Goal: Task Accomplishment & Management: Manage account settings

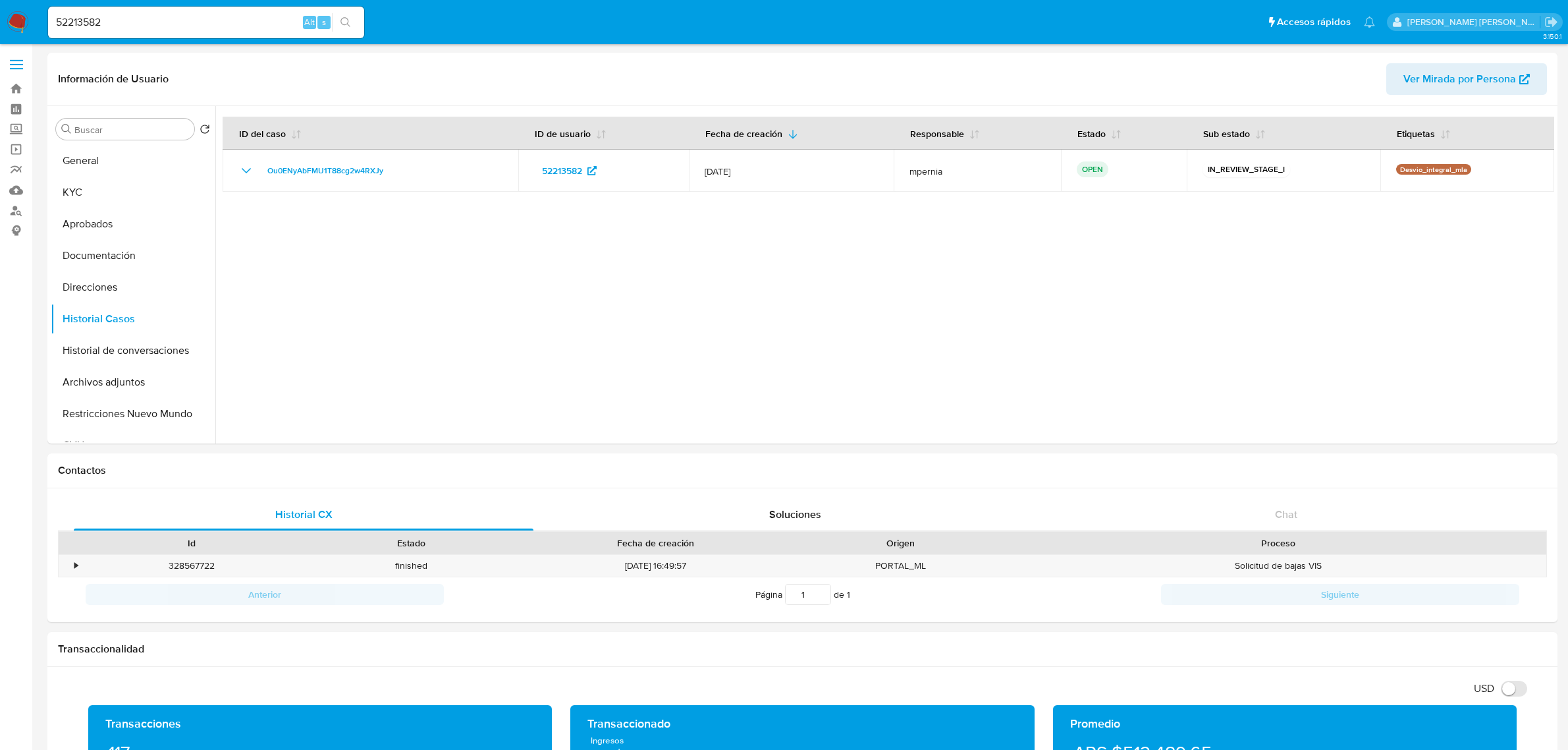
select select "10"
click at [92, 20] on input "52213582" at bounding box center [206, 23] width 316 height 17
paste input "59327409"
click at [92, 21] on input "522135593274092" at bounding box center [206, 23] width 316 height 17
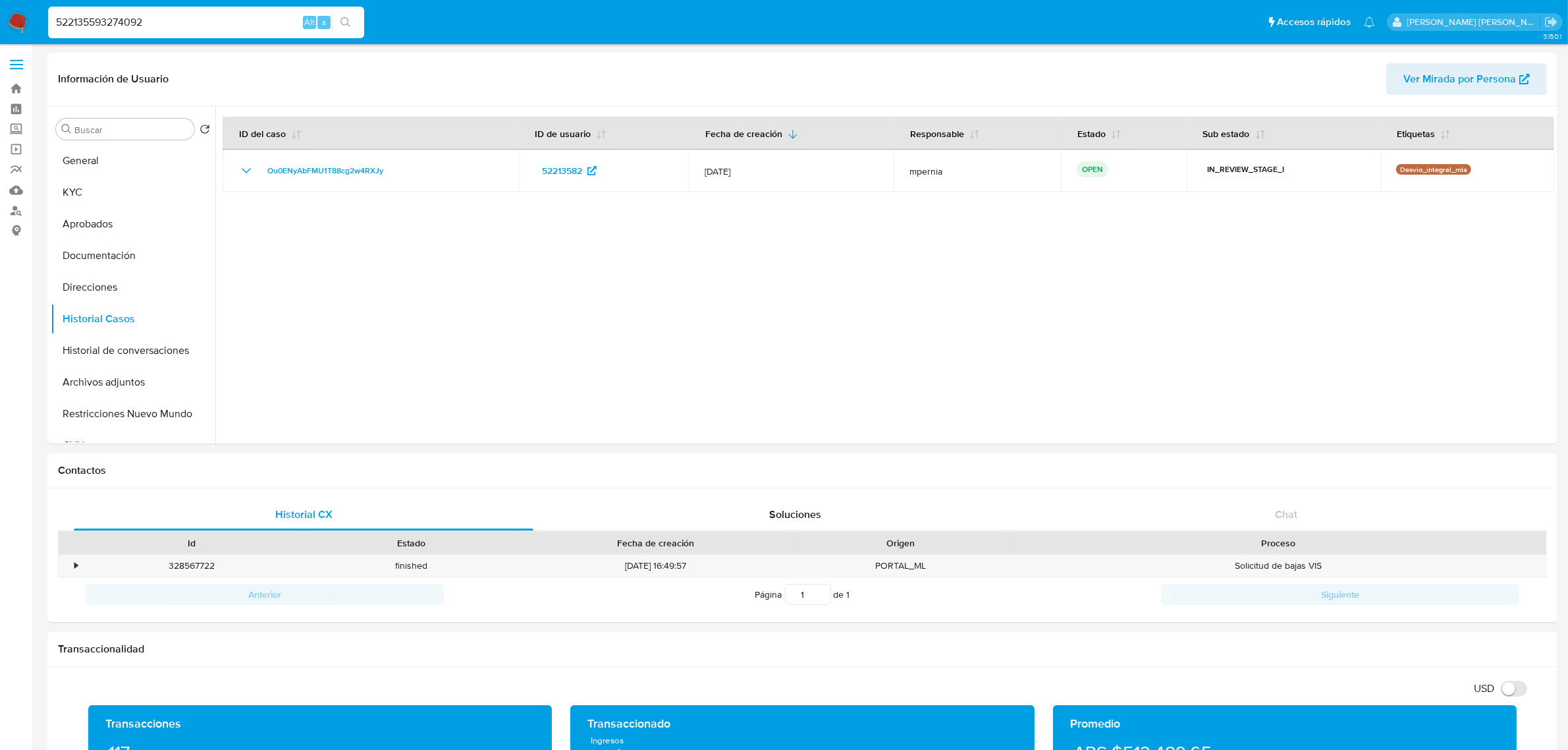
click at [92, 21] on input "522135593274092" at bounding box center [206, 23] width 316 height 17
paste input "9327409"
type input "59327409"
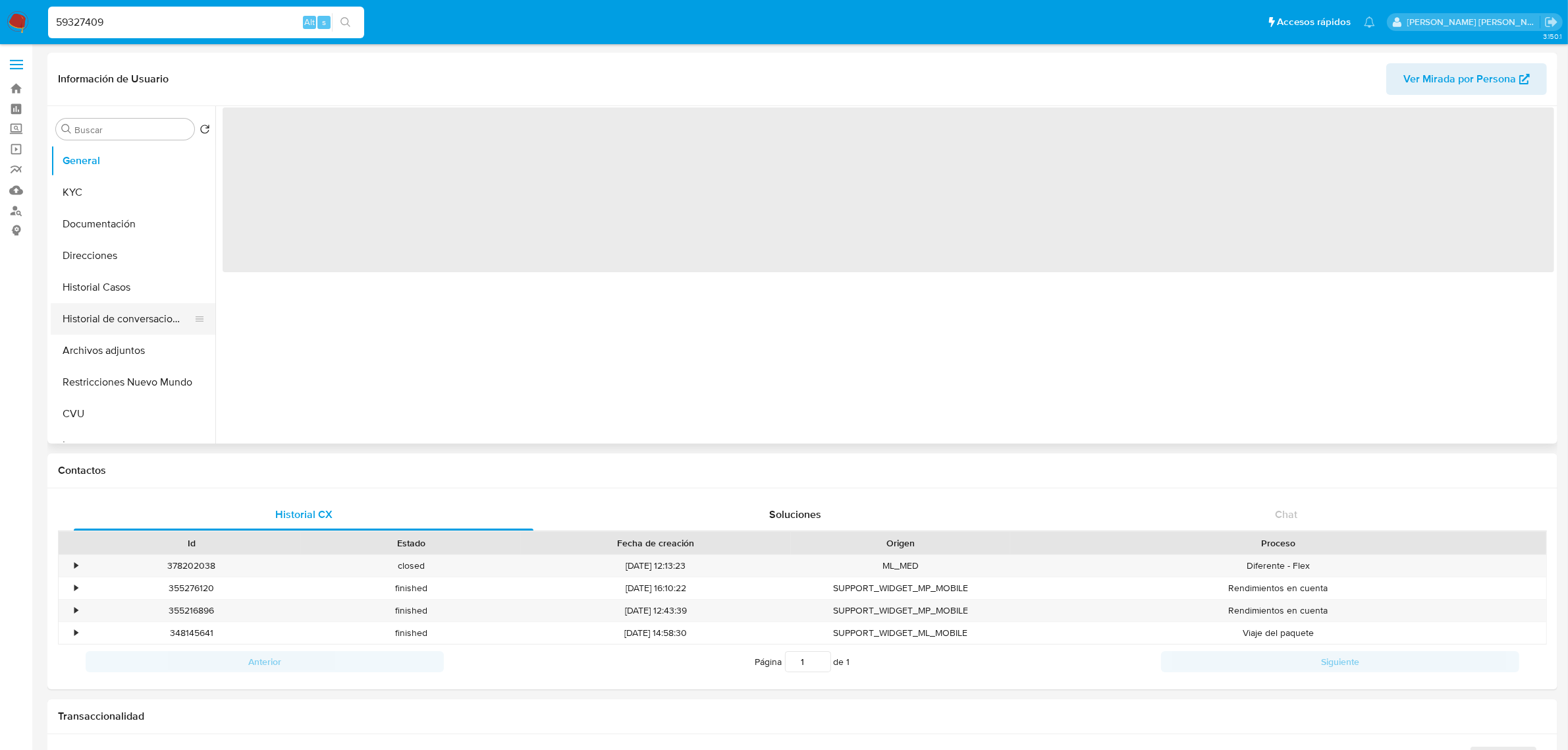
click at [71, 318] on button "Historial de conversaciones" at bounding box center [127, 319] width 154 height 31
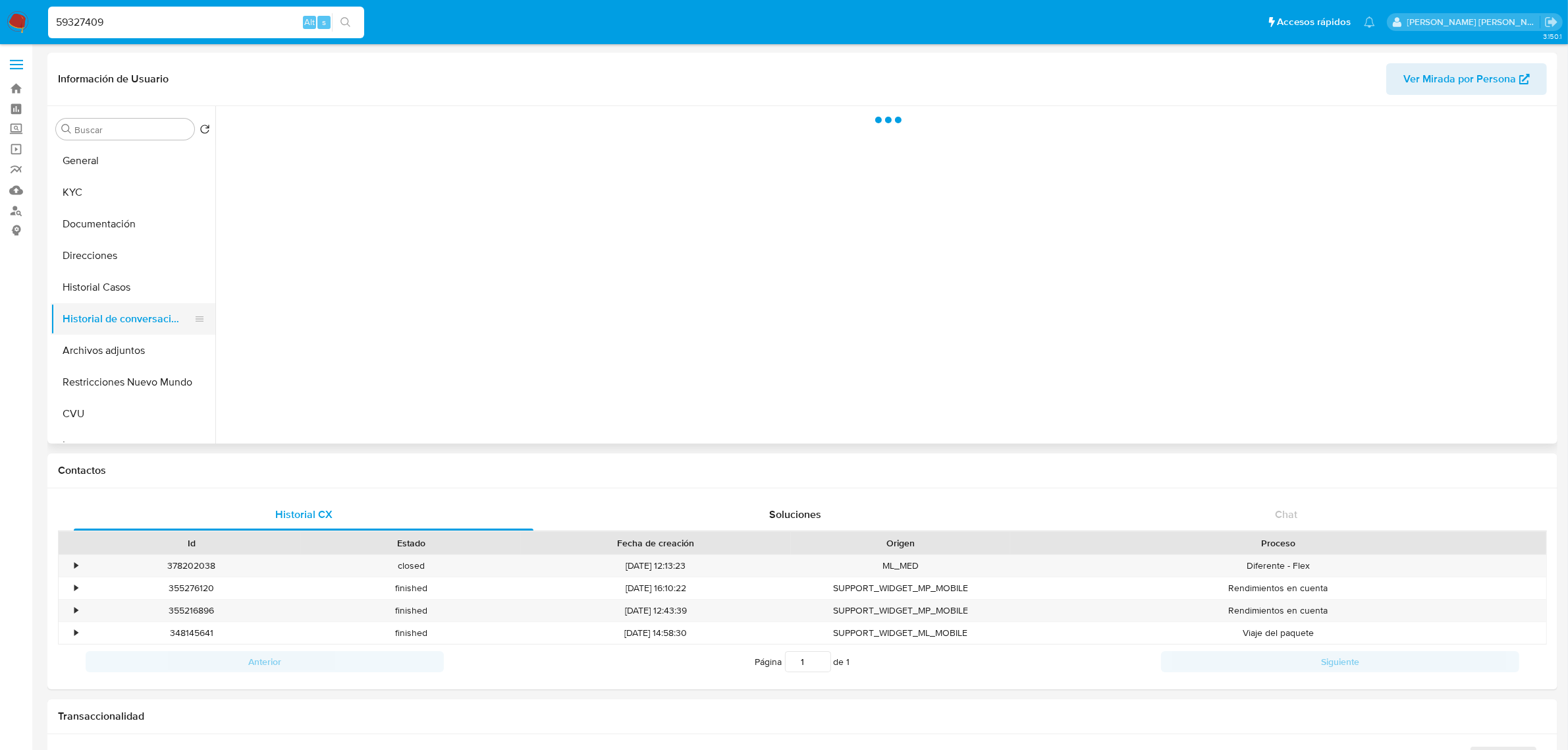
select select "10"
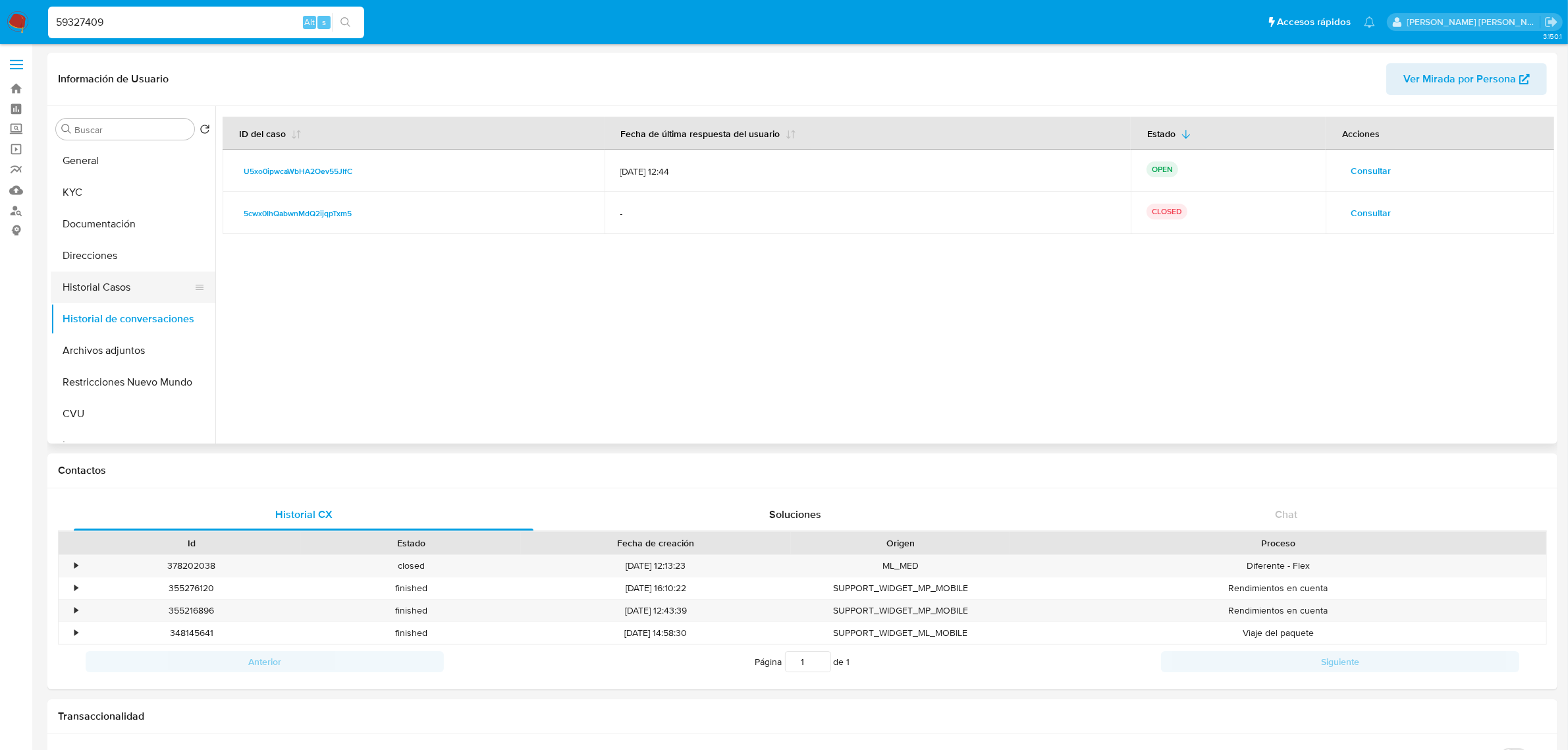
click at [76, 285] on button "Historial Casos" at bounding box center [127, 287] width 154 height 31
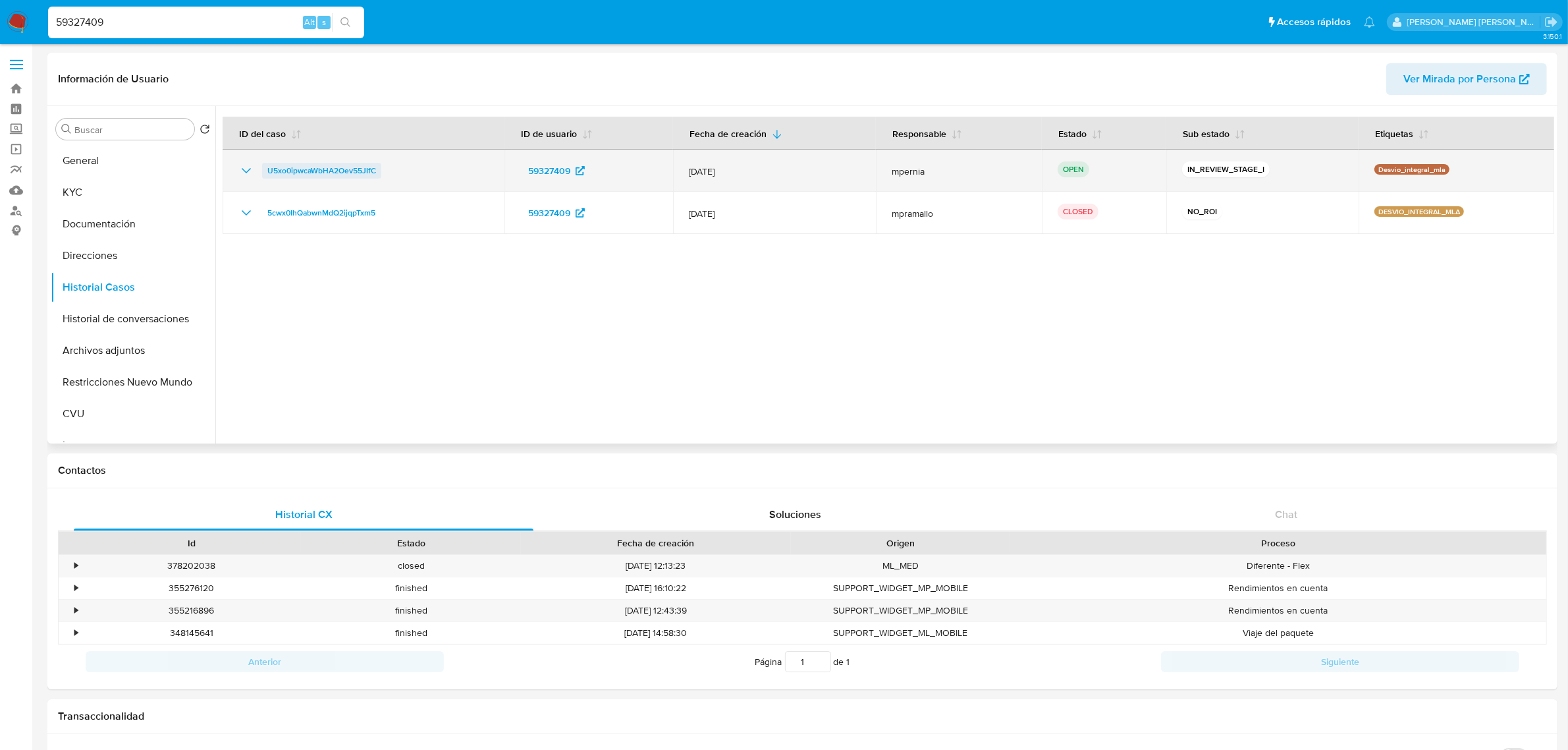
click at [336, 168] on span "U5xo0ipwcaWbHA2Oev55JIfC" at bounding box center [321, 170] width 109 height 16
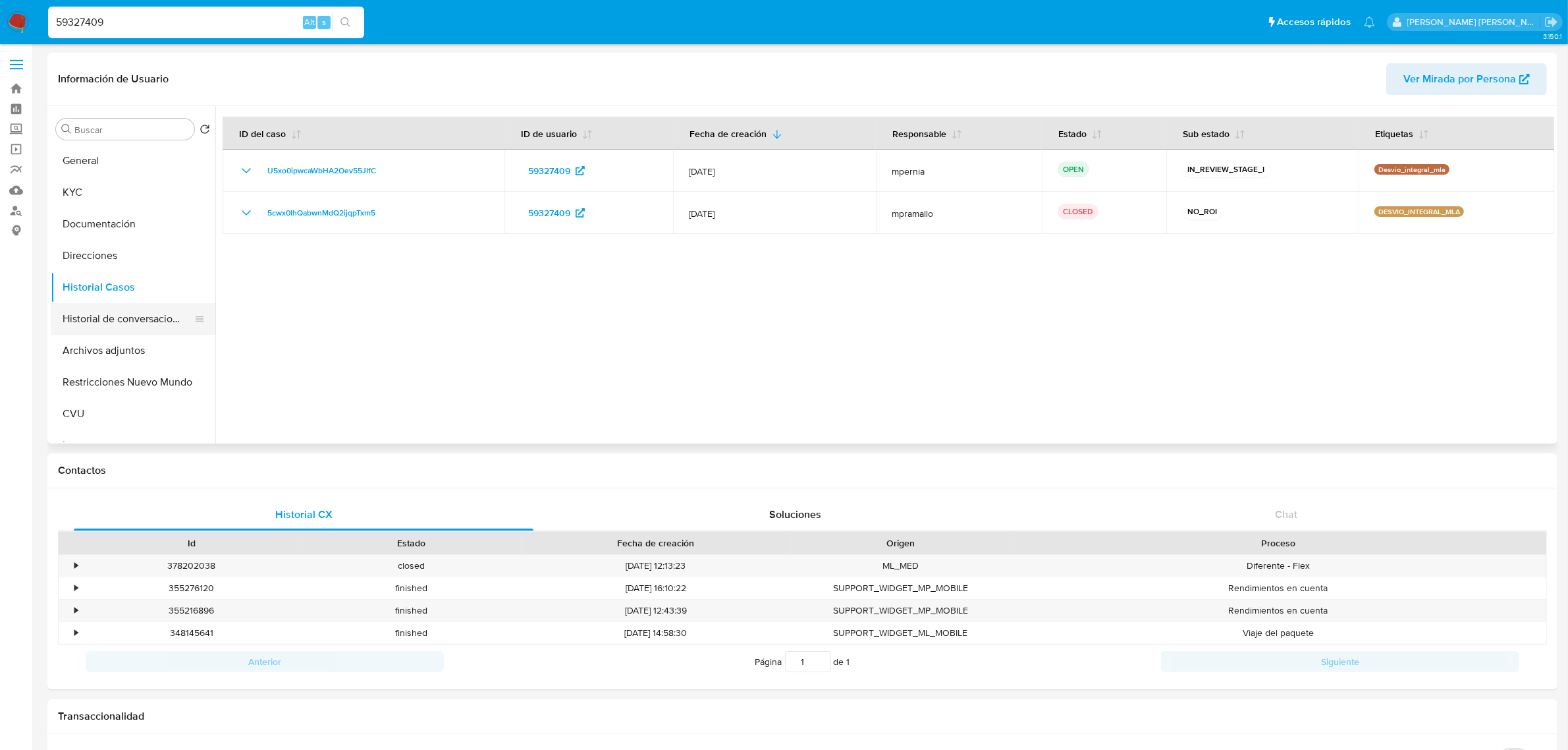
click at [106, 329] on button "Historial de conversaciones" at bounding box center [127, 319] width 154 height 31
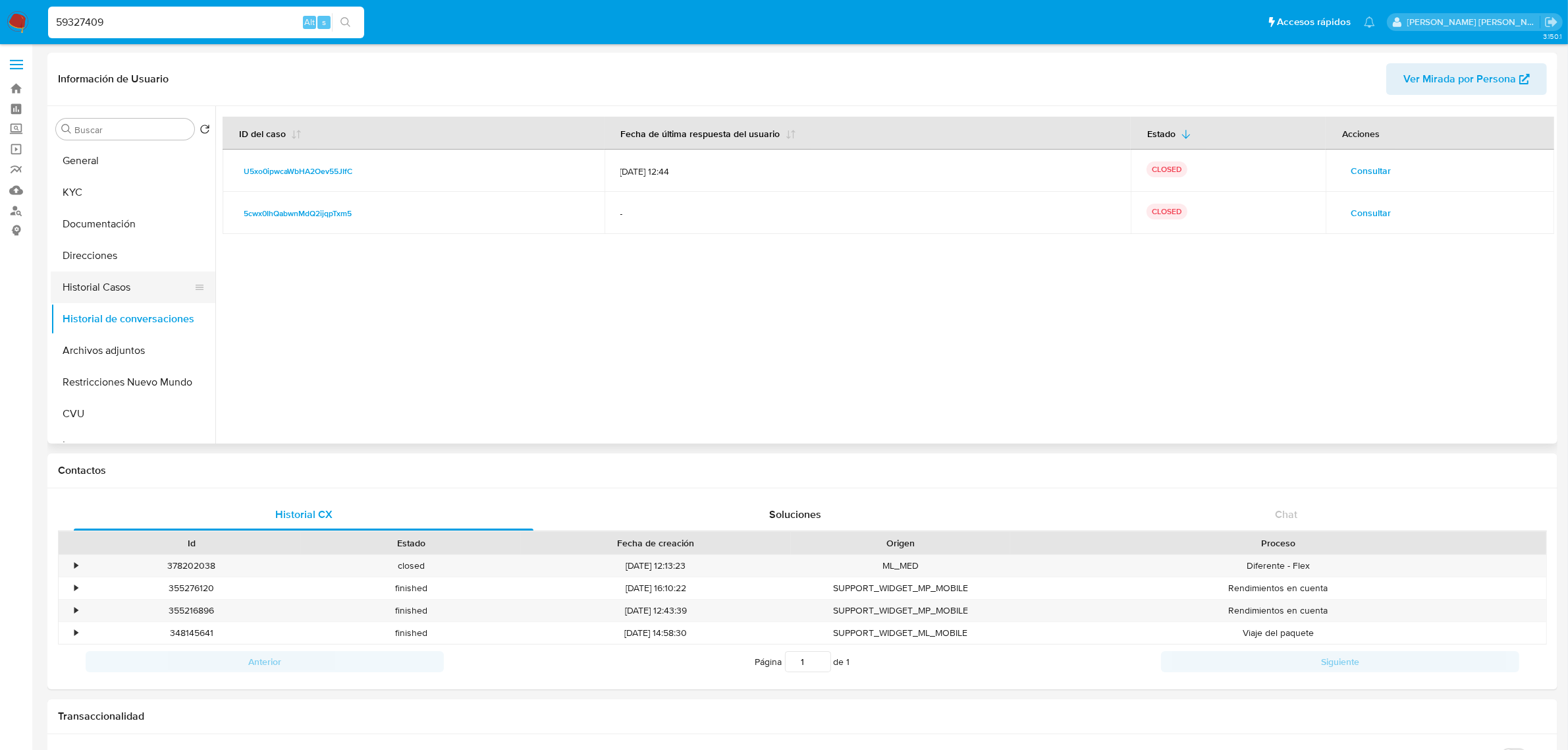
click at [102, 297] on button "Historial Casos" at bounding box center [127, 287] width 154 height 31
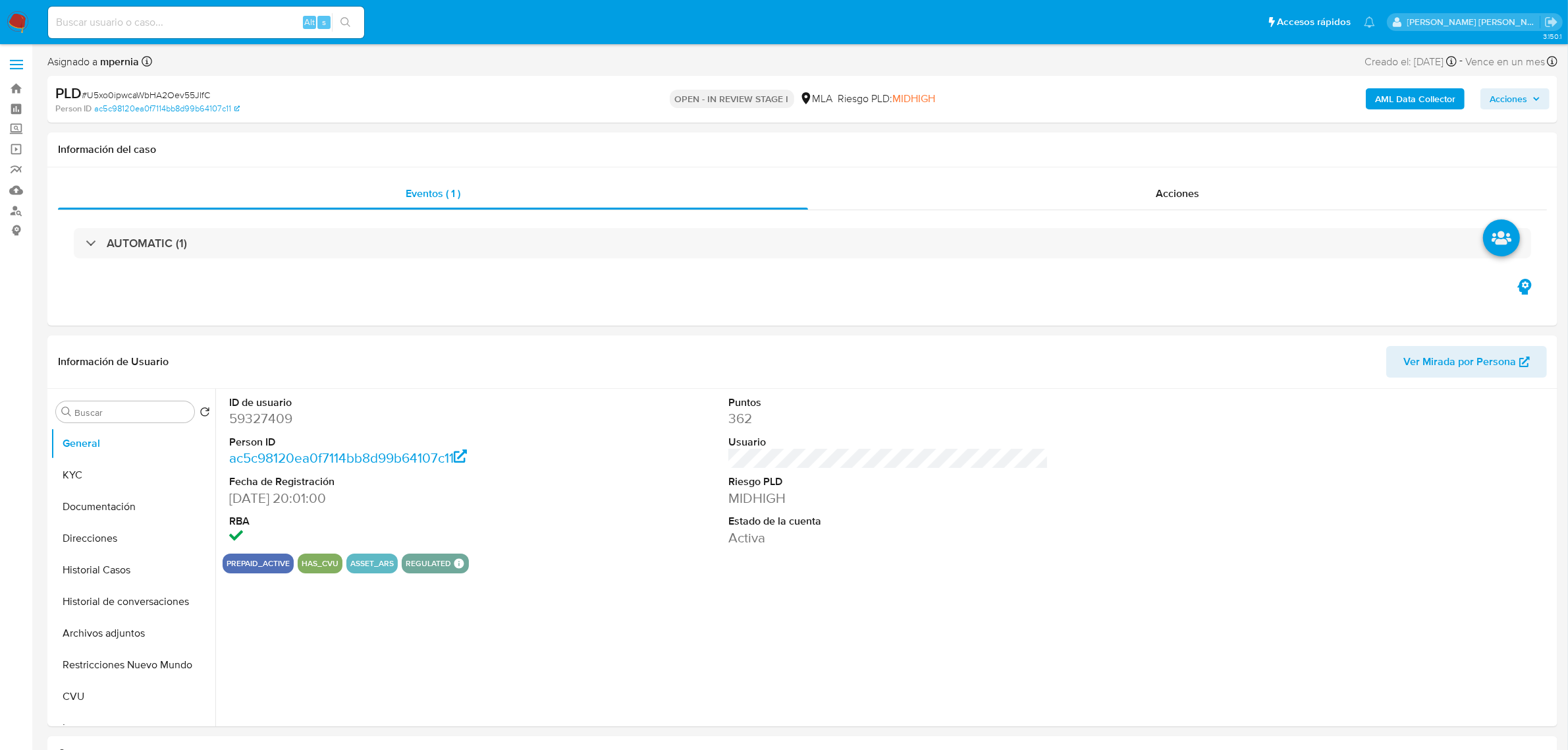
select select "10"
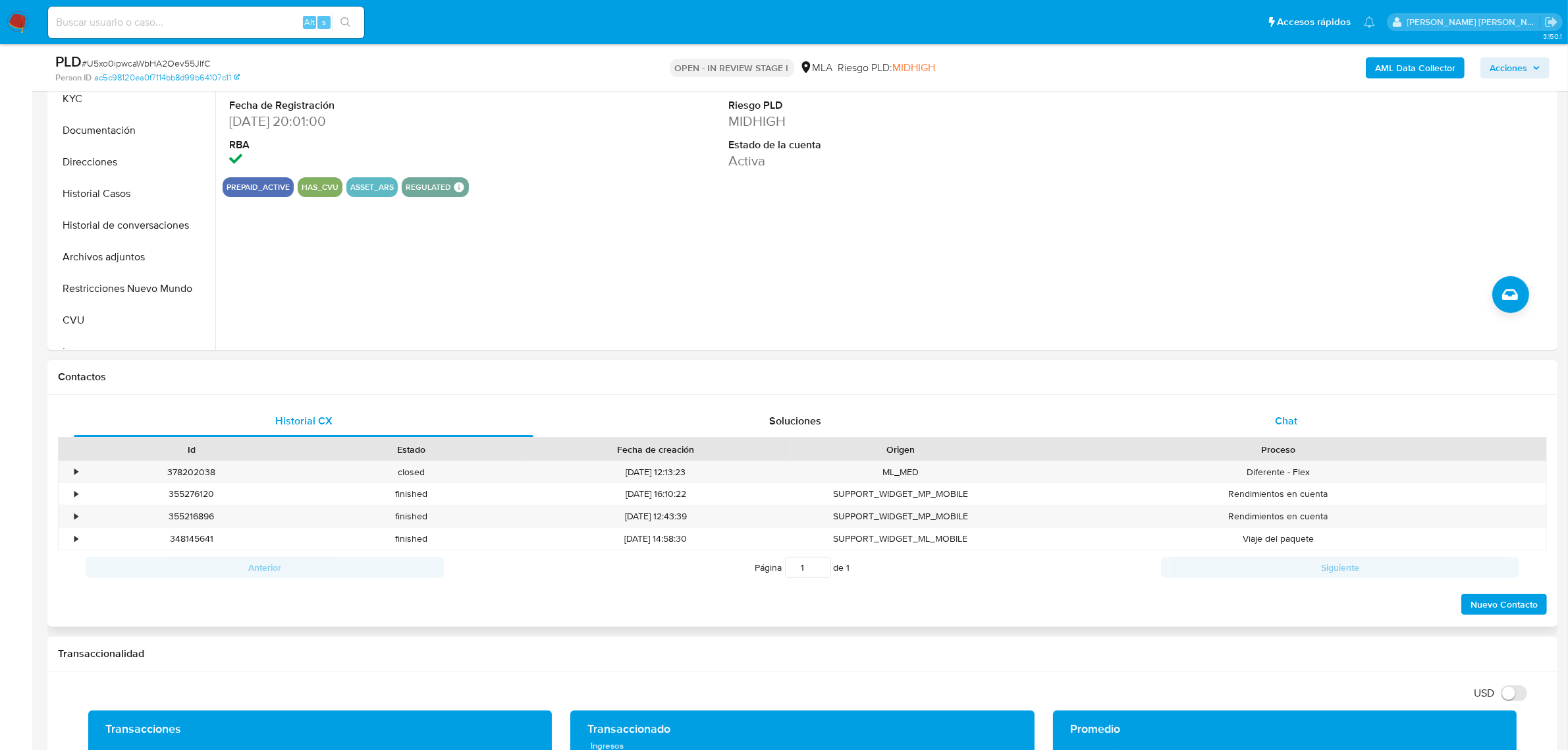
click at [1285, 433] on div "Chat" at bounding box center [1286, 421] width 460 height 31
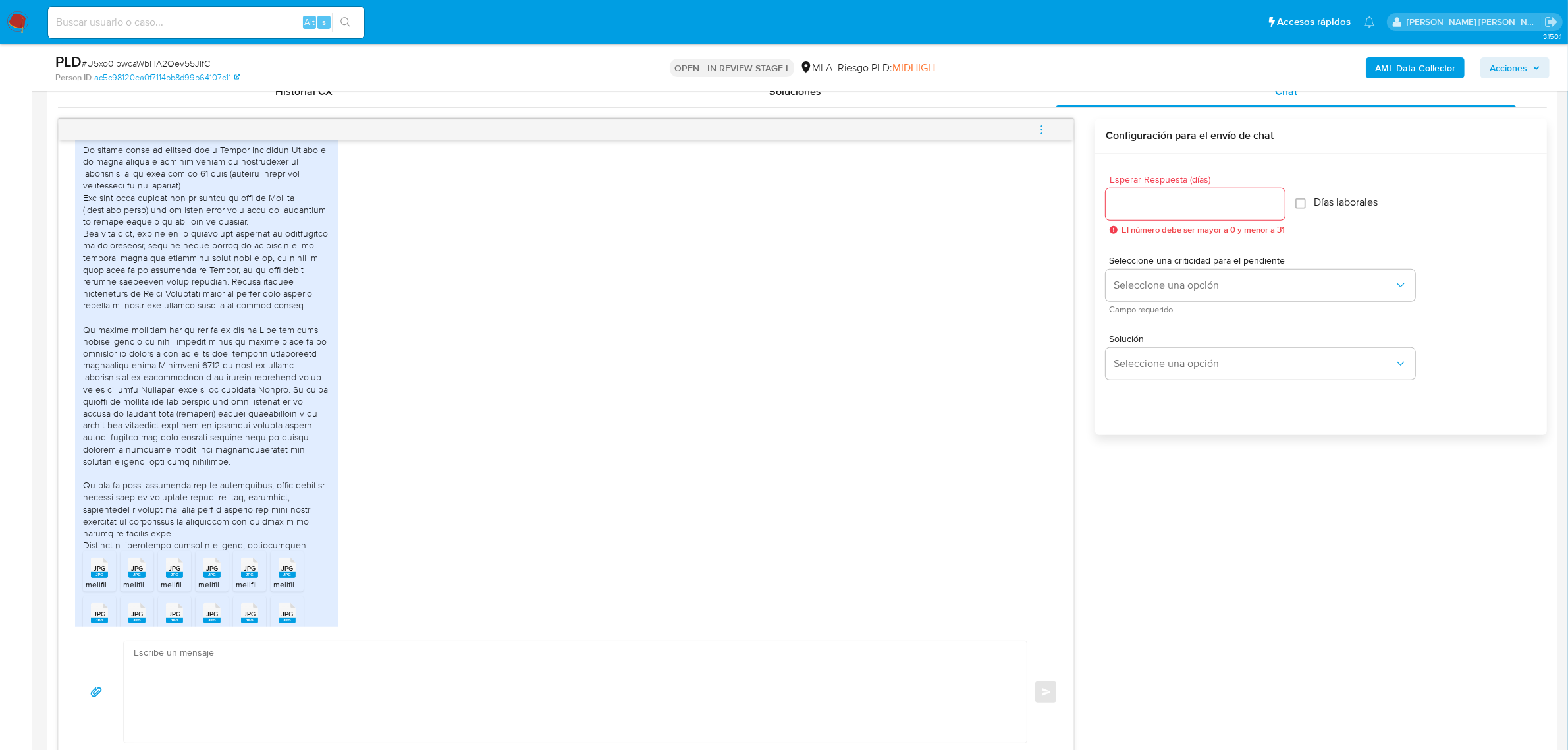
scroll to position [1127, 0]
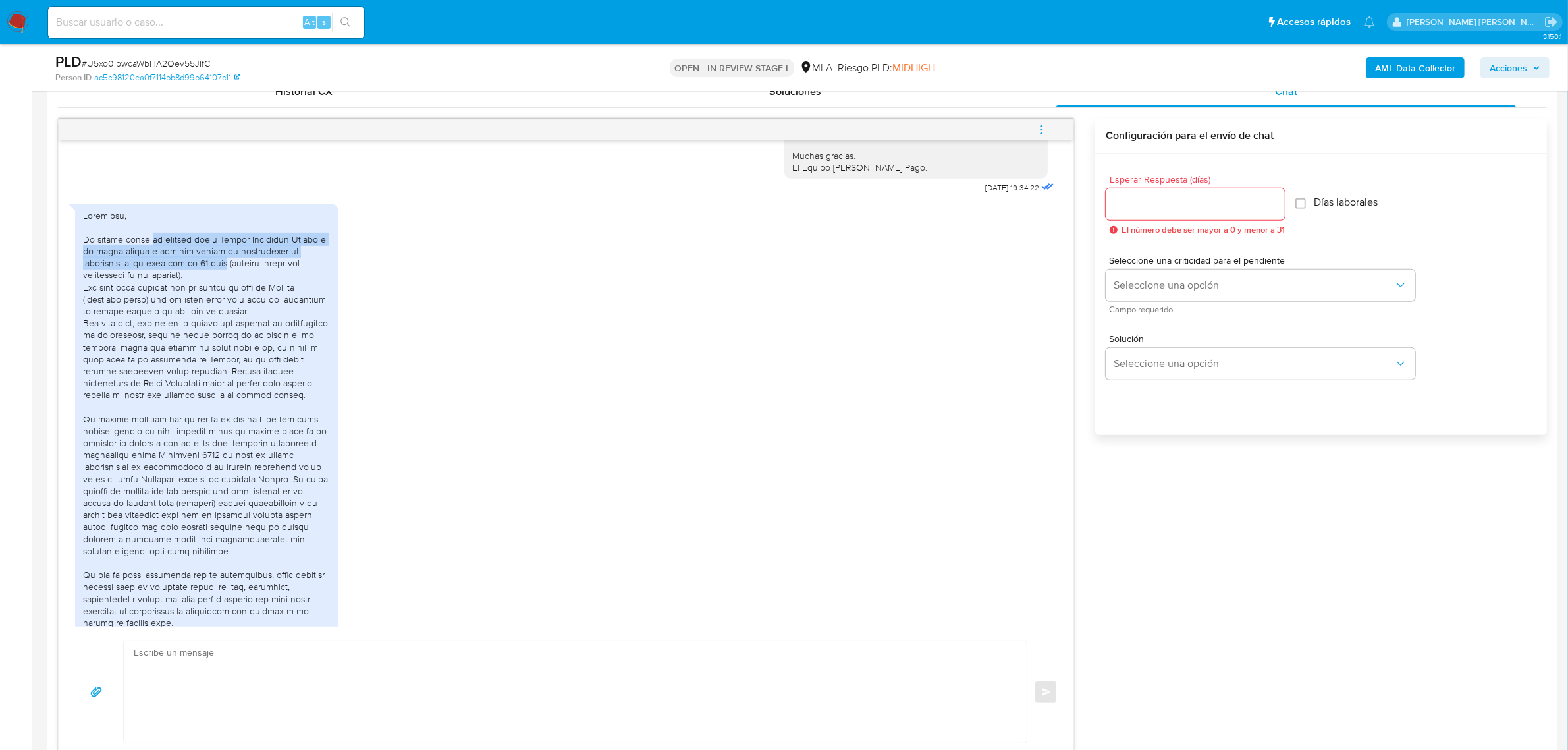
drag, startPoint x: 146, startPoint y: 268, endPoint x: 245, endPoint y: 290, distance: 101.4
click at [245, 290] on div at bounding box center [207, 425] width 248 height 431
copy div "el vínculo entre Analía Alexandra Zarpas y yo somos pareja y tenemos además un …"
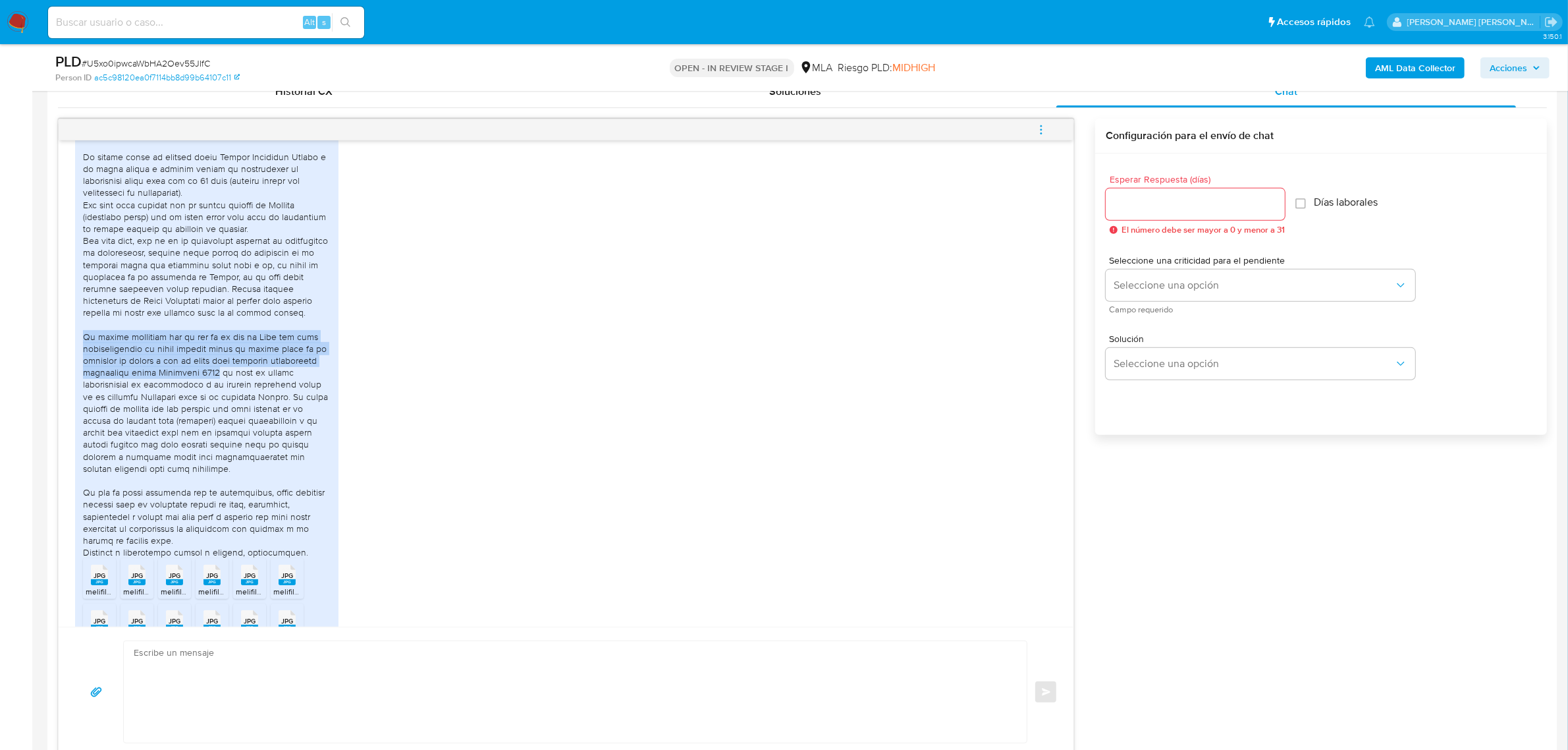
drag, startPoint x: 83, startPoint y: 374, endPoint x: 224, endPoint y: 410, distance: 145.5
click at [224, 410] on div at bounding box center [207, 343] width 248 height 431
copy div "El motivo principal por lo que en el mes de Mayo ven unas transferencias de may…"
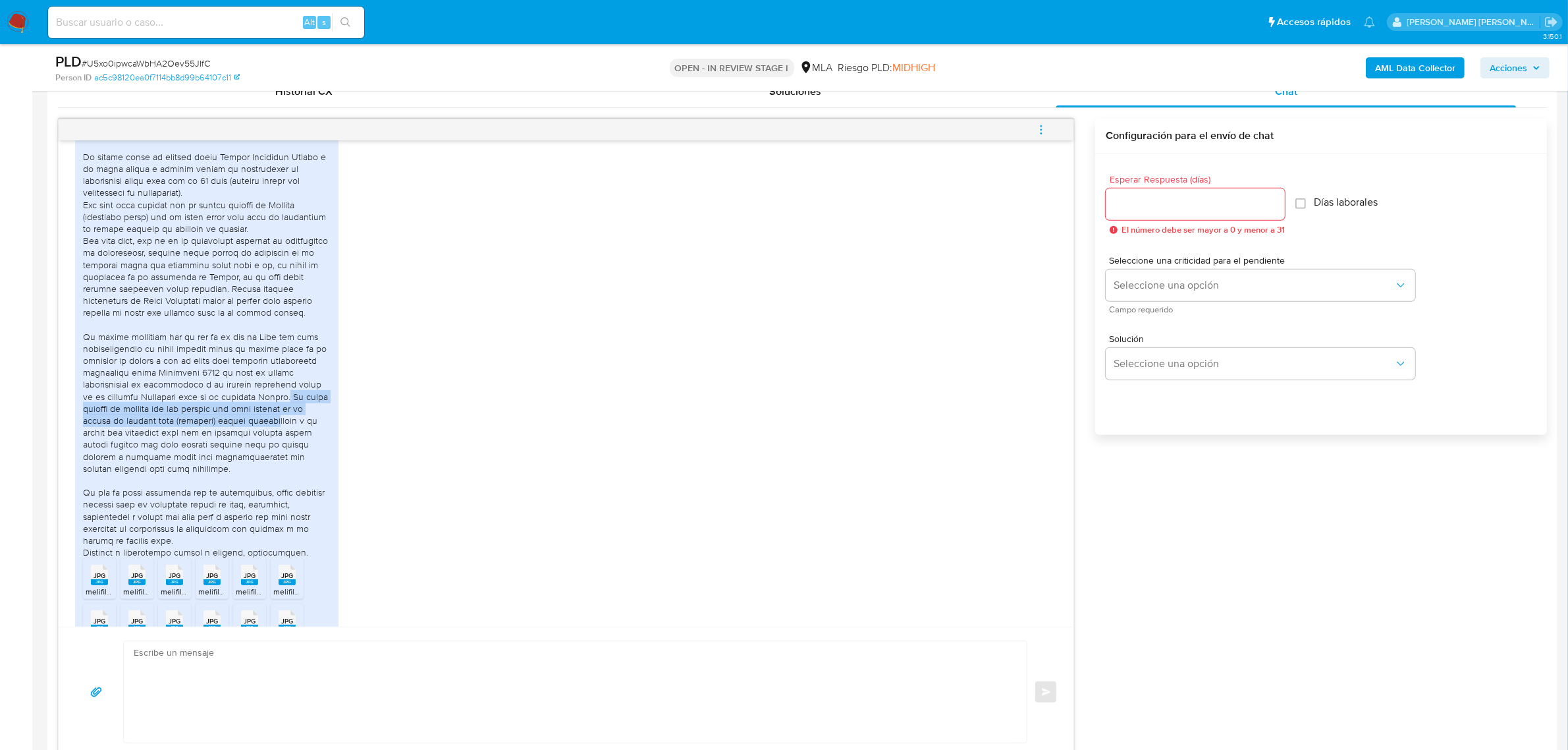
drag, startPoint x: 311, startPoint y: 430, endPoint x: 307, endPoint y: 456, distance: 26.3
click at [307, 456] on div at bounding box center [207, 343] width 248 height 431
click at [305, 477] on div at bounding box center [207, 343] width 248 height 431
drag, startPoint x: 314, startPoint y: 434, endPoint x: 188, endPoint y: 469, distance: 130.8
click at [188, 469] on div at bounding box center [207, 343] width 248 height 431
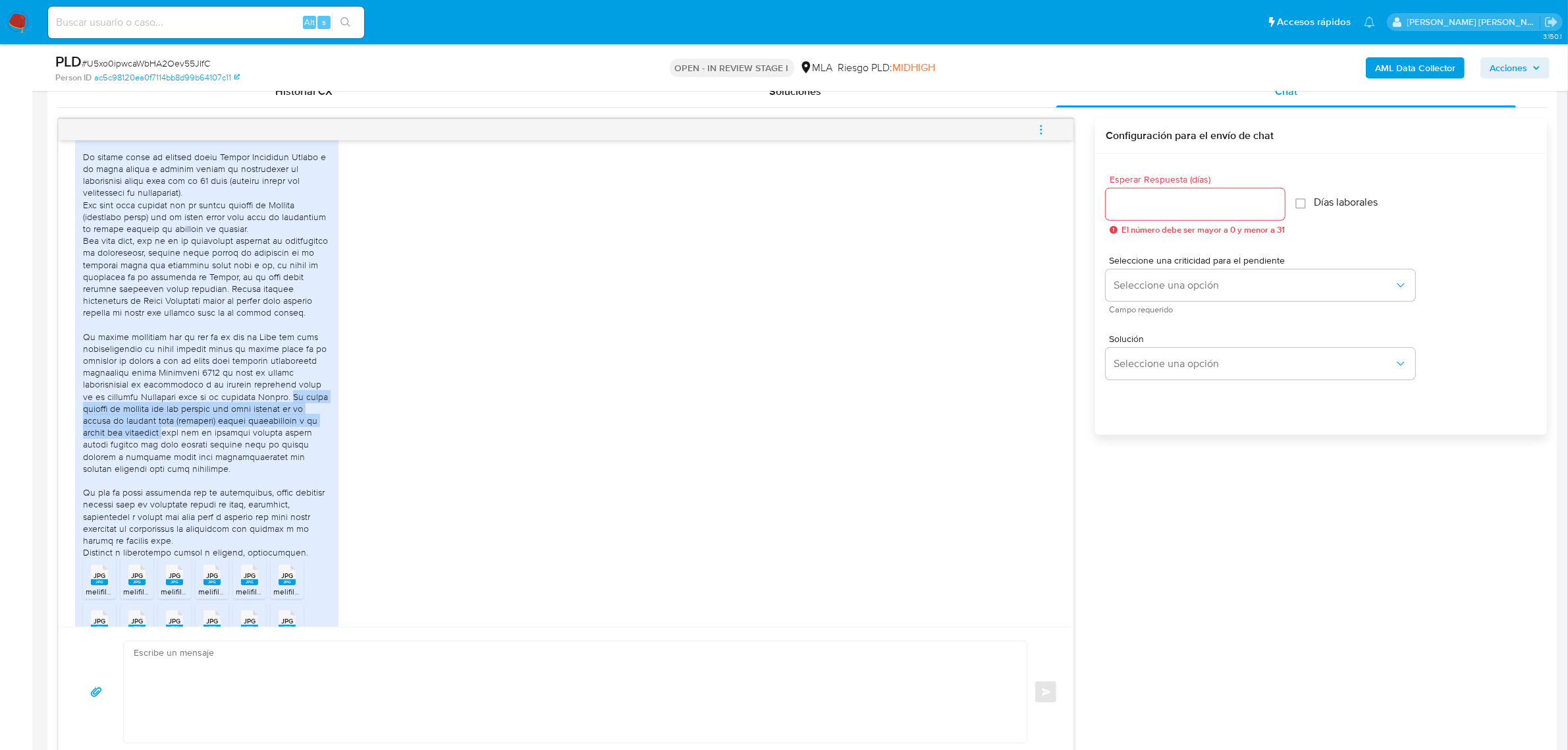
copy div "De mutuo acuerdo se decidió que los ahorros que ella posesia en su cuenta de me…"
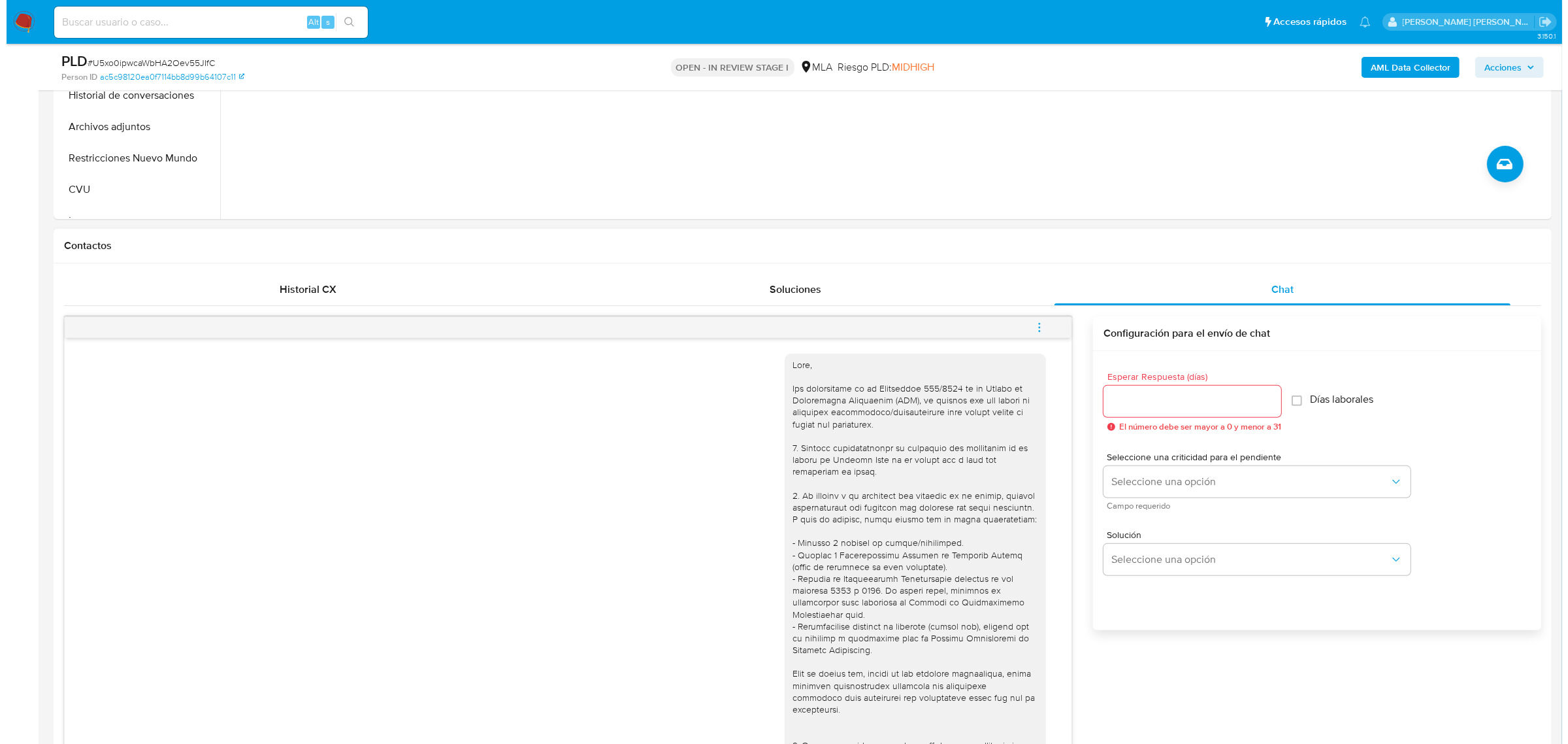
scroll to position [245, 0]
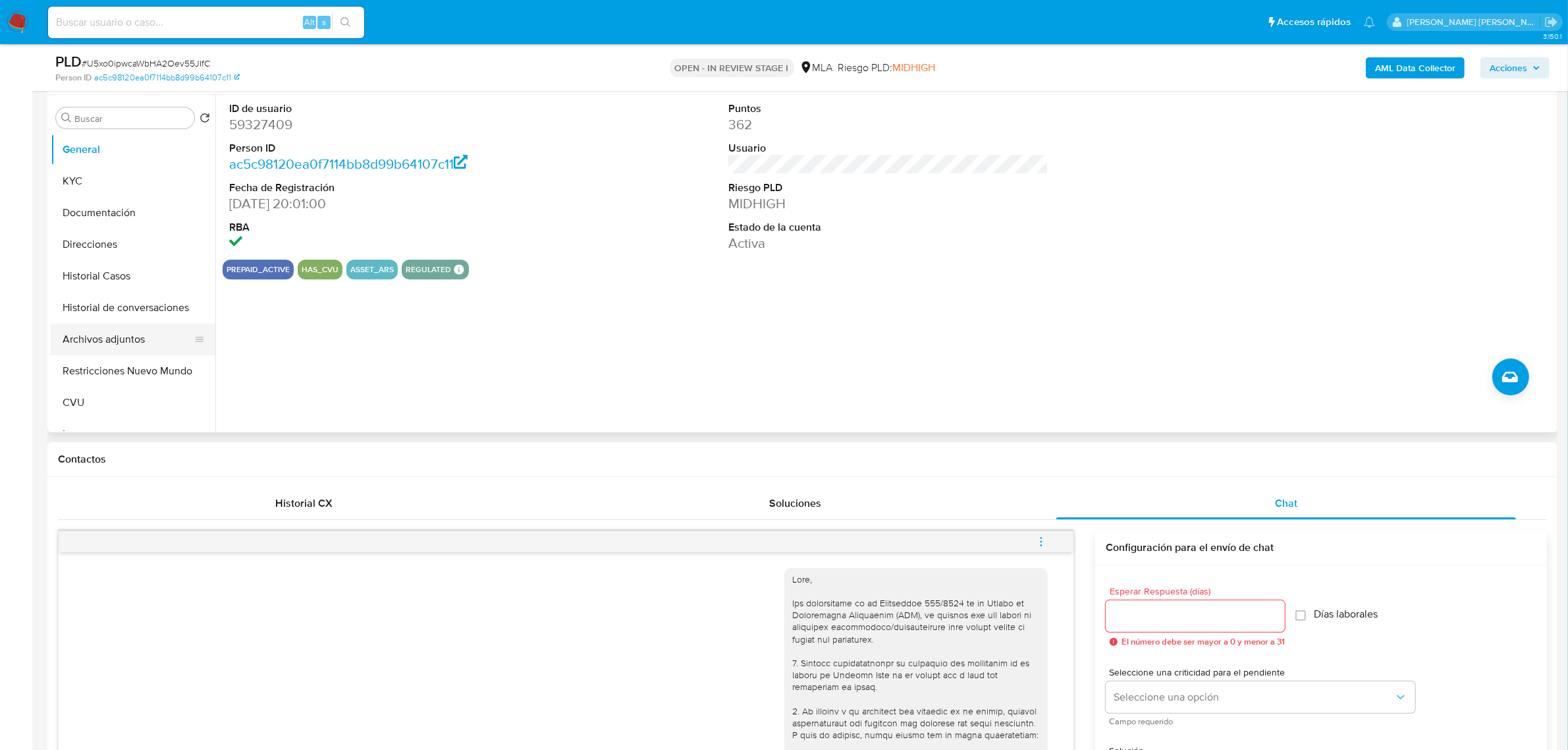
click at [96, 341] on button "Archivos adjuntos" at bounding box center [127, 340] width 154 height 31
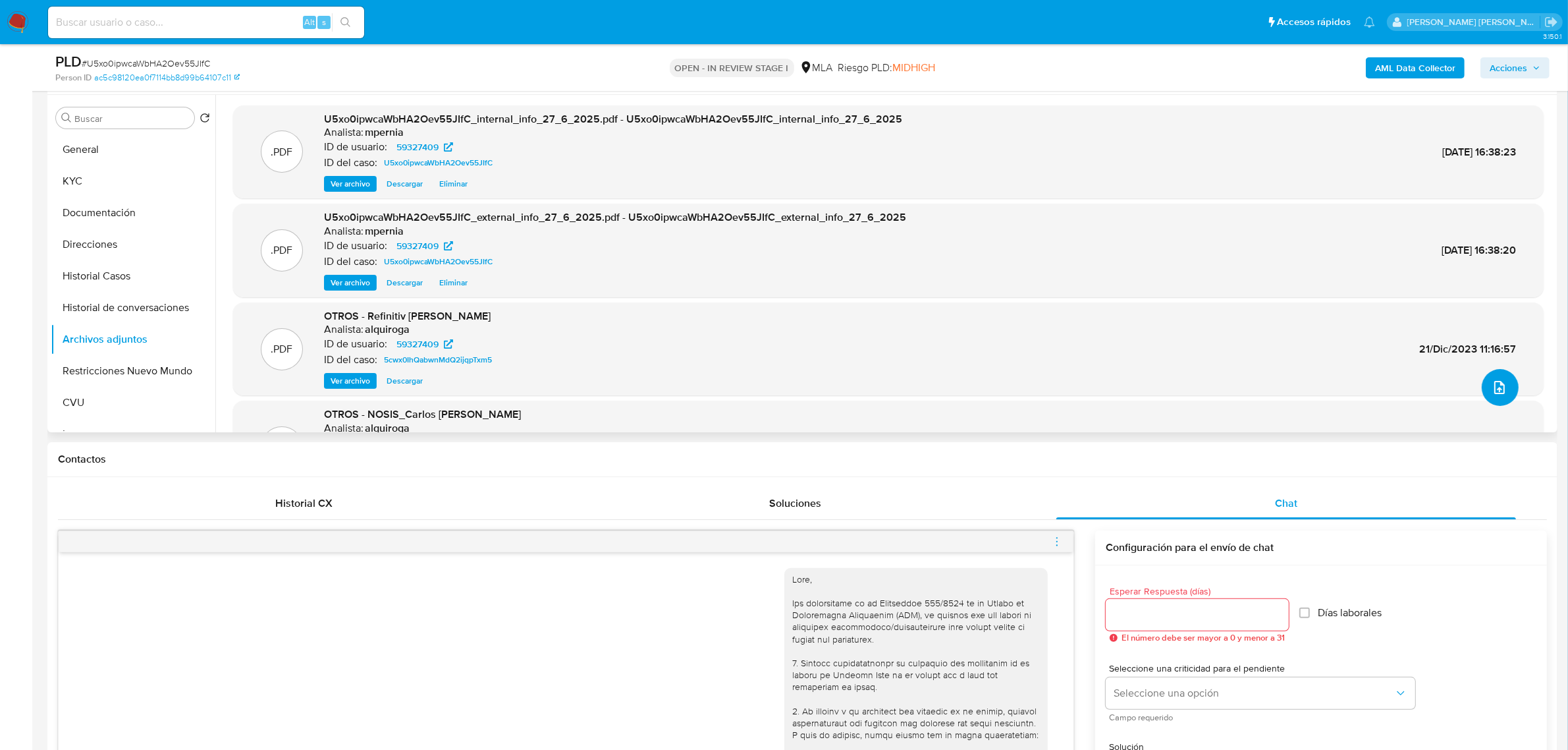
click at [1495, 396] on icon "upload-file" at bounding box center [1500, 388] width 16 height 16
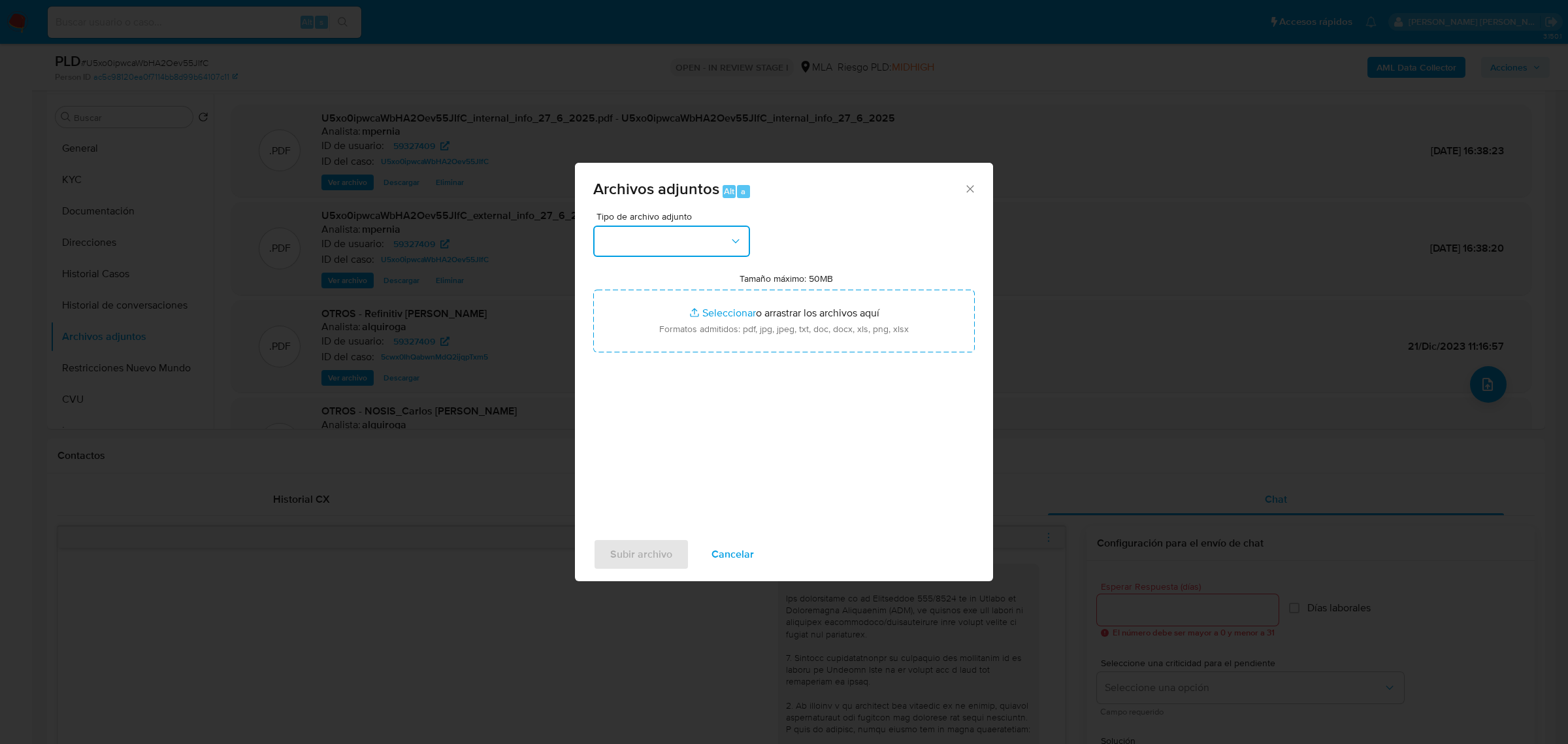
click at [692, 243] on button "button" at bounding box center [671, 241] width 157 height 31
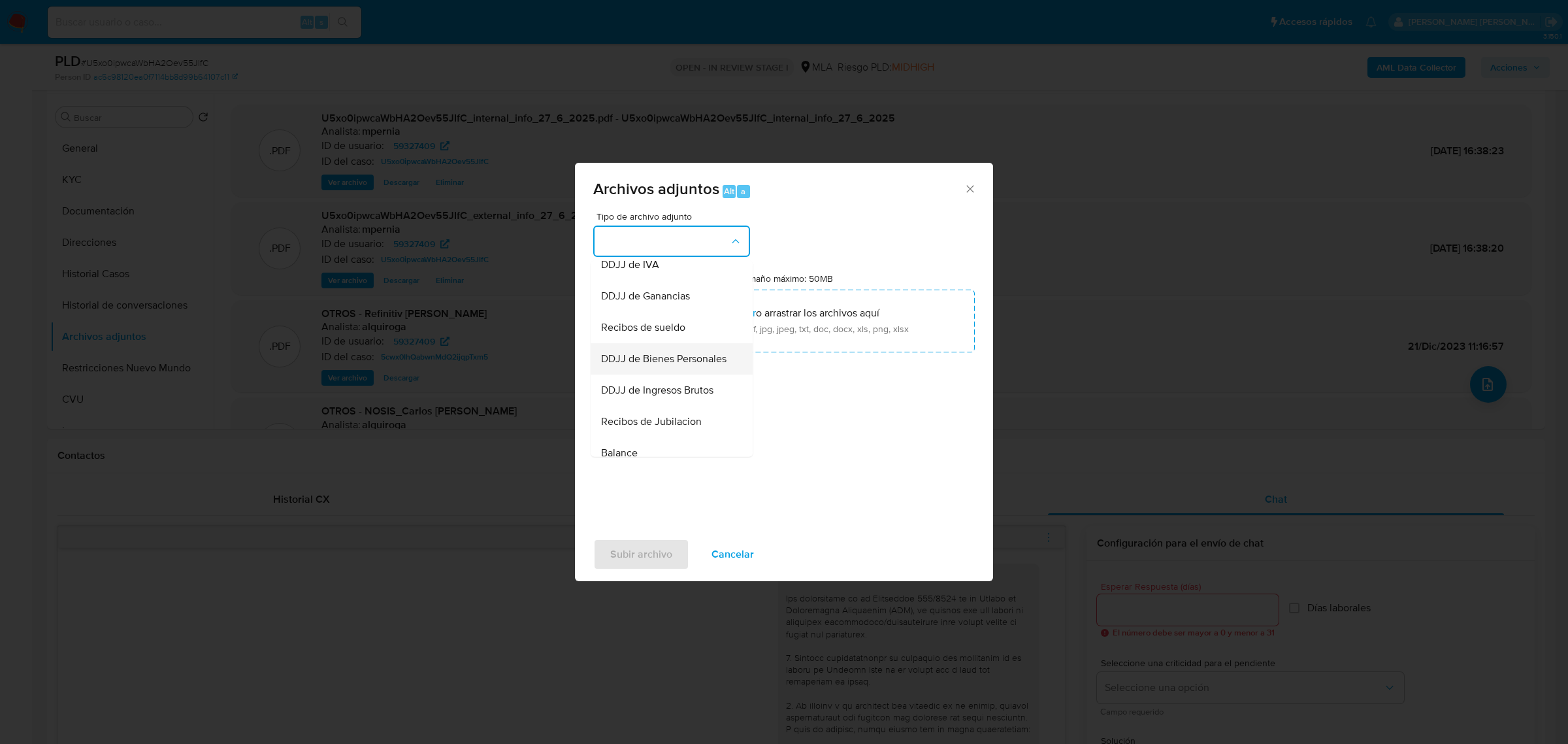
scroll to position [327, 0]
click at [636, 341] on div "Recibos de sueldo" at bounding box center [668, 326] width 133 height 31
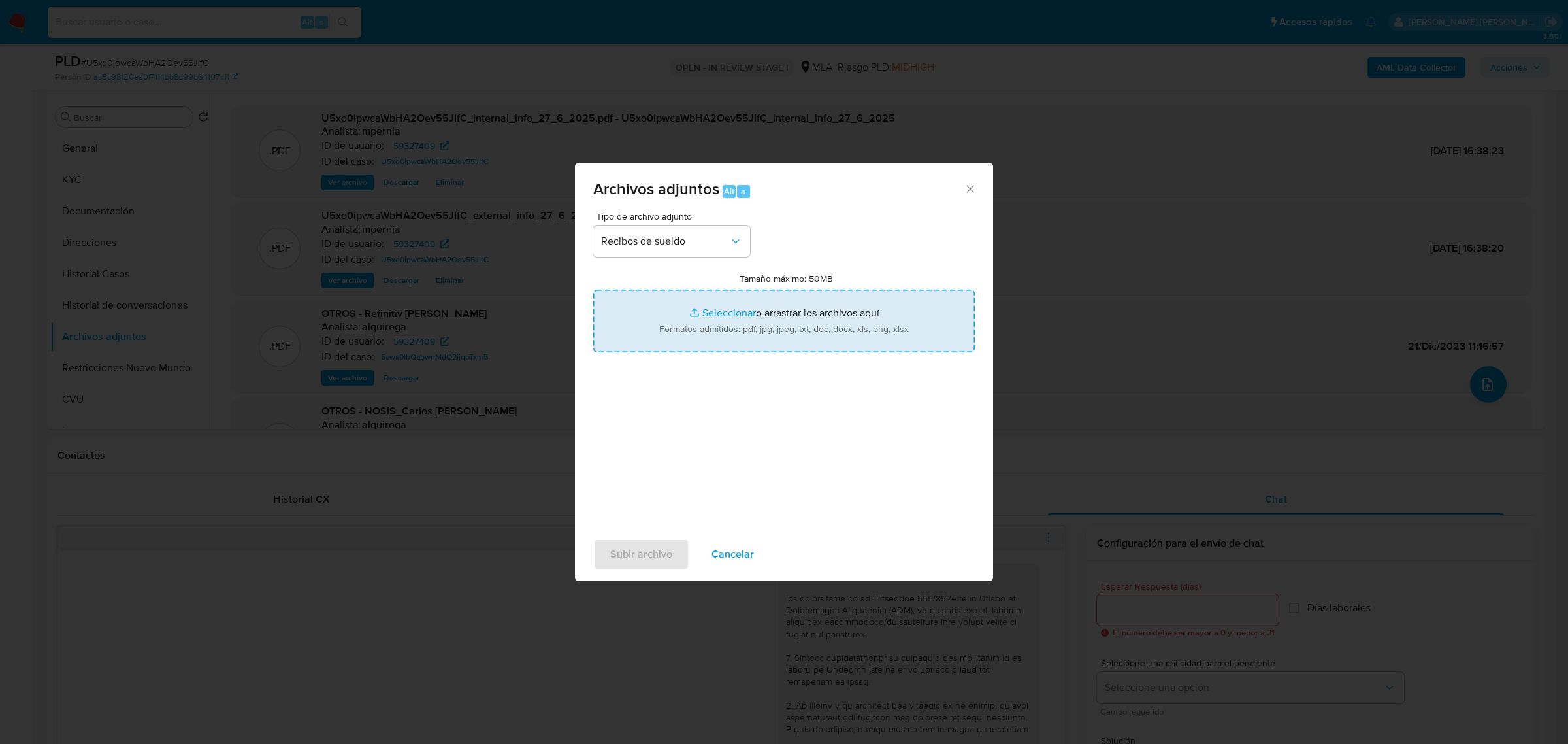
type input "C:\fakepath\59327409_5e6515d0-5474-4e33-9189-179971ffaa0c.pdf"
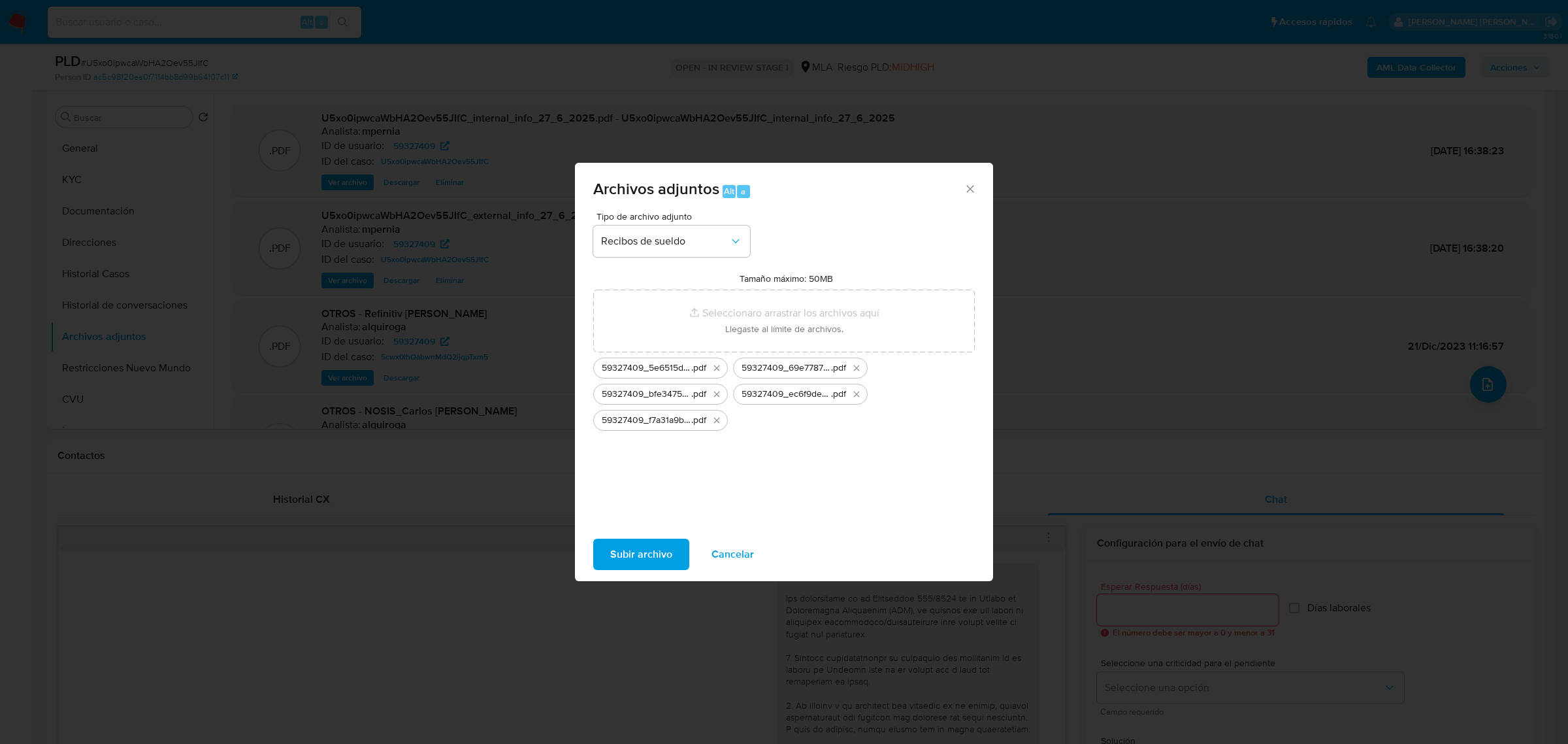
click at [670, 553] on span "Subir archivo" at bounding box center [642, 553] width 62 height 29
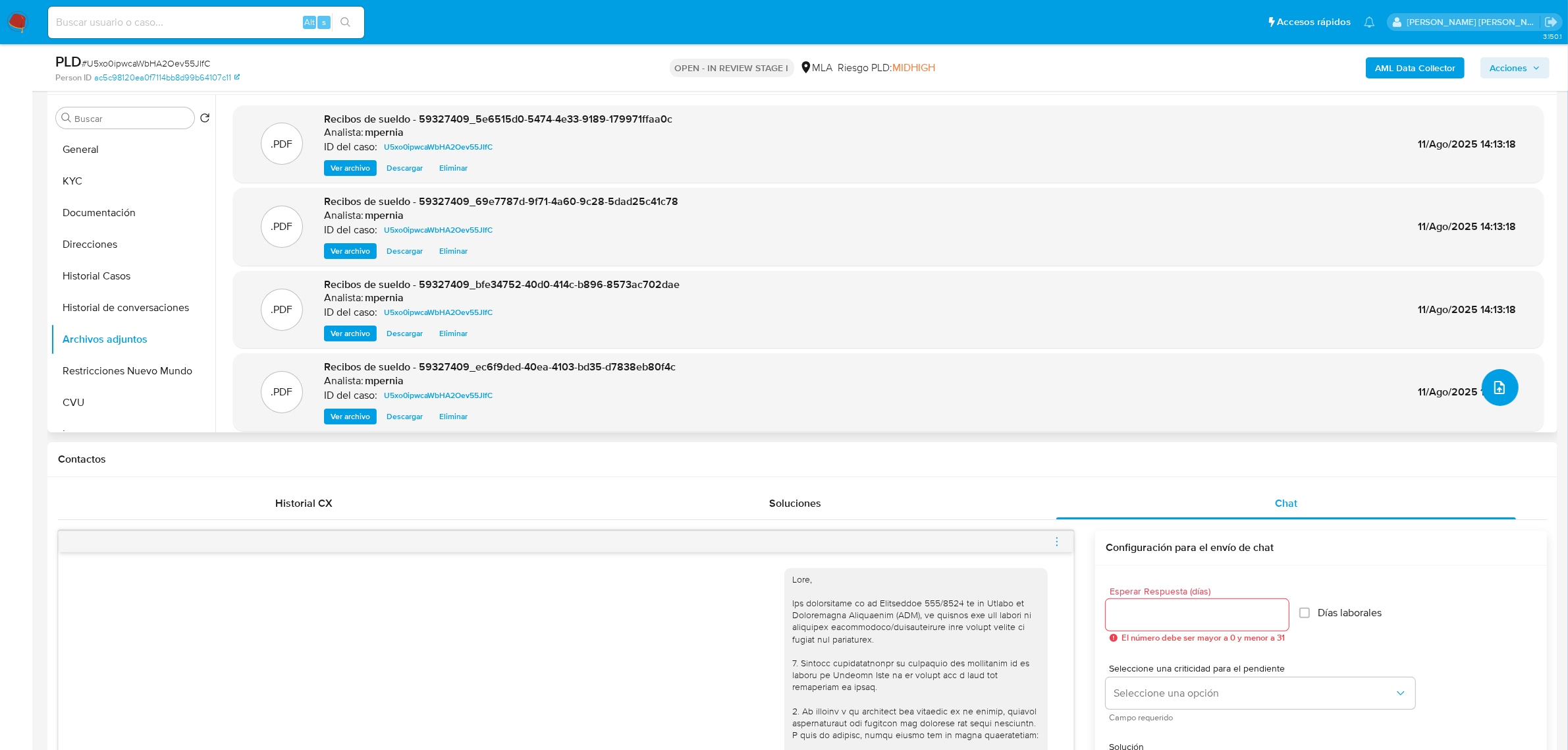
click at [1496, 386] on icon "upload-file" at bounding box center [1500, 388] width 16 height 16
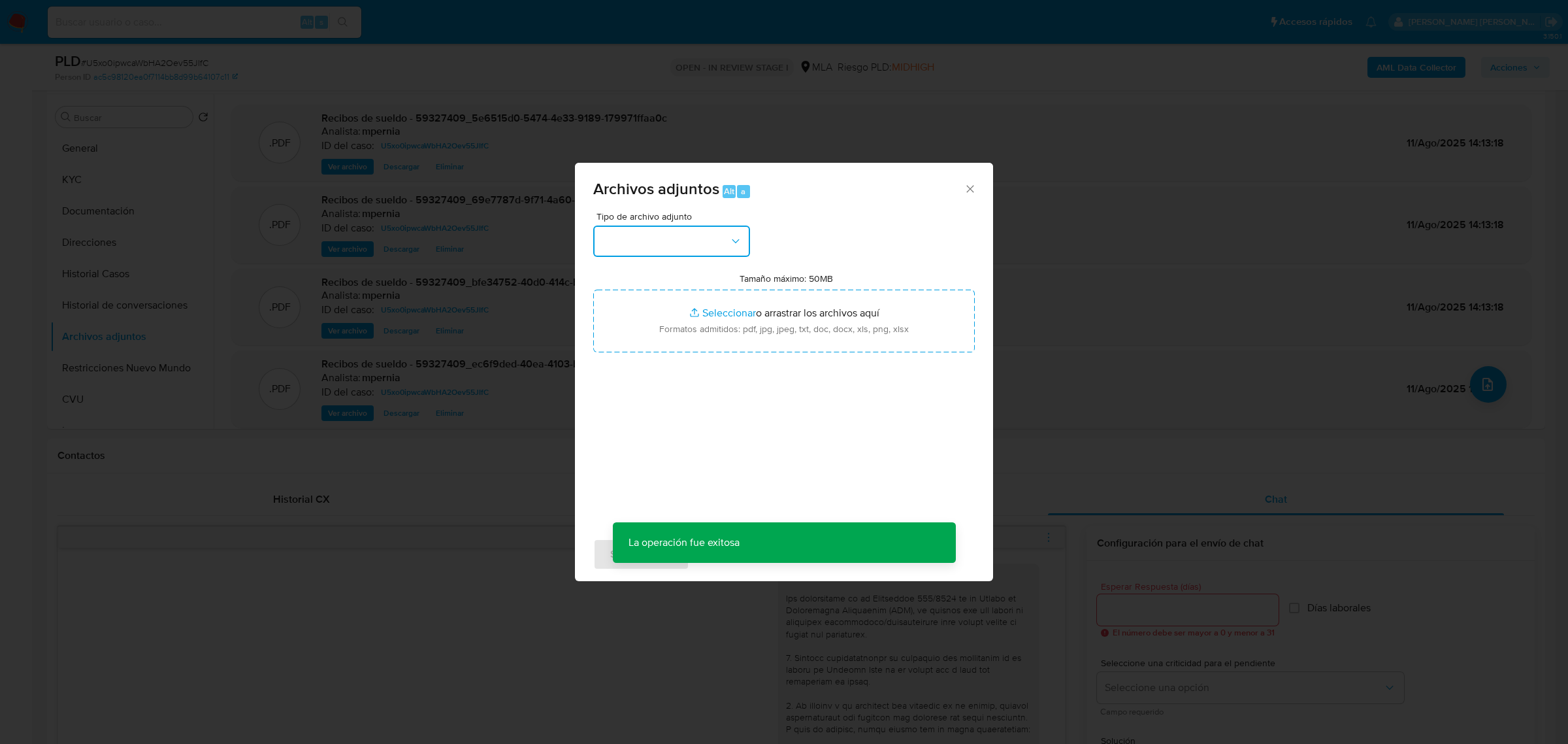
click at [658, 243] on button "button" at bounding box center [671, 241] width 157 height 31
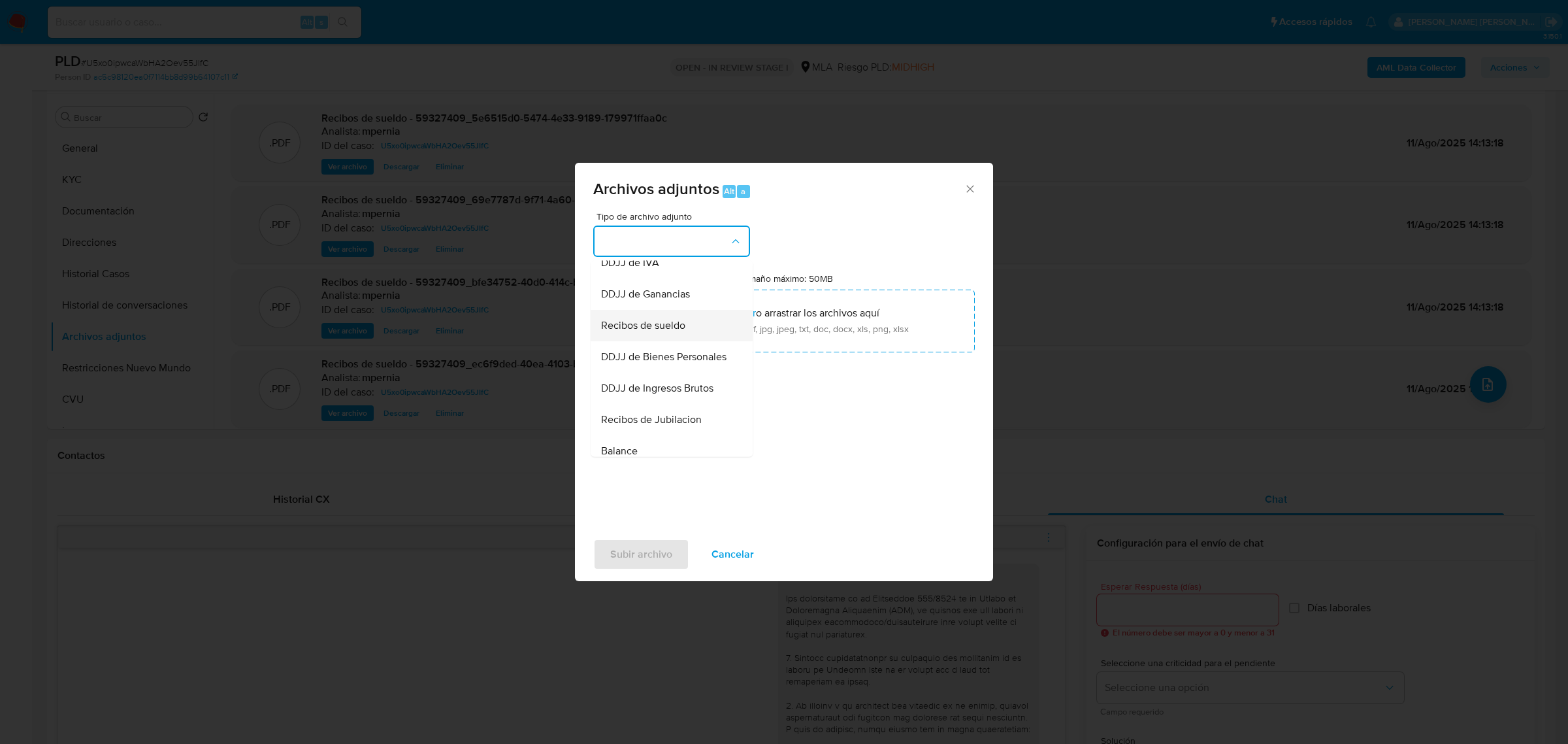
click at [623, 332] on span "Recibos de sueldo" at bounding box center [642, 325] width 84 height 13
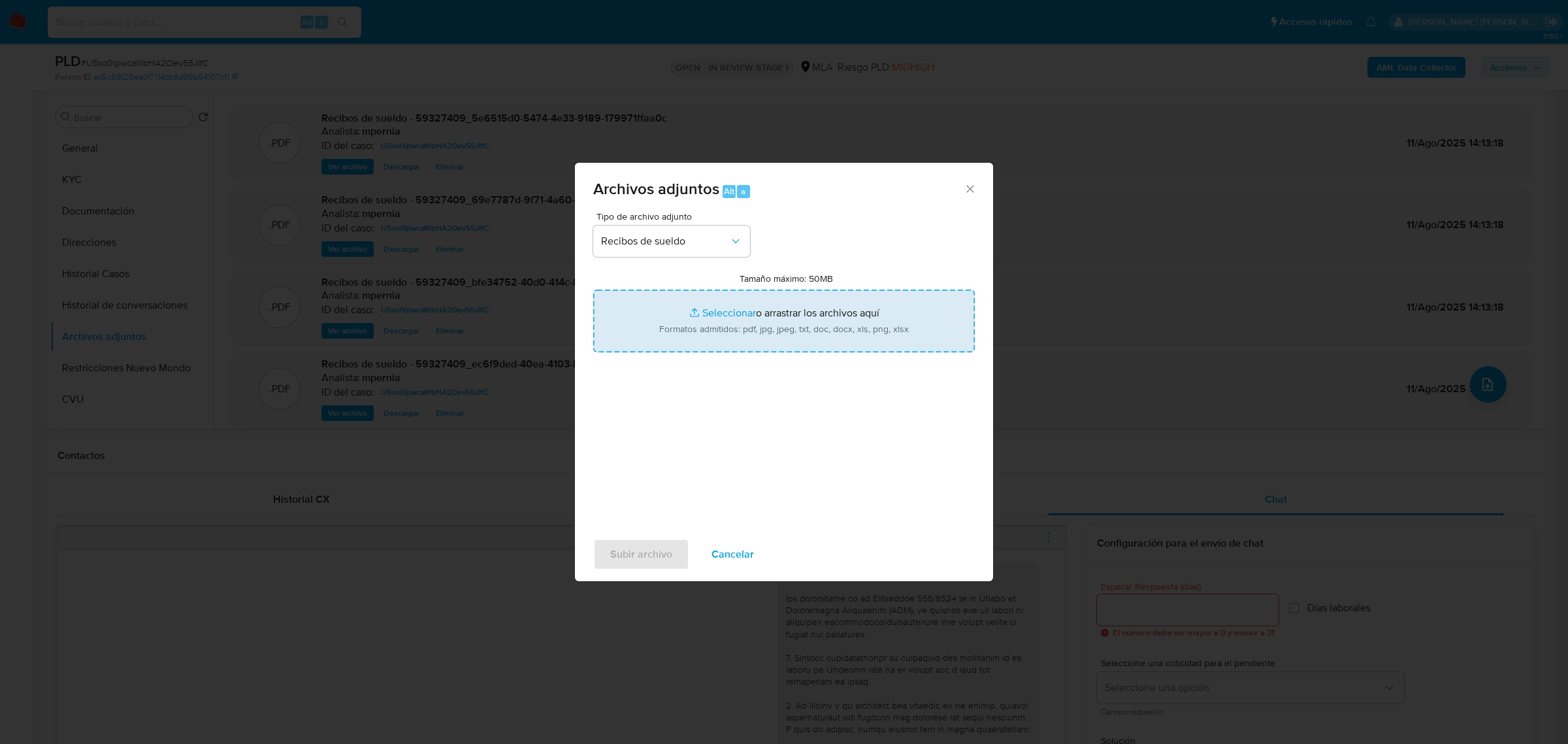
type input "C:\fakepath\59327409_5a64d242-6364-40a5-bd56-a9aa9ffda210.pdf"
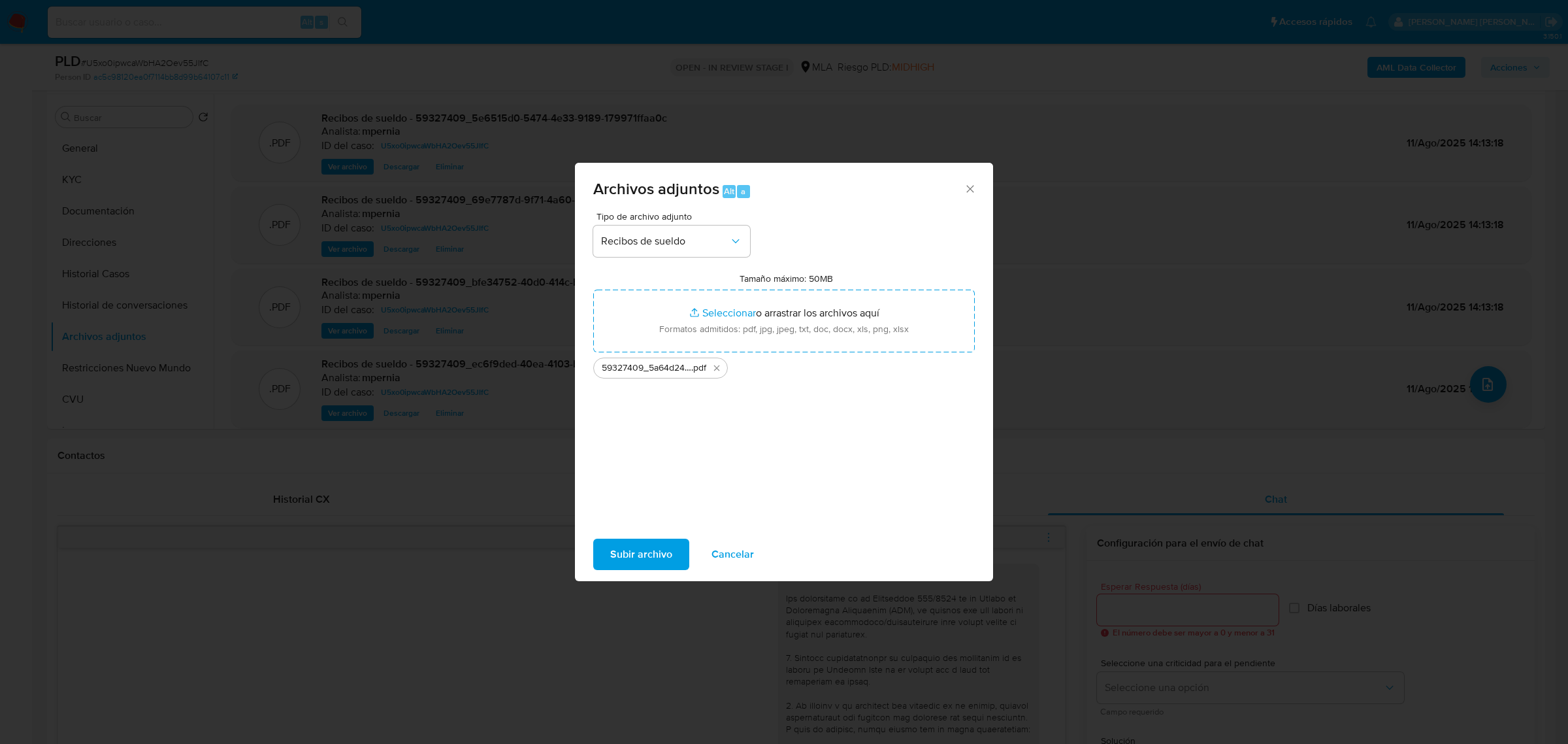
click at [655, 556] on span "Subir archivo" at bounding box center [642, 553] width 62 height 29
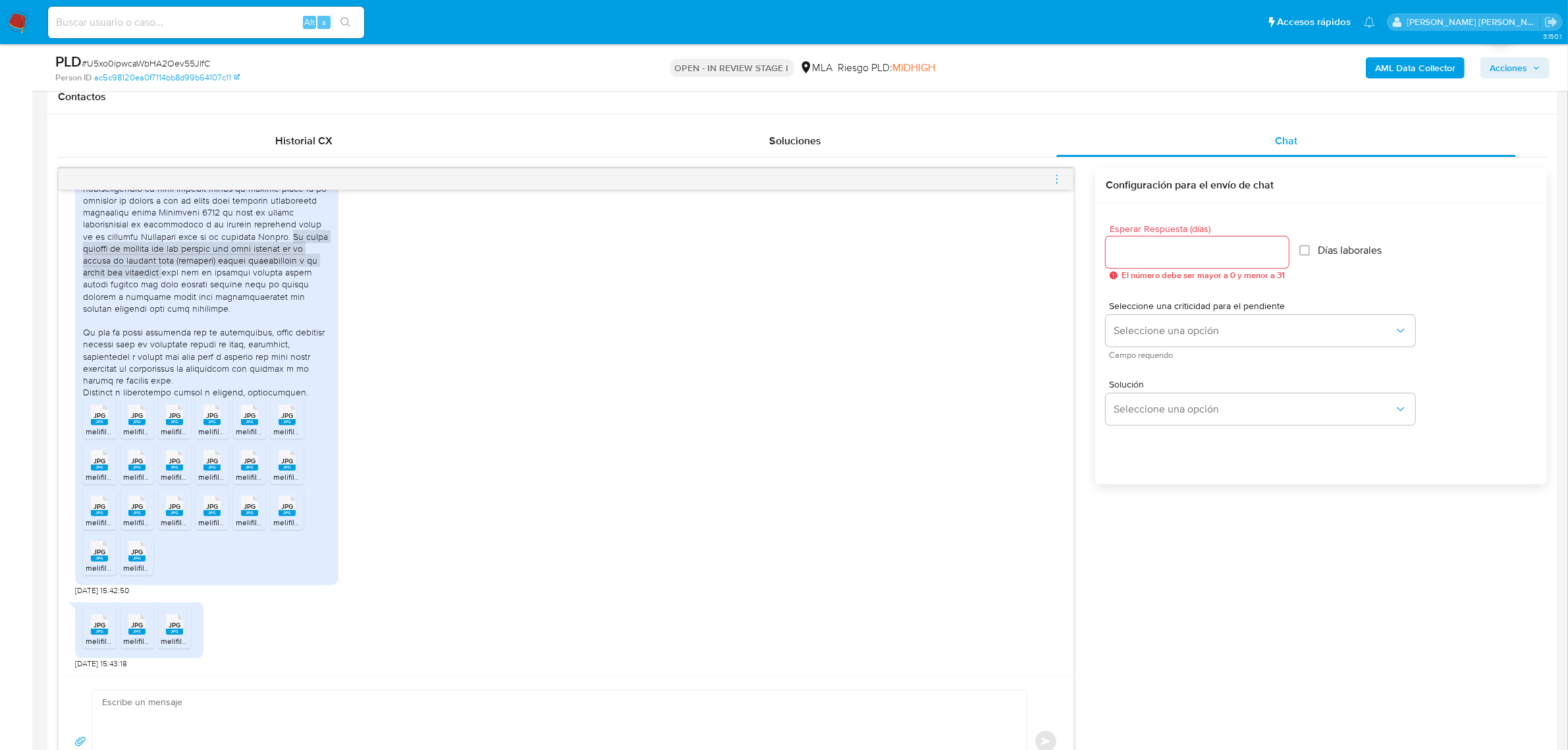
scroll to position [741, 0]
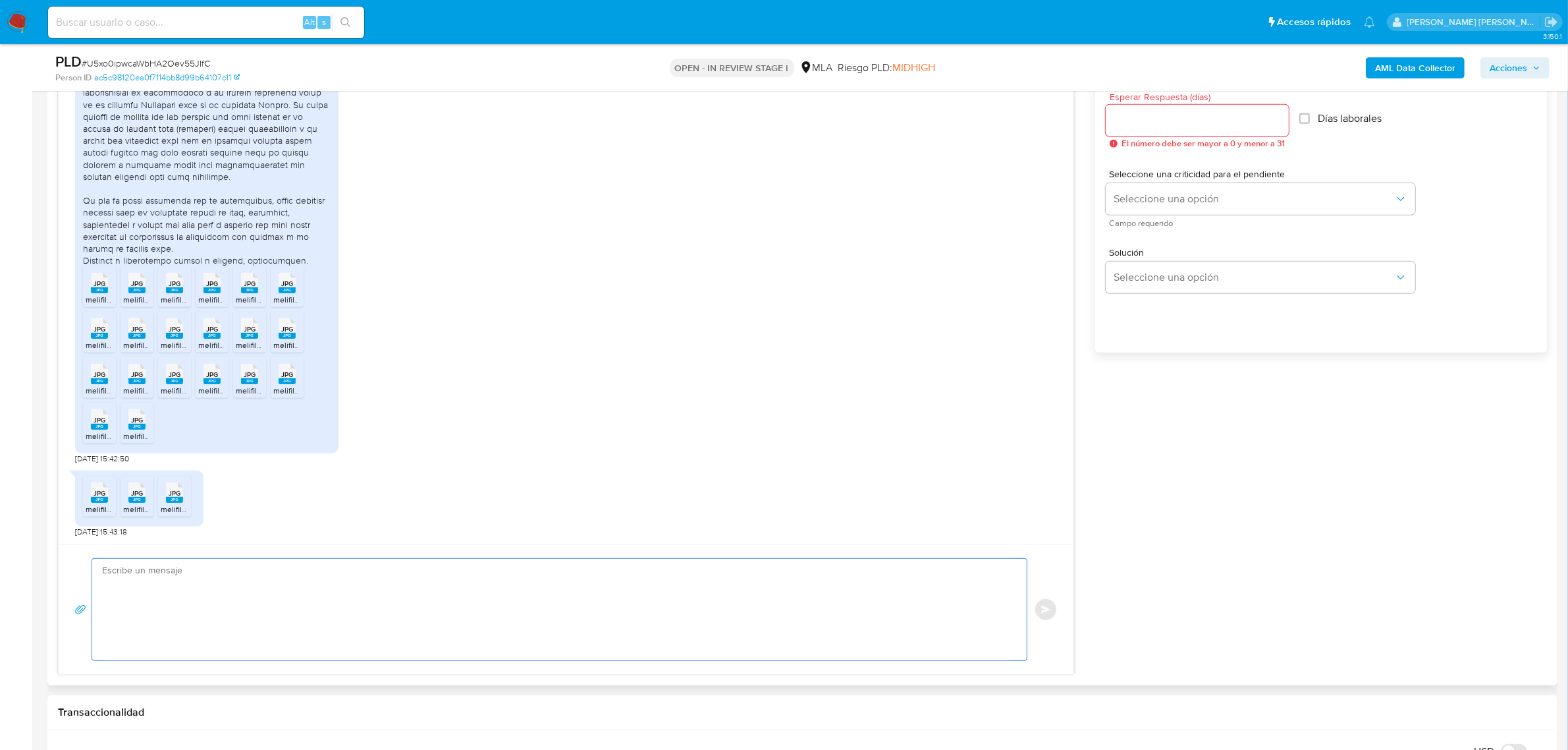
click at [243, 602] on textarea at bounding box center [556, 609] width 908 height 101
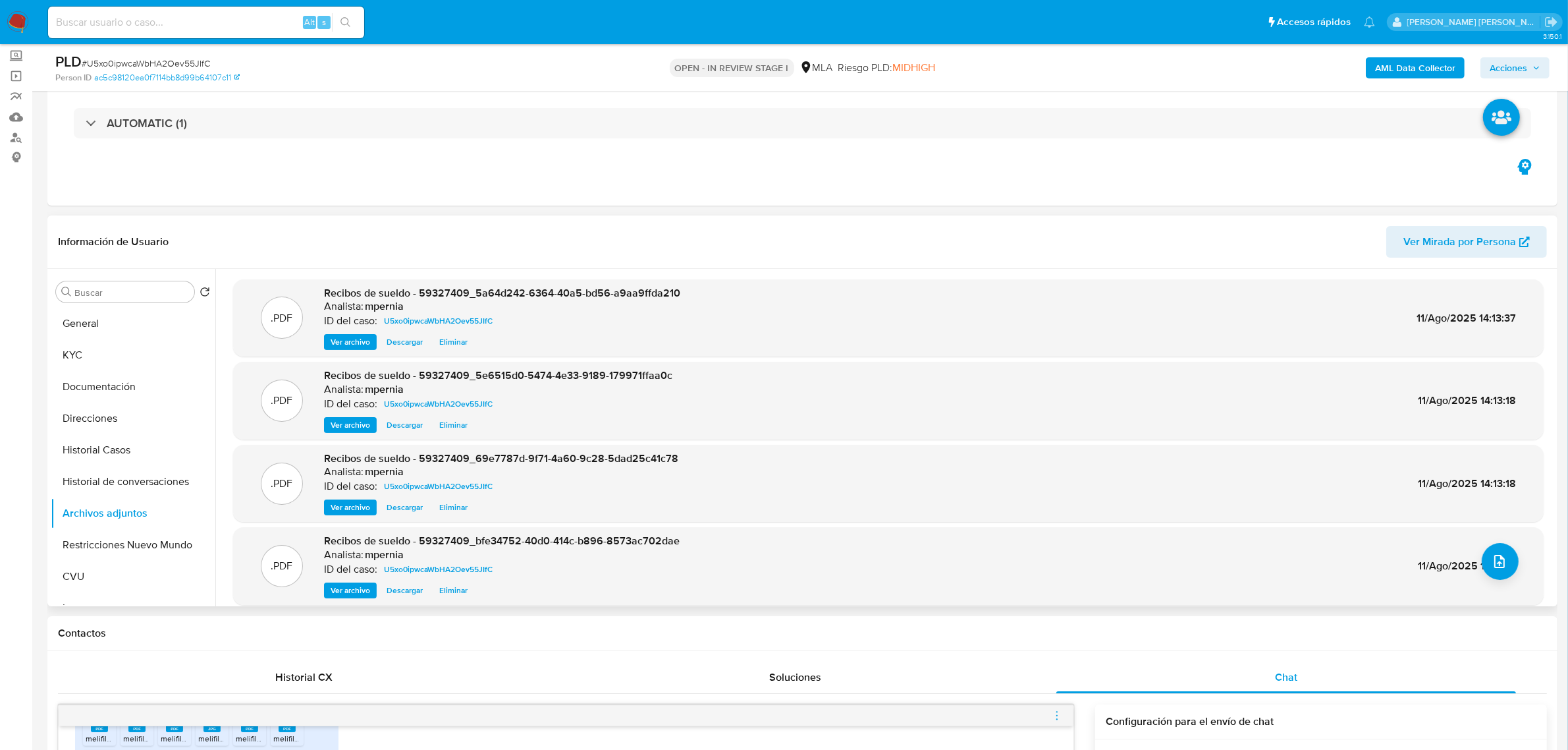
scroll to position [0, 0]
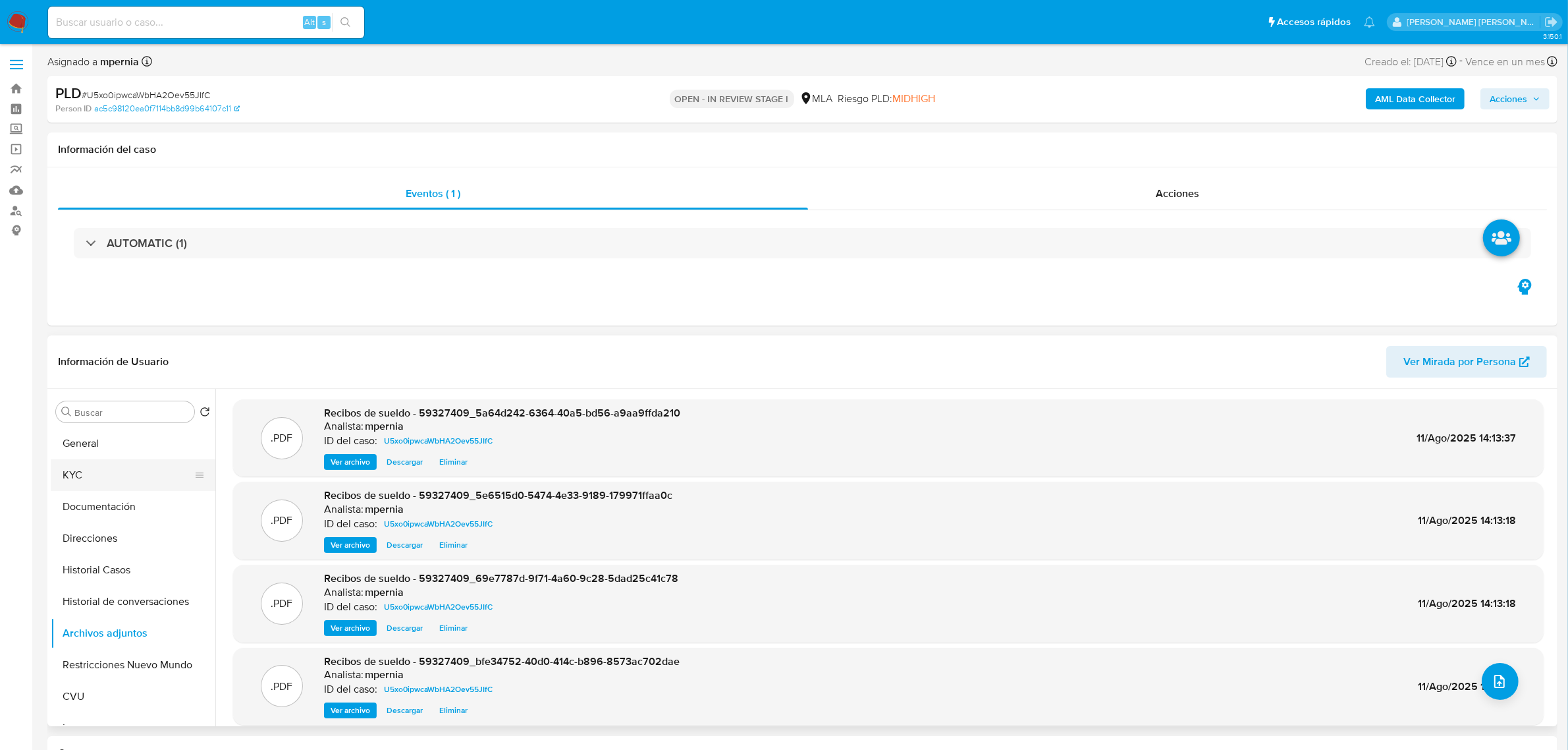
click at [80, 485] on button "KYC" at bounding box center [127, 475] width 154 height 31
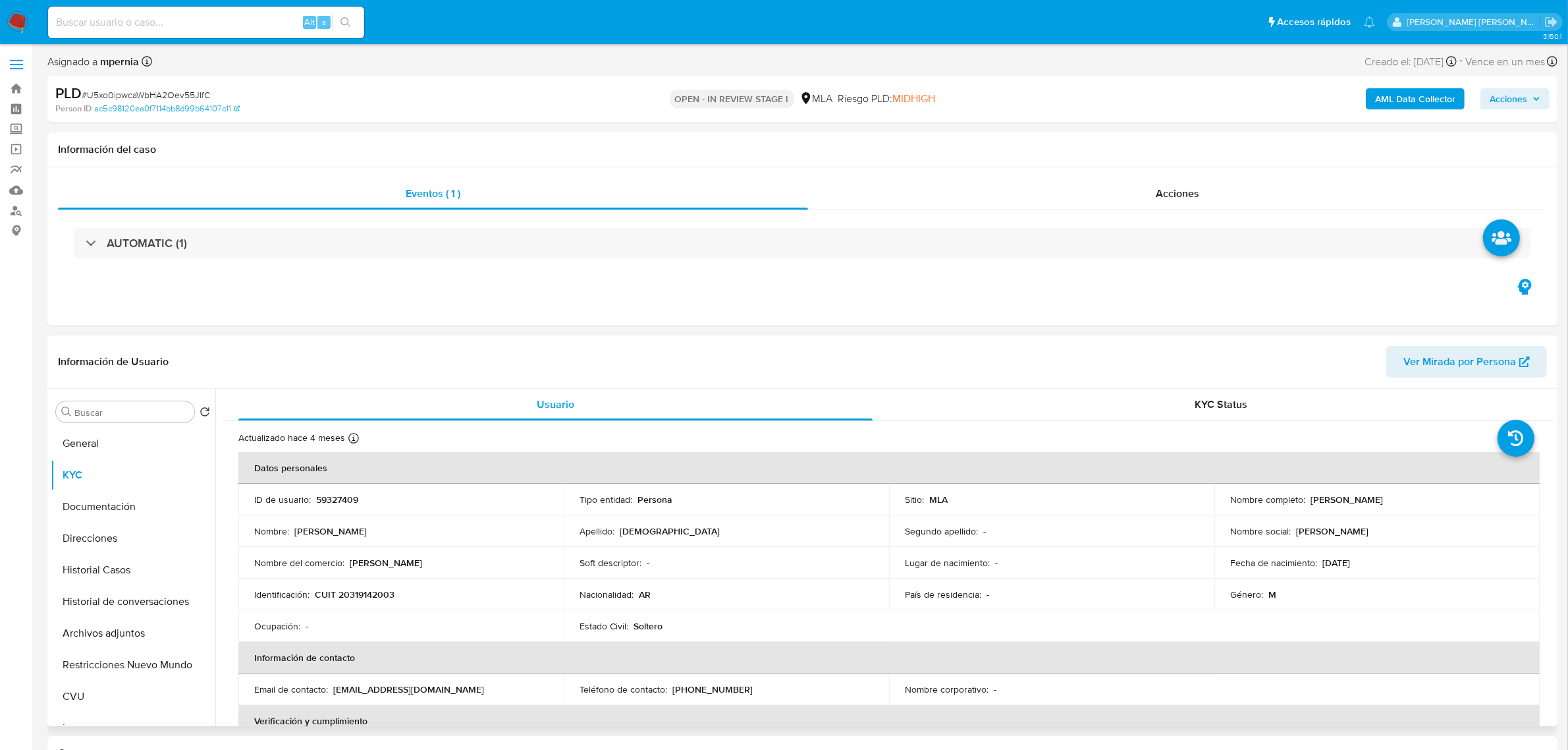
drag, startPoint x: 1307, startPoint y: 499, endPoint x: 1365, endPoint y: 505, distance: 58.3
click at [1365, 505] on p "Carlos Alberto Battista" at bounding box center [1346, 499] width 72 height 12
copy p "Carlos Alberto"
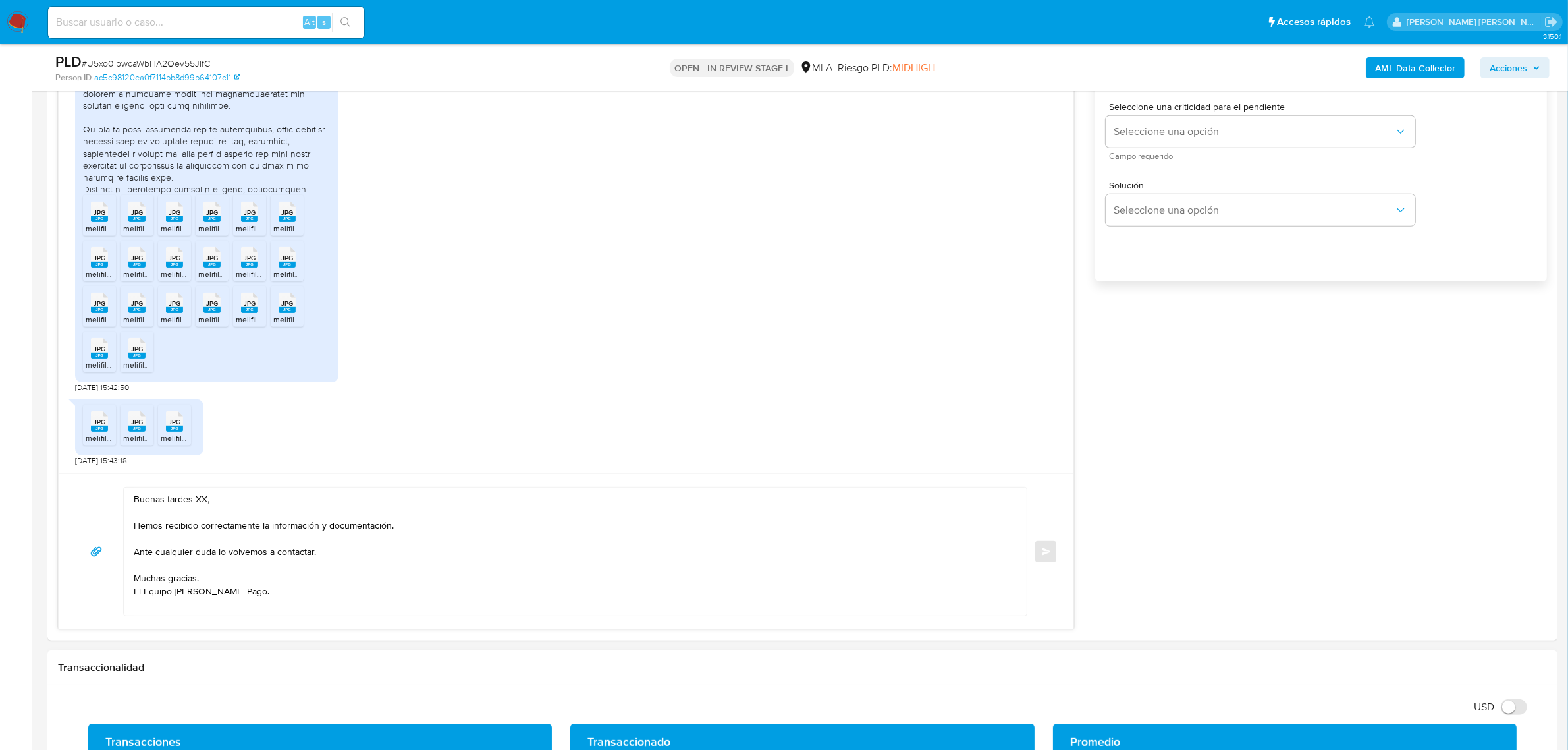
scroll to position [1153, 0]
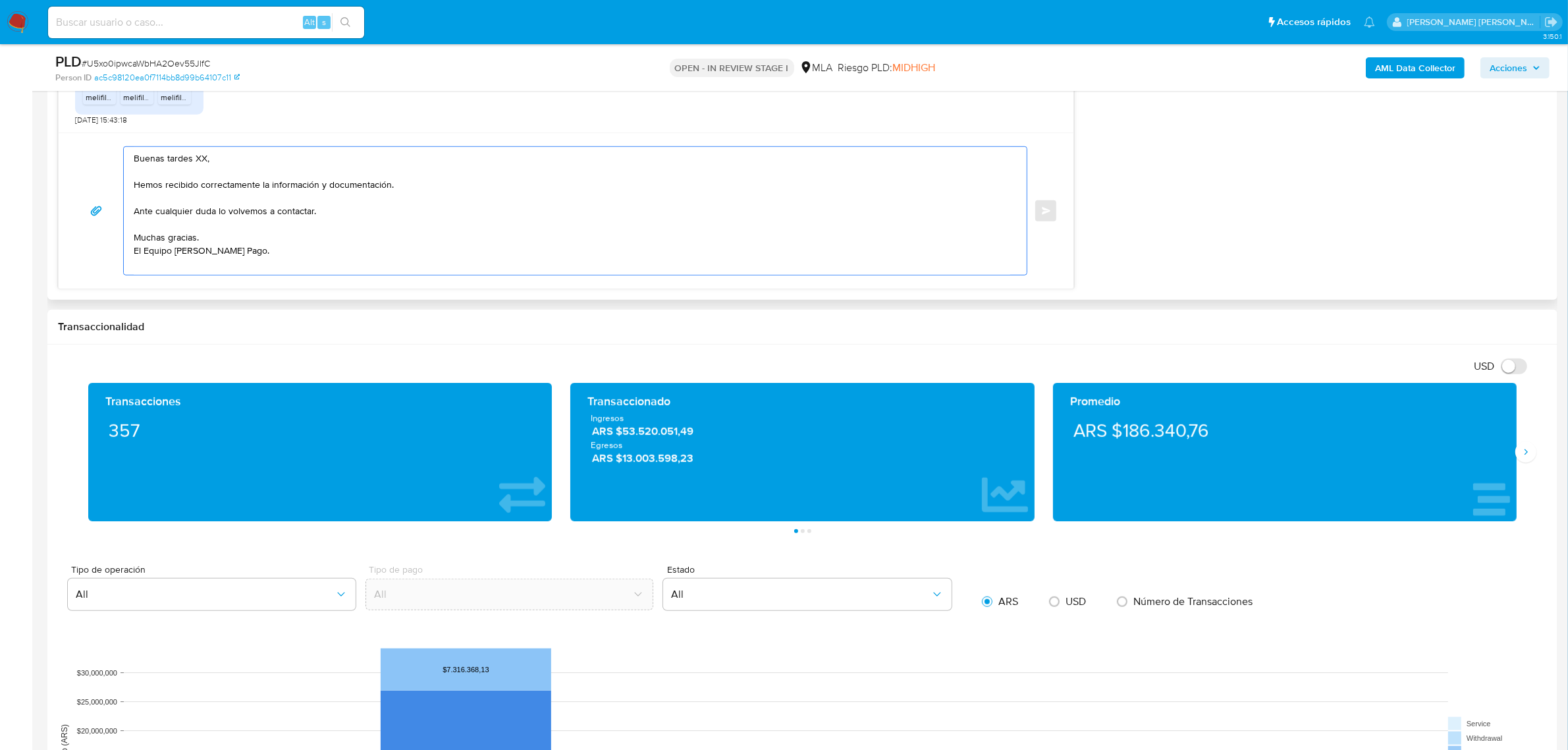
click at [201, 162] on textarea "Buenas tardes XX, Hemos recibido correctamente la información y documentación. …" at bounding box center [572, 210] width 877 height 127
paste textarea "Carlos Alberto"
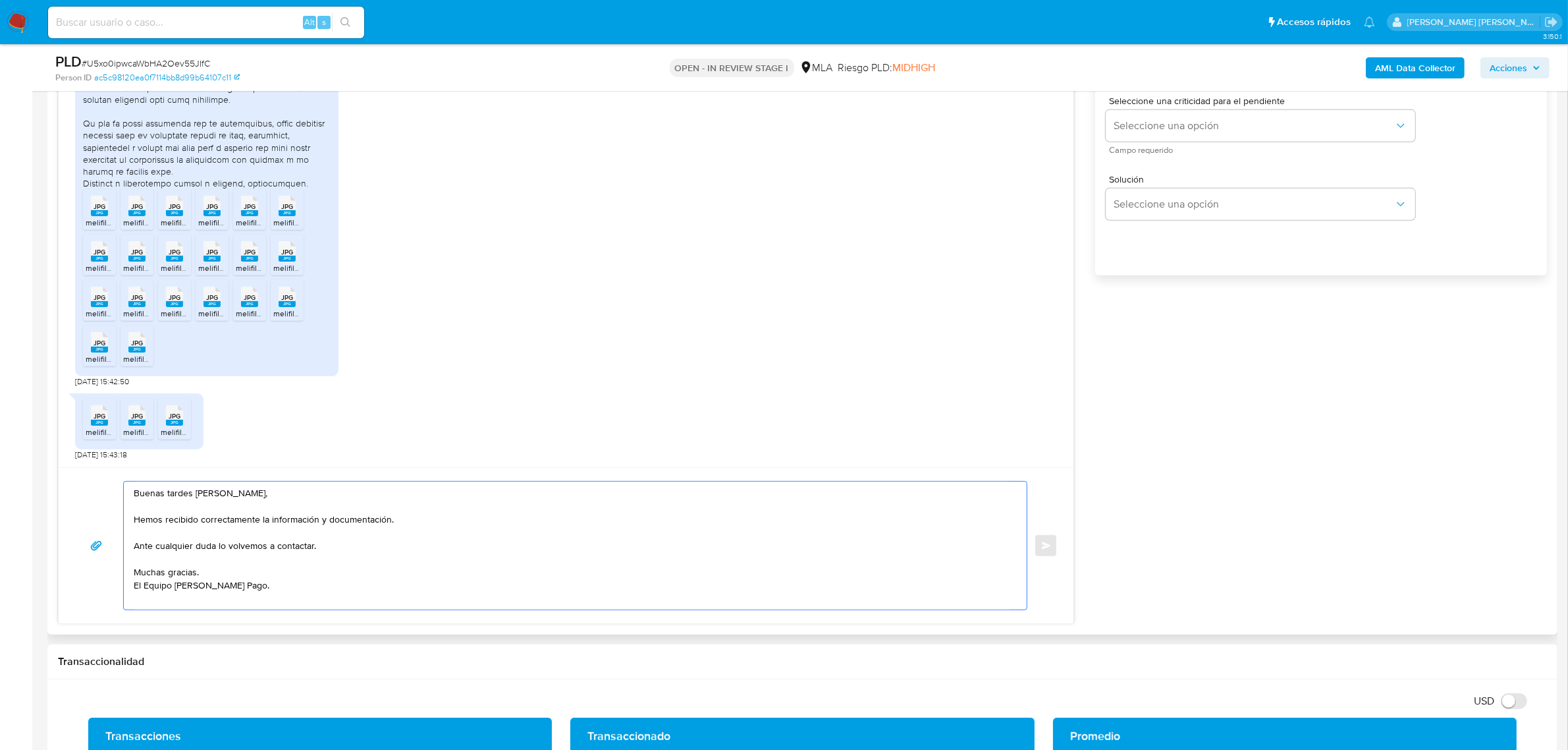
scroll to position [412, 0]
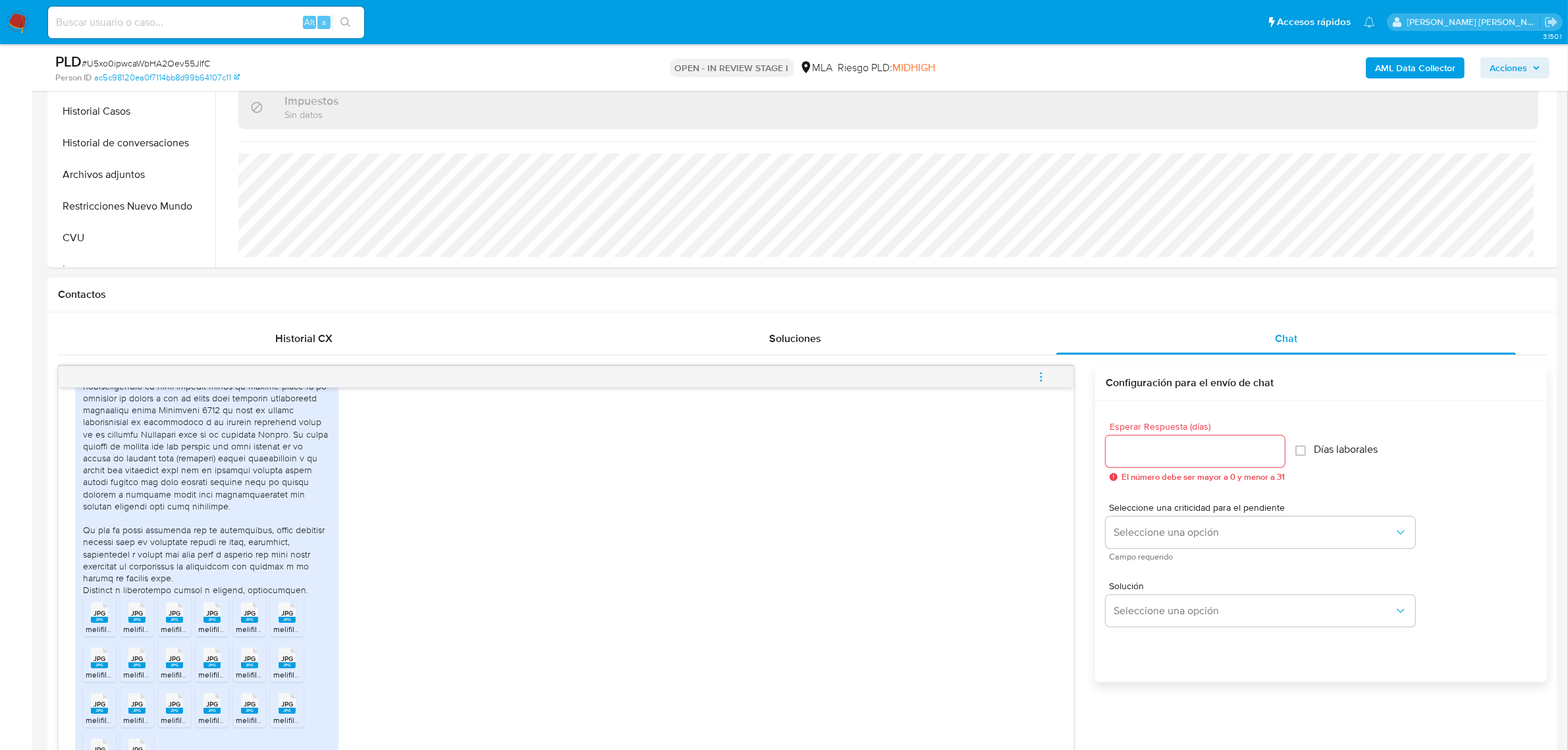
type textarea "Buenas tardes Carlos Alberto, Hemos recibido correctamente la información y doc…"
click at [1195, 458] on input "Esperar Respuesta (días)" at bounding box center [1195, 451] width 179 height 17
type input "0"
click at [149, 66] on span "# U5xo0ipwcaWbHA2Oev55JIfC" at bounding box center [146, 63] width 128 height 13
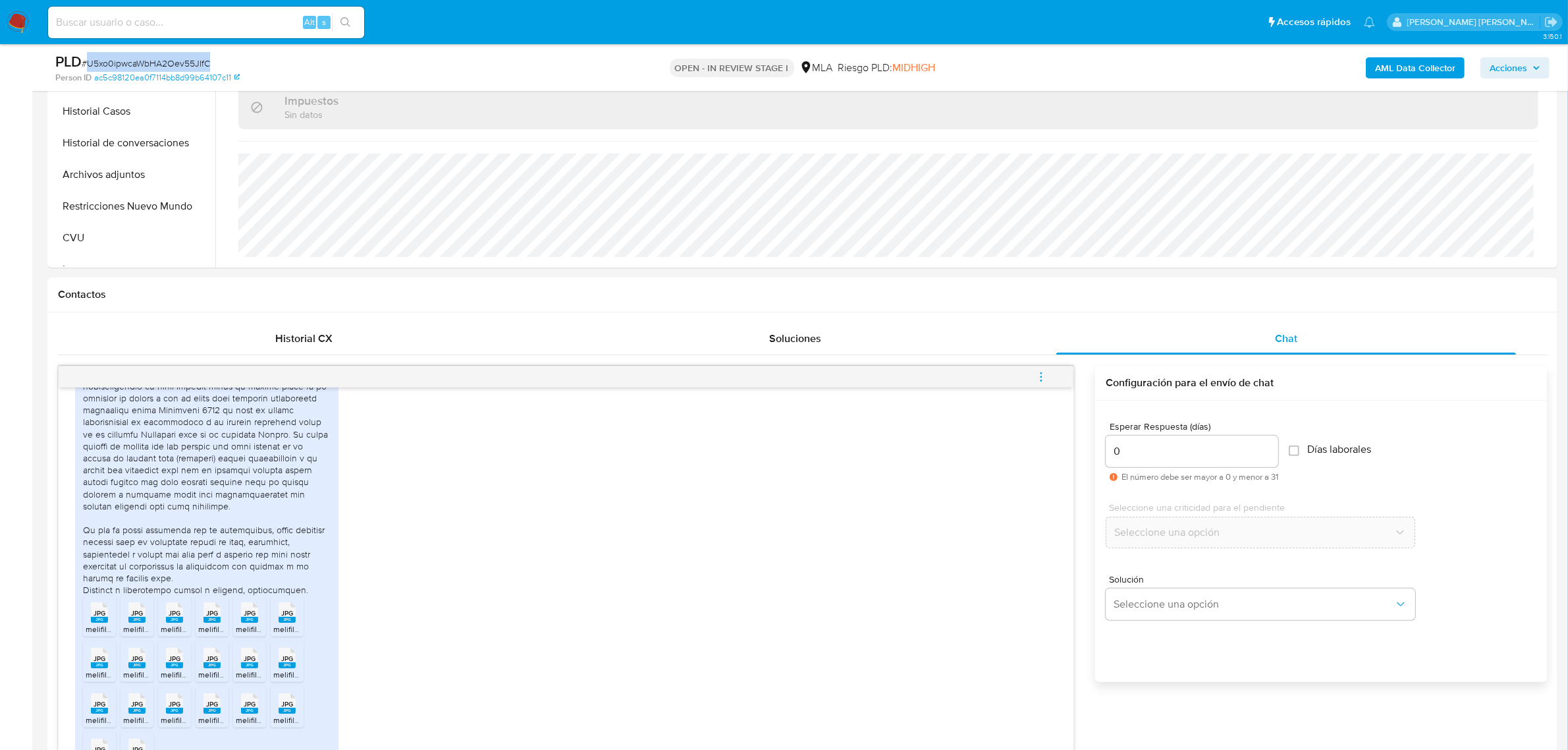
copy span "U5xo0ipwcaWbHA2Oev55JIfC"
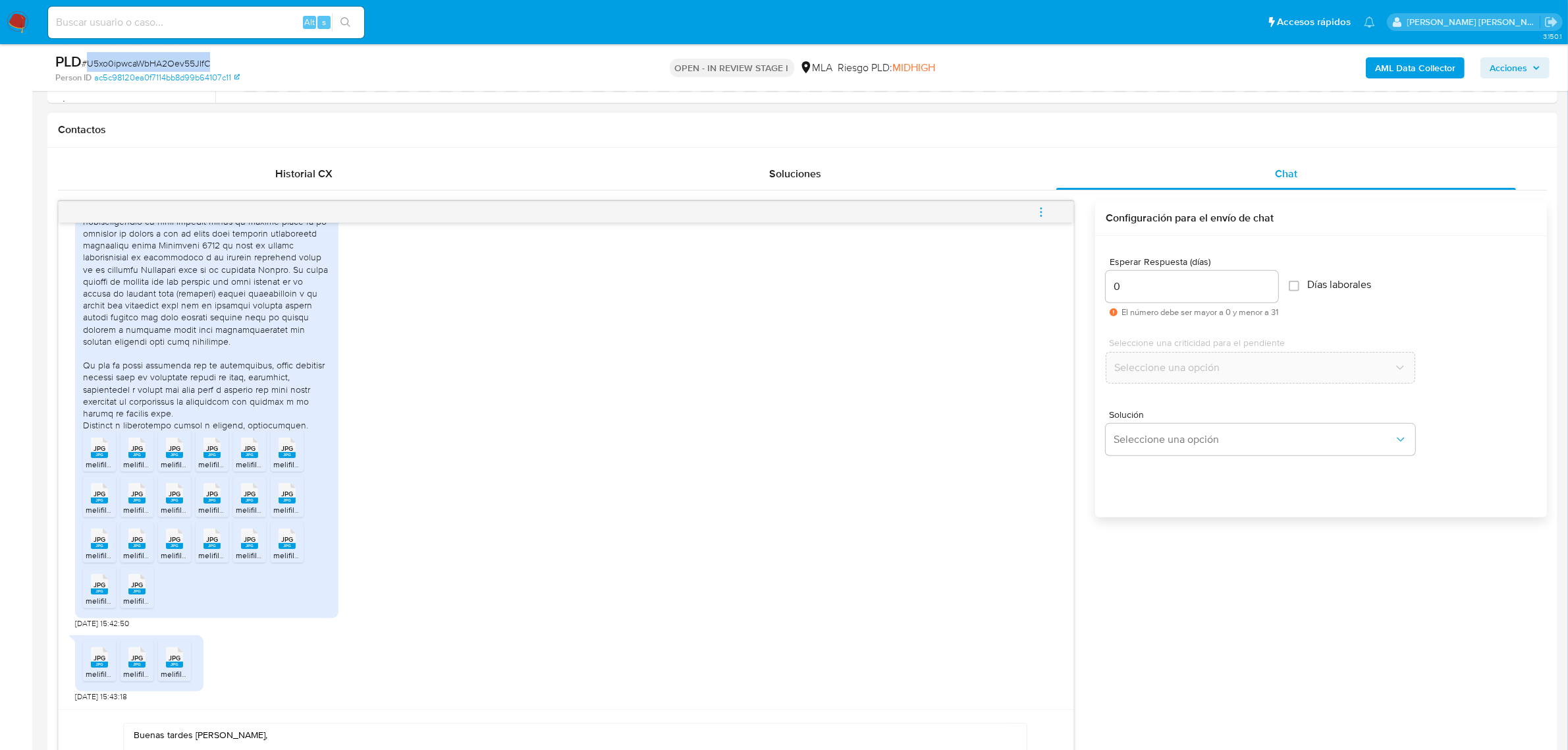
scroll to position [906, 0]
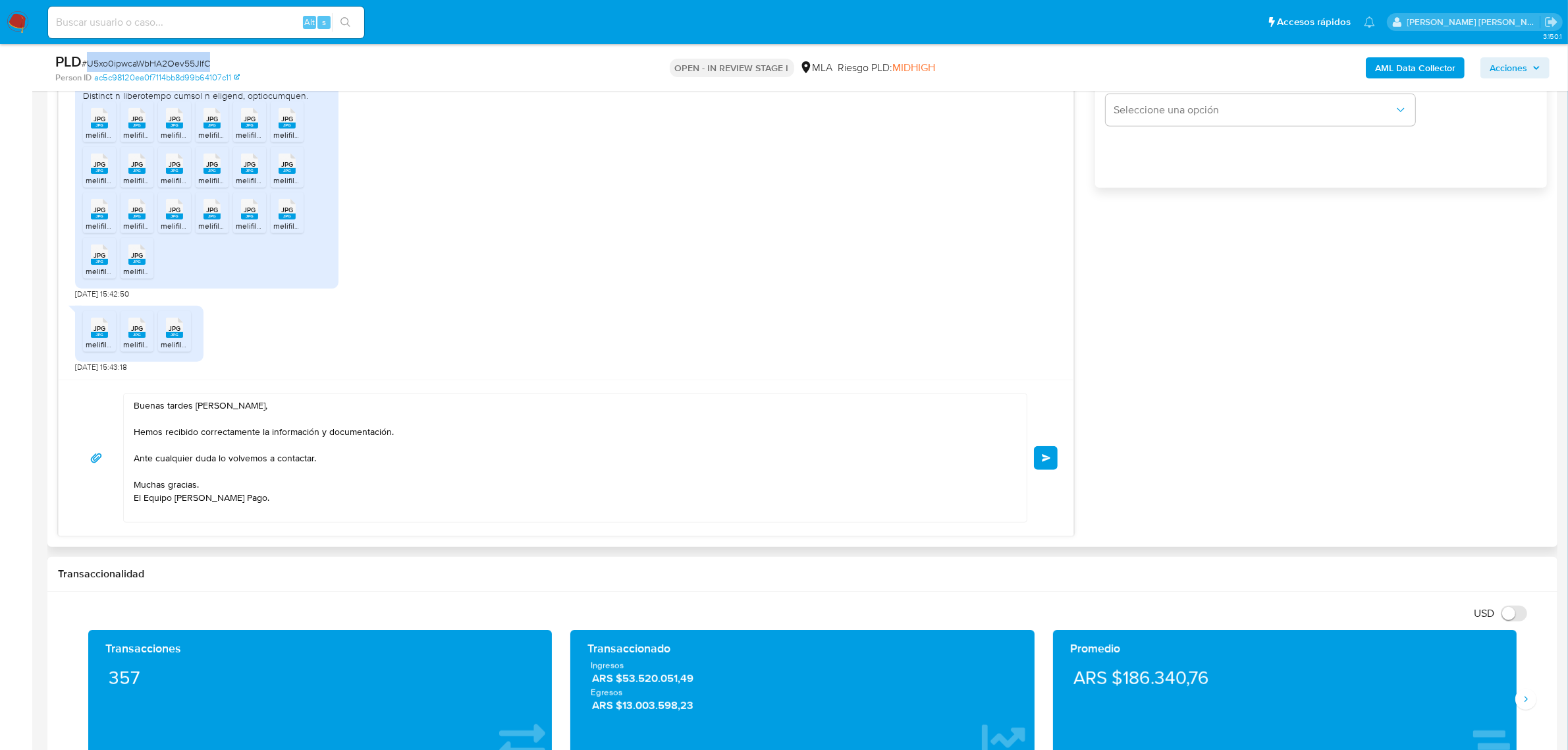
click at [1039, 461] on button "Enviar" at bounding box center [1045, 458] width 24 height 24
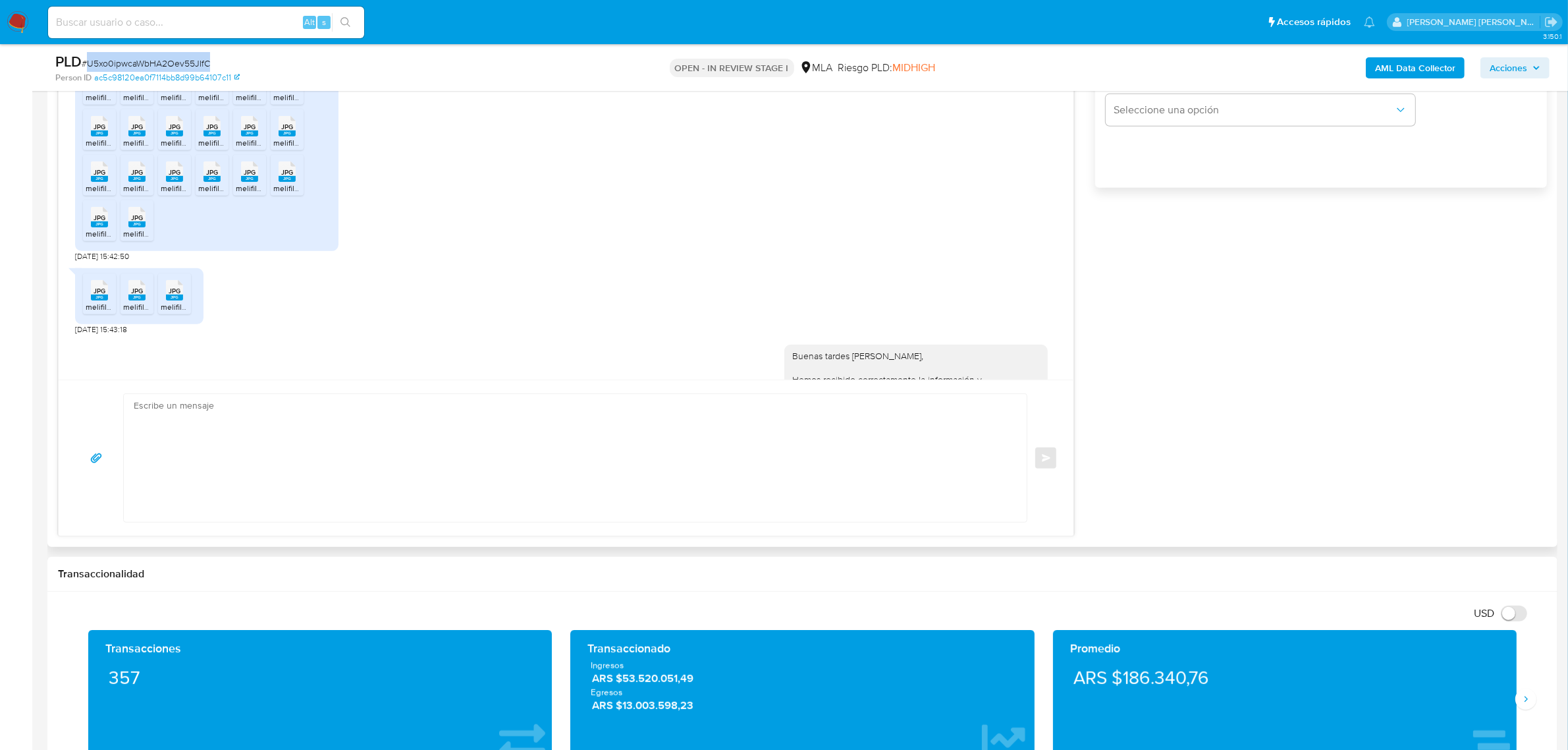
scroll to position [1603, 0]
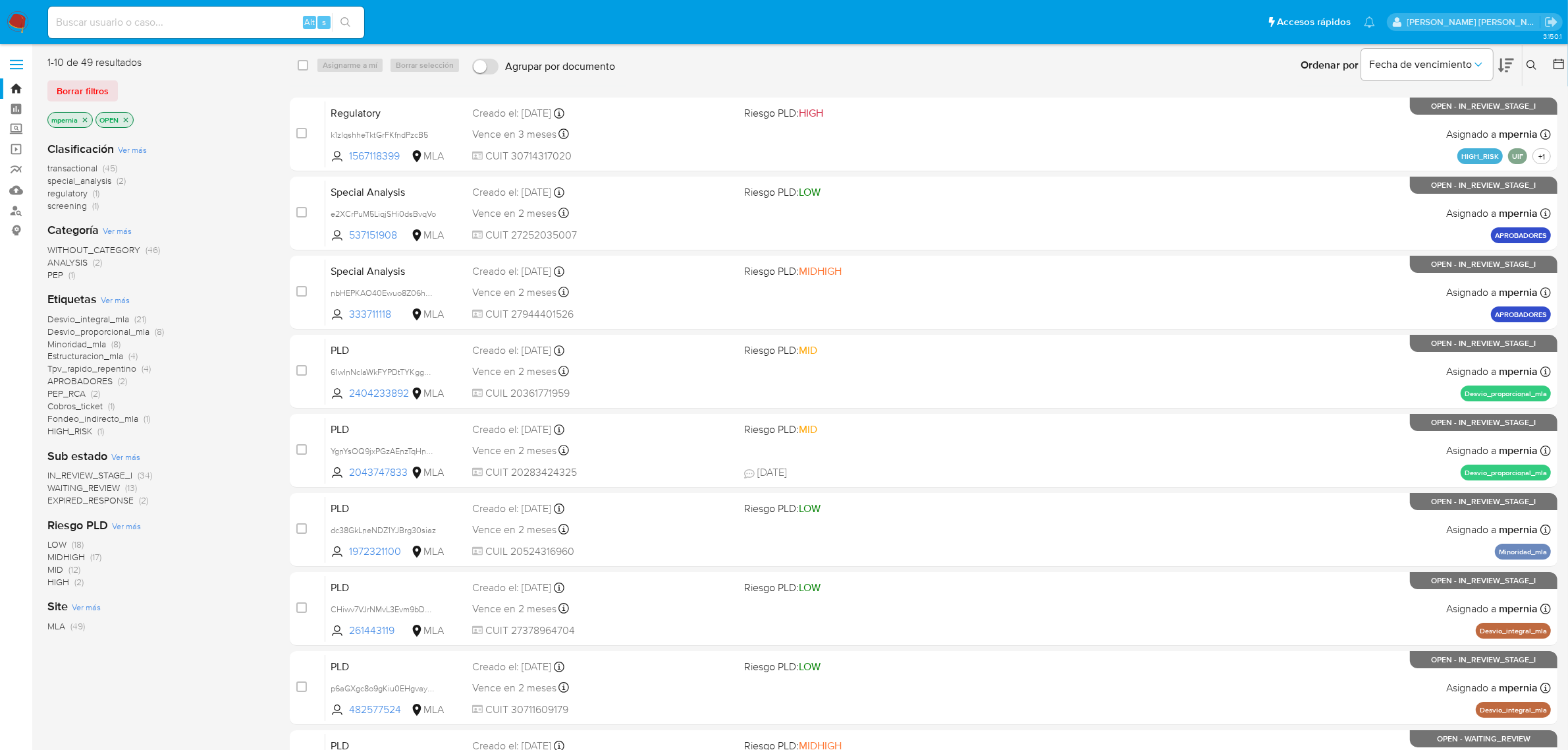
click at [84, 120] on icon "close-filter" at bounding box center [85, 120] width 8 height 8
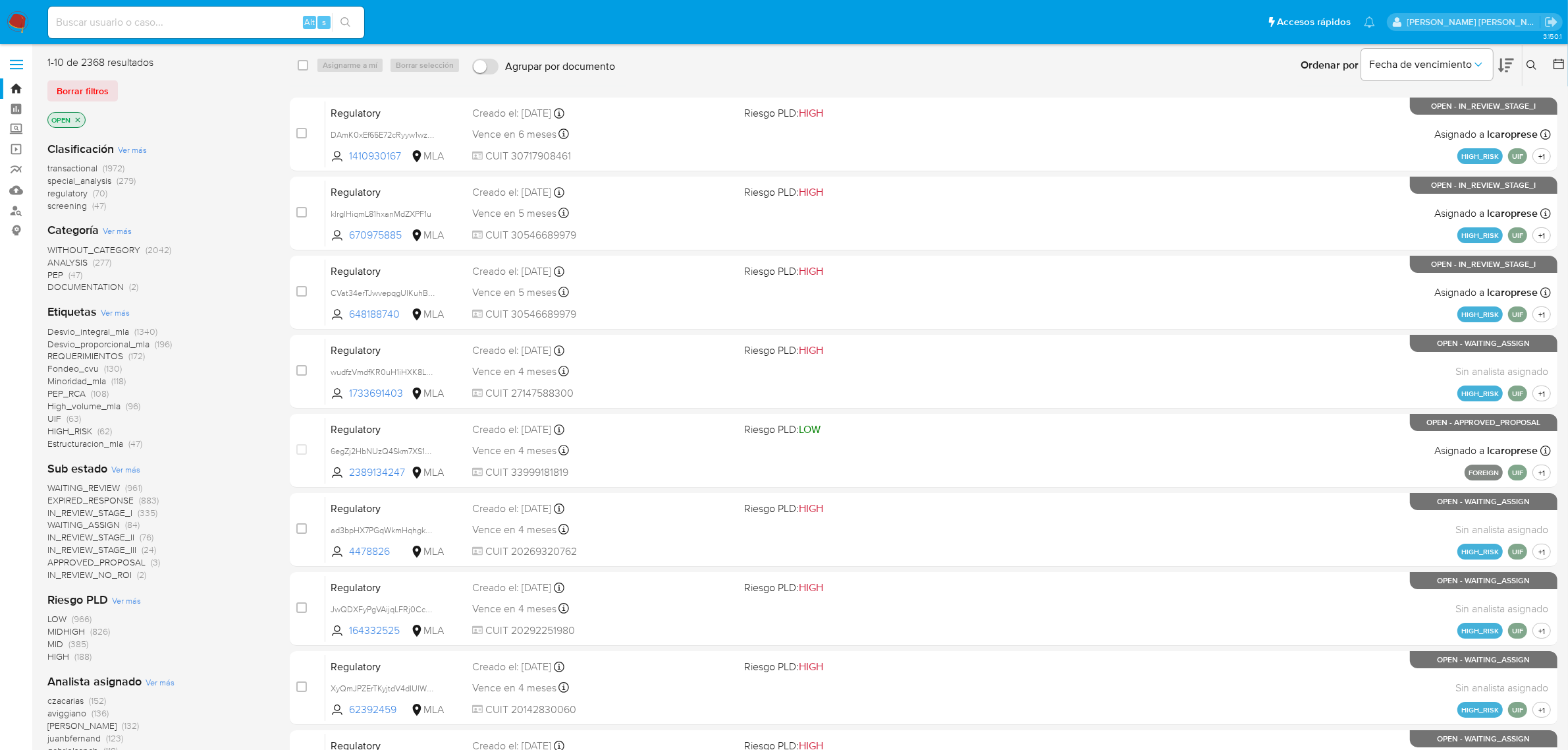
click at [1527, 65] on icon at bounding box center [1531, 65] width 10 height 10
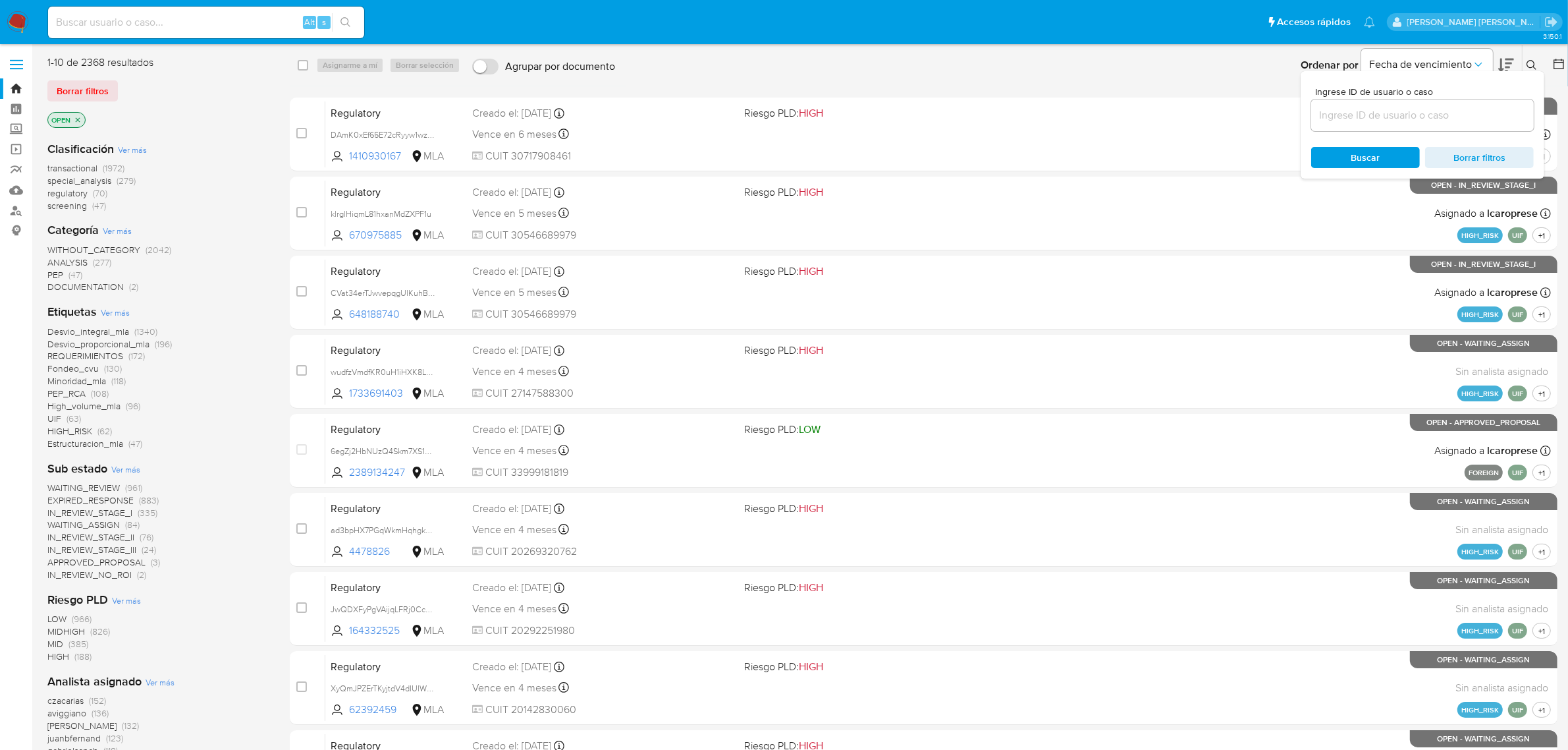
click at [1473, 122] on input at bounding box center [1422, 115] width 223 height 17
type input "U5xo0ipwcaWbHA2Oev55JIfC"
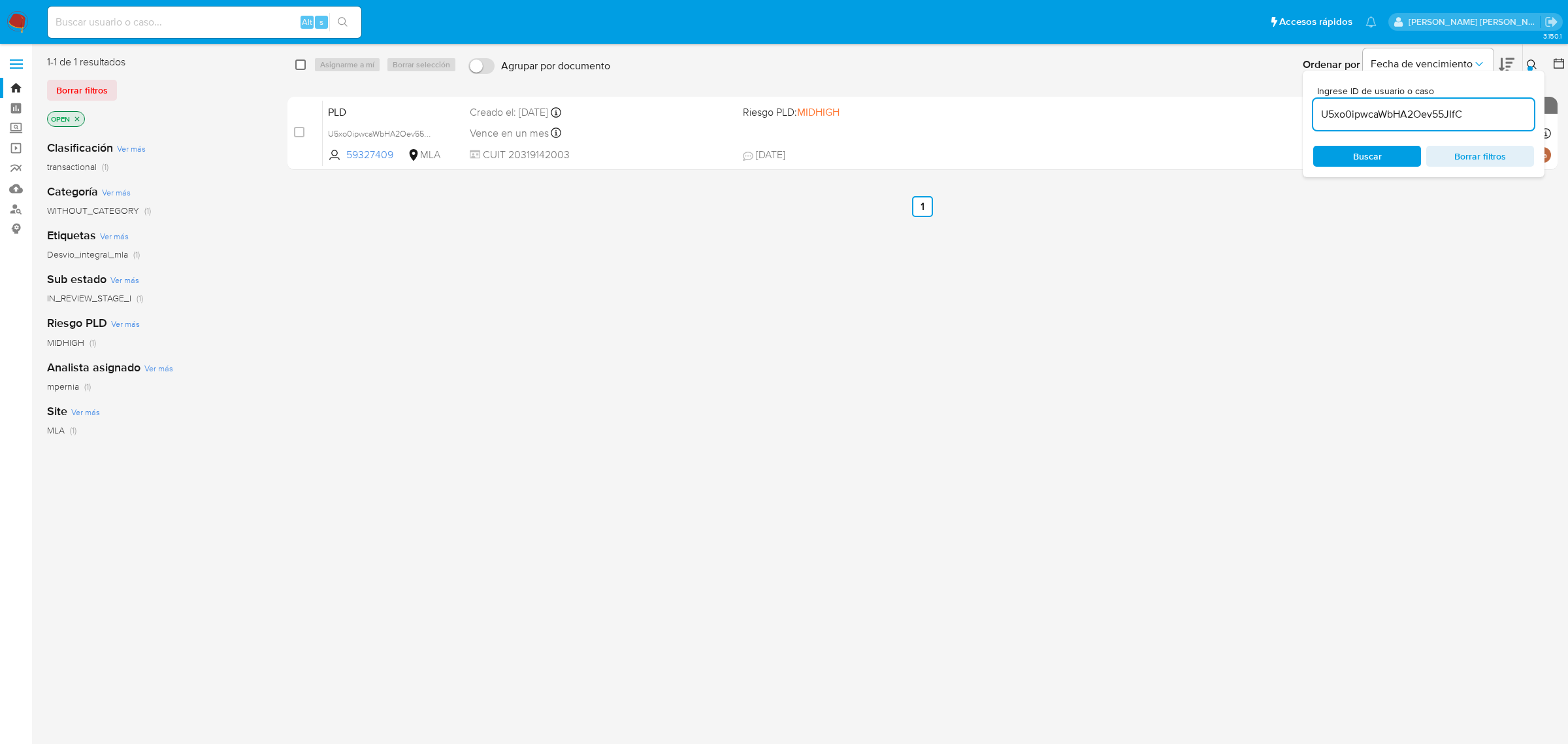
click at [304, 68] on input "checkbox" at bounding box center [300, 65] width 10 height 10
checkbox input "true"
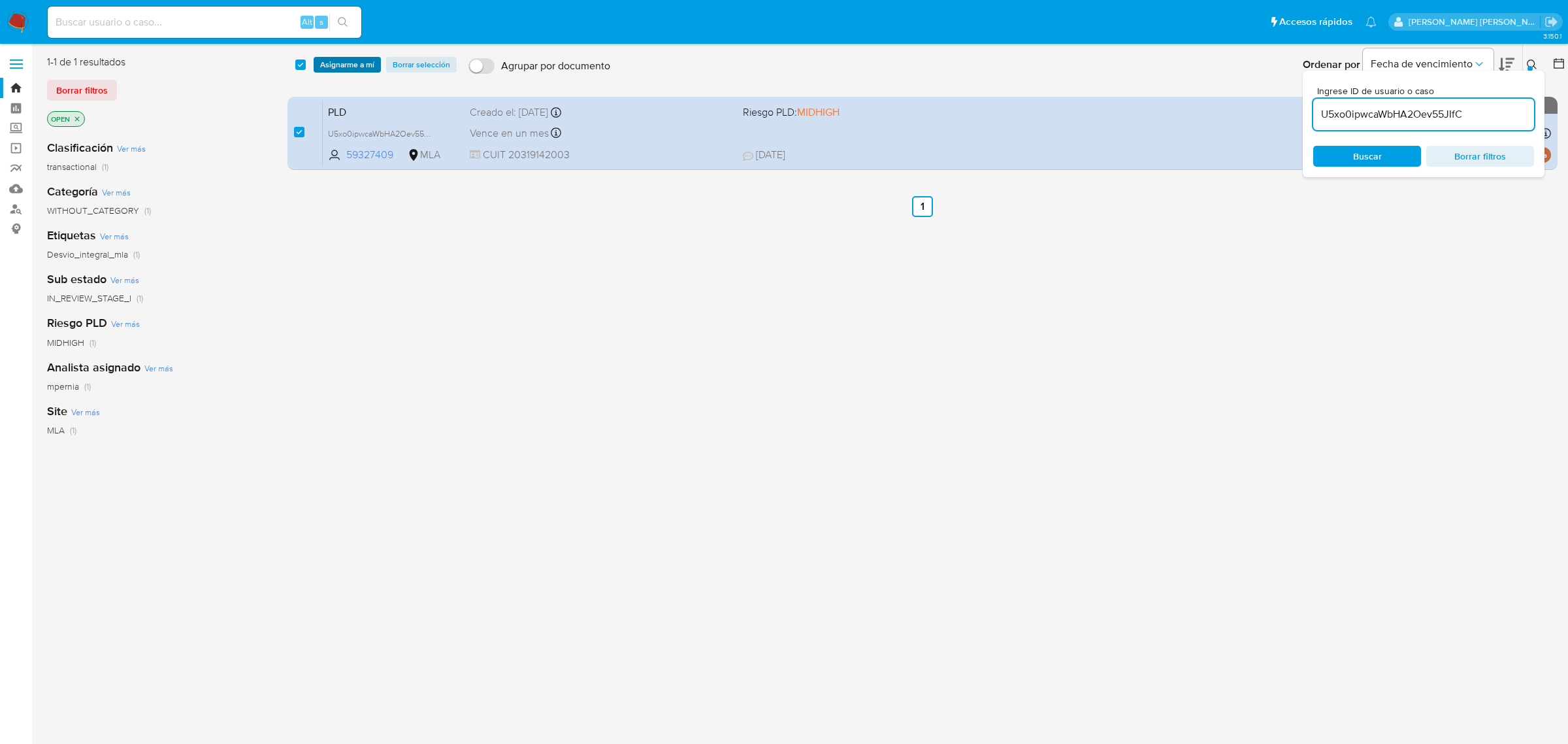
click at [326, 63] on span "Asignarme a mí" at bounding box center [347, 64] width 55 height 13
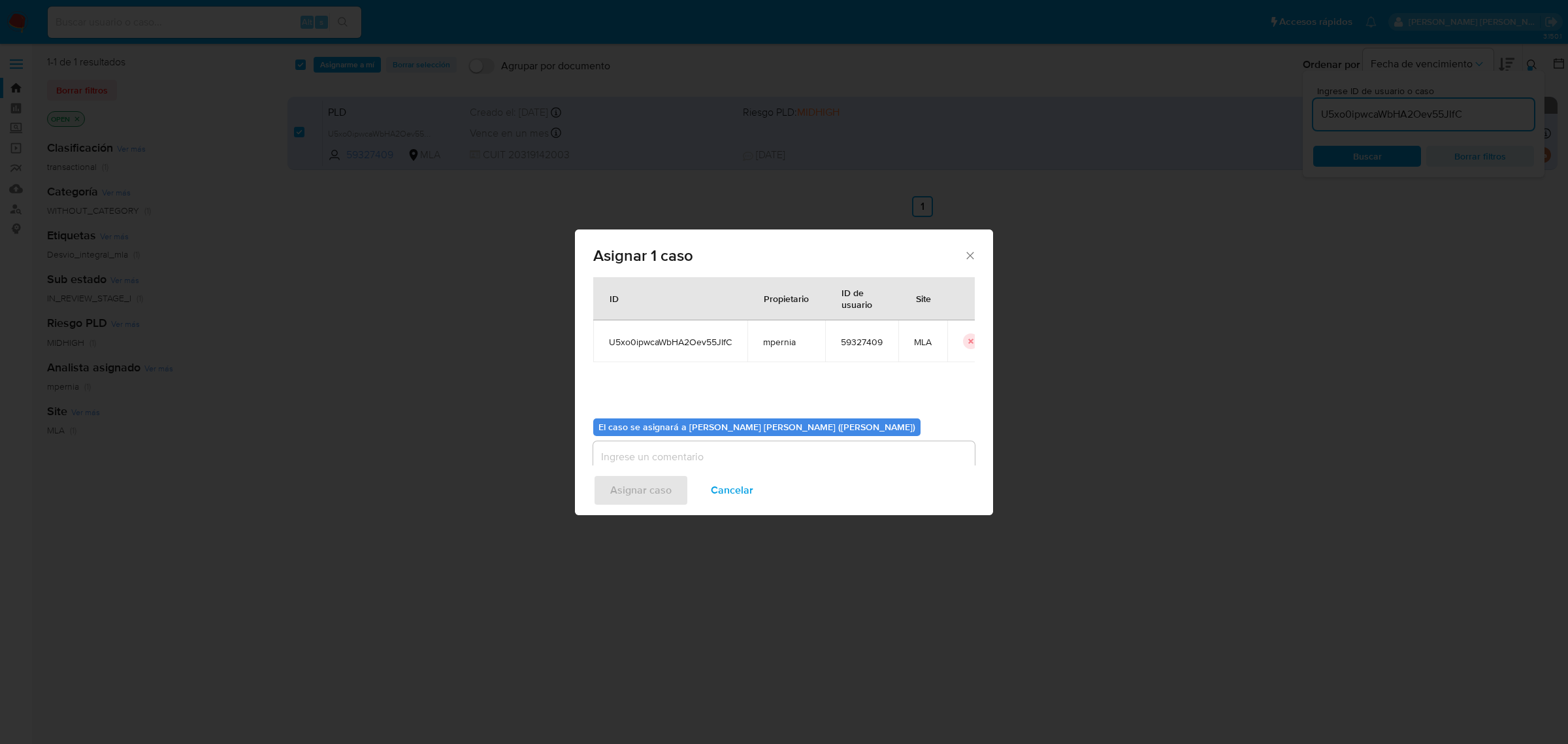
scroll to position [67, 0]
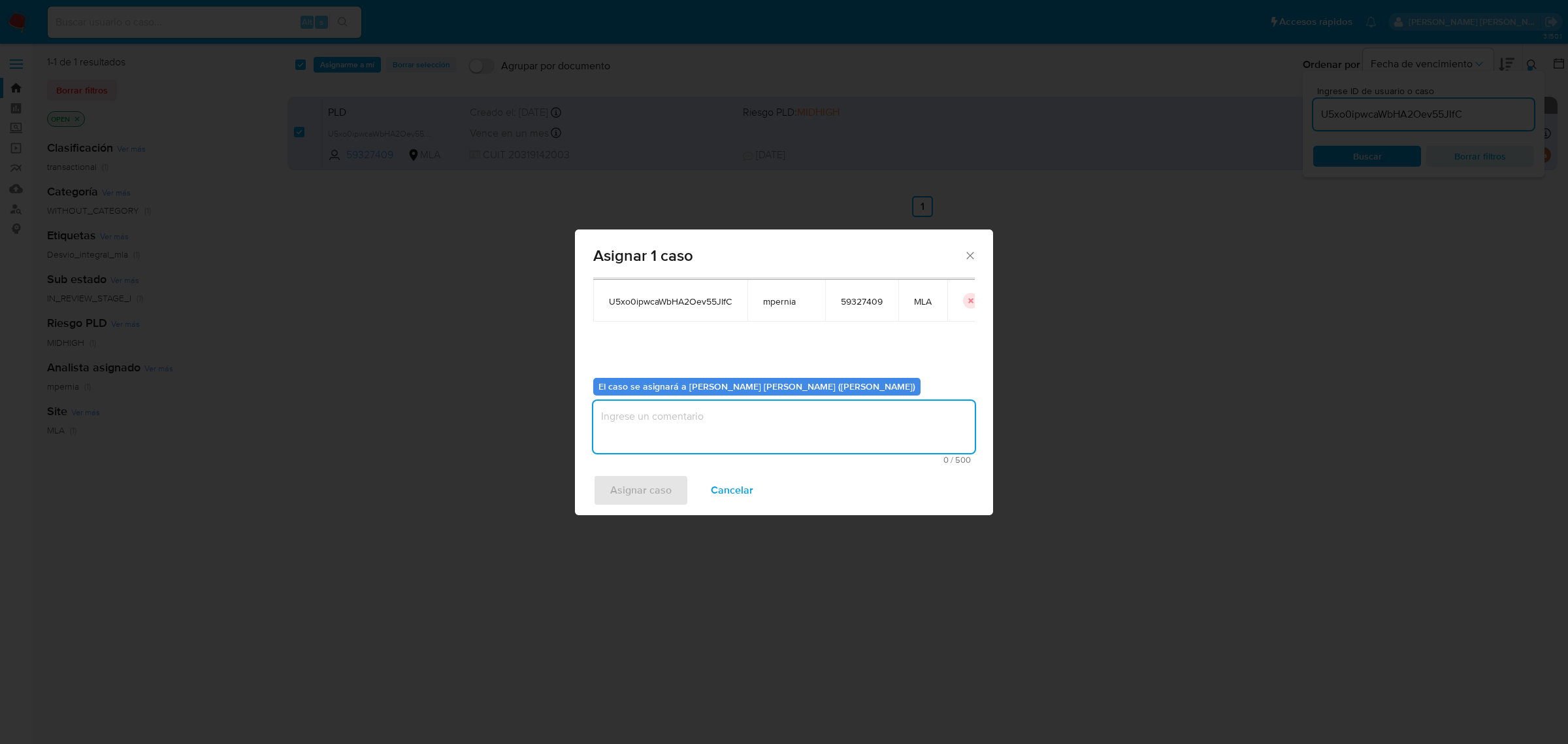
click at [670, 438] on textarea "assign-modal" at bounding box center [784, 427] width 382 height 52
type textarea "-"
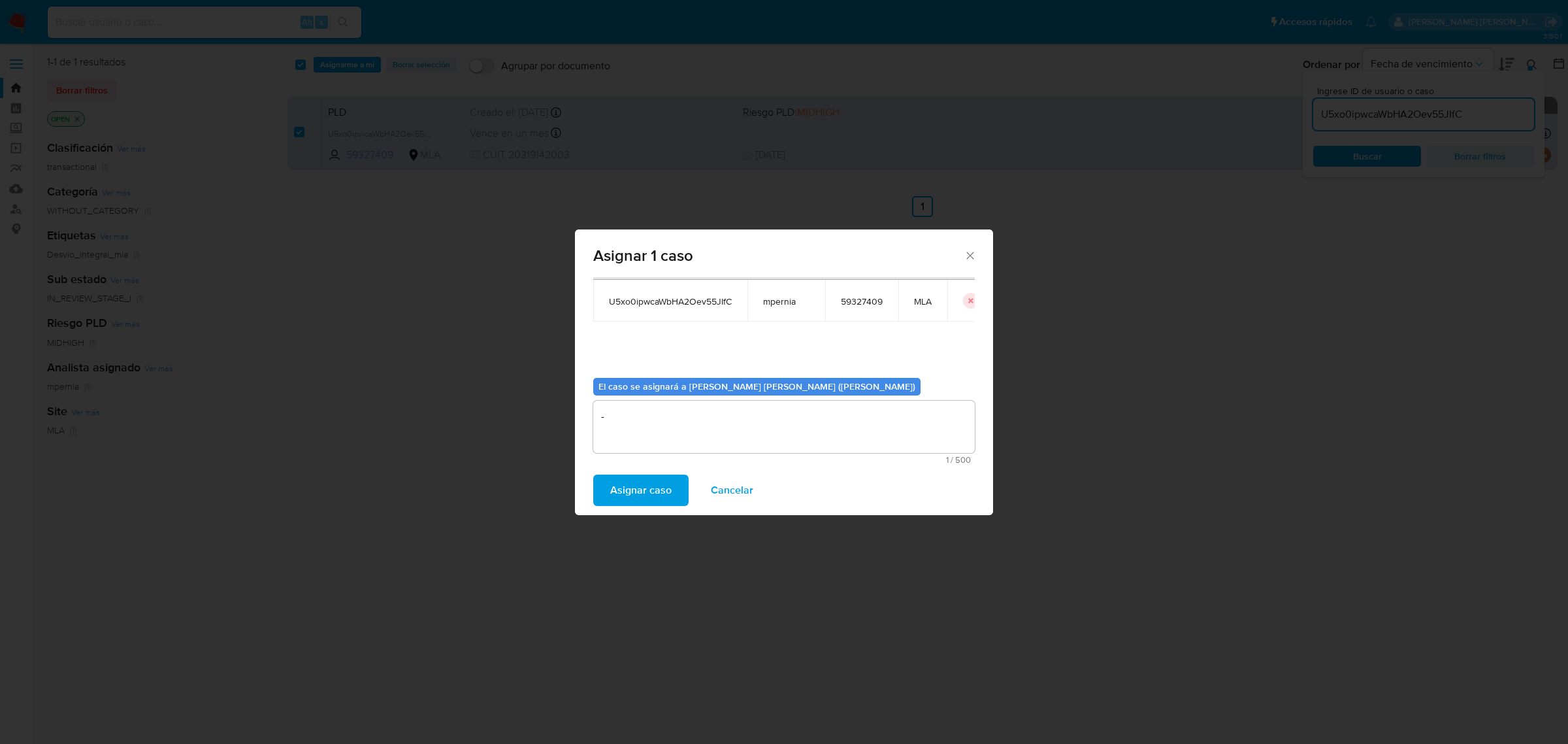
click at [662, 479] on span "Asignar caso" at bounding box center [641, 489] width 61 height 29
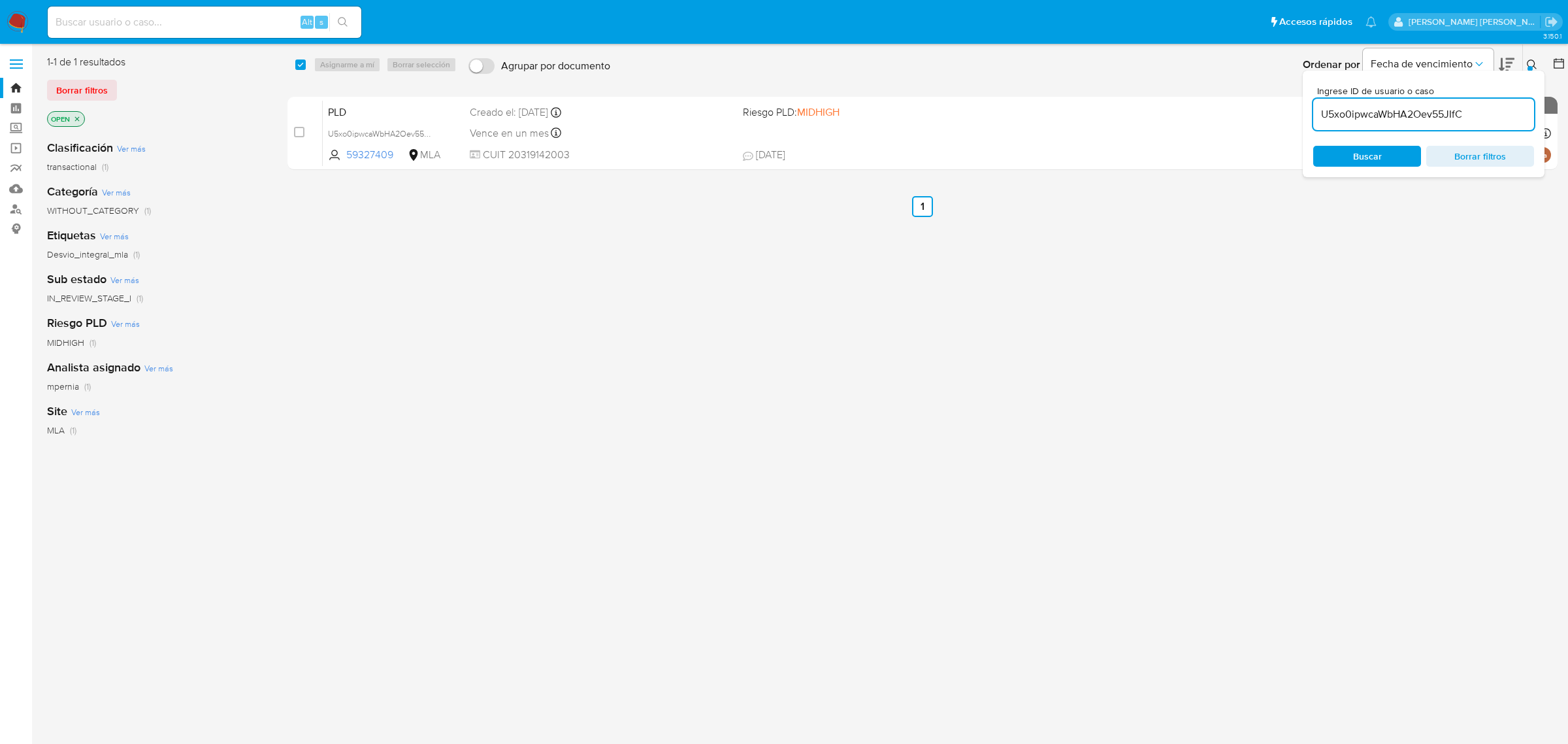
click at [1359, 121] on input "U5xo0ipwcaWbHA2Oev55JIfC" at bounding box center [1423, 114] width 221 height 17
paste input "6G4GuB7oehlIB3TF9BtSQWTo"
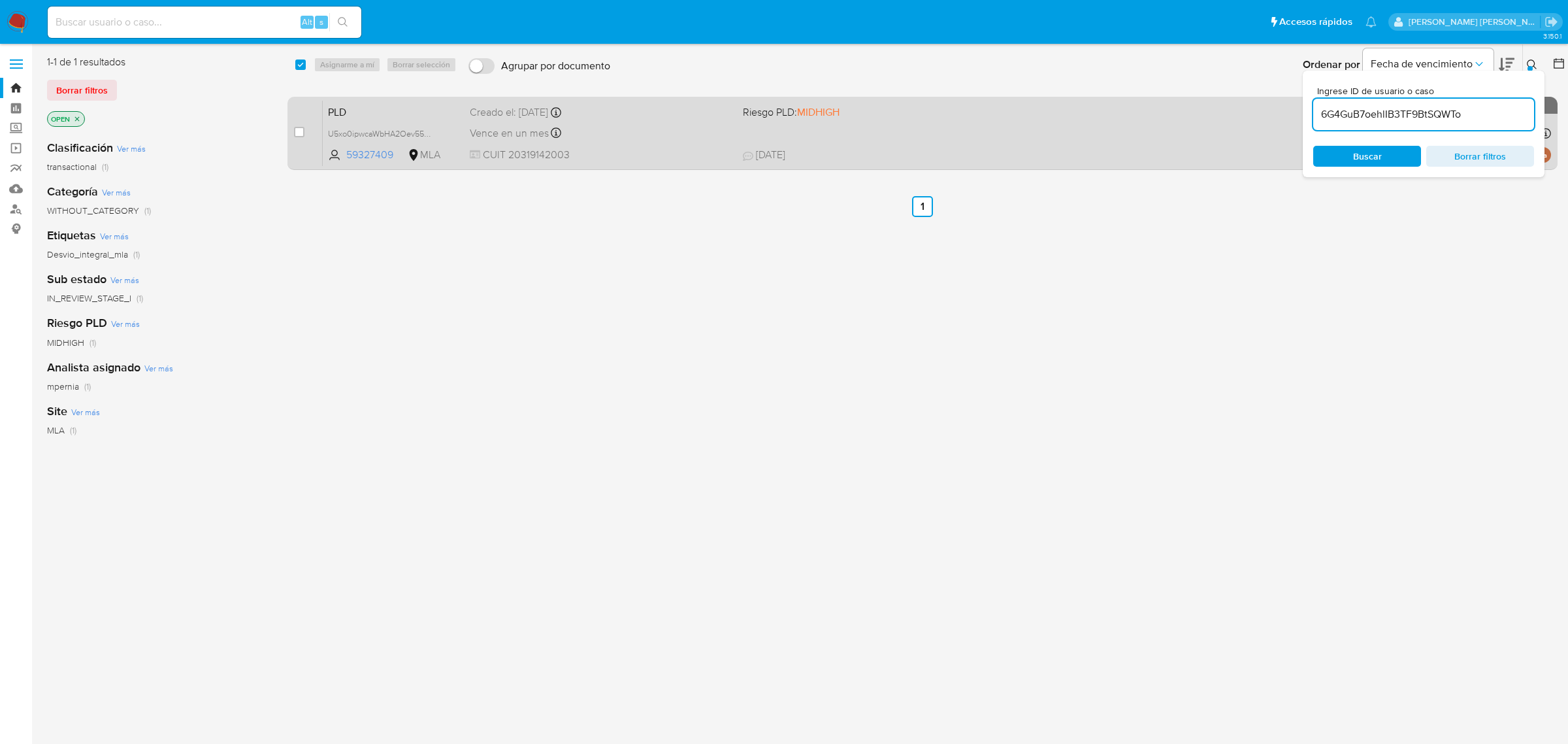
type input "6G4GuB7oehlIB3TF9BtSQWTo"
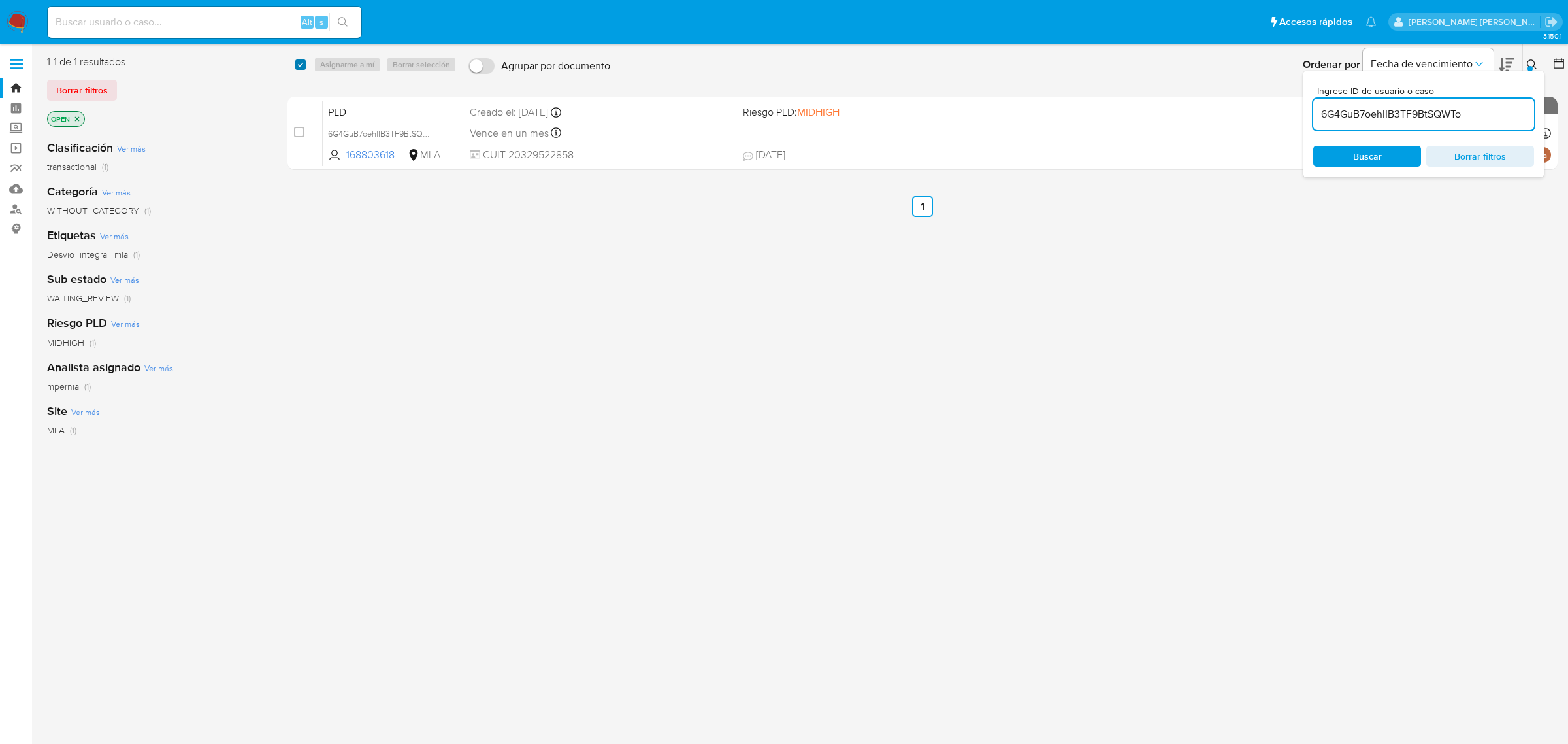
click at [300, 66] on input "checkbox" at bounding box center [300, 65] width 10 height 10
checkbox input "true"
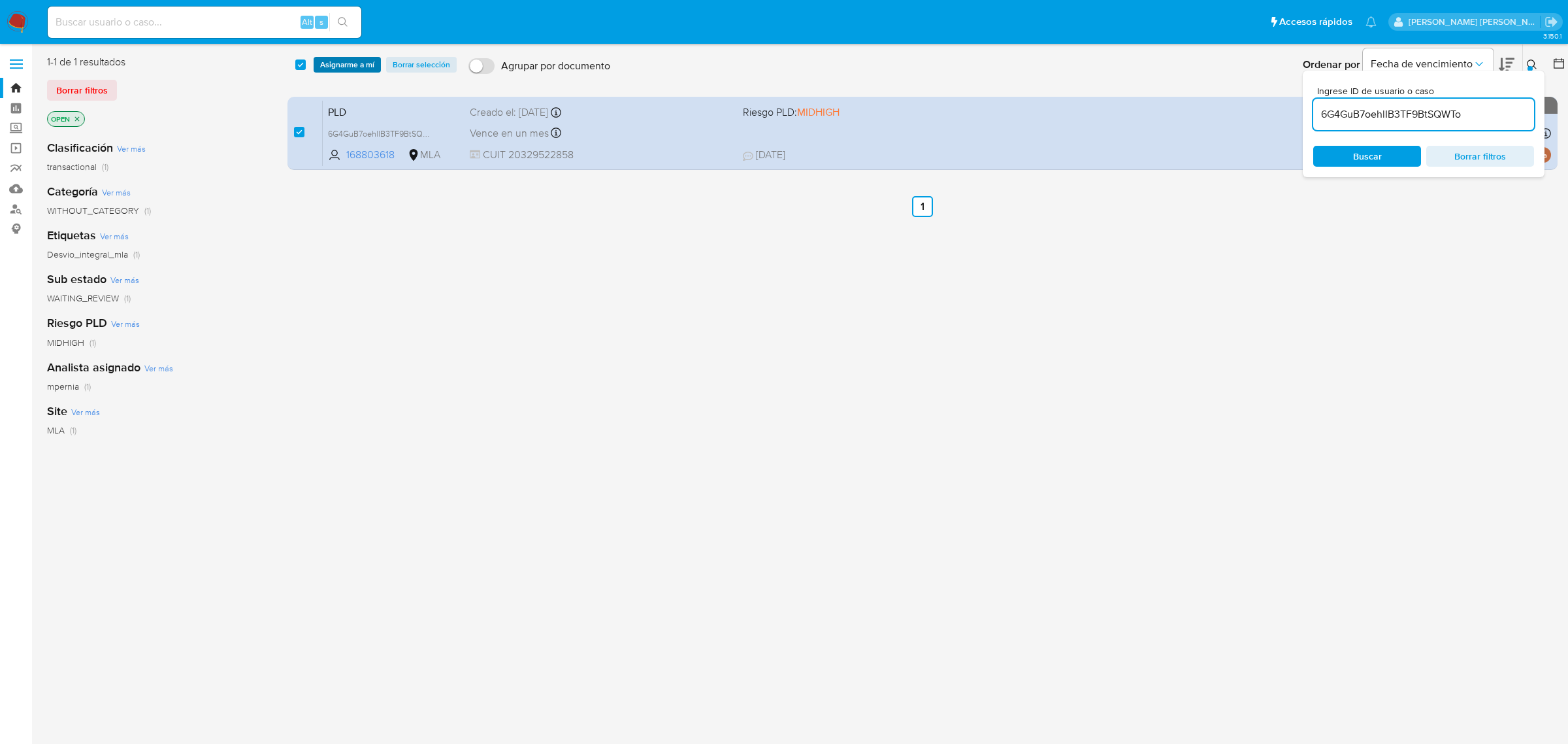
click at [332, 67] on span "Asignarme a mí" at bounding box center [347, 64] width 55 height 13
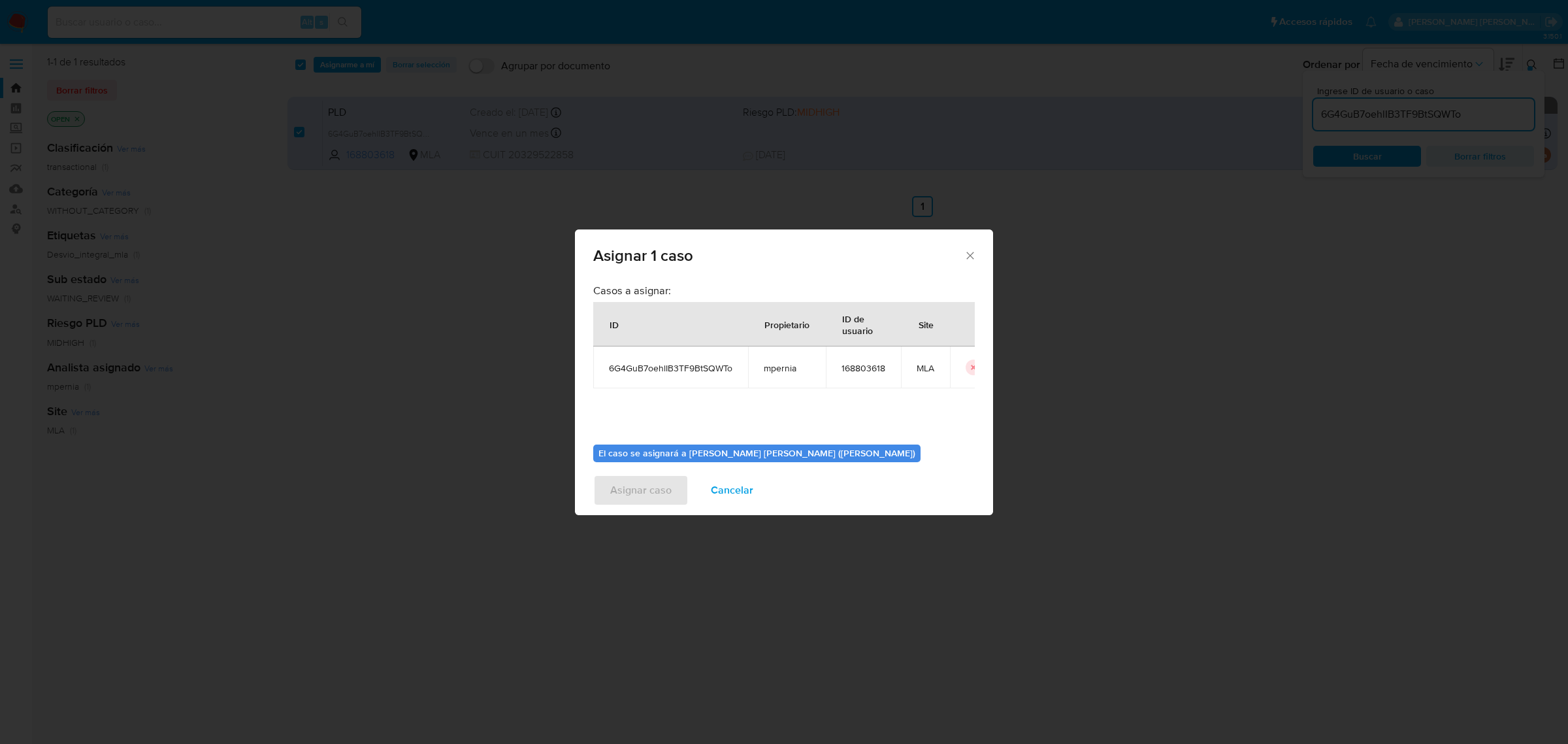
scroll to position [67, 0]
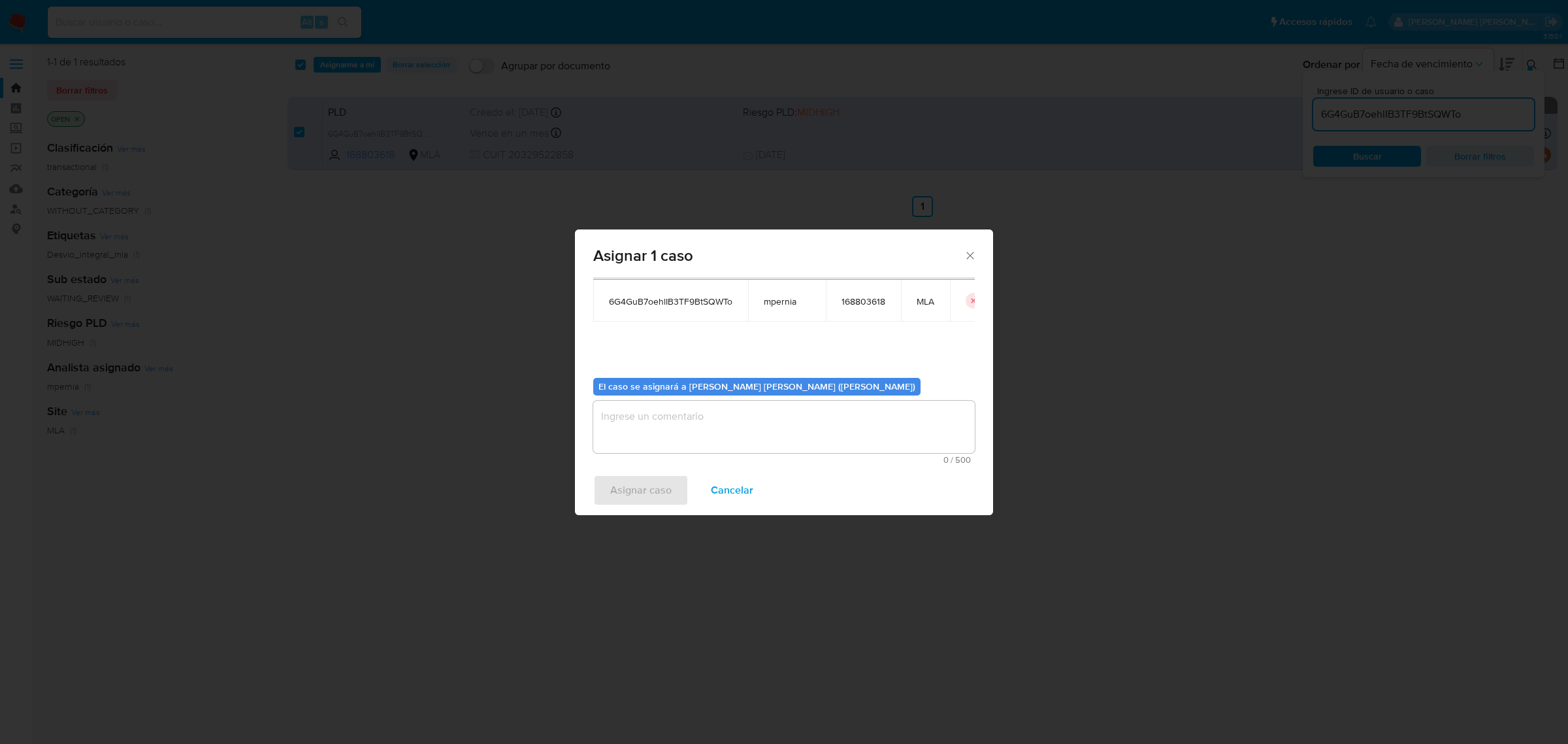
click at [684, 460] on span "0 / 500" at bounding box center [784, 460] width 374 height 9
click at [681, 440] on textarea "assign-modal" at bounding box center [784, 427] width 382 height 52
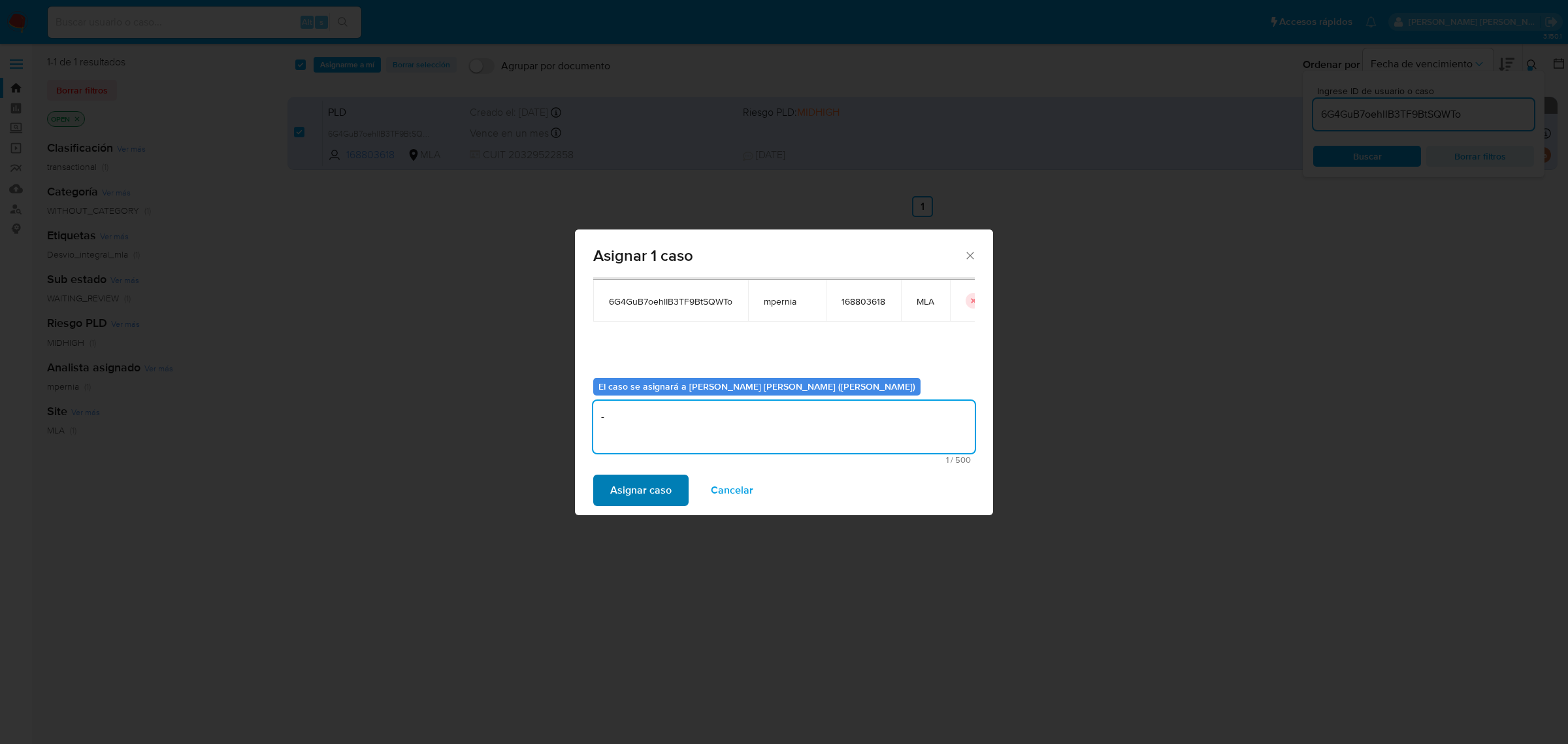
type textarea "-"
click at [657, 490] on span "Asignar caso" at bounding box center [641, 489] width 61 height 29
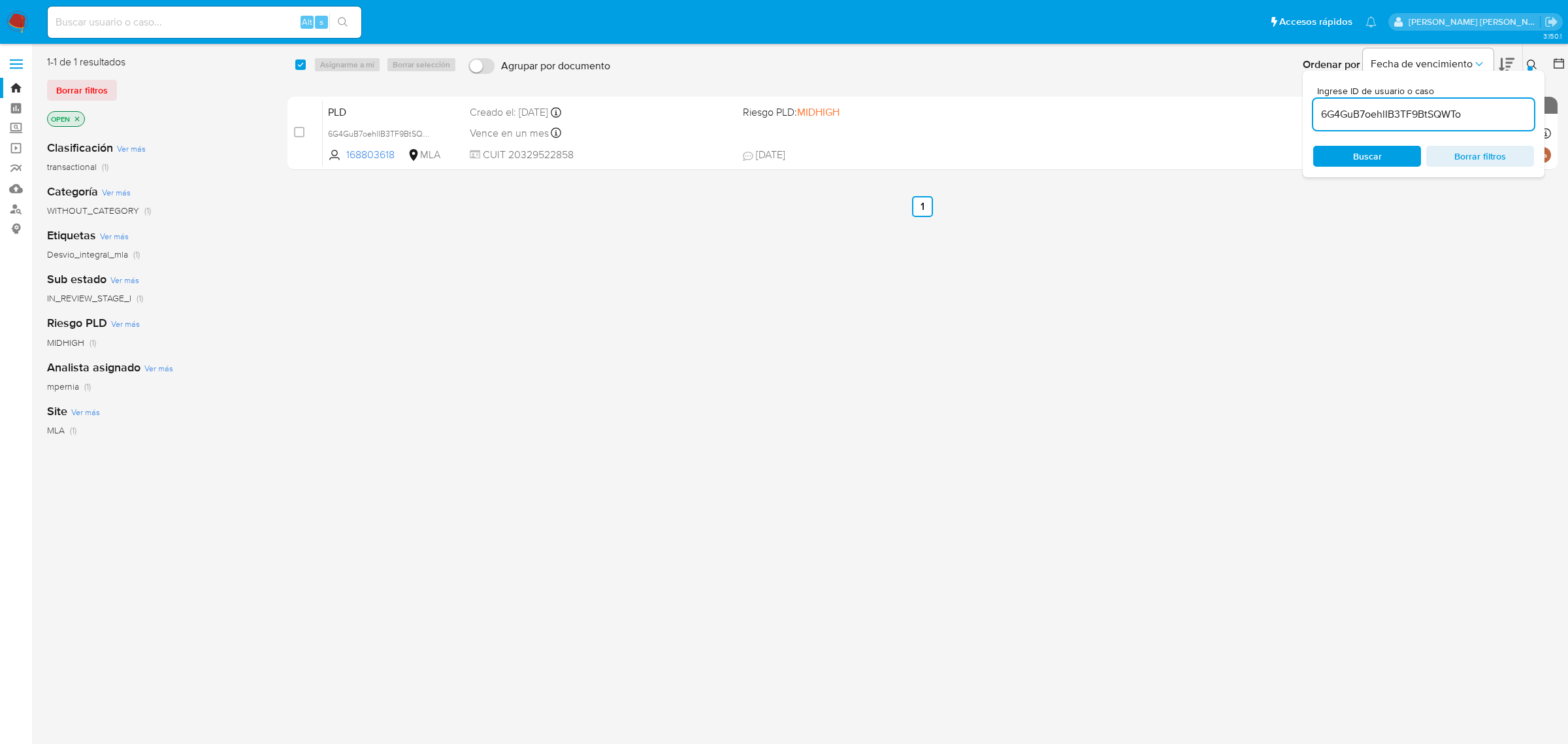
click at [296, 60] on input "checkbox" at bounding box center [300, 65] width 10 height 10
checkbox input "true"
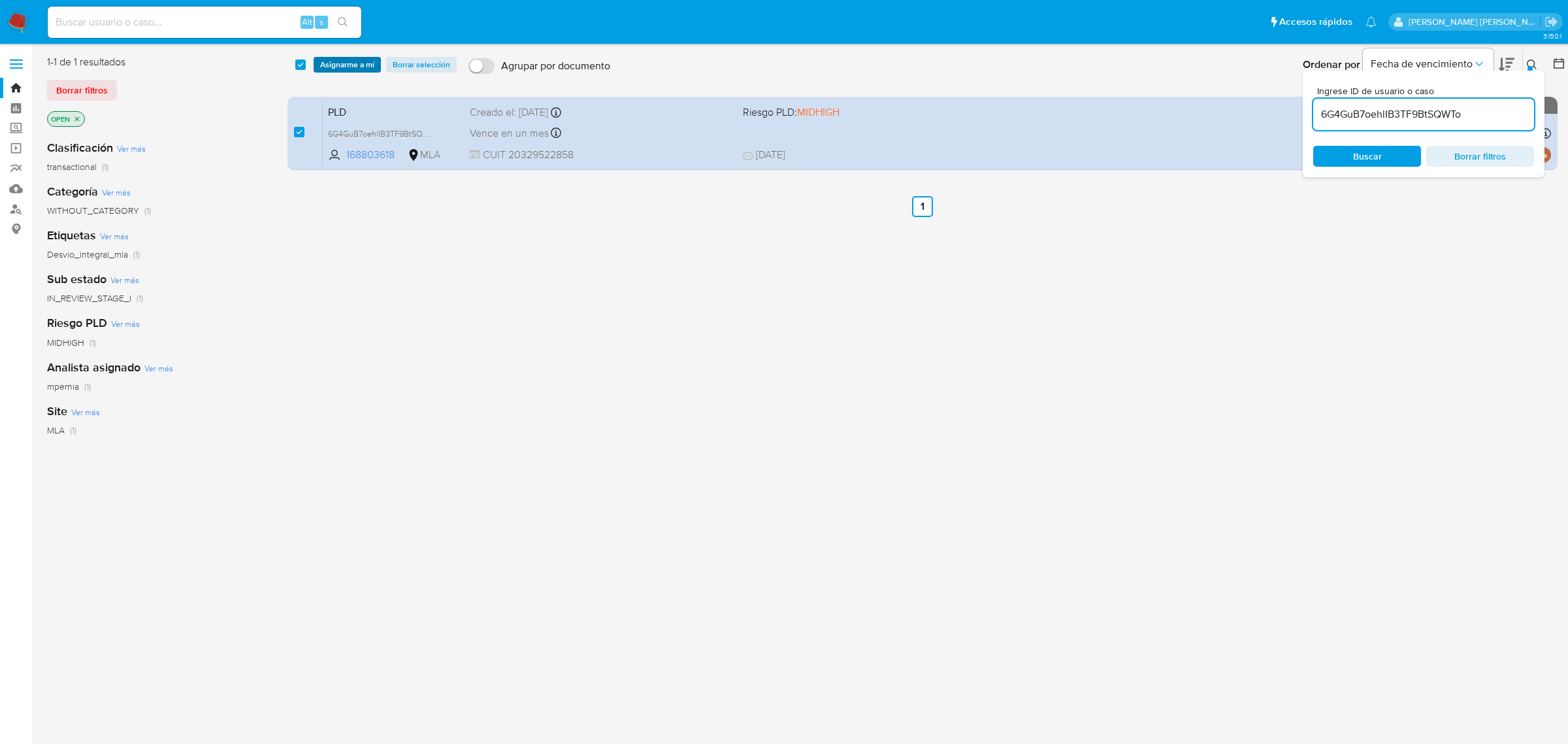
click at [332, 70] on span "Asignarme a mí" at bounding box center [347, 64] width 55 height 13
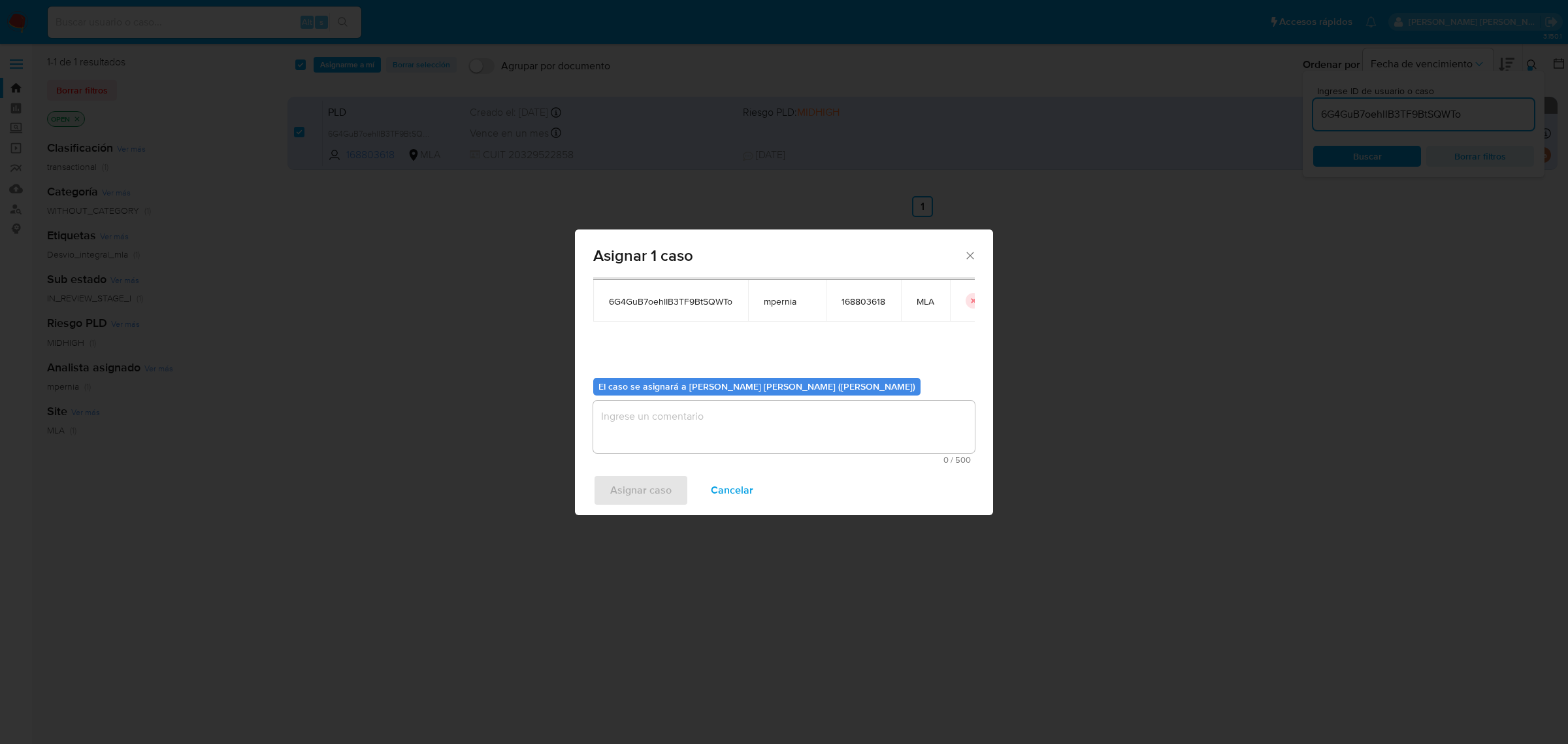
click at [701, 422] on textarea "assign-modal" at bounding box center [784, 427] width 382 height 52
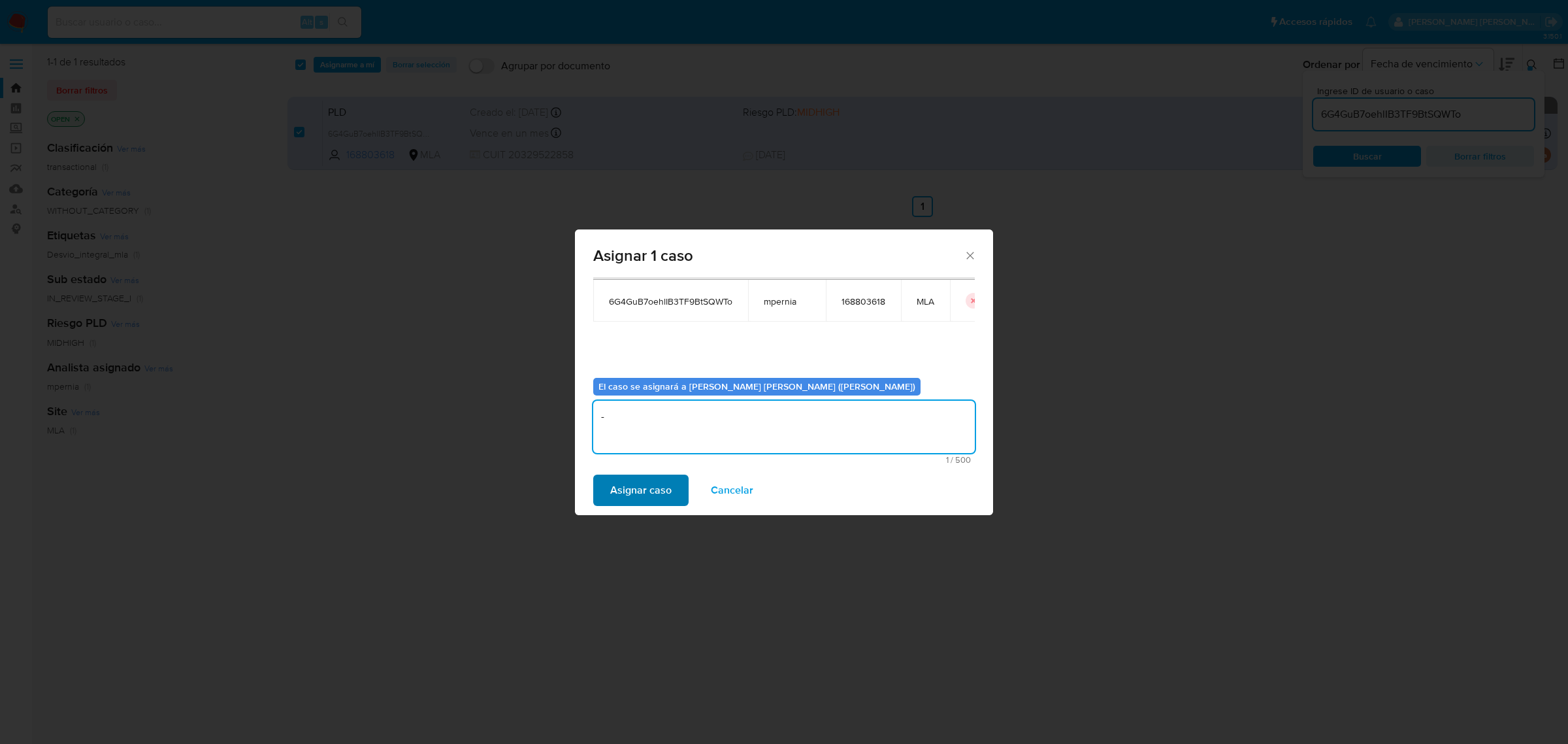
type textarea "-"
click at [637, 487] on span "Asignar caso" at bounding box center [641, 489] width 61 height 29
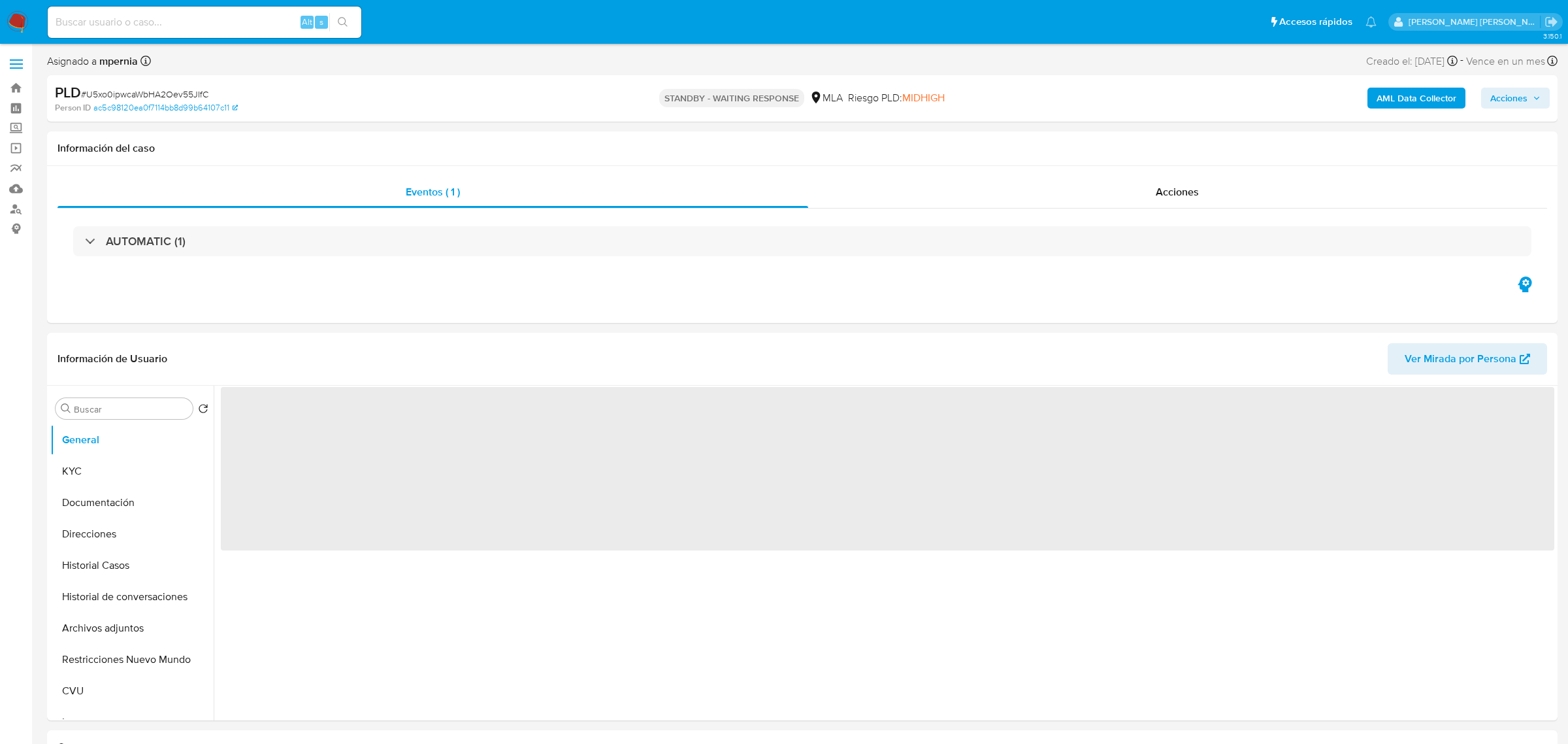
select select "10"
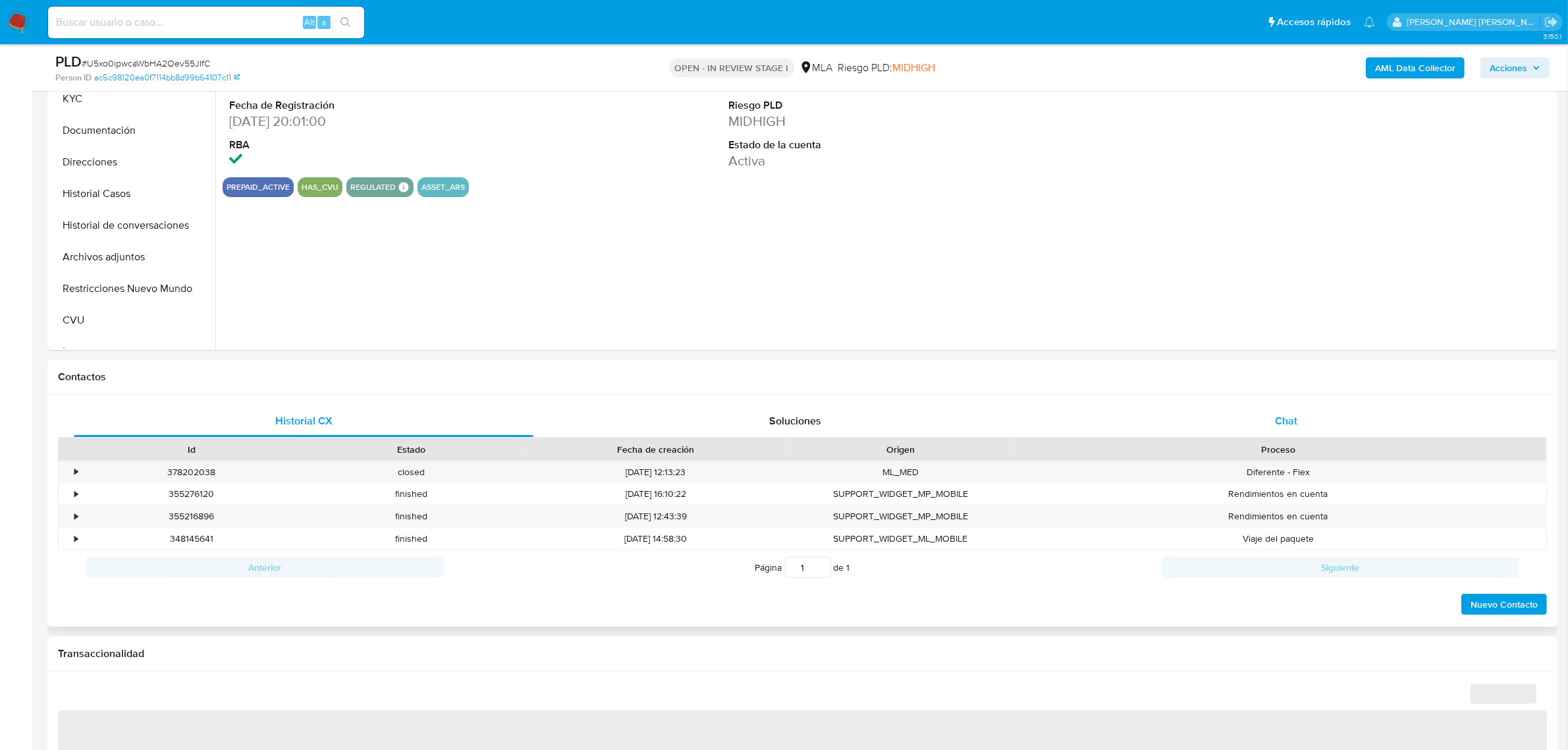
select select "10"
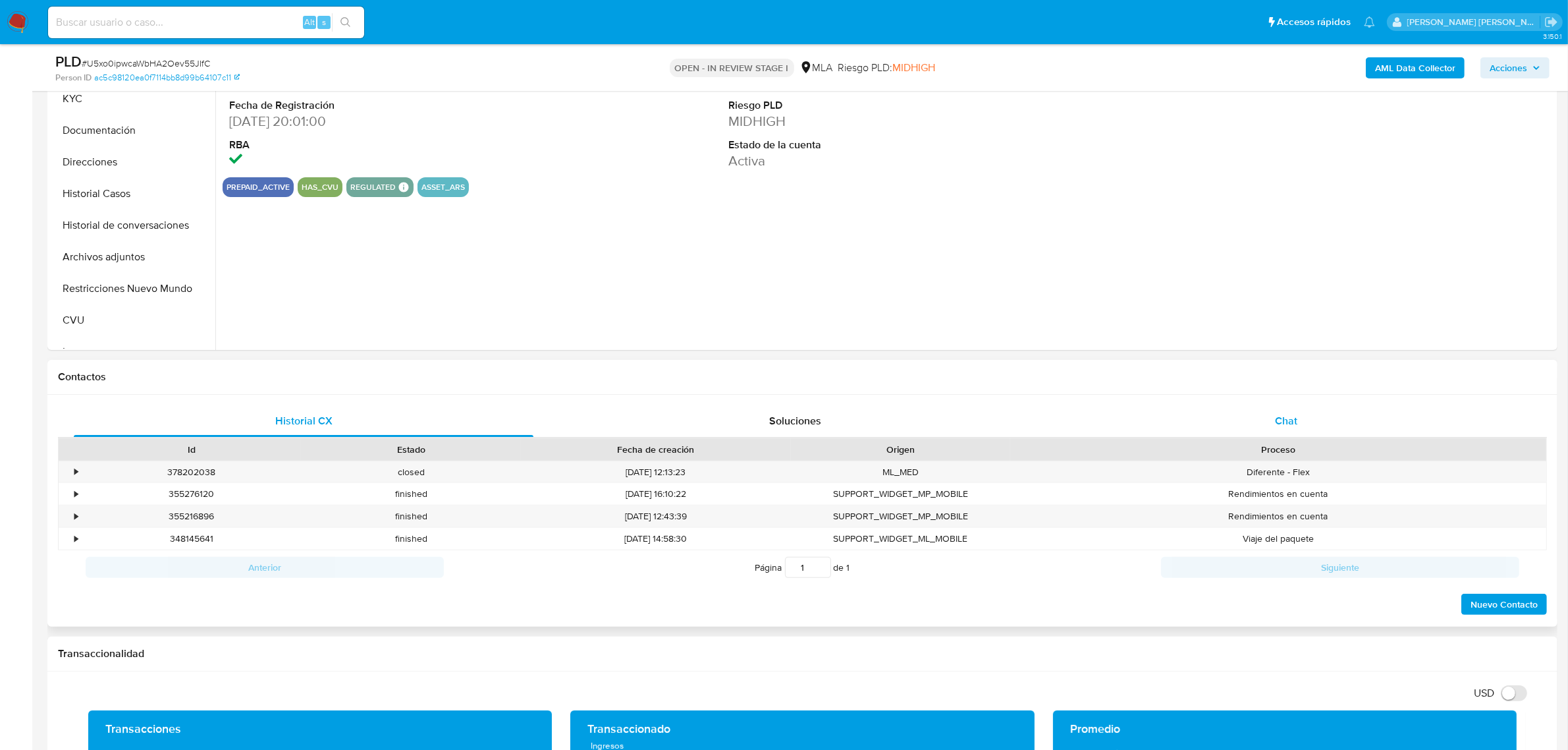
click at [1282, 421] on span "Chat" at bounding box center [1286, 420] width 23 height 15
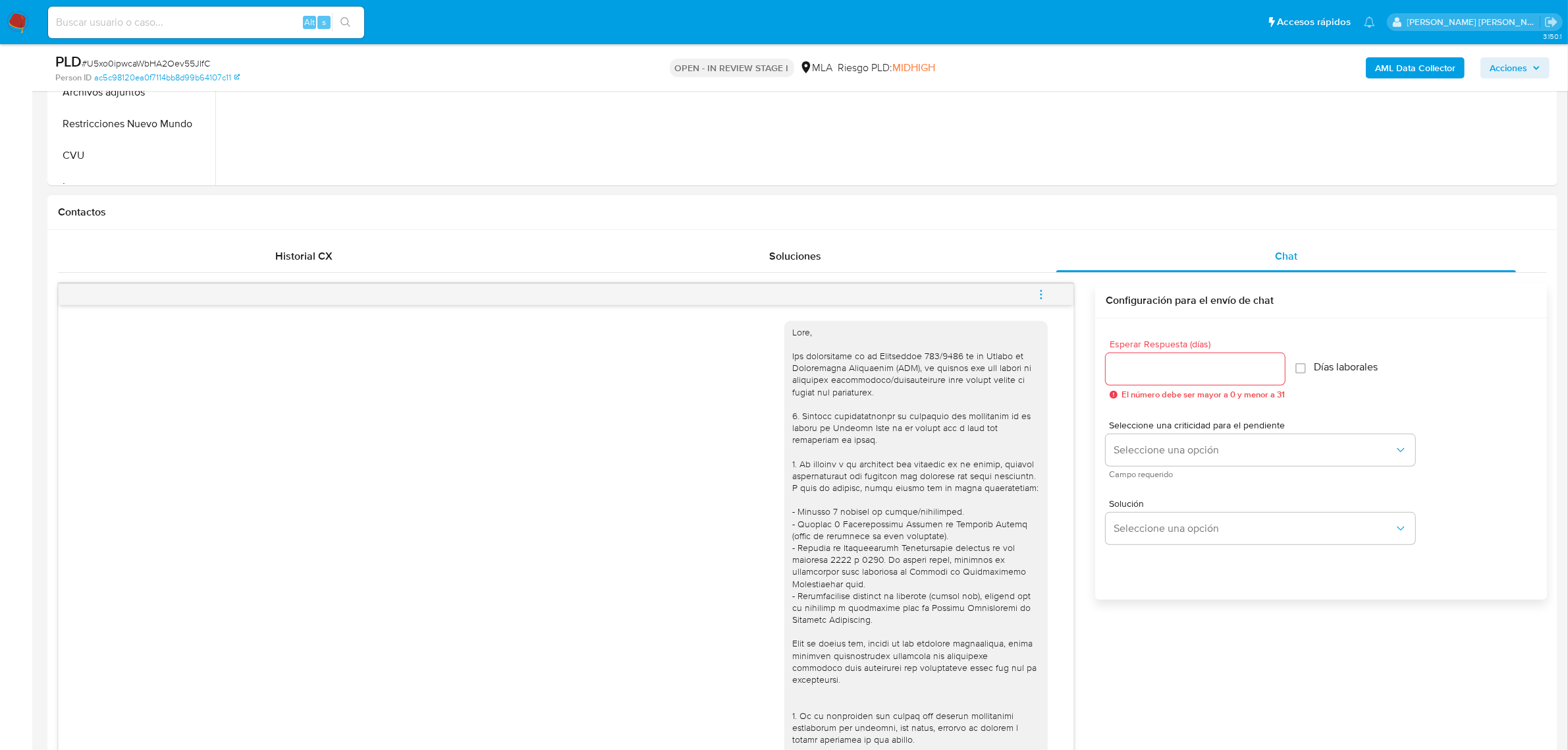
scroll to position [1603, 0]
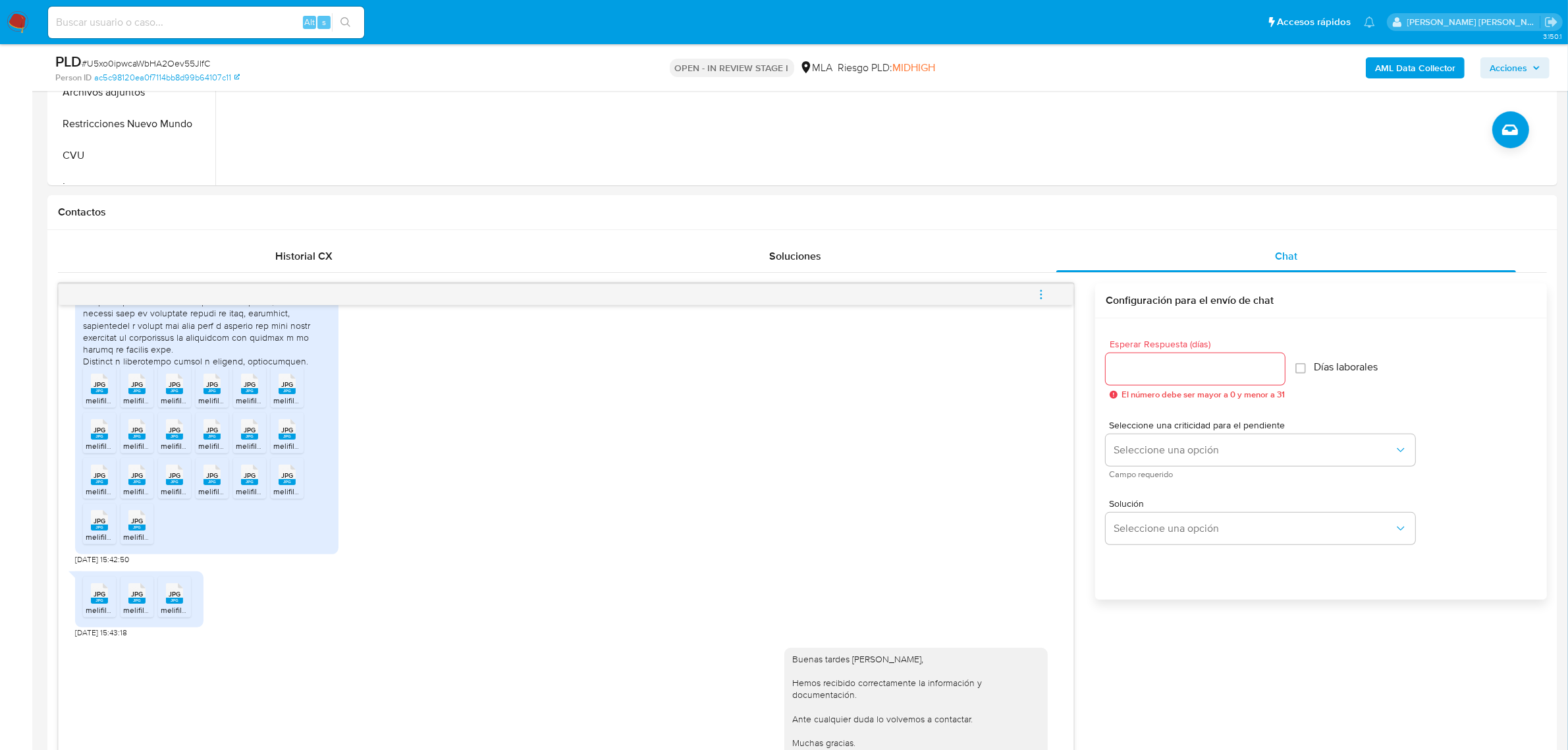
click at [1044, 288] on span "menu-action" at bounding box center [1041, 294] width 12 height 31
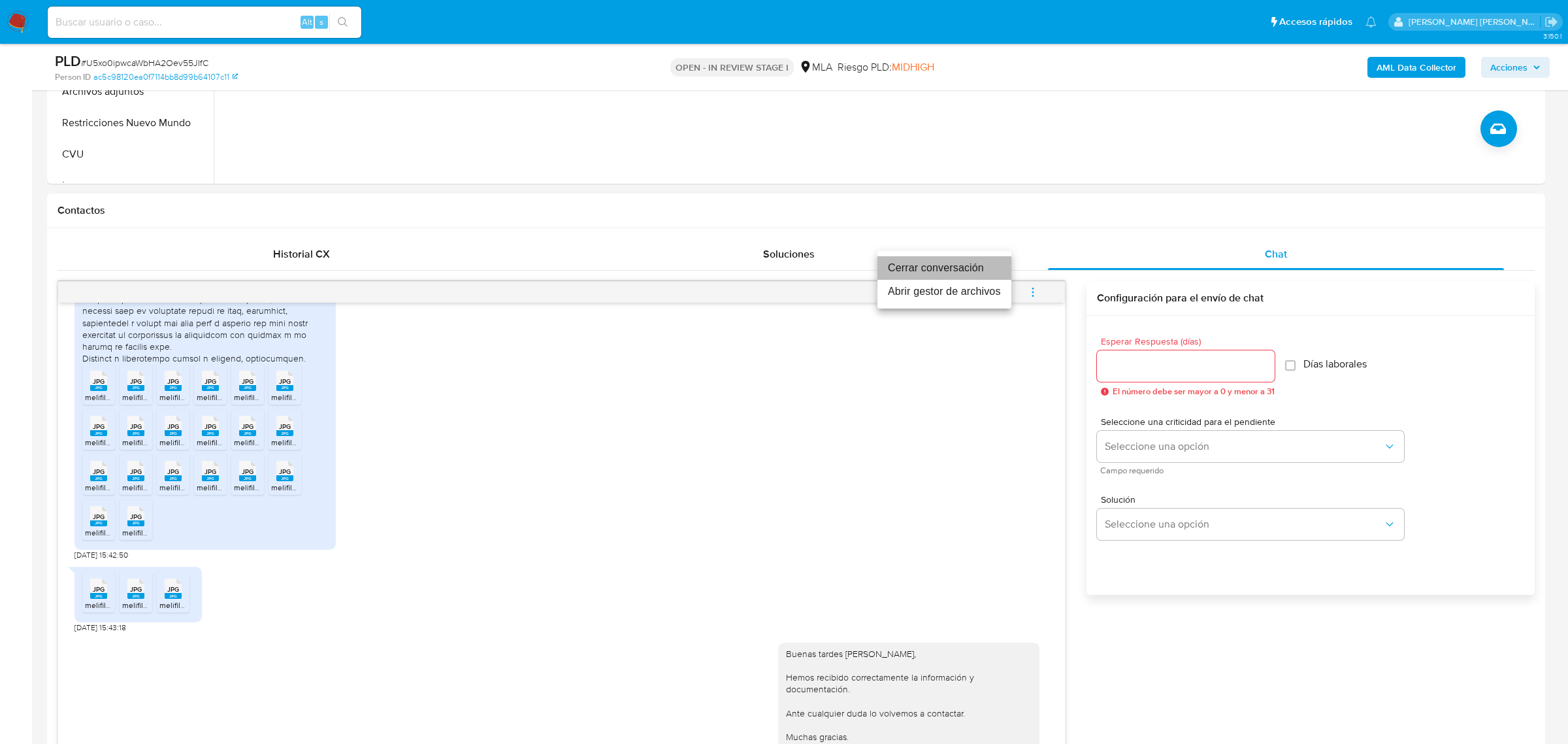
click at [932, 267] on li "Cerrar conversación" at bounding box center [945, 268] width 134 height 23
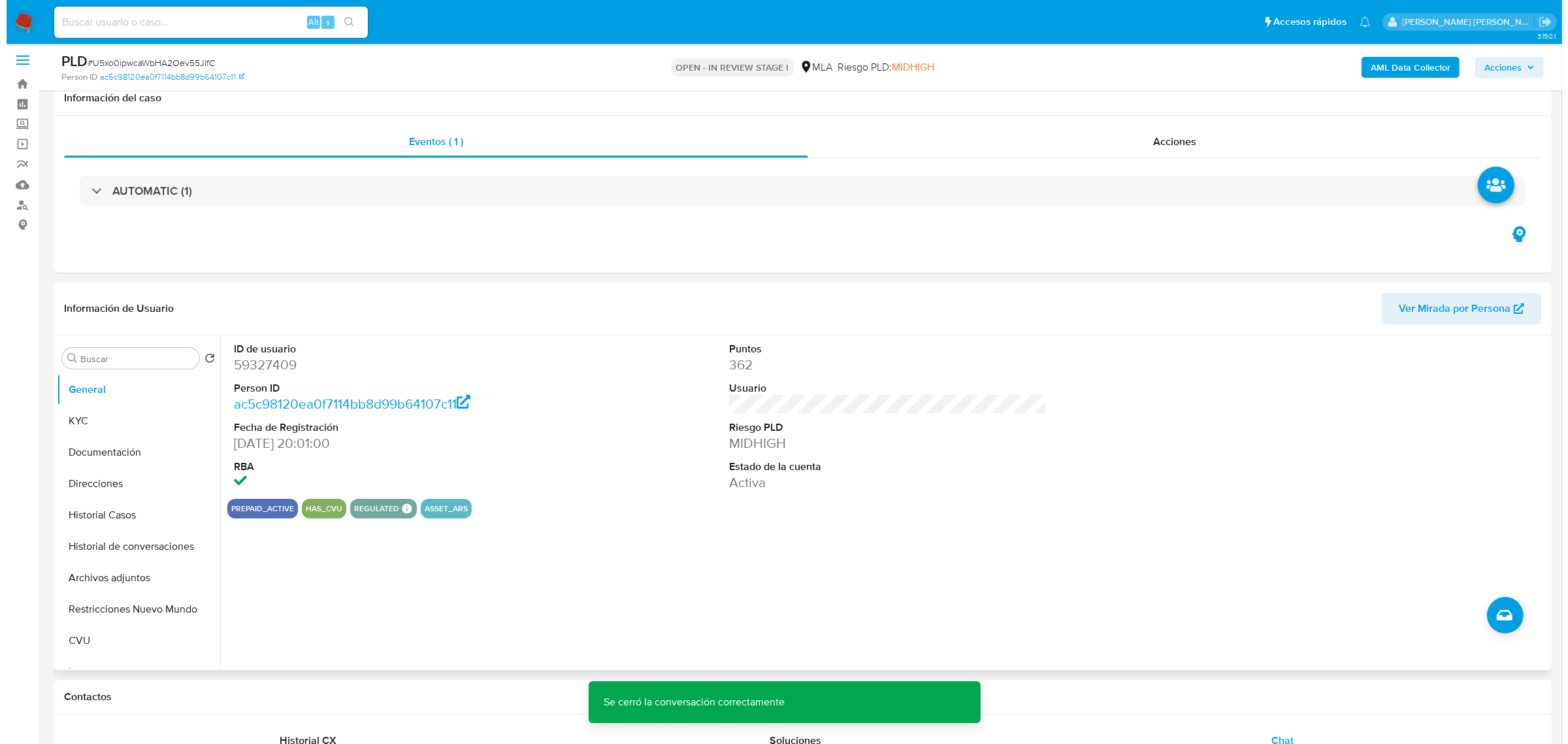
scroll to position [0, 0]
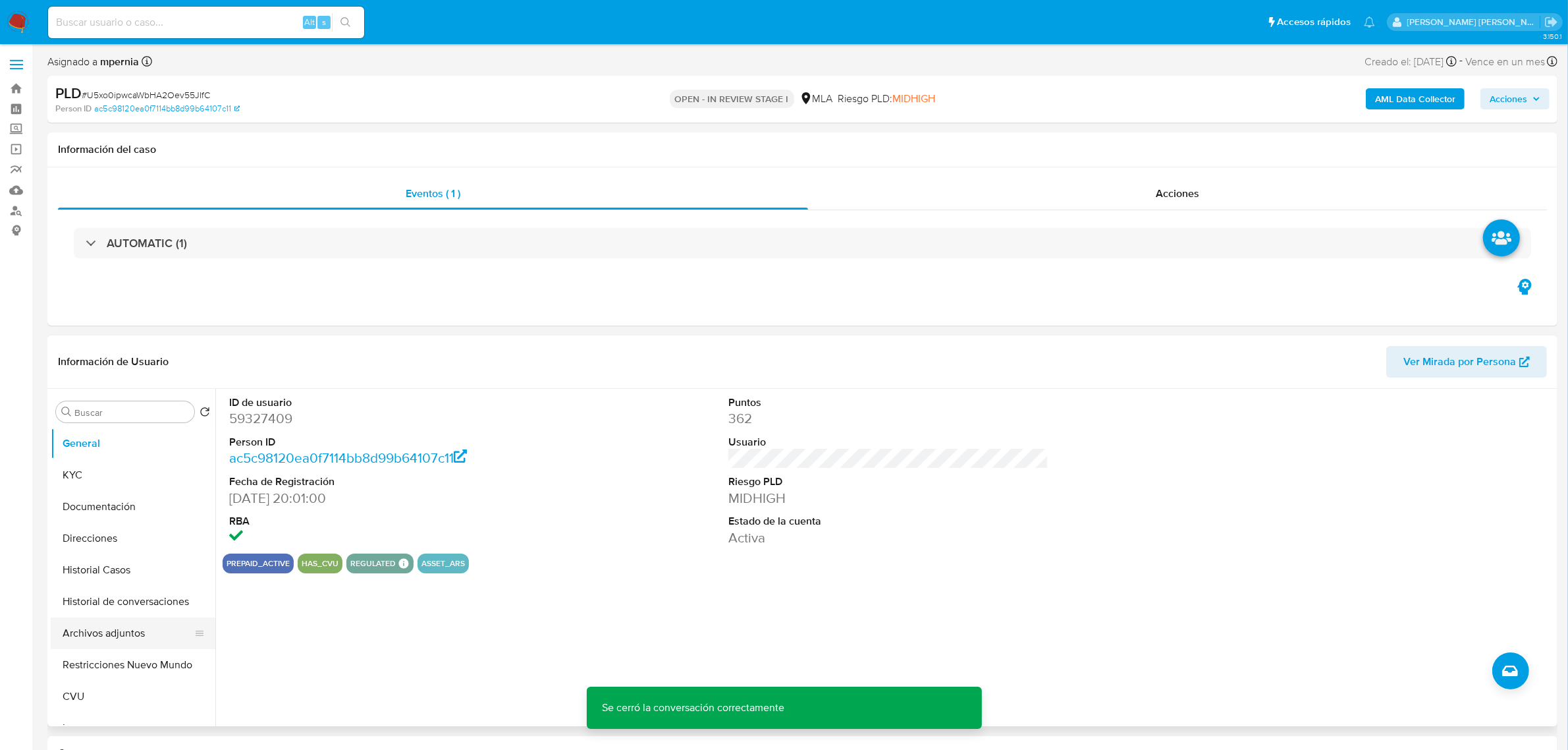
click at [110, 630] on button "Archivos adjuntos" at bounding box center [127, 633] width 154 height 31
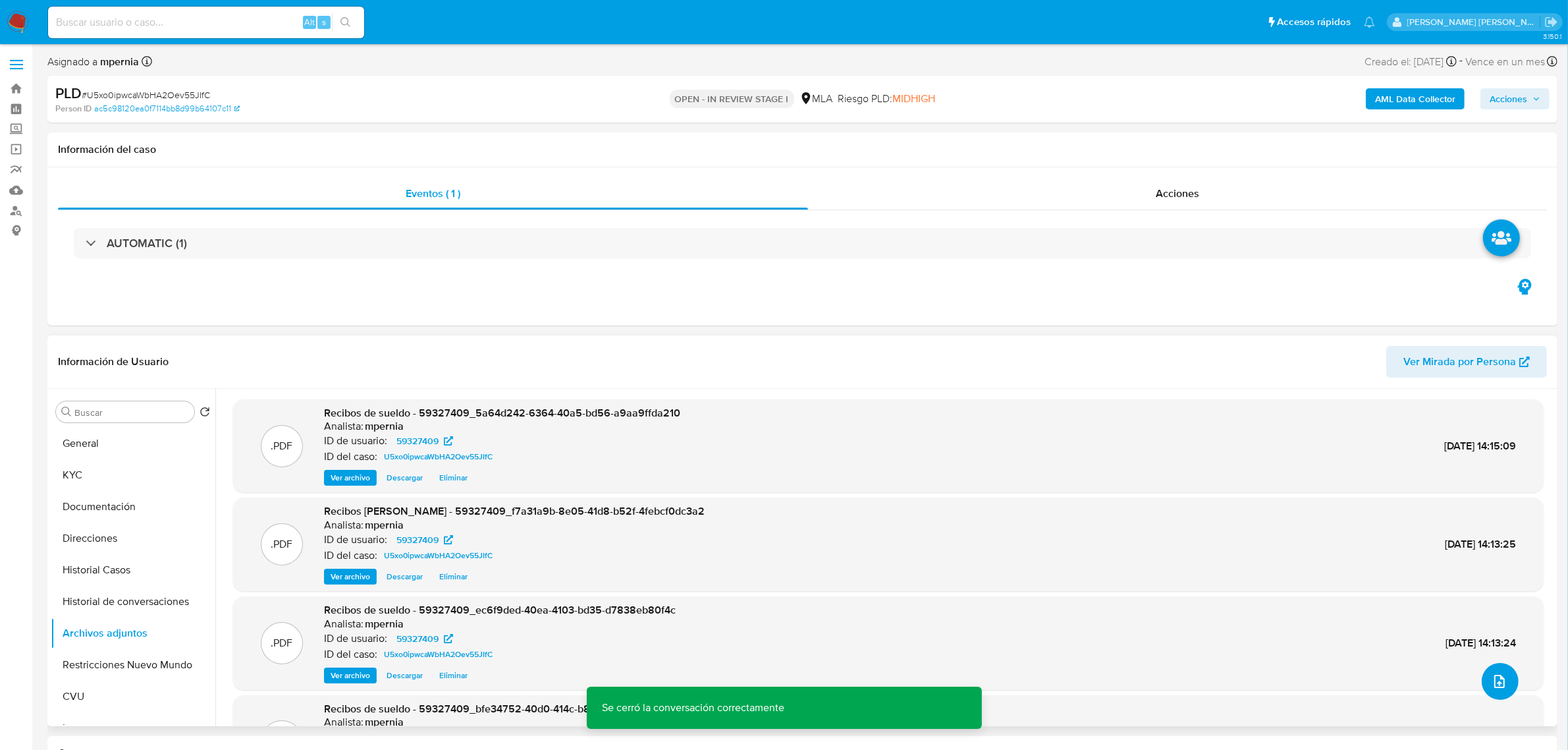
click at [1506, 689] on button "upload-file" at bounding box center [1500, 681] width 37 height 37
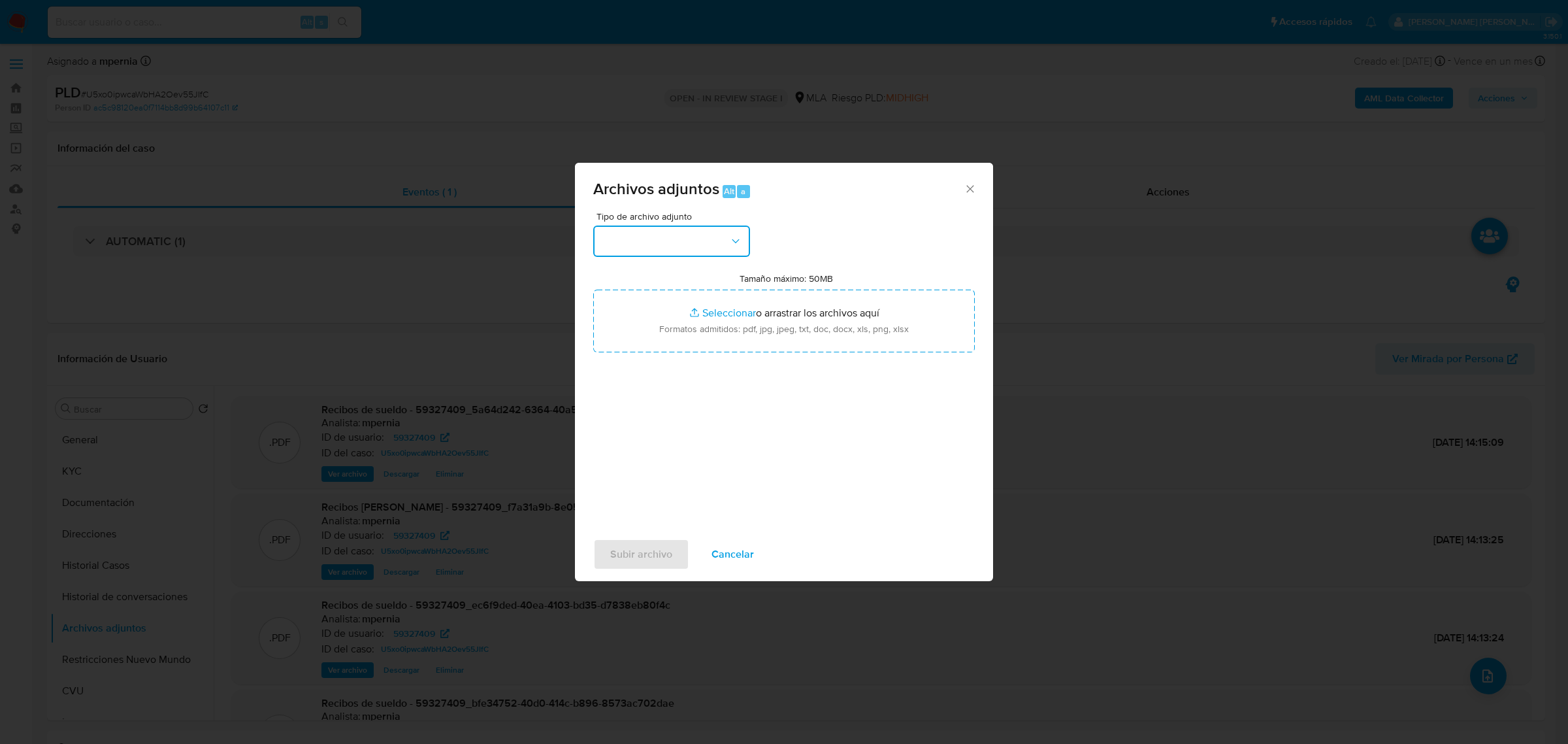
click at [709, 256] on button "button" at bounding box center [671, 241] width 157 height 31
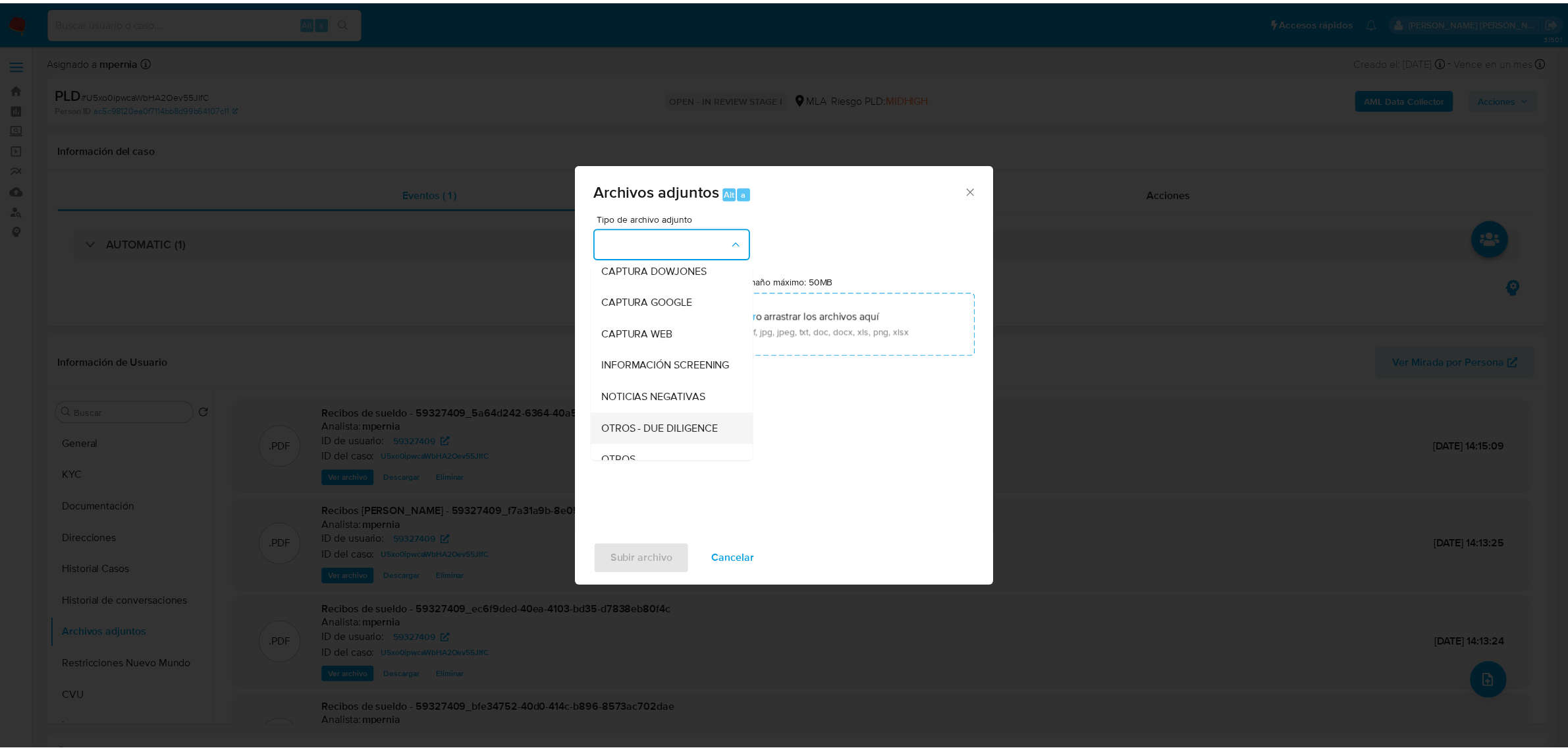
scroll to position [165, 0]
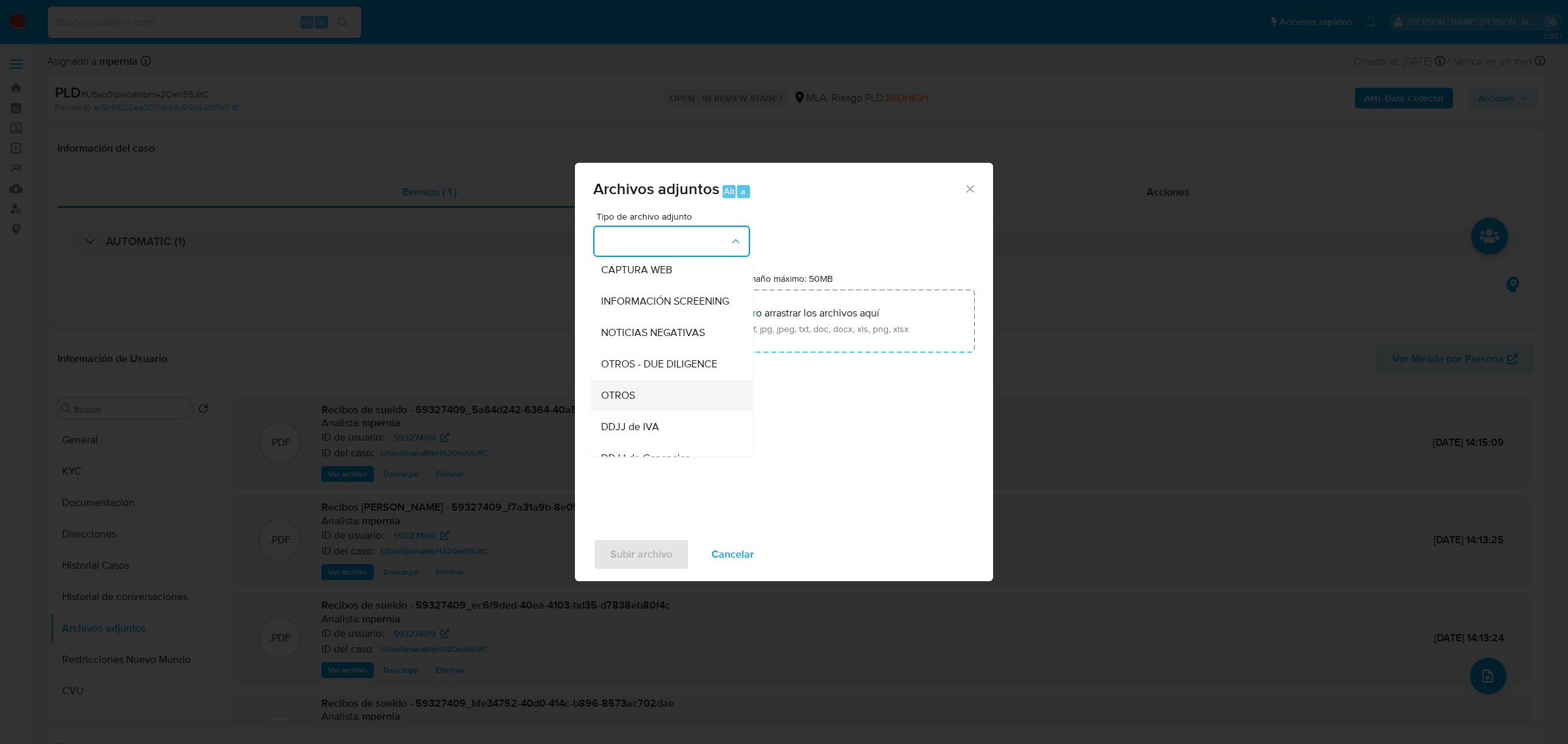
click at [644, 406] on div "OTROS" at bounding box center [668, 395] width 133 height 31
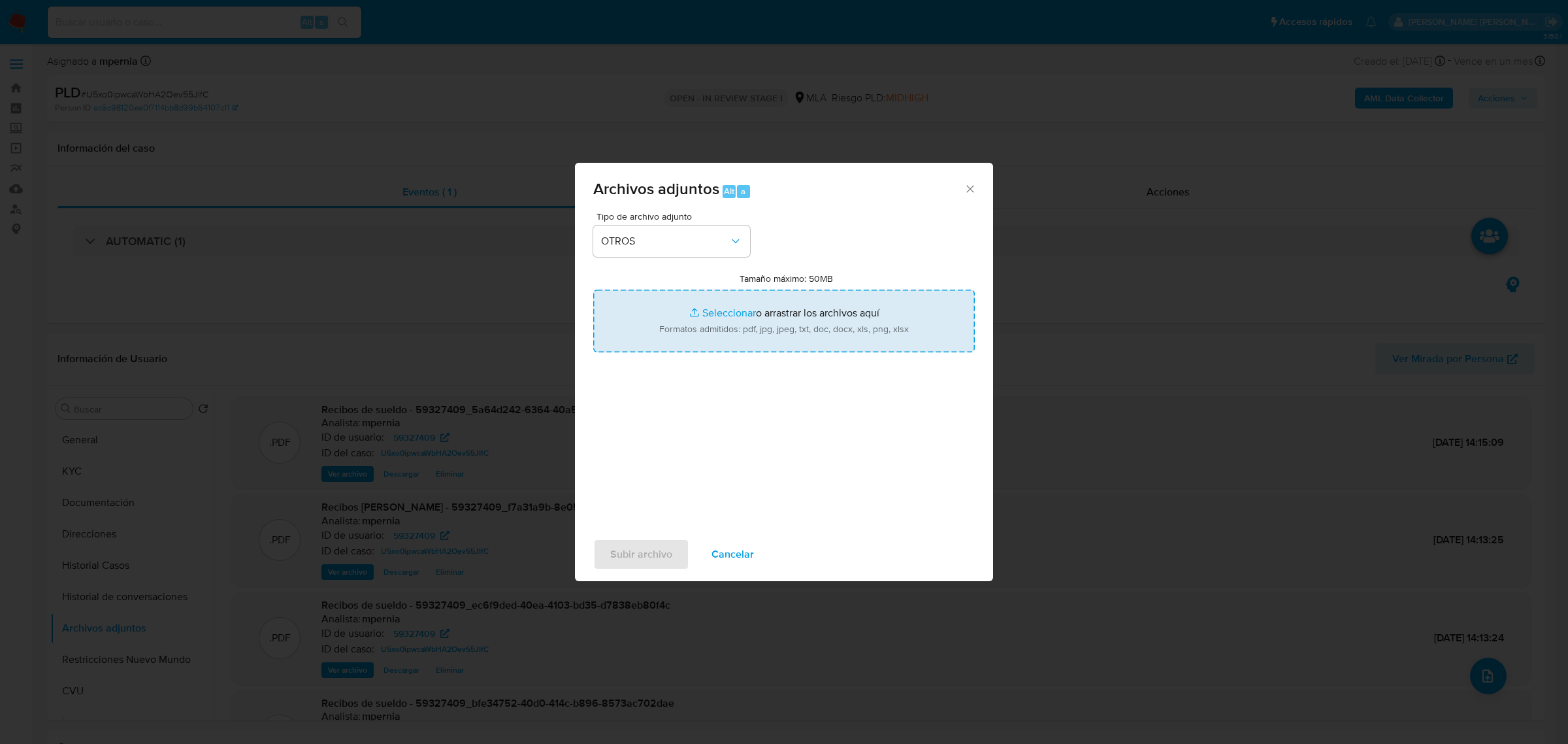
type input "C:\fakepath\Movimientos-Aladdin-59327409.xlsx"
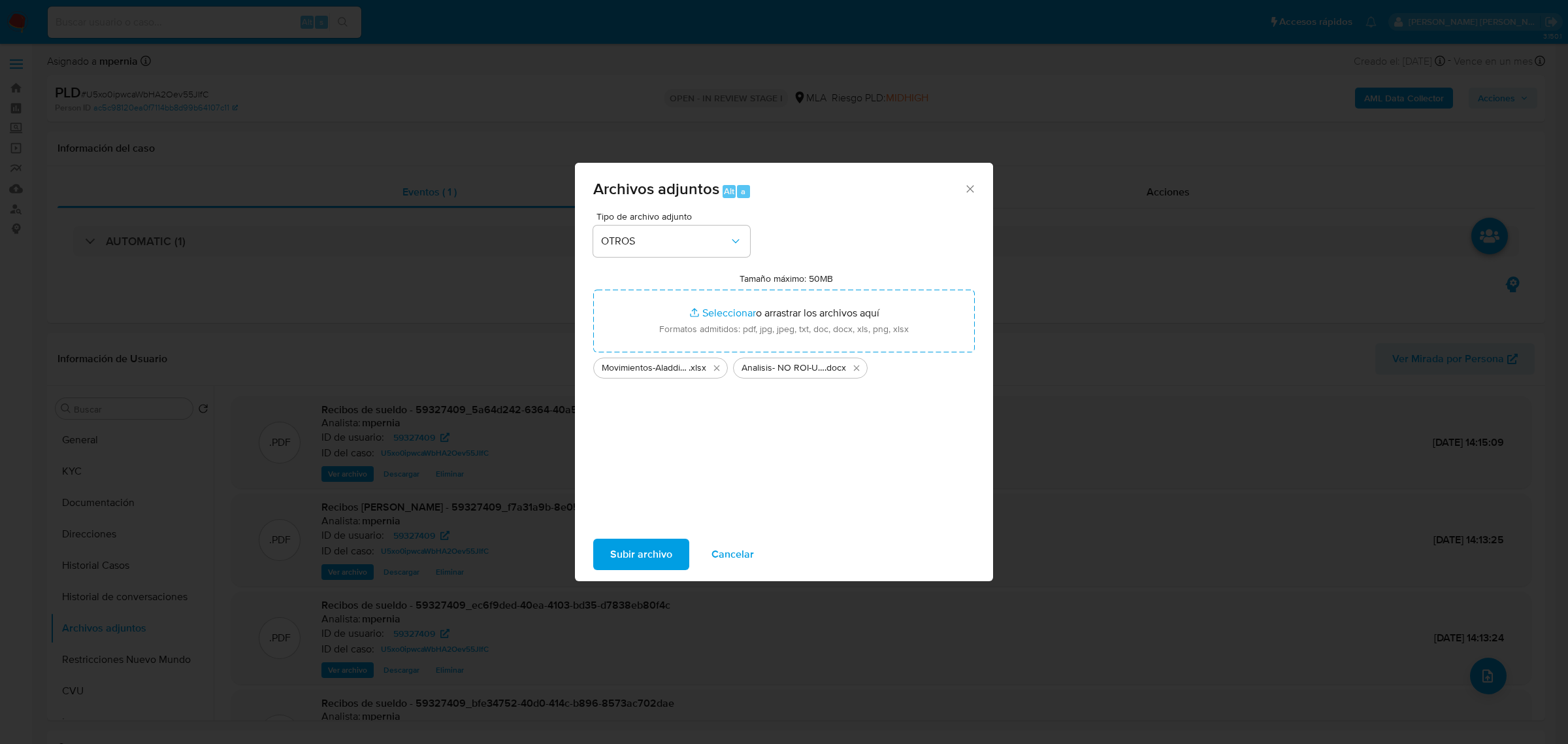
click at [637, 547] on span "Subir archivo" at bounding box center [642, 553] width 62 height 29
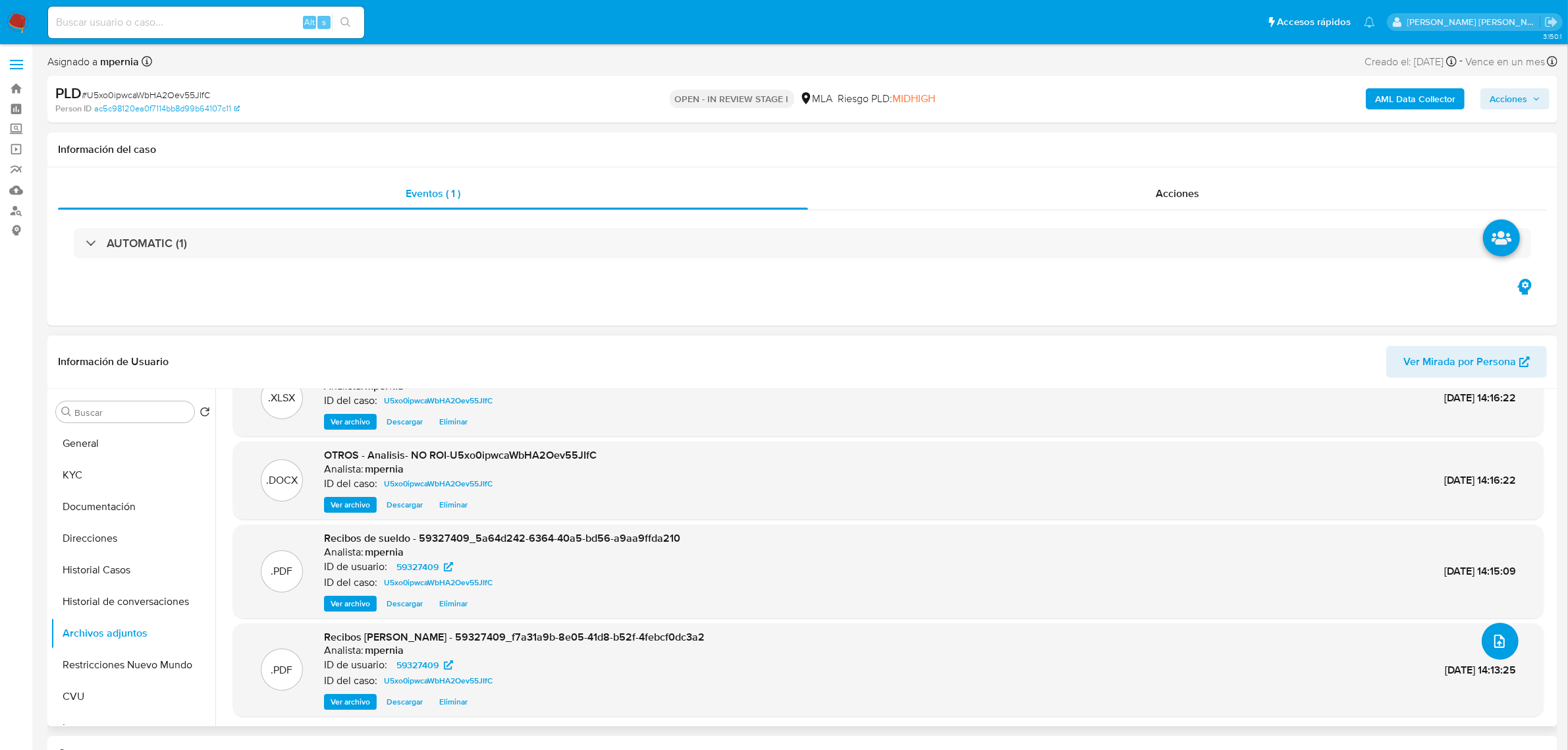
scroll to position [79, 0]
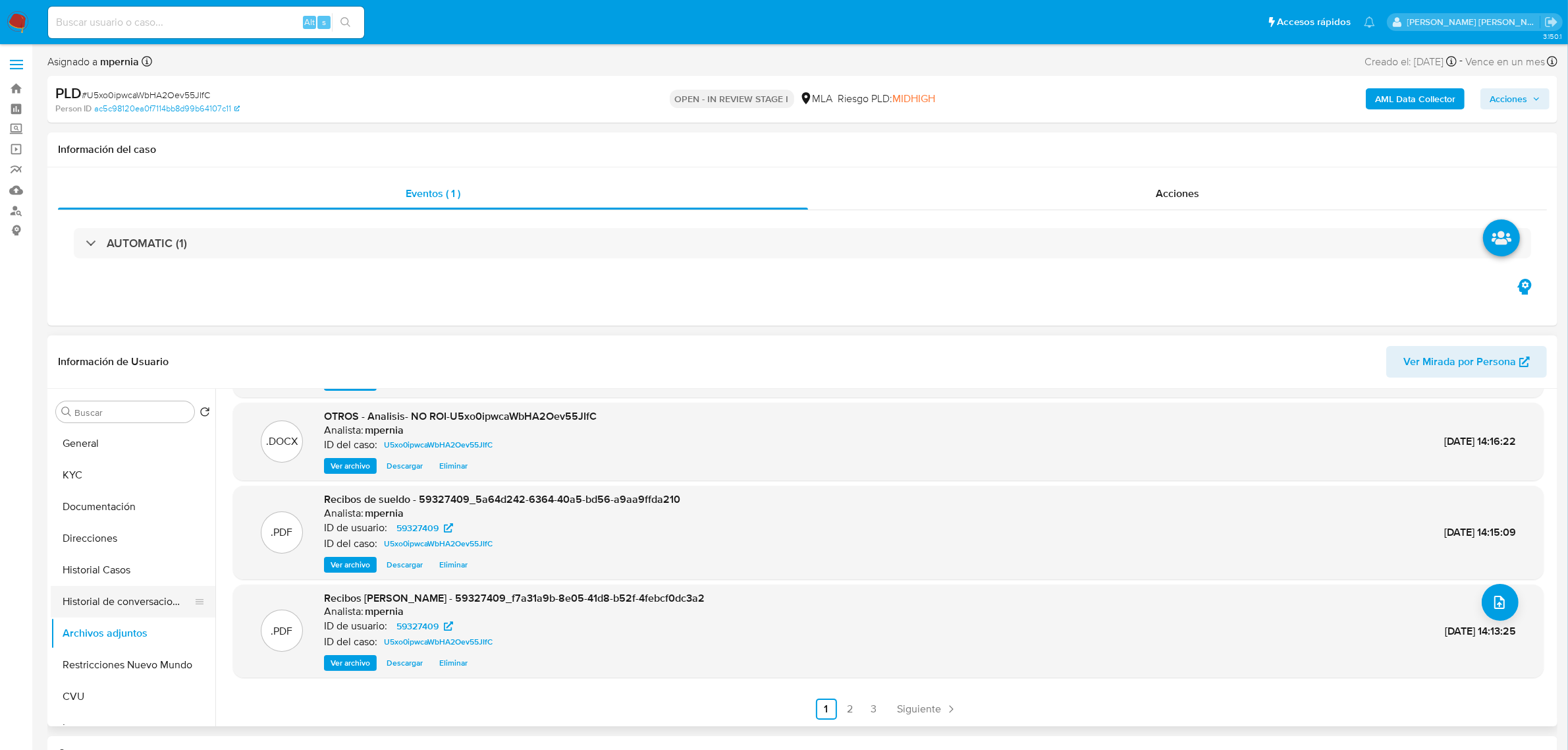
click at [109, 614] on button "Historial de conversaciones" at bounding box center [127, 602] width 154 height 31
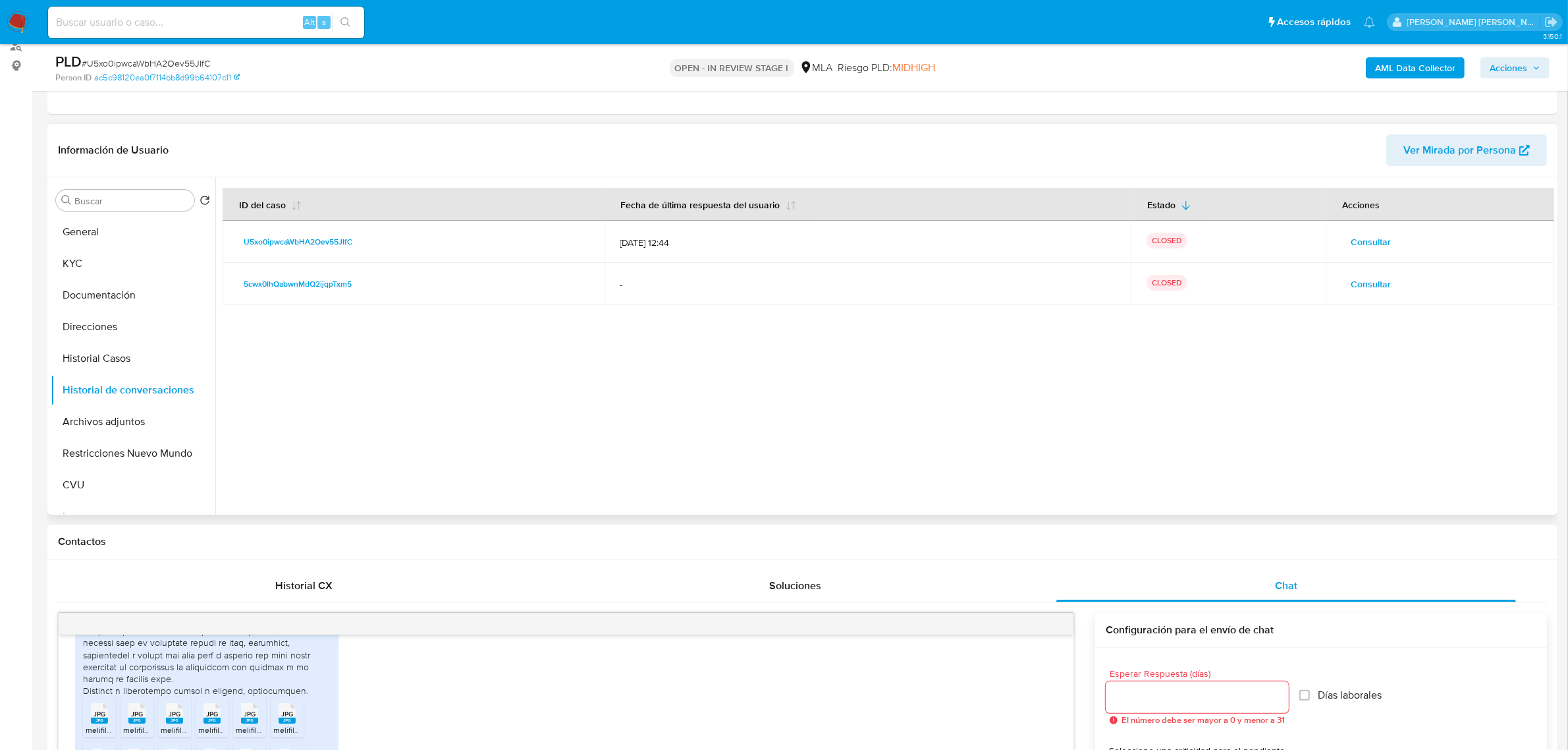
scroll to position [0, 0]
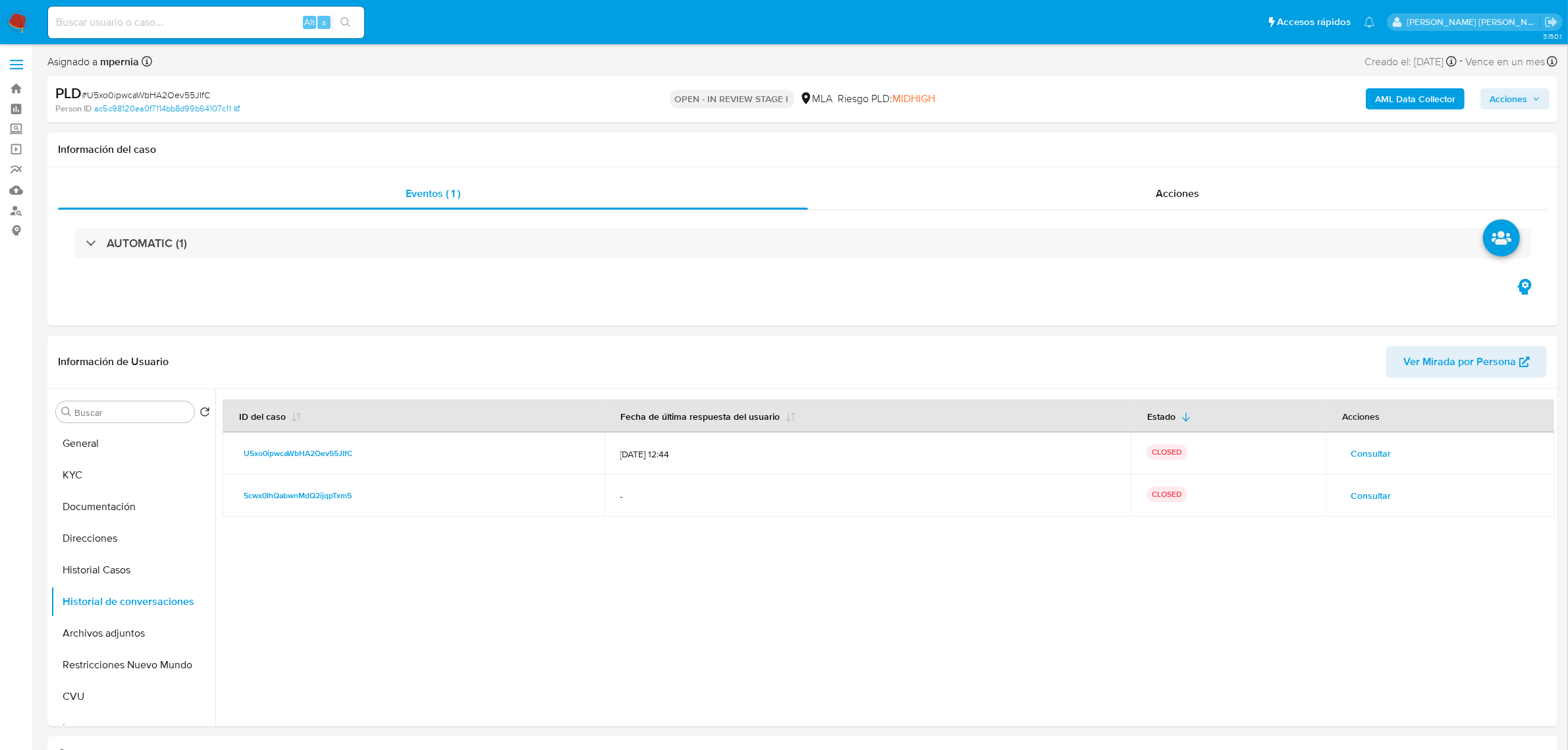
click at [1506, 95] on span "Acciones" at bounding box center [1508, 99] width 38 height 21
click at [1111, 144] on span "Resolución del caso" at bounding box center [1141, 140] width 94 height 15
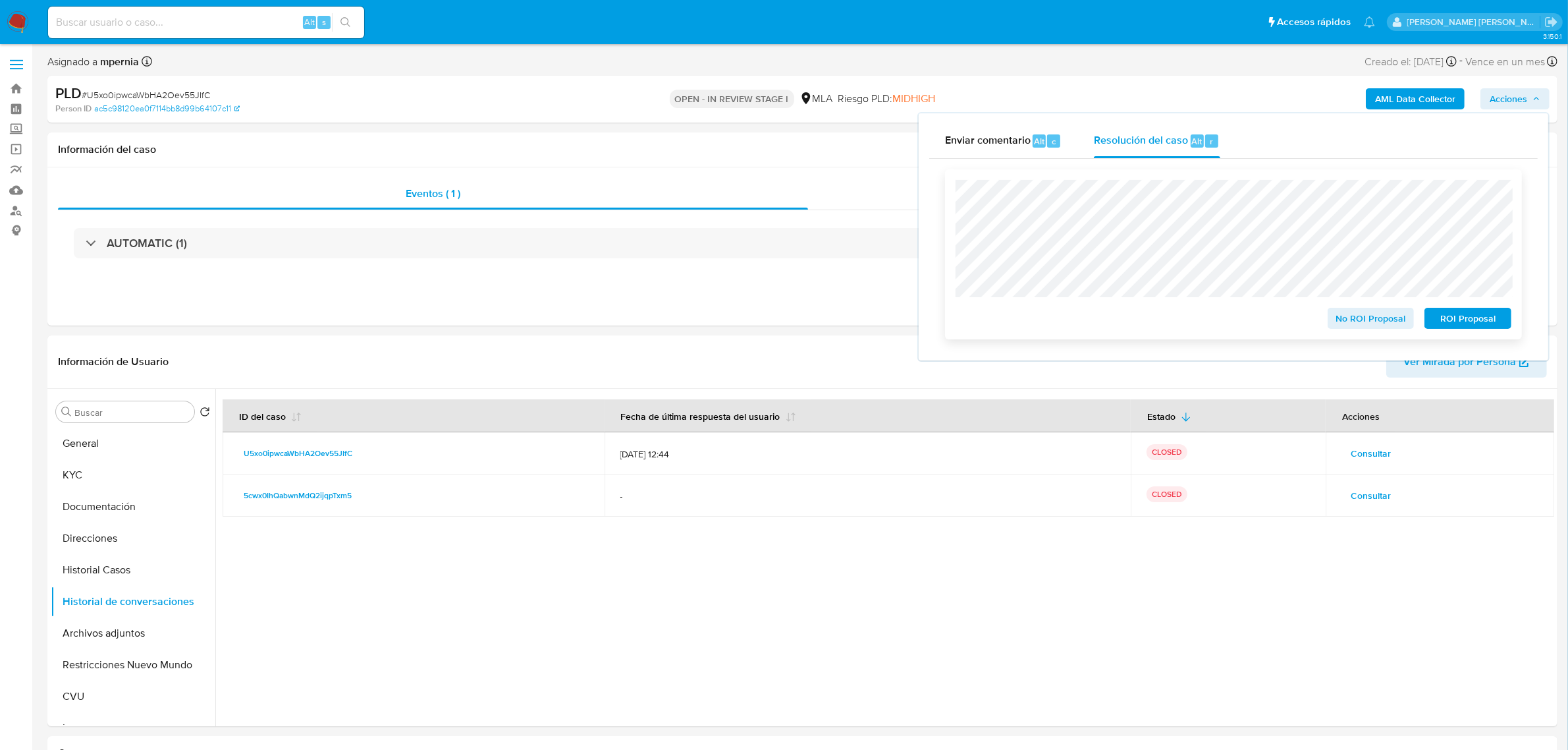
click at [1346, 313] on span "No ROI Proposal" at bounding box center [1371, 318] width 68 height 18
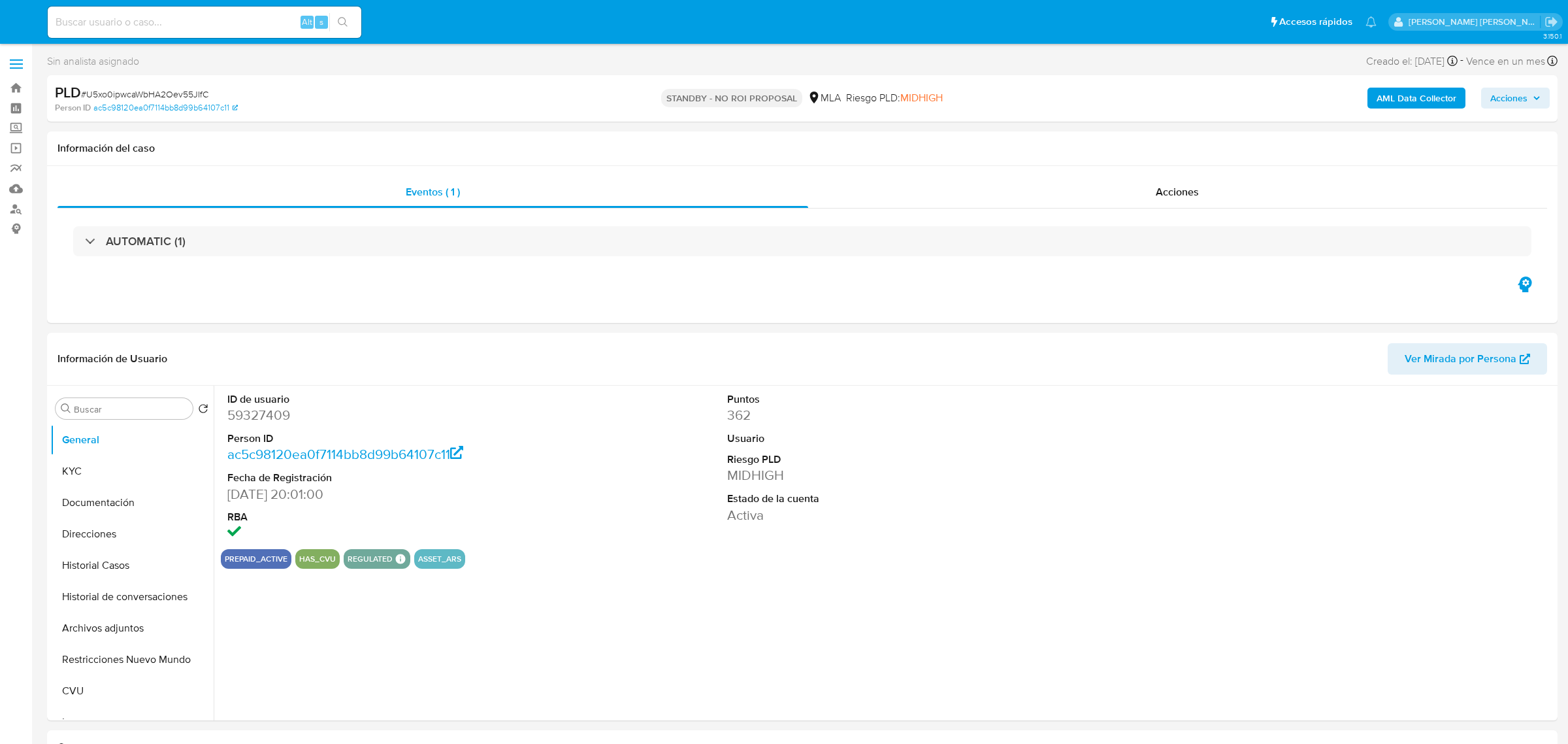
select select "10"
click at [182, 23] on input at bounding box center [204, 23] width 313 height 17
paste input "168803618"
type input "168803618"
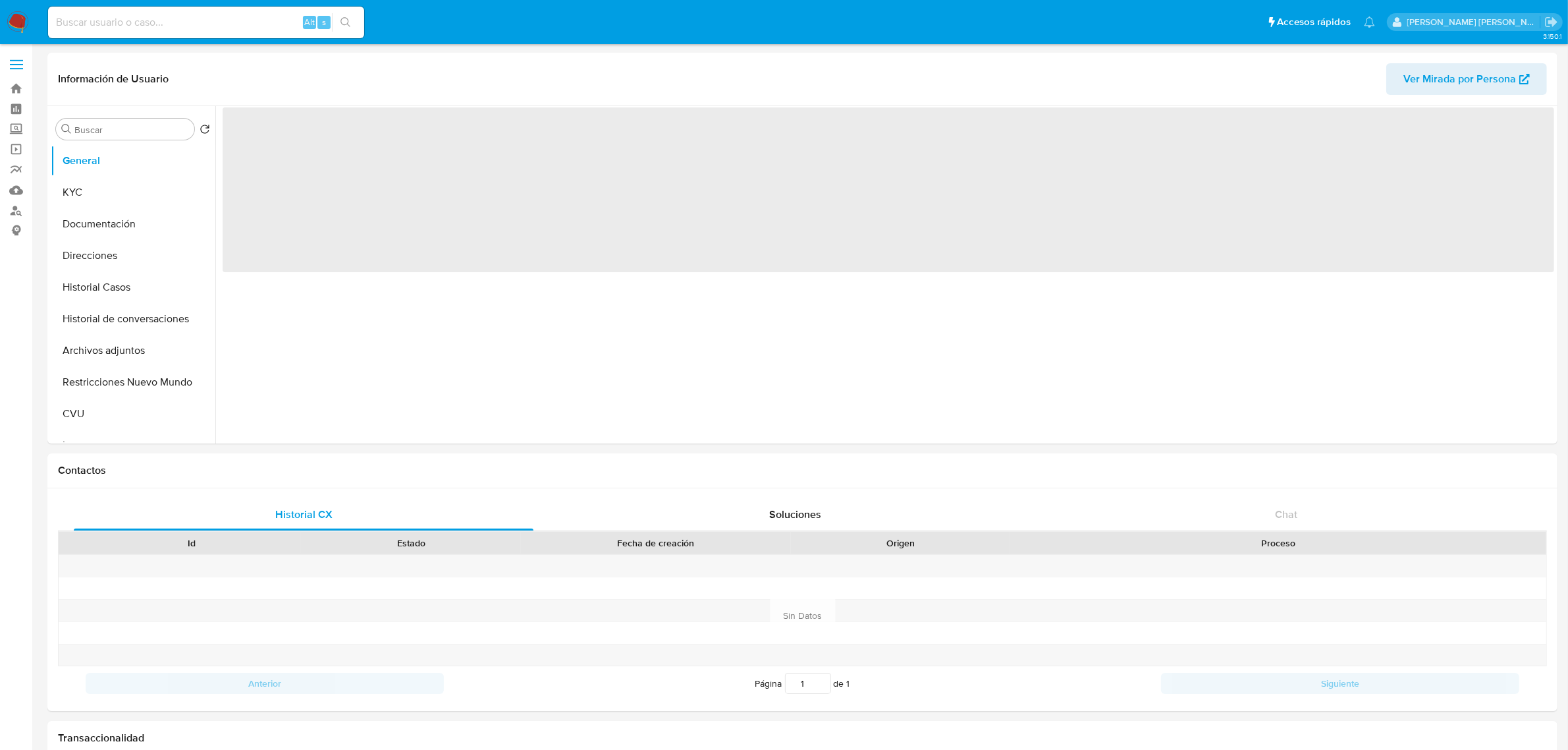
select select "10"
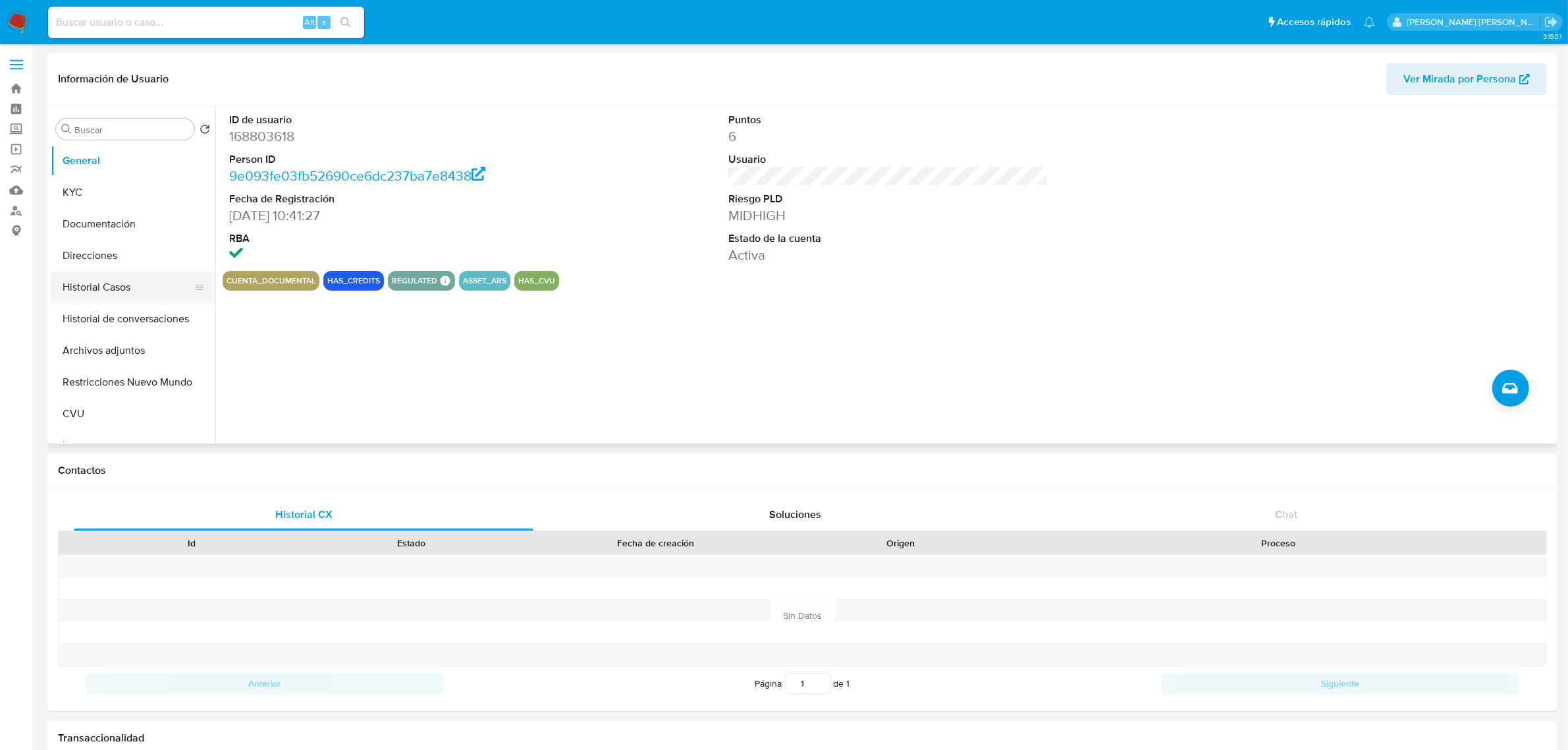
click at [120, 295] on button "Historial Casos" at bounding box center [127, 287] width 154 height 31
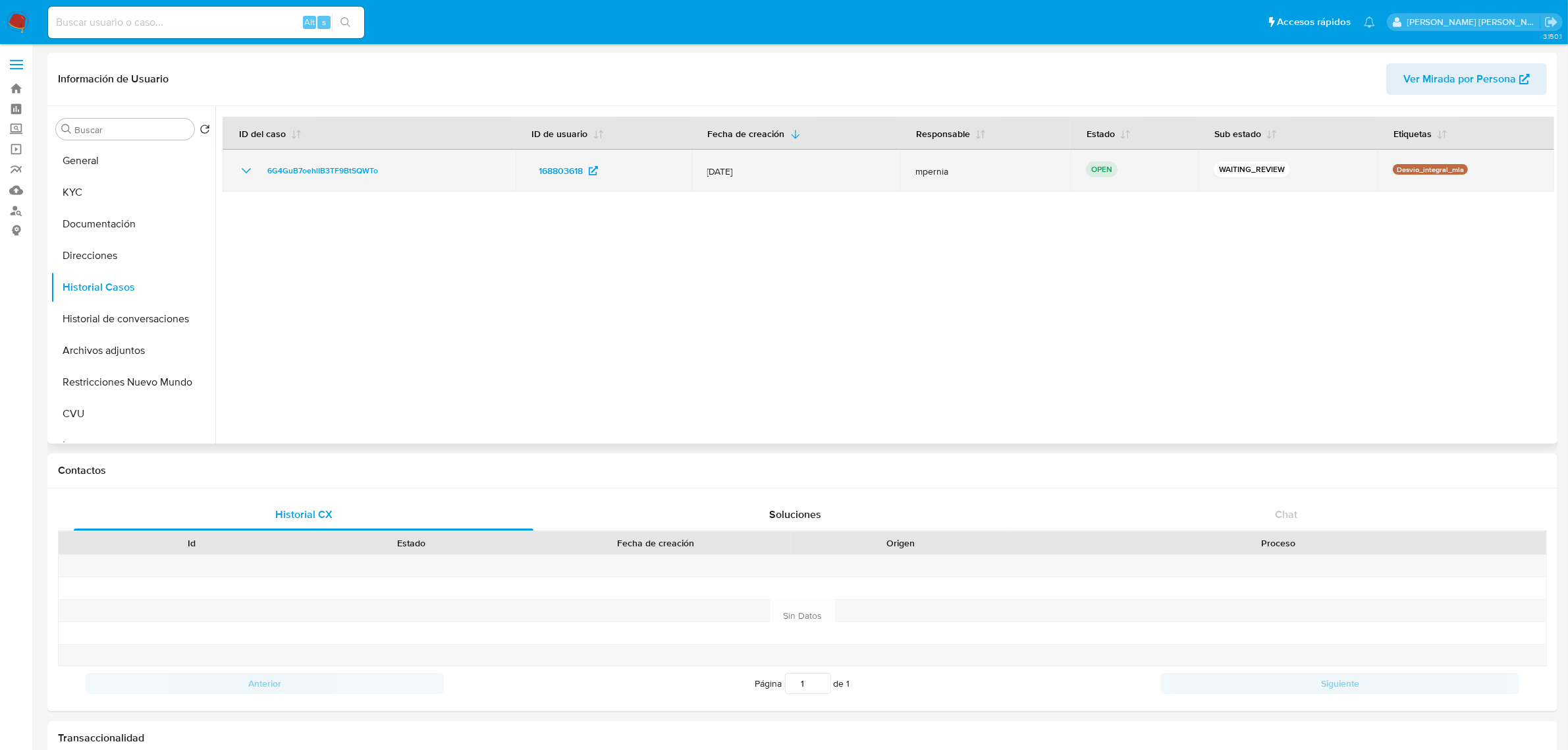
drag, startPoint x: 384, startPoint y: 162, endPoint x: 262, endPoint y: 176, distance: 122.8
click at [262, 176] on div "6G4GuB7oehlIB3TF9BtSQWTo" at bounding box center [369, 170] width 262 height 16
click at [336, 167] on span "6G4GuB7oehlIB3TF9BtSQWTo" at bounding box center [322, 170] width 111 height 16
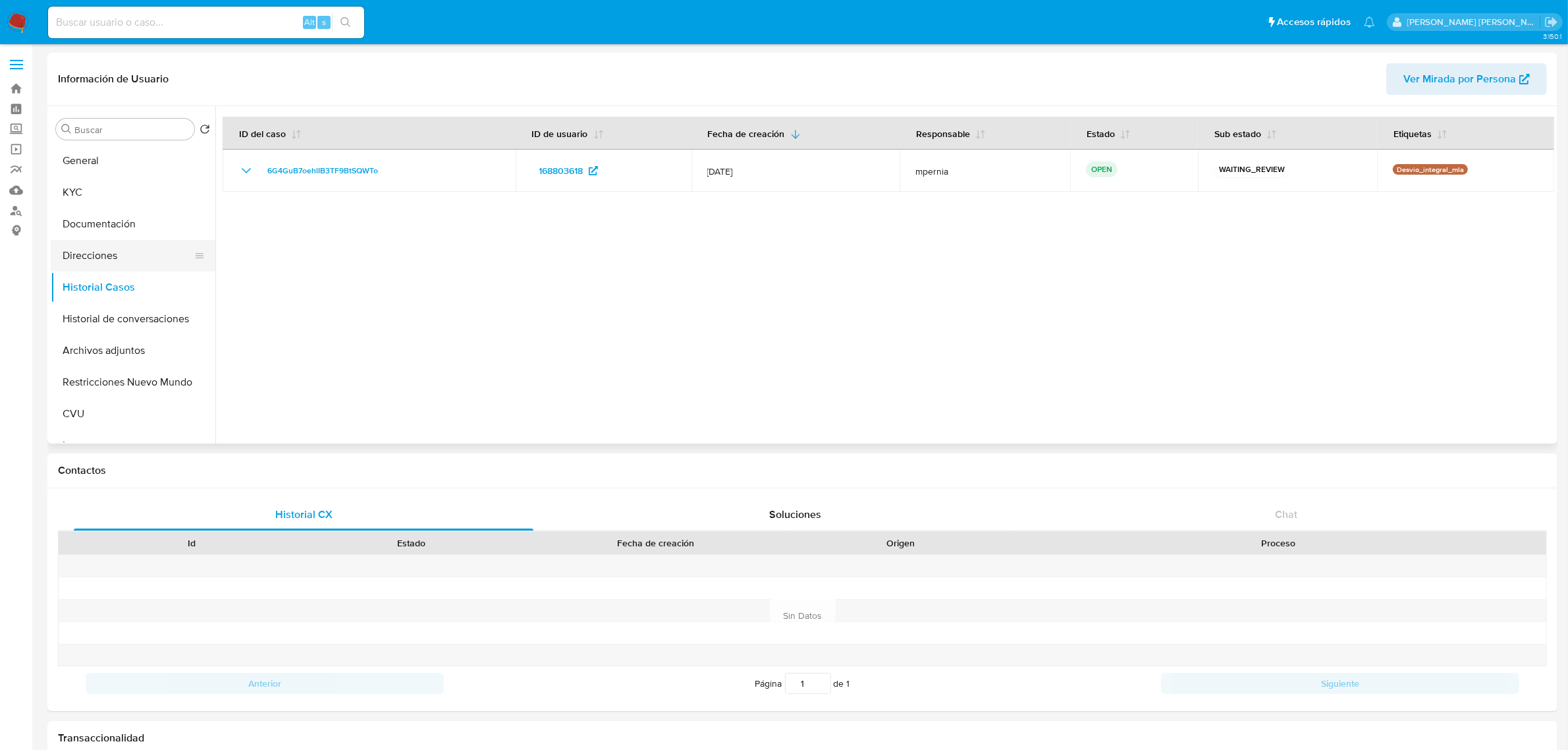
click at [90, 252] on button "Direcciones" at bounding box center [127, 256] width 154 height 31
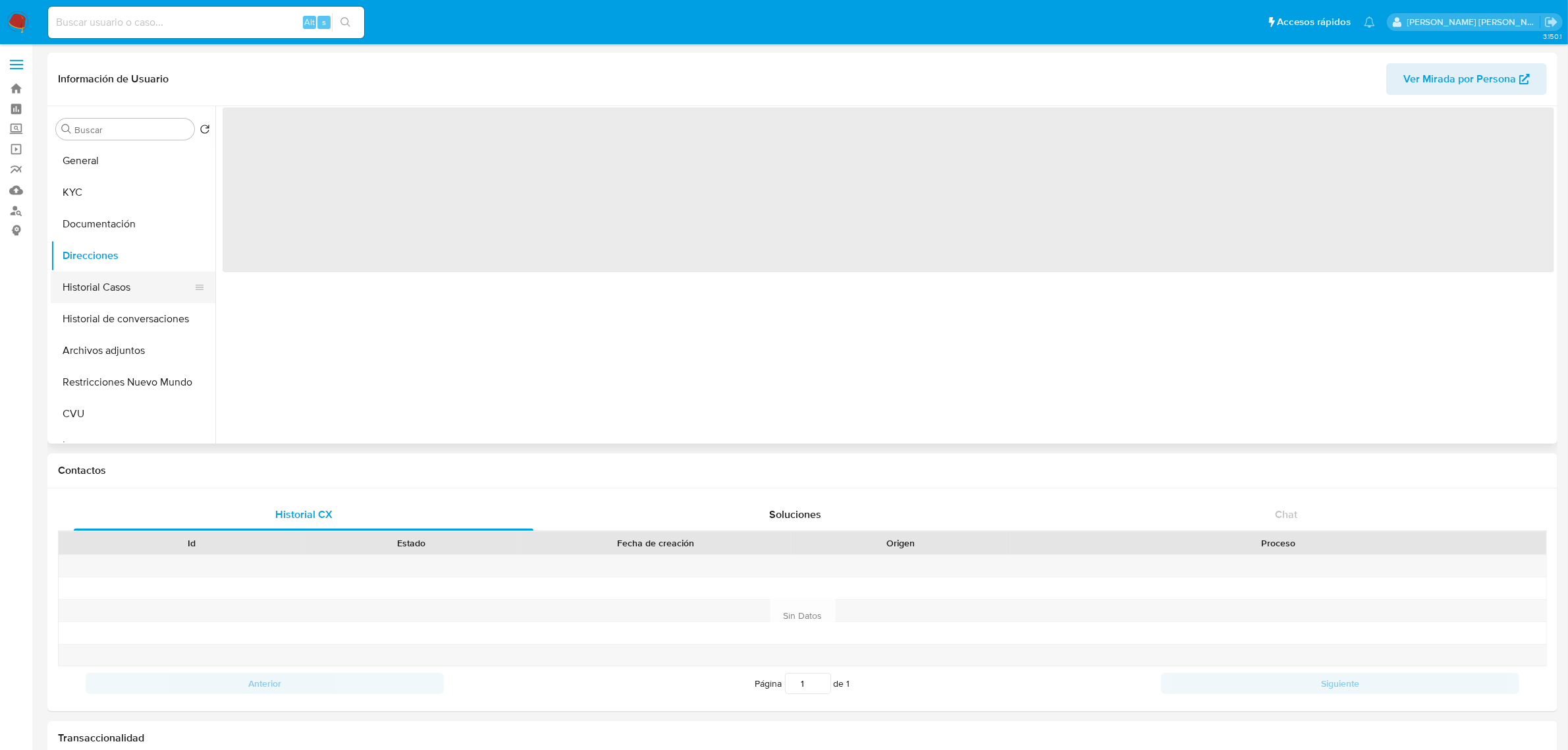
click at [84, 282] on button "Historial Casos" at bounding box center [127, 287] width 154 height 31
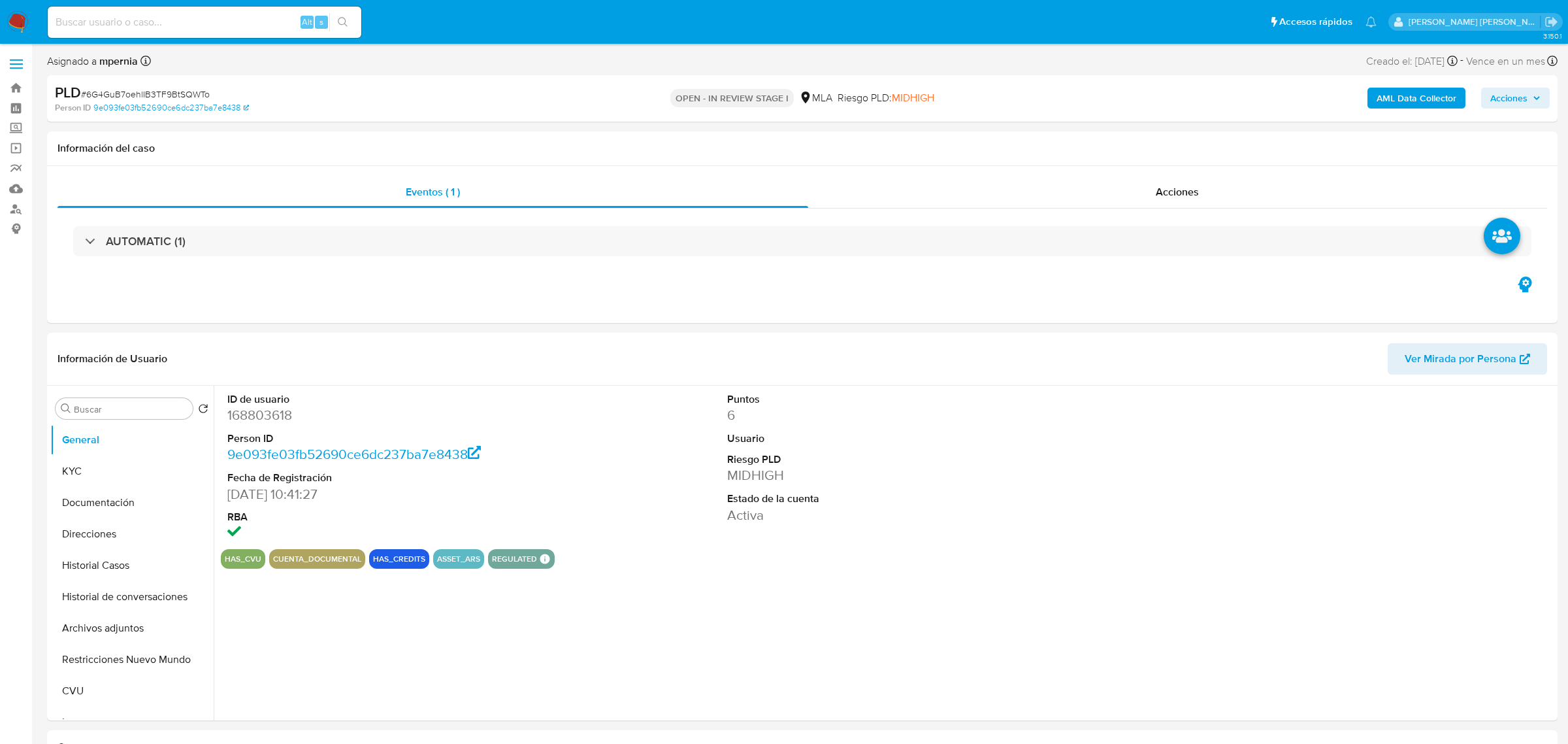
select select "10"
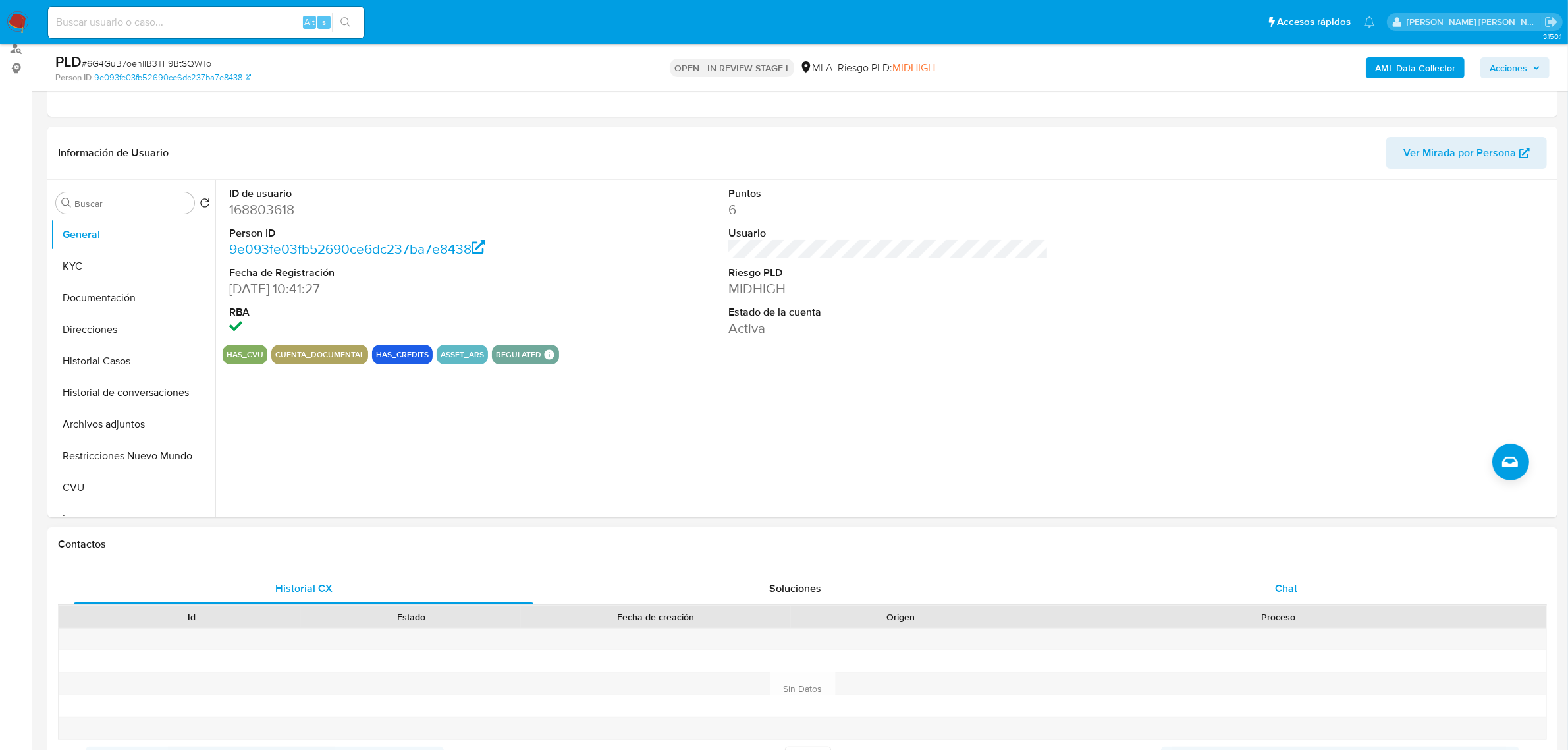
scroll to position [247, 0]
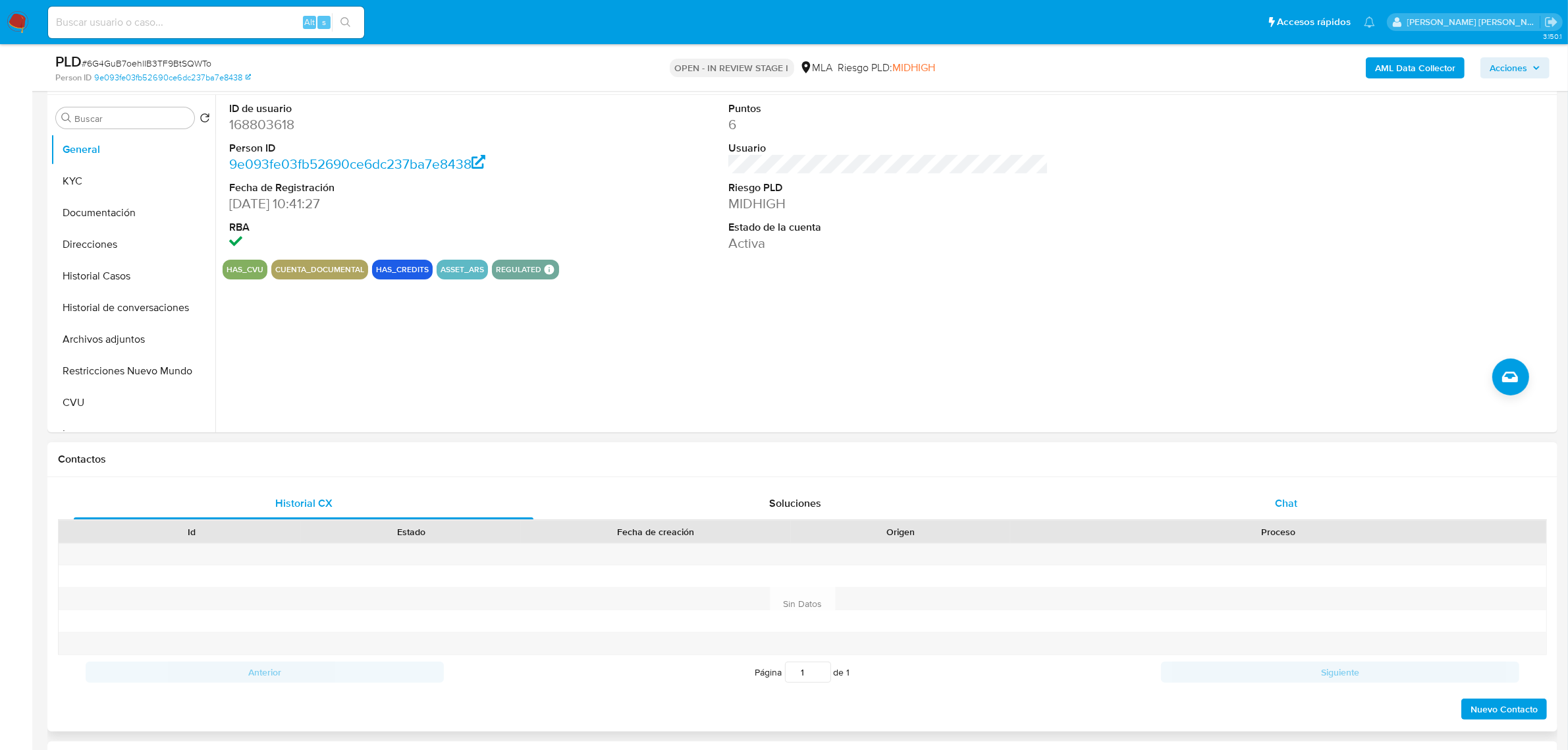
click at [1298, 489] on div "Chat" at bounding box center [1286, 504] width 460 height 31
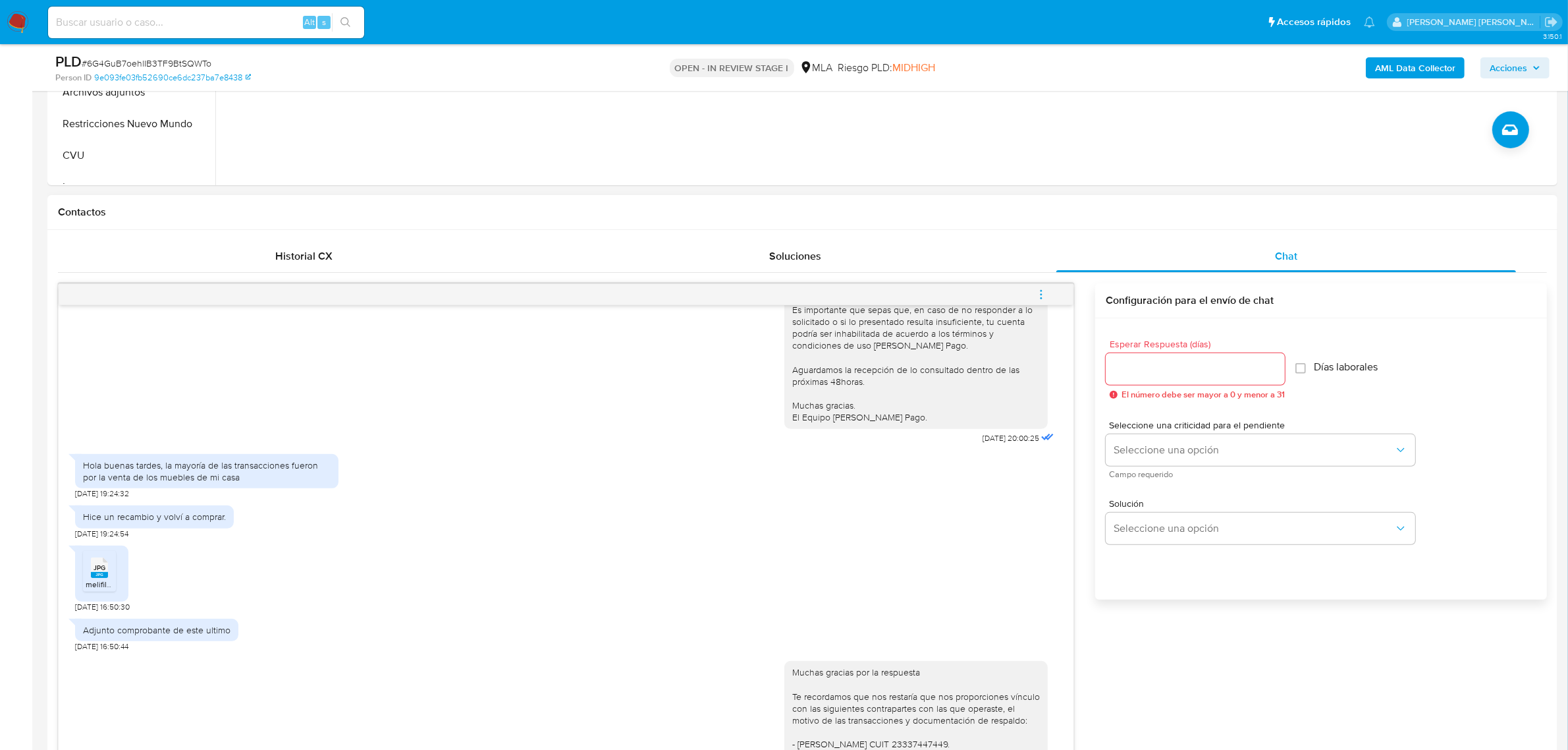
scroll to position [224, 0]
drag, startPoint x: 165, startPoint y: 464, endPoint x: 245, endPoint y: 478, distance: 81.2
click at [245, 478] on div "Hola buenas tardes, la mayoría de las transacciones fueron por la venta de los …" at bounding box center [207, 472] width 248 height 24
copy div "la mayoría de las transacciones fueron por la venta de los muebles de mi casa"
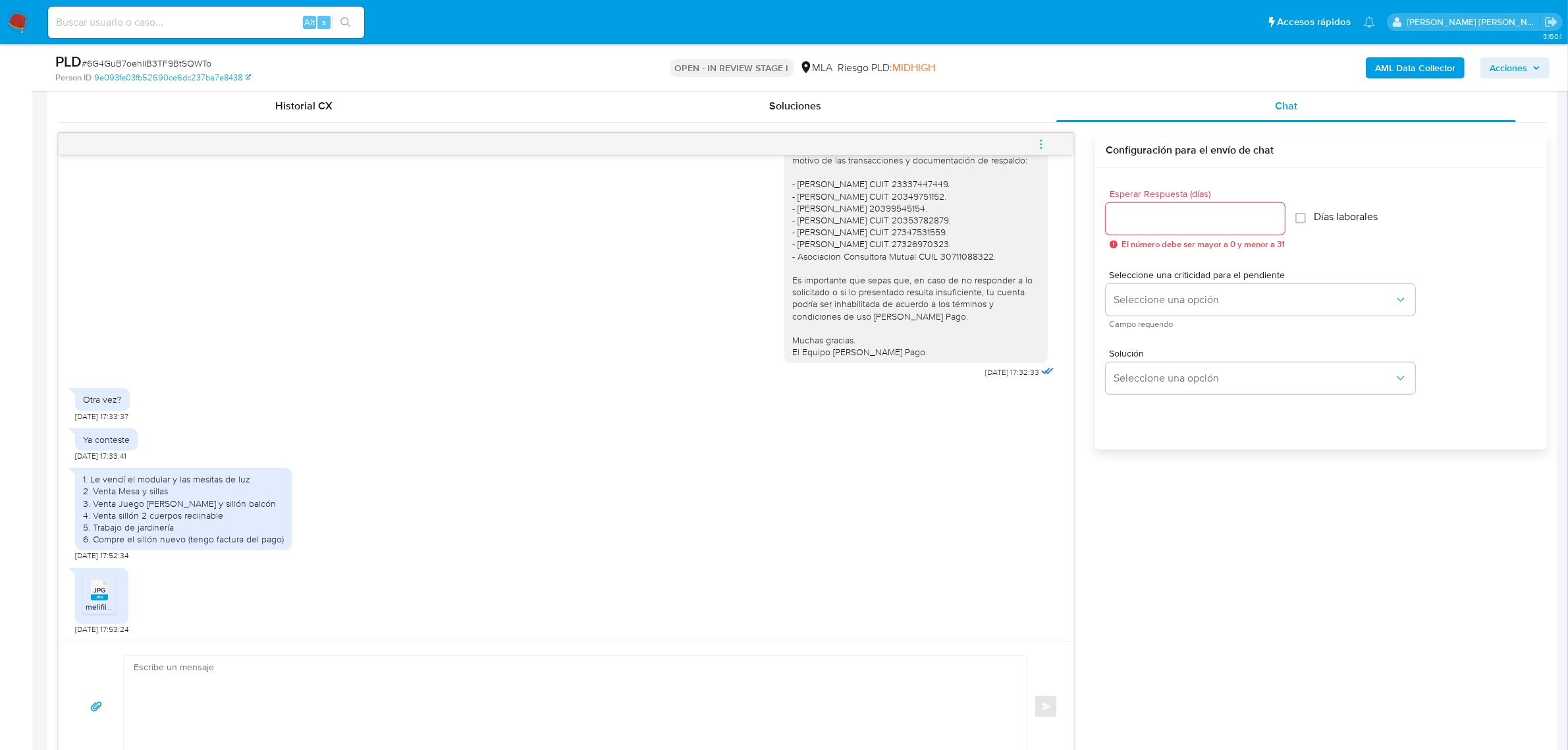
scroll to position [659, 0]
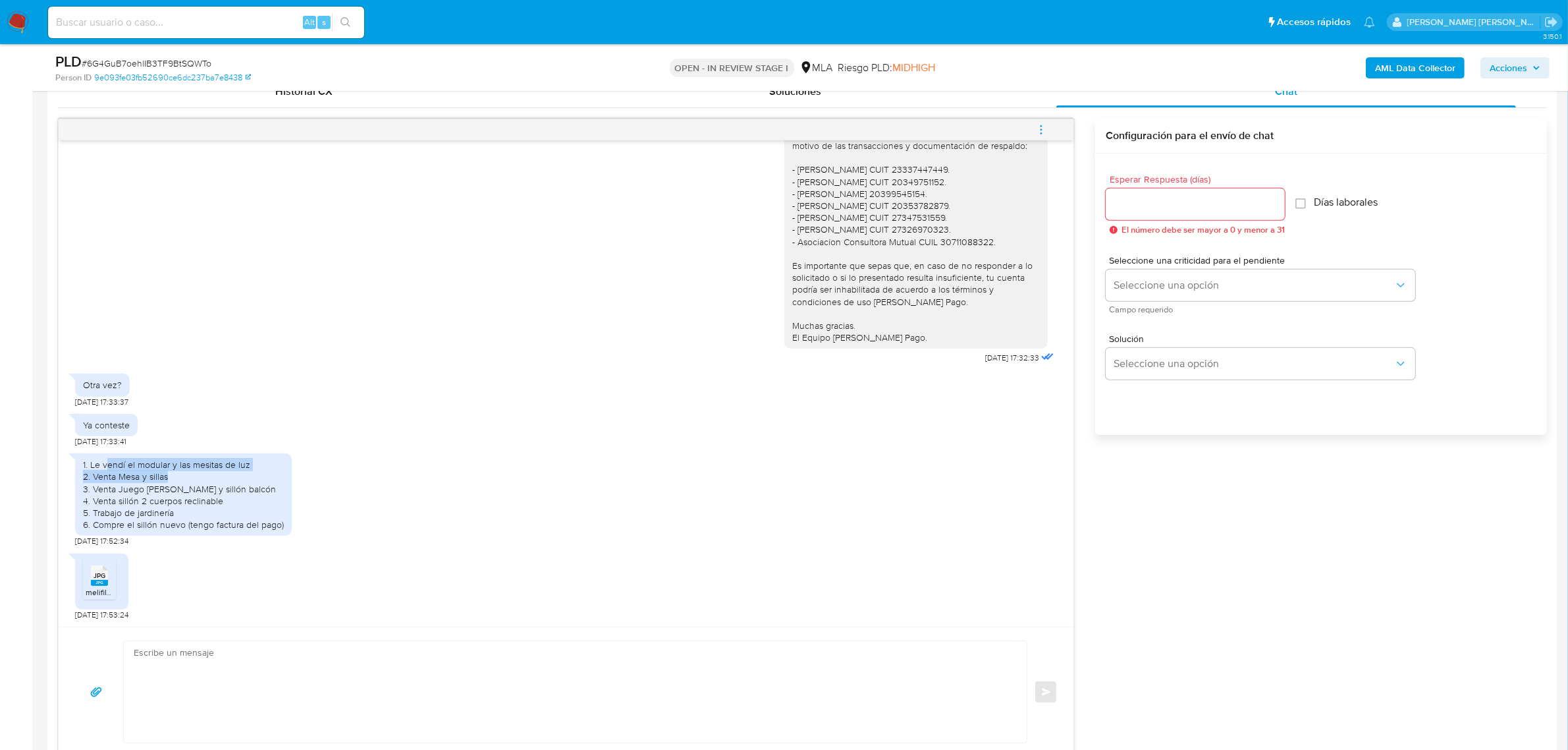
drag, startPoint x: 111, startPoint y: 469, endPoint x: 176, endPoint y: 479, distance: 65.8
click at [176, 479] on div "1. Le vendí el modular y las mesitas de luz 2. Venta Mesa y sillas 3. Venta Jue…" at bounding box center [183, 494] width 201 height 72
copy div "endí el modular y las mesitas de luz 2. Venta Mesa y sillas"
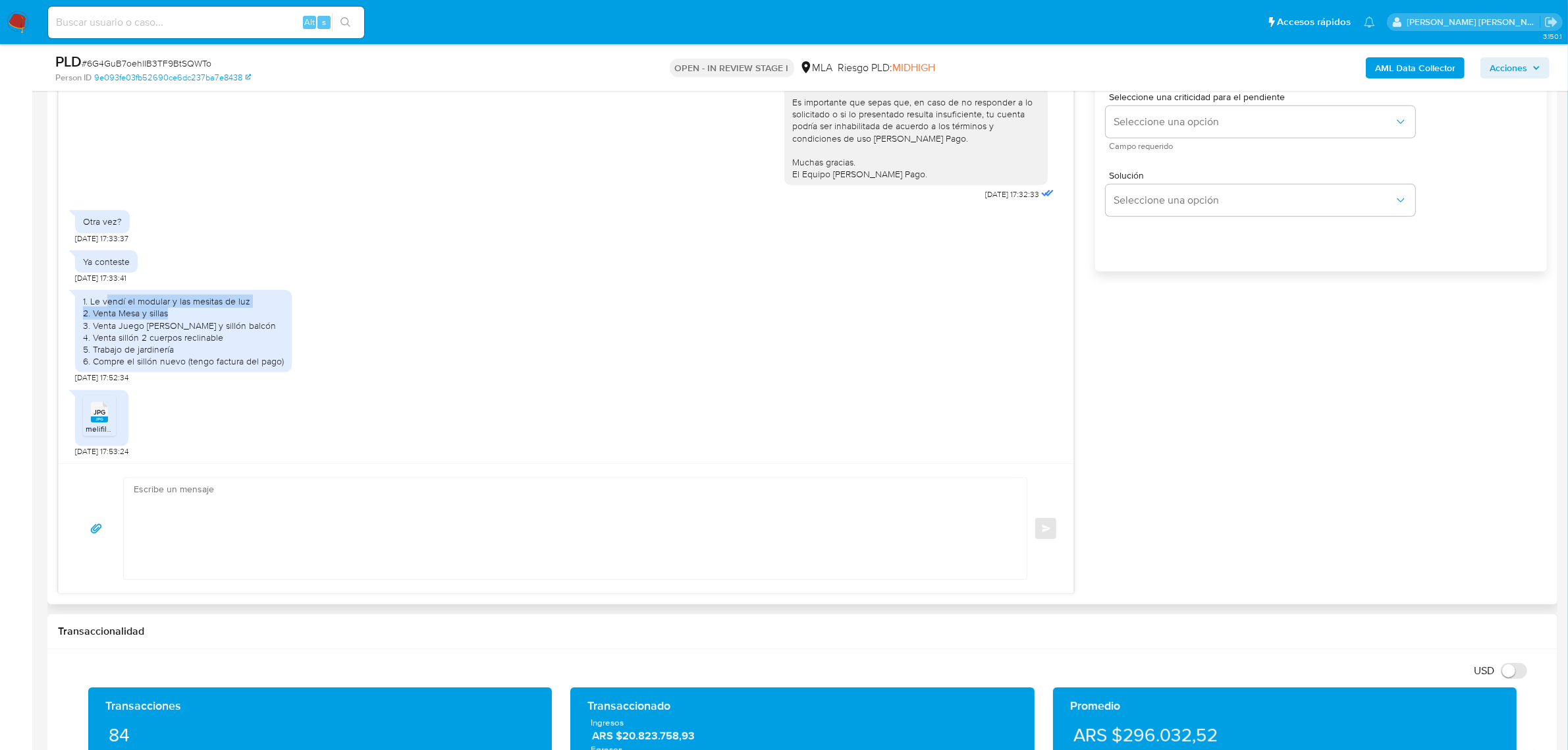
scroll to position [823, 0]
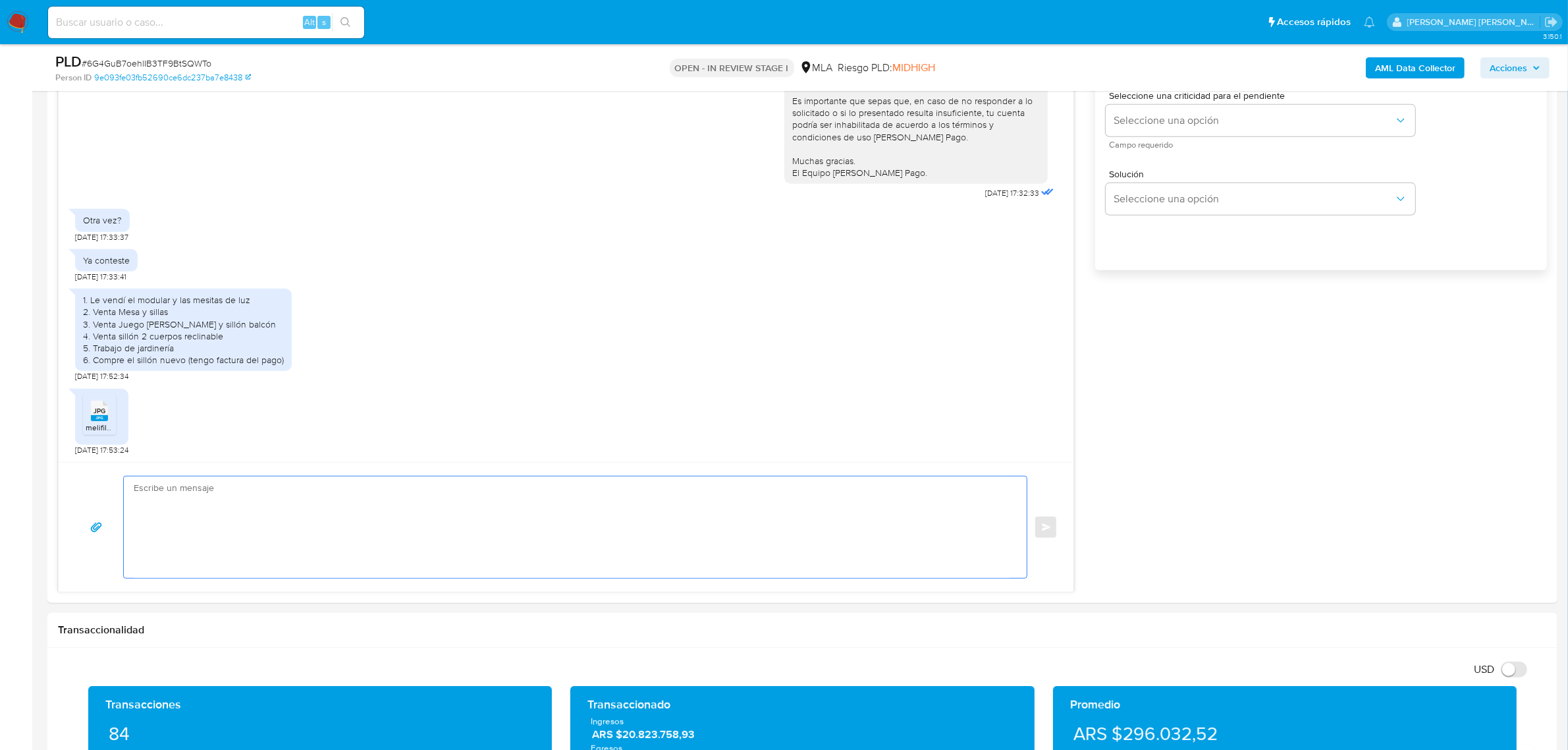
drag, startPoint x: 396, startPoint y: 532, endPoint x: 811, endPoint y: 47, distance: 638.3
click at [396, 533] on textarea at bounding box center [572, 527] width 877 height 101
click at [366, 525] on textarea at bounding box center [572, 527] width 877 height 101
paste textarea "¡Gracias por tu respuesta! Queremos informarte que el uso de la cuenta es perso…"
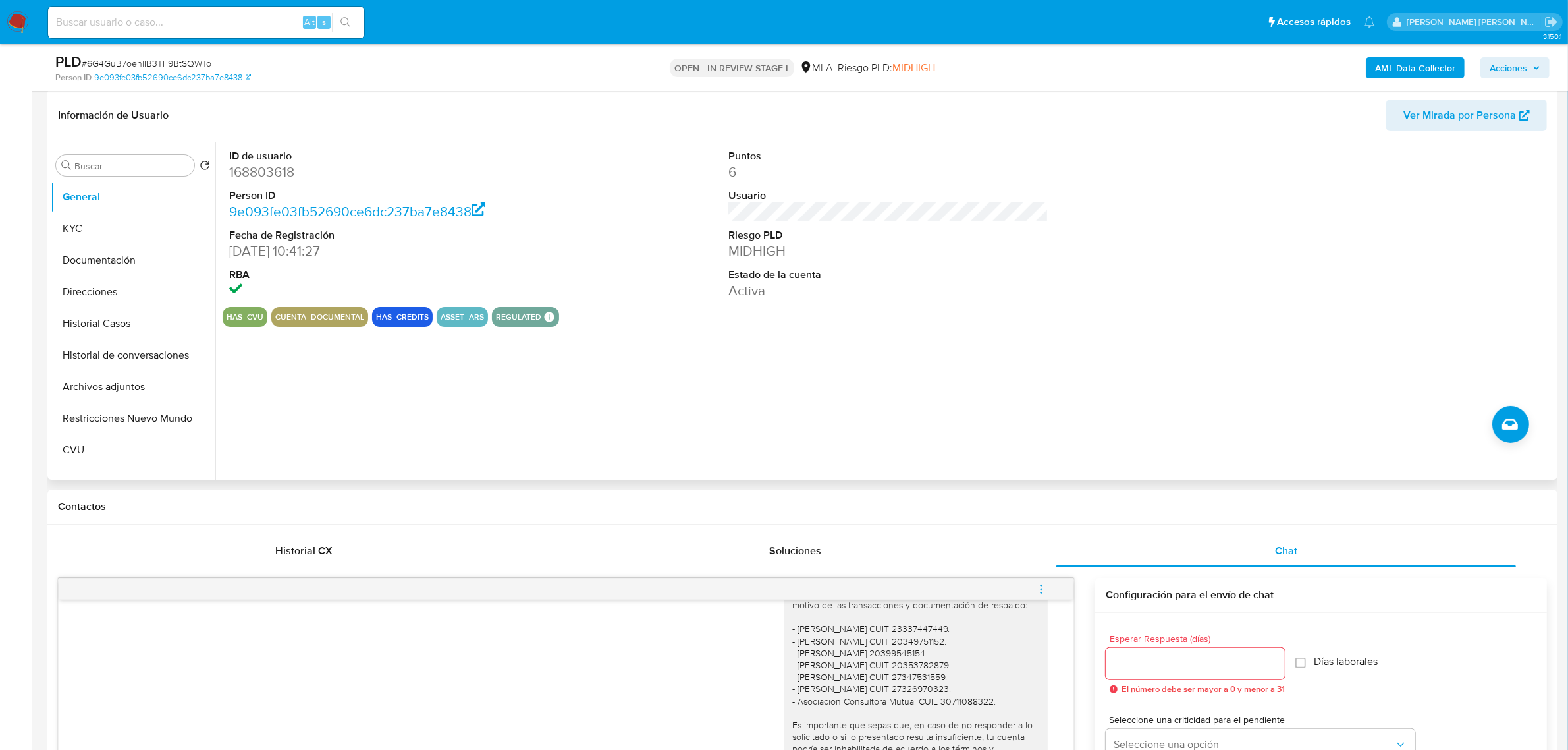
scroll to position [0, 0]
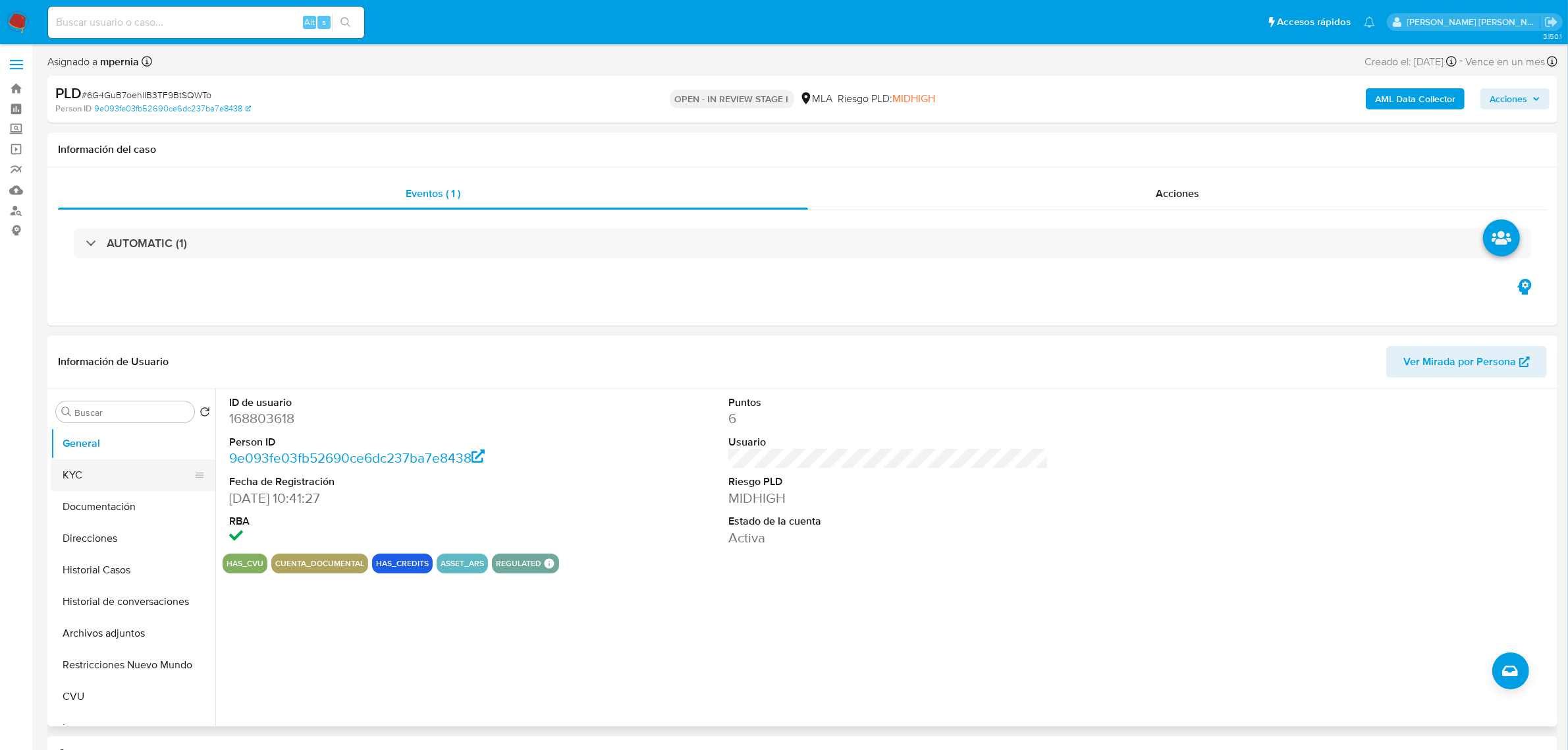
click at [120, 485] on button "KYC" at bounding box center [127, 475] width 154 height 31
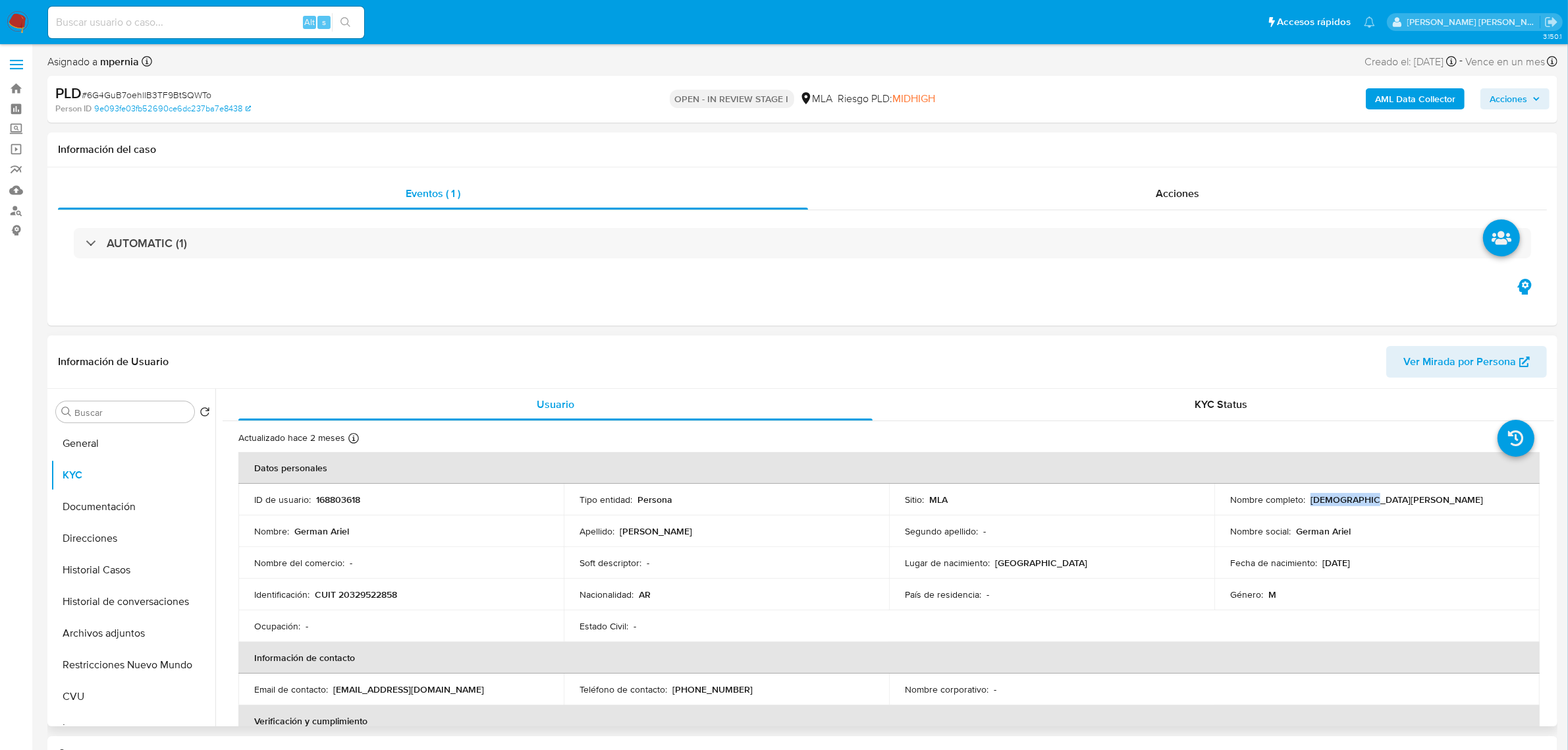
drag, startPoint x: 1305, startPoint y: 499, endPoint x: 1361, endPoint y: 496, distance: 56.1
click at [1361, 496] on div "Nombre completo : German Ariel Garcia" at bounding box center [1377, 499] width 294 height 12
copy p "German Ariel"
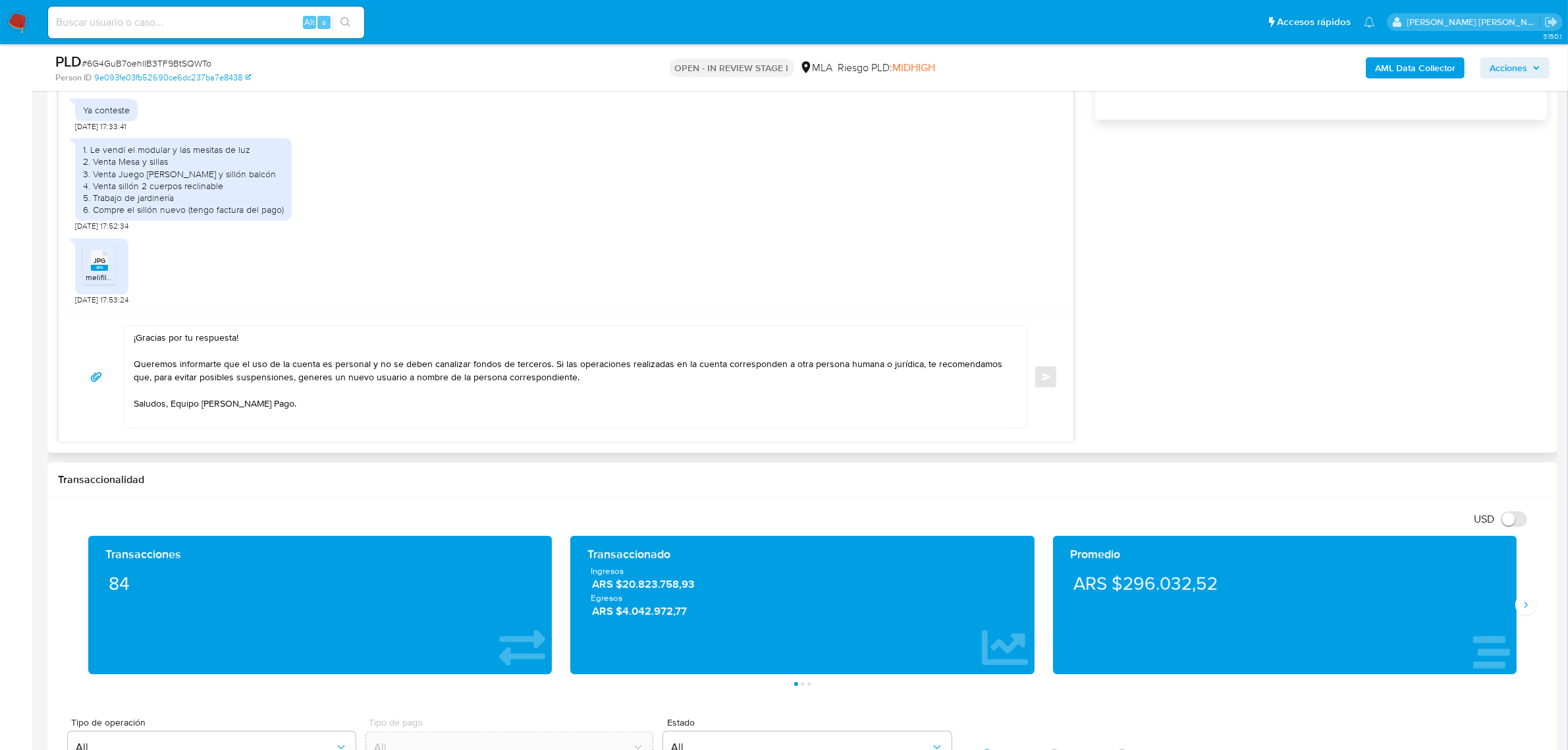
scroll to position [988, 0]
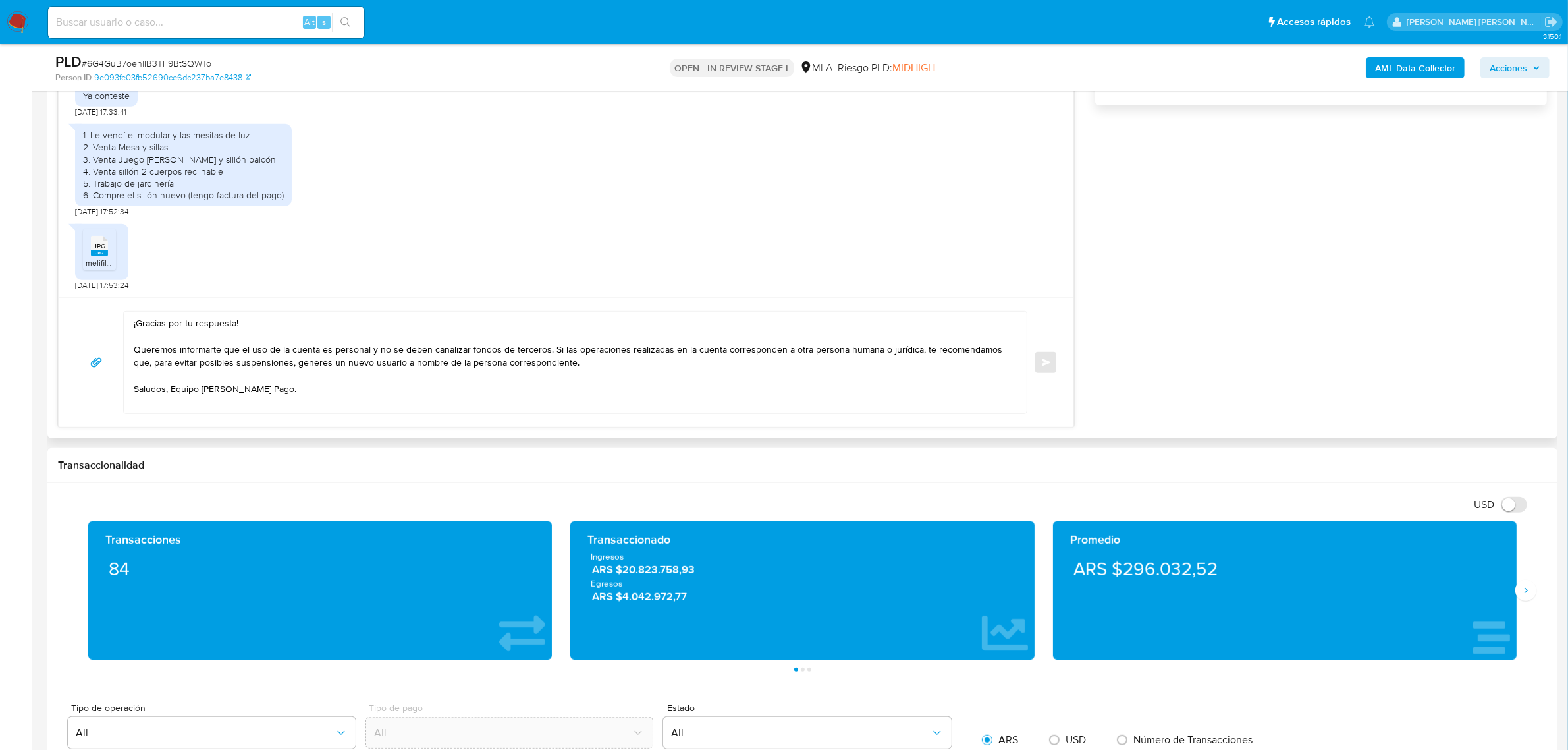
click at [134, 323] on textarea "¡Gracias por tu respuesta! Queremos informarte que el uso de la cuenta es perso…" at bounding box center [572, 362] width 877 height 101
paste textarea "German Ariel"
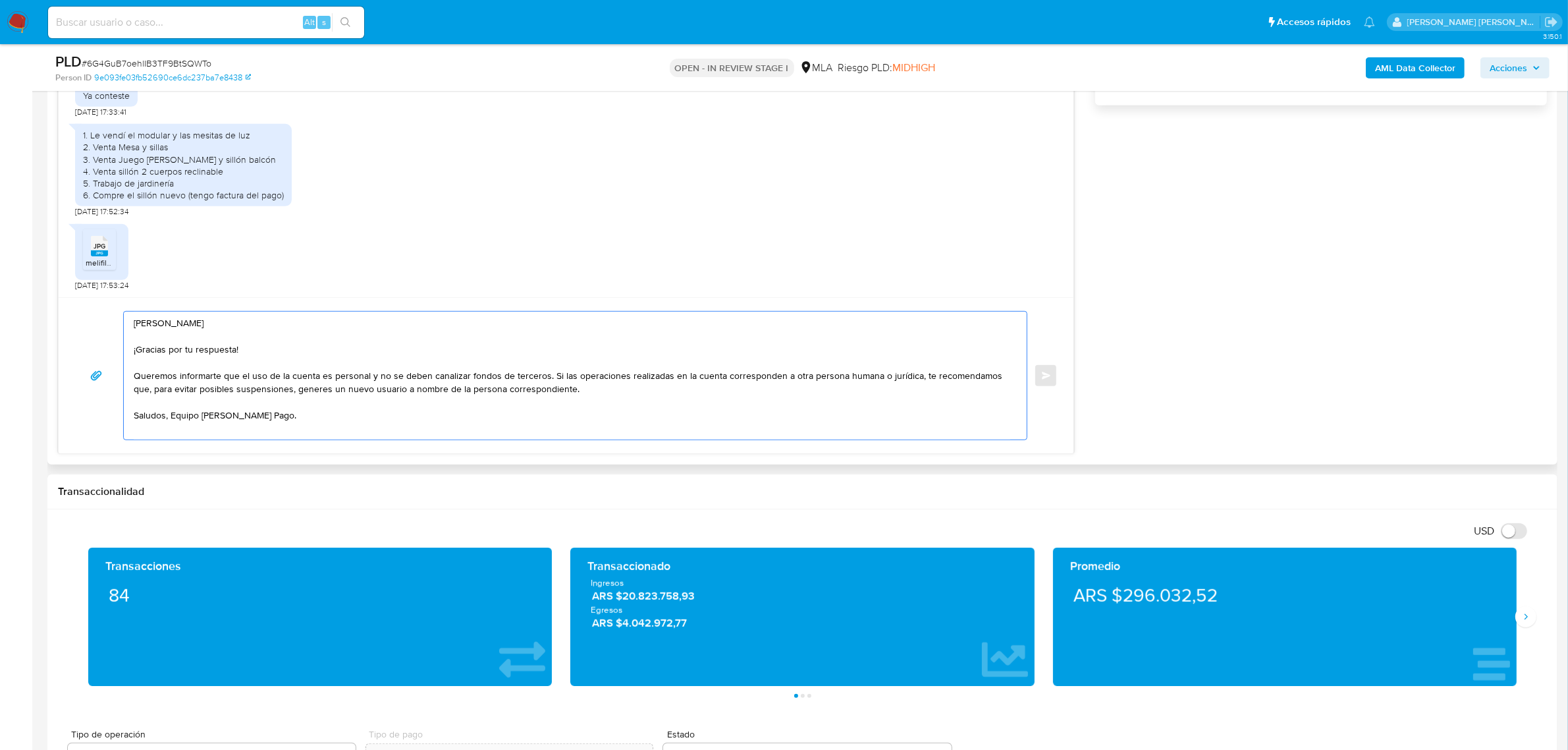
click at [560, 377] on textarea "German Ariel ¡Gracias por tu respuesta! Queremos informarte que el uso de la cu…" at bounding box center [572, 375] width 877 height 127
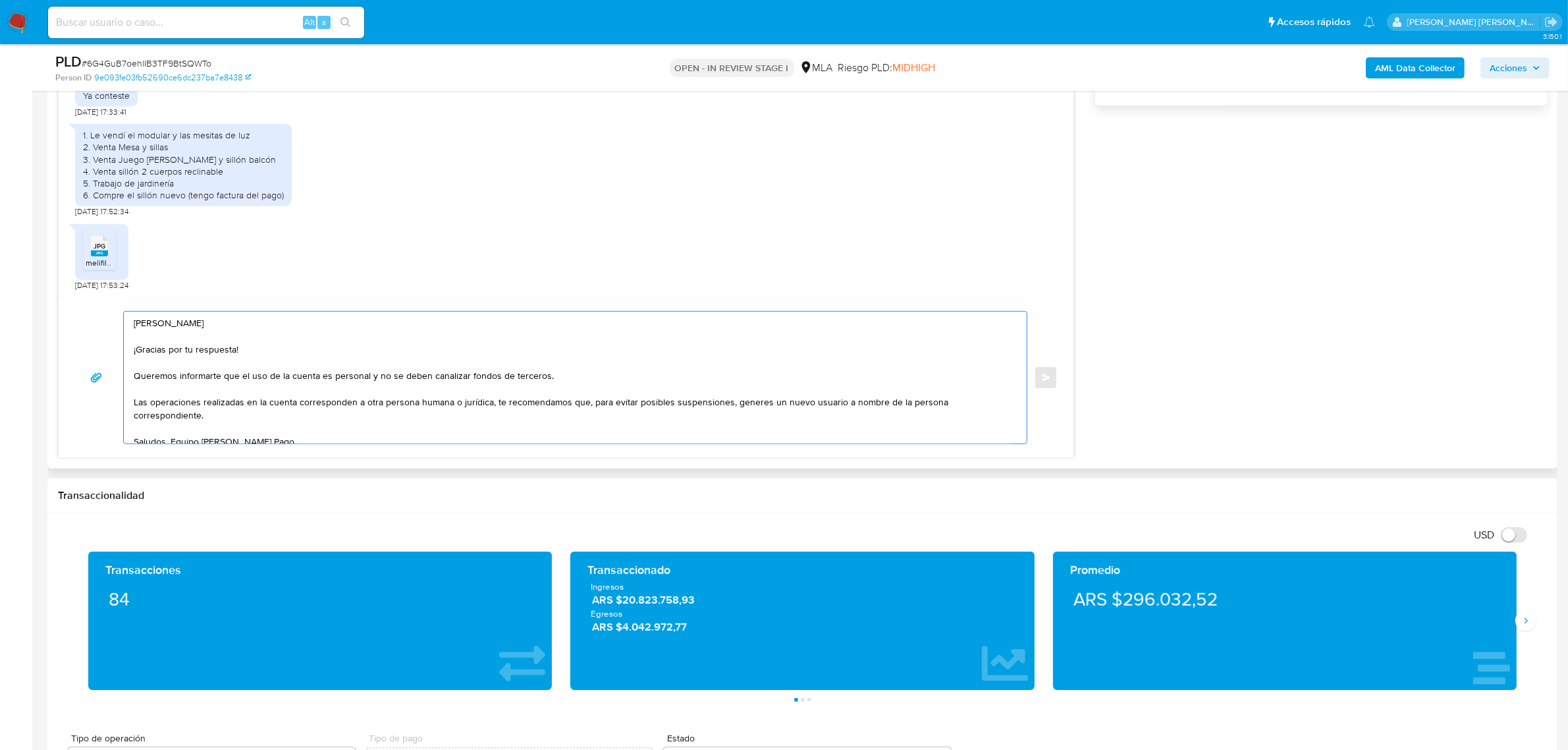
click at [299, 407] on textarea "German Ariel ¡Gracias por tu respuesta! Queremos informarte que el uso de la cu…" at bounding box center [572, 377] width 877 height 132
drag, startPoint x: 372, startPoint y: 406, endPoint x: 360, endPoint y: 404, distance: 12.2
click at [360, 404] on textarea "German Ariel ¡Gracias por tu respuesta! Queremos informarte que el uso de la cu…" at bounding box center [572, 377] width 877 height 132
click at [683, 401] on textarea "German Ariel ¡Gracias por tu respuesta! Queremos informarte que el uso de la cu…" at bounding box center [572, 377] width 877 height 132
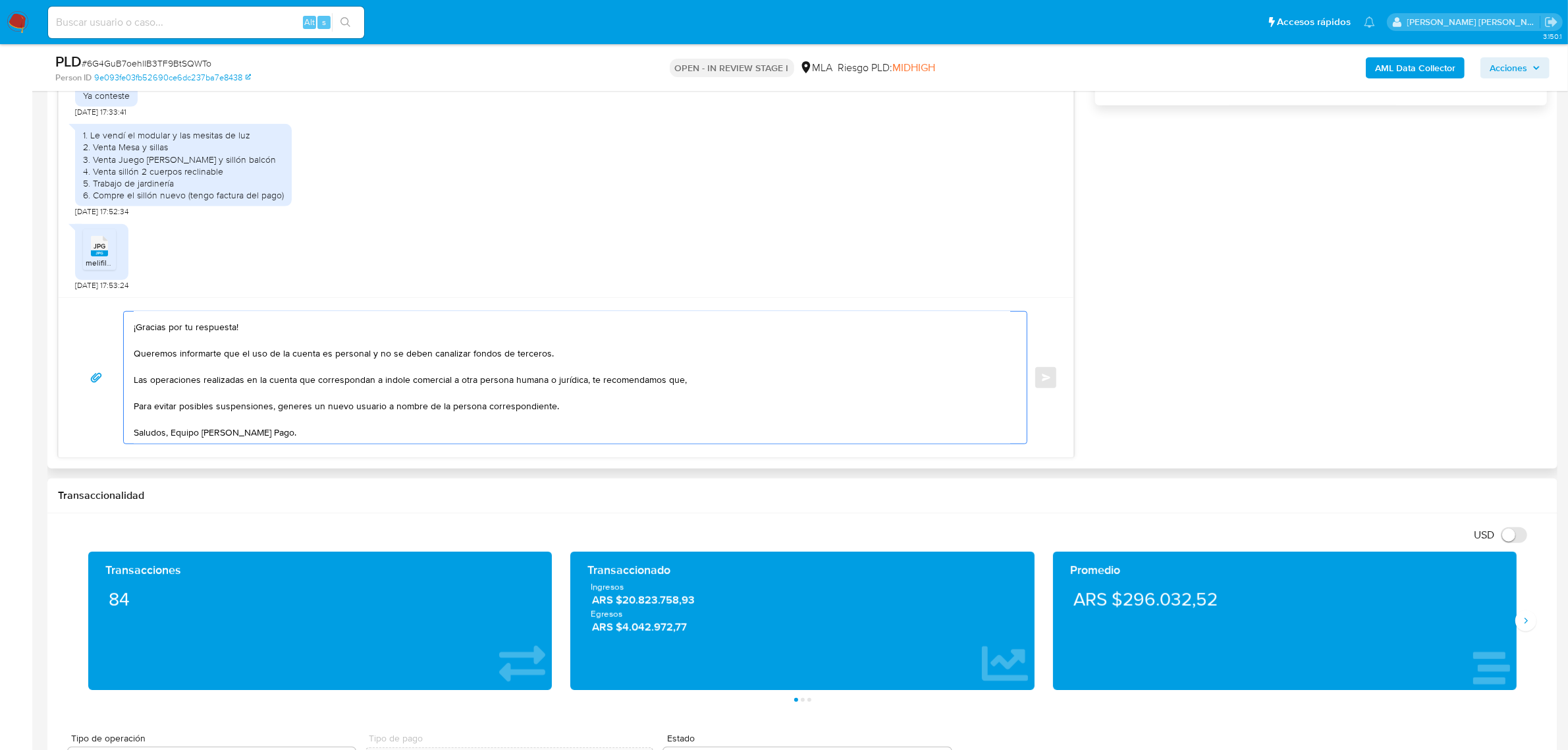
drag, startPoint x: 277, startPoint y: 392, endPoint x: 572, endPoint y: 394, distance: 295.0
click at [572, 394] on textarea "German Ariel ¡Gracias por tu respuesta! Queremos informarte que el uso de la cu…" at bounding box center [572, 377] width 877 height 132
drag, startPoint x: 158, startPoint y: 367, endPoint x: 450, endPoint y: 369, distance: 292.0
click at [450, 369] on textarea "German Ariel ¡Gracias por tu respuesta! Queremos informarte que el uso de la cu…" at bounding box center [572, 377] width 877 height 132
click at [275, 396] on textarea "German Ariel ¡Gracias por tu respuesta! Queremos informarte que el uso de la cu…" at bounding box center [572, 377] width 877 height 132
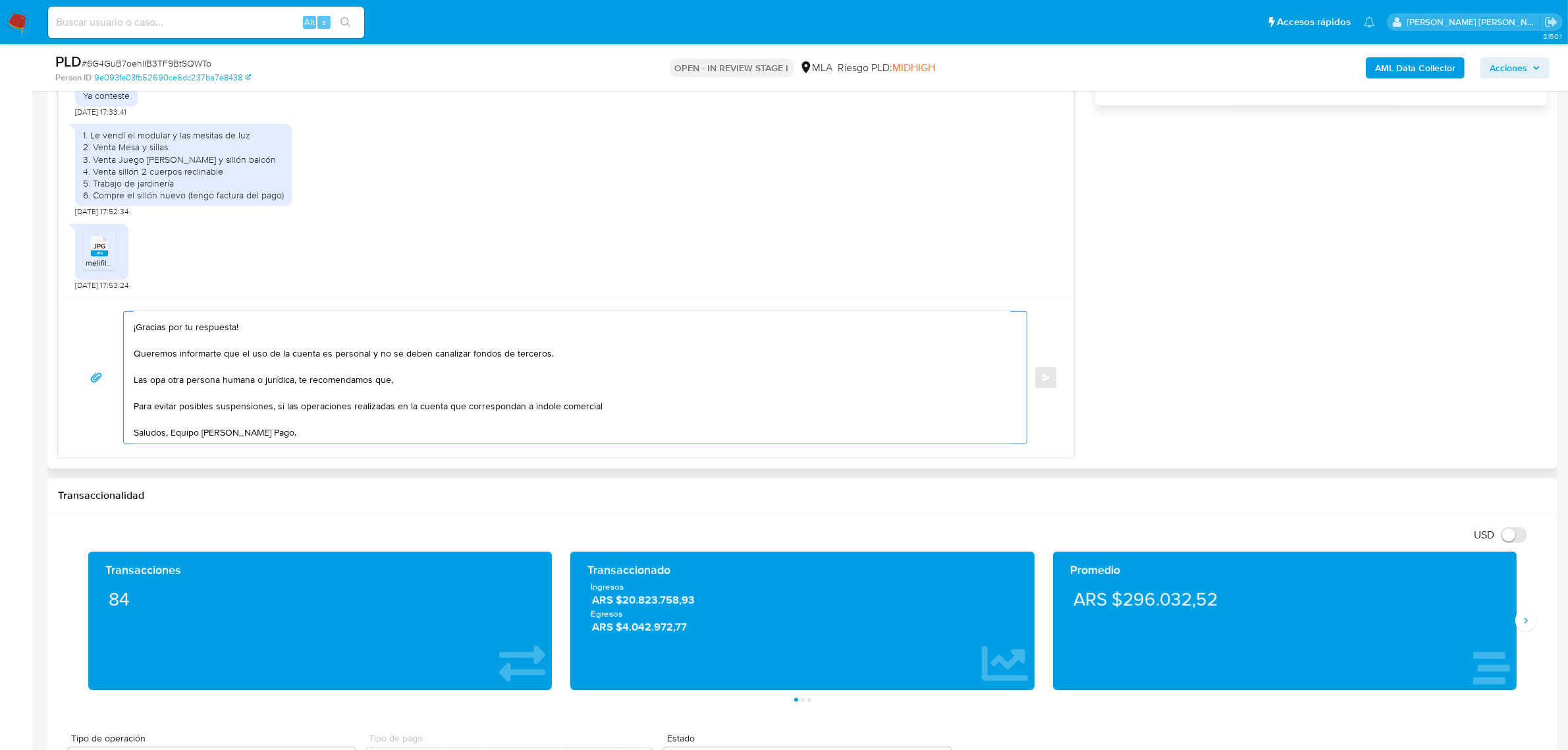
click at [511, 393] on textarea "German Ariel ¡Gracias por tu respuesta! Queremos informarte que el uso de la cu…" at bounding box center [572, 377] width 877 height 132
click at [528, 394] on textarea "German Ariel ¡Gracias por tu respuesta! Queremos informarte que el uso de la cu…" at bounding box center [572, 377] width 877 height 132
click at [284, 399] on textarea "German Ariel ¡Gracias por tu respuesta! Queremos informarte que el uso de la cu…" at bounding box center [572, 377] width 877 height 132
click at [257, 370] on textarea "German Ariel ¡Gracias por tu respuesta! Queremos informarte que el uso de la cu…" at bounding box center [572, 377] width 877 height 132
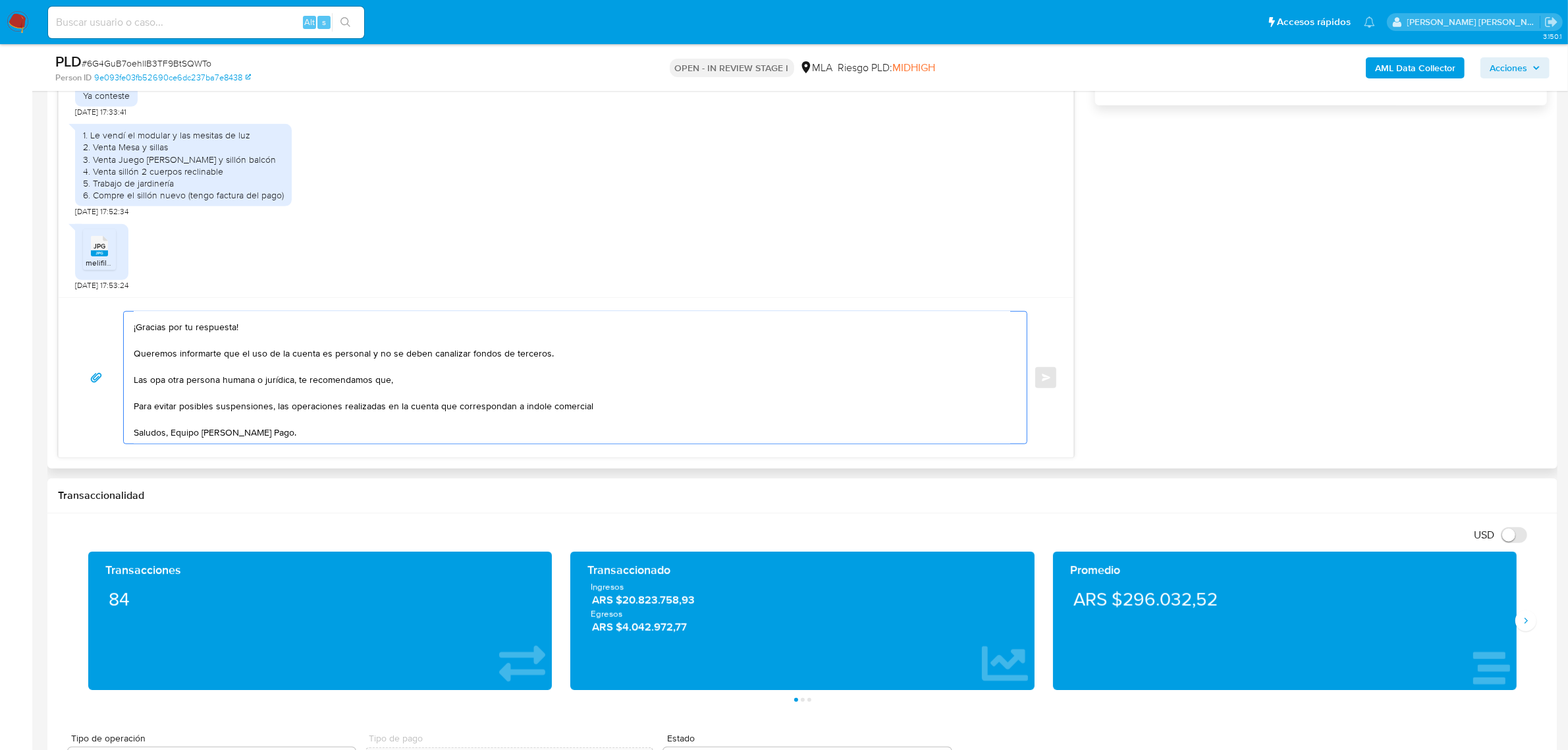
click at [257, 370] on textarea "German Ariel ¡Gracias por tu respuesta! Queremos informarte que el uso de la cu…" at bounding box center [572, 377] width 877 height 132
click at [540, 399] on textarea "German Ariel ¡Gracias por tu respuesta! Queremos informarte que el uso de la cu…" at bounding box center [572, 377] width 877 height 132
click at [603, 394] on textarea "German Ariel ¡Gracias por tu respuesta! Queremos informarte que el uso de la cu…" at bounding box center [572, 377] width 877 height 132
click at [277, 396] on textarea "German Ariel ¡Gracias por tu respuesta! Queremos informarte que el uso de la cu…" at bounding box center [572, 377] width 877 height 132
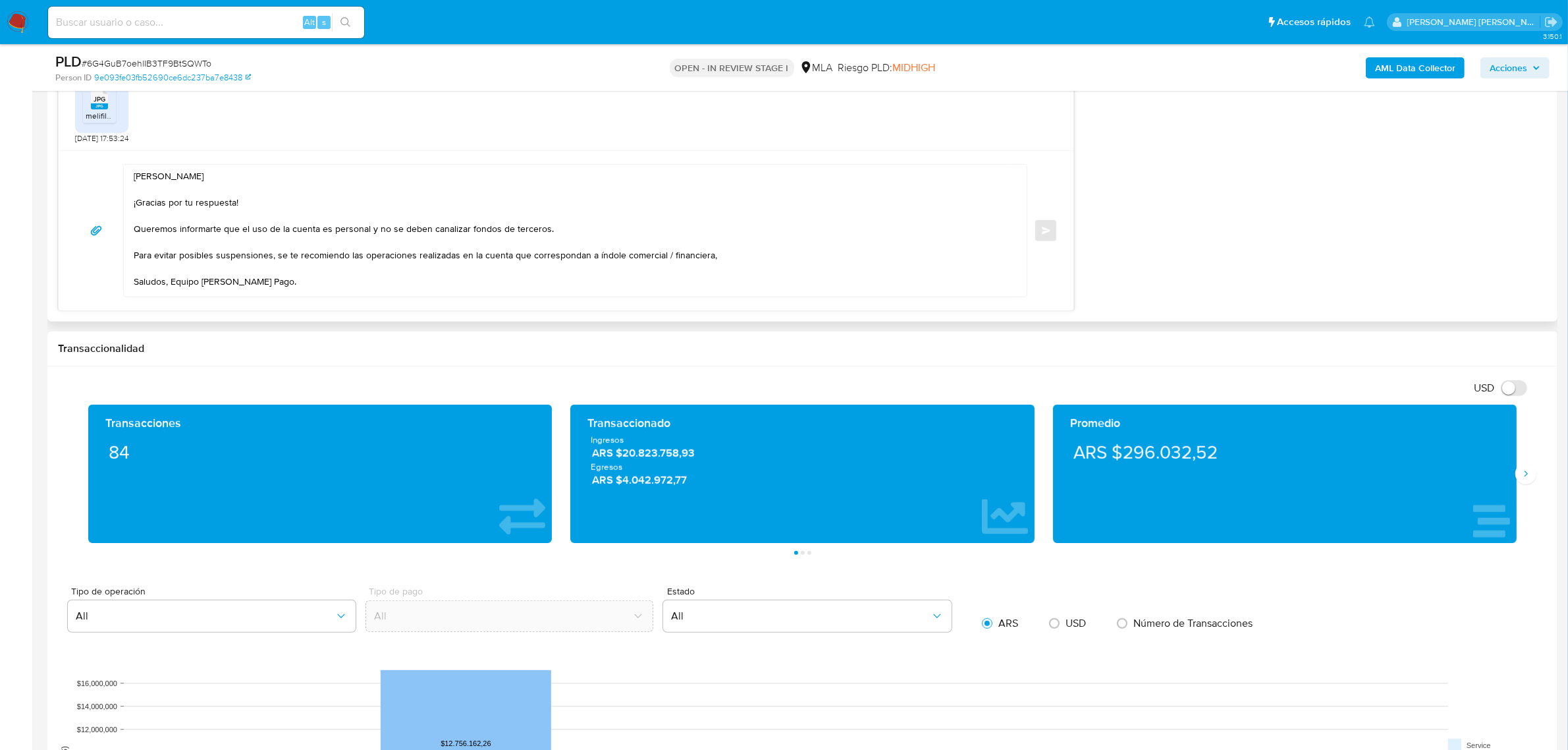
scroll to position [982, 0]
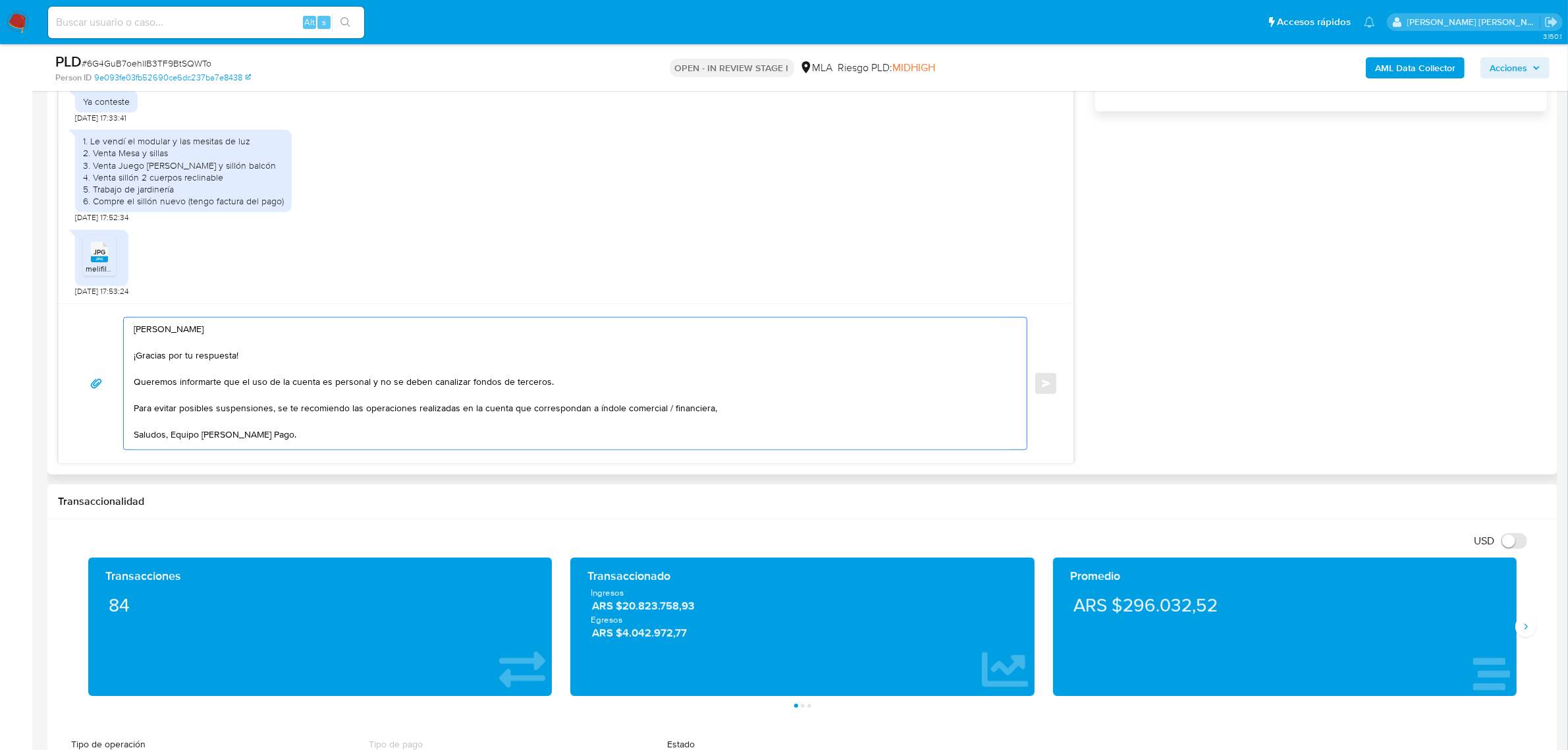
click at [302, 399] on textarea "German Ariel ¡Gracias por tu respuesta! Queremos informarte que el uso de la cu…" at bounding box center [572, 383] width 877 height 132
click at [346, 403] on textarea "German Ariel ¡Gracias por tu respuesta! Queremos informarte que el uso de la cu…" at bounding box center [572, 383] width 877 height 132
click at [369, 402] on textarea "German Ariel ¡Gracias por tu respuesta! Queremos informarte que el uso de la cu…" at bounding box center [572, 383] width 877 height 132
click at [729, 400] on textarea "German Ariel ¡Gracias por tu respuesta! Queremos informarte que el uso de la cu…" at bounding box center [572, 383] width 877 height 132
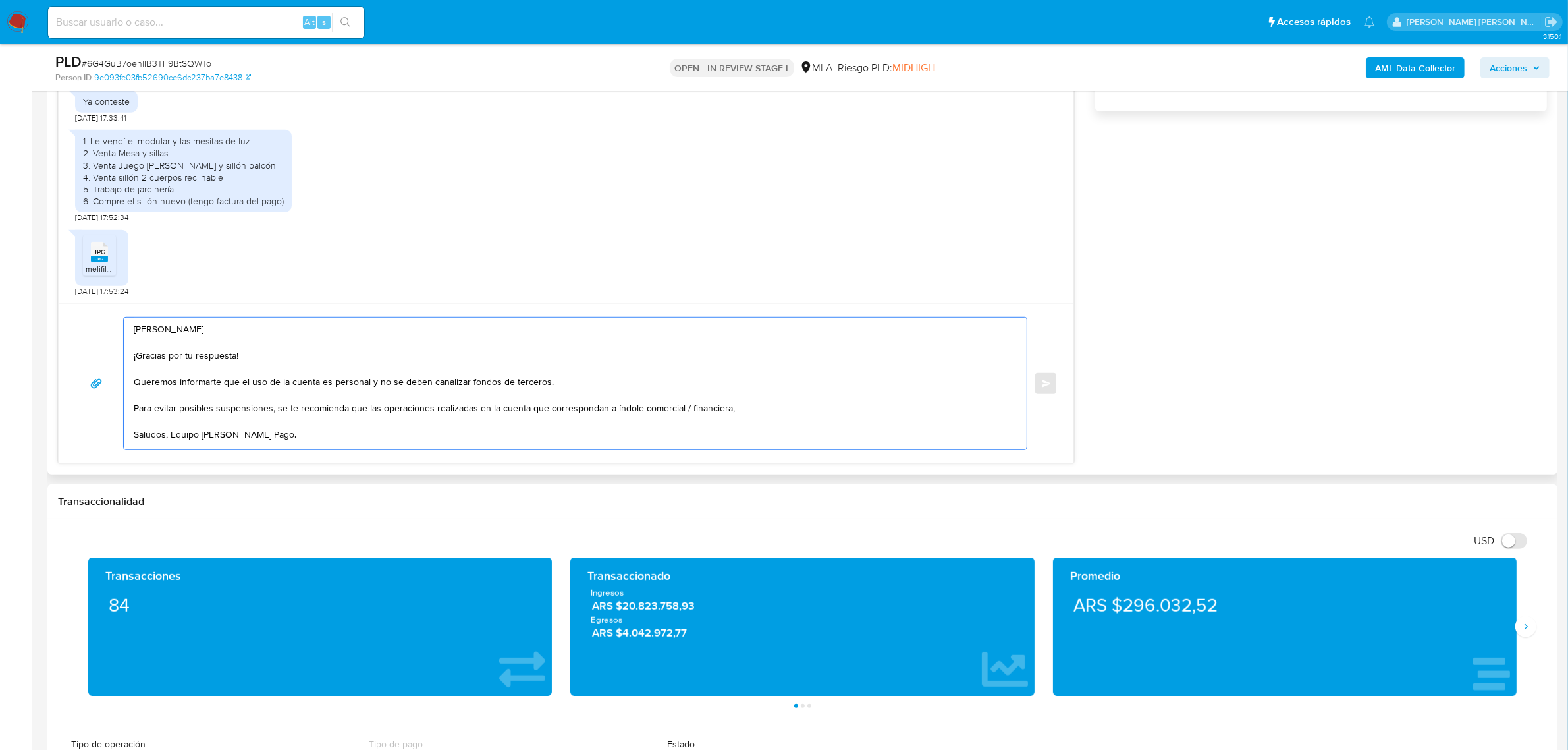
drag, startPoint x: 298, startPoint y: 399, endPoint x: 287, endPoint y: 401, distance: 11.2
click at [287, 401] on textarea "German Ariel ¡Gracias por tu respuesta! Queremos informarte que el uso de la cu…" at bounding box center [572, 383] width 877 height 132
drag, startPoint x: 317, startPoint y: 396, endPoint x: 275, endPoint y: 399, distance: 42.1
click at [275, 399] on textarea "German Ariel ¡Gracias por tu respuesta! Queremos informarte que el uso de la cu…" at bounding box center [572, 383] width 877 height 132
click at [298, 400] on textarea "German Ariel ¡Gracias por tu respuesta! Queremos informarte que el uso de la cu…" at bounding box center [572, 383] width 877 height 132
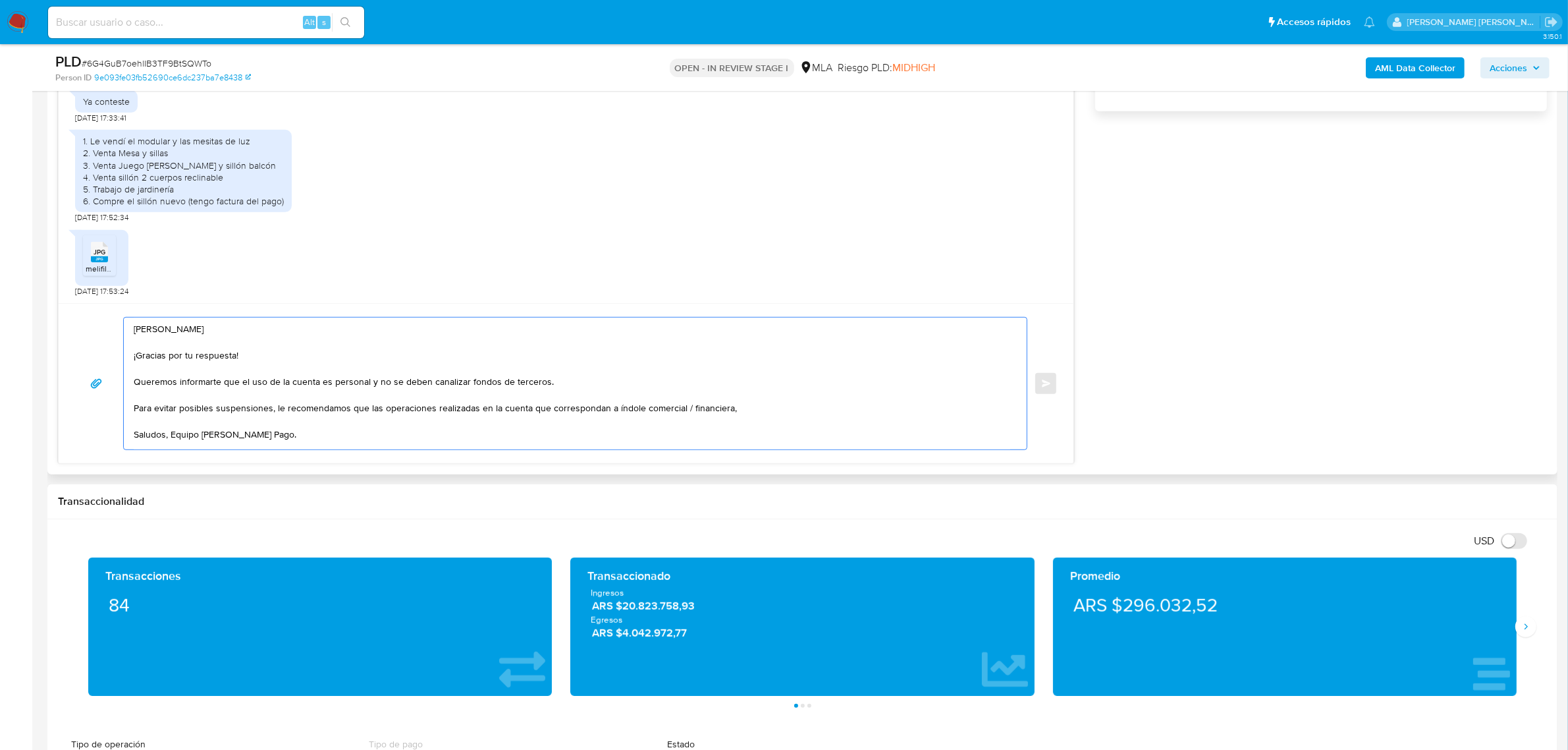
drag, startPoint x: 364, startPoint y: 400, endPoint x: 274, endPoint y: 401, distance: 90.0
click at [274, 401] on textarea "German Ariel ¡Gracias por tu respuesta! Queremos informarte que el uso de la cu…" at bounding box center [572, 383] width 877 height 132
drag, startPoint x: 336, startPoint y: 402, endPoint x: 324, endPoint y: 401, distance: 12.0
click at [324, 401] on textarea "German Ariel ¡Gracias por tu respuesta! Queremos informarte que el uso de la cu…" at bounding box center [572, 383] width 877 height 132
click at [393, 403] on textarea "German Ariel ¡Gracias por tu respuesta! Queremos informarte que el uso de la cu…" at bounding box center [572, 383] width 877 height 132
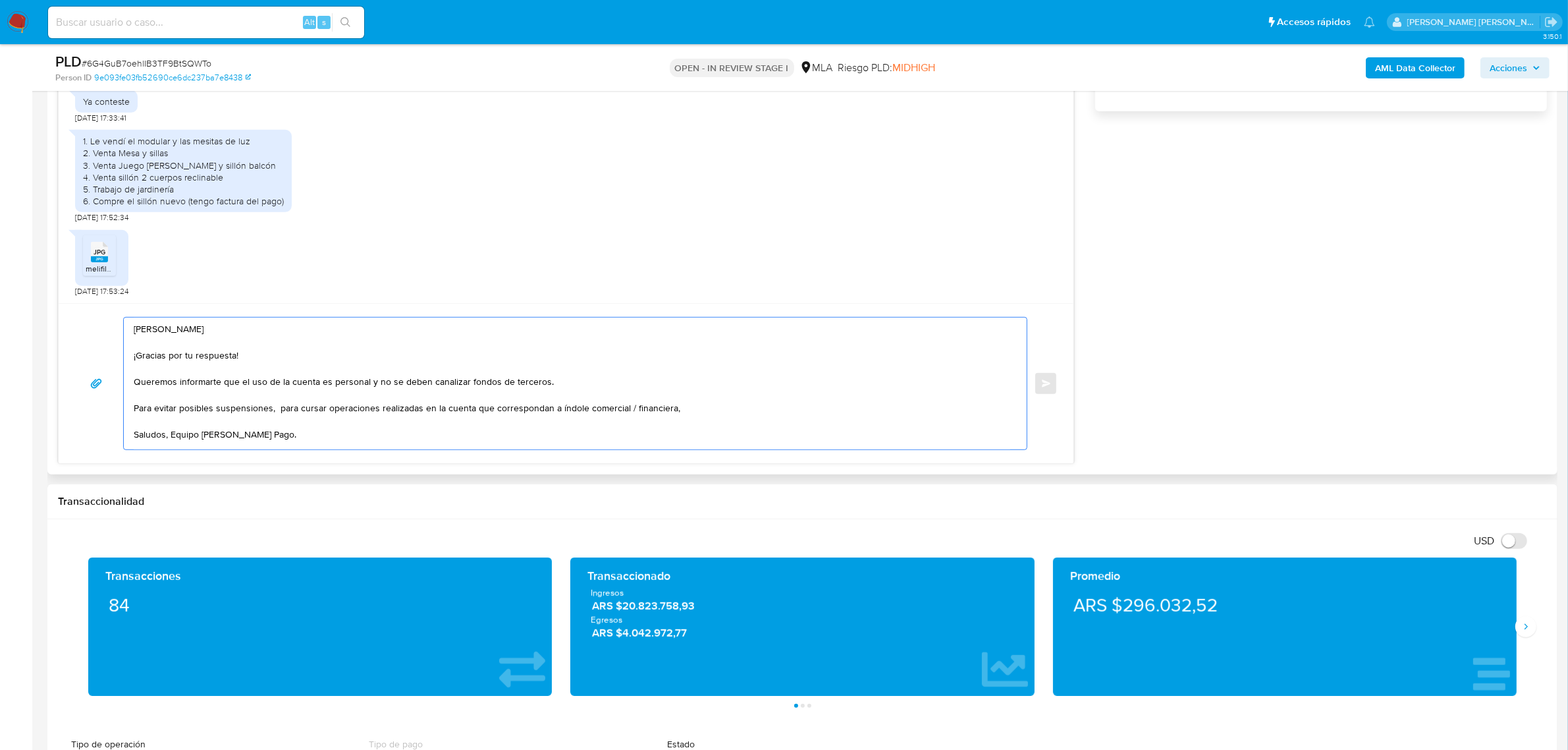
click at [393, 403] on textarea "German Ariel ¡Gracias por tu respuesta! Queremos informarte que el uso de la cu…" at bounding box center [572, 383] width 877 height 132
click at [452, 399] on textarea "German Ariel ¡Gracias por tu respuesta! Queremos informarte que el uso de la cu…" at bounding box center [572, 383] width 877 height 132
click at [453, 400] on textarea "German Ariel ¡Gracias por tu respuesta! Queremos informarte que el uso de la cu…" at bounding box center [572, 383] width 877 height 132
click at [599, 405] on textarea "German Ariel ¡Gracias por tu respuesta! Queremos informarte que el uso de la cu…" at bounding box center [572, 383] width 877 height 132
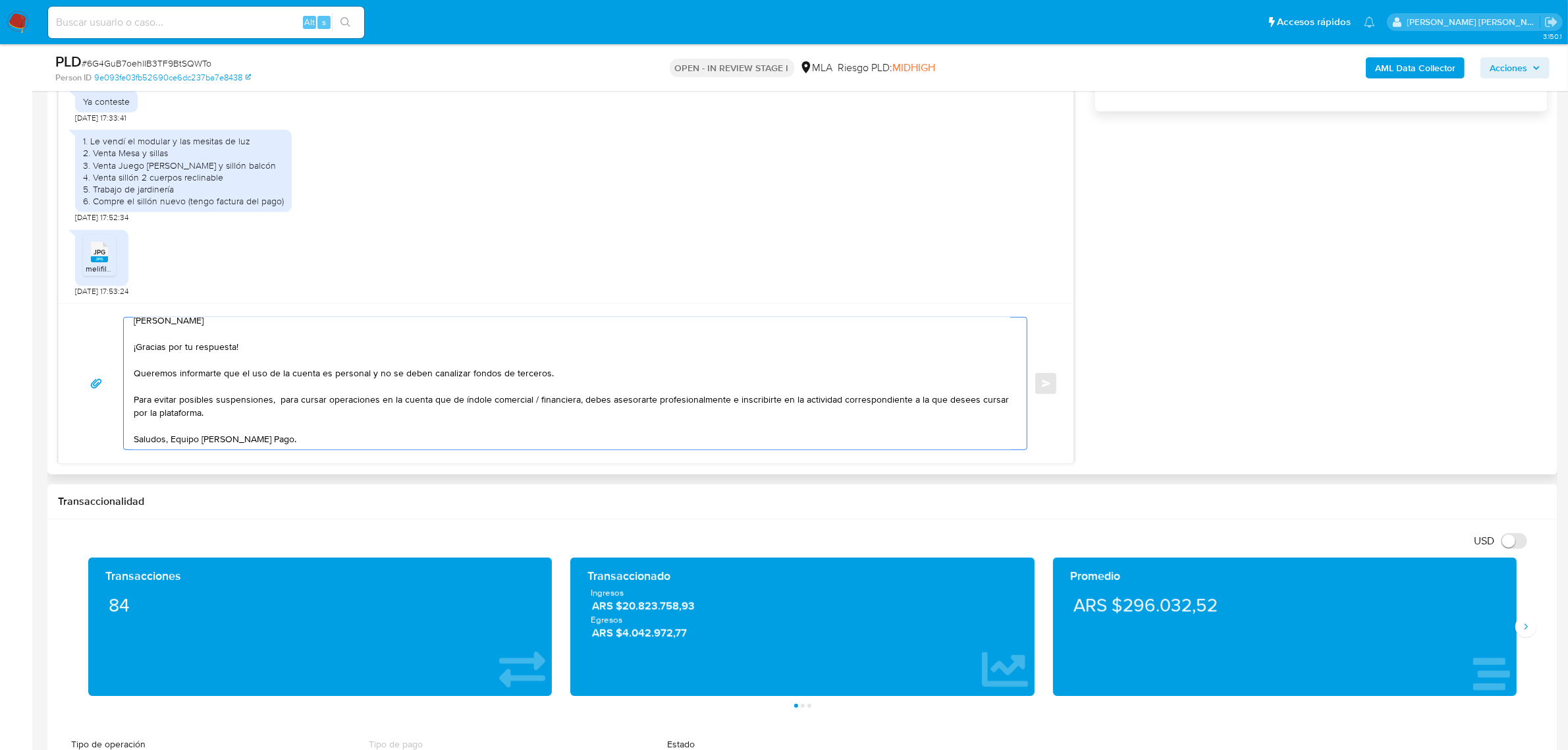
click at [171, 439] on textarea "German Ariel ¡Gracias por tu respuesta! Queremos informarte que el uso de la cu…" at bounding box center [572, 383] width 877 height 132
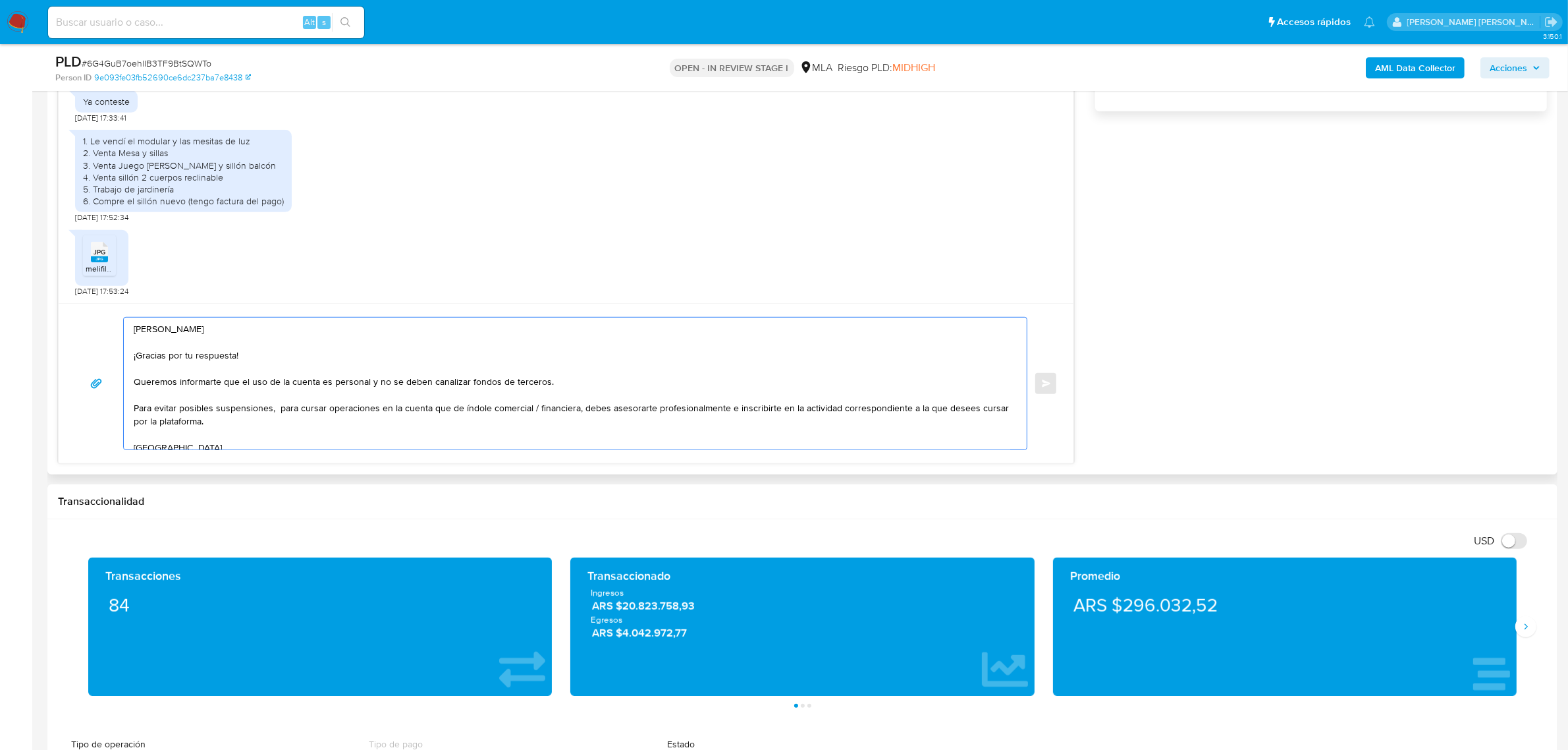
drag, startPoint x: 324, startPoint y: 409, endPoint x: 280, endPoint y: 407, distance: 44.0
click at [280, 407] on textarea "German Ariel ¡Gracias por tu respuesta! Queremos informarte que el uso de la cu…" at bounding box center [572, 383] width 877 height 132
click at [344, 410] on textarea "German Ariel ¡Gracias por tu respuesta! Queremos informarte que el uso de la cu…" at bounding box center [572, 383] width 877 height 132
drag, startPoint x: 540, startPoint y: 409, endPoint x: 274, endPoint y: 407, distance: 266.0
click at [274, 407] on textarea "German Ariel ¡Gracias por tu respuesta! Queremos informarte que el uso de la cu…" at bounding box center [572, 383] width 877 height 132
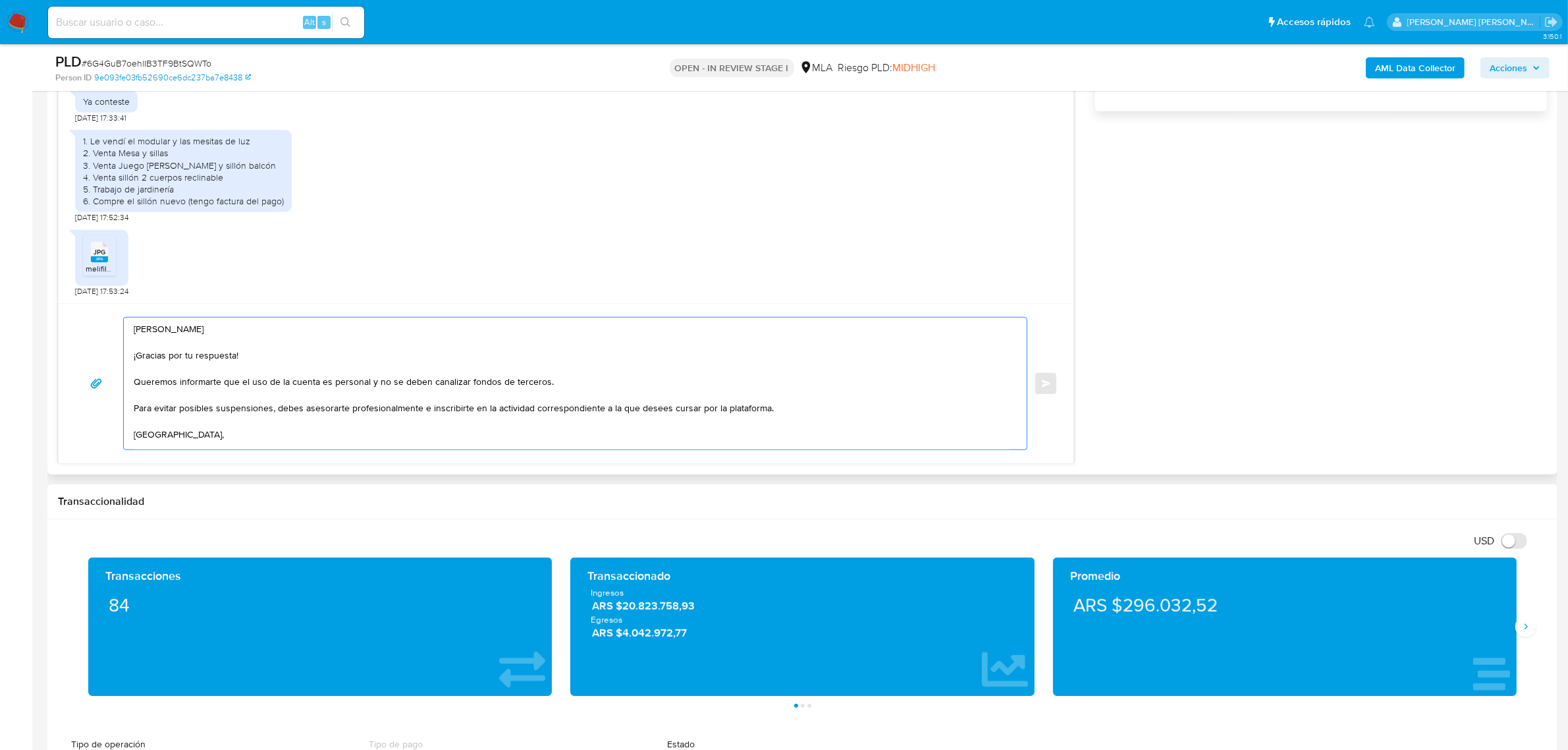
click at [617, 410] on textarea "German Ariel ¡Gracias por tu respuesta! Queremos informarte que el uso de la cu…" at bounding box center [572, 383] width 877 height 132
paste textarea "las operaciones en la cuenta que de índole comercial / financiera,"
click at [617, 412] on textarea "German Ariel ¡Gracias por tu respuesta! Queremos informarte que el uso de la cu…" at bounding box center [572, 383] width 877 height 132
click at [351, 413] on textarea "German Ariel ¡Gracias por tu respuesta! Queremos informarte que el uso de la cu…" at bounding box center [572, 383] width 877 height 132
click at [413, 410] on textarea "German Ariel ¡Gracias por tu respuesta! Queremos informarte que el uso de la cu…" at bounding box center [572, 383] width 877 height 132
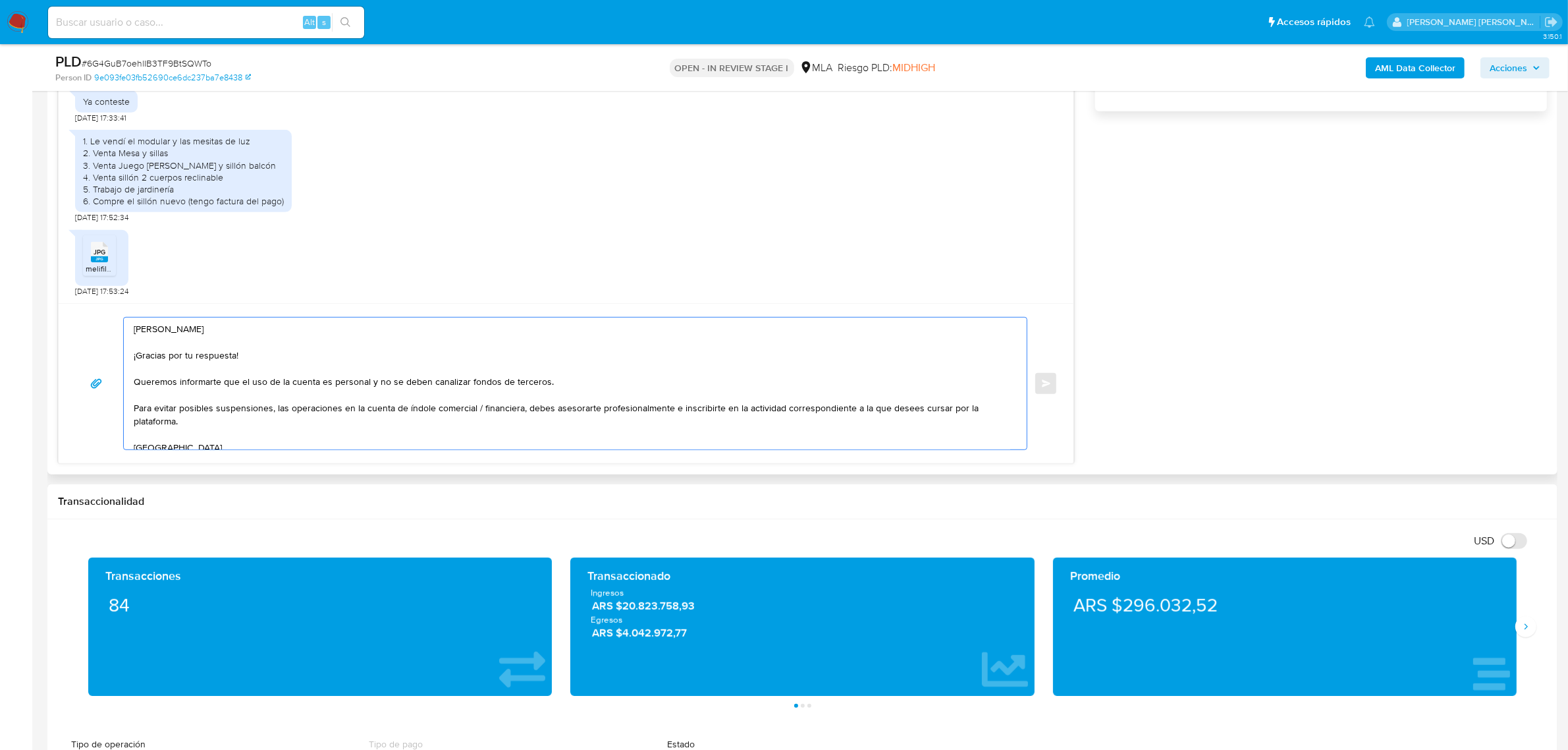
click at [277, 407] on textarea "German Ariel ¡Gracias por tu respuesta! Queremos informarte que el uso de la cu…" at bounding box center [572, 383] width 877 height 132
drag, startPoint x: 285, startPoint y: 409, endPoint x: 274, endPoint y: 410, distance: 11.0
click at [274, 410] on textarea "German Ariel ¡Gracias por tu respuesta! Queremos informarte que el uso de la cu…" at bounding box center [572, 383] width 877 height 132
click at [290, 409] on textarea "German Ariel ¡Gracias por tu respuesta! Queremos informarte que el uso de la cu…" at bounding box center [572, 383] width 877 height 132
drag, startPoint x: 401, startPoint y: 409, endPoint x: 394, endPoint y: 409, distance: 7.0
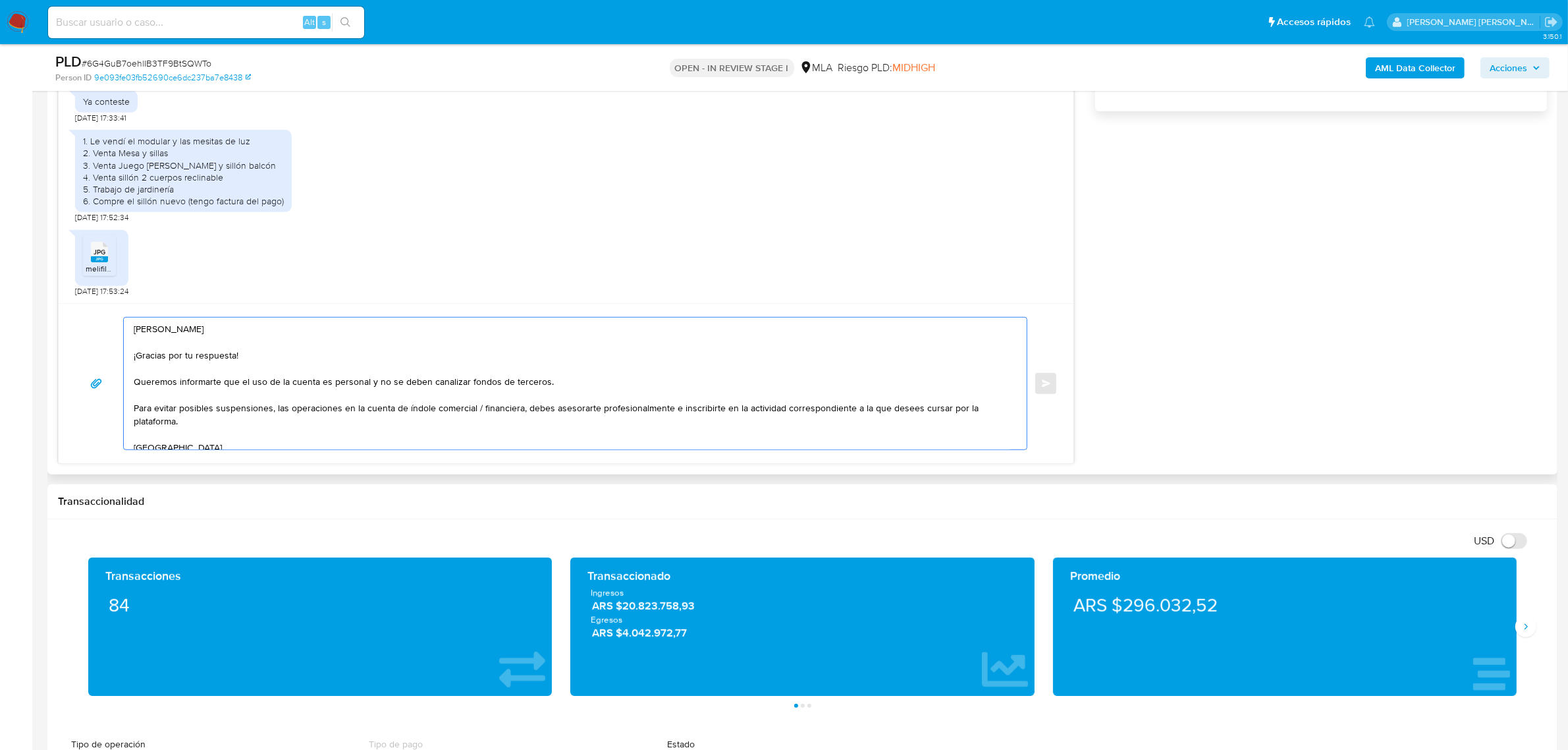
click at [394, 409] on textarea "German Ariel ¡Gracias por tu respuesta! Queremos informarte que el uso de la cu…" at bounding box center [572, 383] width 877 height 132
click at [603, 409] on textarea "German Ariel ¡Gracias por tu respuesta! Queremos informarte que el uso de la cu…" at bounding box center [572, 383] width 877 height 132
drag, startPoint x: 598, startPoint y: 412, endPoint x: 581, endPoint y: 420, distance: 18.8
click at [581, 420] on textarea "German Ariel ¡Gracias por tu respuesta! Queremos informarte que el uso de la cu…" at bounding box center [572, 383] width 877 height 132
click at [769, 409] on textarea "German Ariel ¡Gracias por tu respuesta! Queremos informarte que el uso de la cu…" at bounding box center [572, 383] width 877 height 132
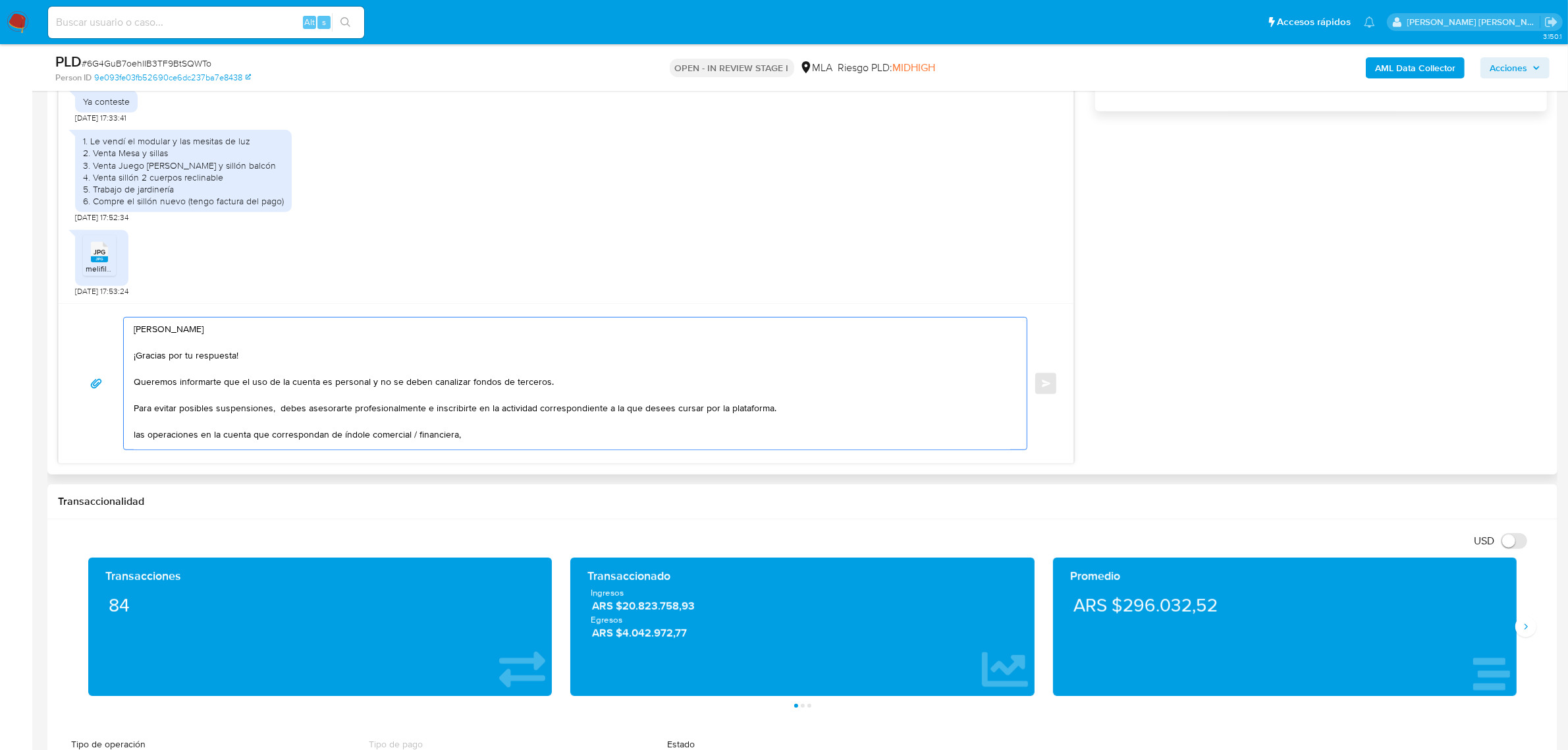
click at [280, 409] on textarea "German Ariel ¡Gracias por tu respuesta! Queremos informarte que el uso de la cu…" at bounding box center [572, 383] width 877 height 132
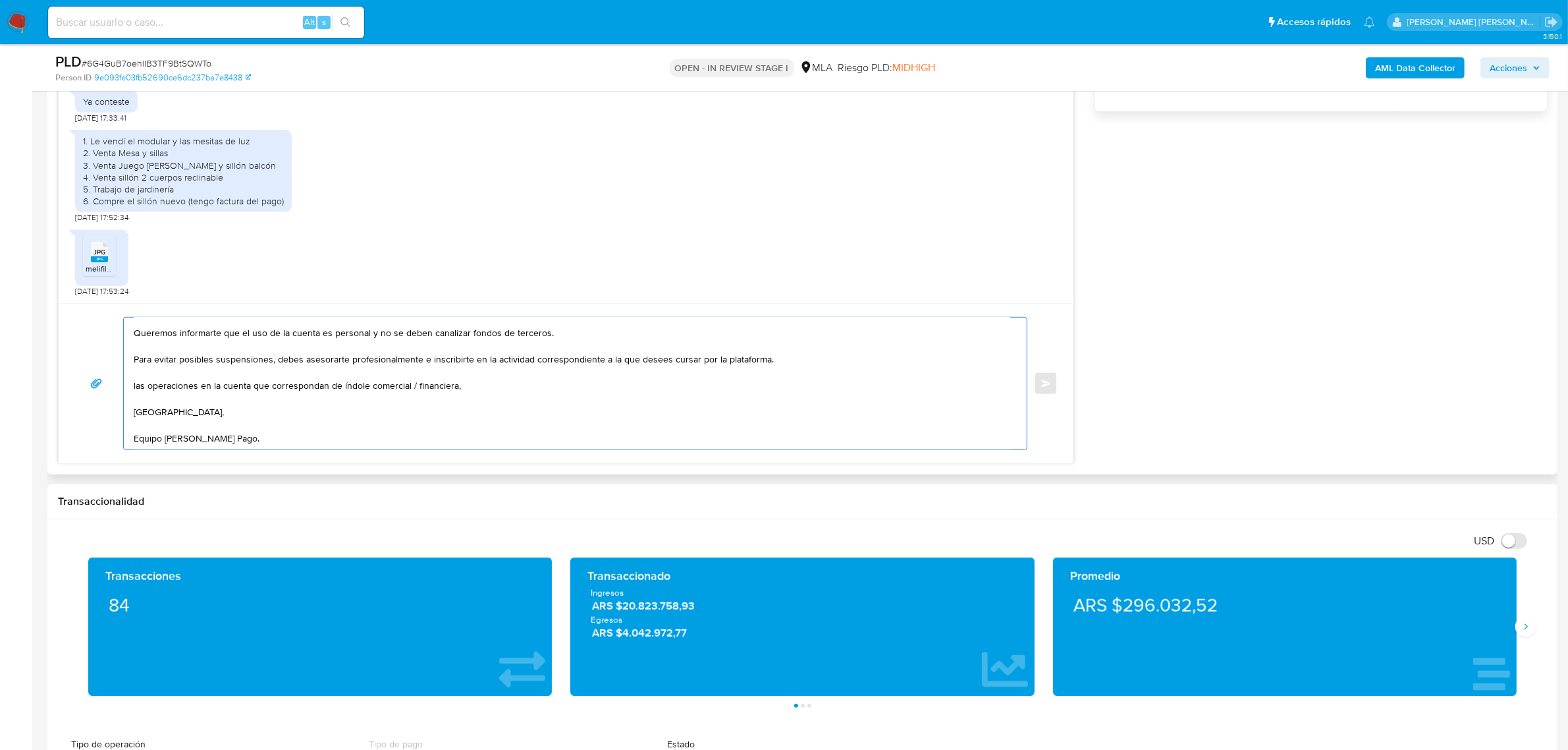
scroll to position [61, 0]
drag, startPoint x: 324, startPoint y: 437, endPoint x: 459, endPoint y: 368, distance: 151.6
click at [459, 368] on textarea "German Ariel ¡Gracias por tu respuesta! Queremos informarte que el uso de la cu…" at bounding box center [572, 383] width 877 height 132
click at [664, 350] on textarea "German Ariel ¡Gracias por tu respuesta! Queremos informarte que el uso de la cu…" at bounding box center [572, 383] width 877 height 132
click at [663, 349] on textarea "German Ariel ¡Gracias por tu respuesta! Queremos informarte que el uso de la cu…" at bounding box center [572, 383] width 877 height 132
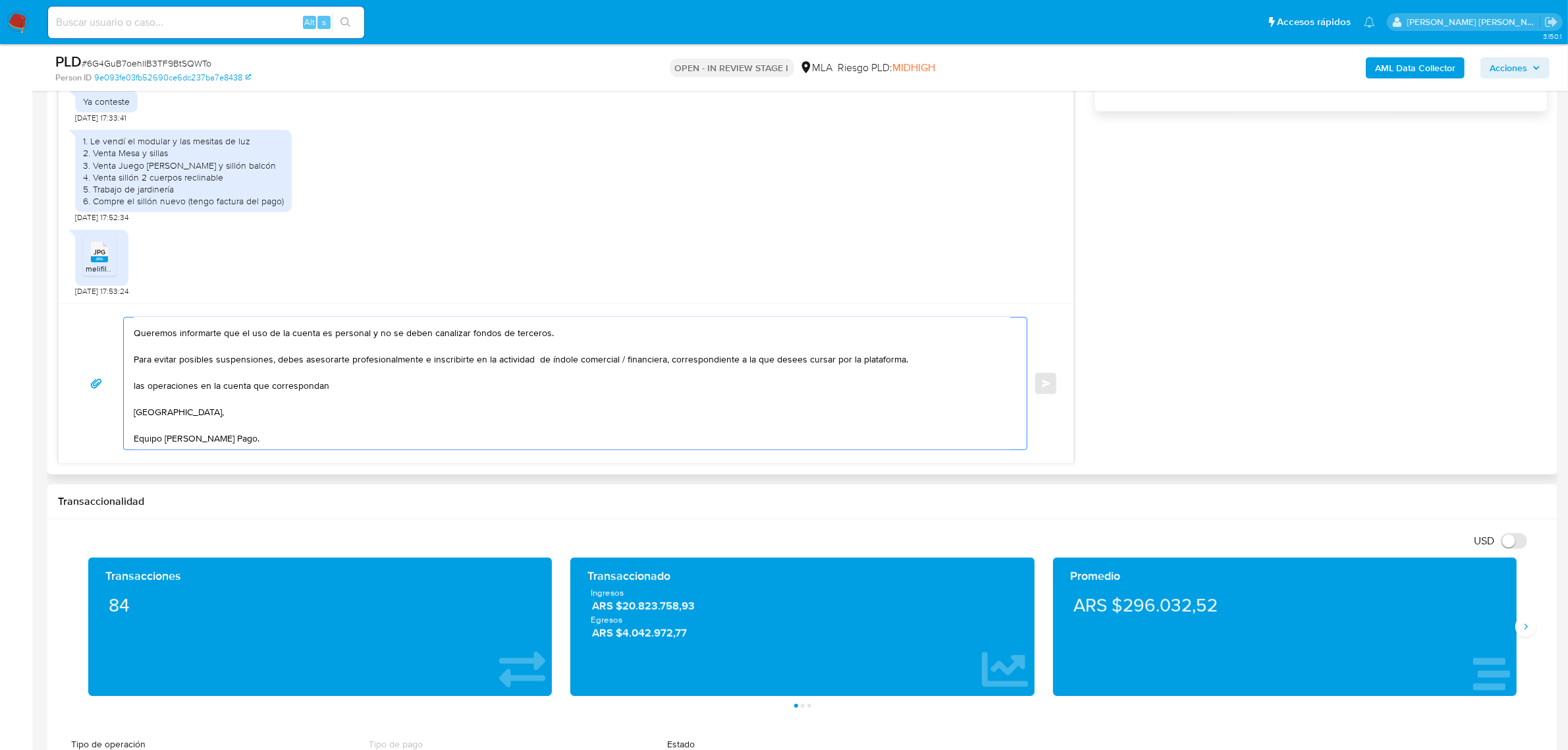
click at [660, 346] on textarea "German Ariel ¡Gracias por tu respuesta! Queremos informarte que el uso de la cu…" at bounding box center [572, 383] width 877 height 132
click at [662, 346] on textarea "German Ariel ¡Gracias por tu respuesta! Queremos informarte que el uso de la cu…" at bounding box center [572, 383] width 877 height 132
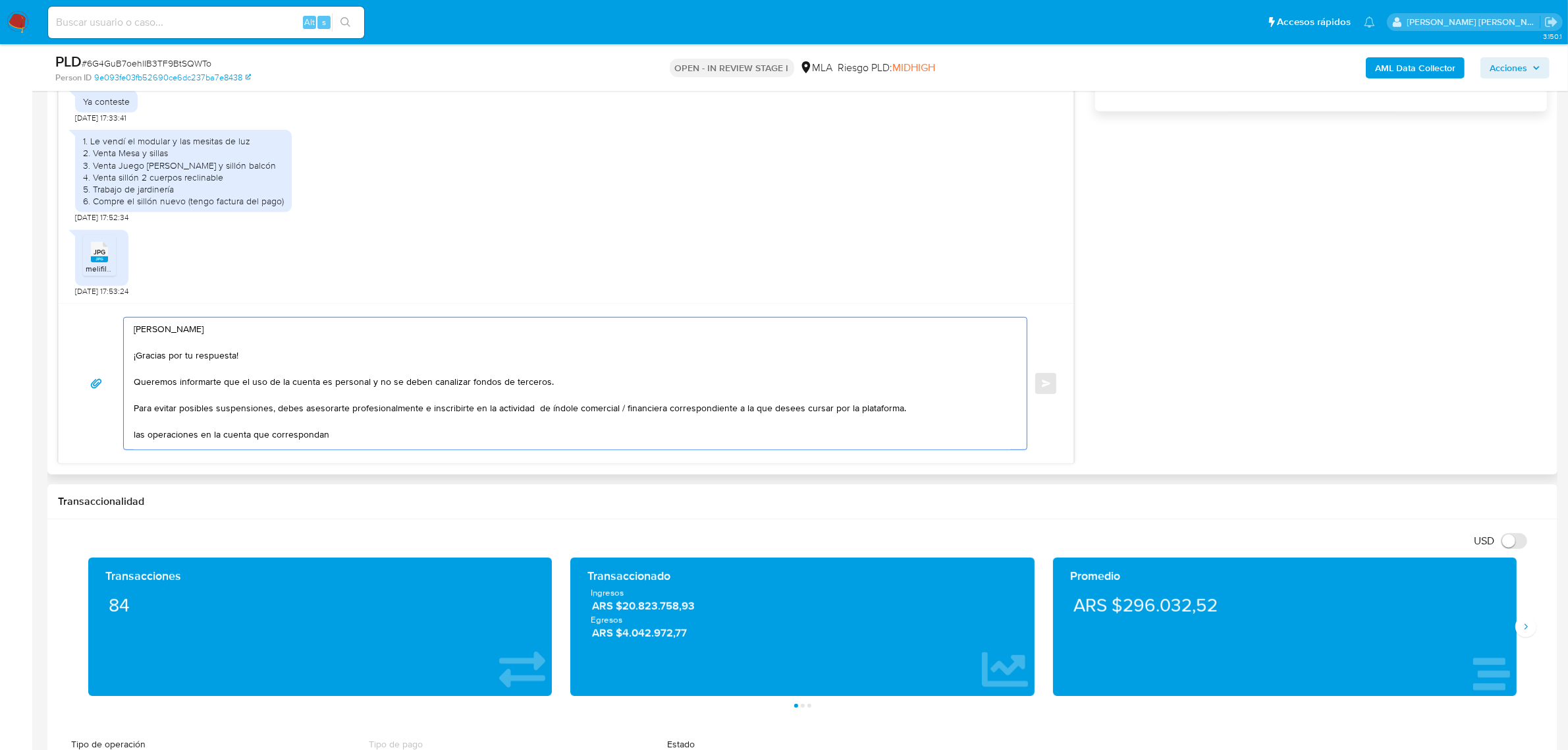
click at [289, 409] on textarea "German Ariel ¡Gracias por tu respuesta! Queremos informarte que el uso de la cu…" at bounding box center [572, 383] width 877 height 132
drag, startPoint x: 396, startPoint y: 409, endPoint x: 377, endPoint y: 409, distance: 19.0
click at [377, 409] on textarea "German Ariel ¡Gracias por tu respuesta! Queremos informarte que el uso de la cu…" at bounding box center [572, 383] width 877 height 132
click at [531, 409] on textarea "German Ariel ¡Gracias por tu respuesta! Queremos informarte que el uso de la cu…" at bounding box center [572, 383] width 877 height 132
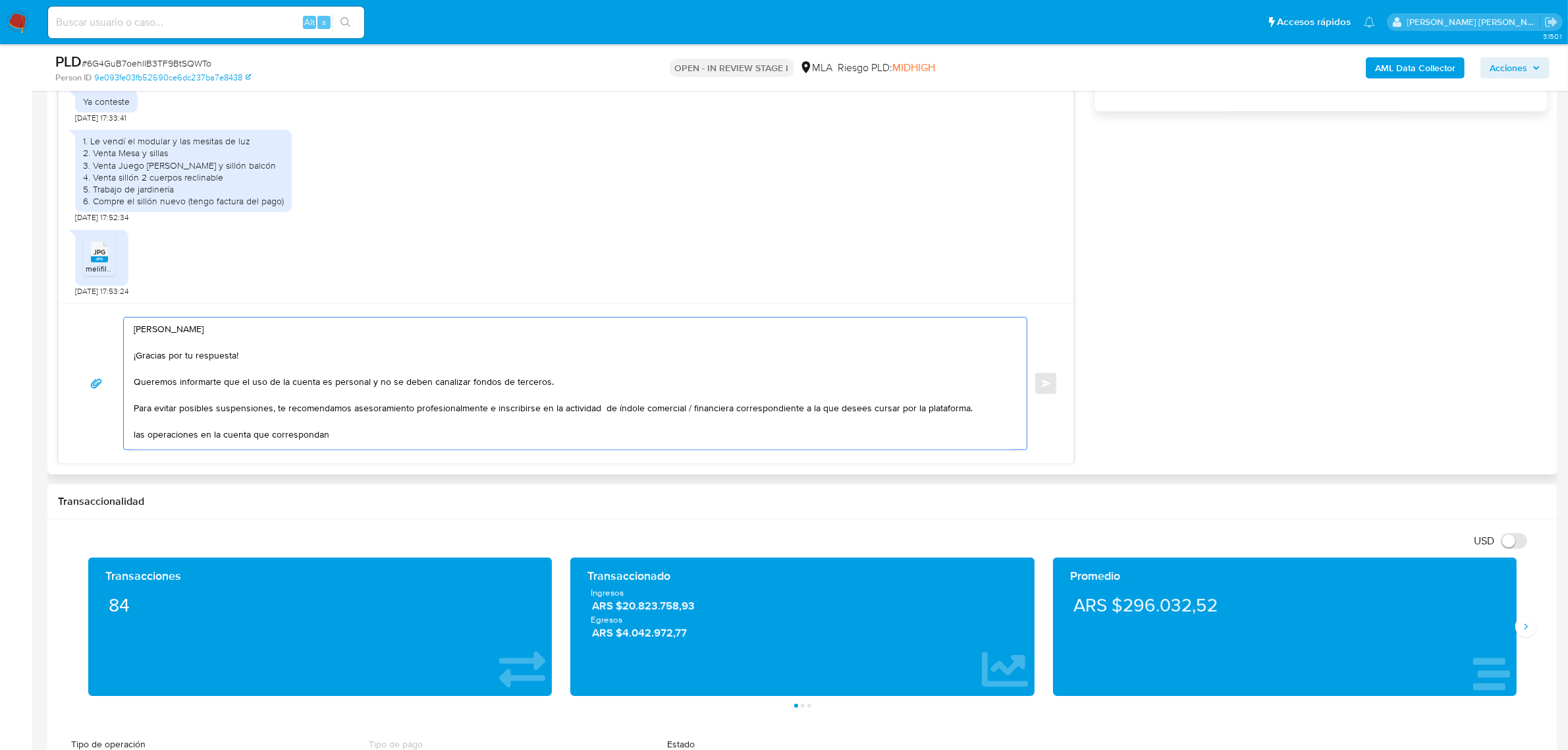
click at [603, 409] on textarea "German Ariel ¡Gracias por tu respuesta! Queremos informarte que el uso de la cu…" at bounding box center [572, 383] width 877 height 132
drag, startPoint x: 596, startPoint y: 407, endPoint x: 686, endPoint y: 406, distance: 90.0
click at [686, 406] on textarea "German Ariel ¡Gracias por tu respuesta! Queremos informarte que el uso de la cu…" at bounding box center [572, 383] width 877 height 132
click at [700, 409] on textarea "German Ariel ¡Gracias por tu respuesta! Queremos informarte que el uso de la cu…" at bounding box center [572, 383] width 877 height 132
drag, startPoint x: 637, startPoint y: 409, endPoint x: 723, endPoint y: 412, distance: 86.1
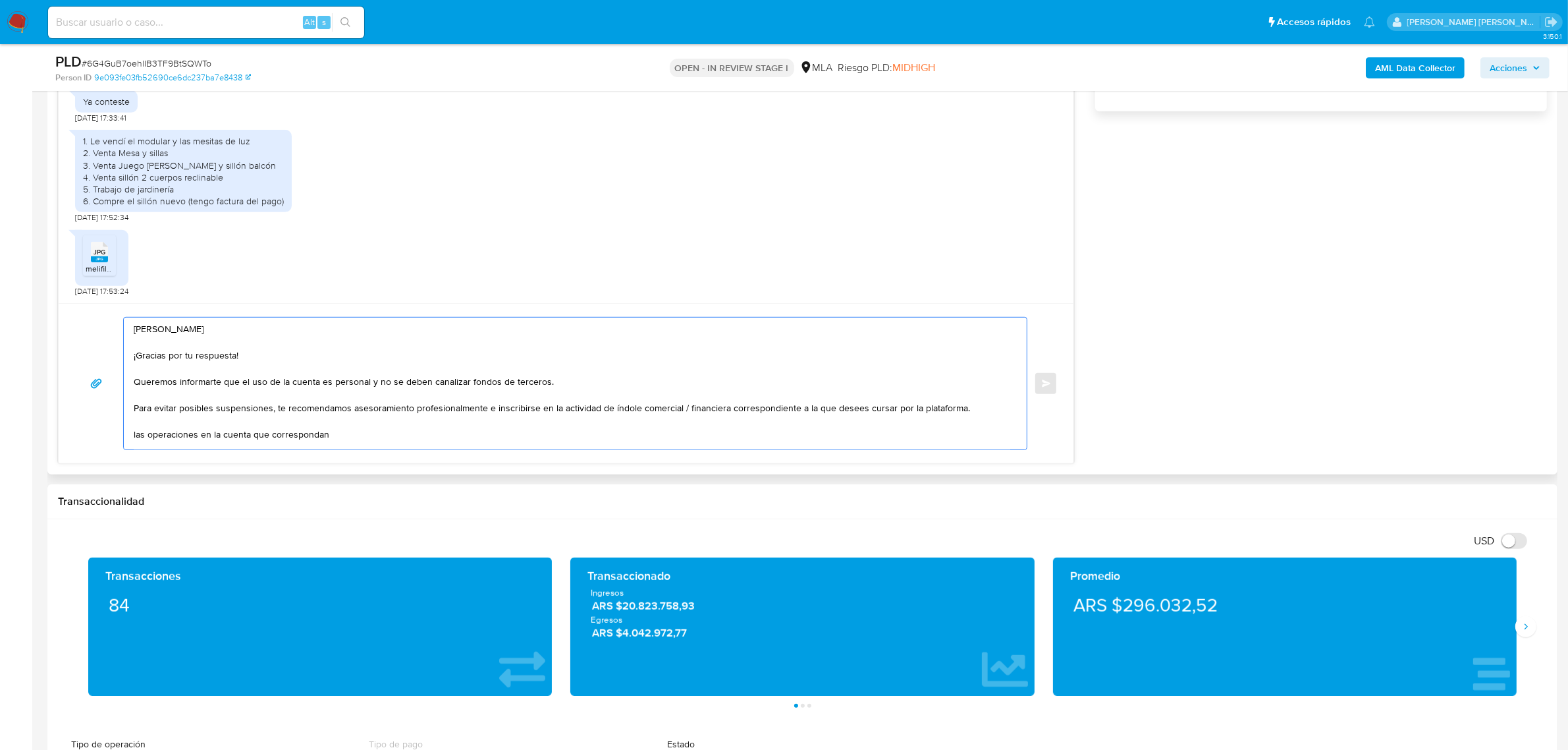
click at [723, 412] on textarea "German Ariel ¡Gracias por tu respuesta! Queremos informarte que el uso de la cu…" at bounding box center [572, 383] width 877 height 132
click at [828, 413] on textarea "German Ariel ¡Gracias por tu respuesta! Queremos informarte que el uso de la cu…" at bounding box center [572, 383] width 877 height 132
paste textarea "comercial / financiera"
click at [827, 412] on textarea "German Ariel ¡Gracias por tu respuesta! Queremos informarte que el uso de la cu…" at bounding box center [572, 383] width 877 height 132
click at [834, 410] on textarea "German Ariel ¡Gracias por tu respuesta! Queremos informarte que el uso de la cu…" at bounding box center [572, 383] width 877 height 132
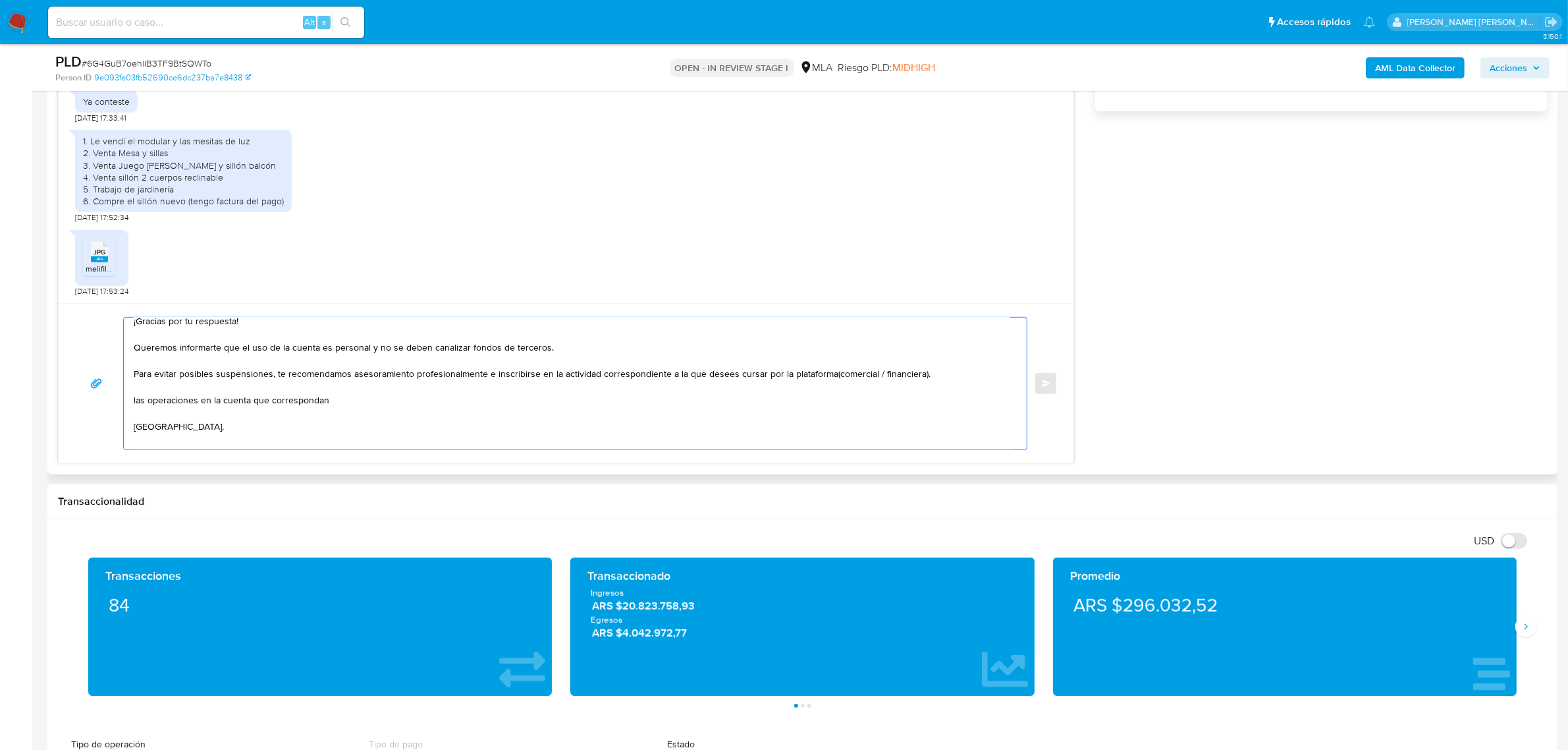
scroll to position [61, 0]
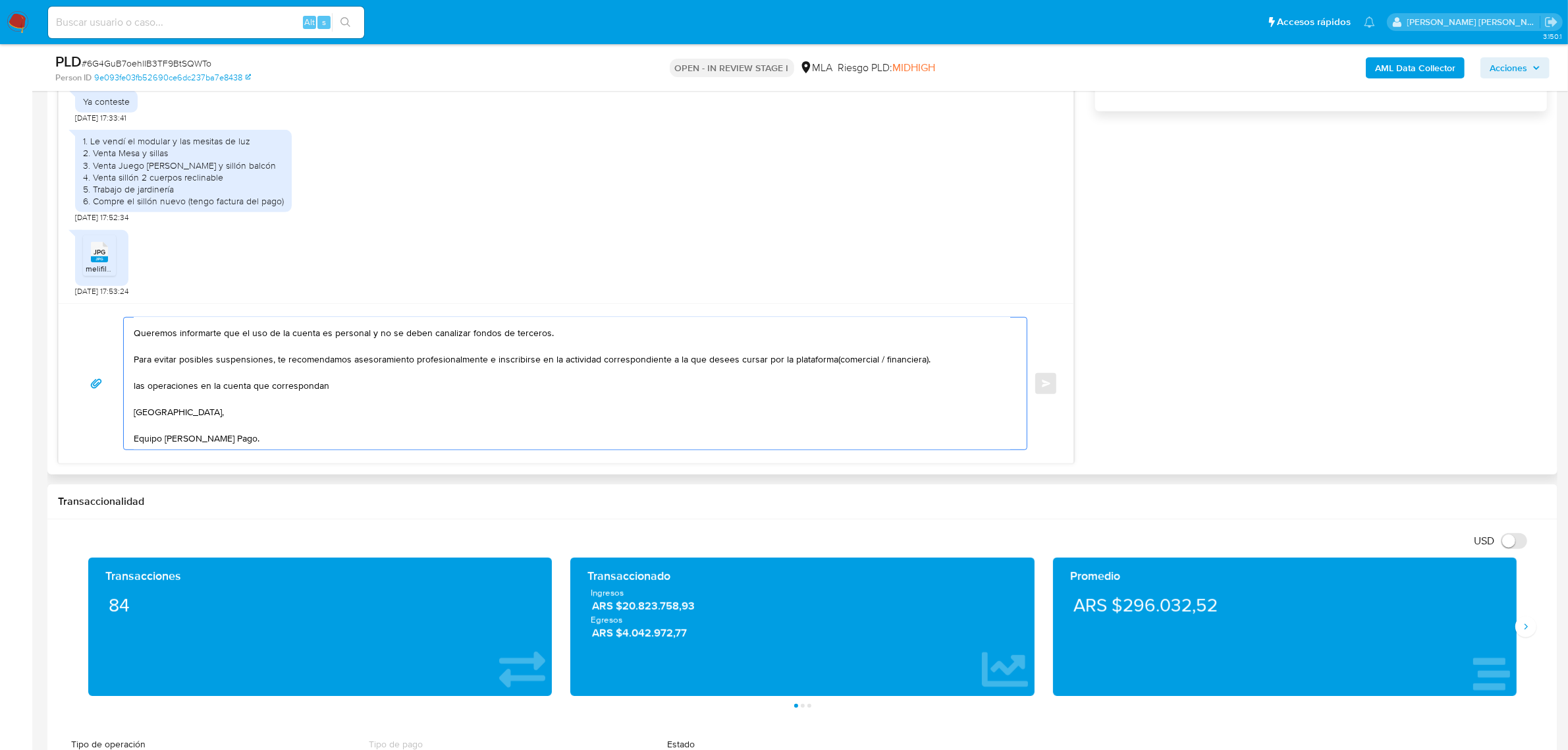
click at [282, 375] on textarea "German Ariel ¡Gracias por tu respuesta! Queremos informarte que el uso de la cu…" at bounding box center [572, 383] width 877 height 132
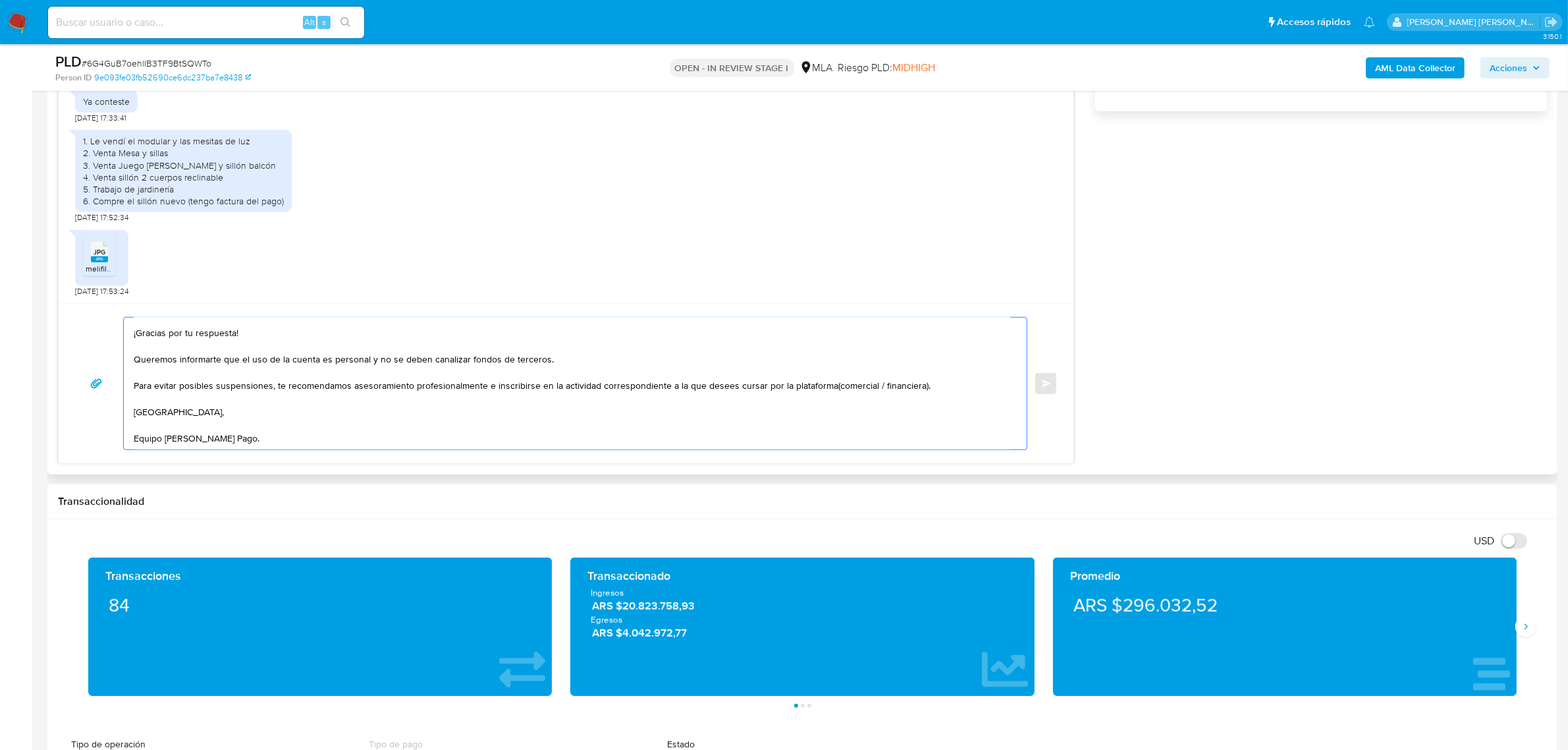
scroll to position [35, 0]
click at [188, 415] on textarea "German Ariel ¡Gracias por tu respuesta! Queremos informarte que el uso de la cu…" at bounding box center [572, 383] width 877 height 132
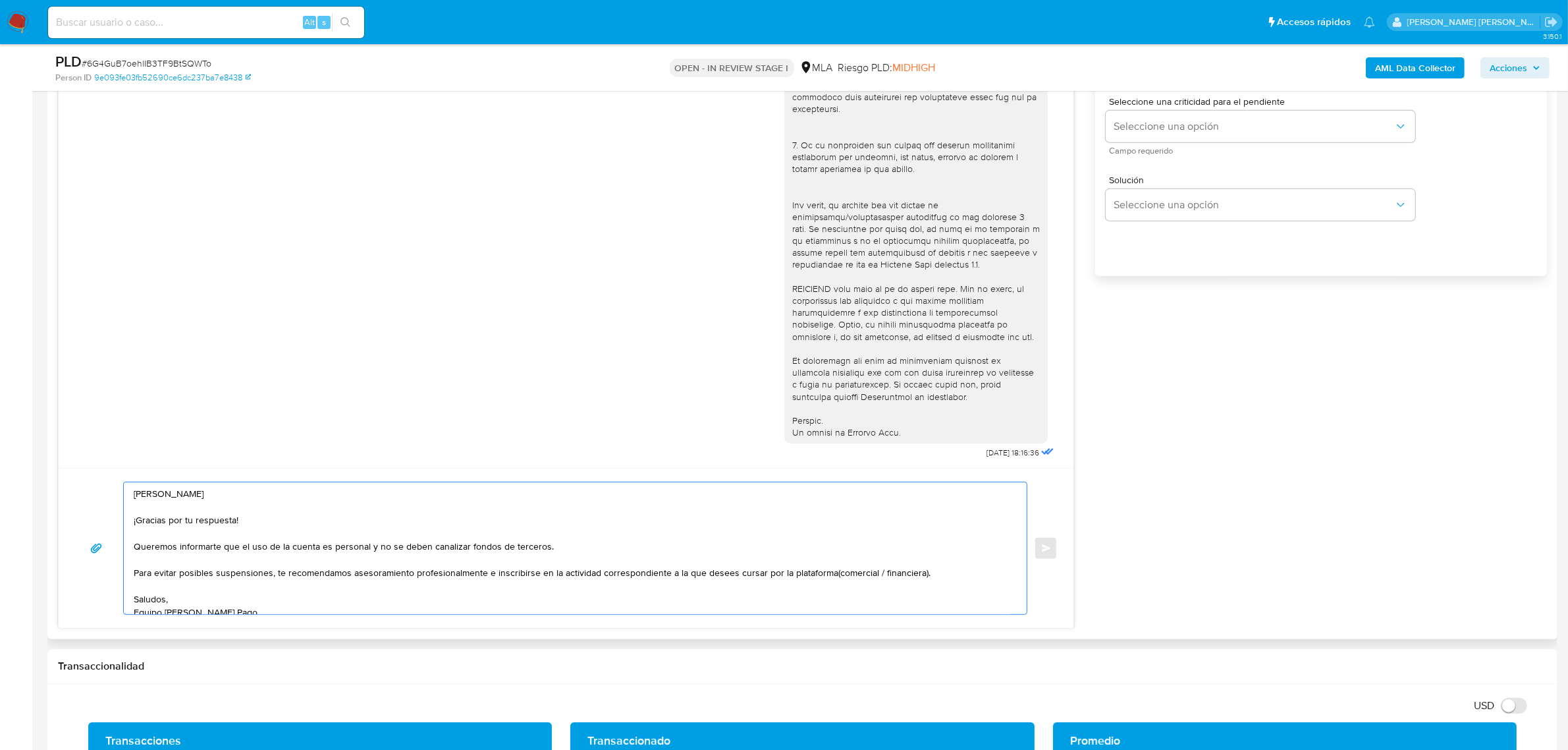
scroll to position [494, 0]
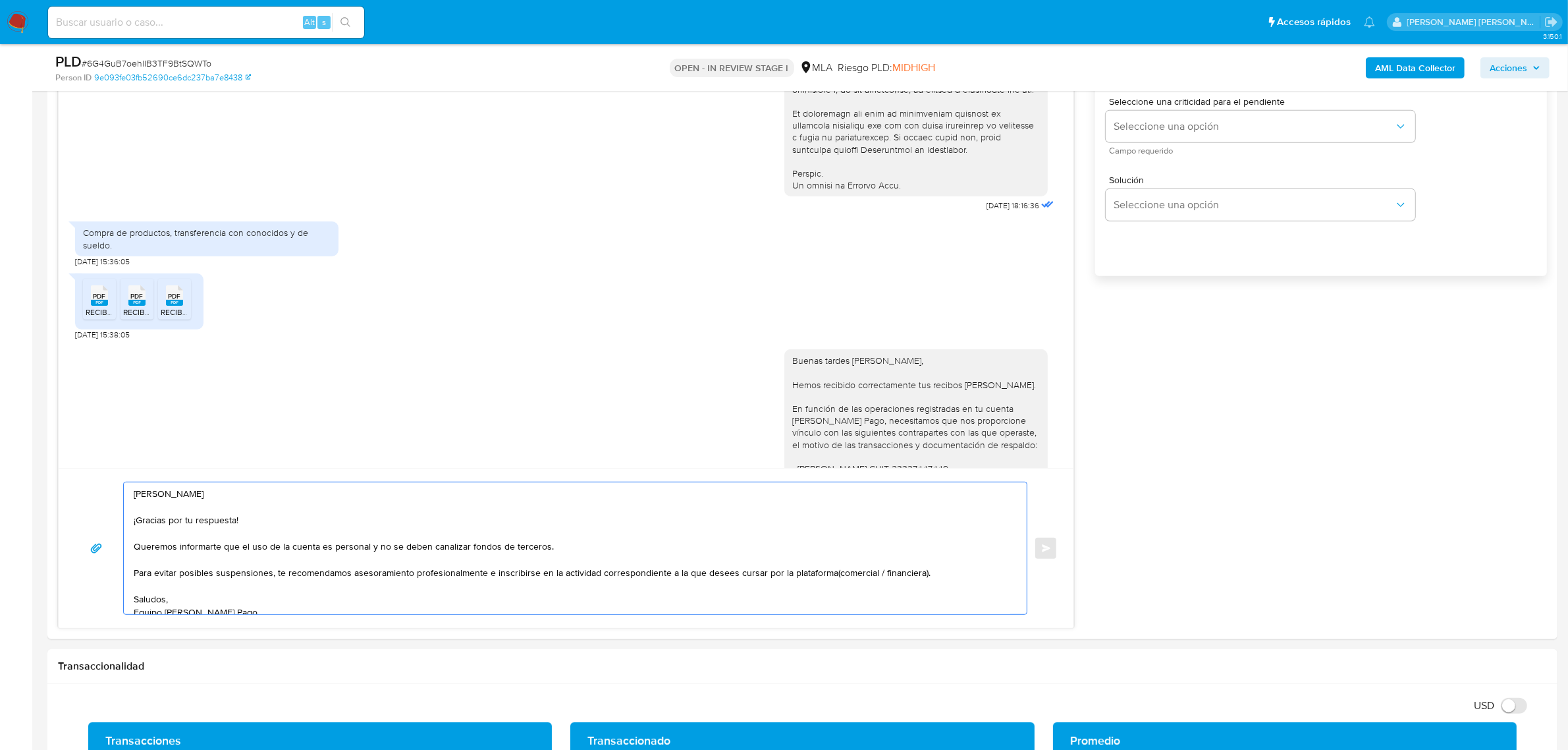
type textarea "German Ariel ¡Gracias por tu respuesta! Queremos informarte que el uso de la cu…"
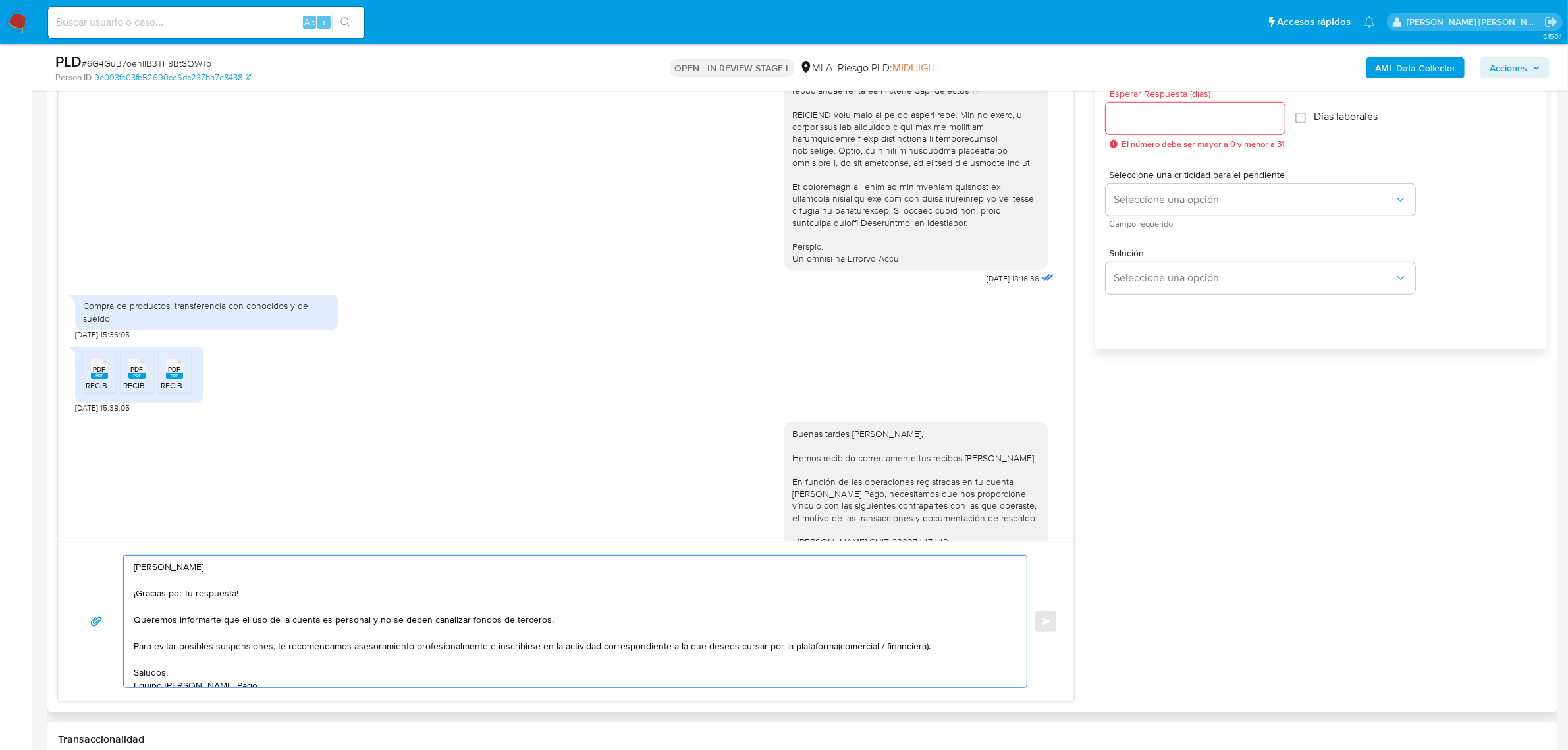
scroll to position [653, 0]
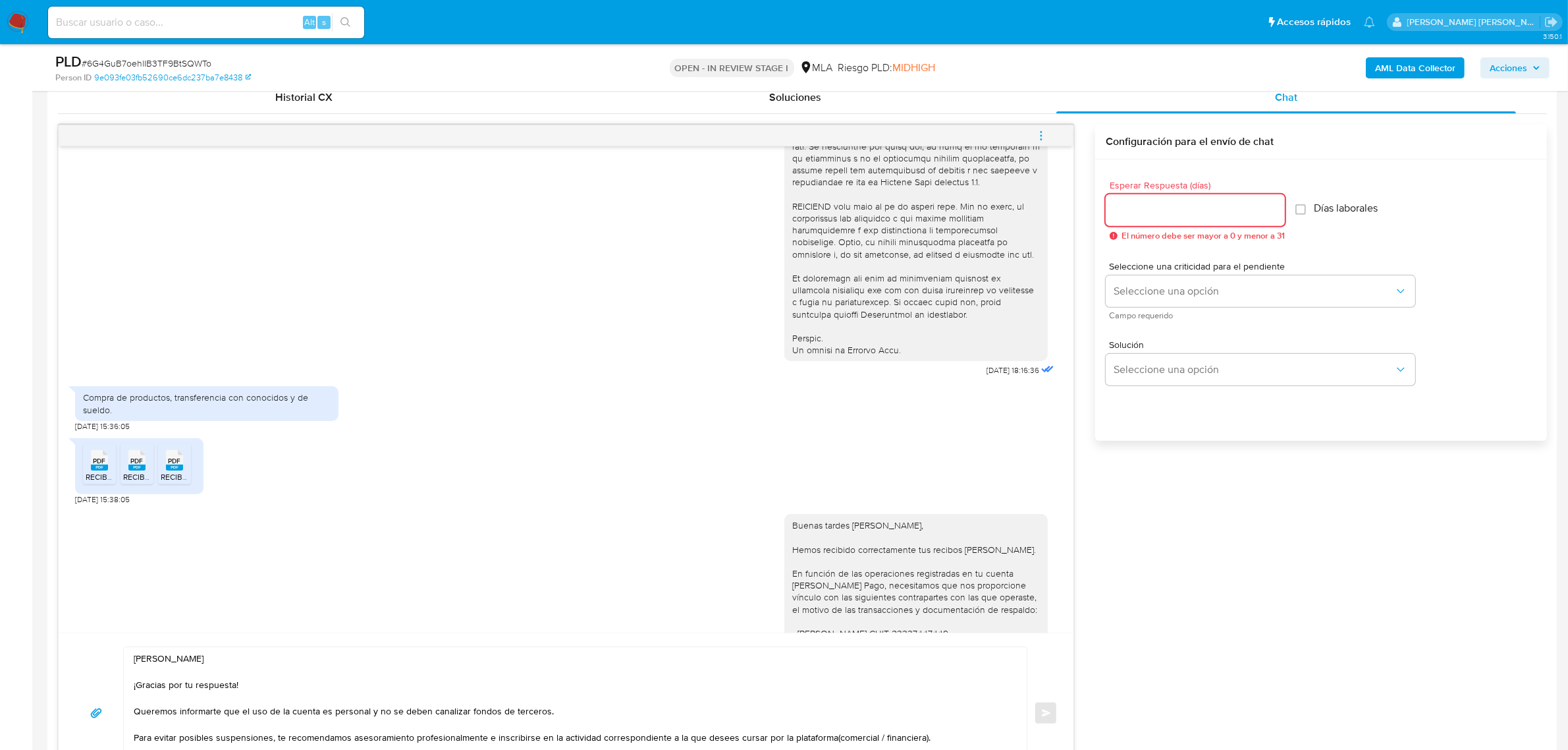
drag, startPoint x: 1128, startPoint y: 213, endPoint x: 1061, endPoint y: 209, distance: 67.1
click at [1061, 209] on div "18/06/2025 18:16:36 Compra de productos, transferencia con conocidos y de sueld…" at bounding box center [802, 459] width 1489 height 669
type input "1"
click at [1124, 292] on span "Seleccione una opción" at bounding box center [1254, 291] width 281 height 13
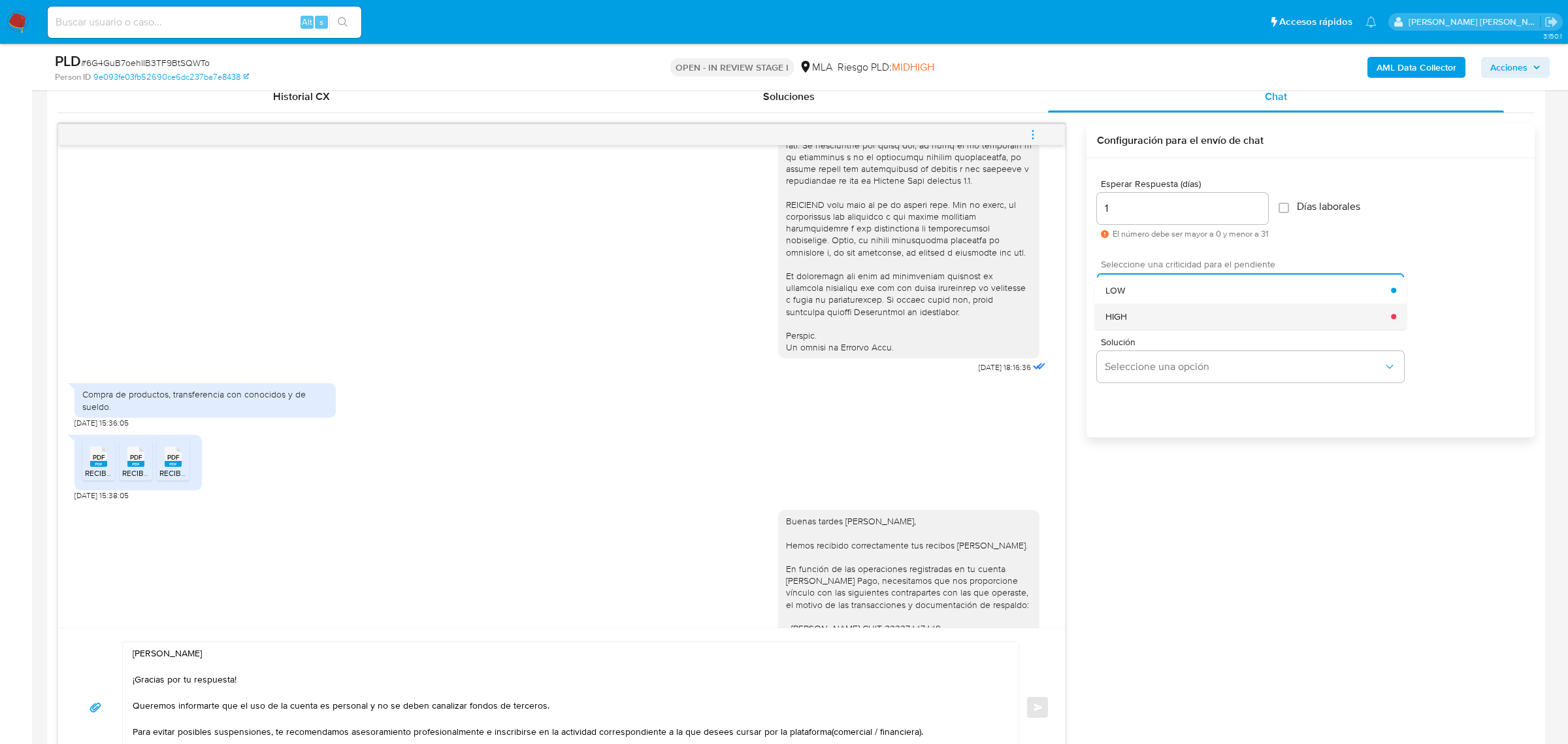
click at [1118, 317] on span "HIGH" at bounding box center [1116, 317] width 22 height 12
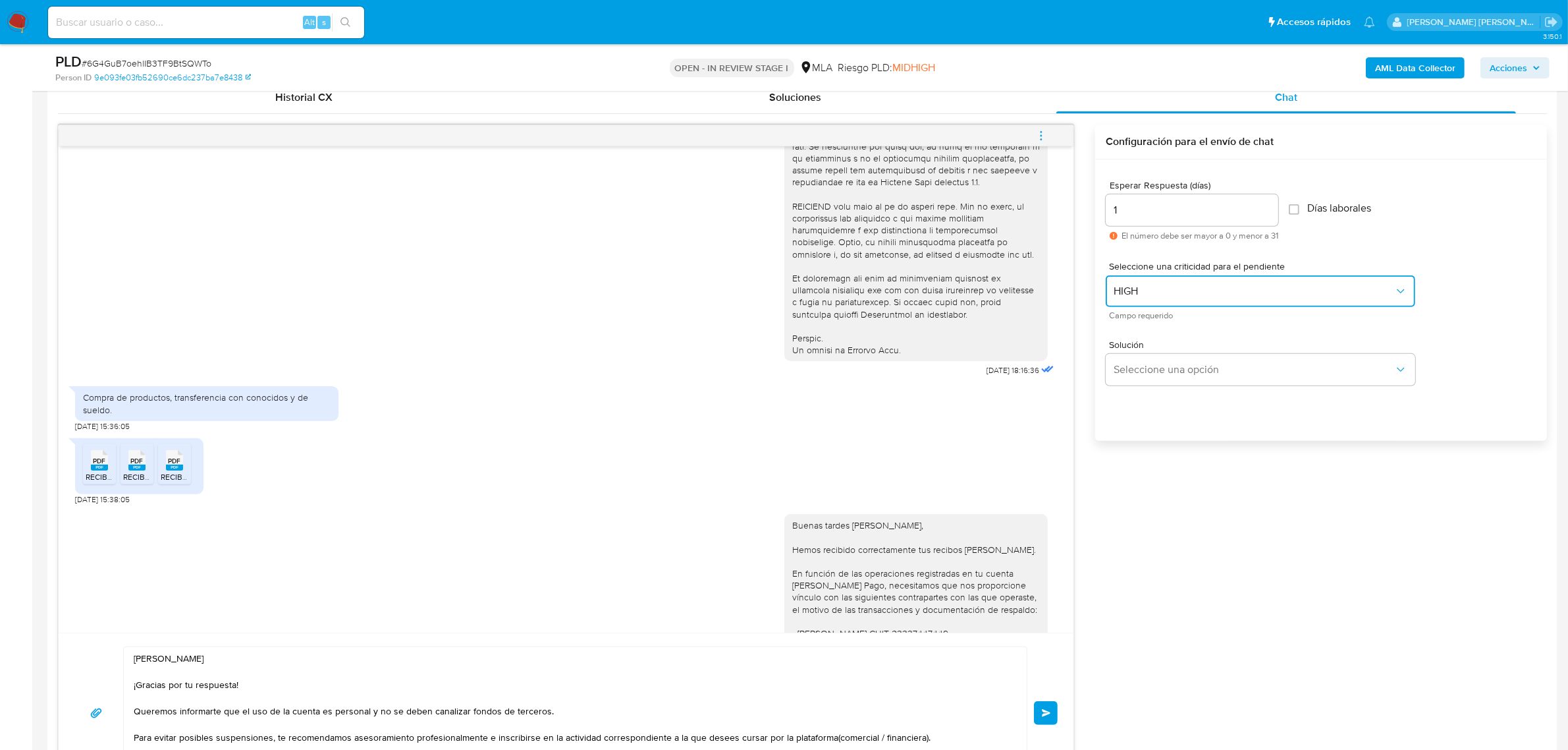
scroll to position [741, 0]
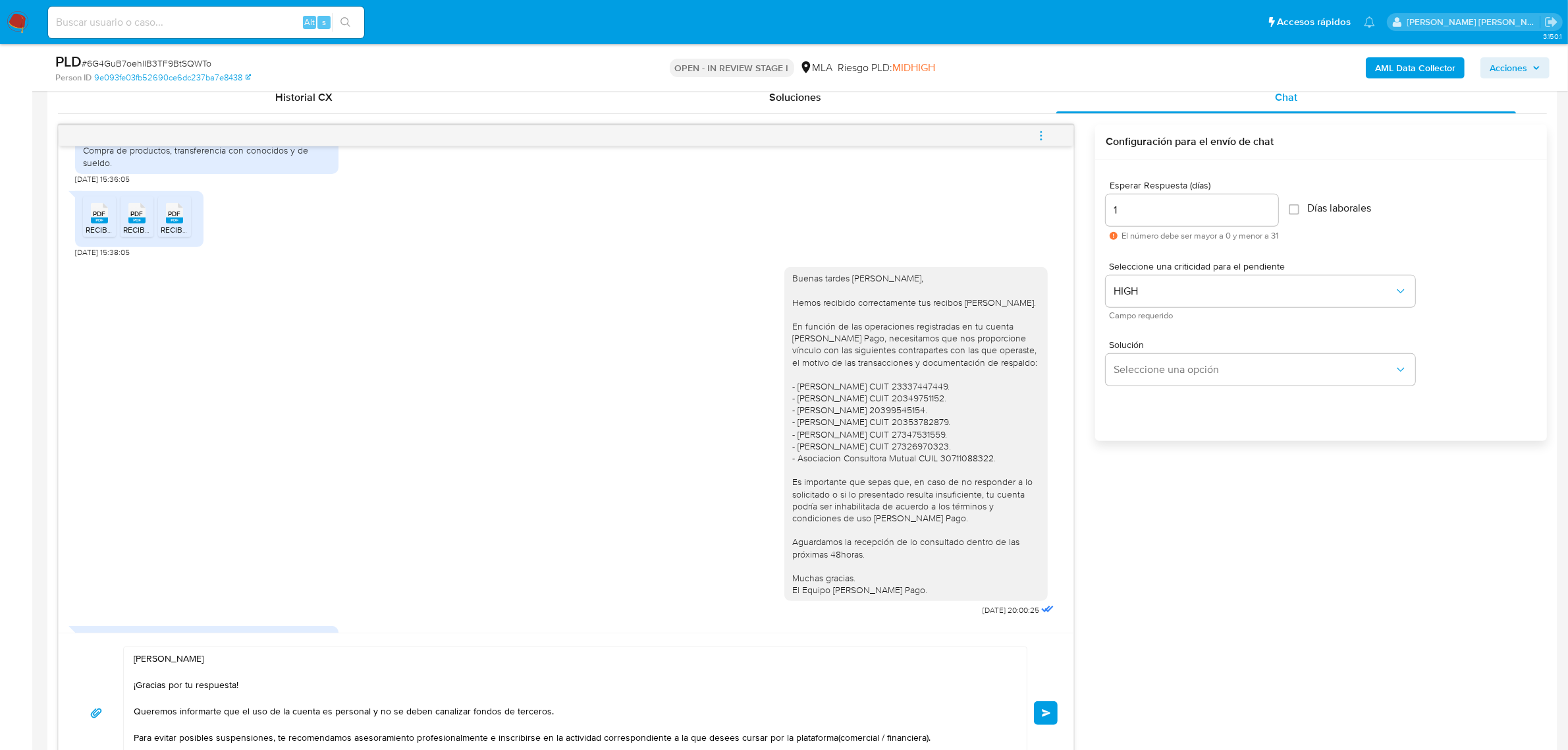
click at [1039, 719] on button "Enviar" at bounding box center [1045, 712] width 24 height 24
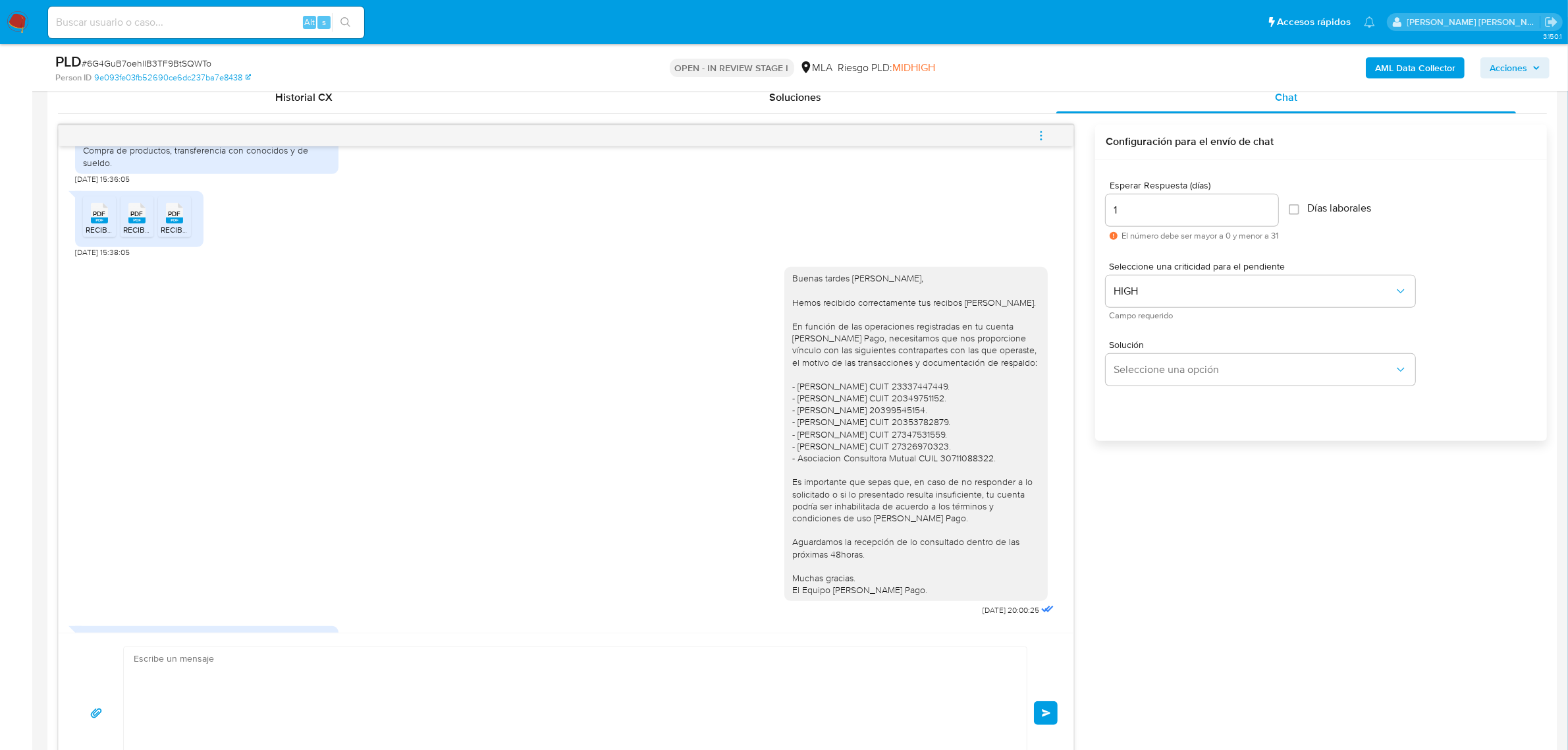
scroll to position [1715, 0]
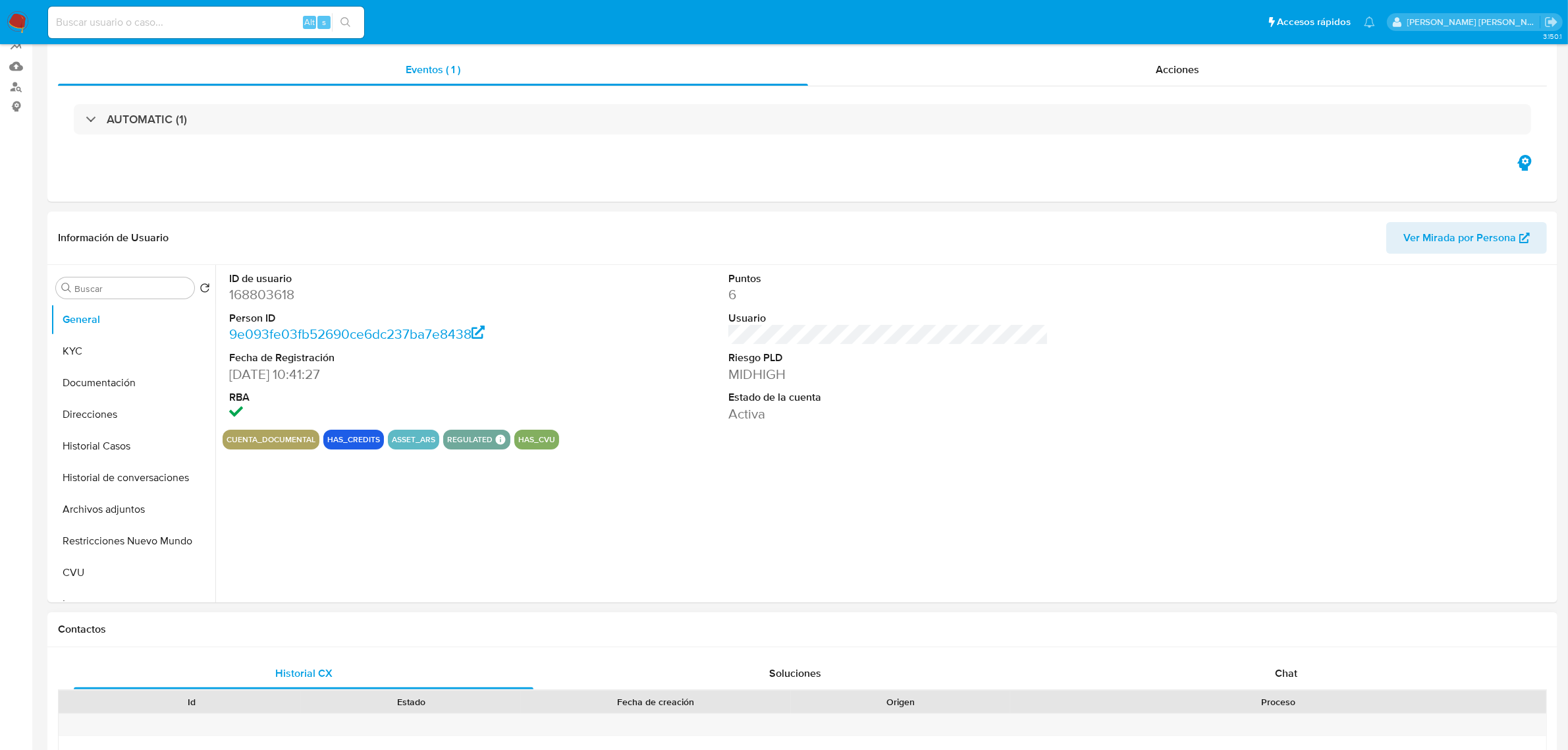
select select "10"
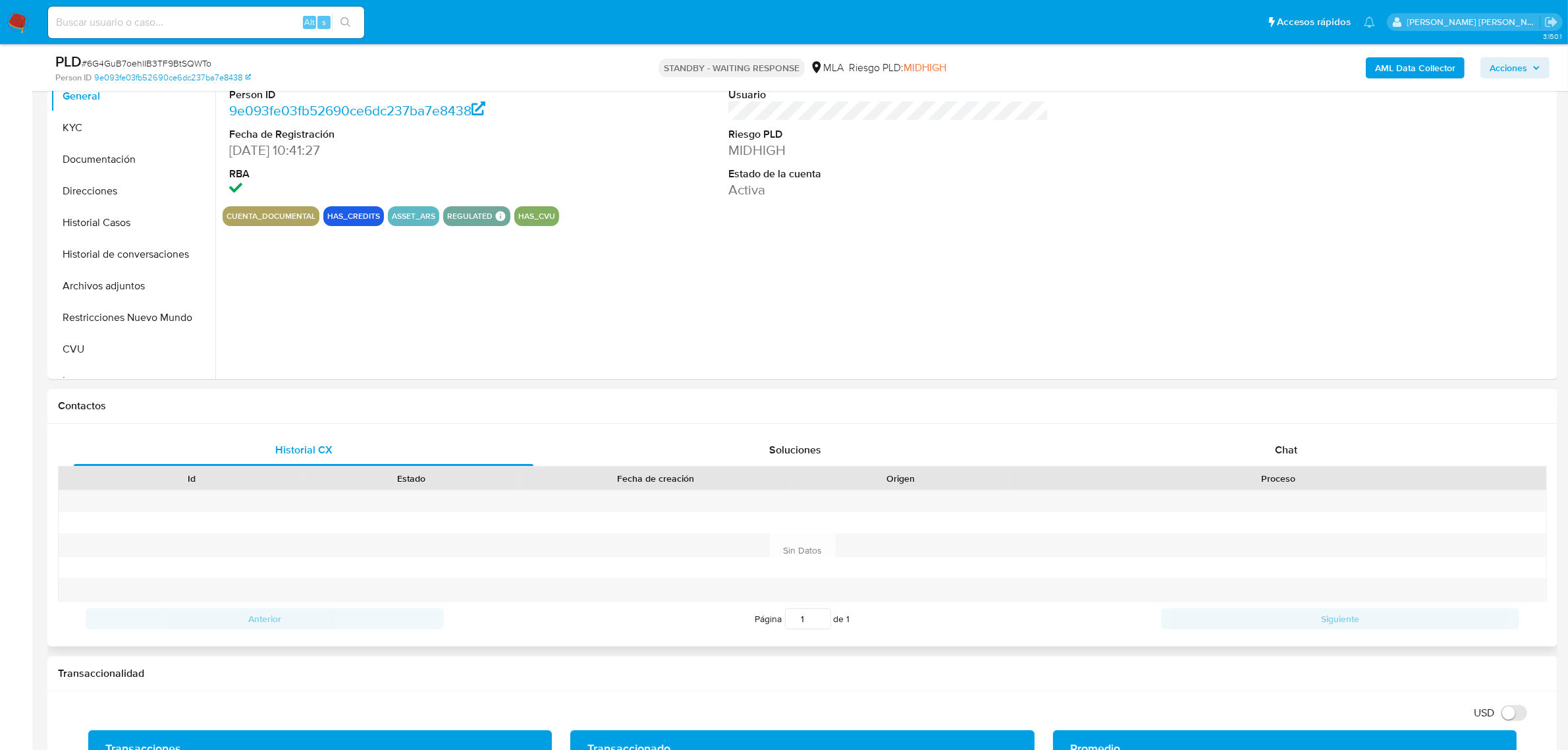
scroll to position [329, 0]
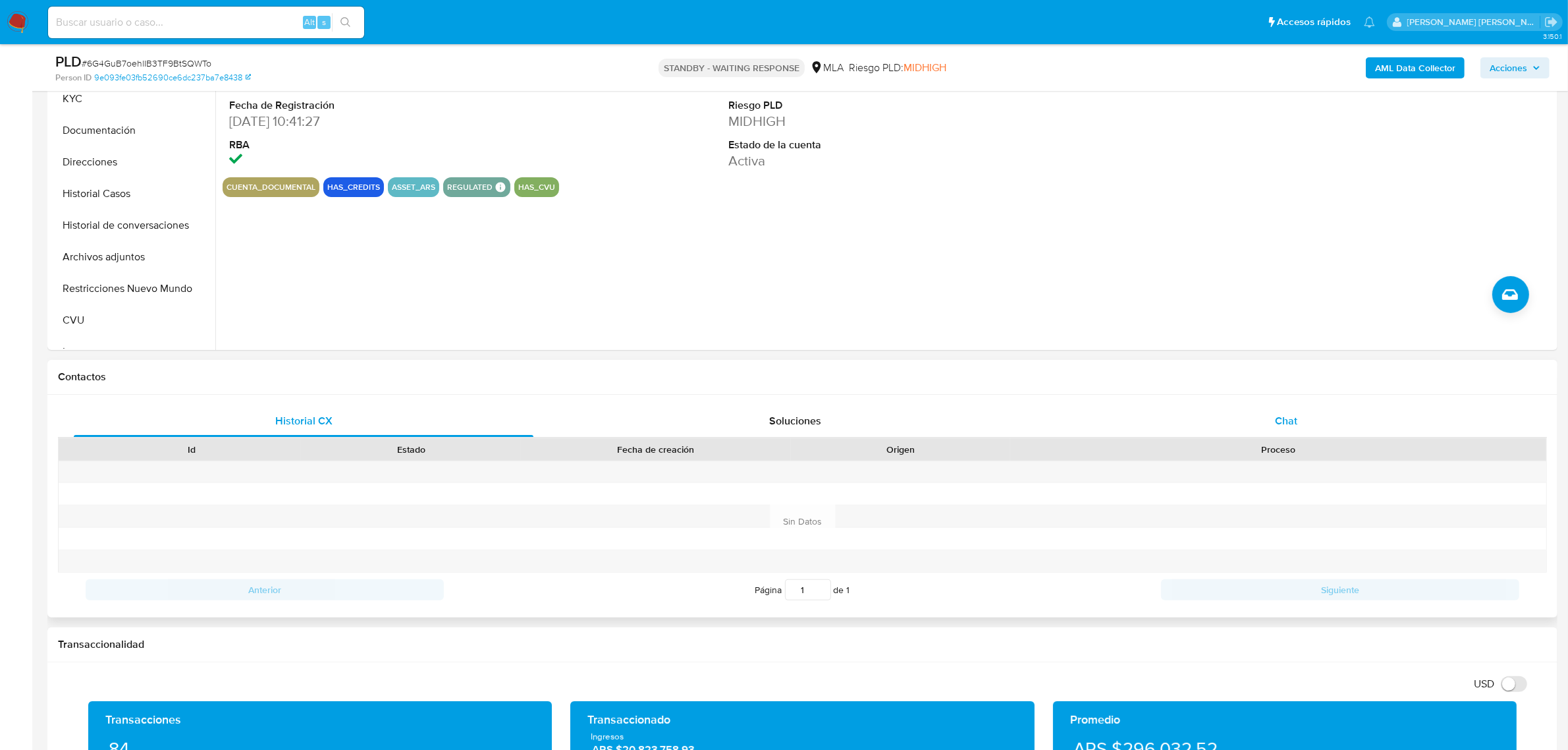
click at [1291, 426] on span "Chat" at bounding box center [1286, 420] width 23 height 15
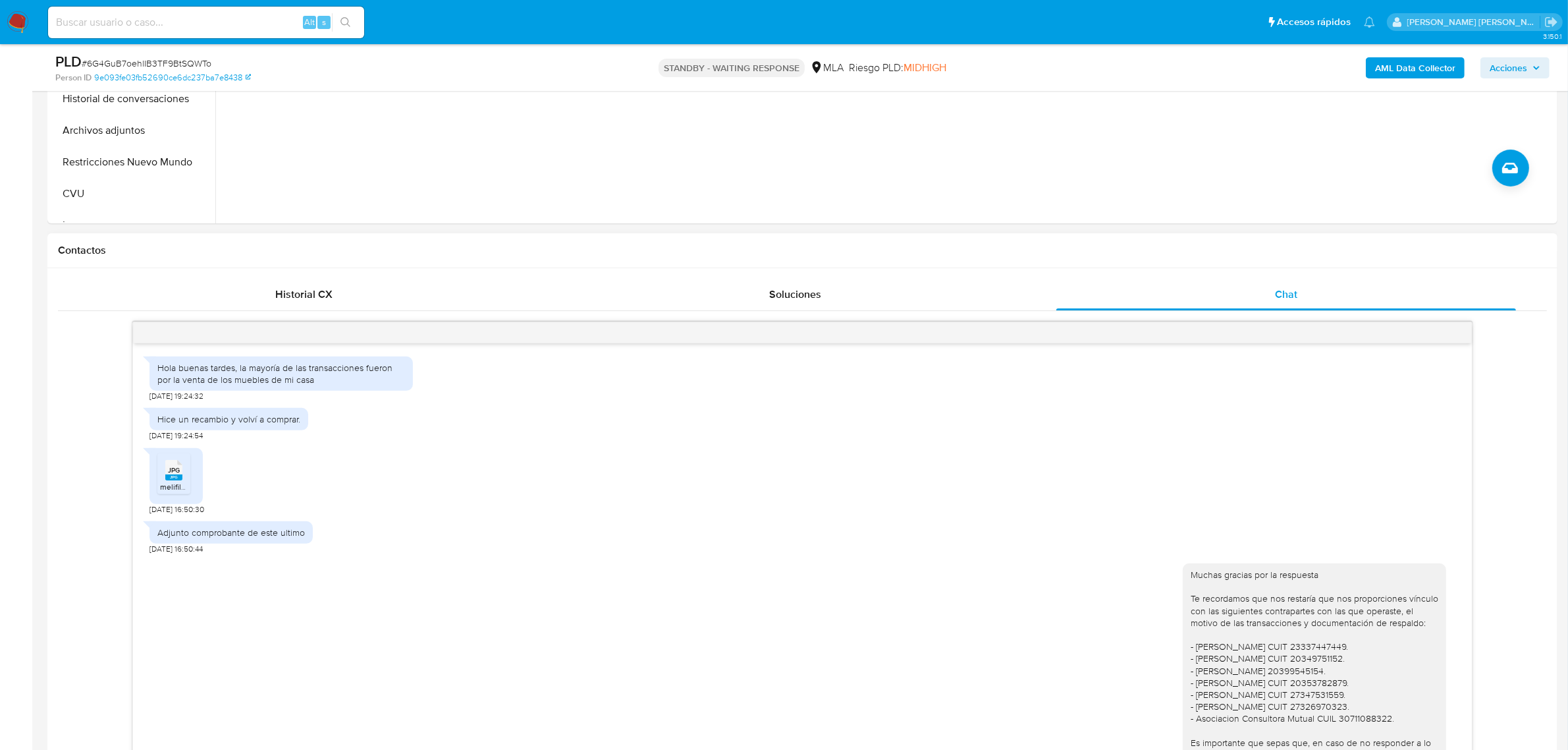
scroll to position [247, 0]
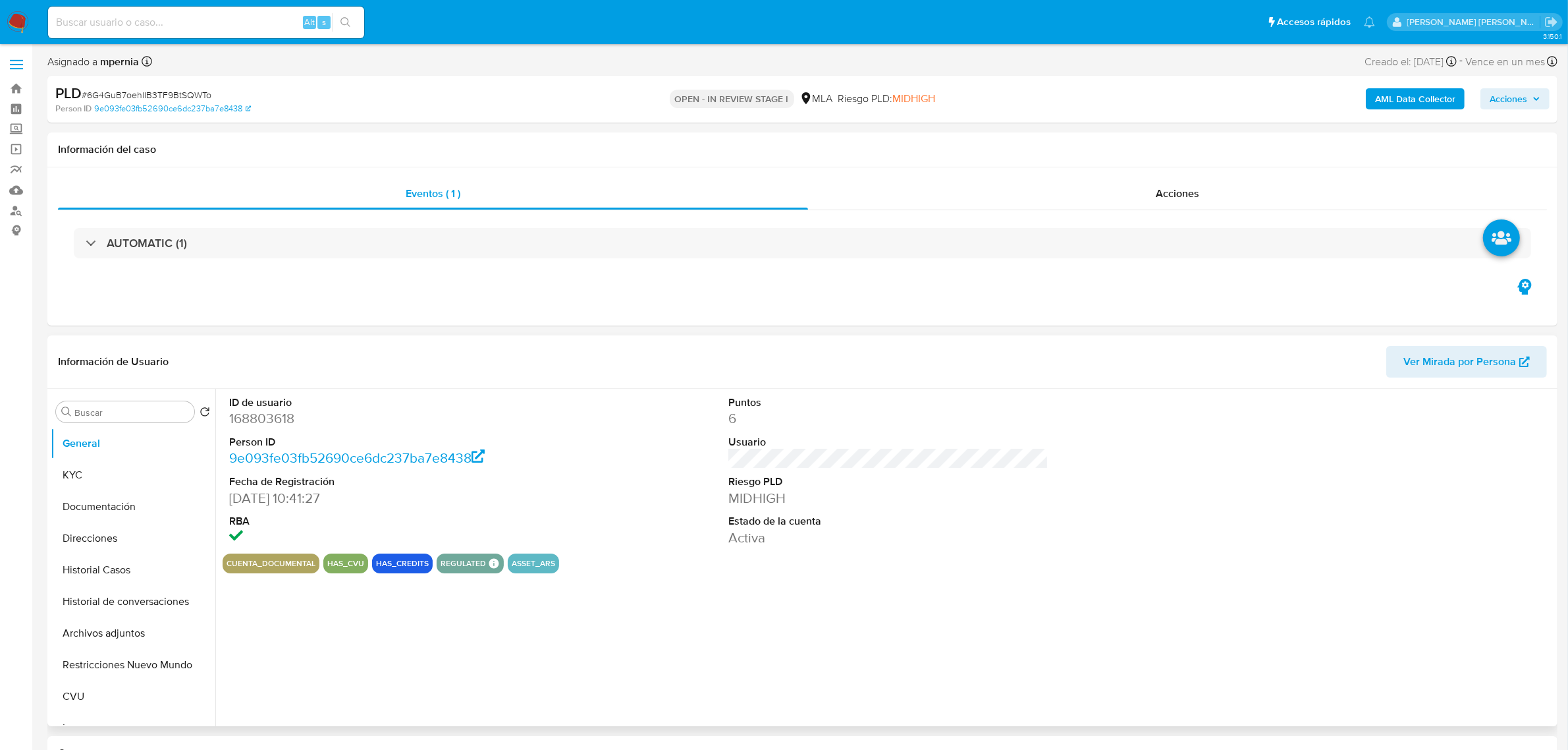
select select "10"
click at [116, 643] on button "Archivos adjuntos" at bounding box center [127, 633] width 154 height 31
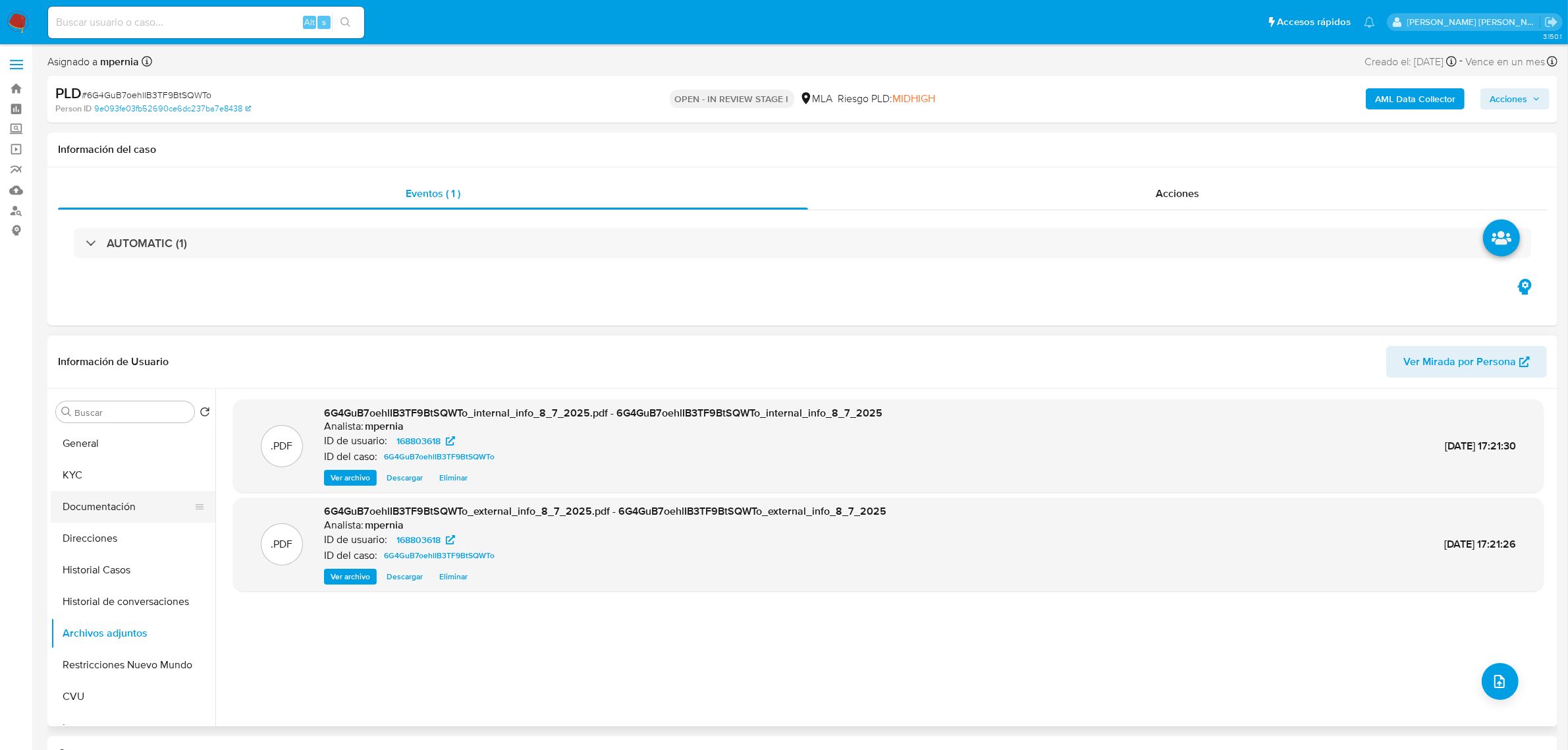
click at [100, 517] on button "Documentación" at bounding box center [127, 506] width 154 height 31
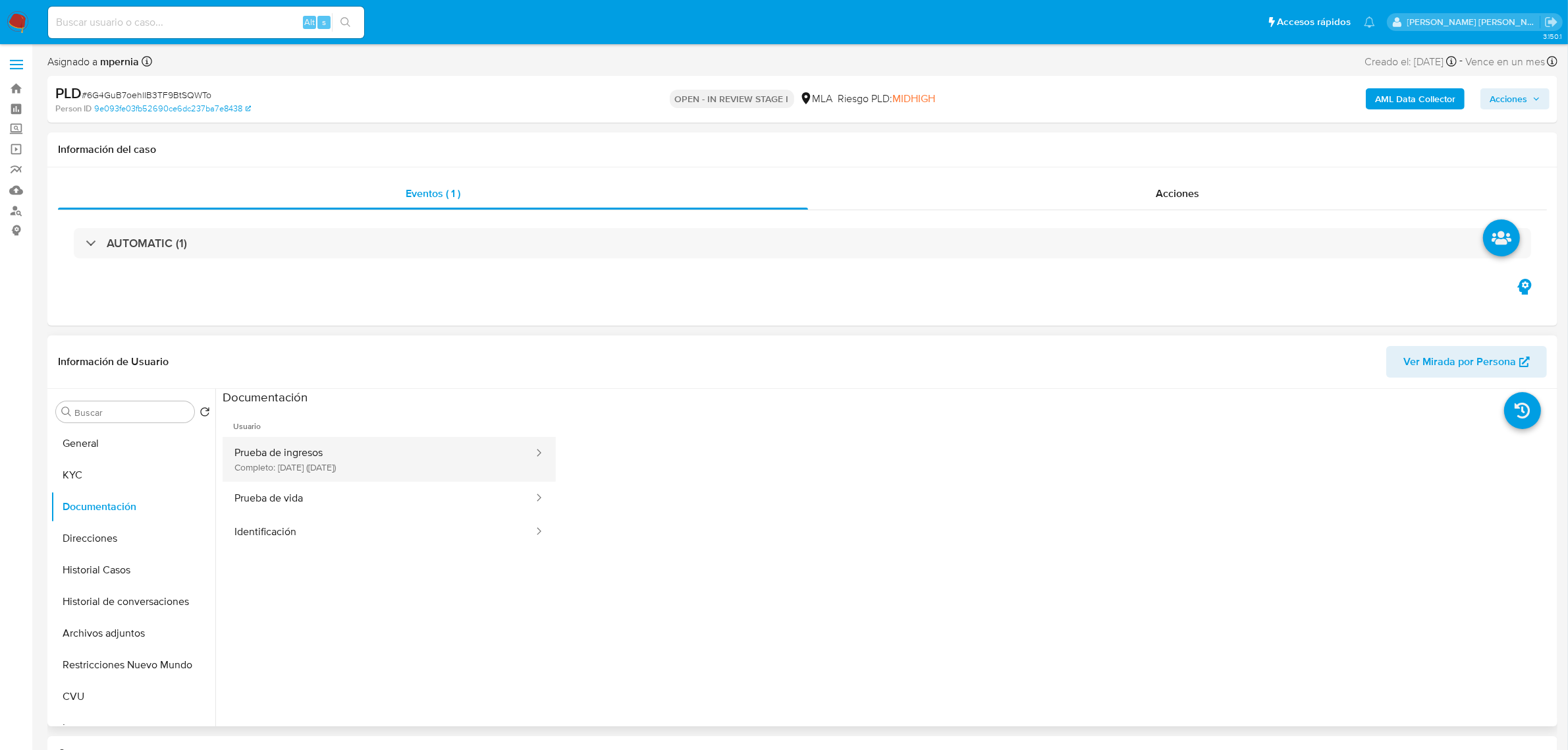
click at [359, 458] on button "Prueba de ingresos Completo: 20/04/2023 (hace 2 años)" at bounding box center [379, 458] width 312 height 45
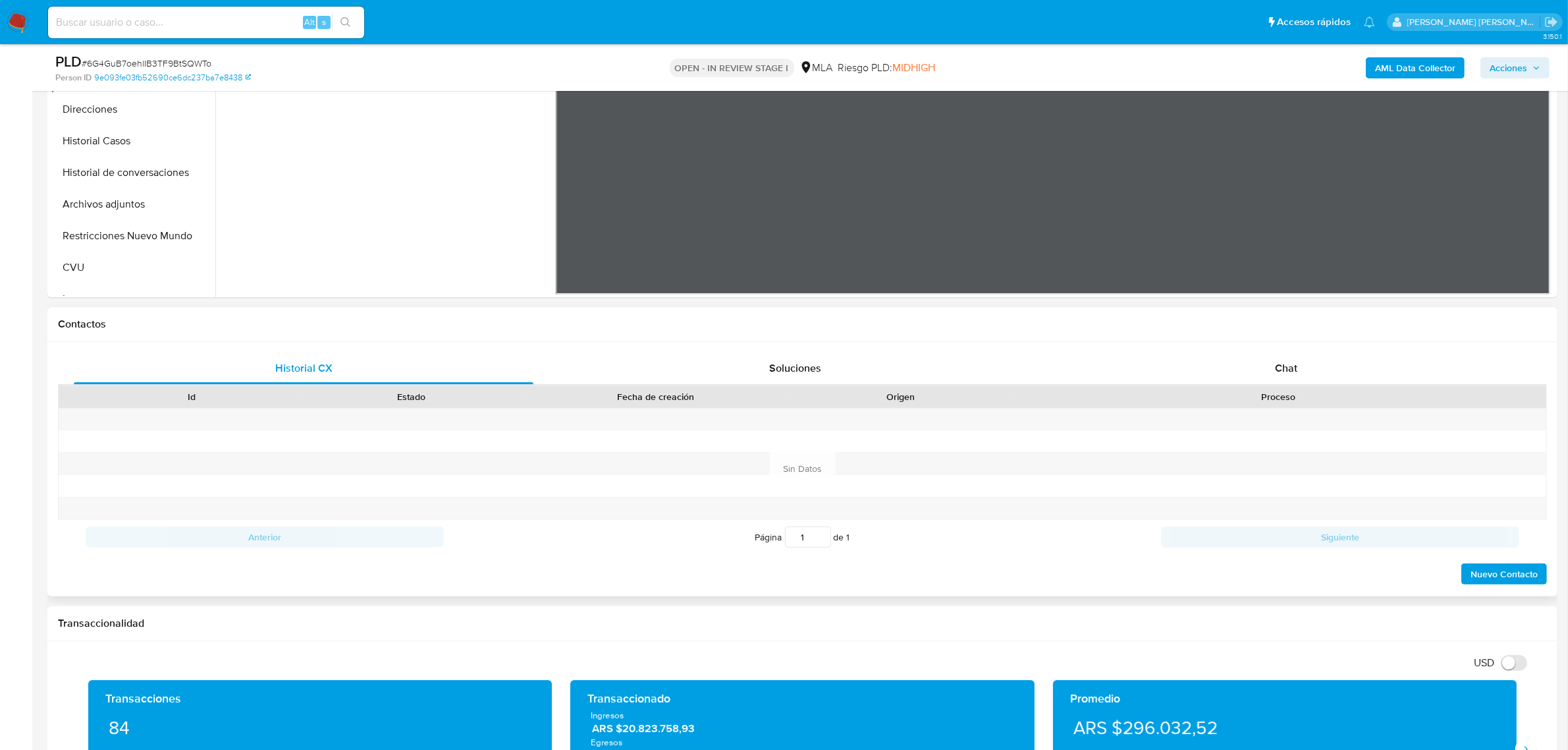
scroll to position [412, 0]
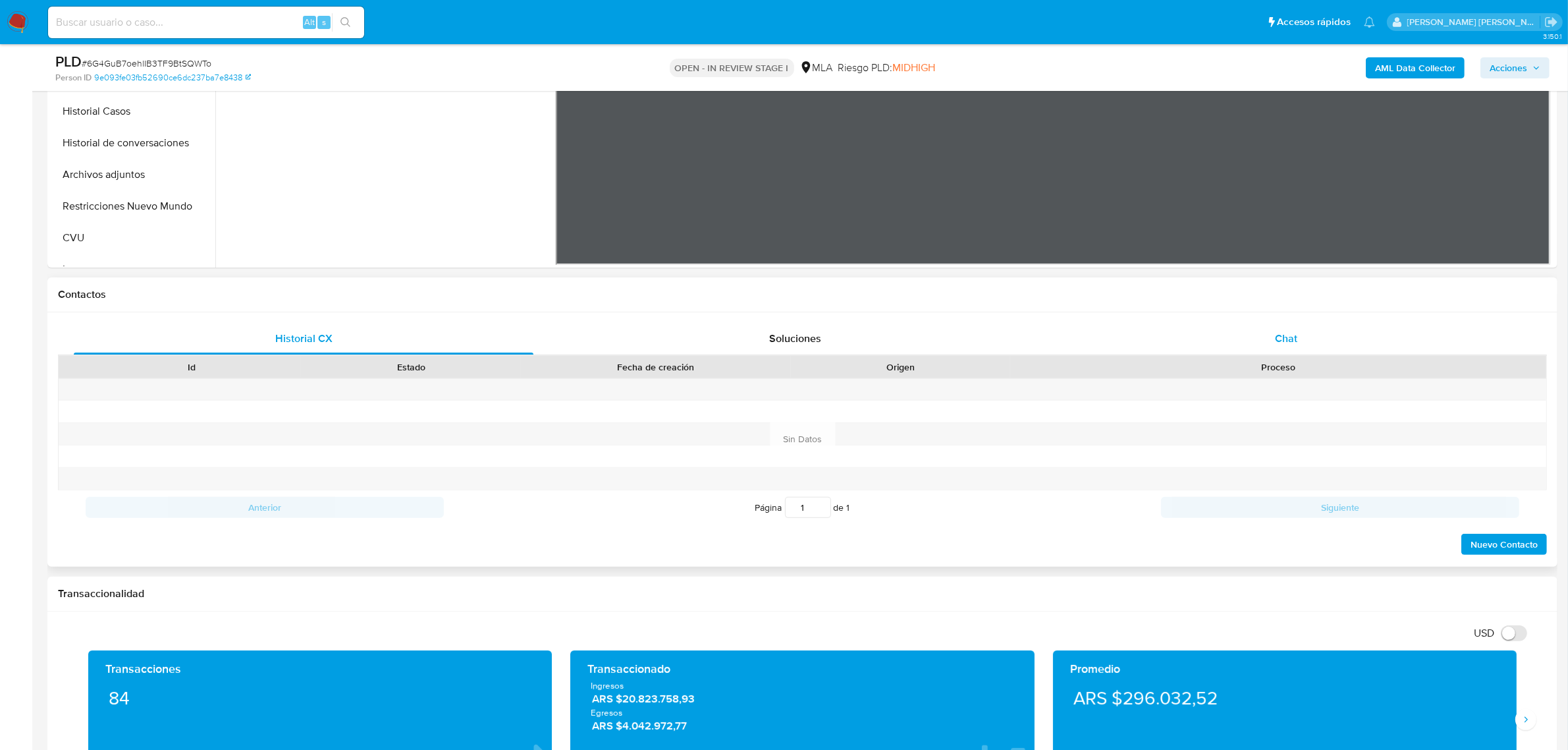
click at [1283, 327] on div "Chat" at bounding box center [1286, 339] width 460 height 31
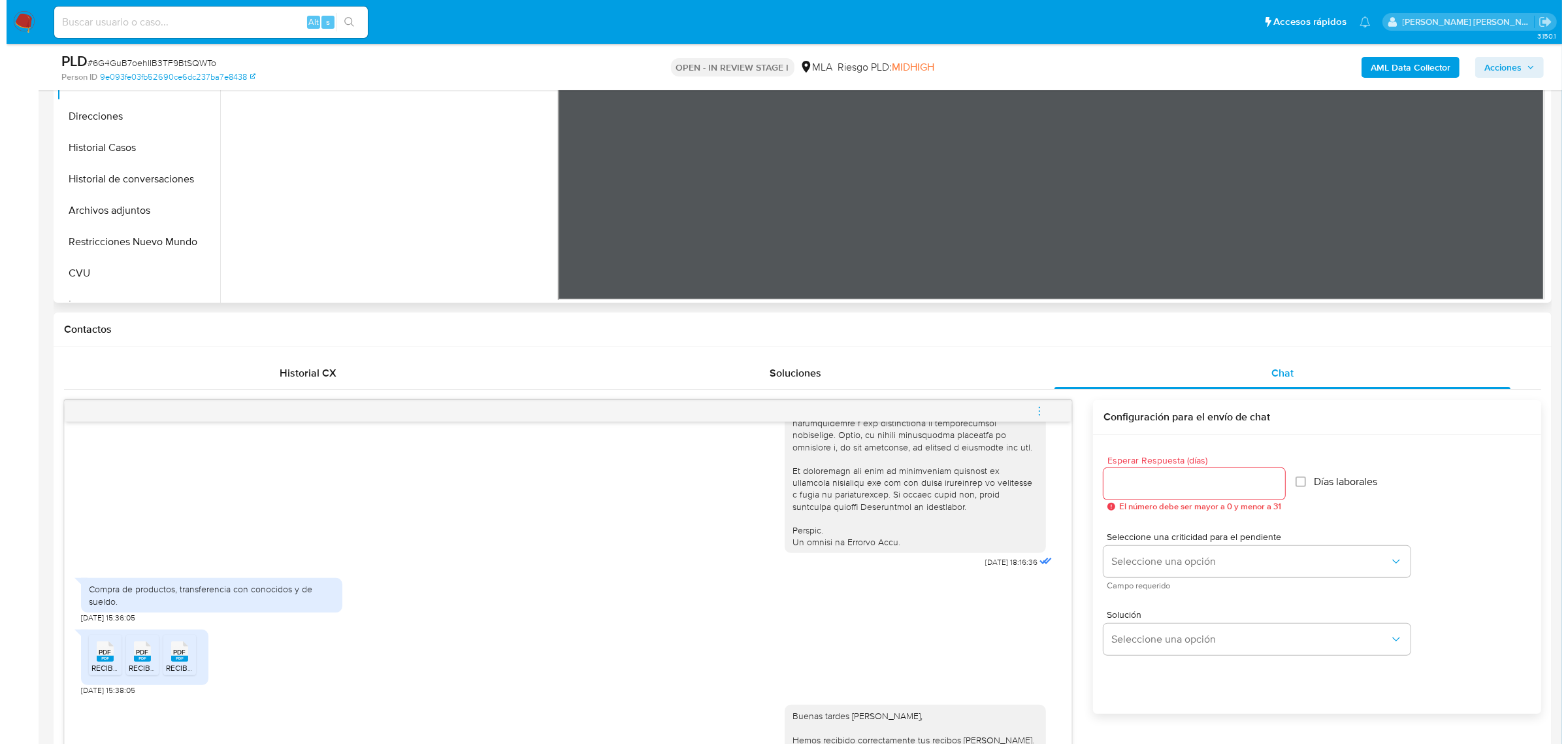
scroll to position [164, 0]
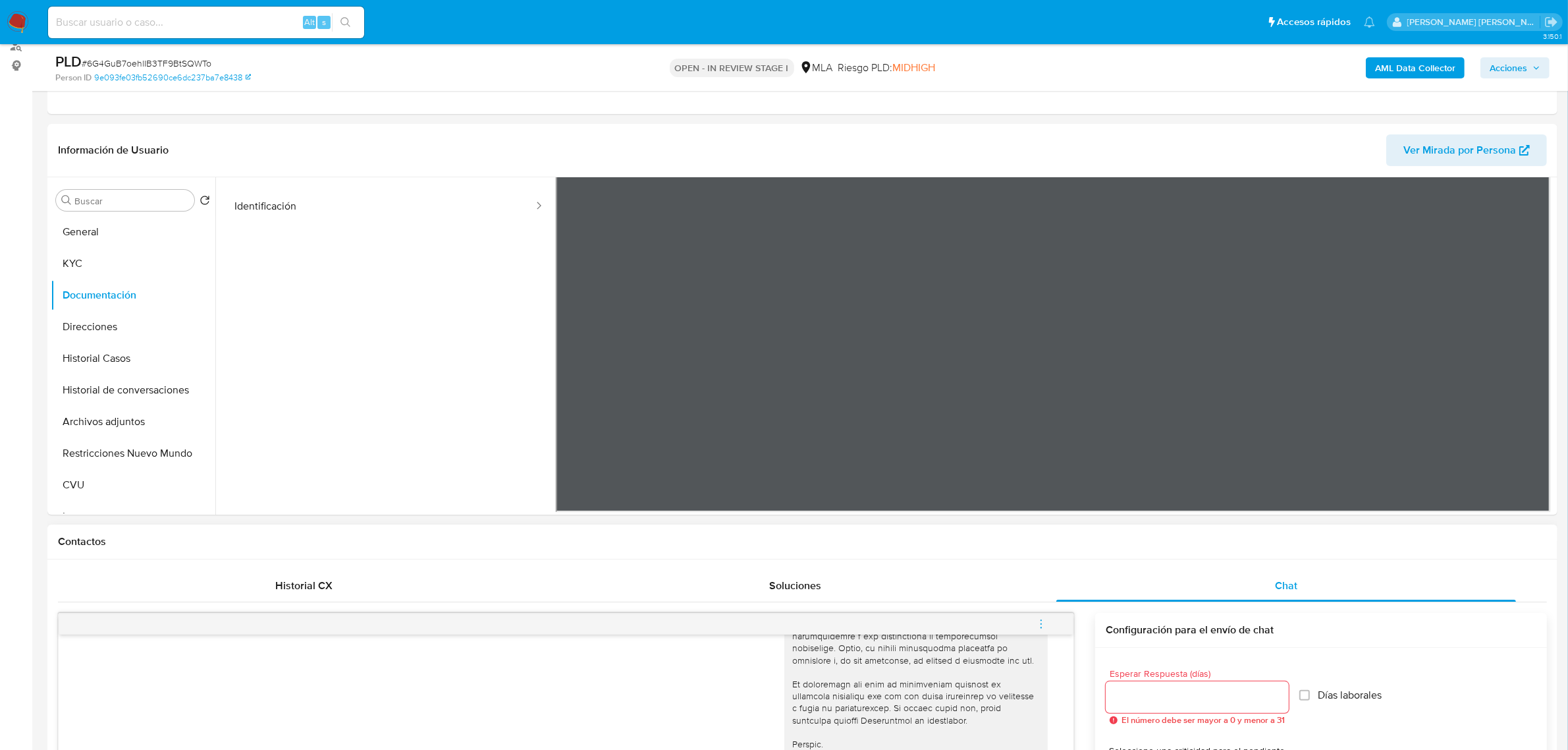
click at [1042, 630] on span "menu-action" at bounding box center [1041, 624] width 12 height 31
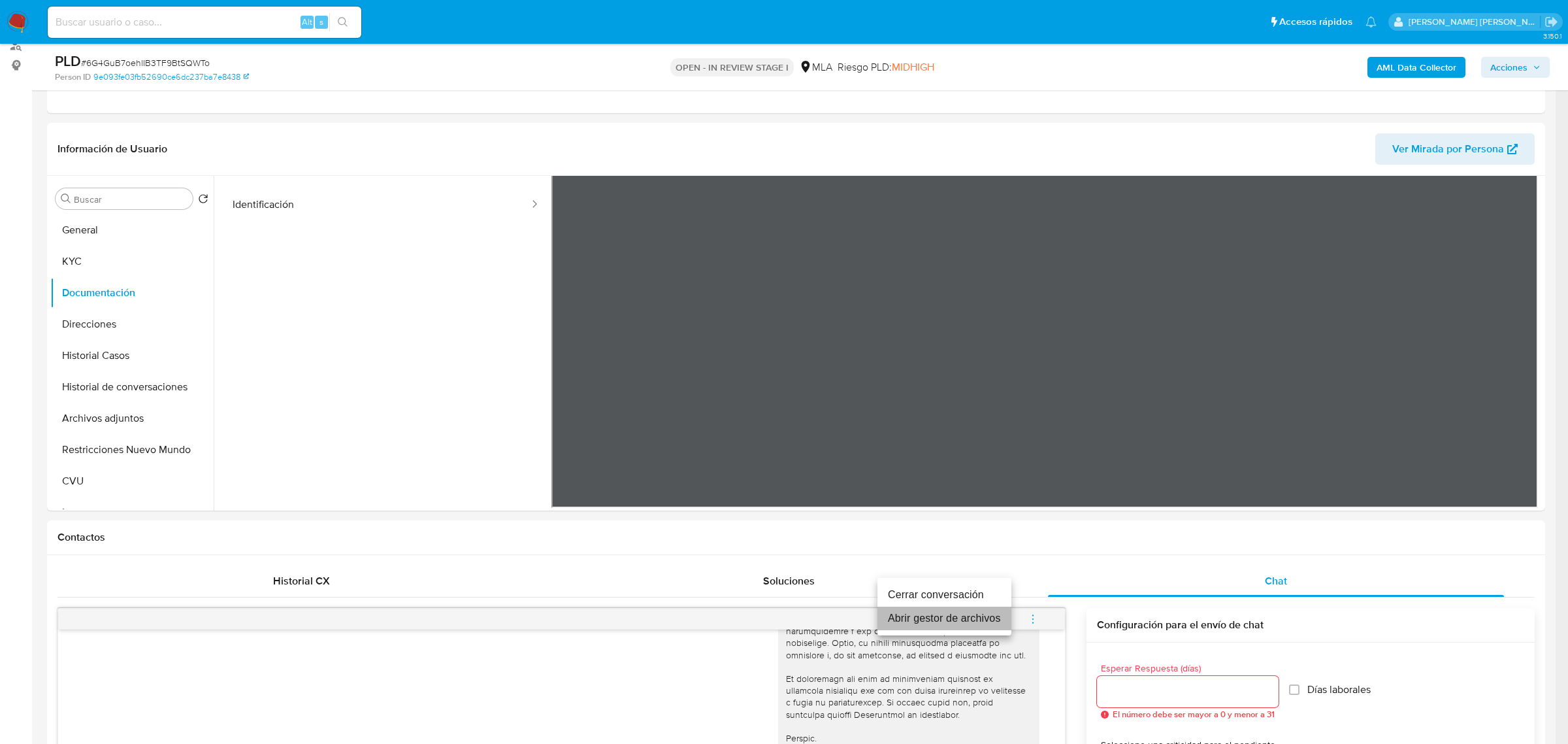
click at [964, 619] on li "Abrir gestor de archivos" at bounding box center [945, 618] width 134 height 23
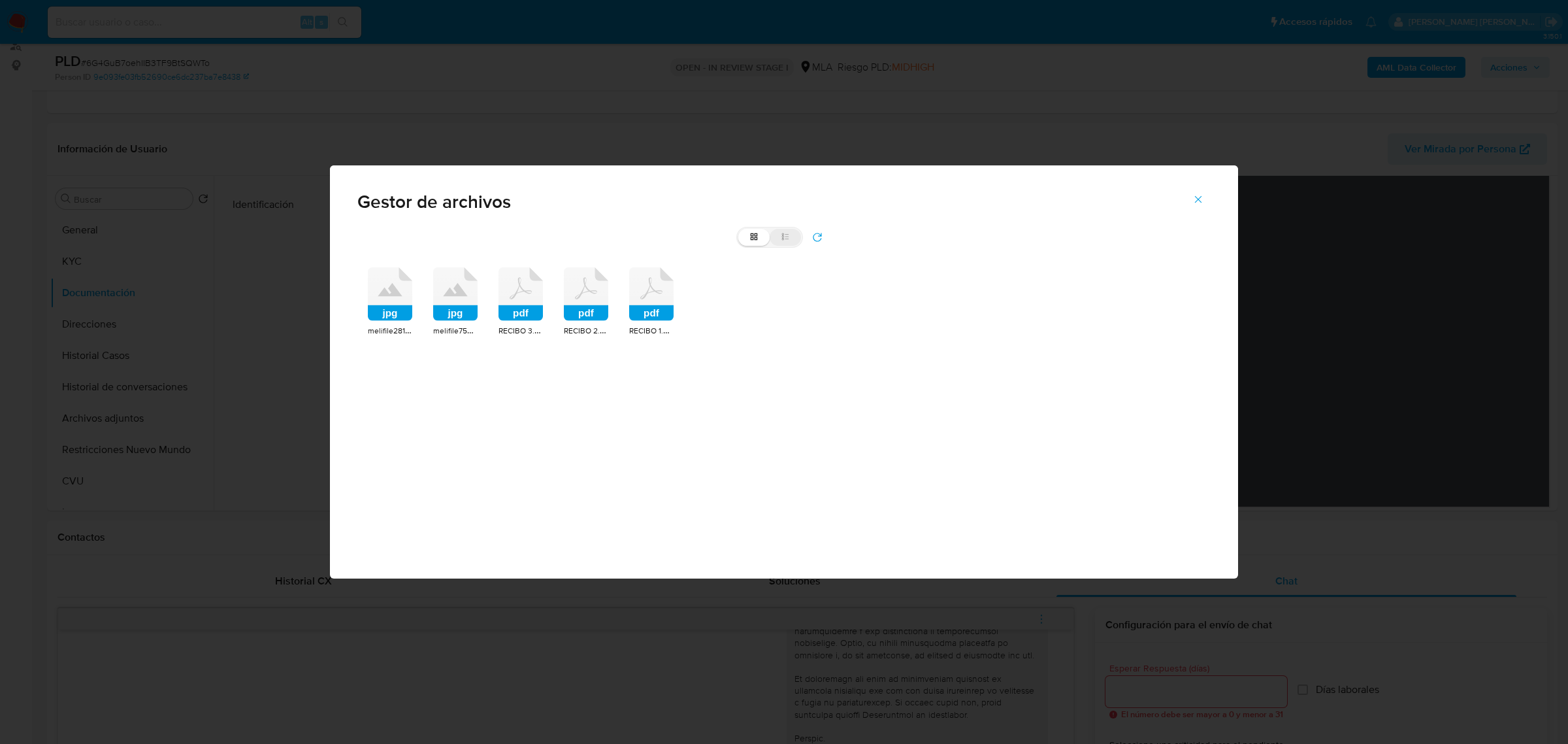
click at [784, 238] on icon at bounding box center [785, 236] width 10 height 10
click at [739, 230] on input "list" at bounding box center [739, 229] width 1 height 1
radio input "true"
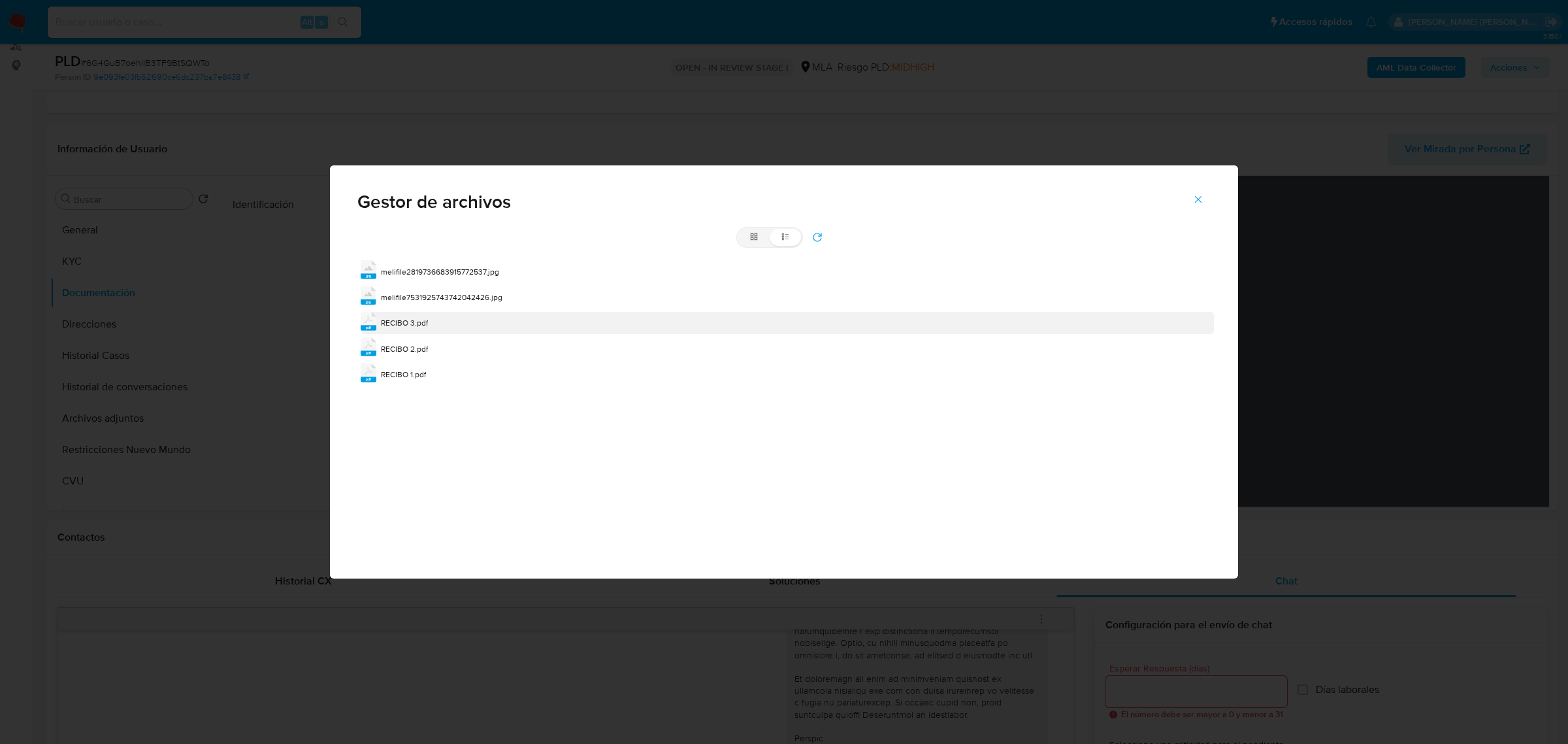
click at [417, 321] on span "RECIBO 3.pdf" at bounding box center [404, 322] width 47 height 11
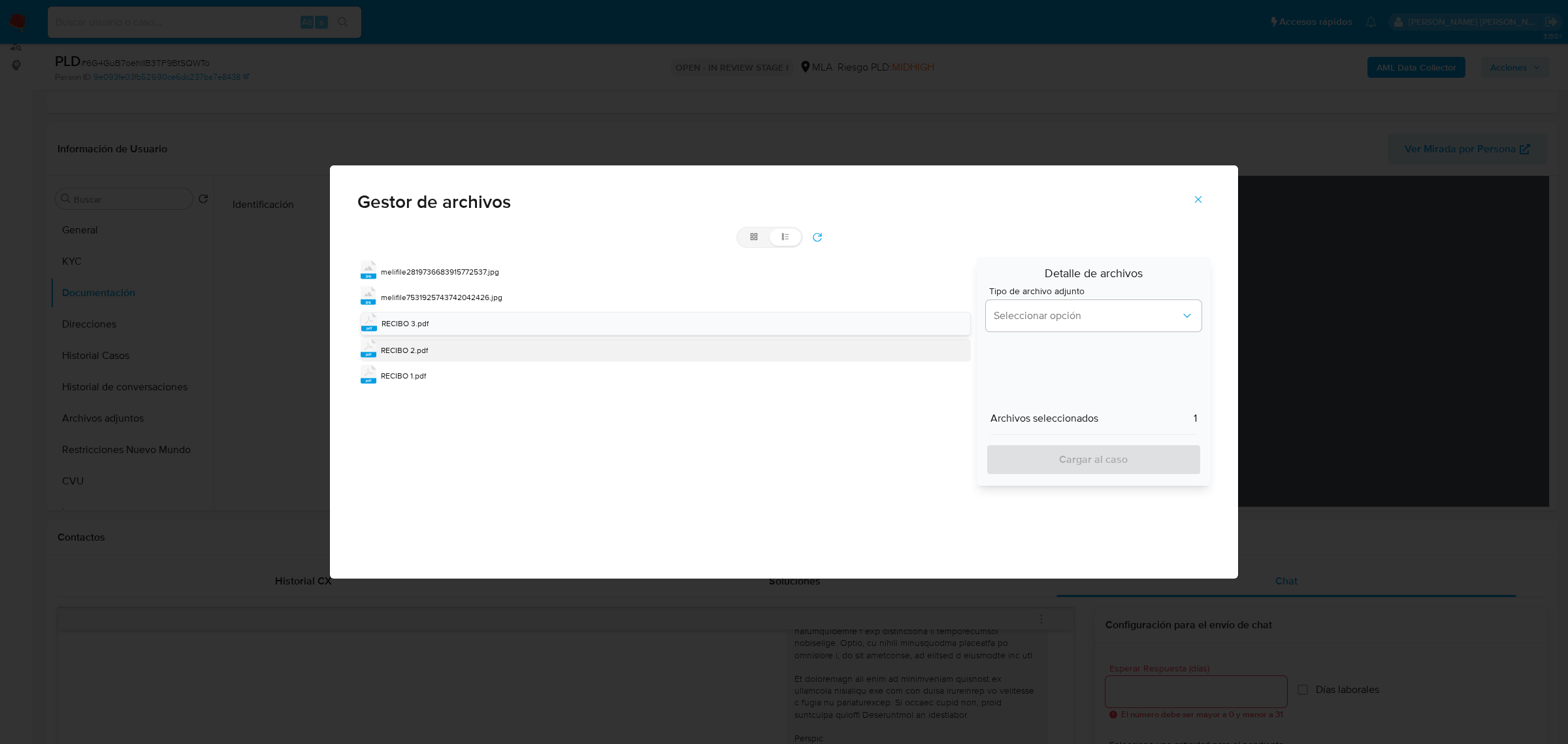
drag, startPoint x: 419, startPoint y: 346, endPoint x: 420, endPoint y: 359, distance: 13.0
click at [420, 350] on span "RECIBO 2.pdf" at bounding box center [404, 350] width 47 height 11
drag, startPoint x: 407, startPoint y: 379, endPoint x: 429, endPoint y: 390, distance: 24.6
click at [411, 383] on span "RECIBO 1.pdf" at bounding box center [403, 377] width 45 height 11
click at [1056, 321] on span "Seleccionar opción" at bounding box center [1087, 315] width 187 height 13
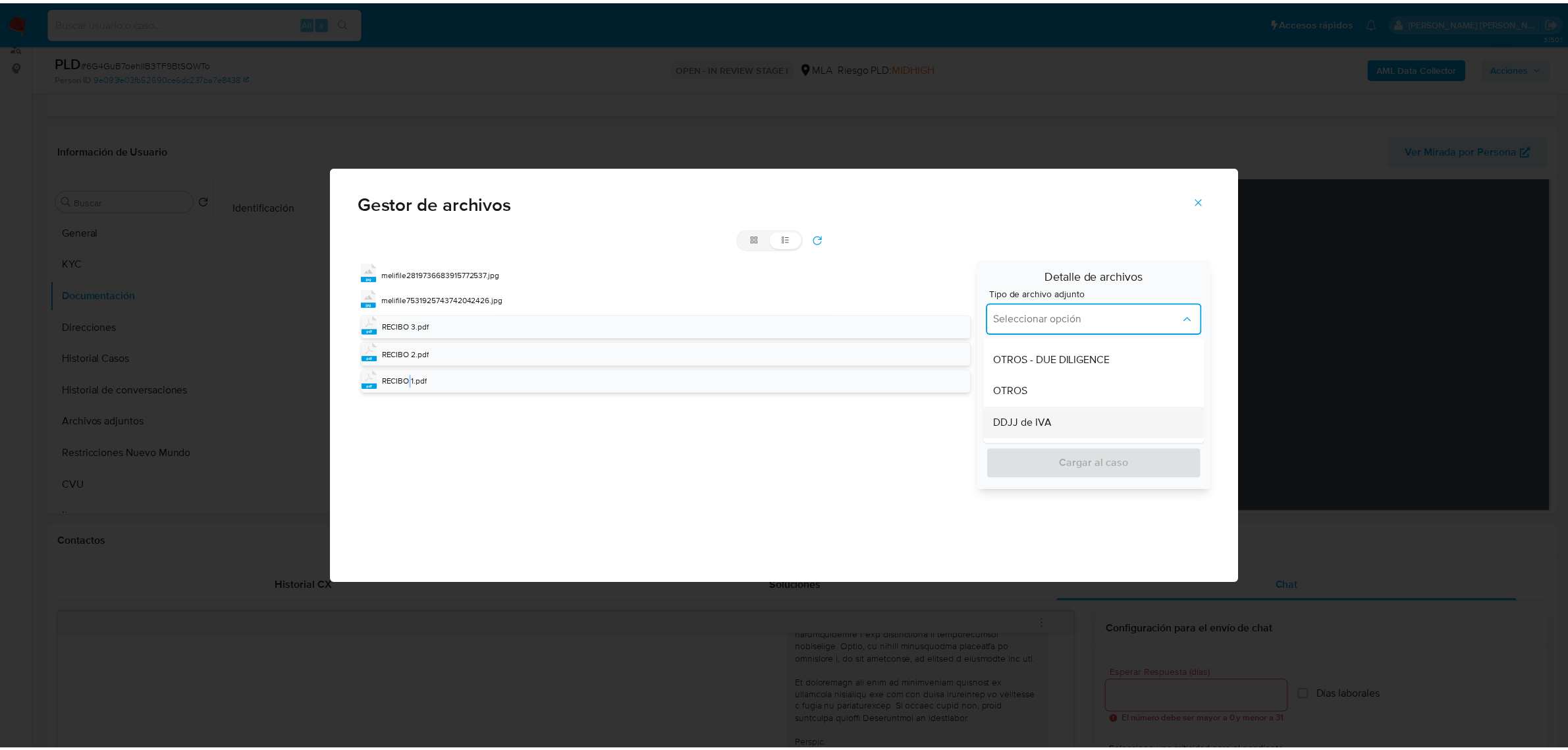
scroll to position [329, 0]
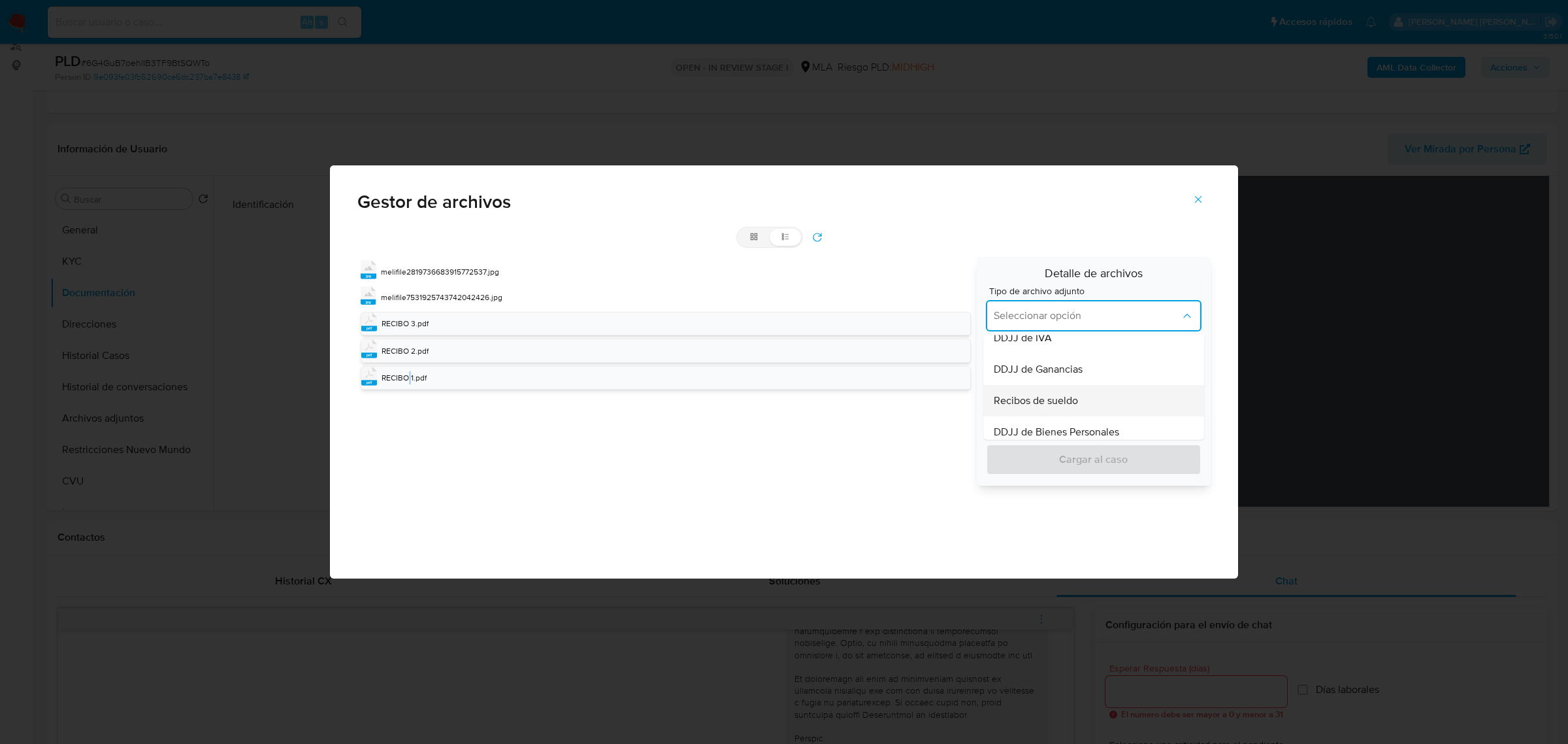
click at [1046, 404] on span "Recibos de sueldo" at bounding box center [1036, 400] width 84 height 13
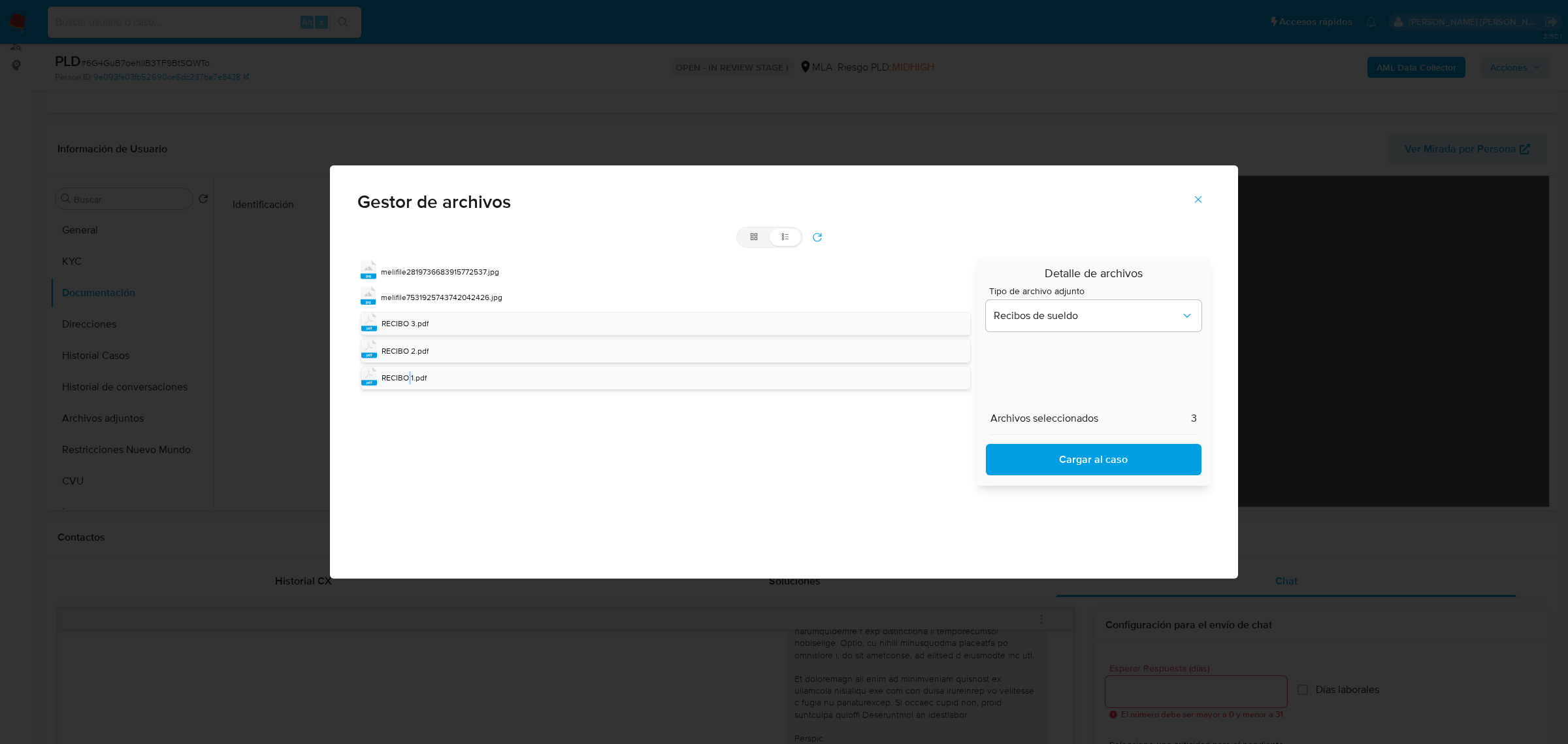
click at [1049, 452] on span "Cargar al caso" at bounding box center [1094, 459] width 182 height 29
click at [1195, 197] on icon "Cerrar" at bounding box center [1198, 199] width 12 height 12
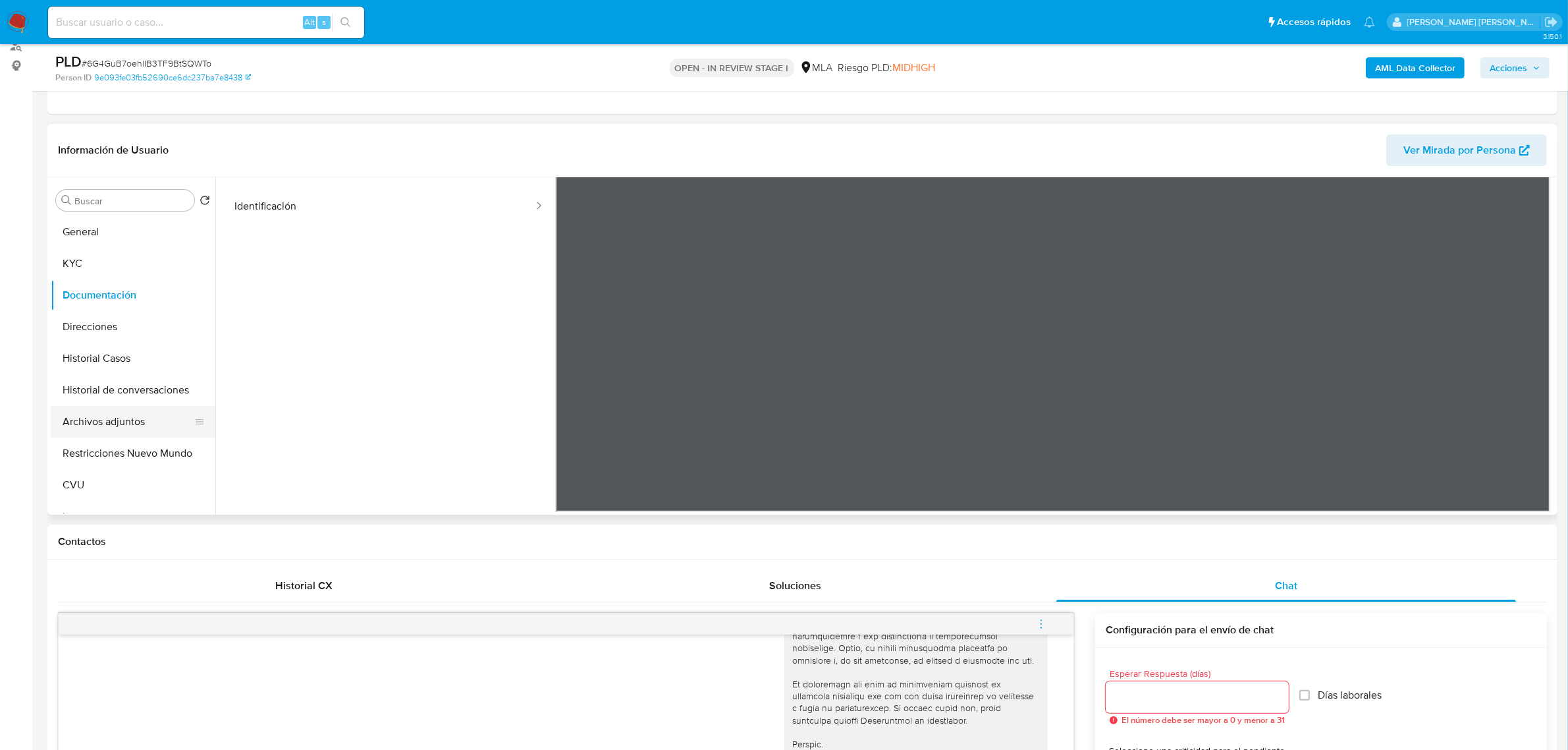
click at [90, 431] on button "Archivos adjuntos" at bounding box center [127, 422] width 154 height 31
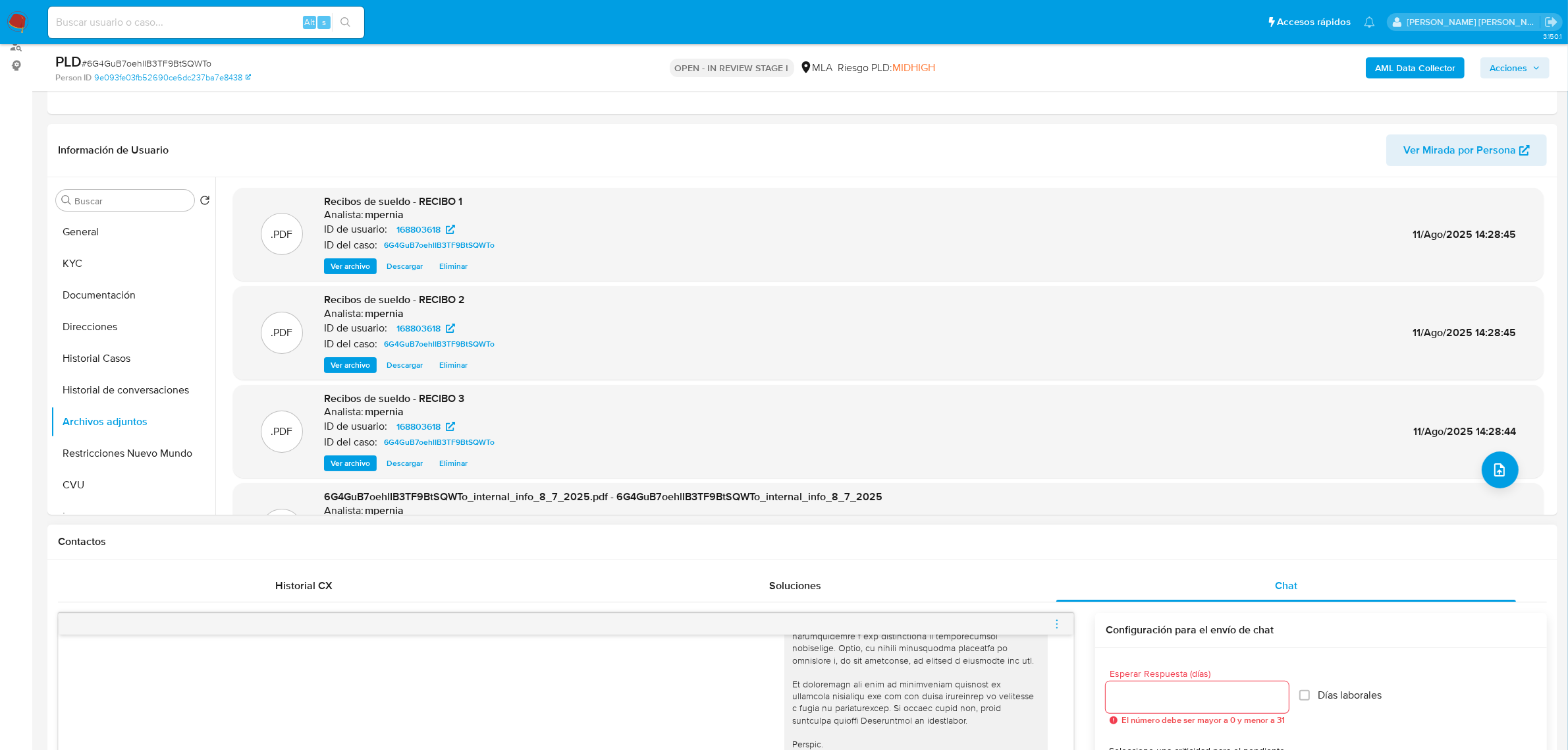
scroll to position [494, 0]
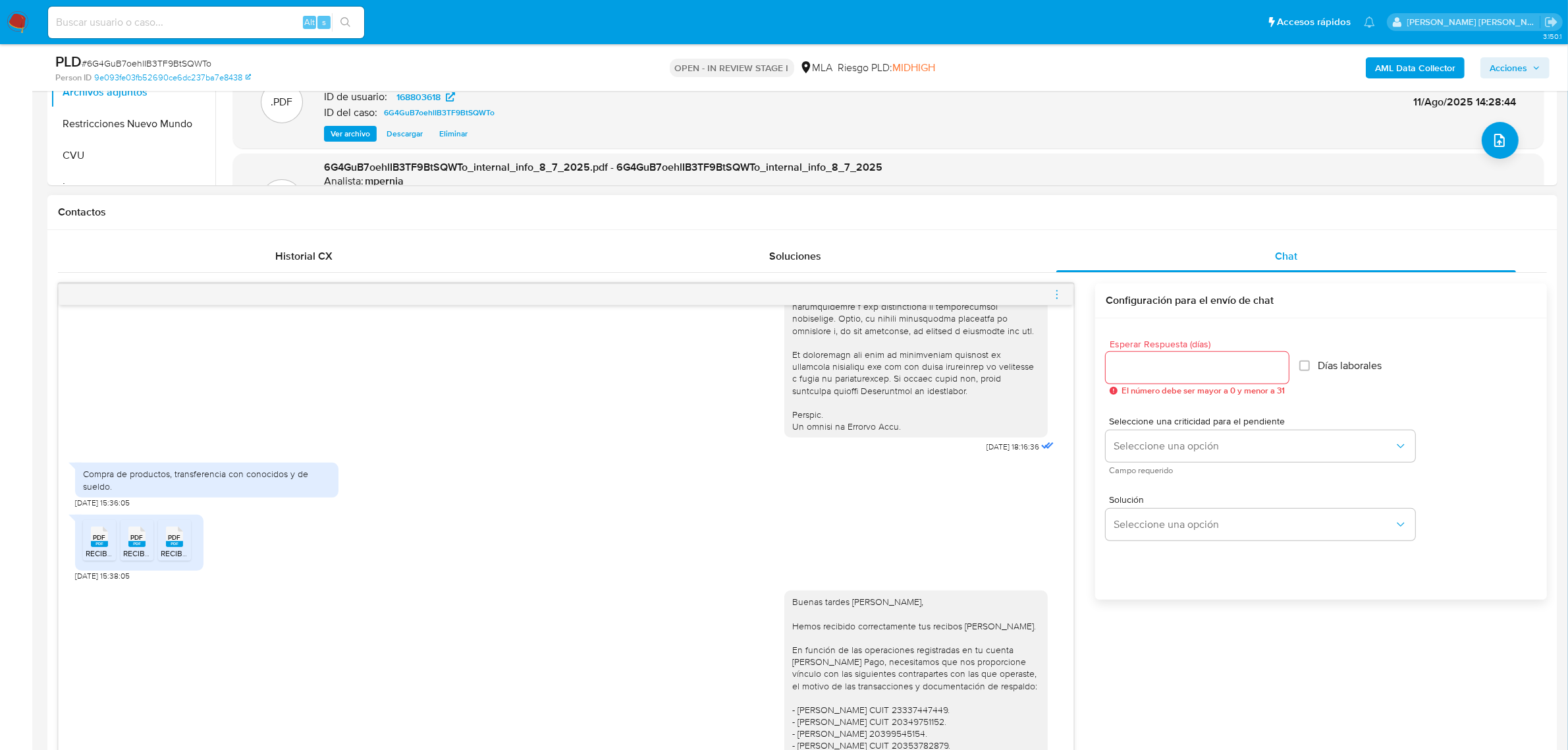
click at [1058, 293] on icon "menu-action" at bounding box center [1058, 295] width 12 height 12
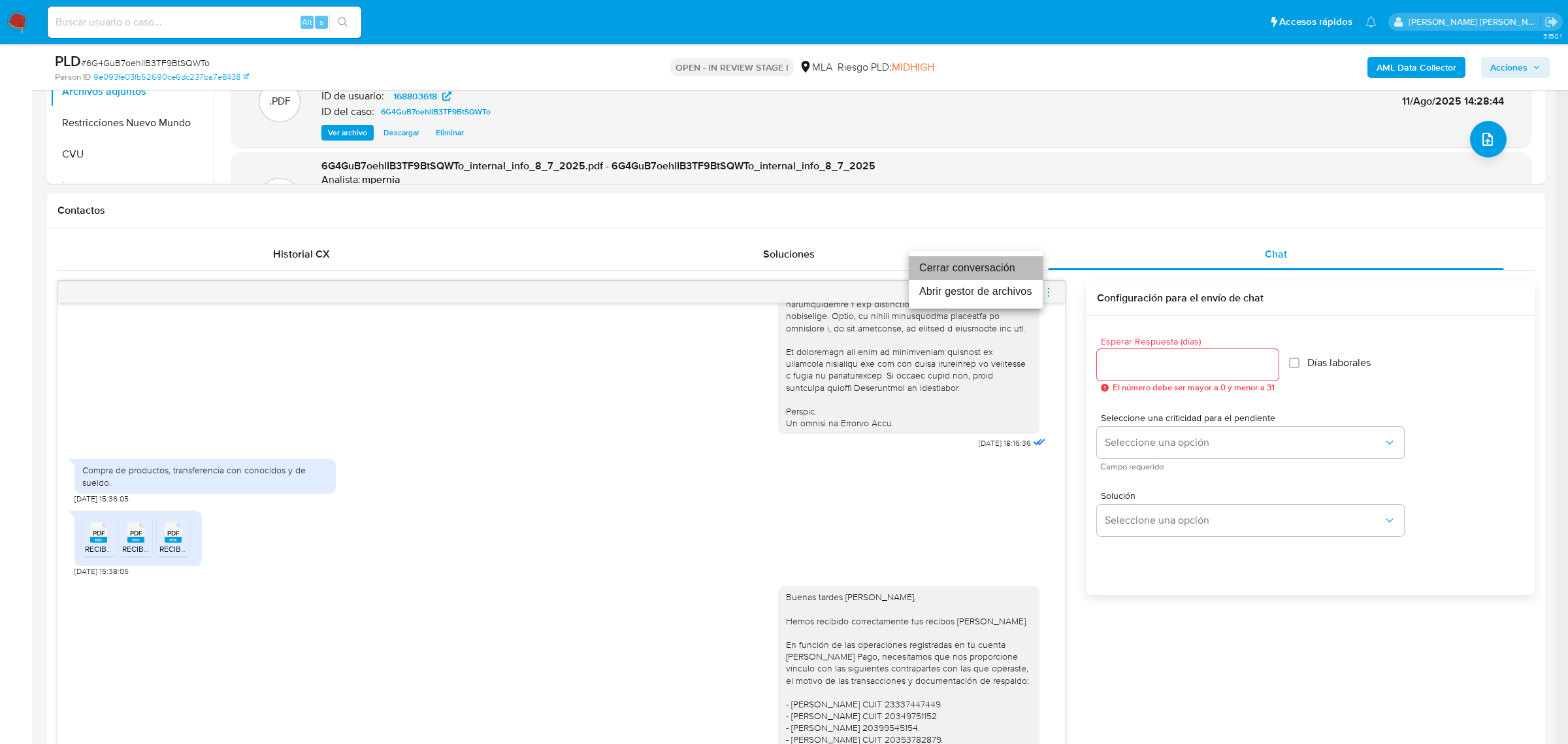
click at [987, 268] on li "Cerrar conversación" at bounding box center [976, 268] width 134 height 23
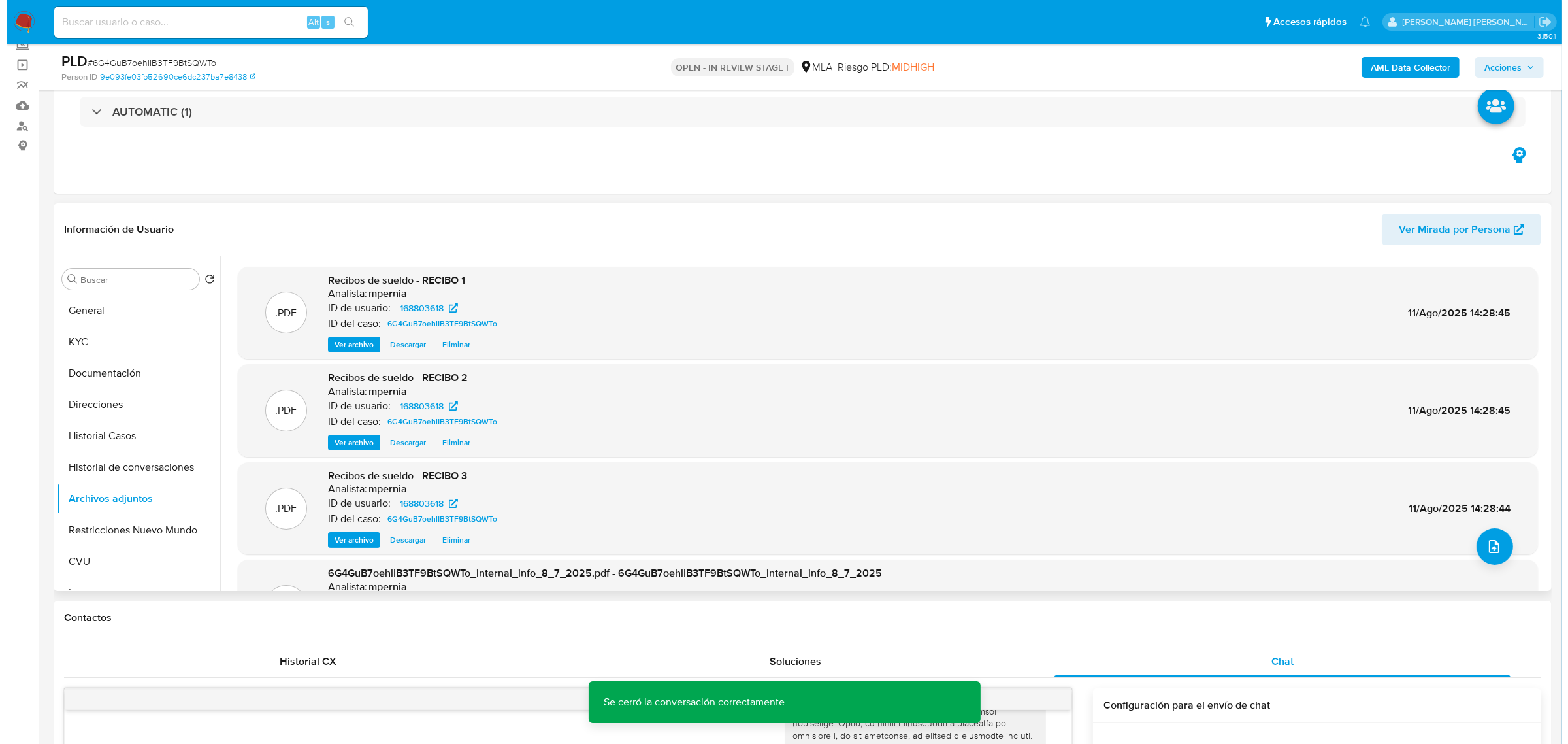
scroll to position [81, 0]
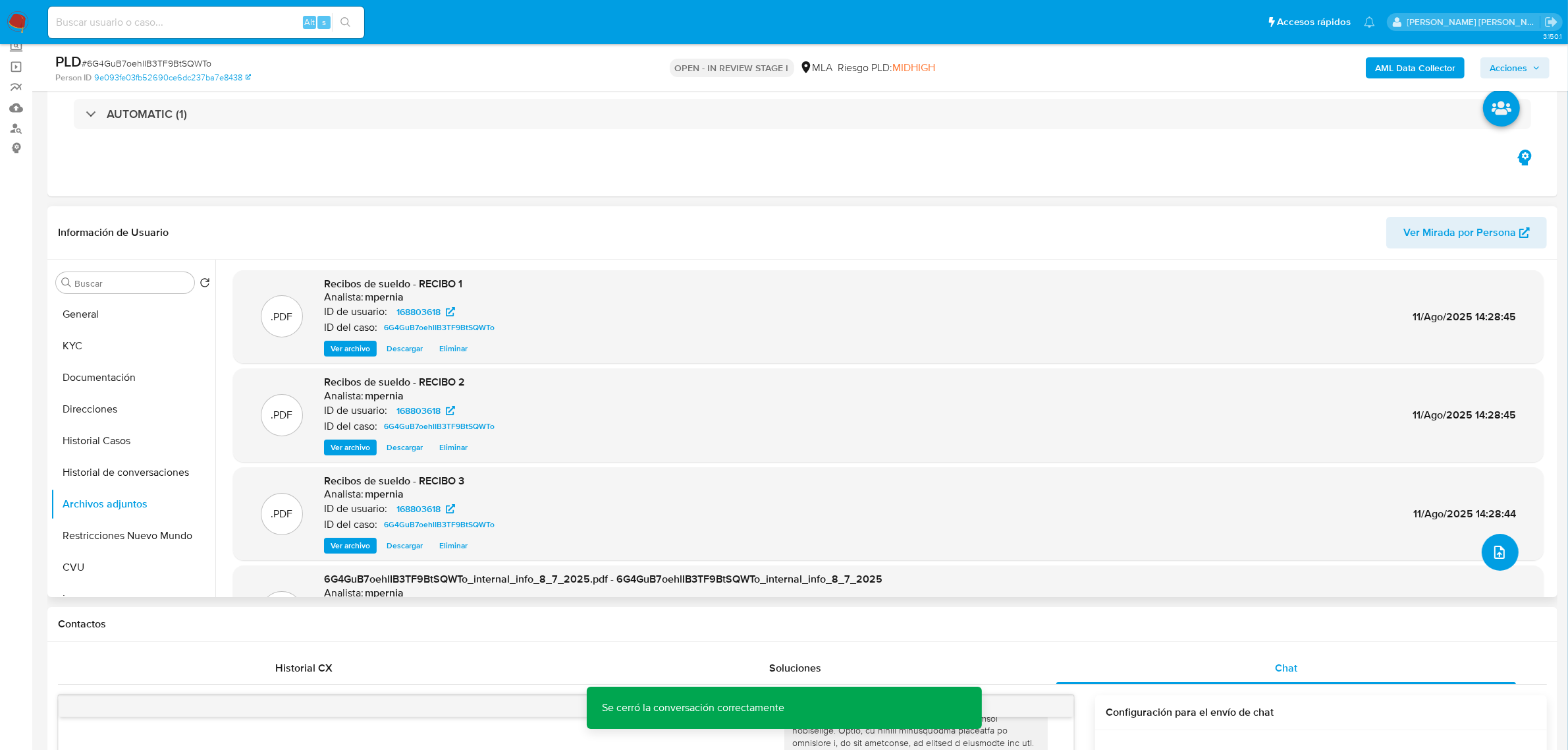
click at [1492, 555] on icon "upload-file" at bounding box center [1500, 552] width 16 height 16
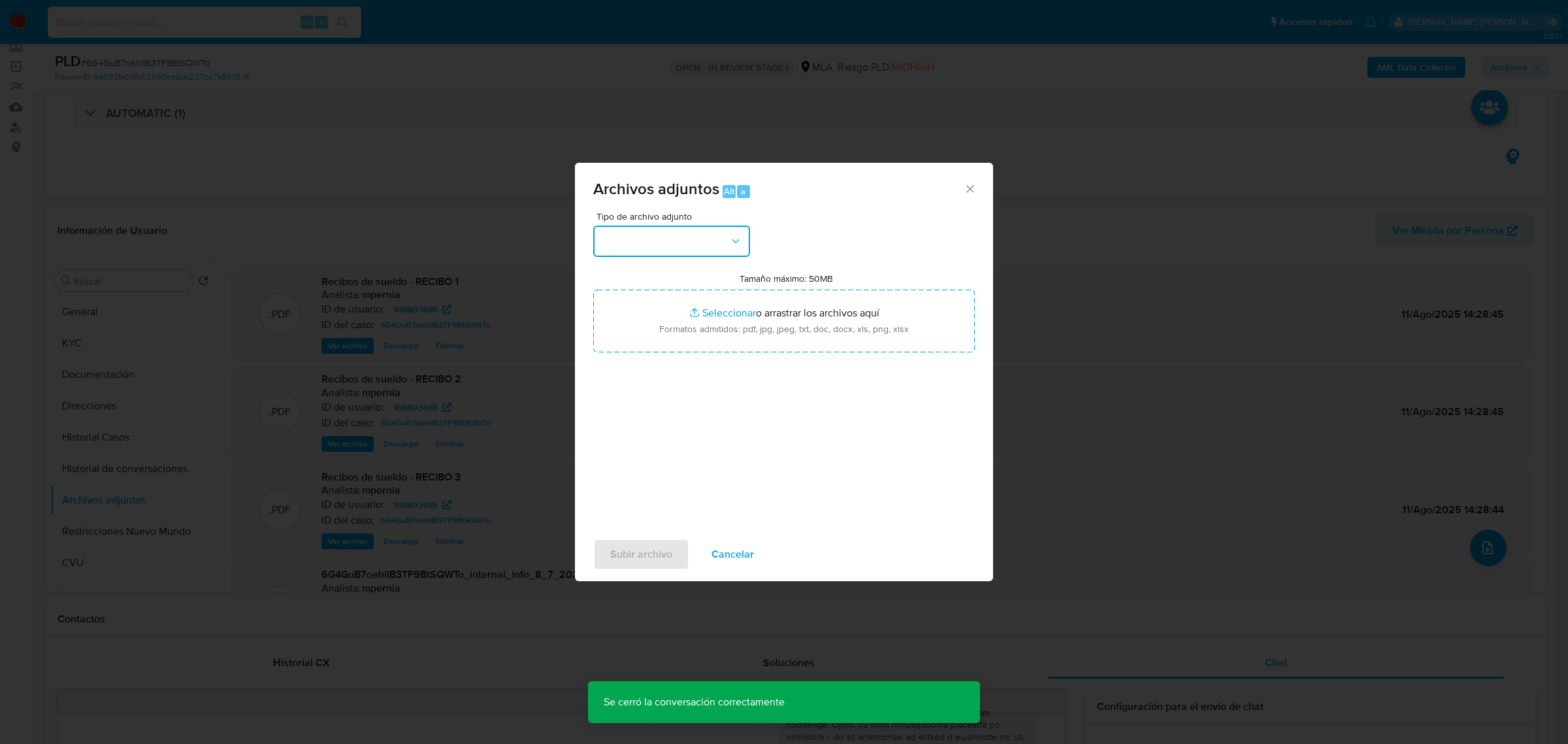
click at [694, 234] on button "button" at bounding box center [671, 241] width 157 height 31
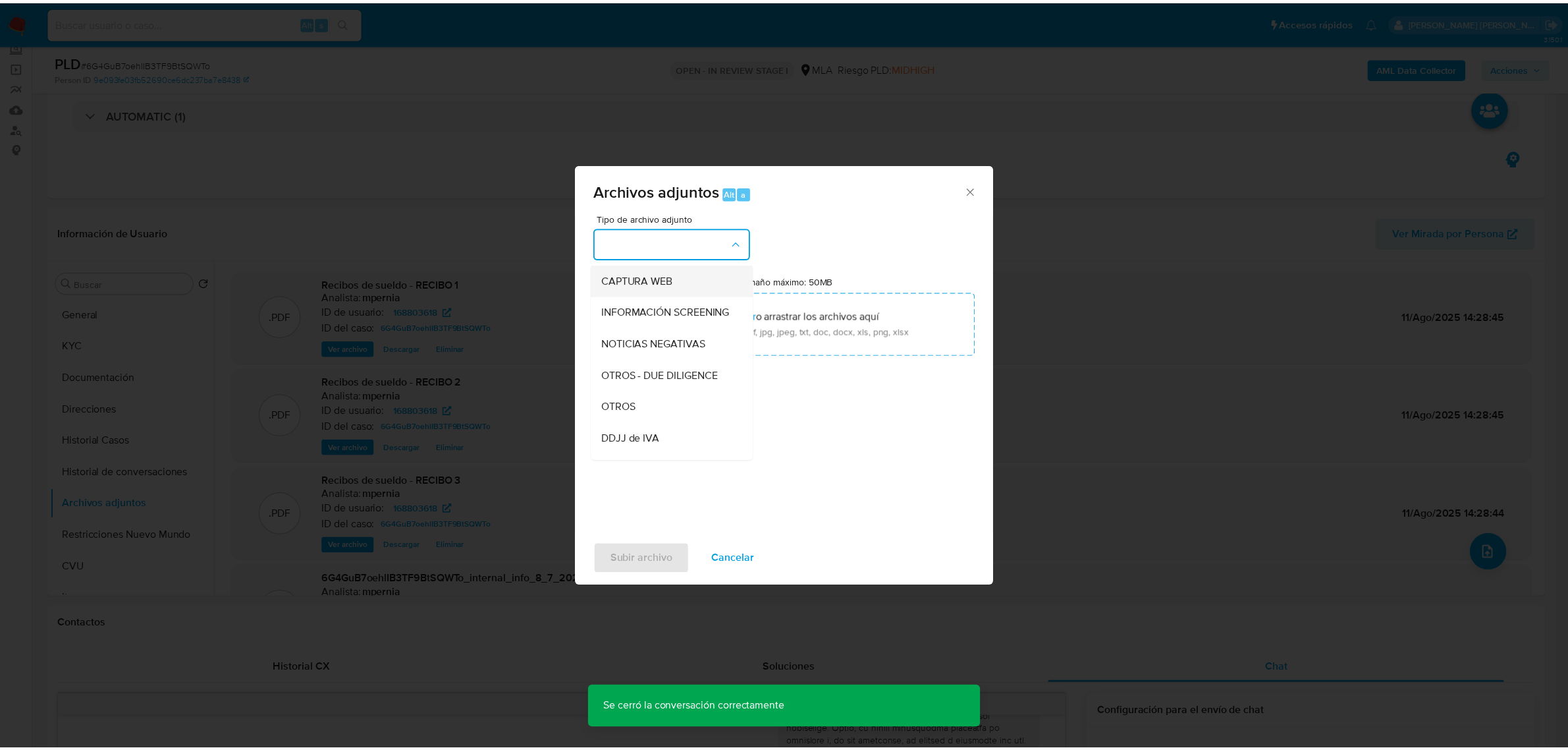
scroll to position [165, 0]
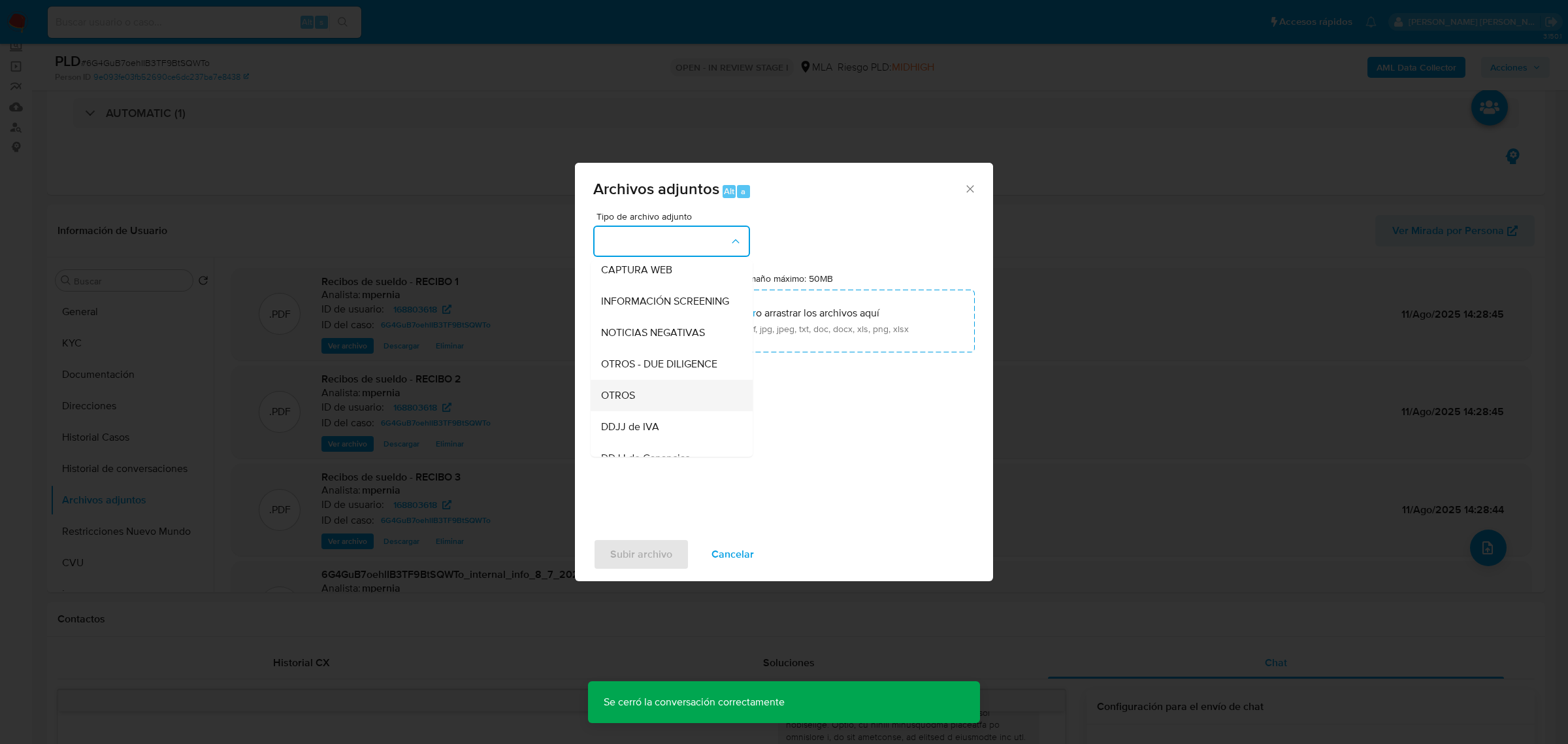
click at [629, 411] on div "OTROS" at bounding box center [668, 395] width 133 height 31
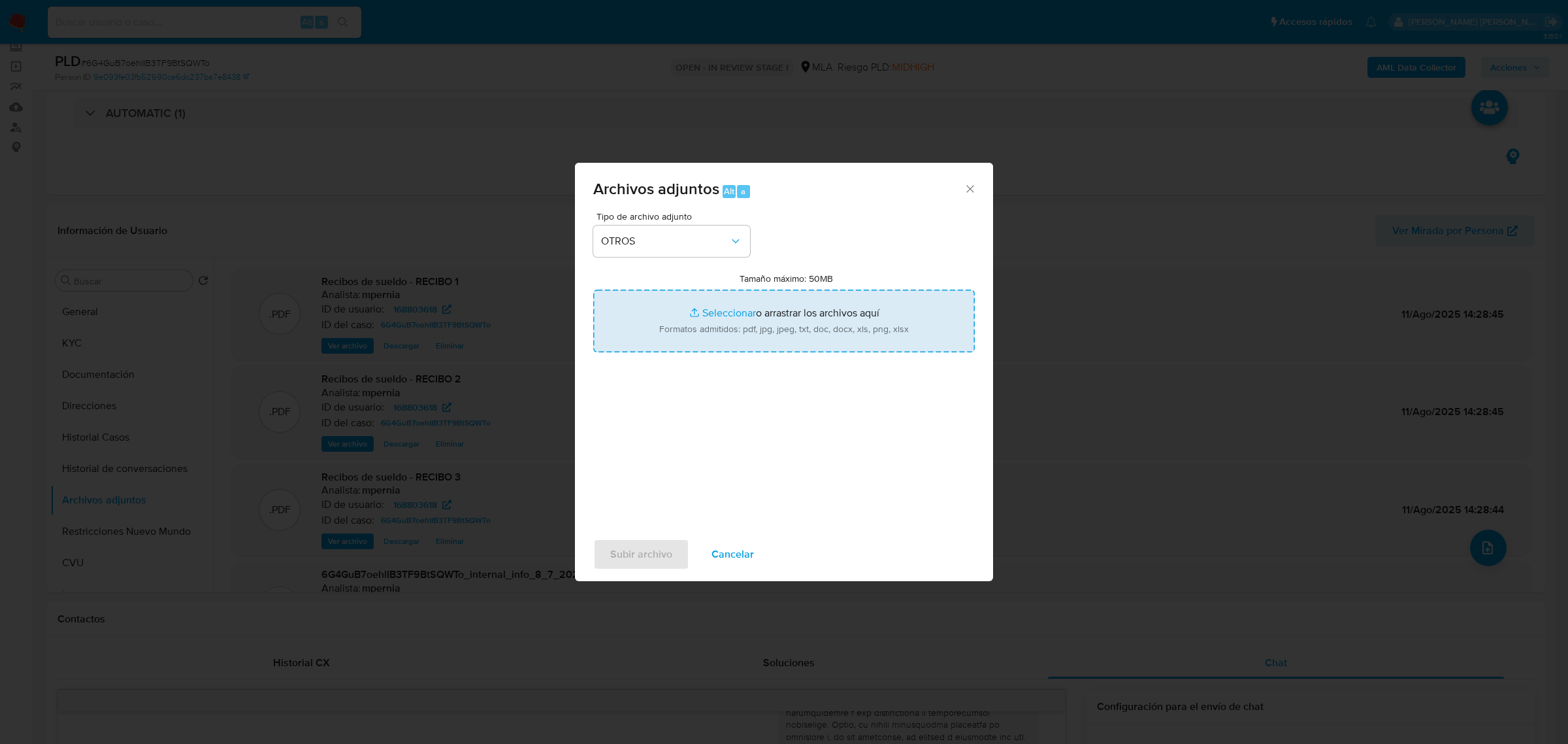
type input "C:\fakepath\Movimientos-Aladdin-168803618.xlsx"
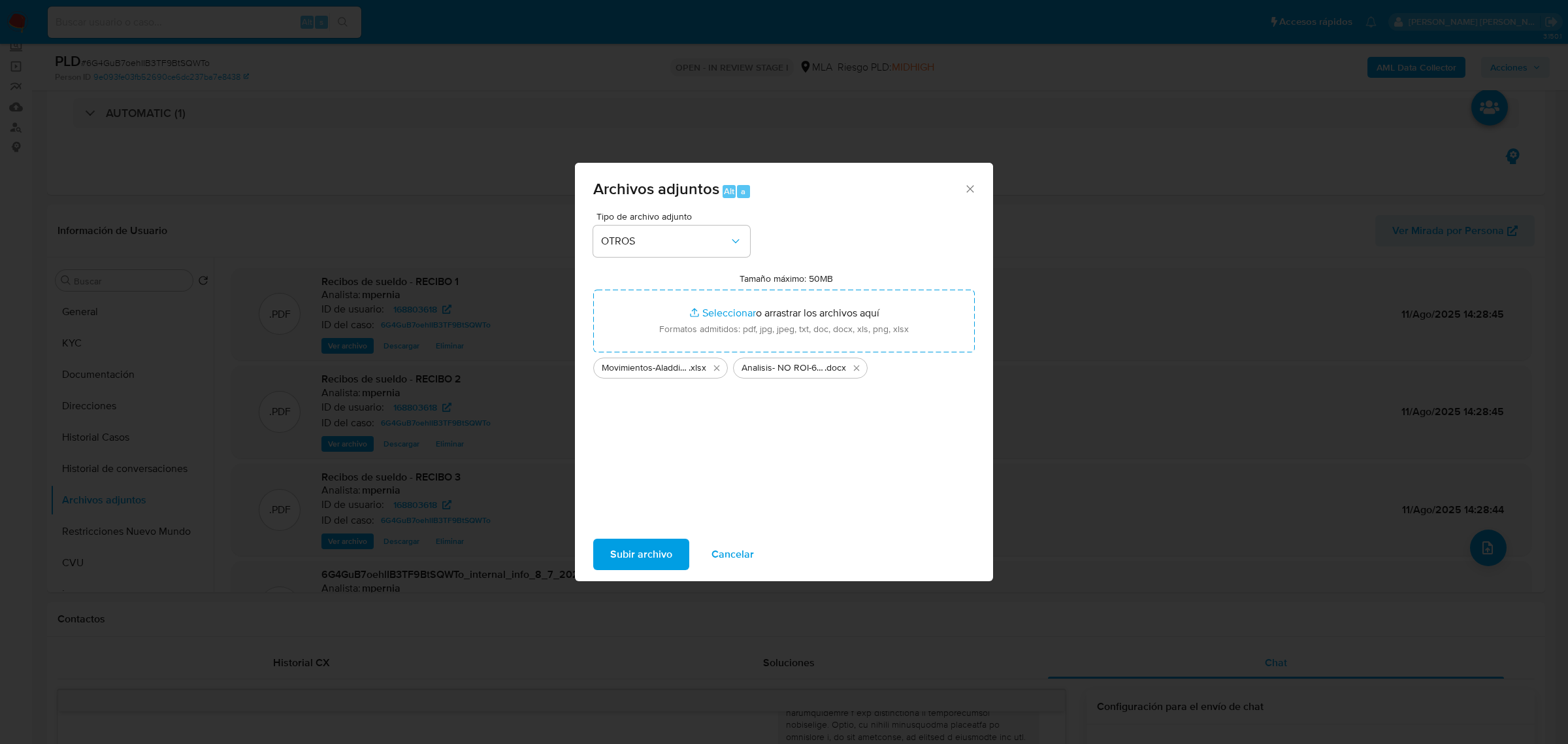
click at [659, 559] on span "Subir archivo" at bounding box center [642, 553] width 62 height 29
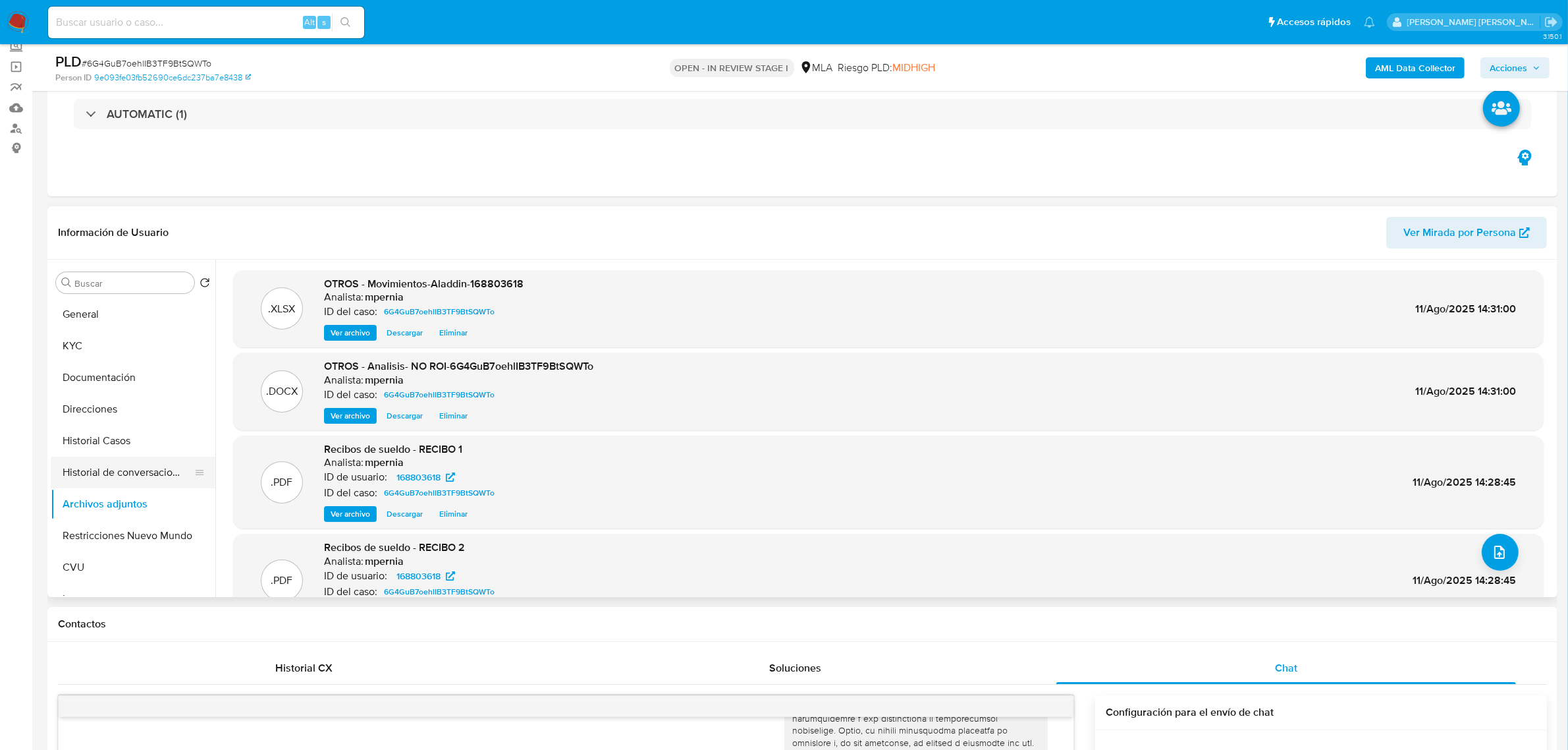
click at [138, 469] on button "Historial de conversaciones" at bounding box center [127, 472] width 154 height 31
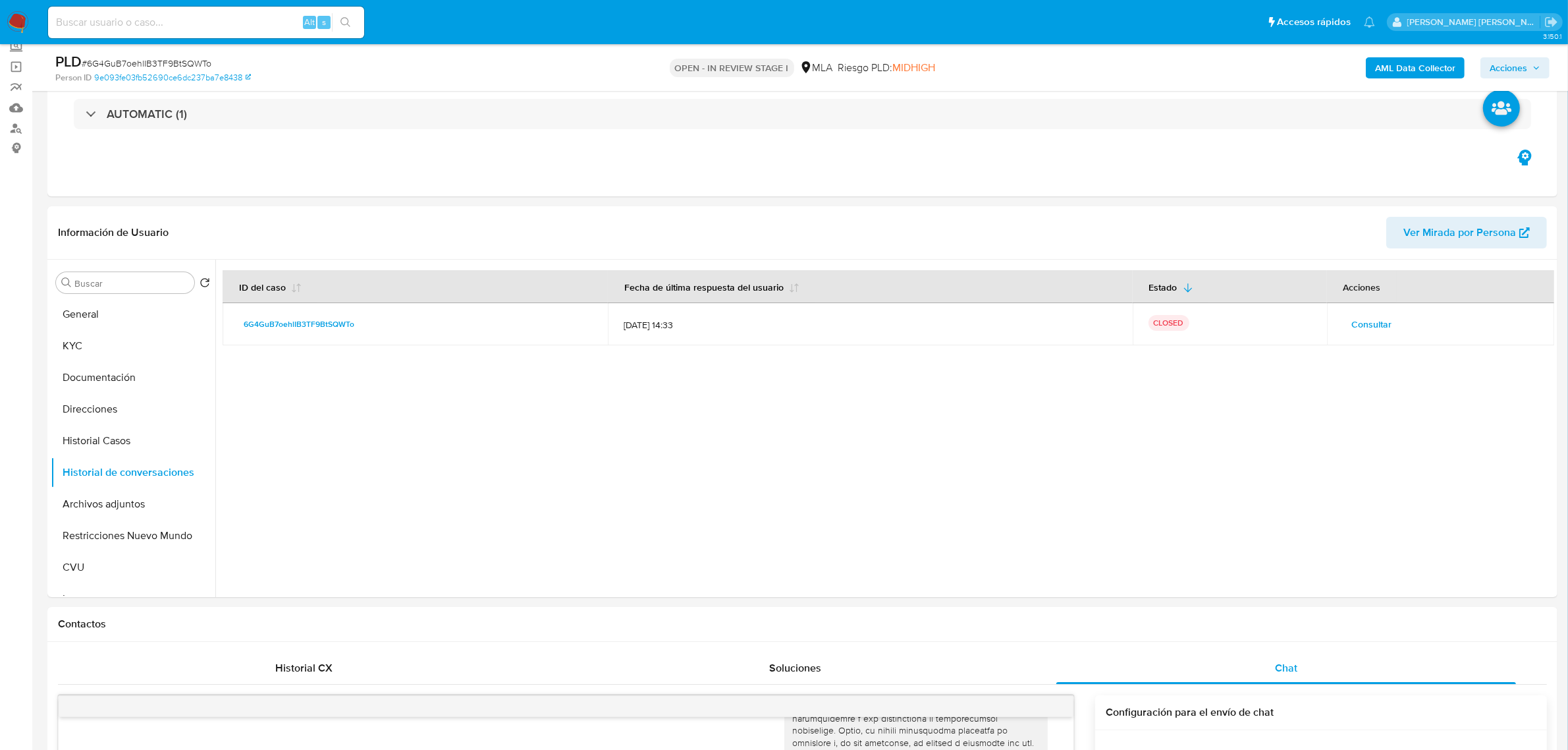
drag, startPoint x: 1492, startPoint y: 60, endPoint x: 1460, endPoint y: 78, distance: 36.7
click at [1492, 61] on span "Acciones" at bounding box center [1508, 68] width 38 height 21
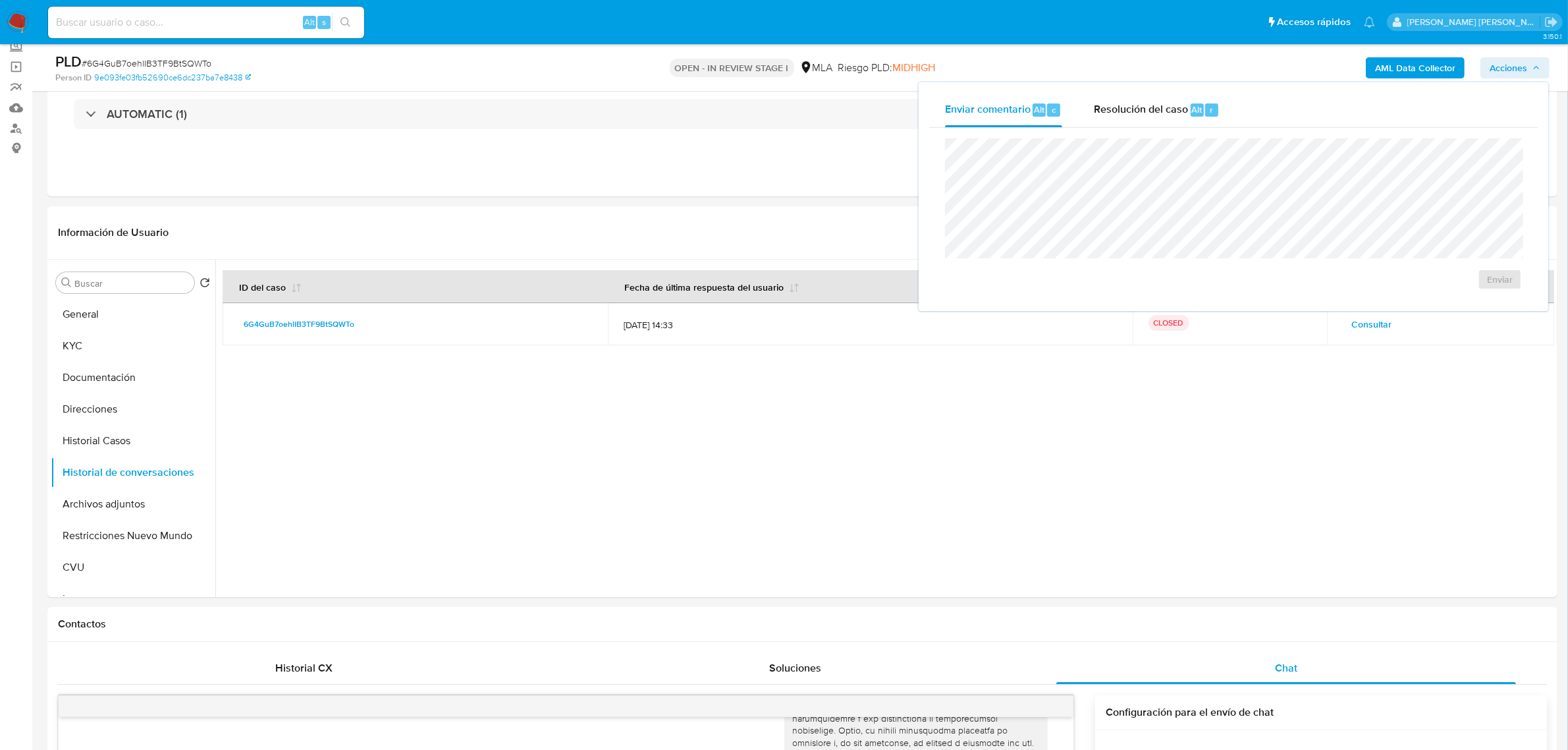
drag, startPoint x: 1136, startPoint y: 103, endPoint x: 1143, endPoint y: 135, distance: 32.8
click at [1140, 116] on span "Resolución del caso" at bounding box center [1141, 108] width 94 height 15
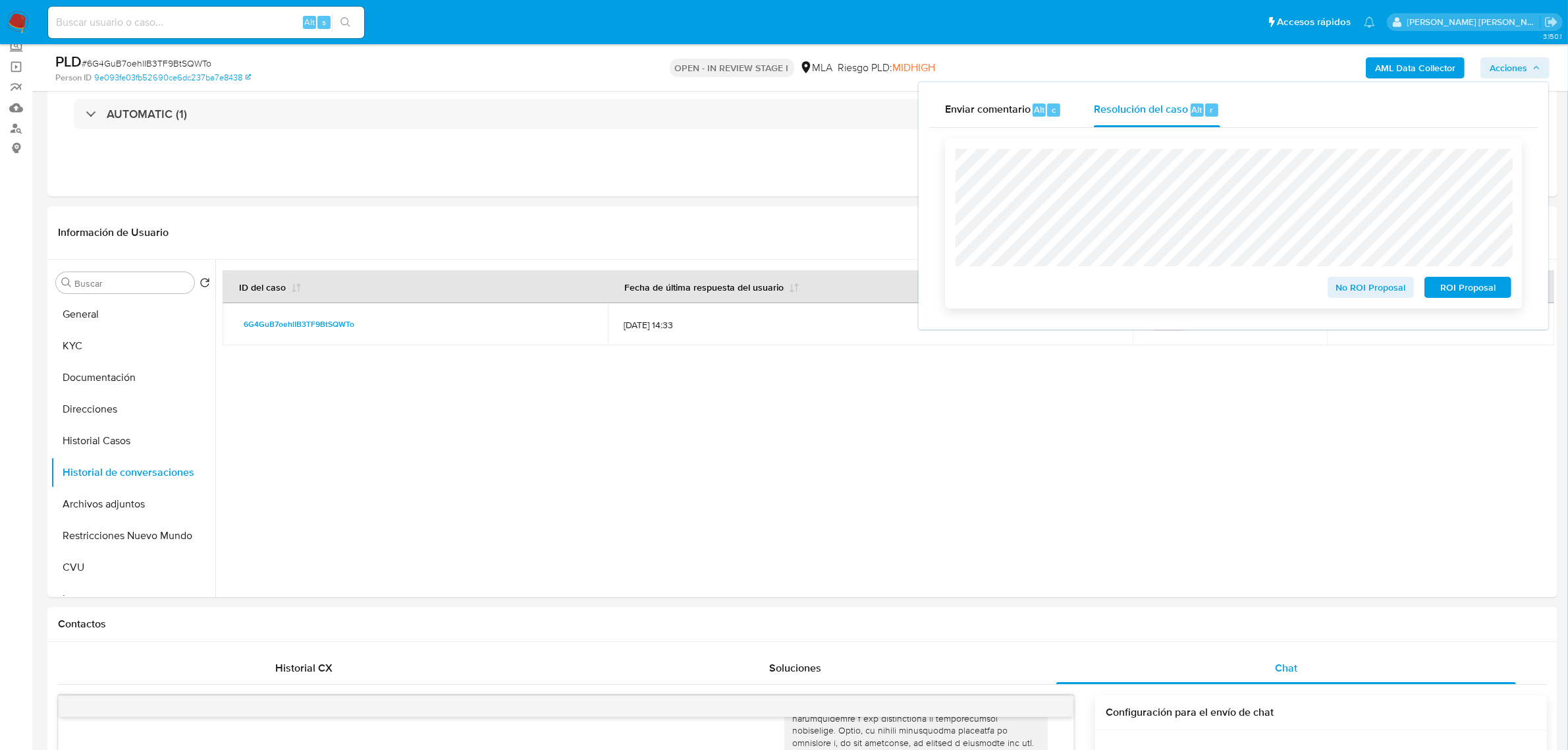
click at [1361, 282] on span "No ROI Proposal" at bounding box center [1371, 287] width 68 height 18
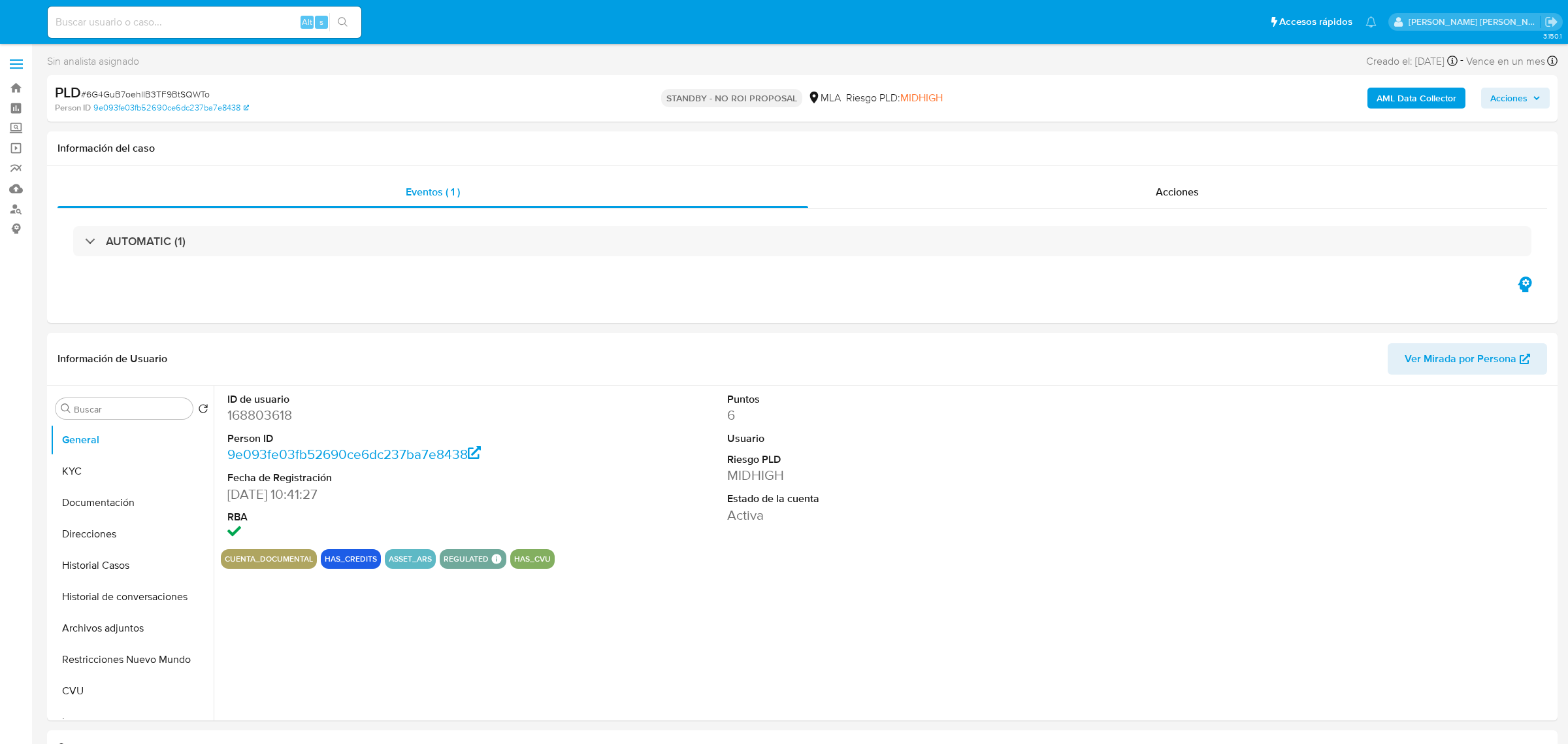
select select "10"
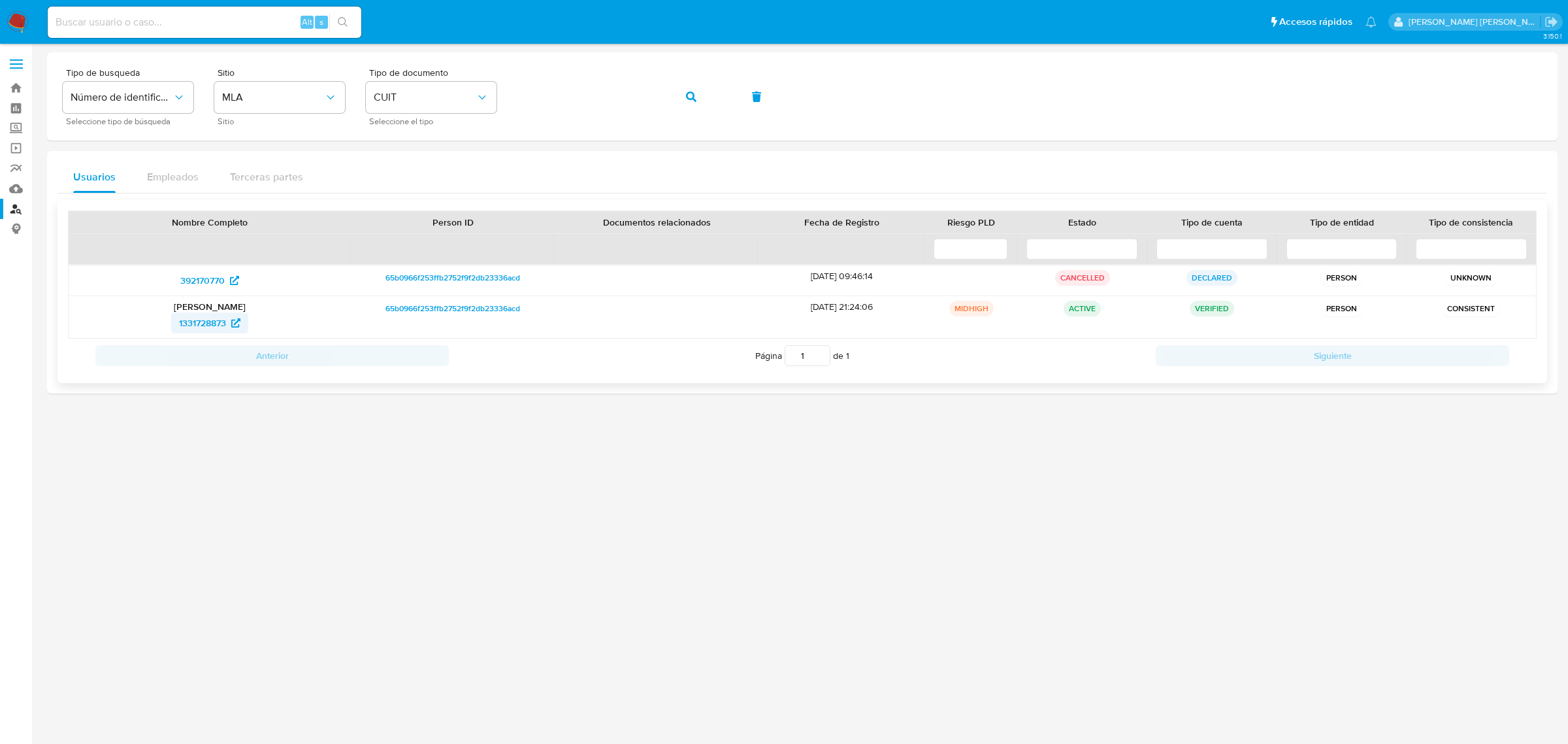
click at [191, 319] on span "1331728873" at bounding box center [203, 323] width 47 height 21
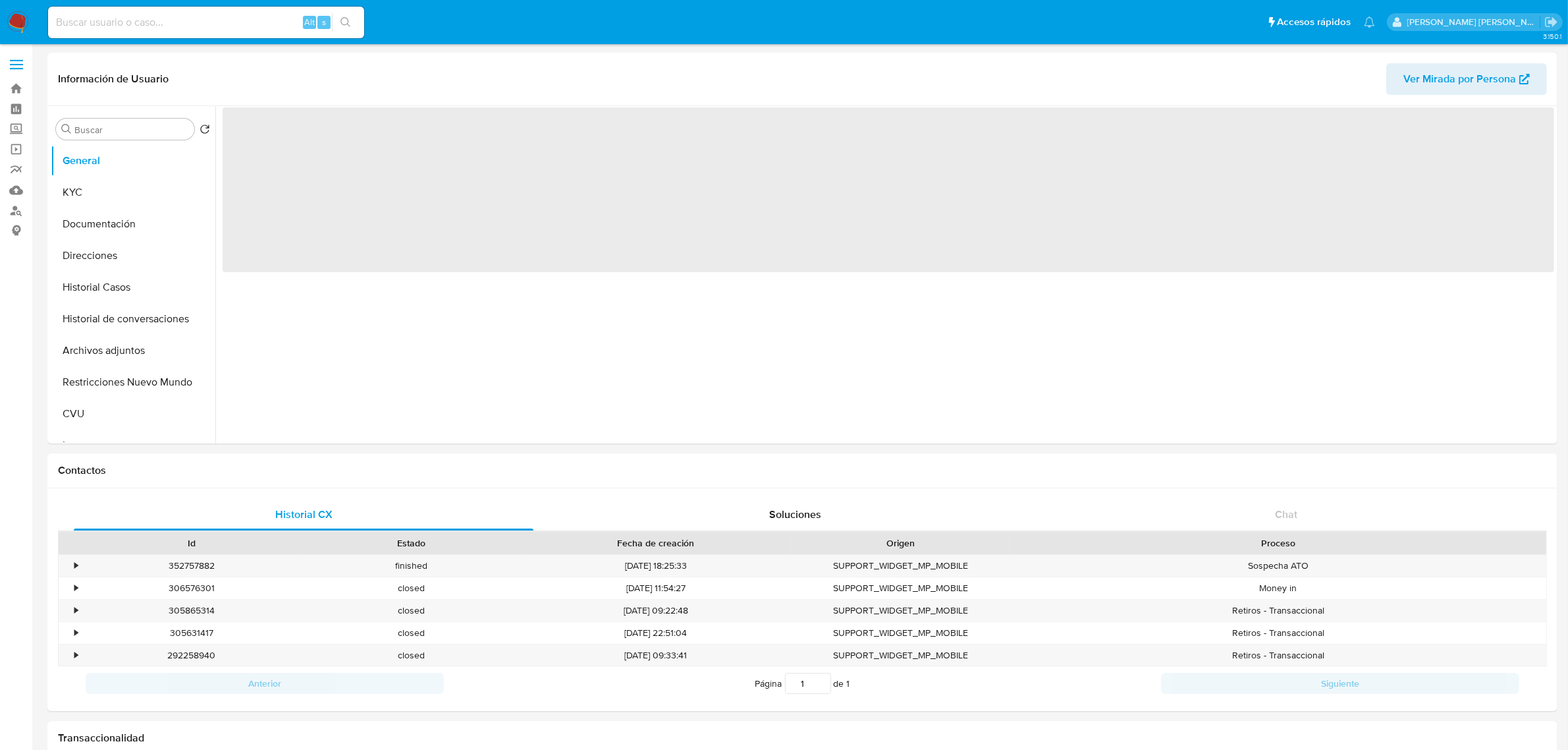
click at [172, 25] on input at bounding box center [206, 23] width 316 height 17
paste input "52213582"
type input "52213582"
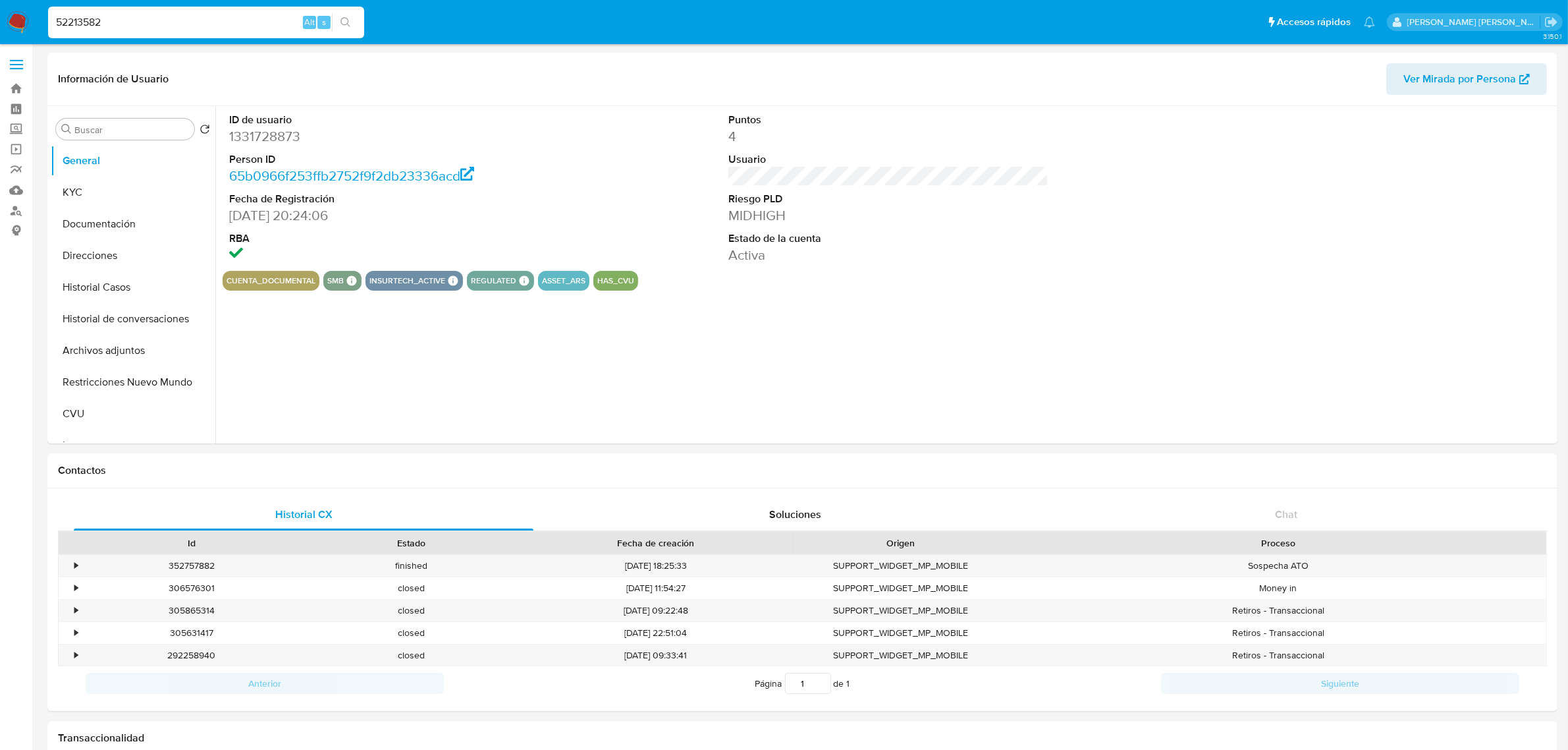
select select "10"
type input "52213582"
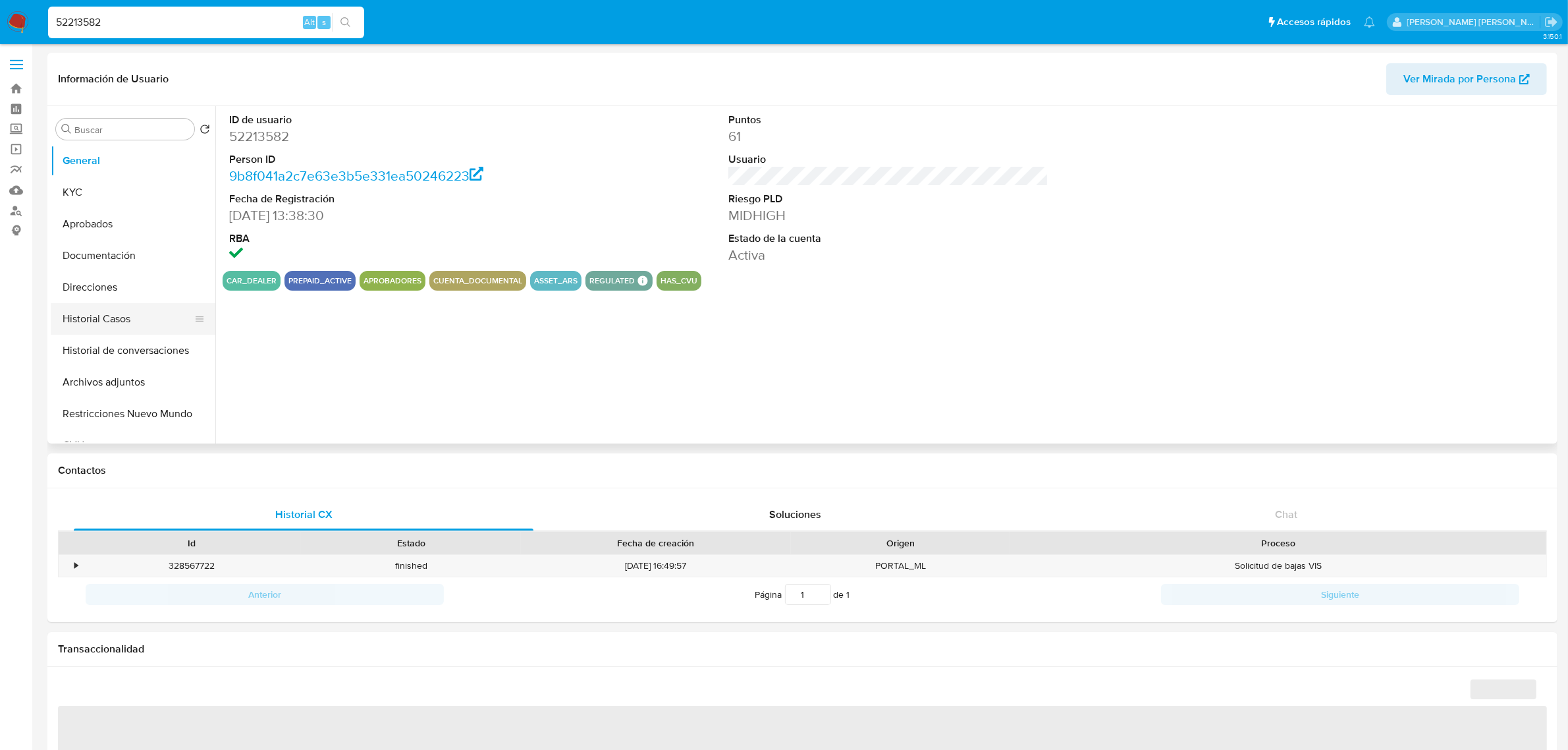
click at [86, 319] on button "Historial Casos" at bounding box center [127, 319] width 154 height 31
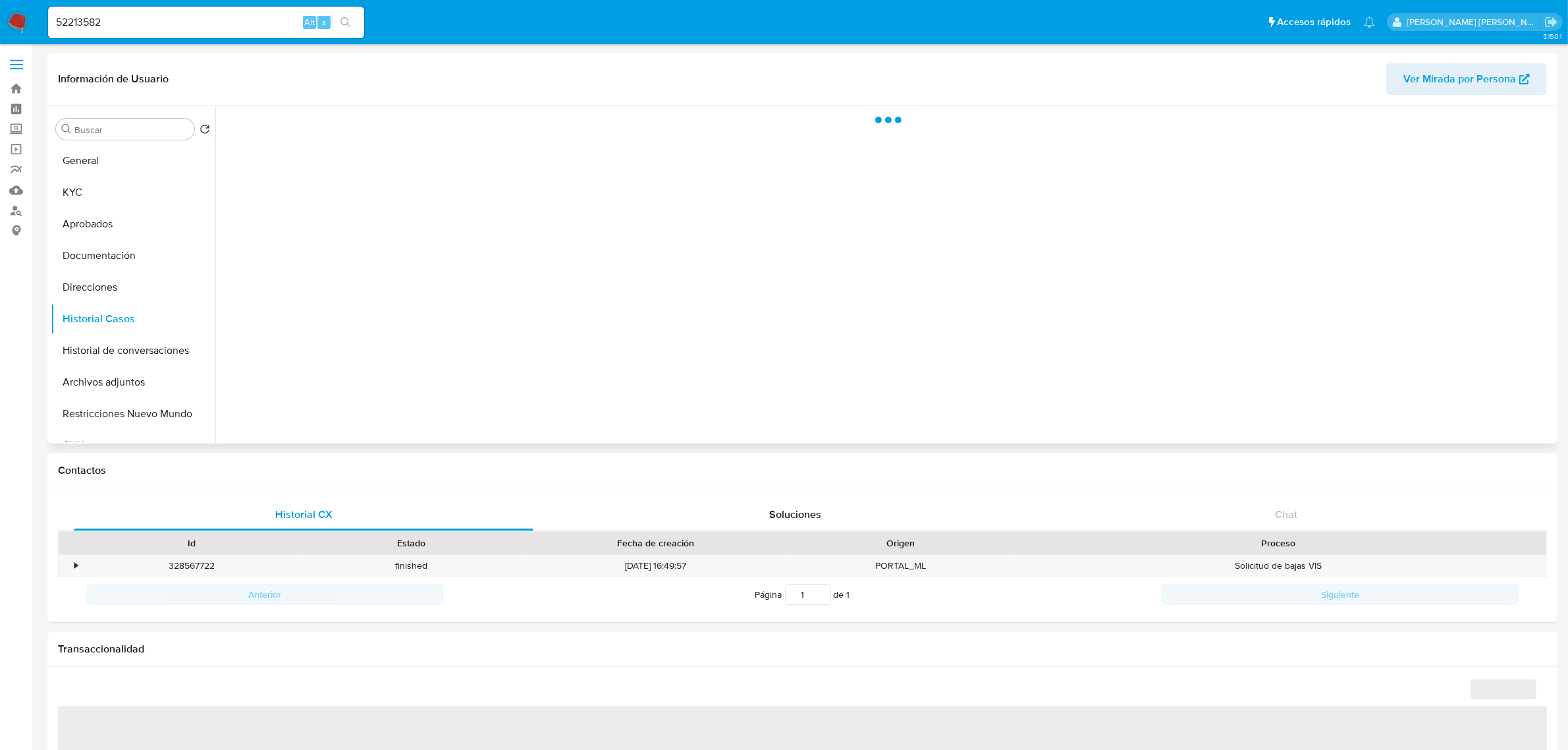
select select "10"
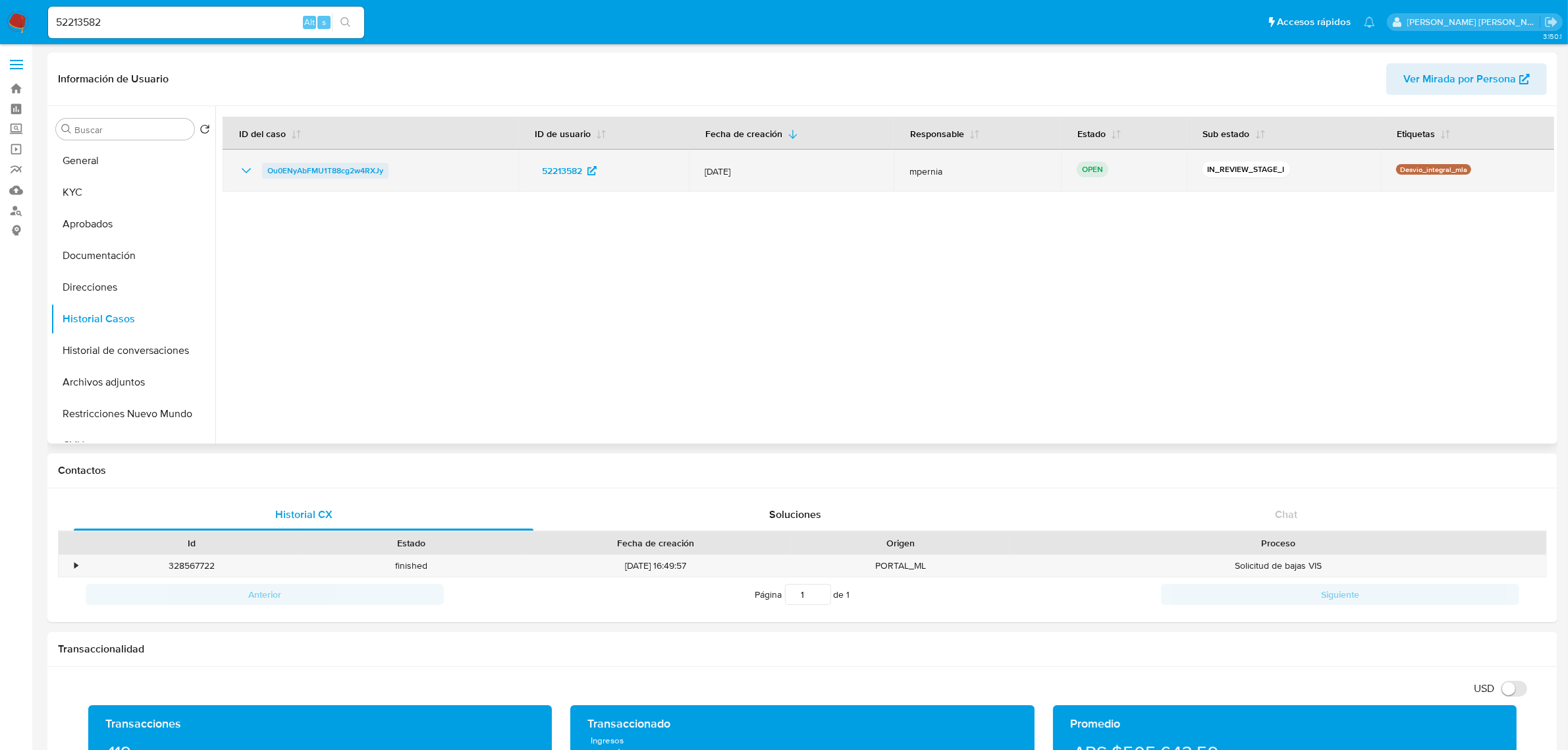
click at [299, 168] on span "Ou0ENyAbFMU1T88cg2w4RXJy" at bounding box center [325, 170] width 116 height 16
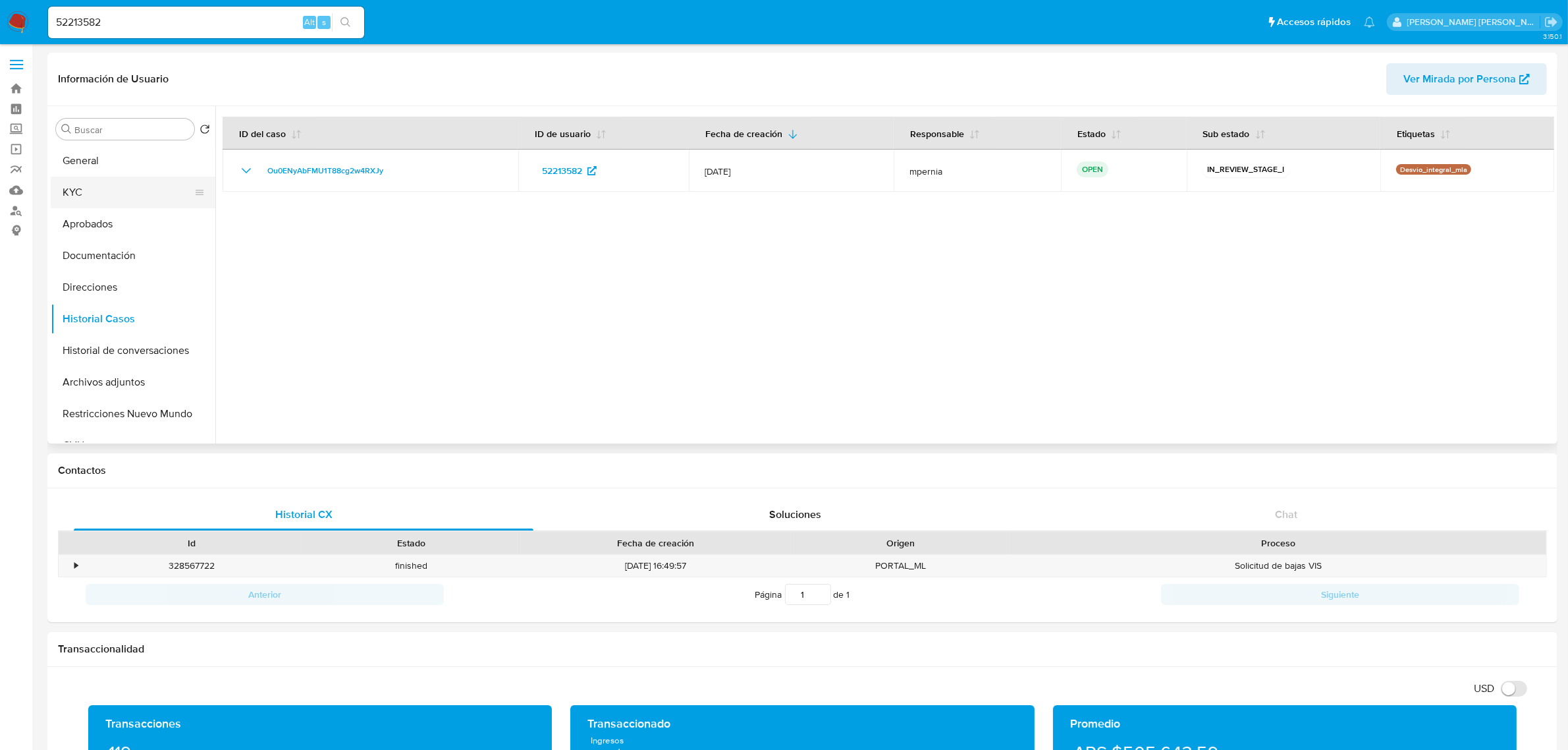
click at [60, 182] on button "KYC" at bounding box center [127, 192] width 154 height 31
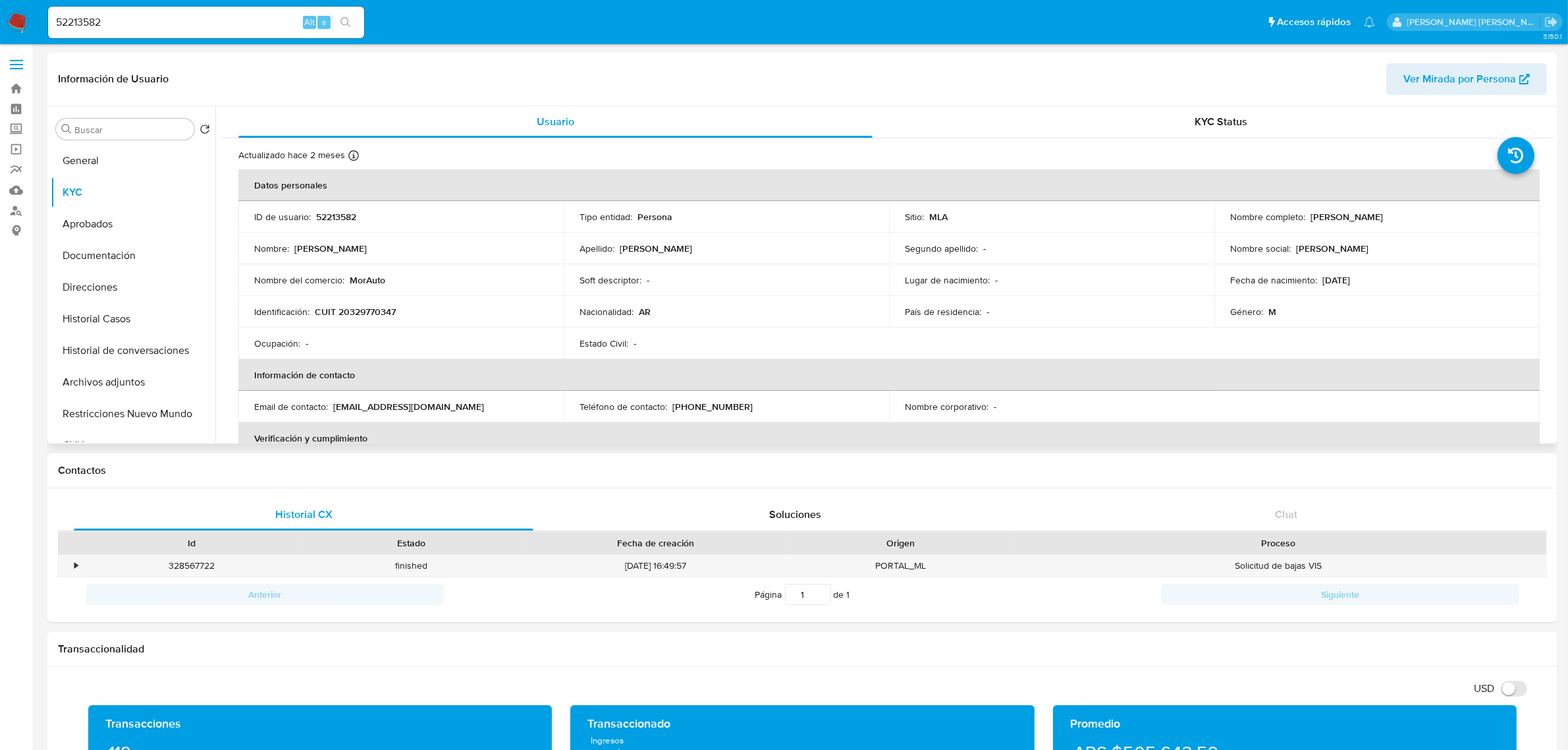
click at [360, 312] on p "CUIT 20329770347" at bounding box center [355, 312] width 81 height 12
copy p "20329770347"
drag, startPoint x: 1325, startPoint y: 212, endPoint x: 1370, endPoint y: 219, distance: 45.5
click at [1370, 219] on p "[PERSON_NAME]" at bounding box center [1346, 217] width 72 height 12
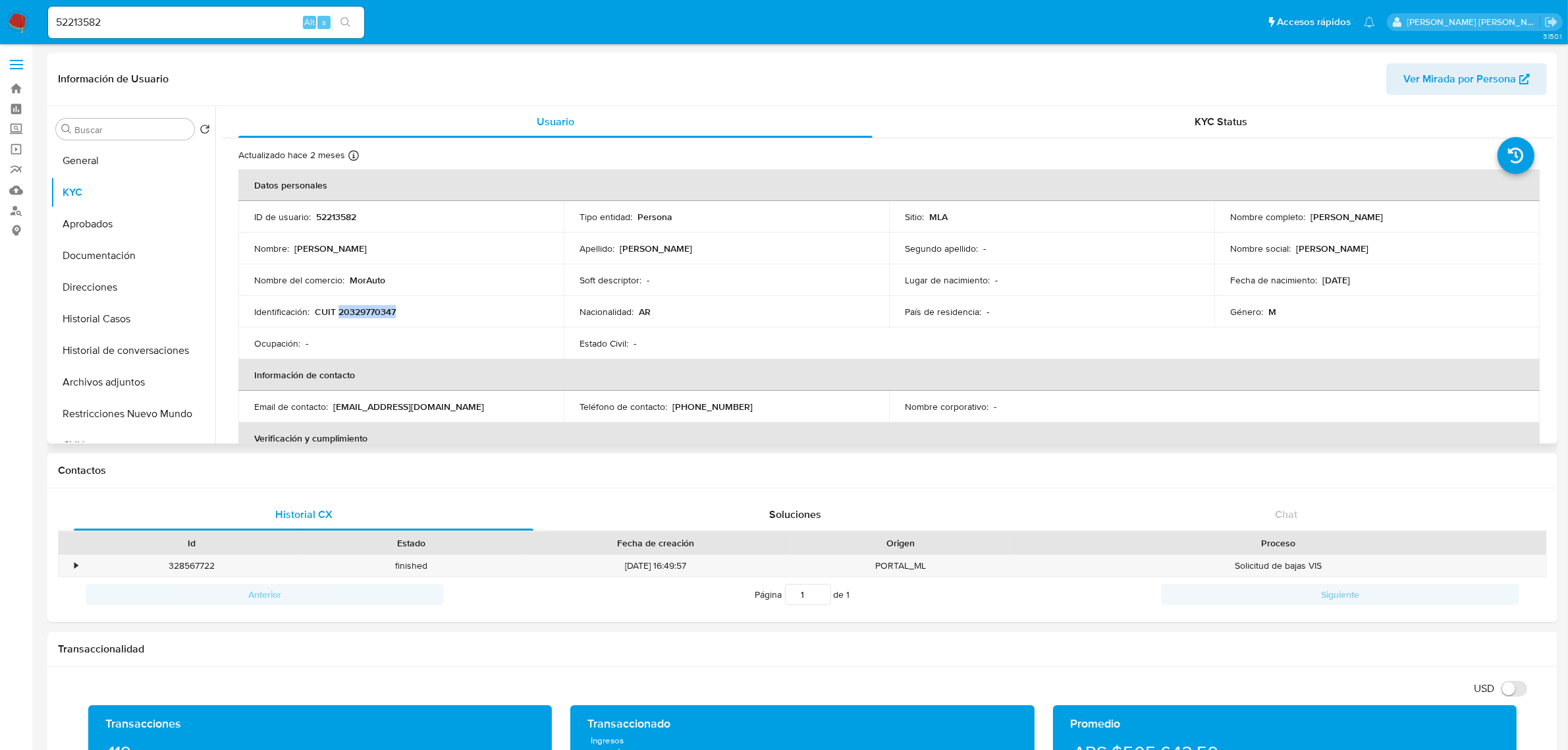
copy p "[PERSON_NAME]"
click at [109, 307] on button "Historial Casos" at bounding box center [127, 319] width 154 height 31
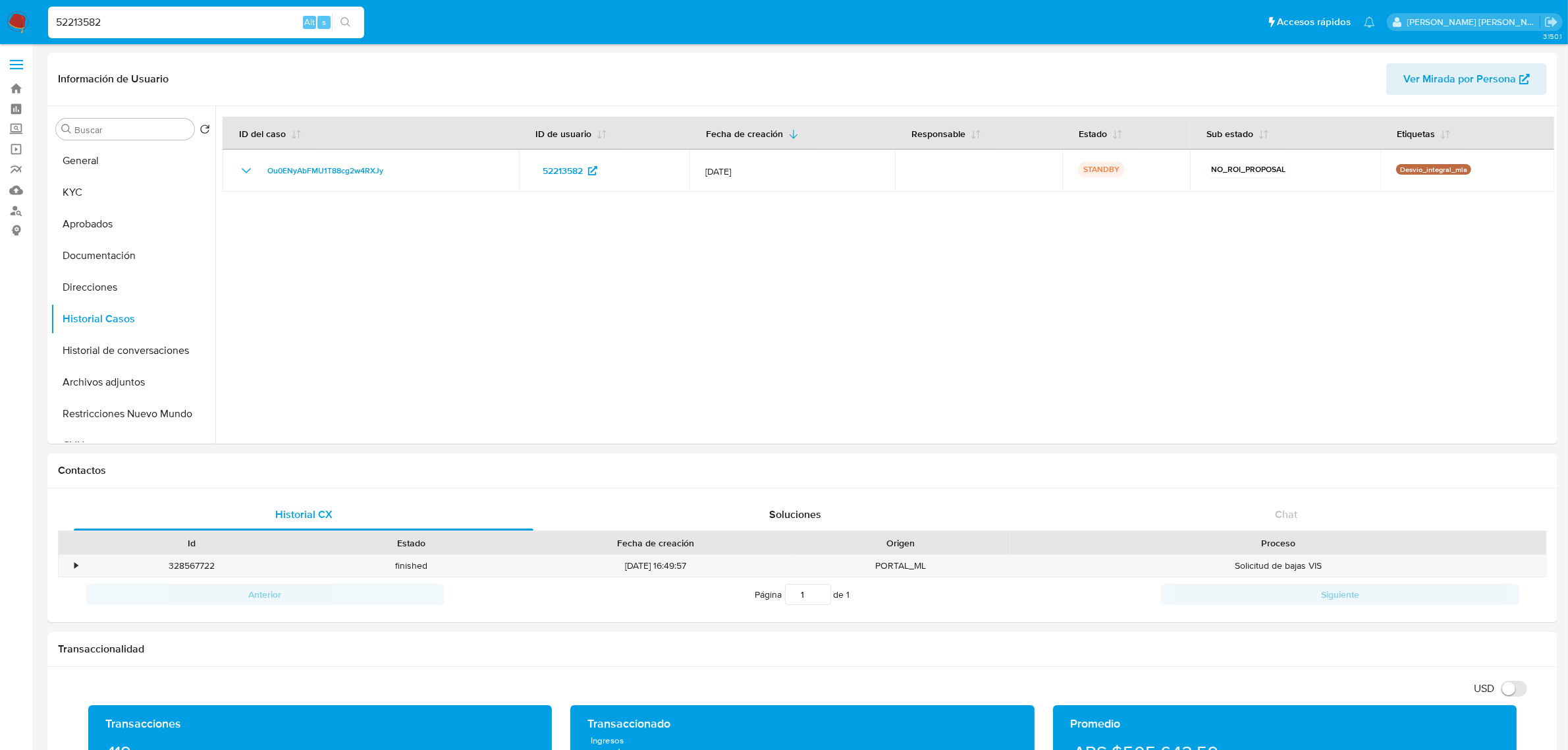
drag, startPoint x: 136, startPoint y: 23, endPoint x: -100, endPoint y: 21, distance: 236.0
paste input "CkX3AlRS39BZicHkvjtQ1XHW"
type input "CkX3AlRS39BZicHkvjtQ1XHW"
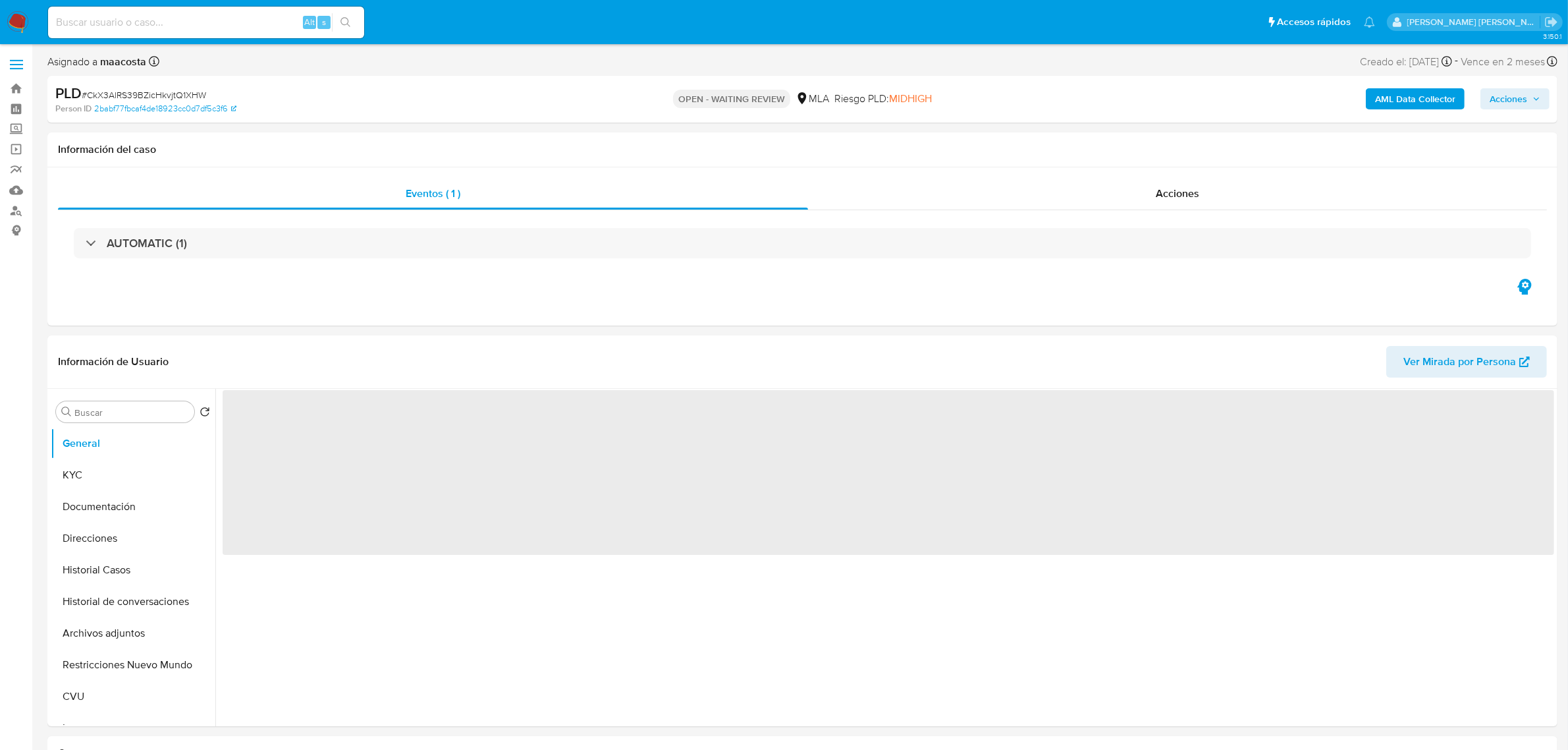
select select "10"
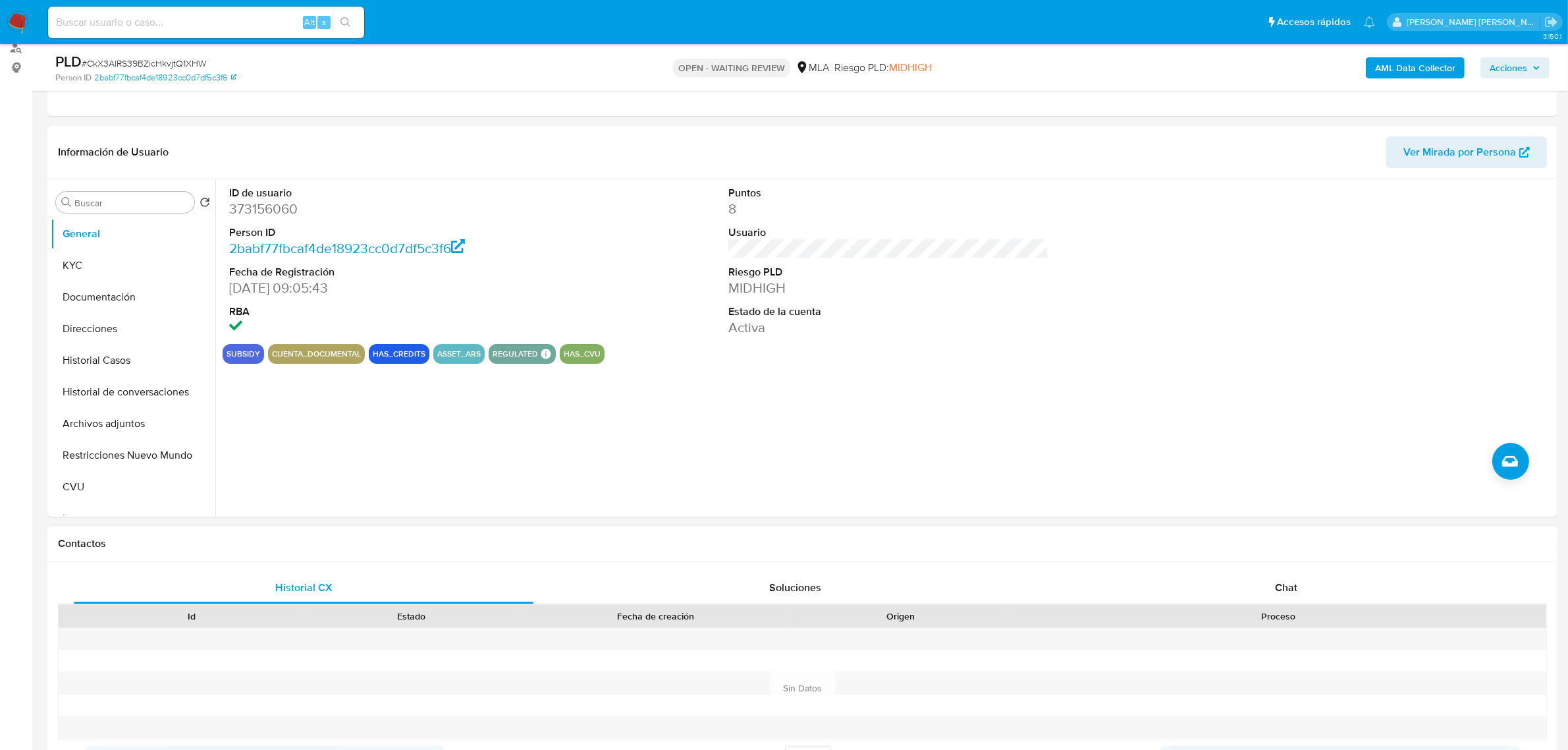
scroll to position [165, 0]
click at [1279, 601] on div "Chat" at bounding box center [1286, 586] width 460 height 31
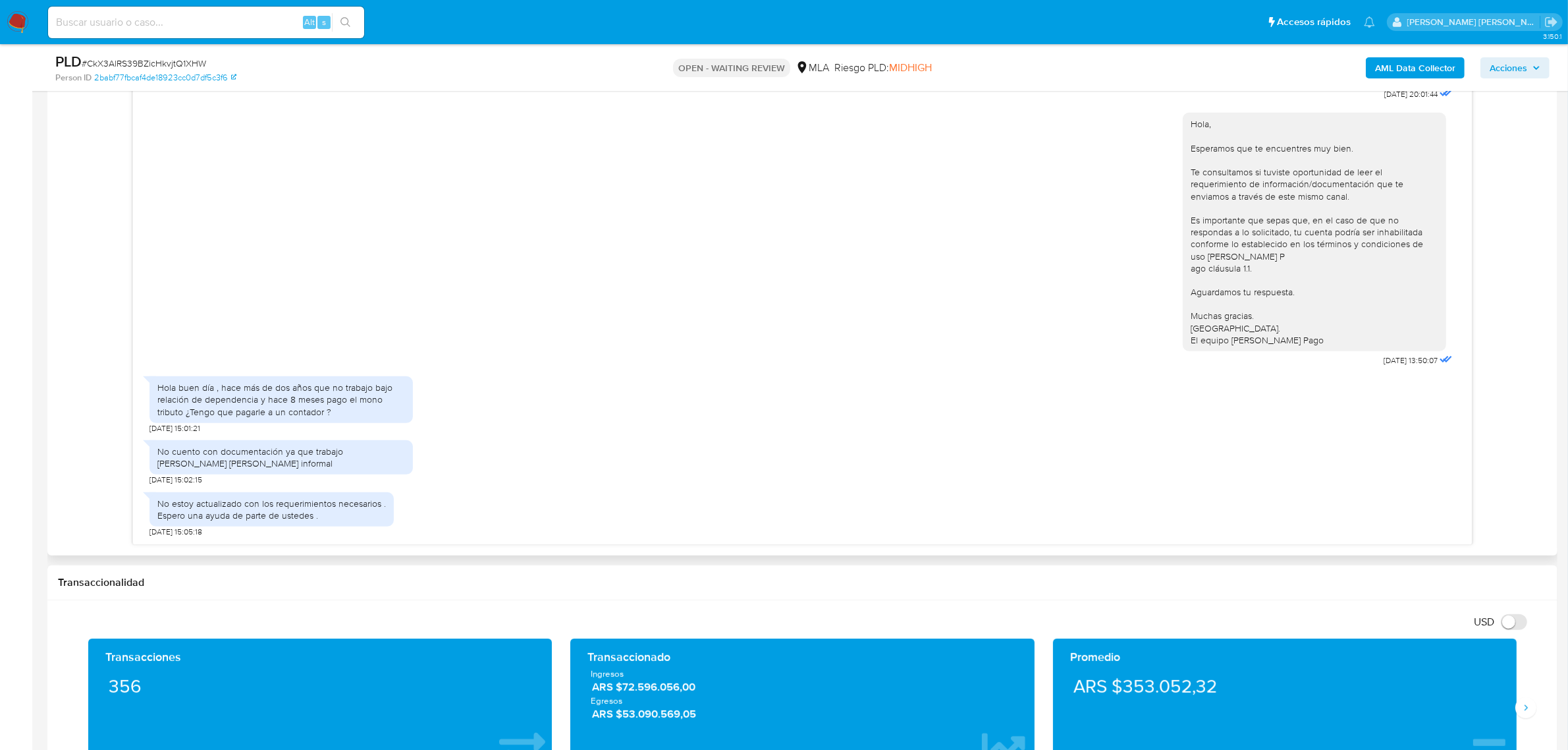
scroll to position [719, 0]
click at [189, 24] on input at bounding box center [206, 23] width 316 height 17
paste input "W8v1bu6fOhjvXSXuHvRWNYji"
type input "W8v1bu6fOhjvXSXuHvRWNYji"
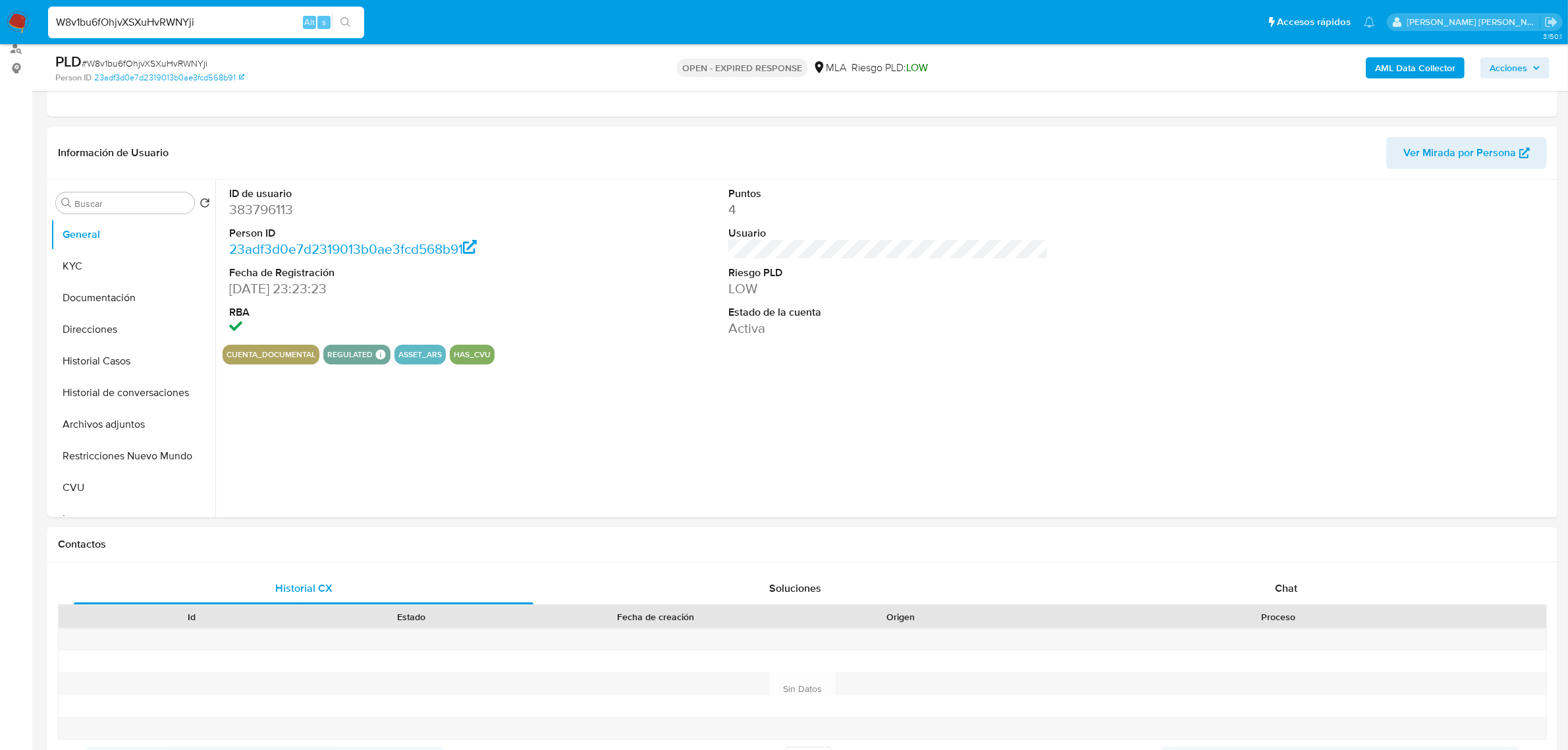
scroll to position [329, 0]
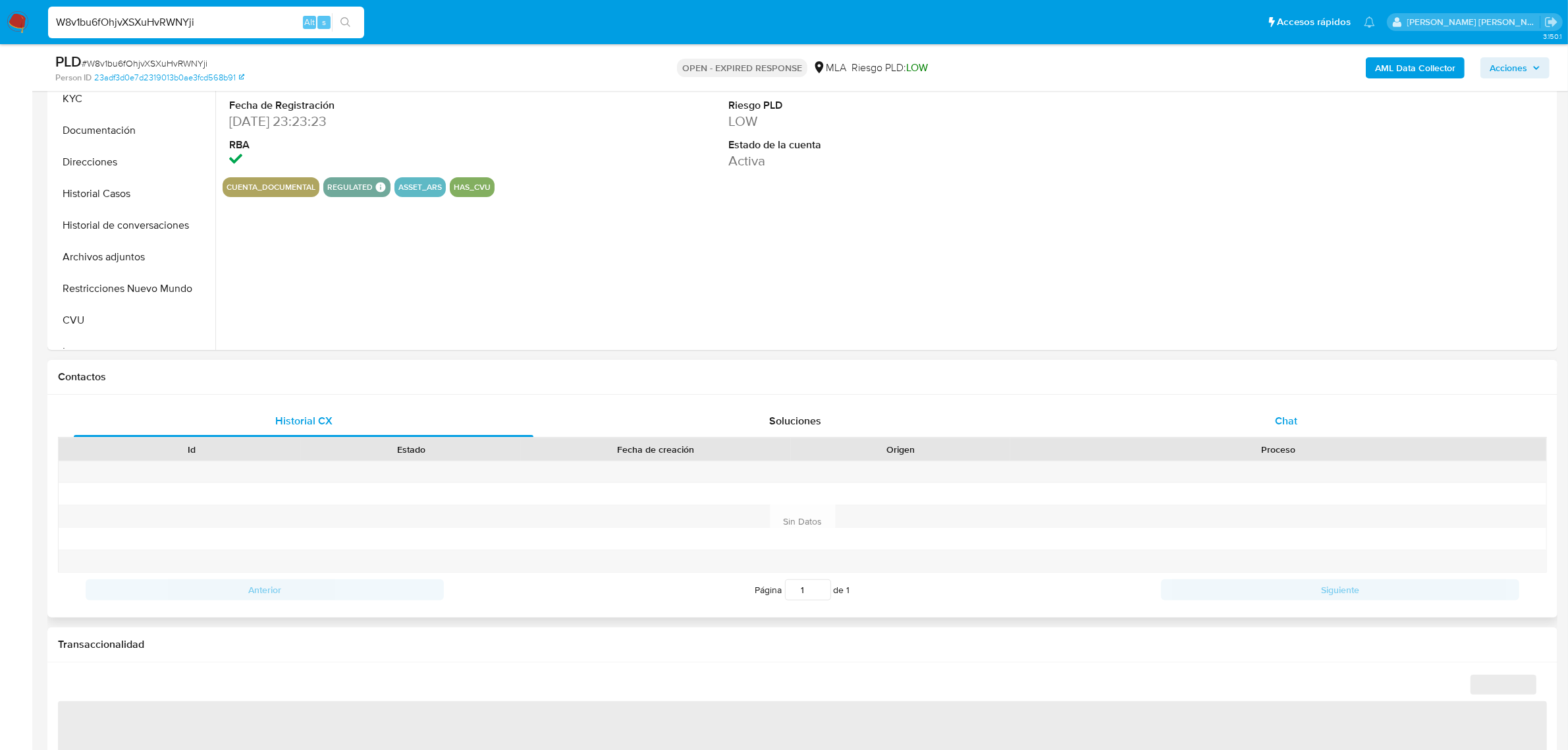
select select "10"
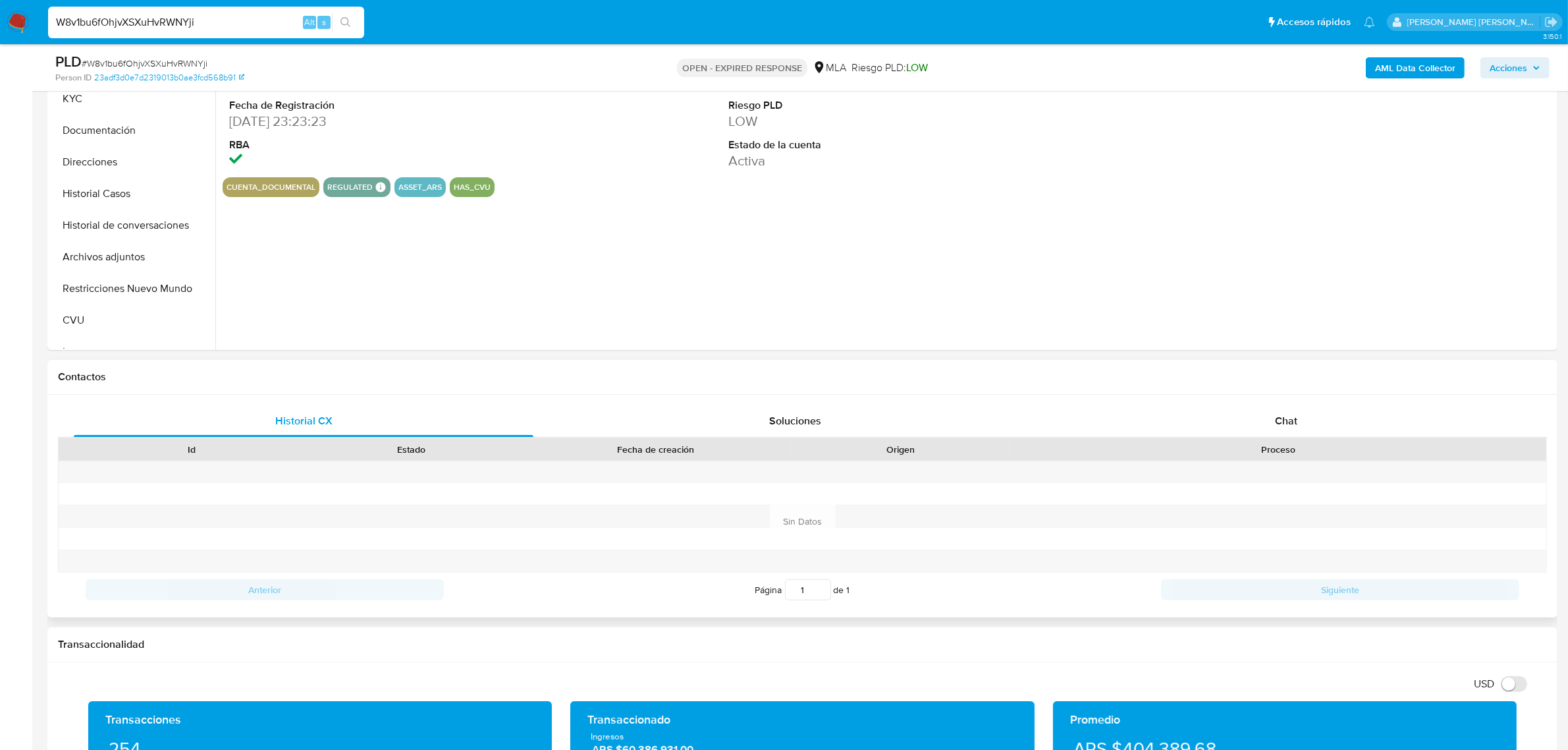
click at [1273, 401] on div "Historial CX Soluciones Chat Id Estado Fecha de creación Origen Proceso Anterio…" at bounding box center [802, 506] width 1510 height 223
click at [1271, 409] on div "Chat" at bounding box center [1286, 421] width 460 height 31
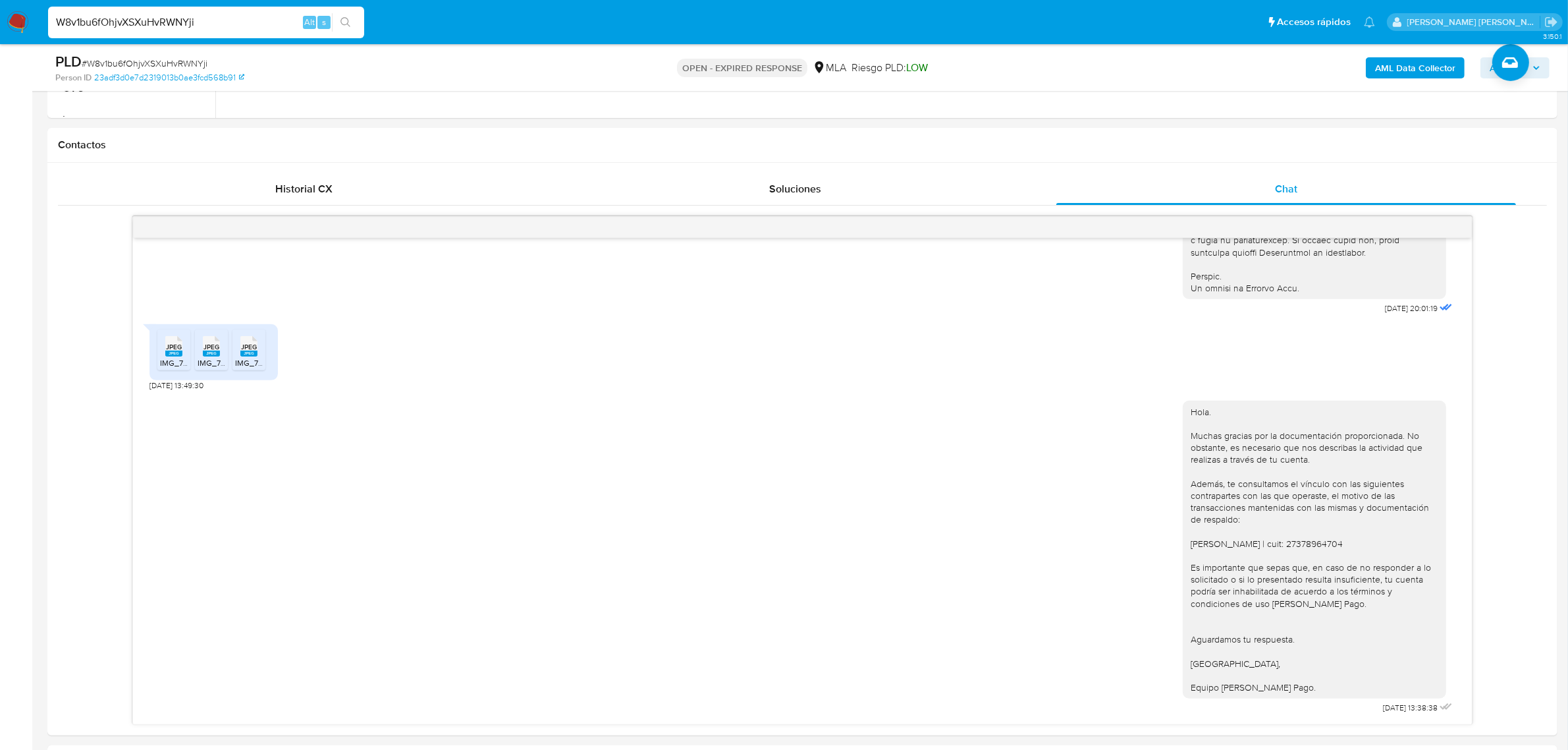
scroll to position [576, 0]
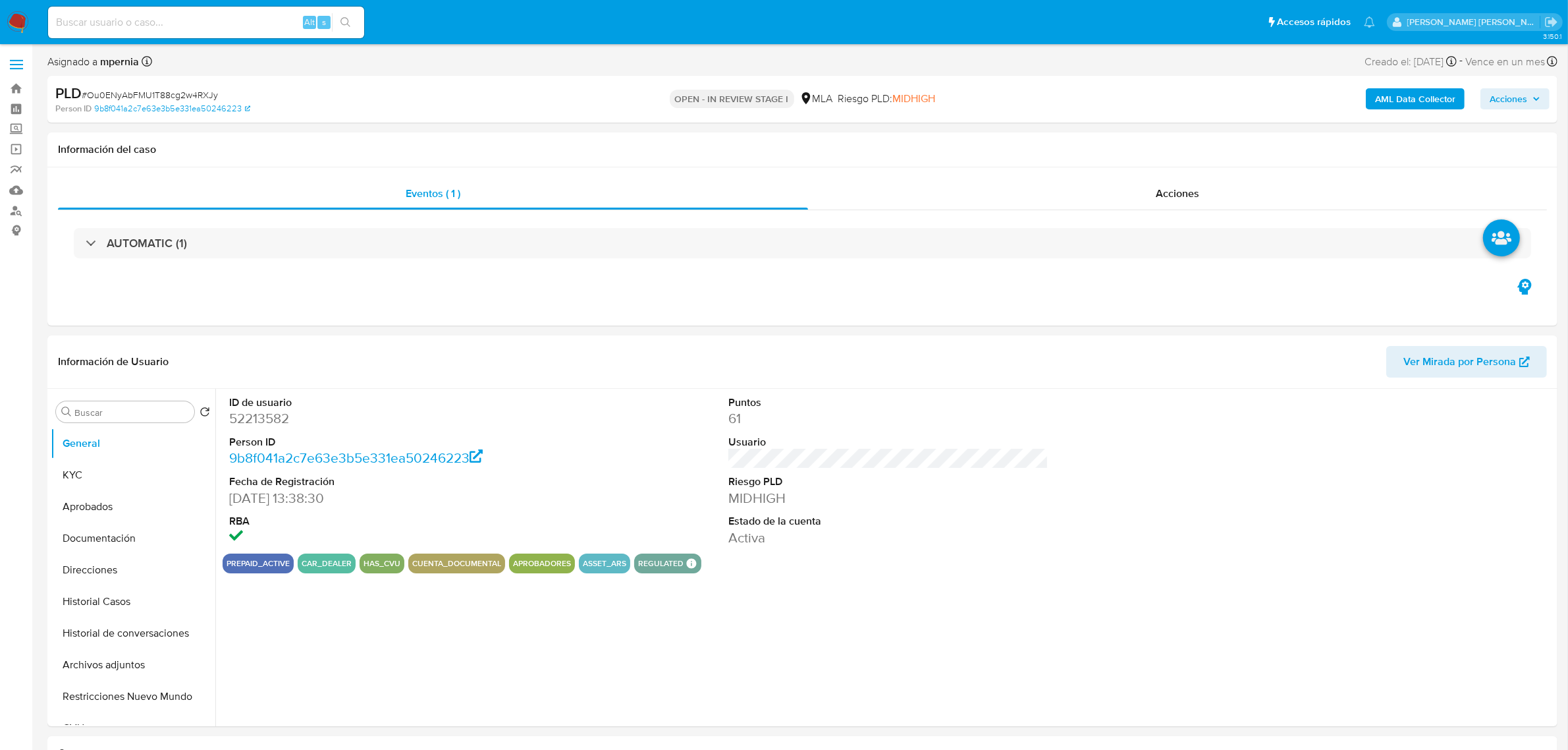
select select "10"
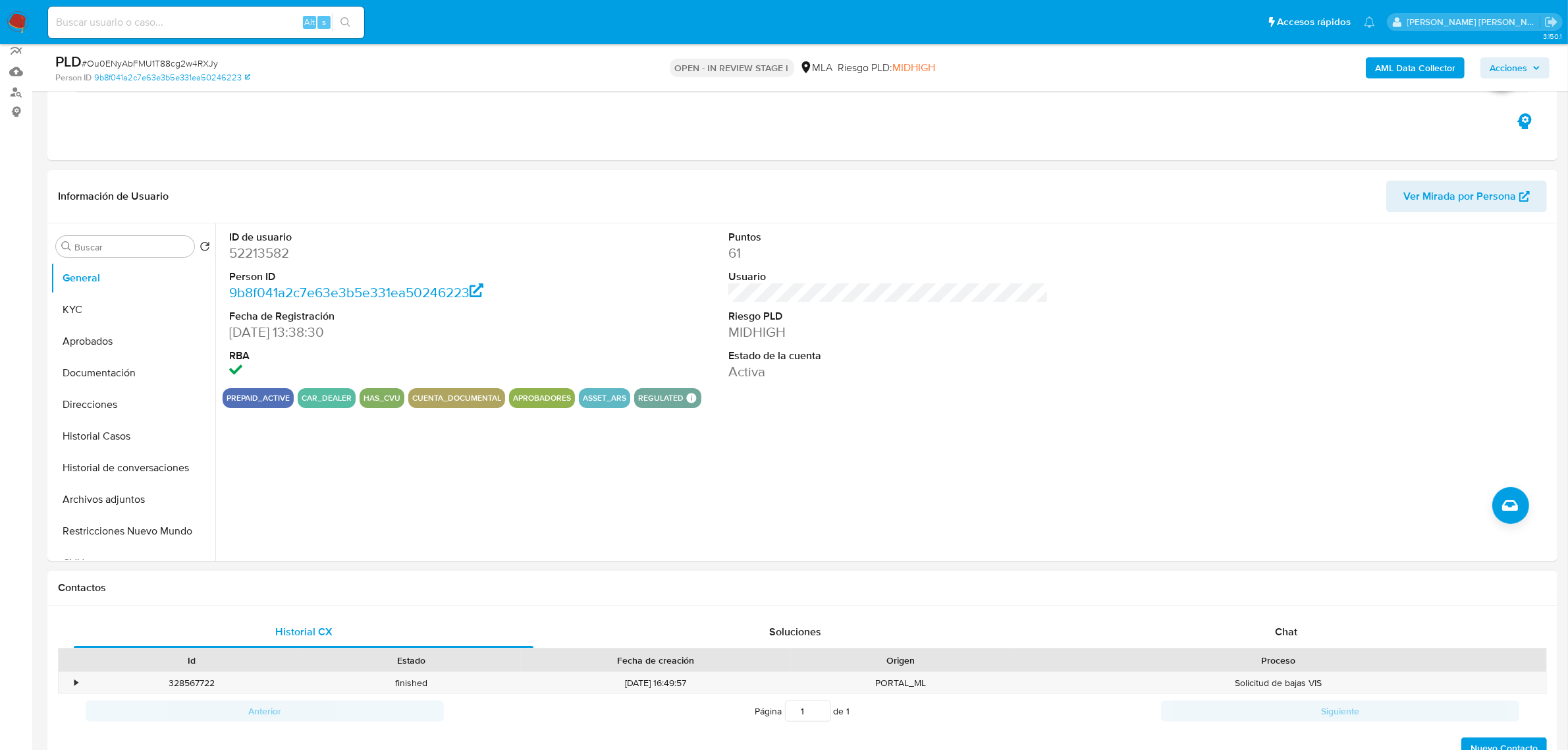
scroll to position [247, 0]
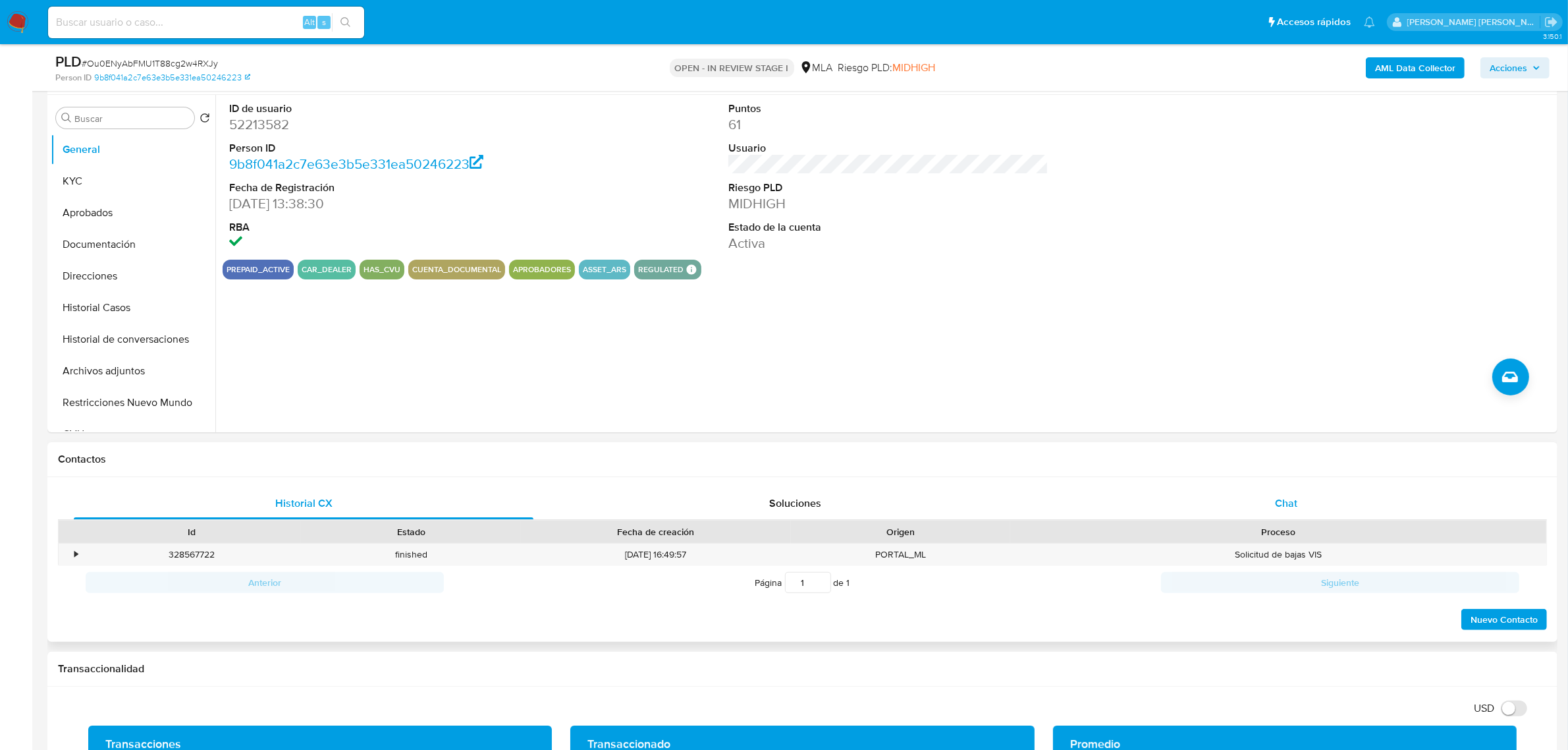
click at [1279, 514] on div "Chat" at bounding box center [1286, 504] width 460 height 31
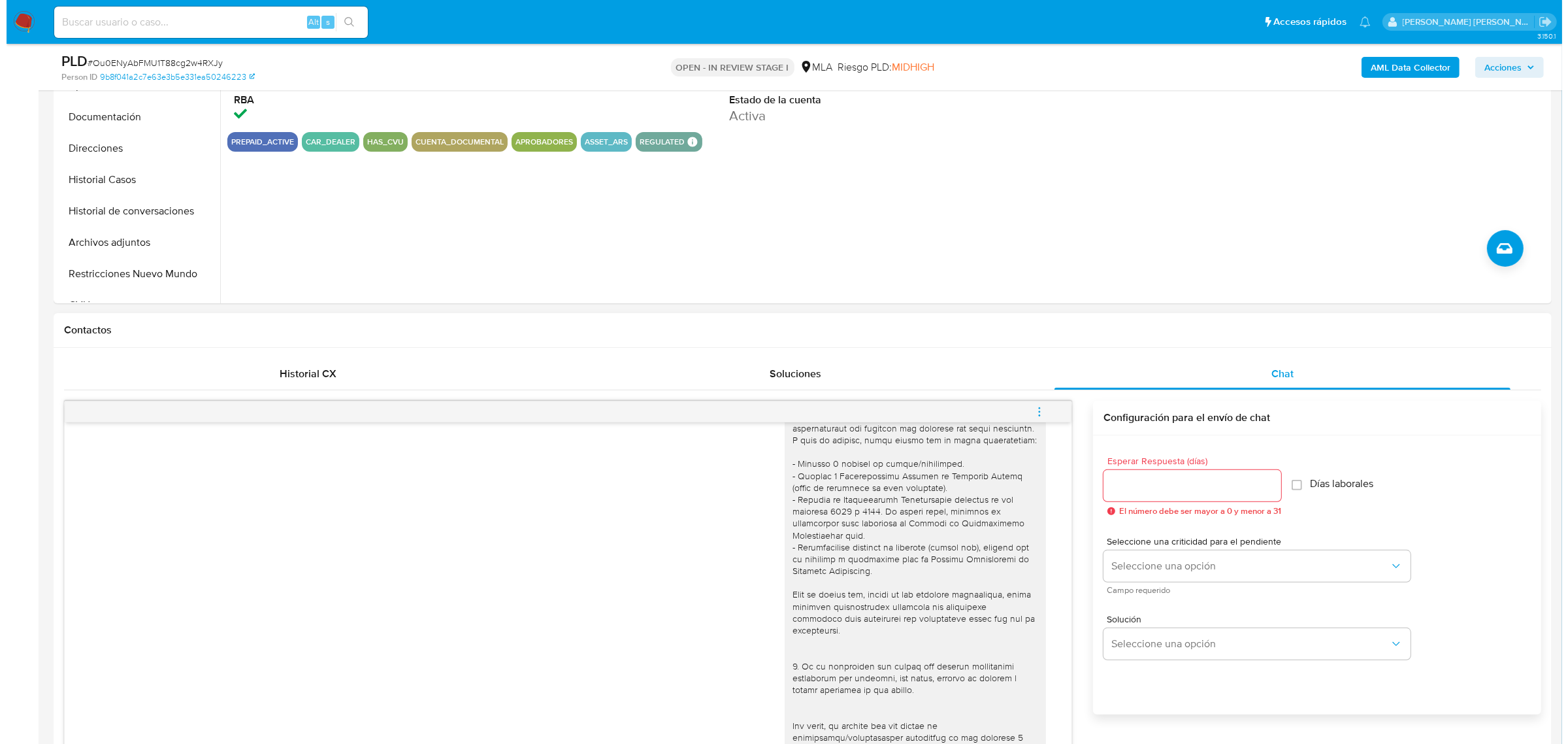
scroll to position [164, 0]
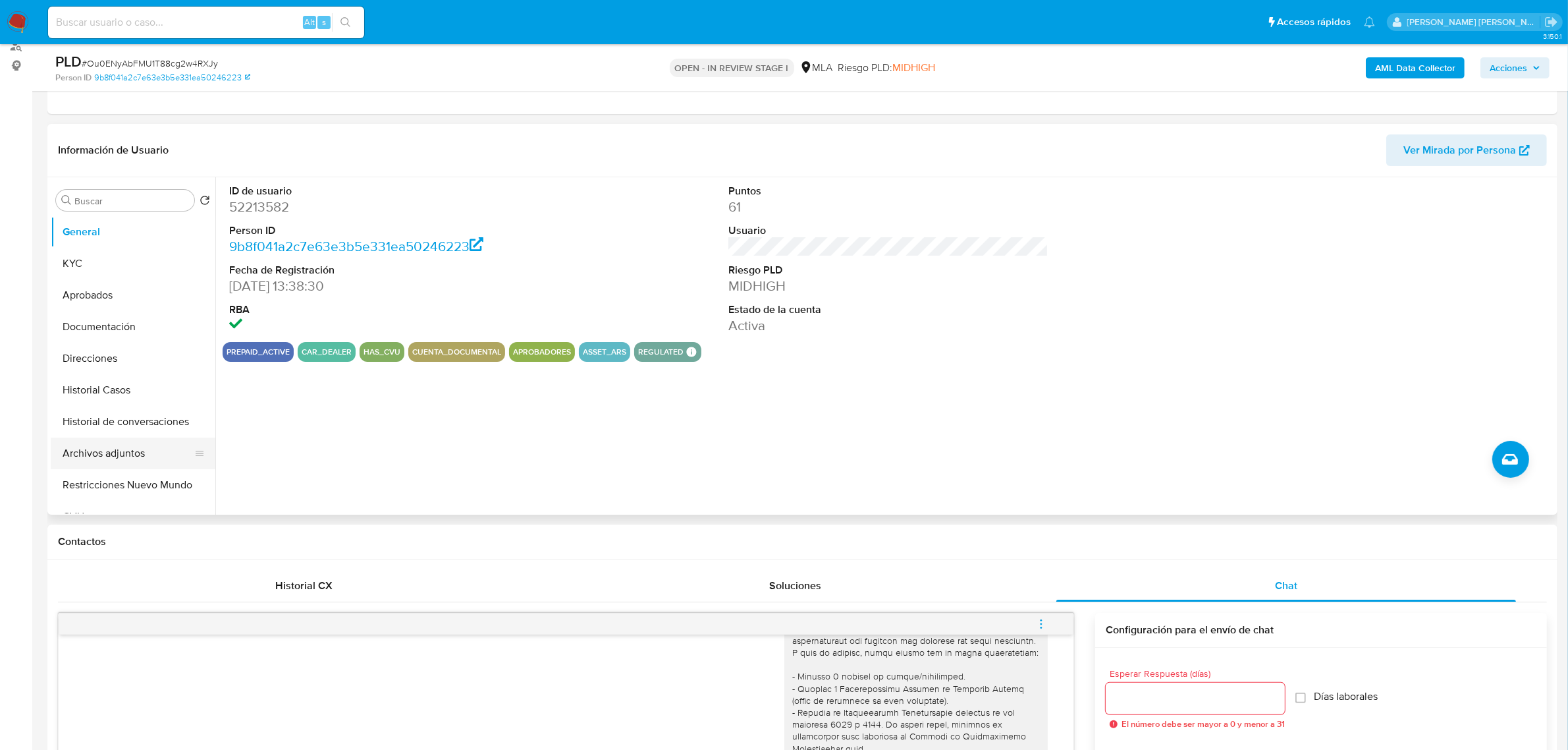
click at [84, 444] on button "Archivos adjuntos" at bounding box center [127, 453] width 154 height 31
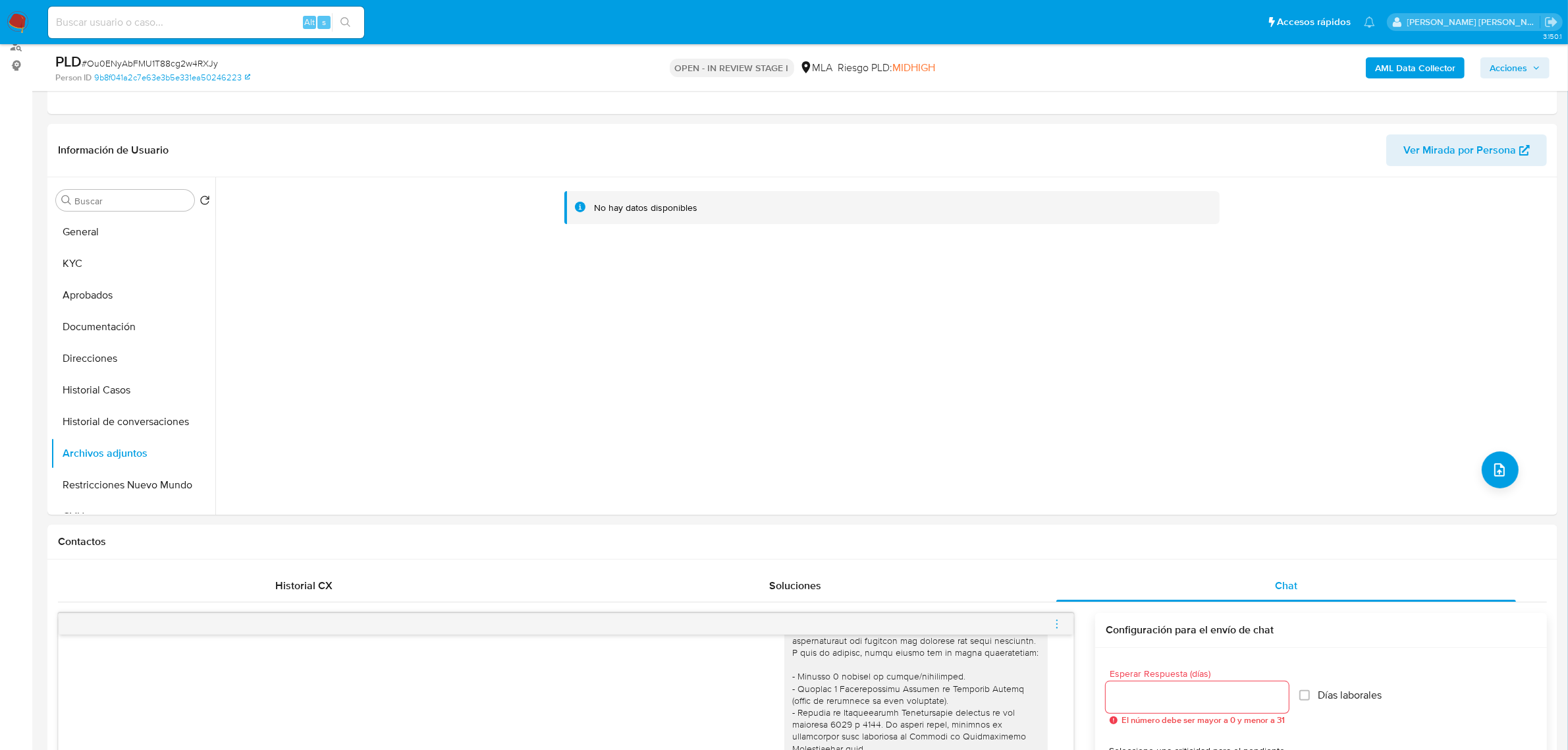
click at [1395, 72] on b "AML Data Collector" at bounding box center [1415, 68] width 80 height 21
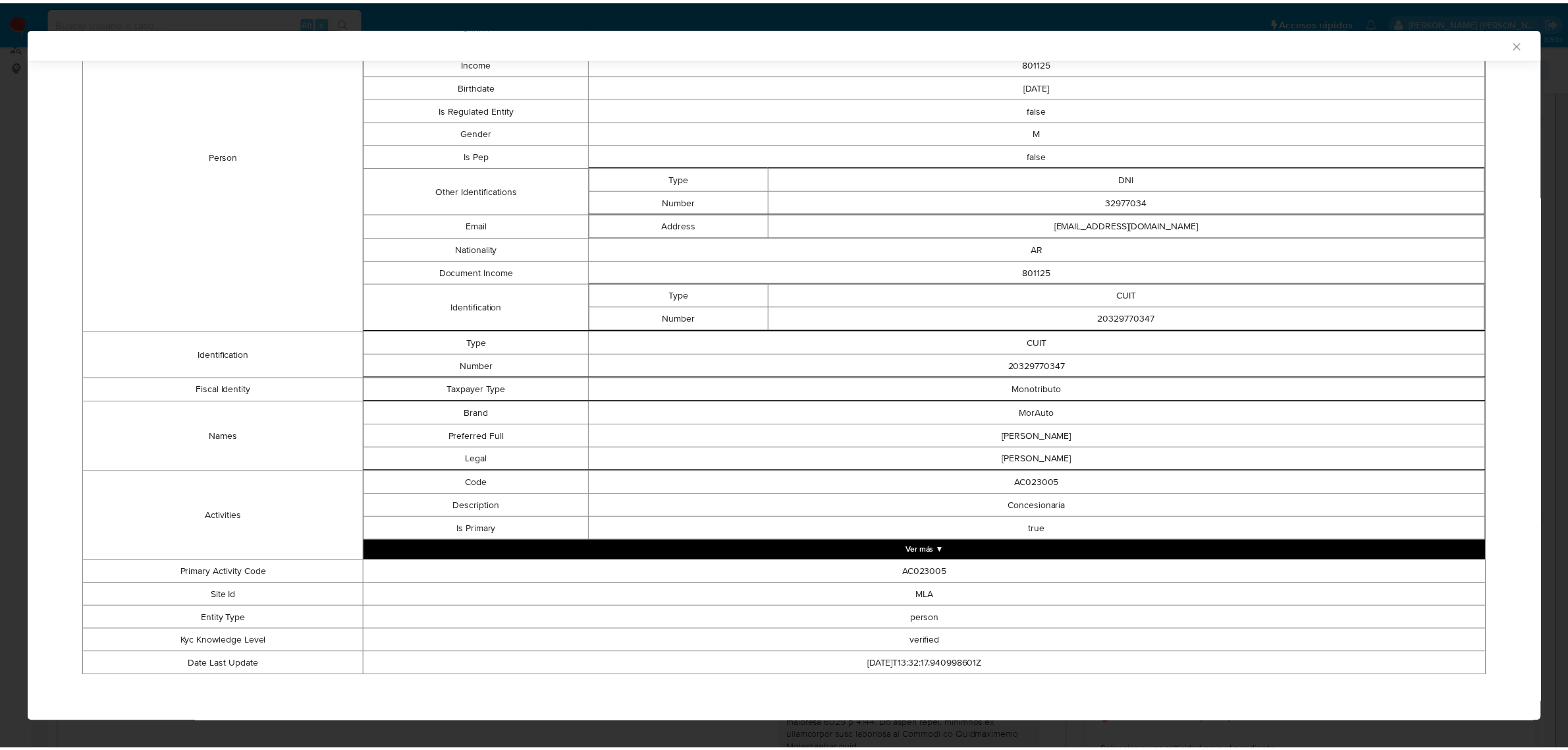
scroll to position [0, 0]
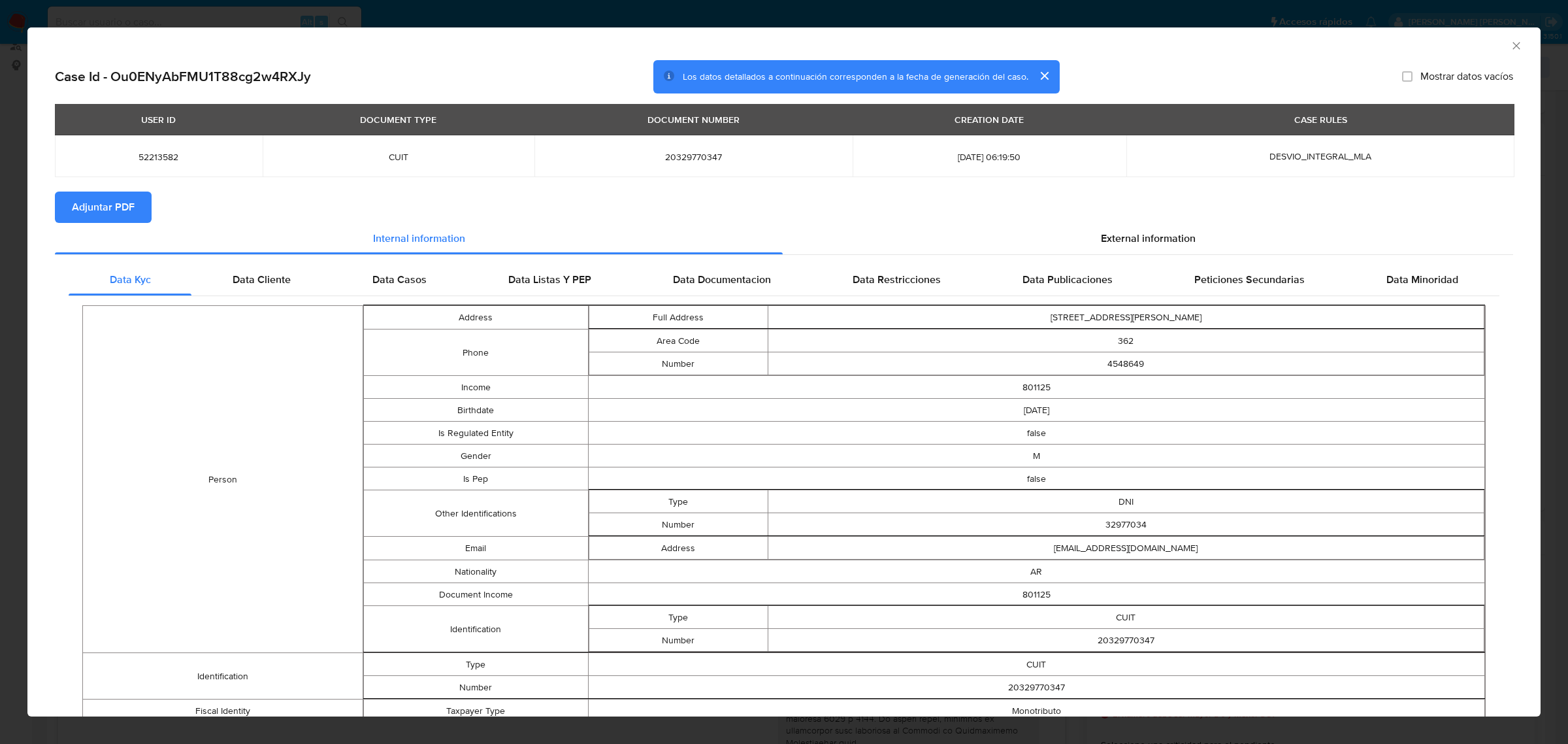
click at [118, 216] on span "Adjuntar PDF" at bounding box center [103, 207] width 62 height 29
click at [1510, 44] on icon "Cerrar ventana" at bounding box center [1516, 45] width 13 height 13
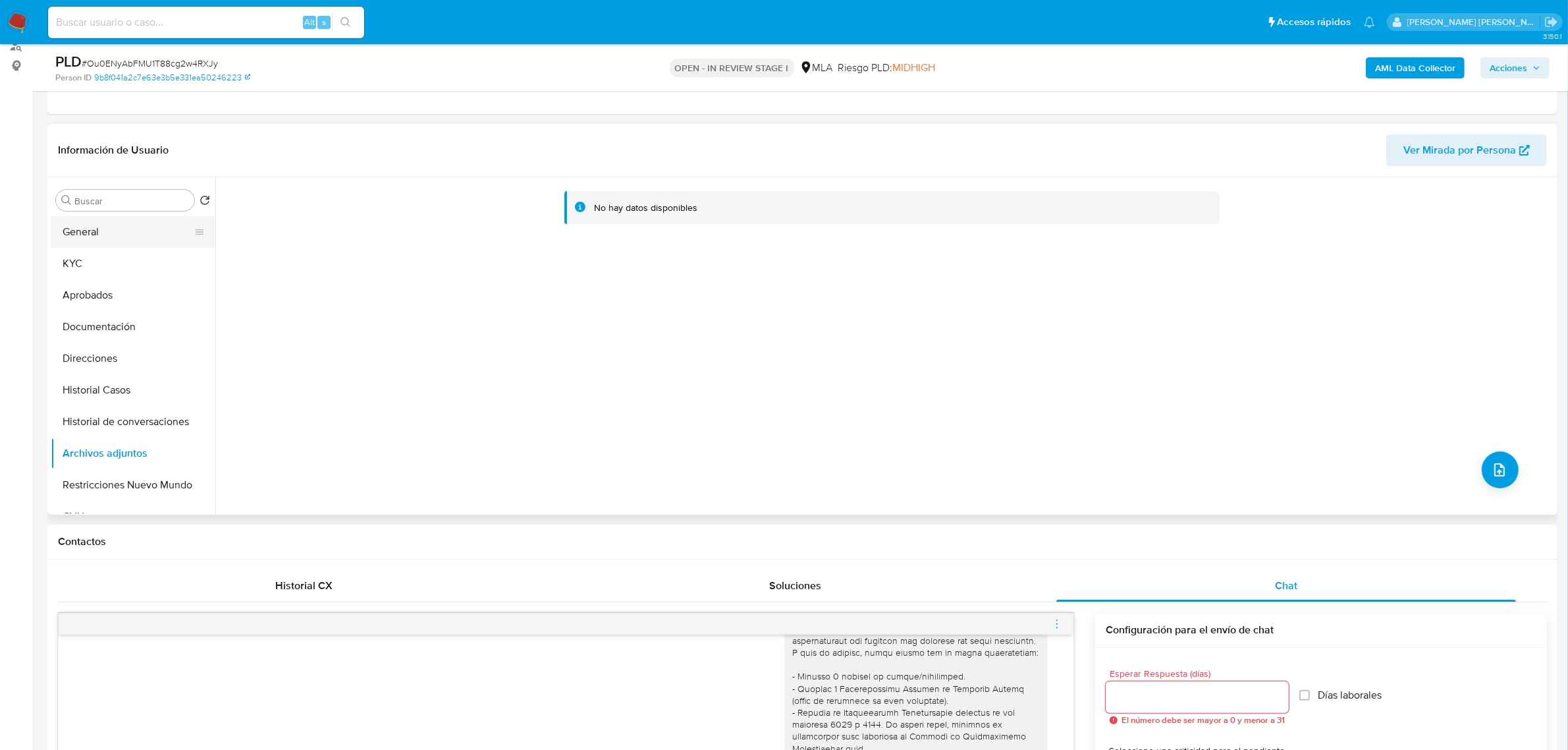
click at [87, 246] on button "General" at bounding box center [127, 232] width 154 height 31
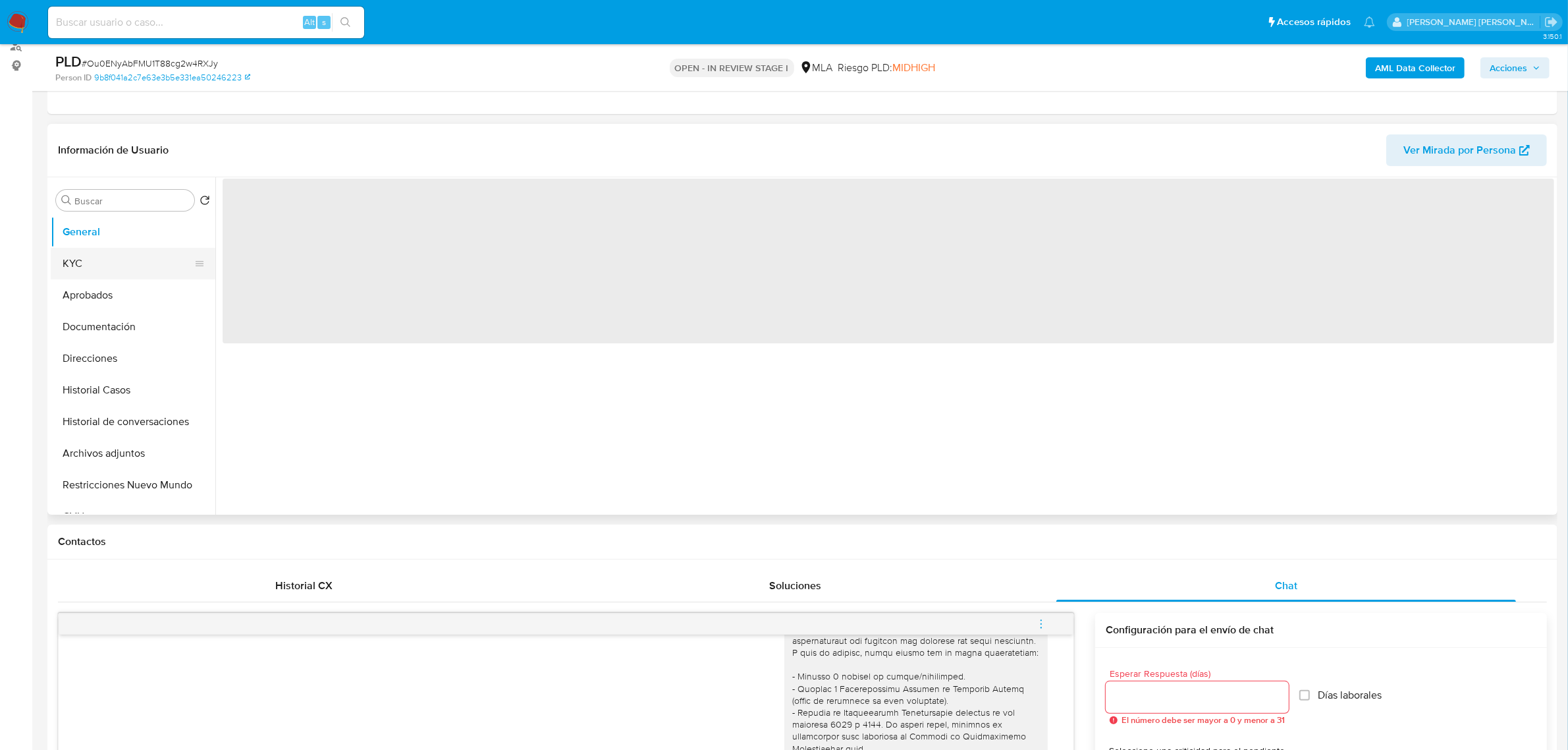
click at [90, 264] on button "KYC" at bounding box center [127, 264] width 154 height 31
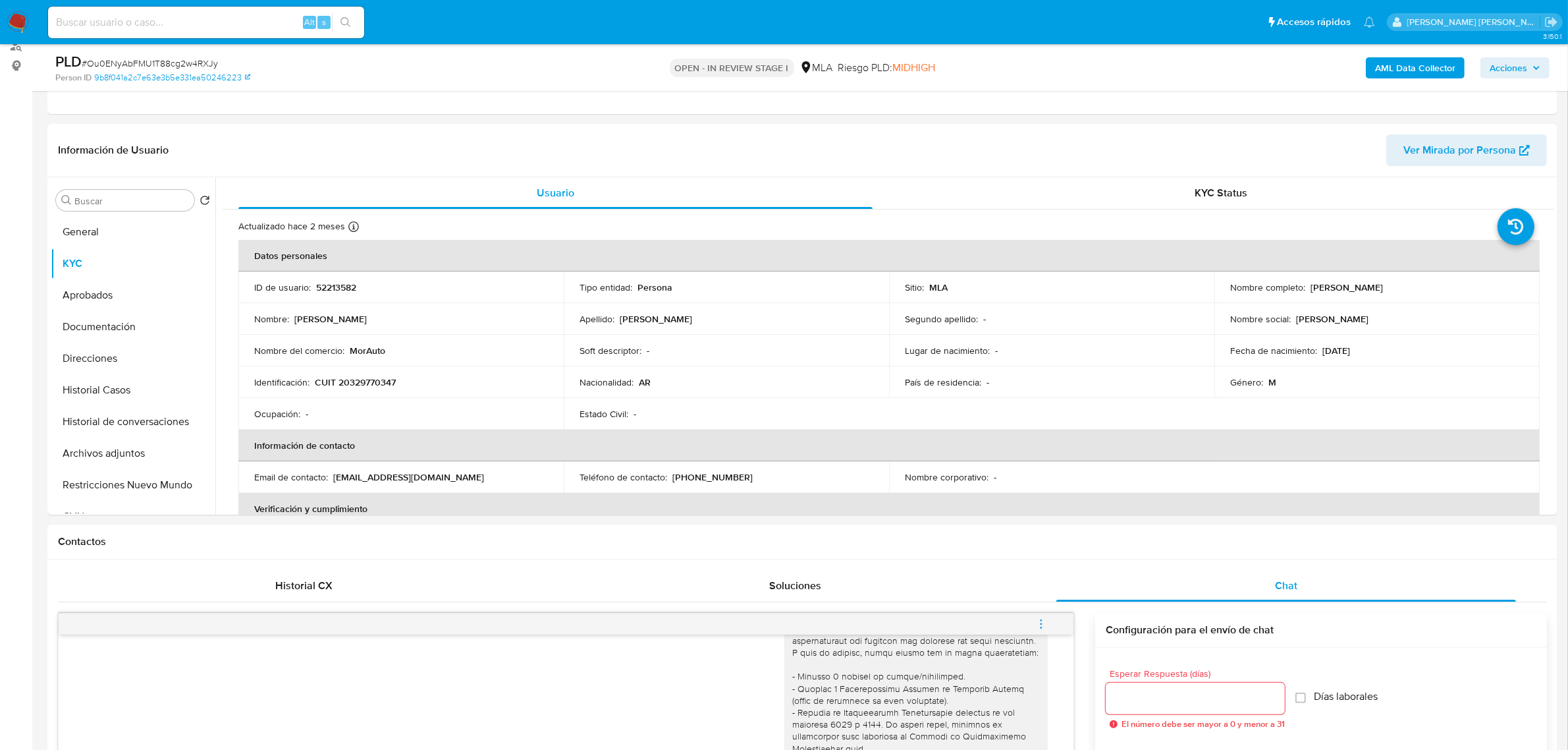
drag, startPoint x: 115, startPoint y: 447, endPoint x: 20, endPoint y: 485, distance: 102.3
click at [110, 448] on button "Archivos adjuntos" at bounding box center [133, 453] width 165 height 31
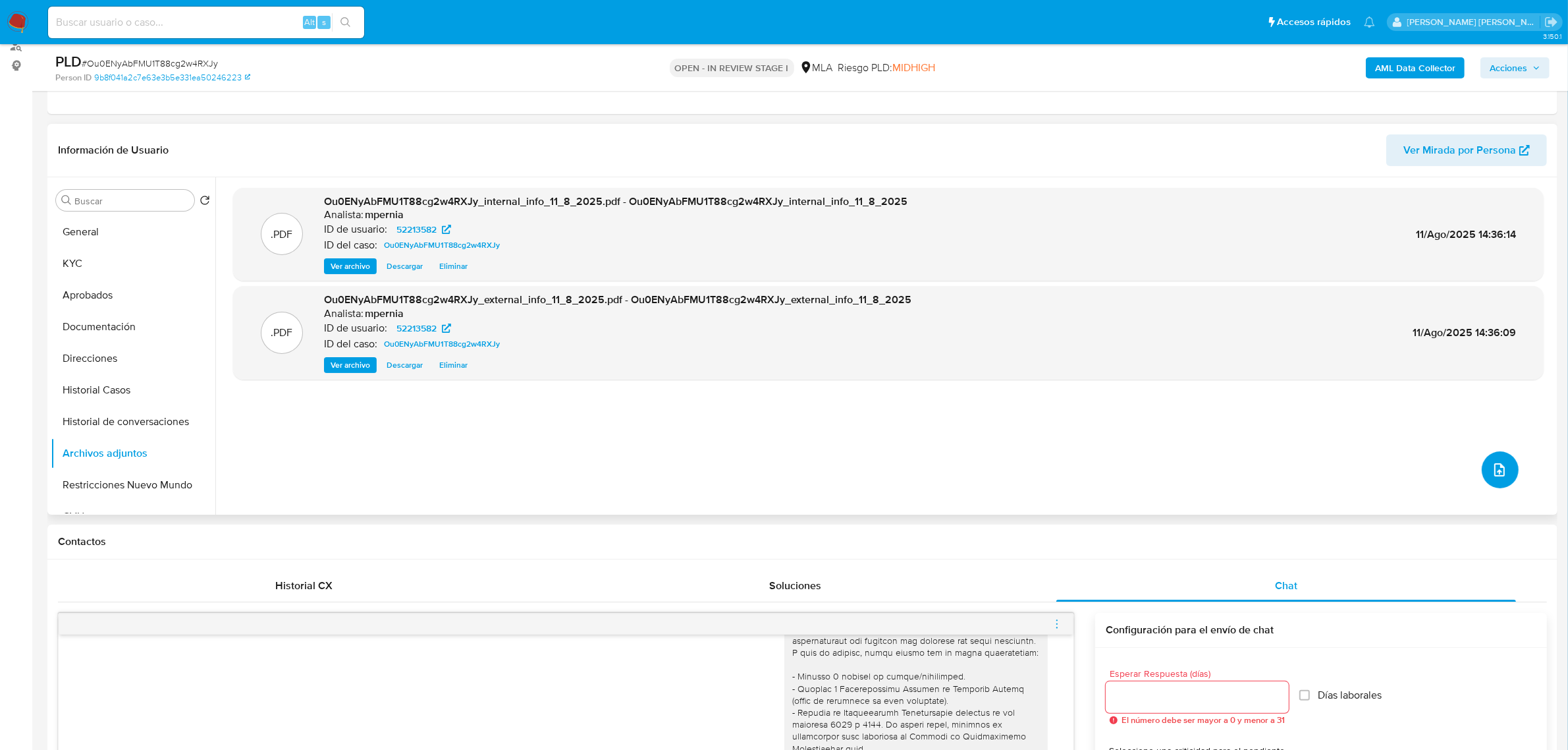
click at [1496, 479] on button "upload-file" at bounding box center [1500, 470] width 37 height 37
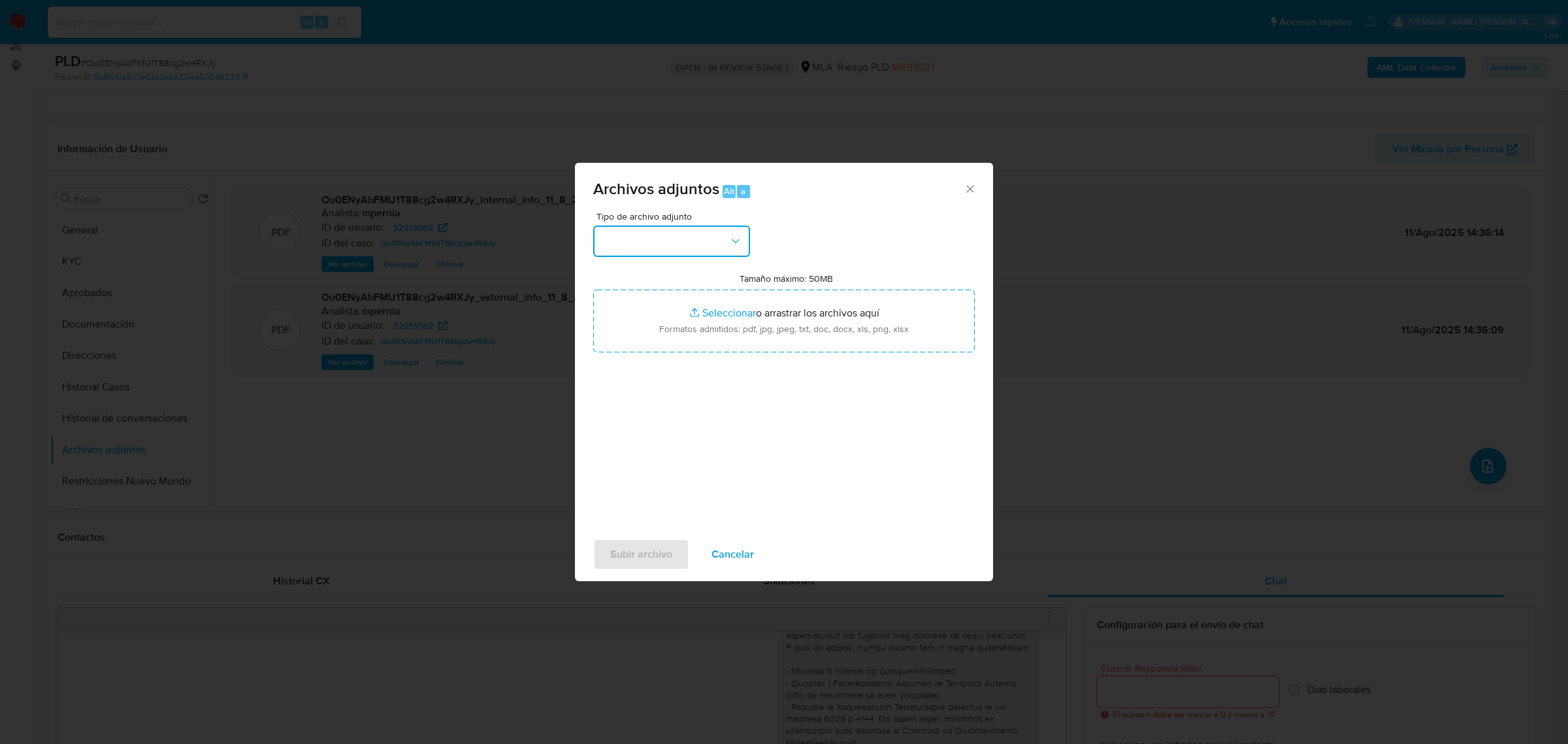
click at [727, 252] on button "button" at bounding box center [671, 241] width 157 height 31
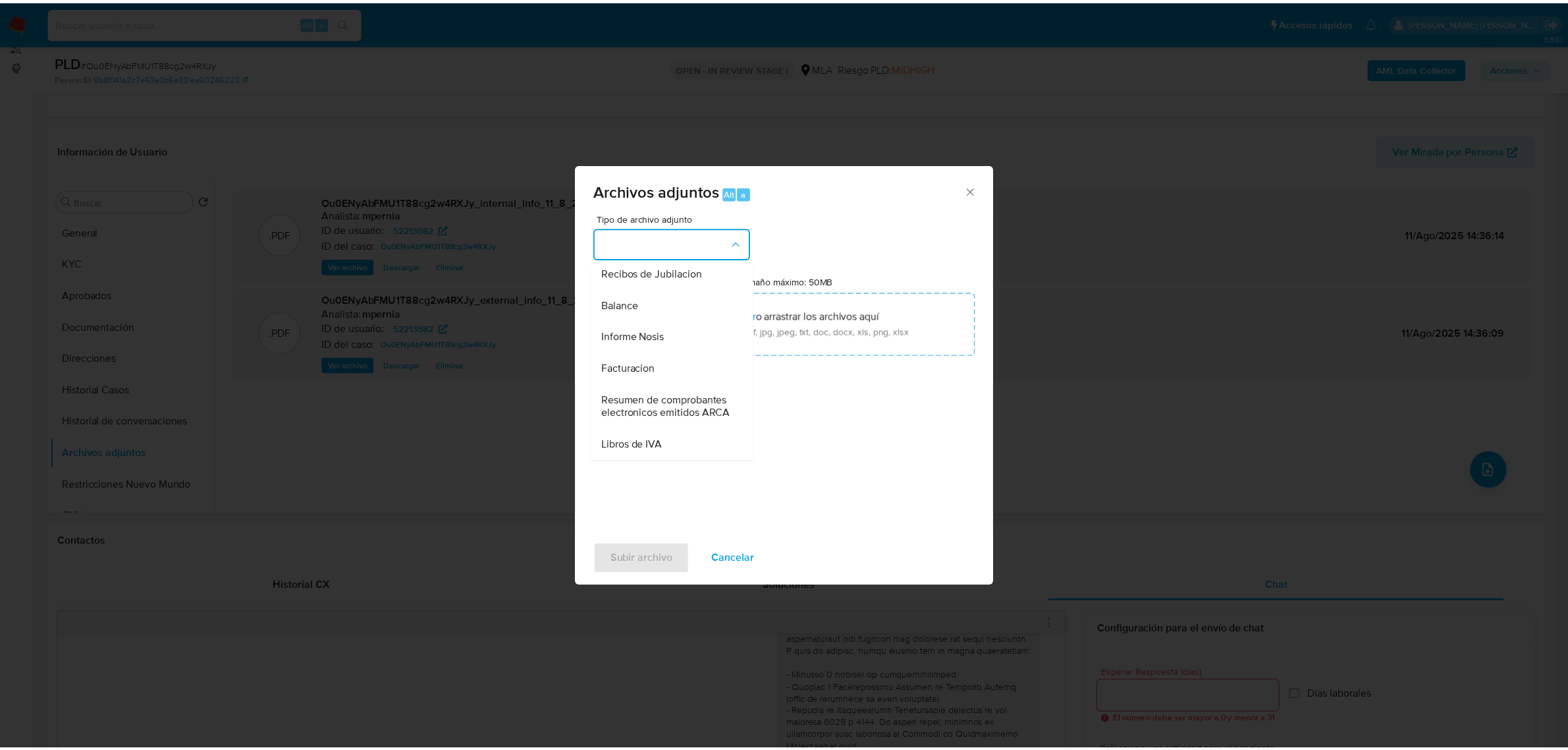
scroll to position [494, 0]
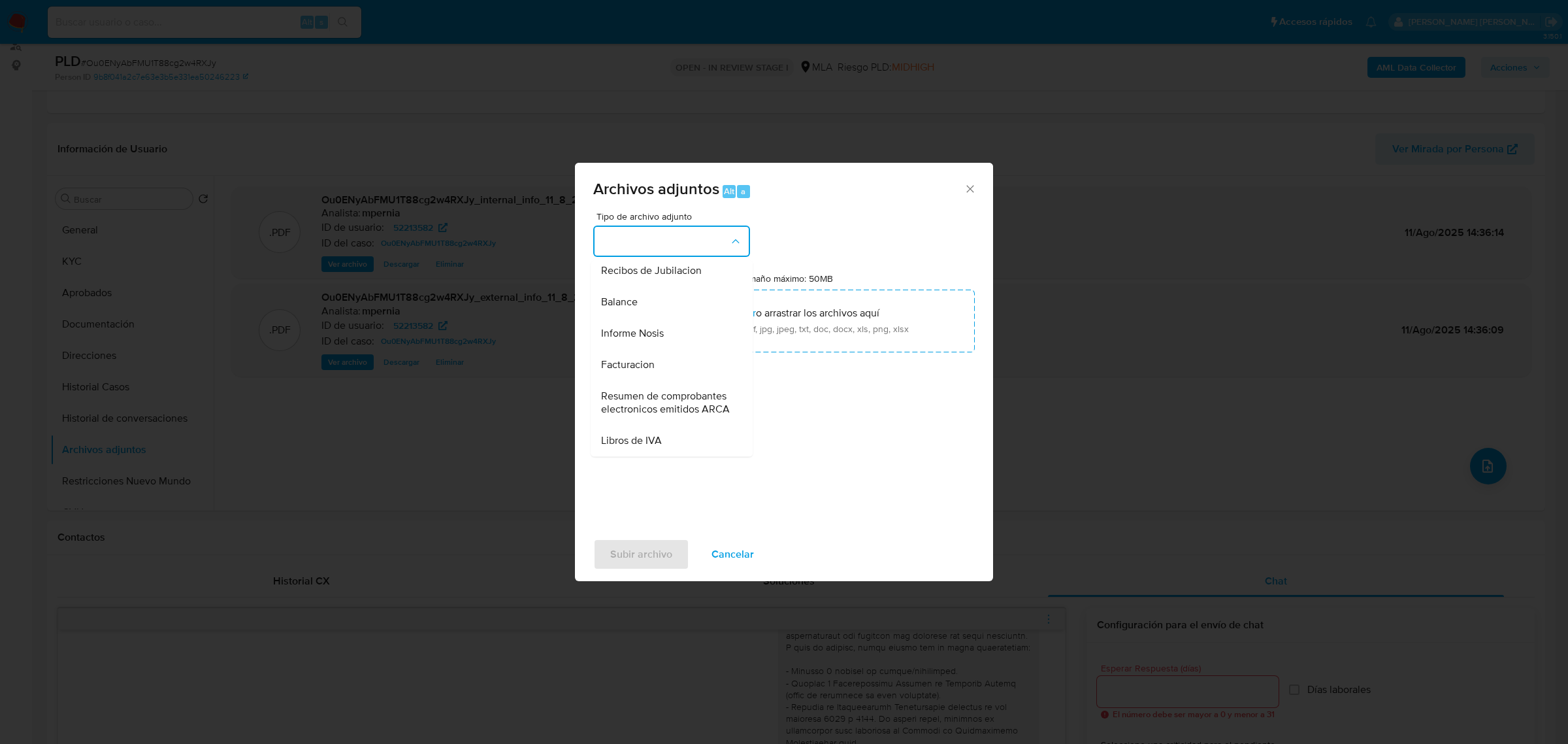
click at [648, 412] on span "Resumen de comprobantes electronicos emitidos ARCA" at bounding box center [668, 403] width 133 height 26
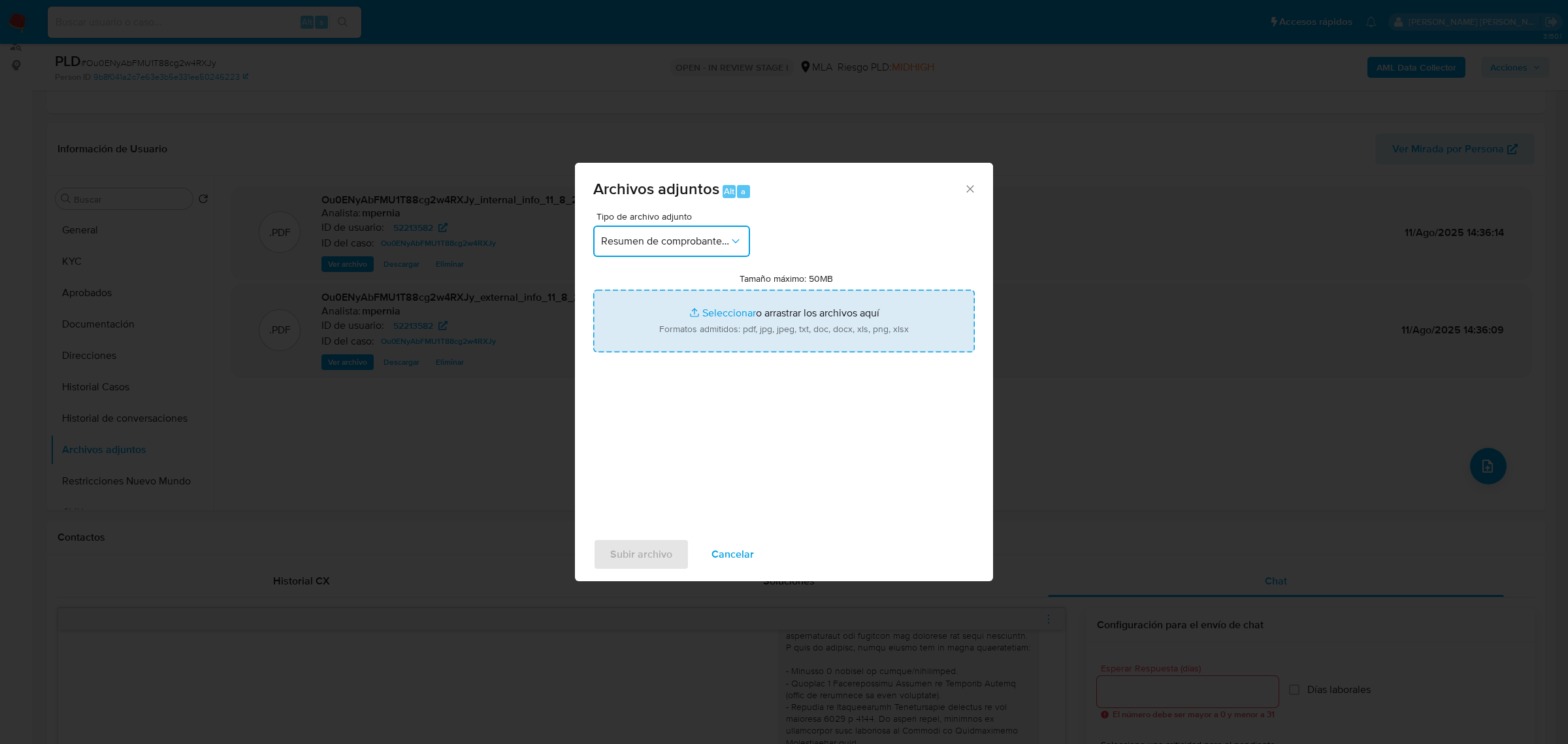
type input "C:\fakepath\Captura de pantalla 2025-07-11 193534.png"
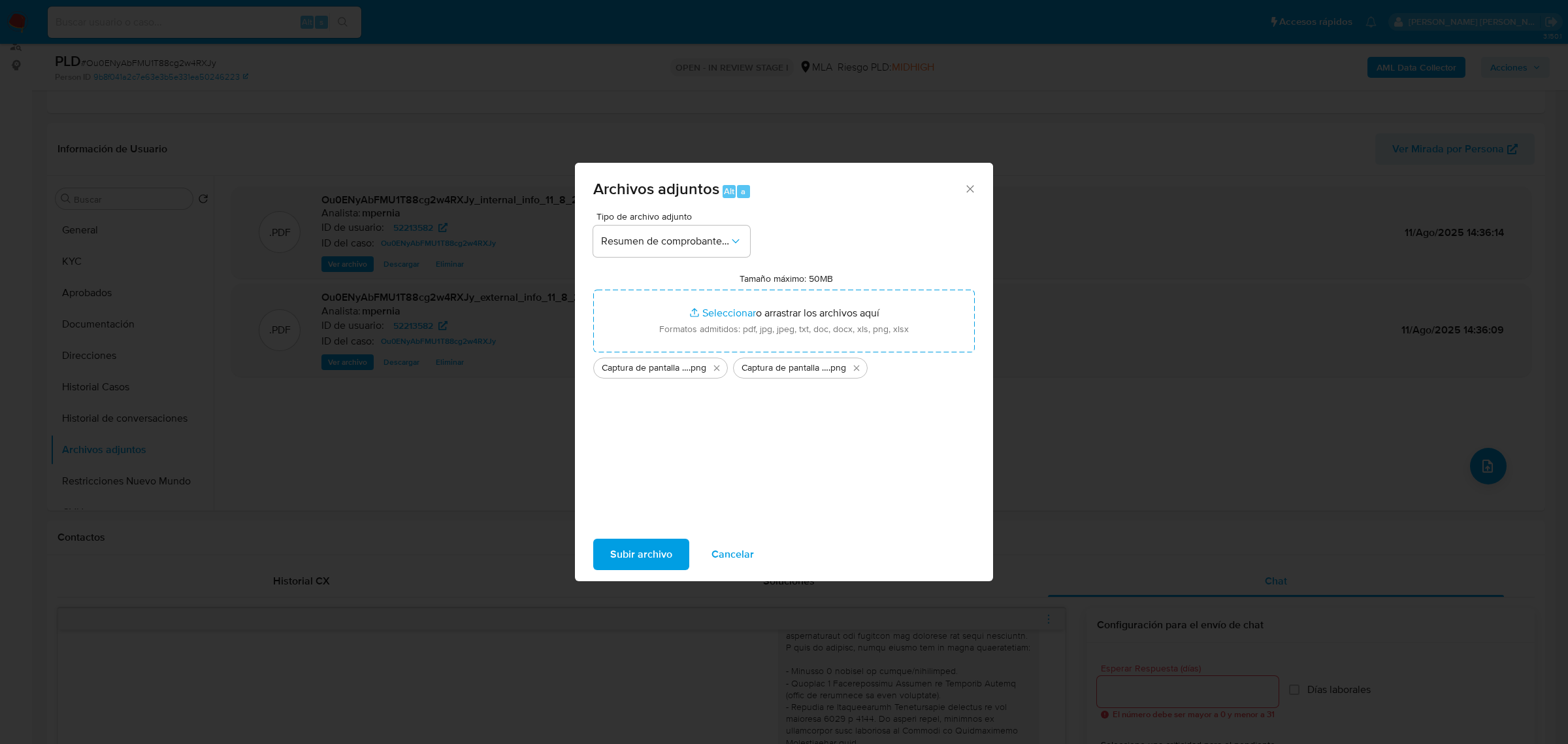
click at [638, 551] on span "Subir archivo" at bounding box center [642, 553] width 62 height 29
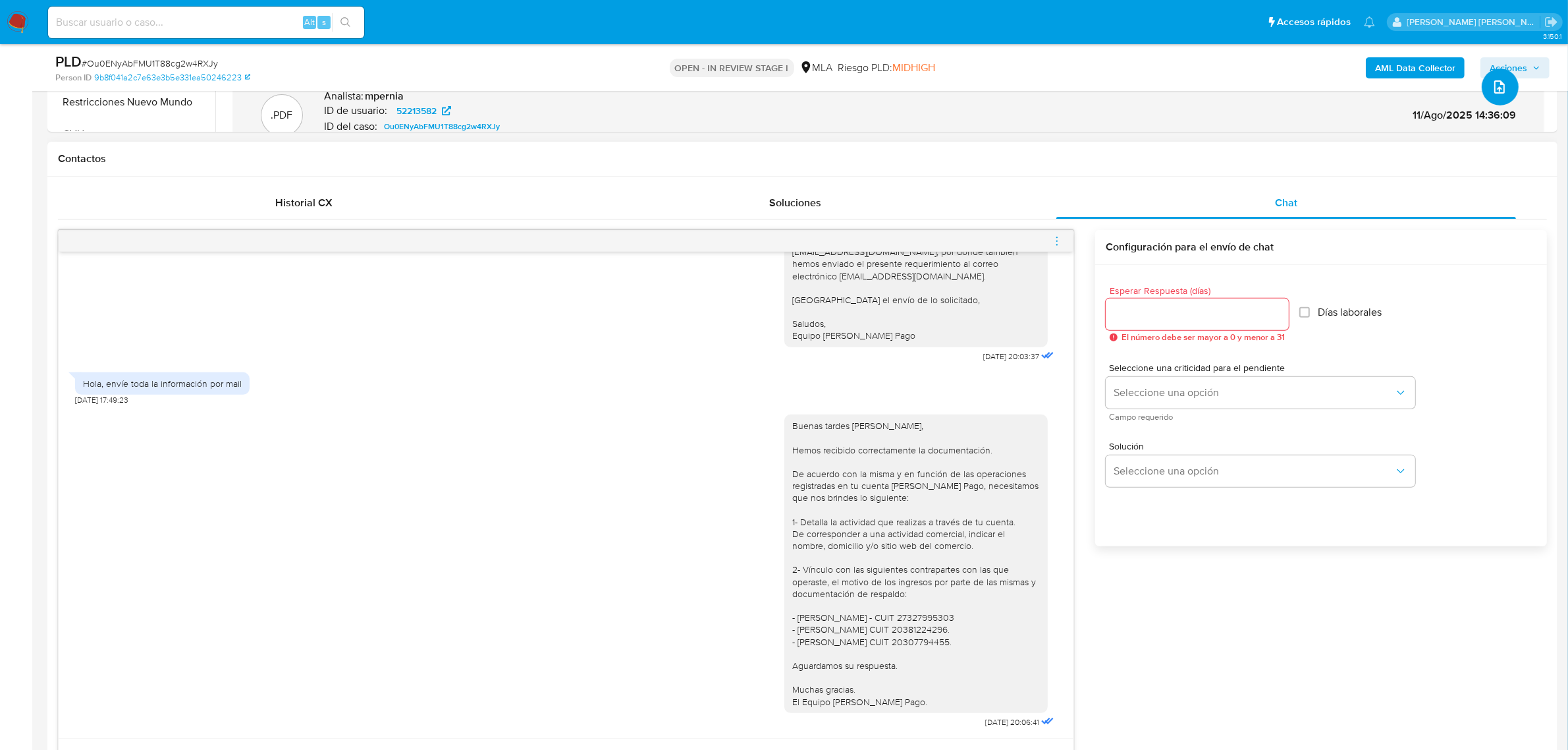
scroll to position [659, 0]
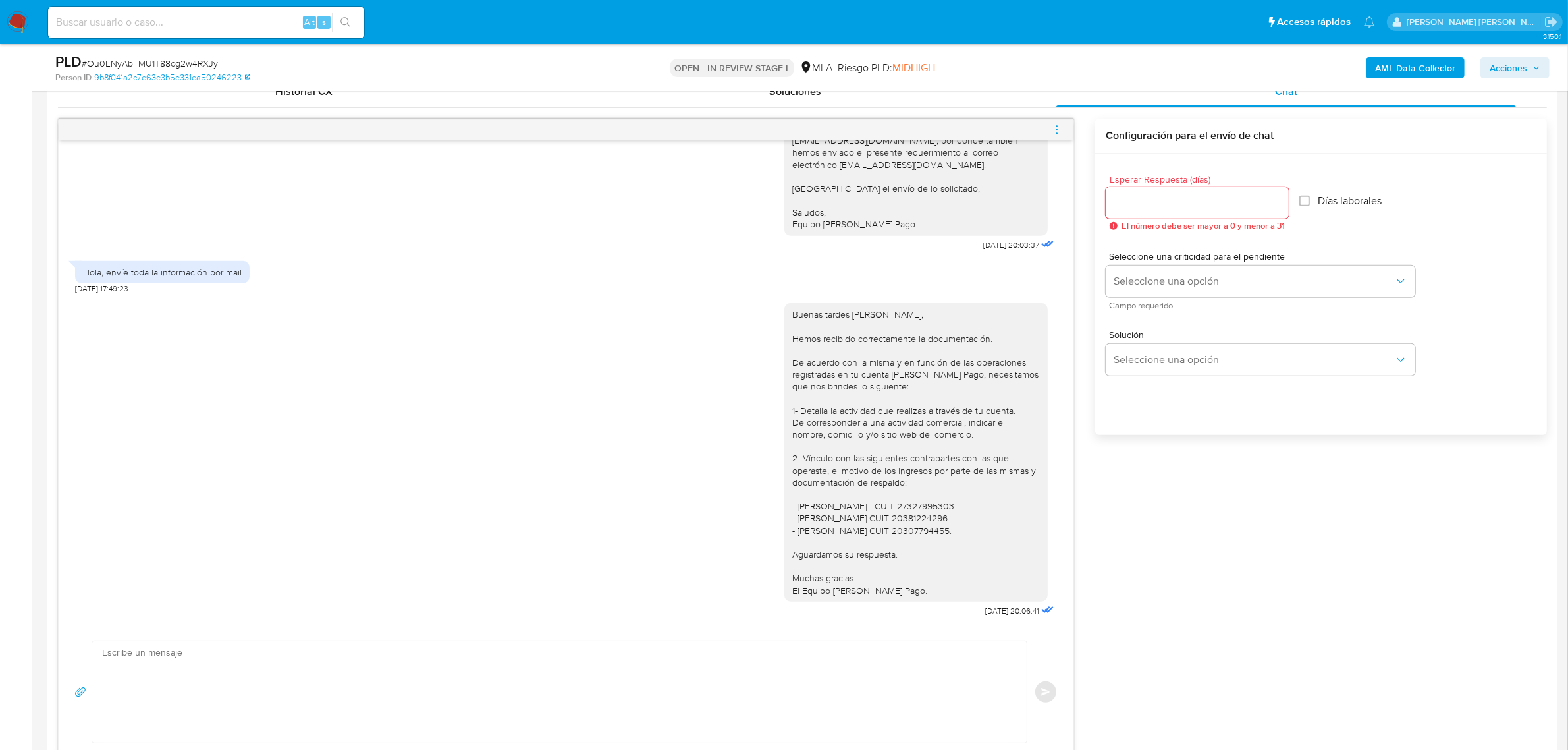
click at [1059, 127] on icon "menu-action" at bounding box center [1058, 130] width 12 height 12
drag, startPoint x: 942, startPoint y: 109, endPoint x: 982, endPoint y: 187, distance: 87.7
click at [942, 110] on li "Cerrar conversación" at bounding box center [983, 105] width 135 height 24
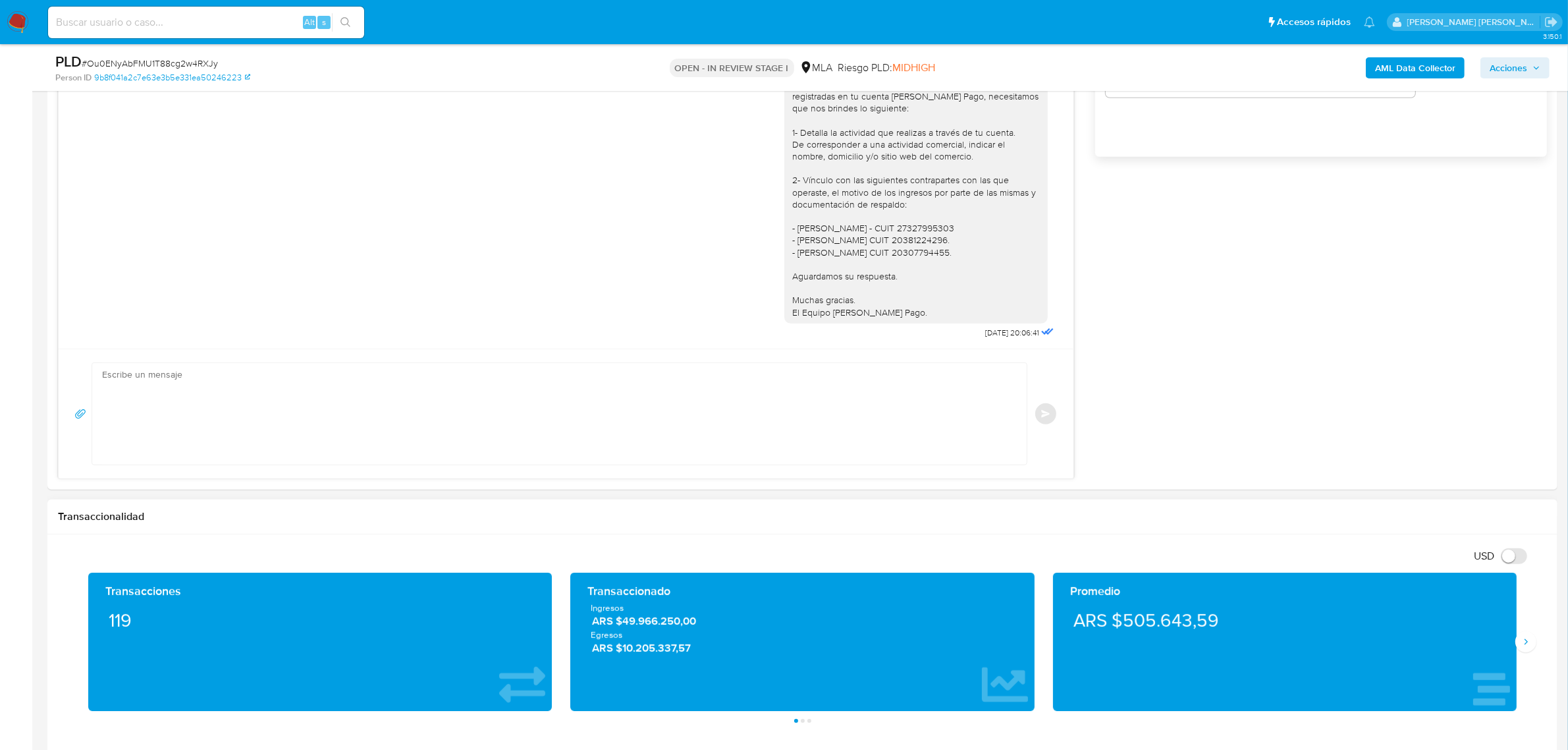
scroll to position [1070, 0]
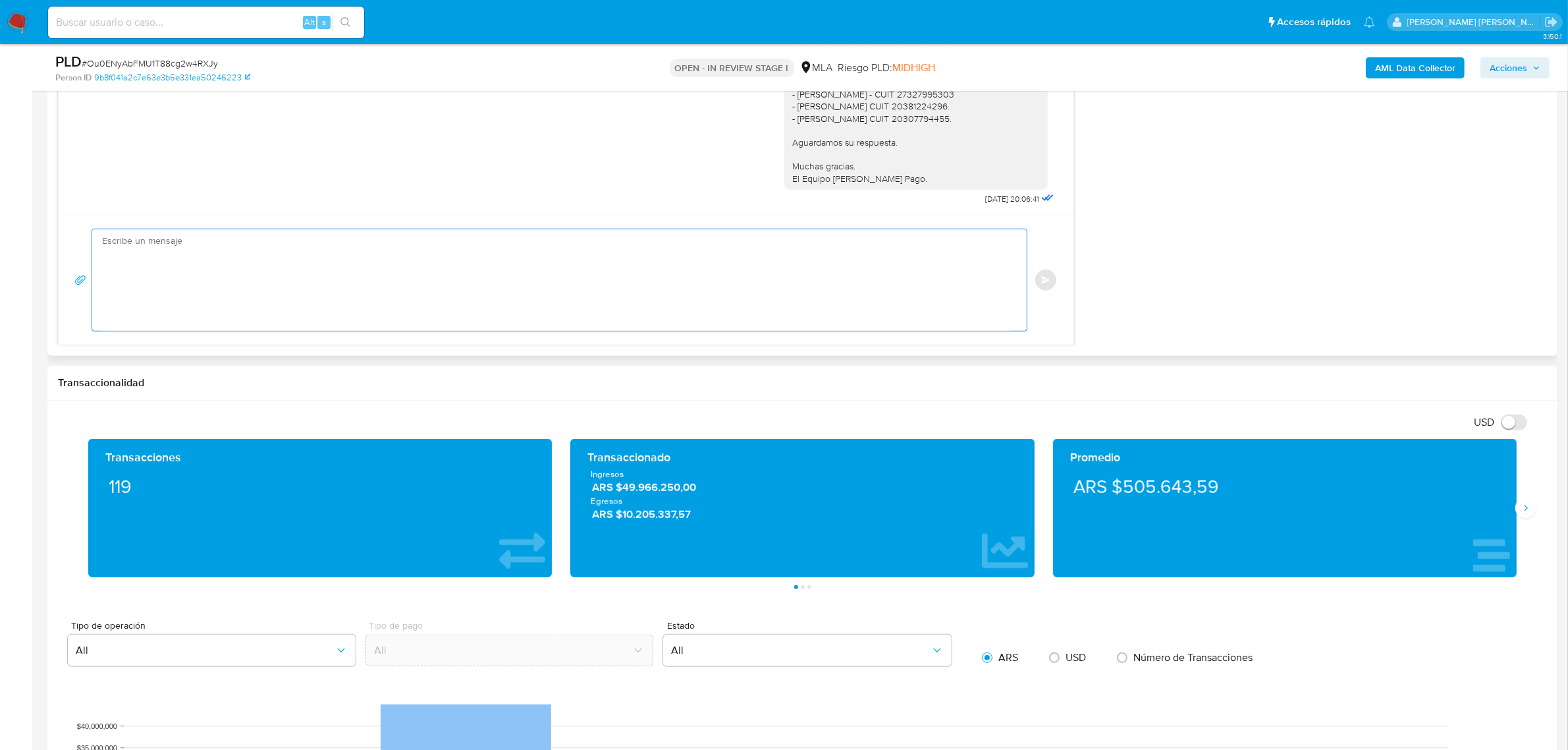
click at [264, 242] on textarea at bounding box center [556, 280] width 908 height 101
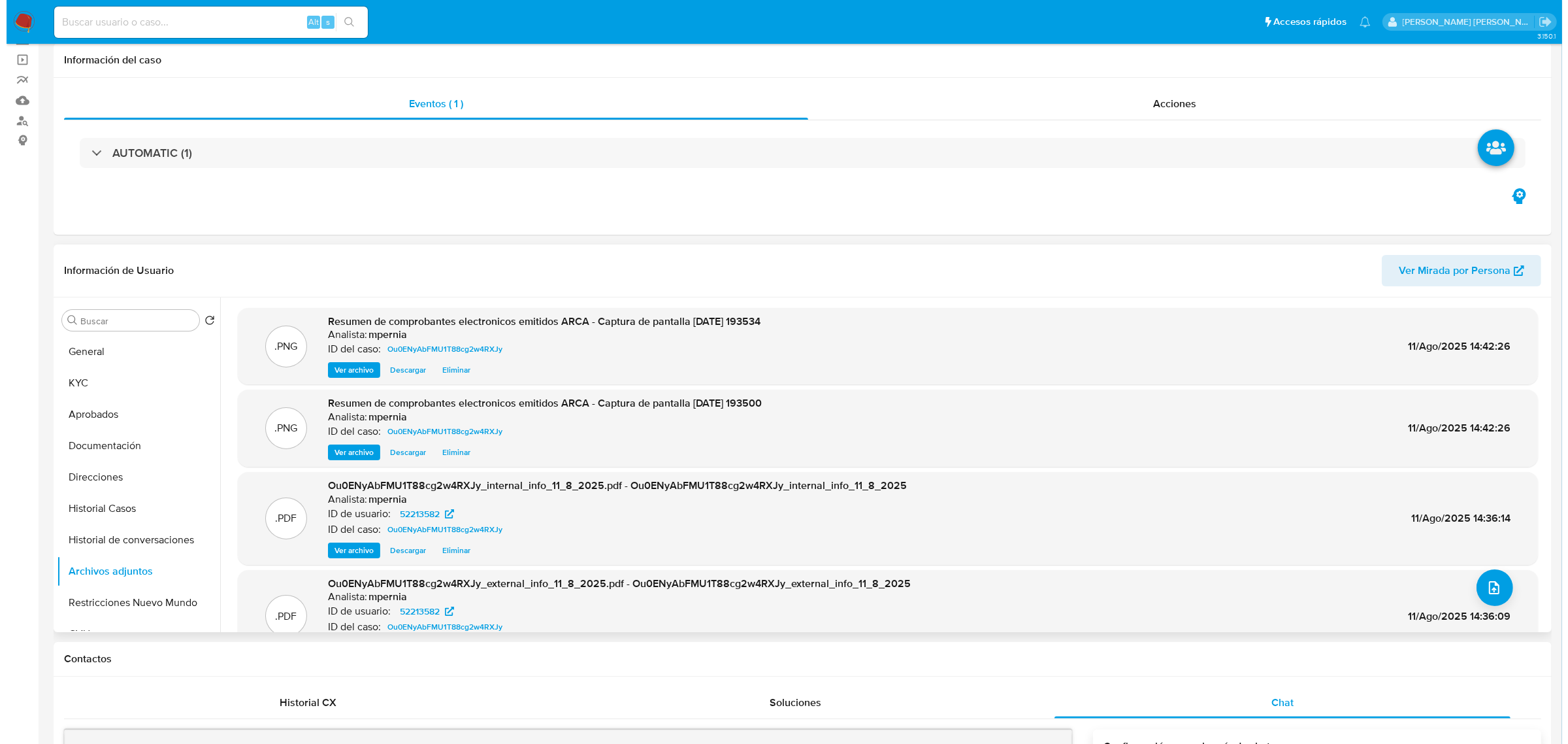
scroll to position [0, 0]
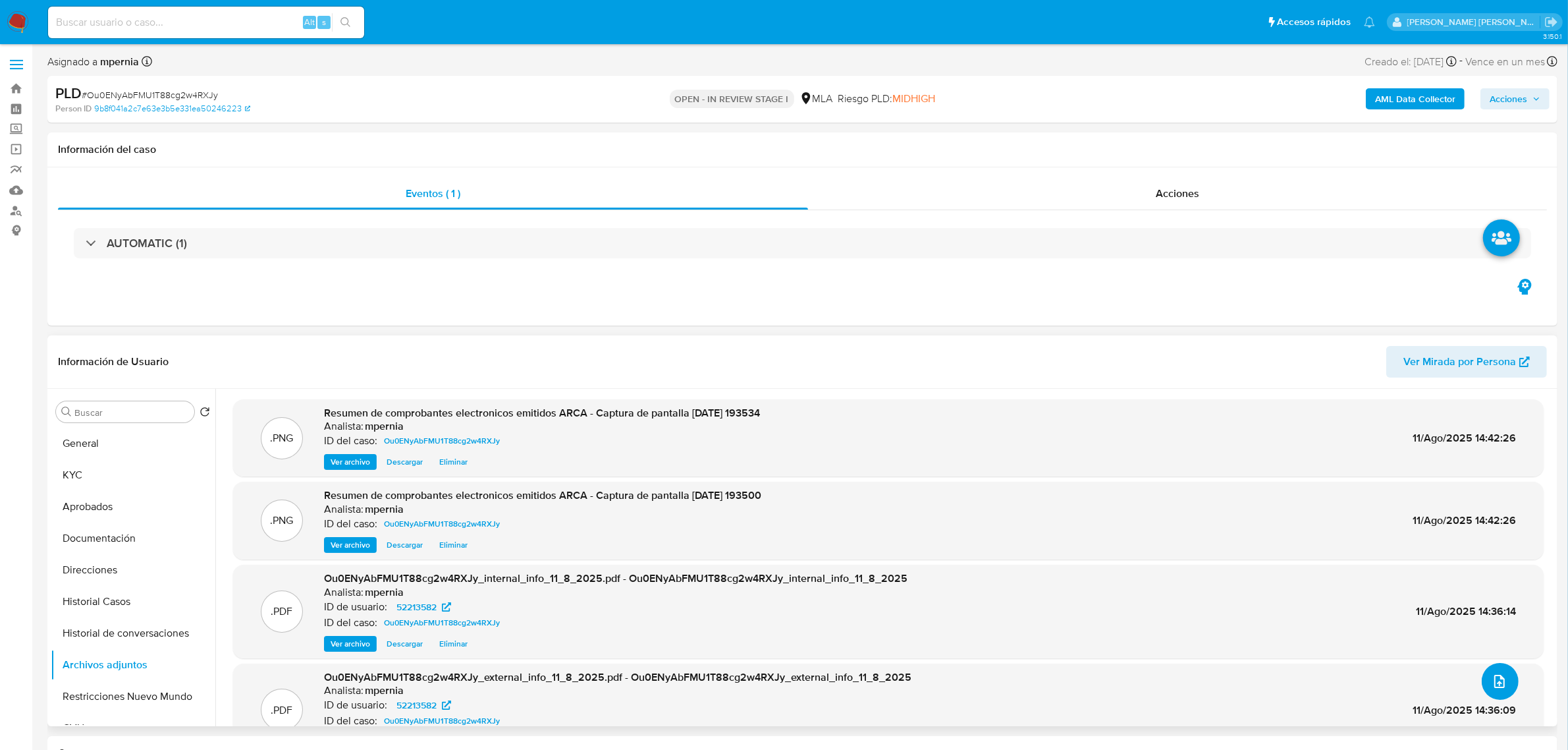
click at [1503, 692] on button "upload-file" at bounding box center [1500, 681] width 37 height 37
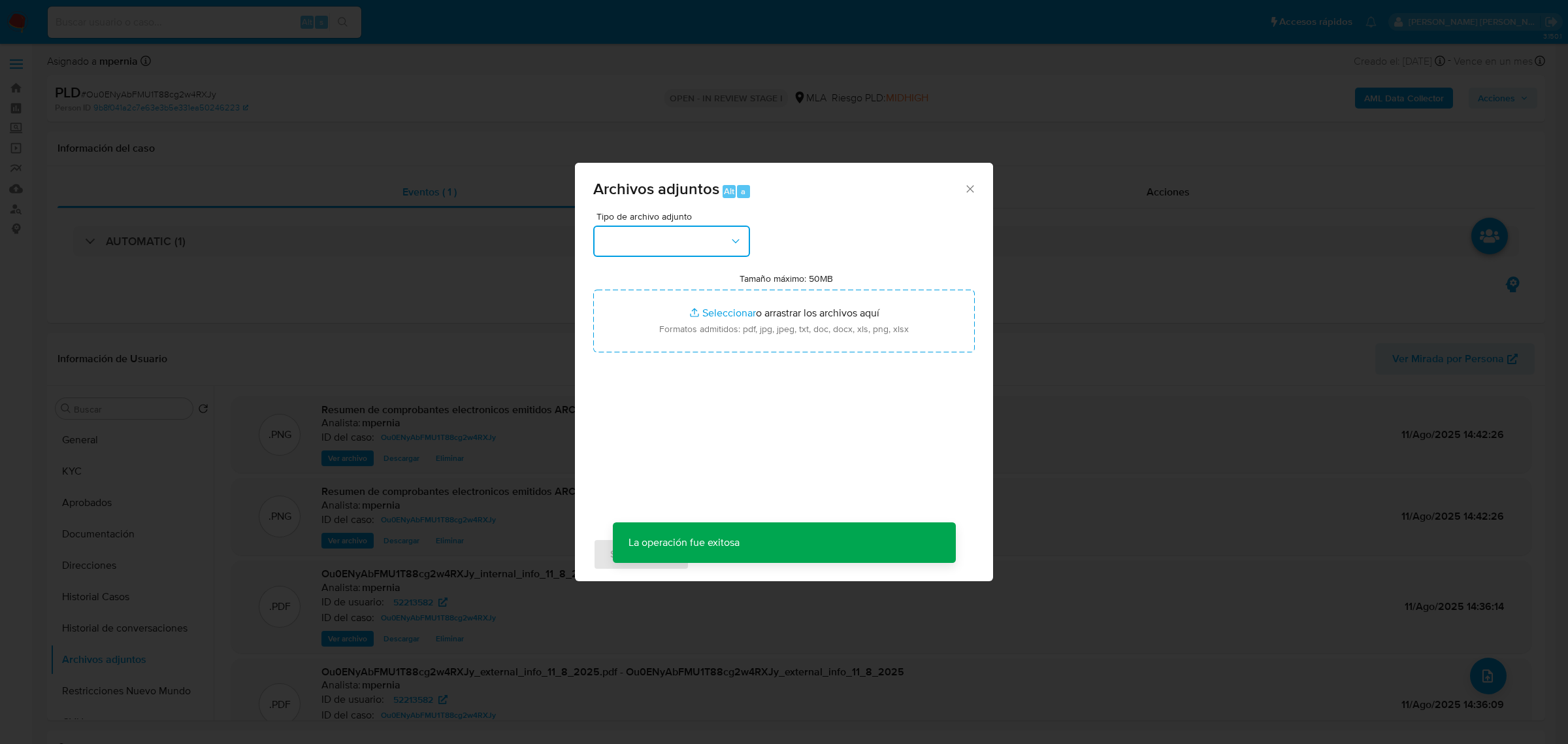
click at [685, 250] on button "button" at bounding box center [671, 241] width 157 height 31
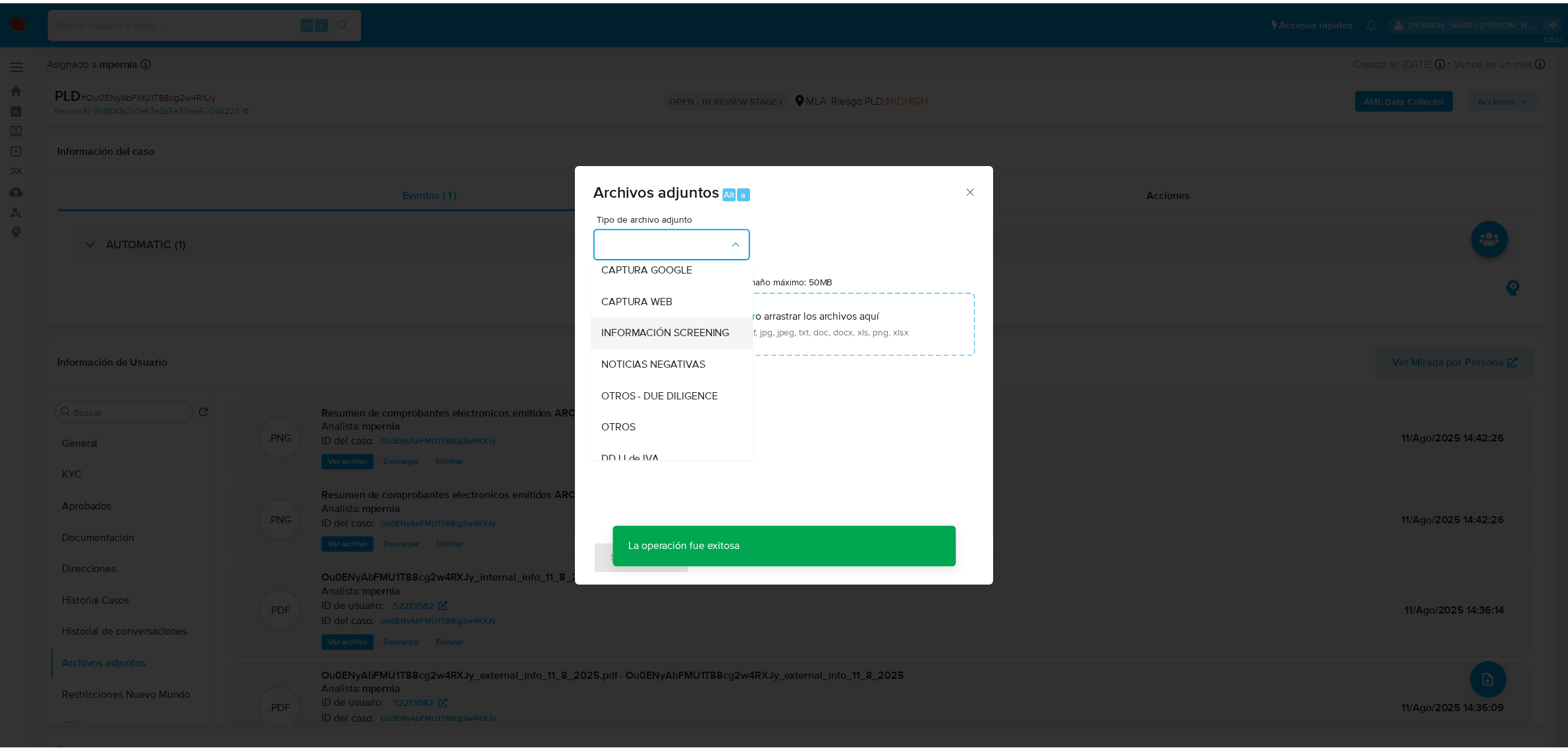
scroll to position [165, 0]
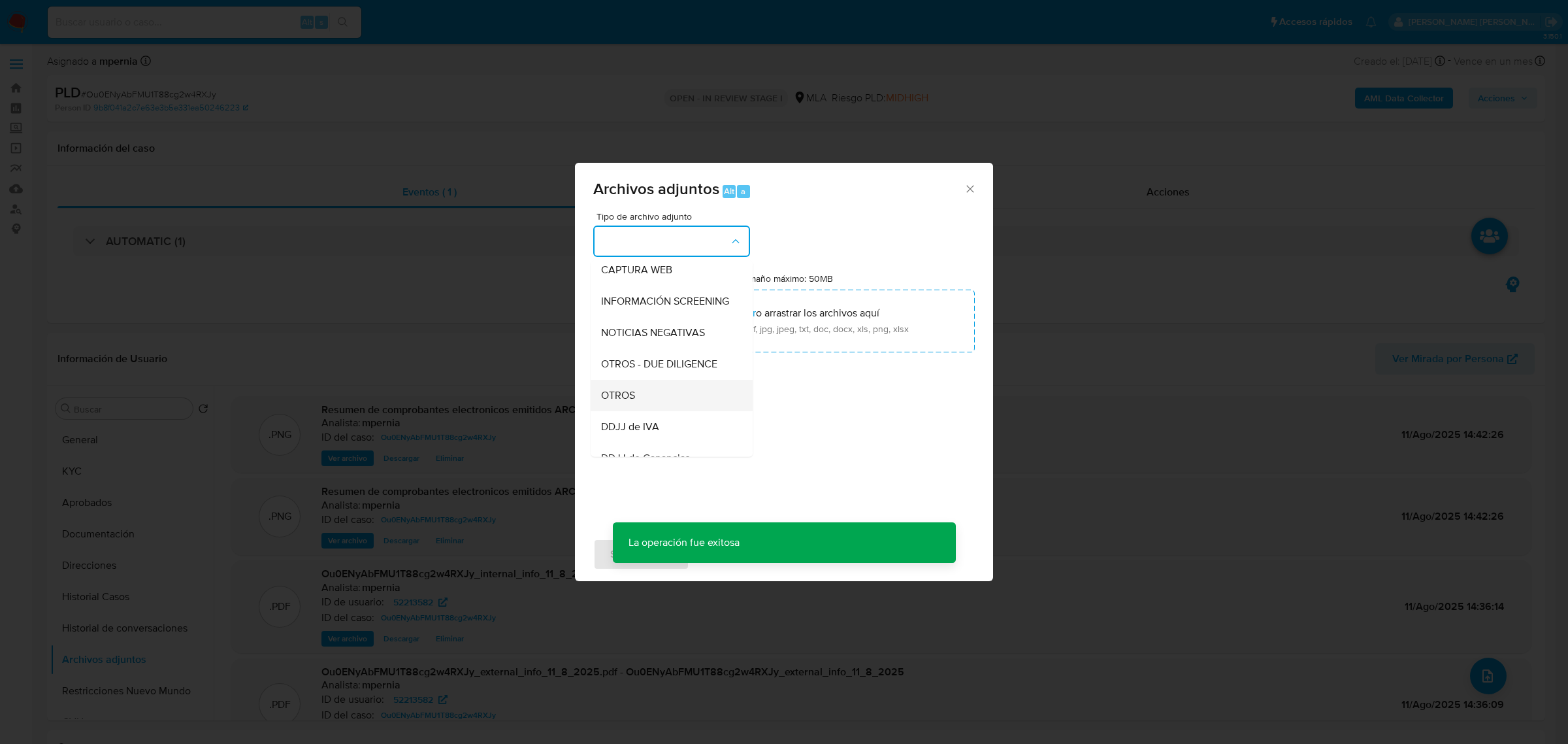
click at [628, 401] on span "OTROS" at bounding box center [617, 394] width 34 height 13
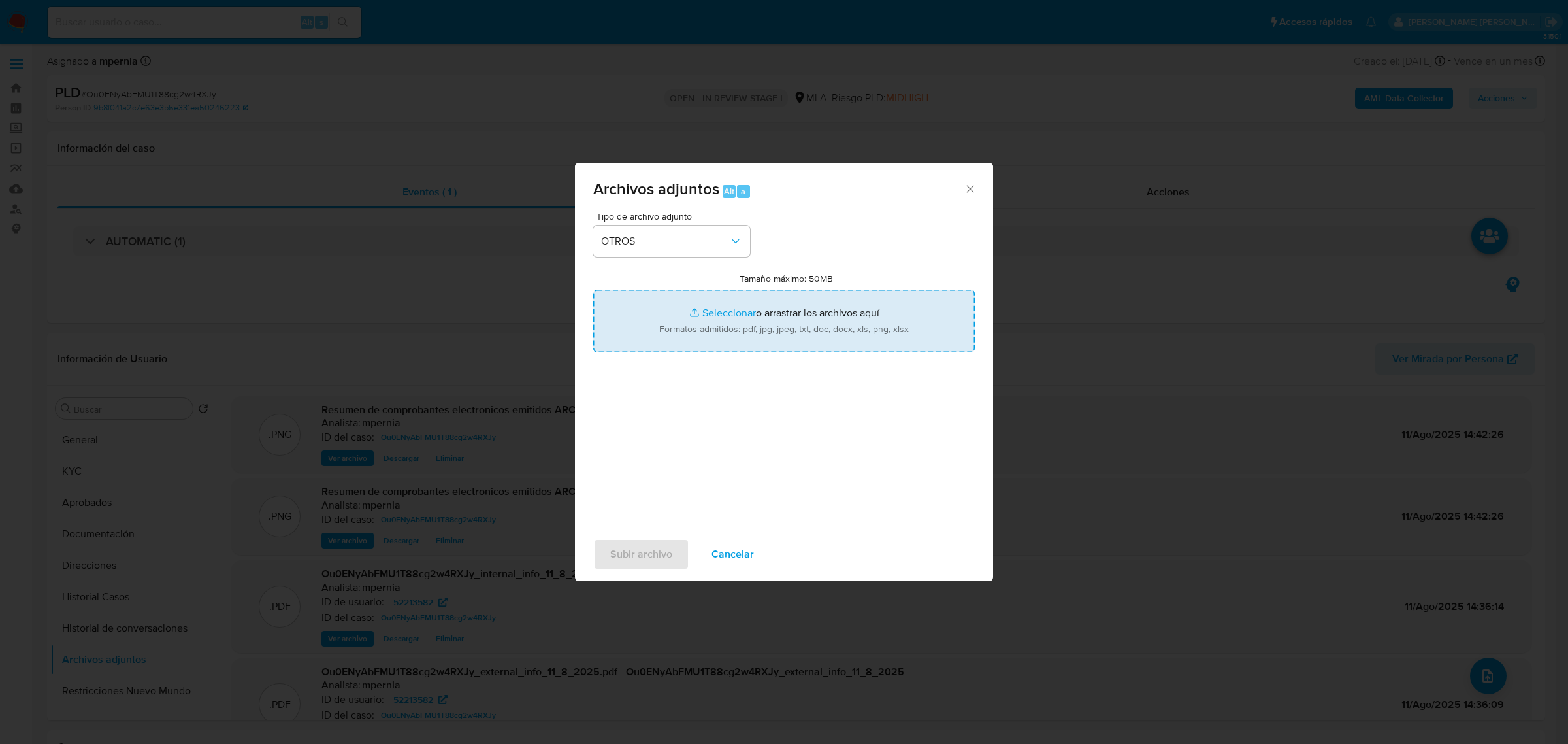
type input "C:\fakepath\Movimientos-Aladdin-52213582.xlsx"
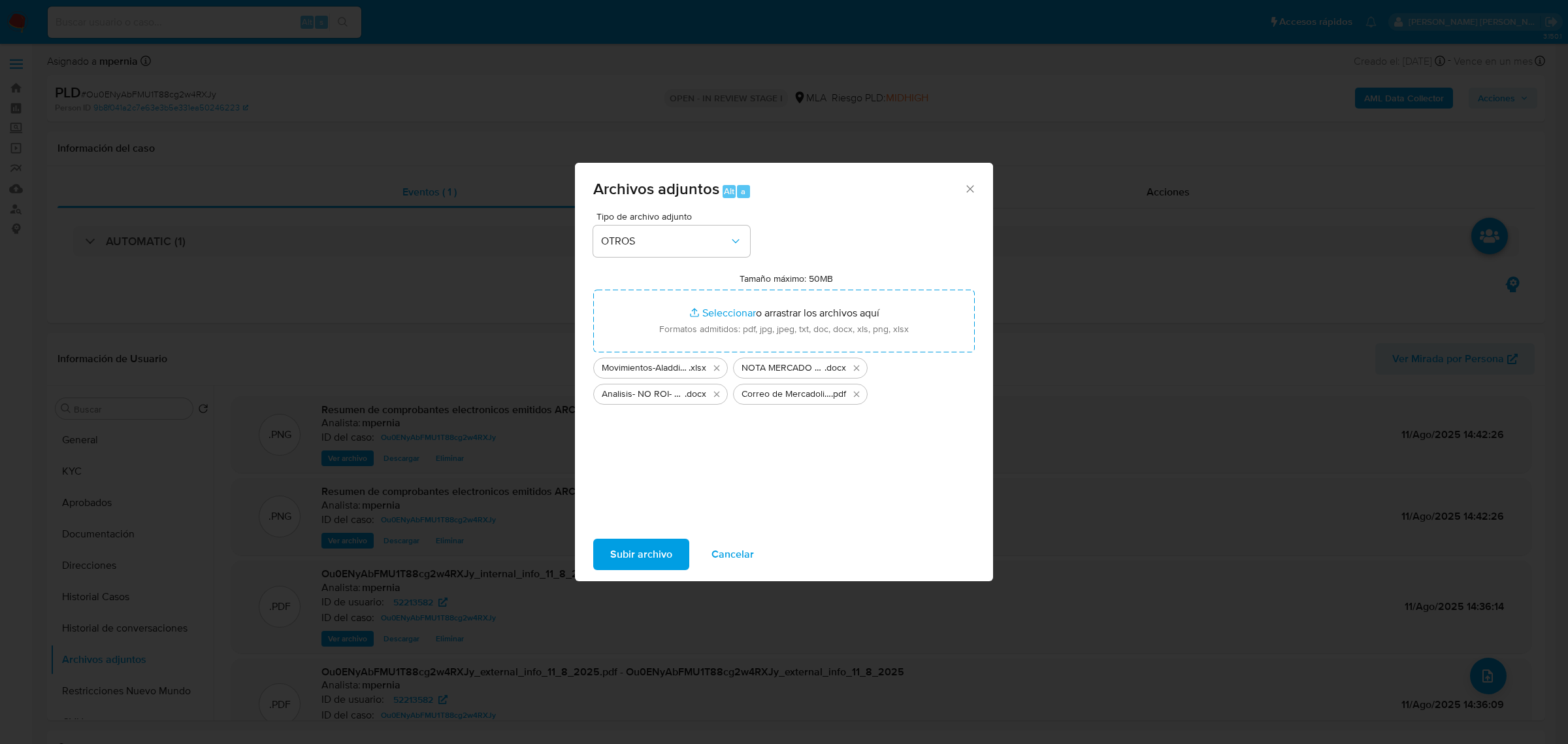
click at [638, 557] on span "Subir archivo" at bounding box center [642, 553] width 62 height 29
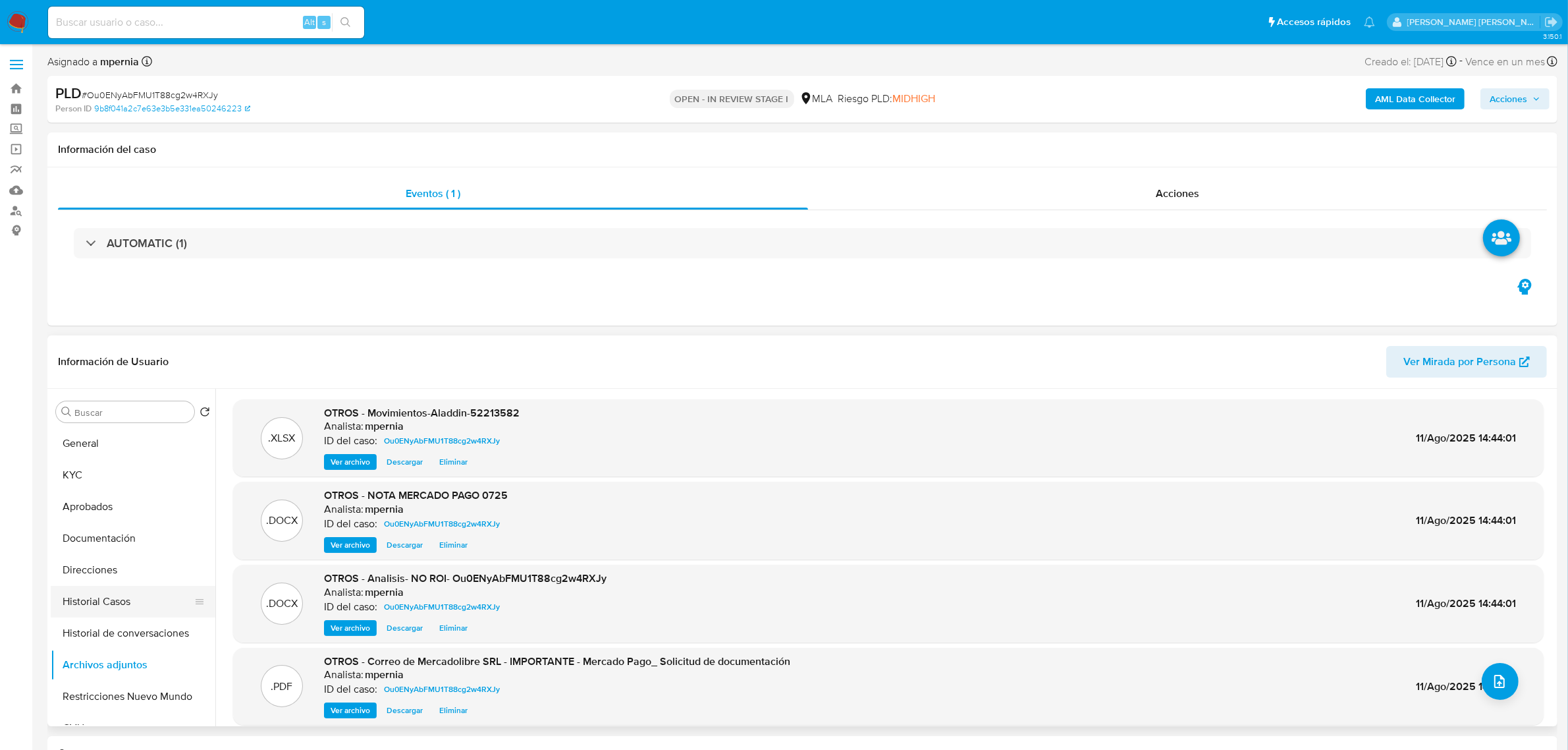
click at [66, 602] on button "Historial Casos" at bounding box center [127, 602] width 154 height 31
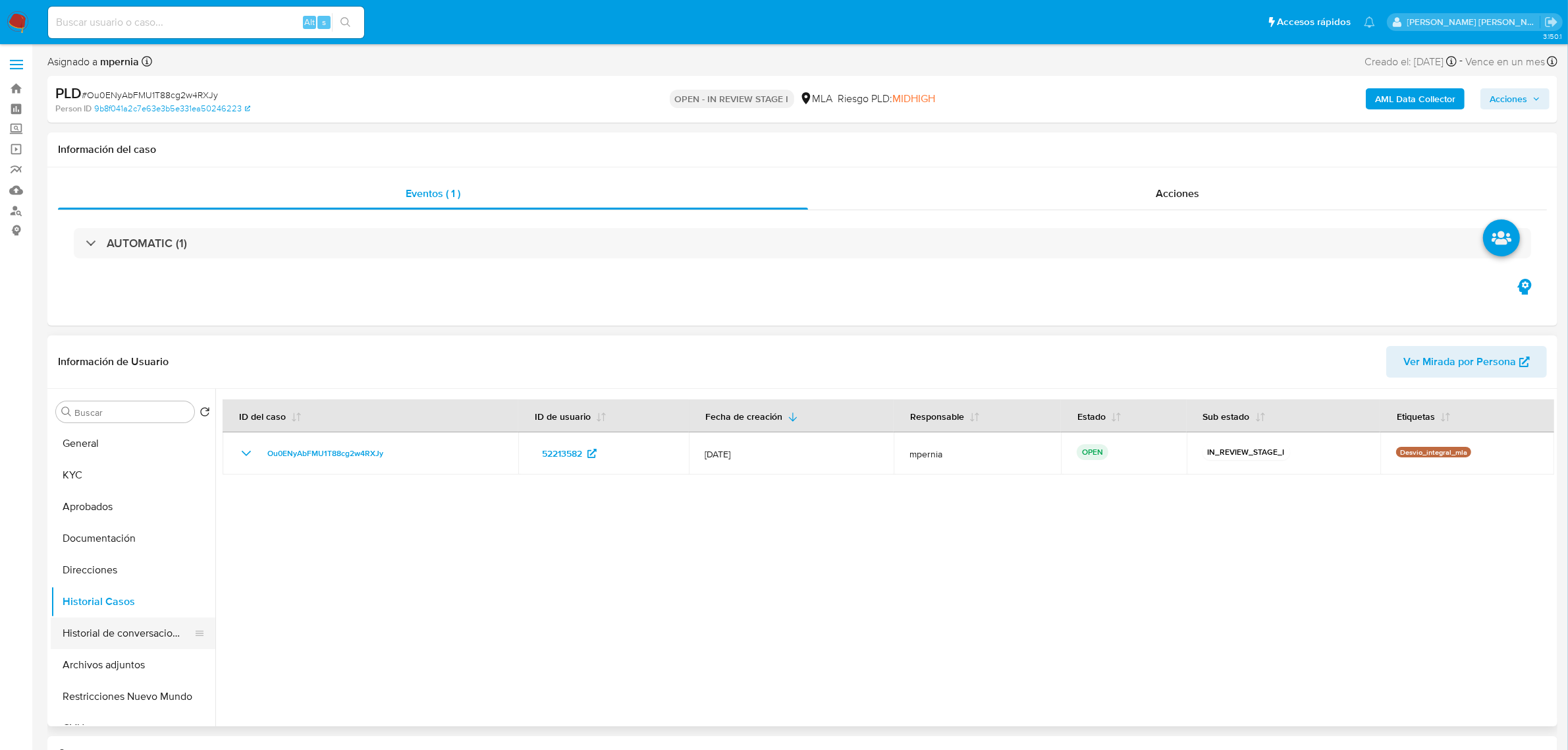
click at [123, 628] on button "Historial de conversaciones" at bounding box center [127, 633] width 154 height 31
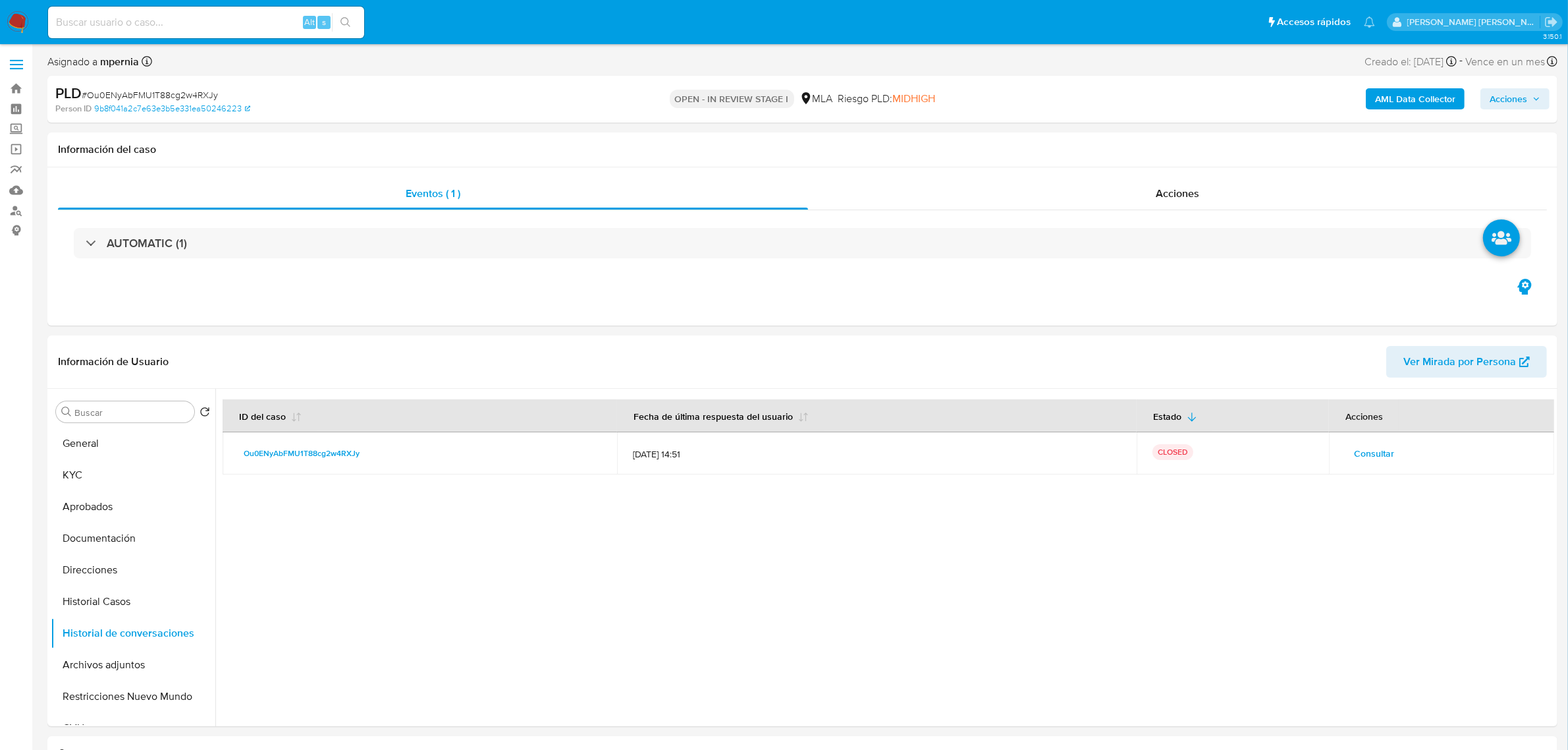
click at [1530, 91] on span "Acciones" at bounding box center [1515, 99] width 51 height 18
click at [1181, 142] on span "Resolución del caso" at bounding box center [1141, 140] width 94 height 15
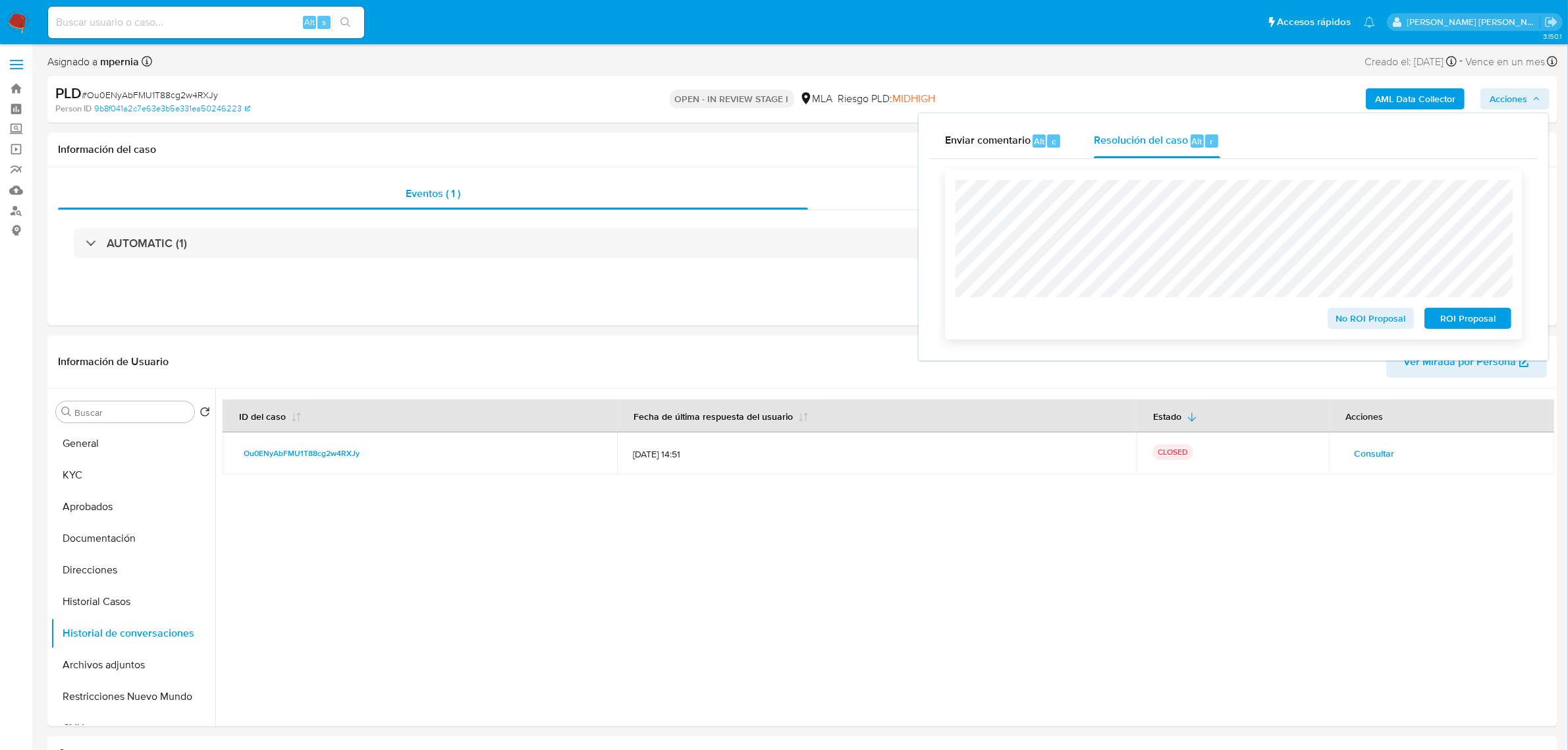
click at [1379, 320] on span "No ROI Proposal" at bounding box center [1371, 318] width 68 height 18
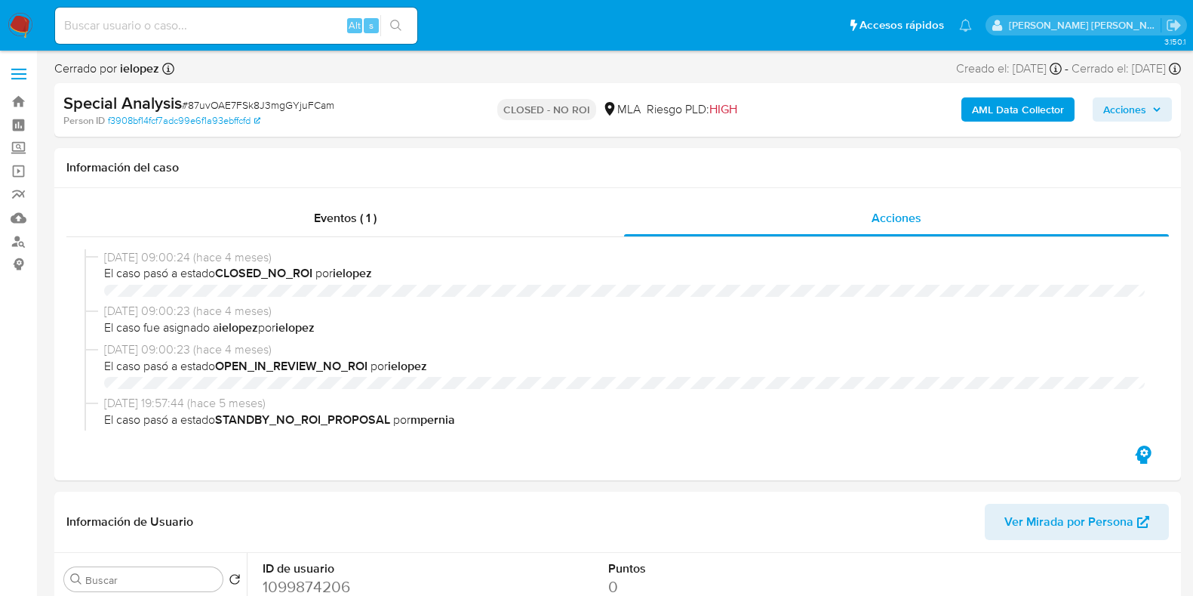
select select "10"
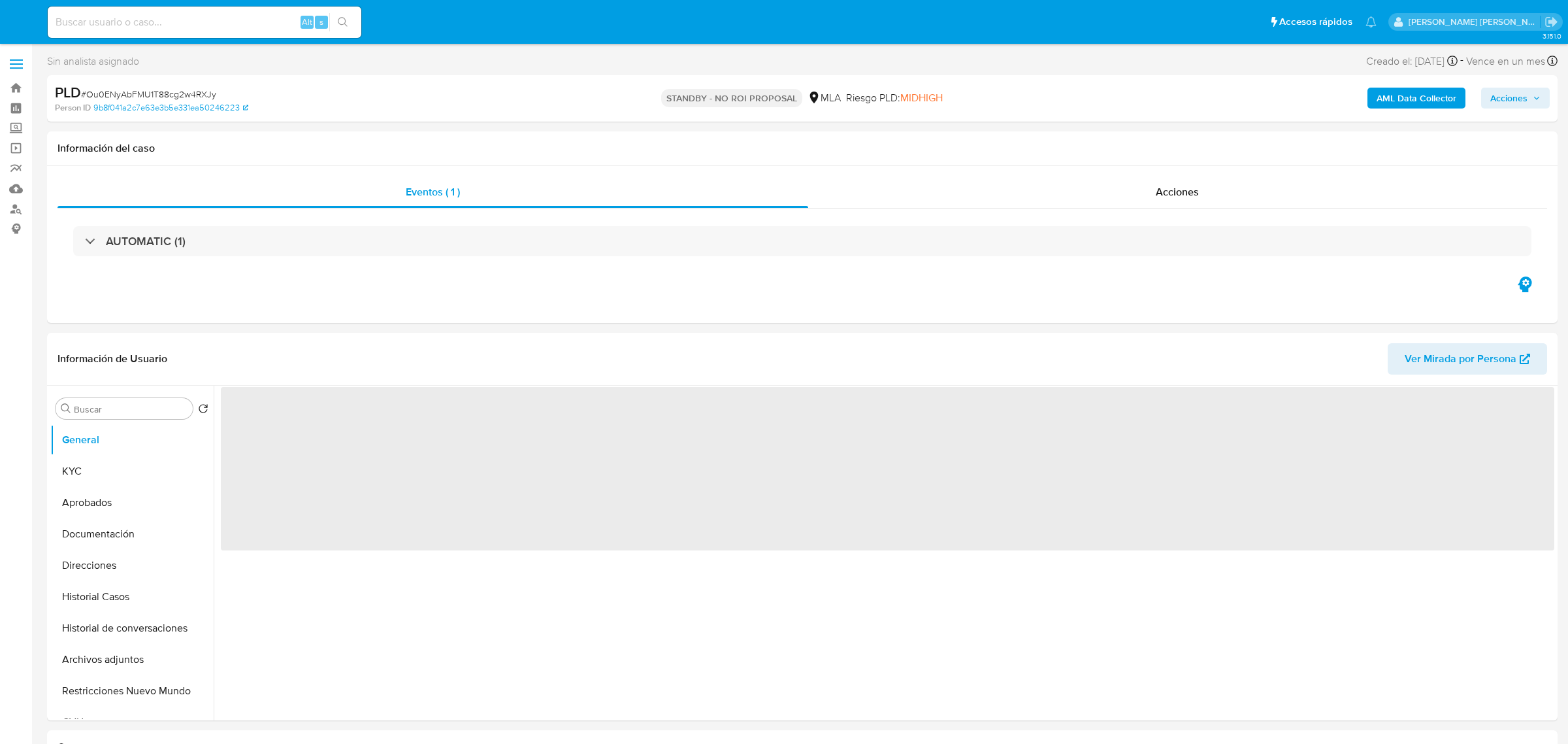
select select "10"
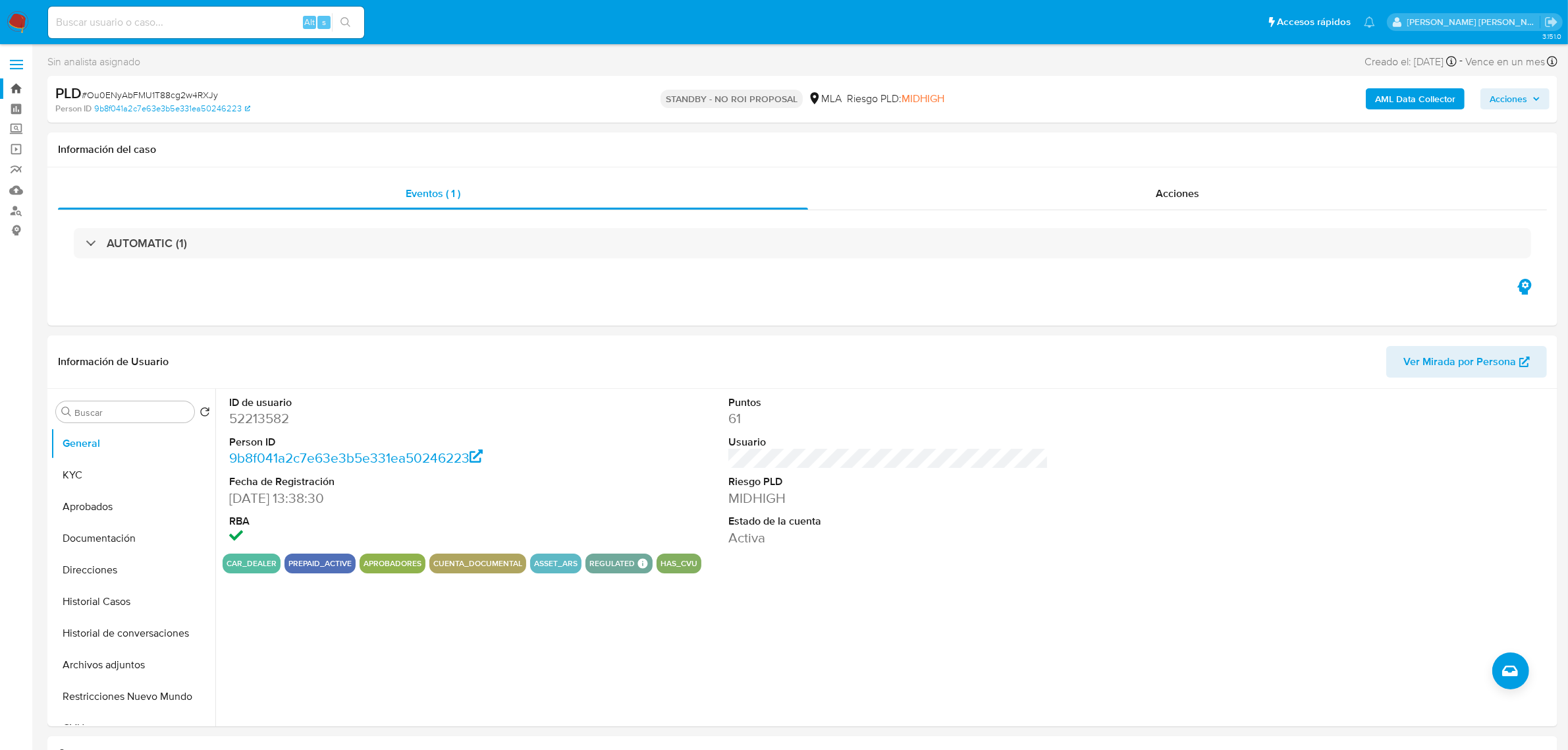
click at [20, 82] on link "Bandeja" at bounding box center [79, 88] width 157 height 20
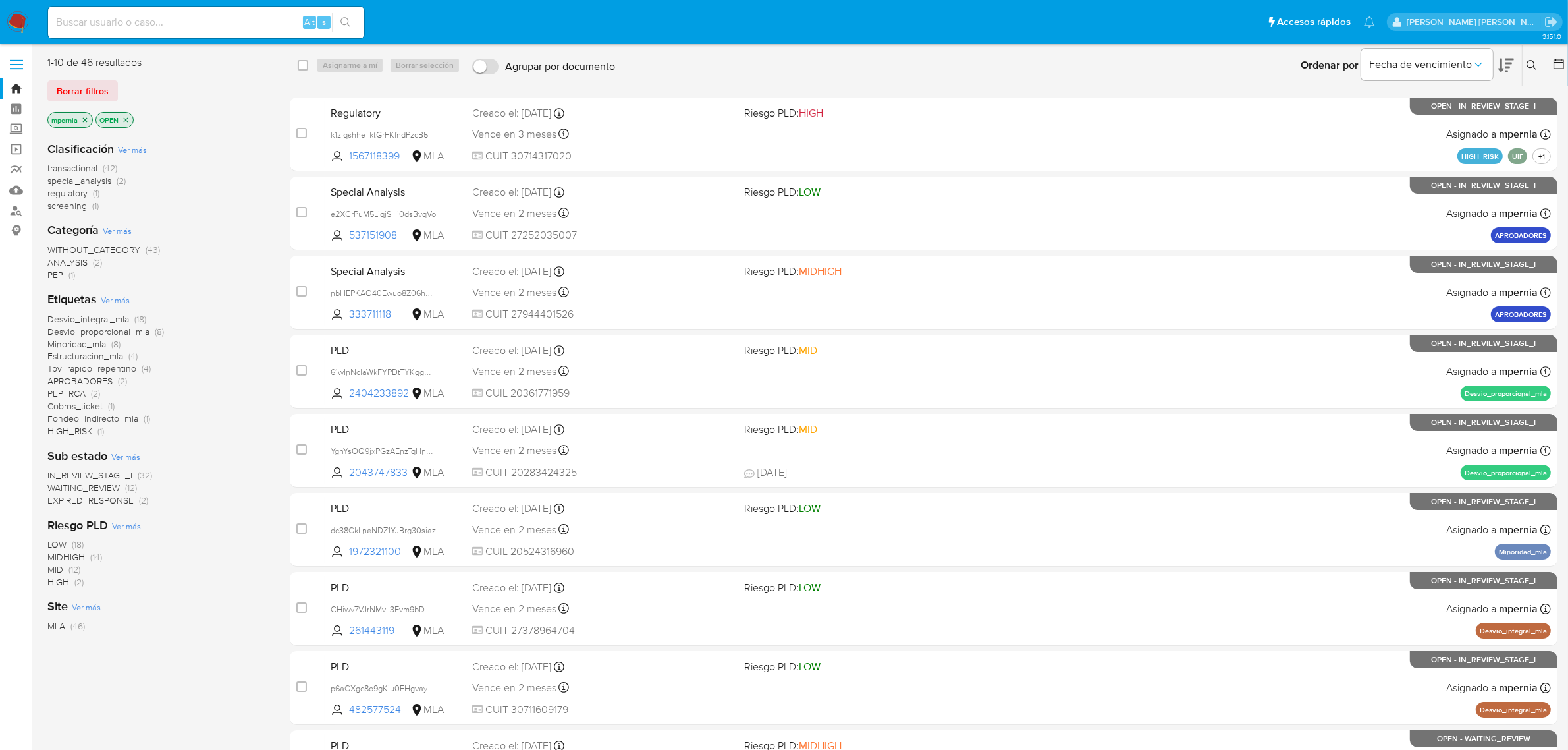
click at [65, 162] on span "transactional" at bounding box center [72, 168] width 50 height 13
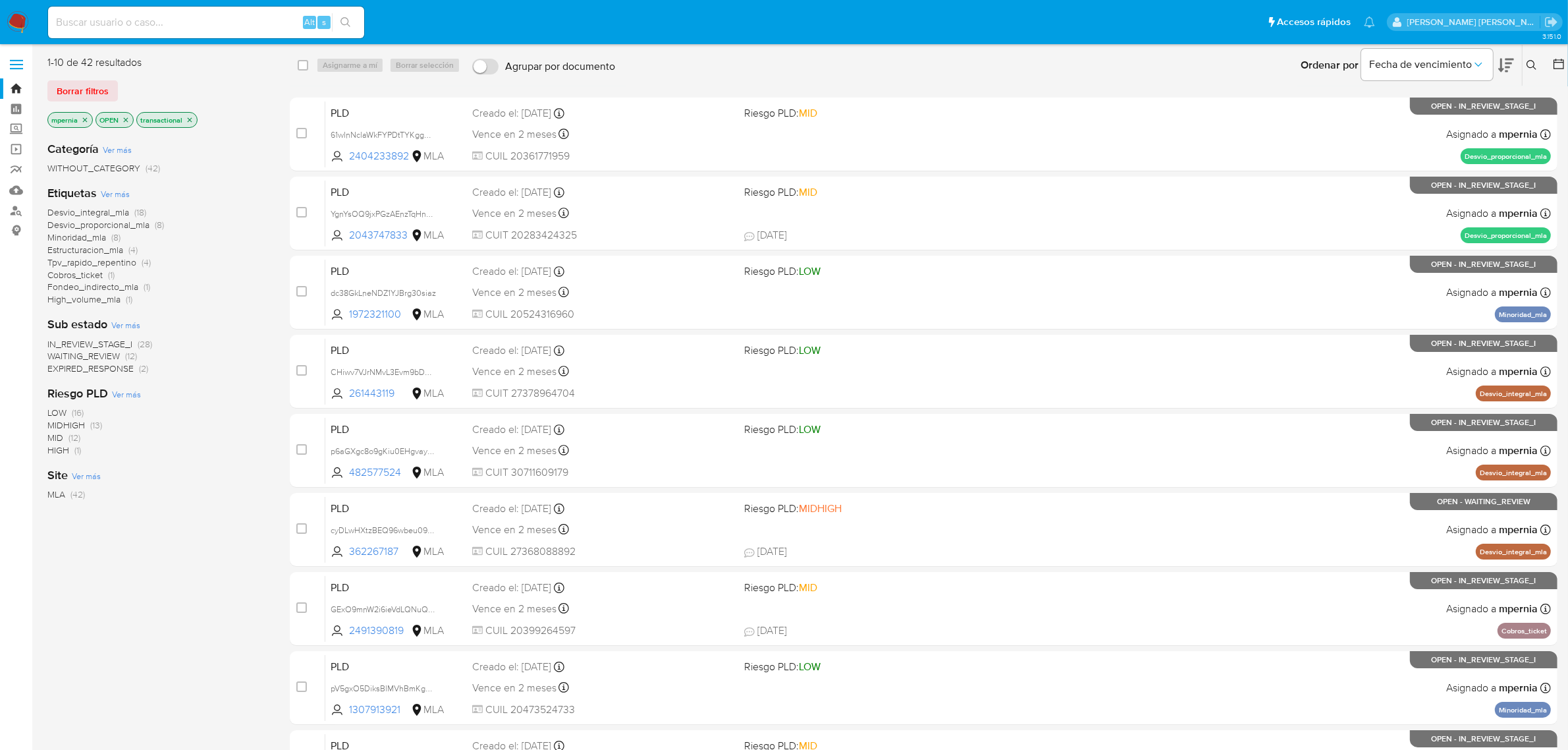
click at [86, 120] on icon "close-filter" at bounding box center [85, 120] width 8 height 8
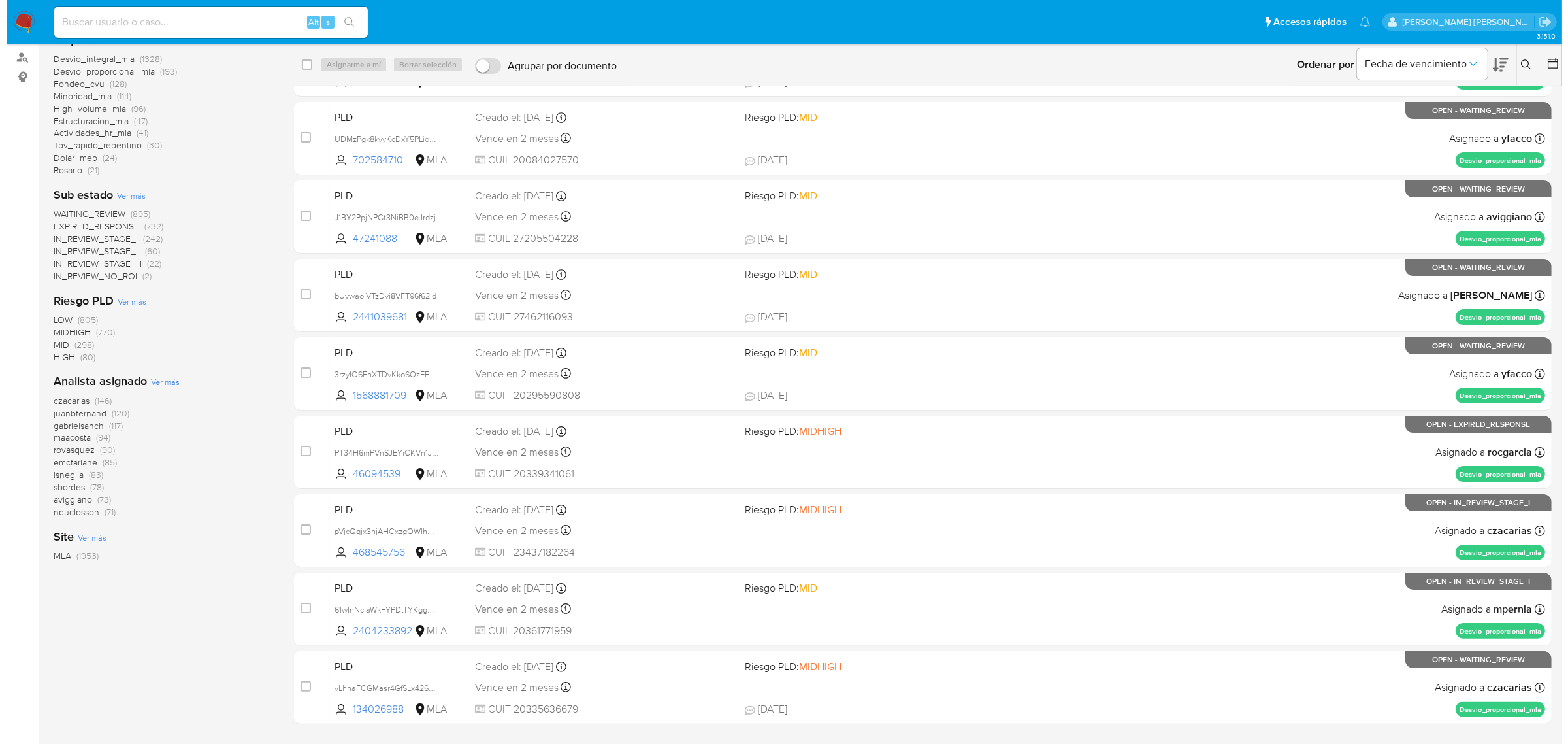
scroll to position [164, 0]
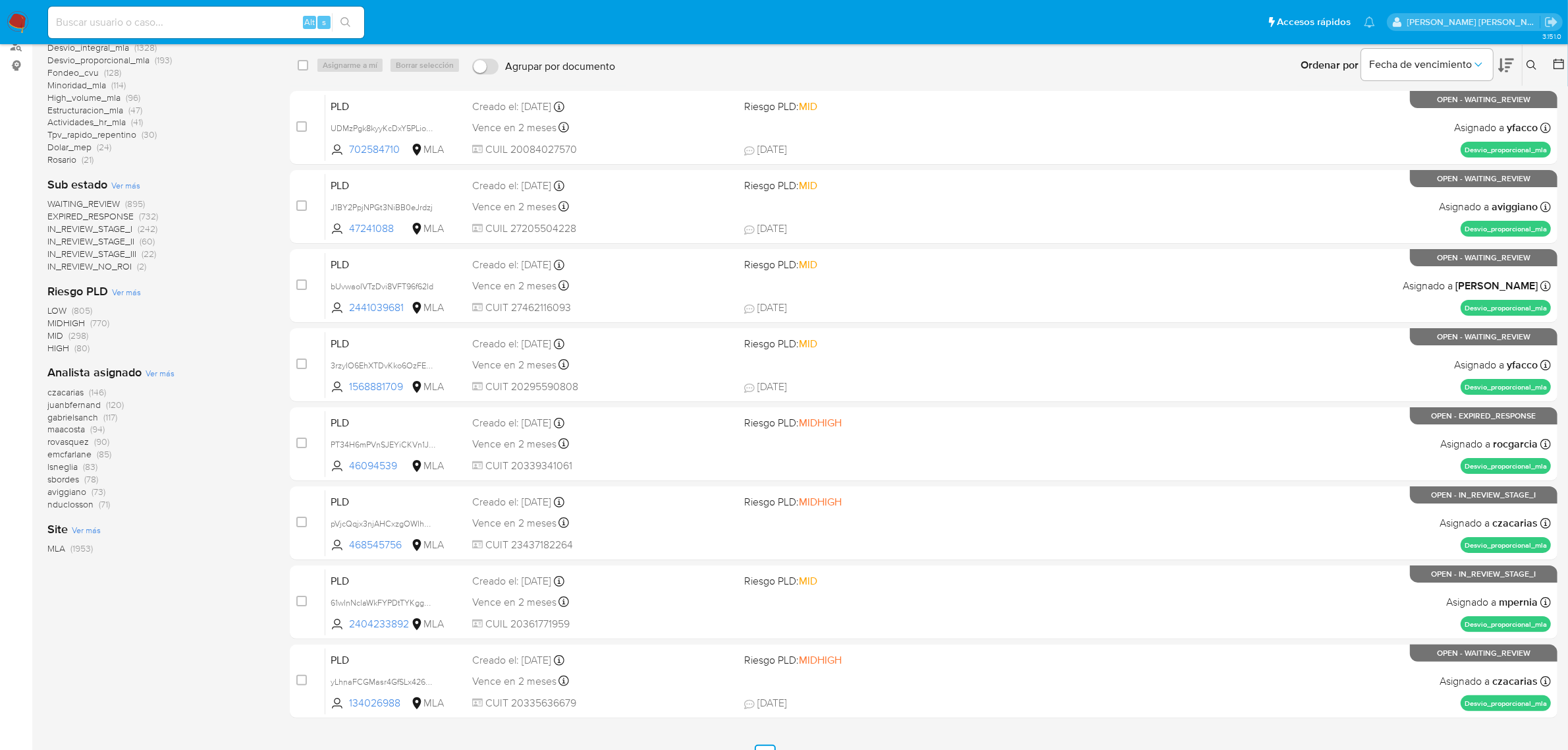
click at [155, 370] on span "Ver más" at bounding box center [160, 373] width 29 height 12
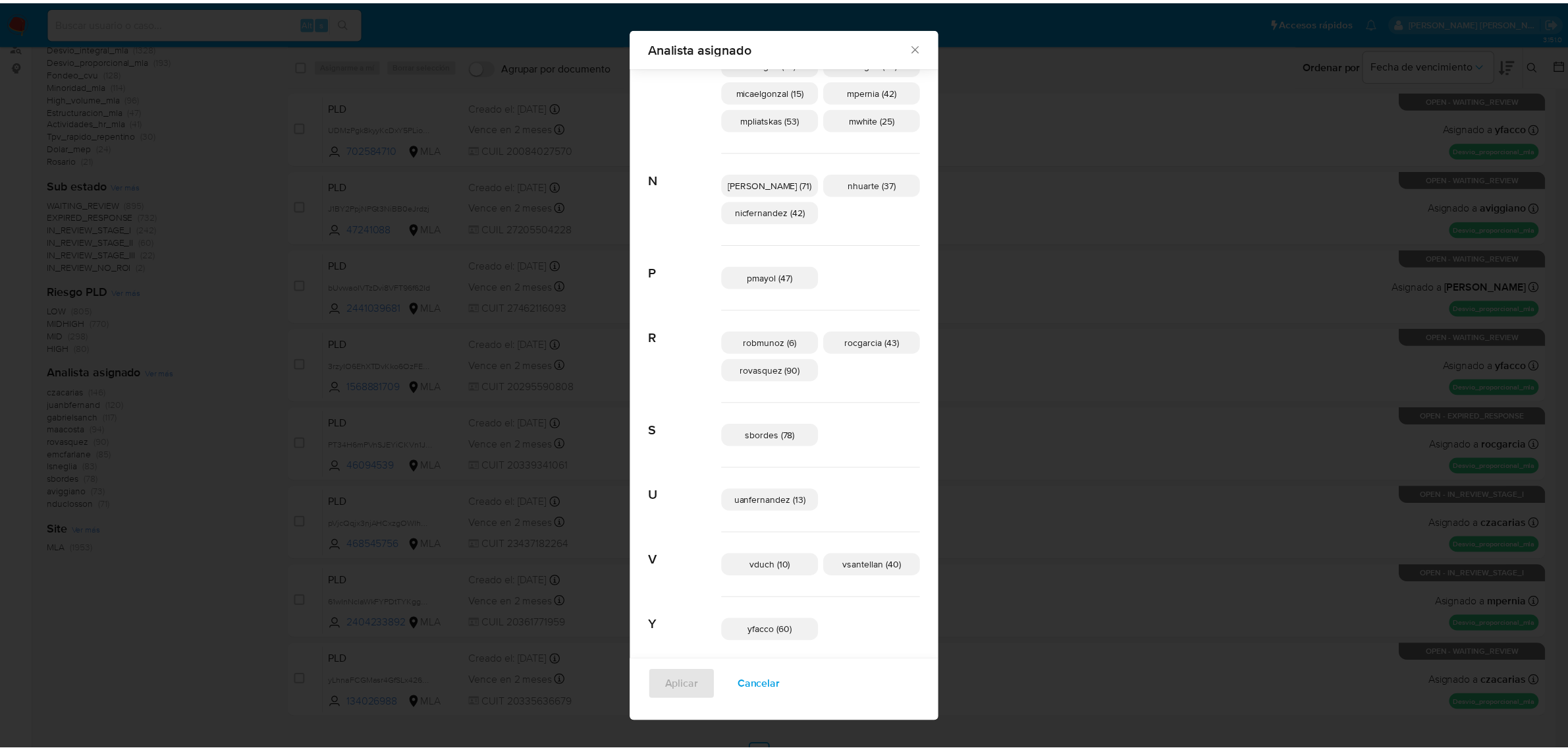
scroll to position [683, 0]
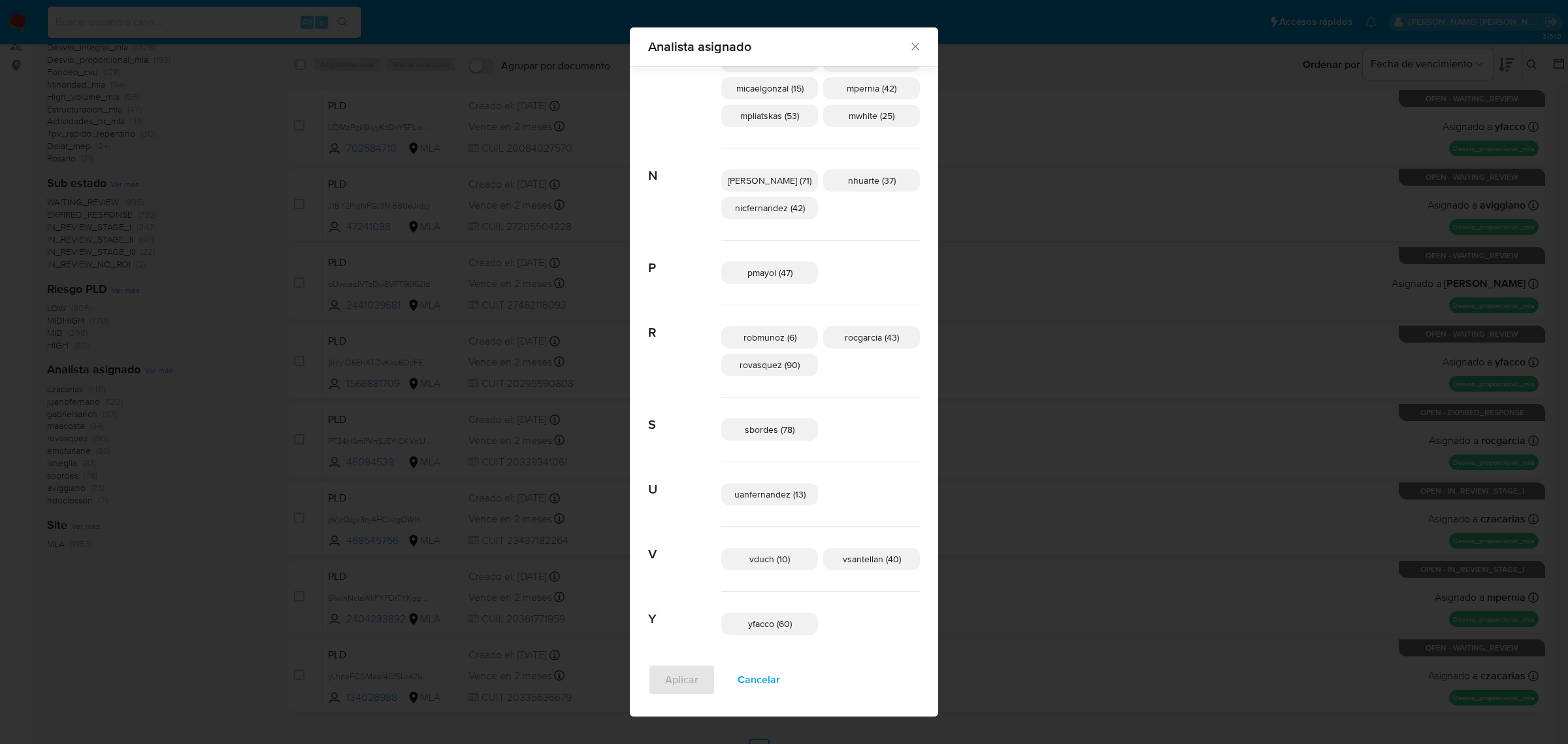
click at [909, 47] on icon "Cerrar" at bounding box center [915, 46] width 13 height 13
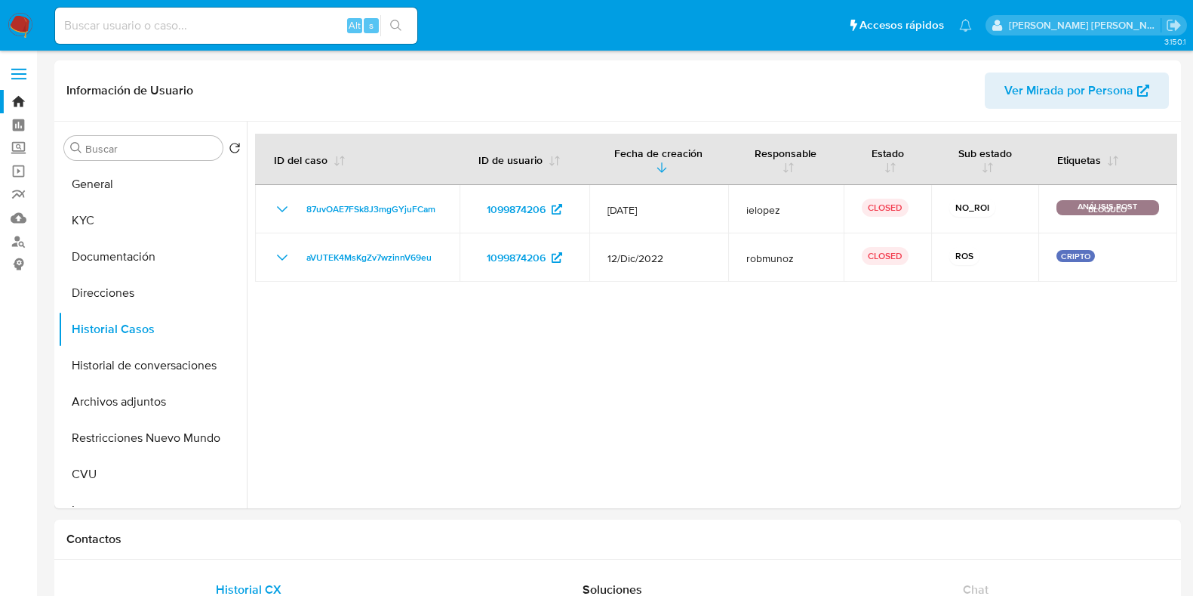
select select "10"
click at [263, 24] on input at bounding box center [236, 26] width 362 height 20
paste input "1527536172"
type input "1527536172"
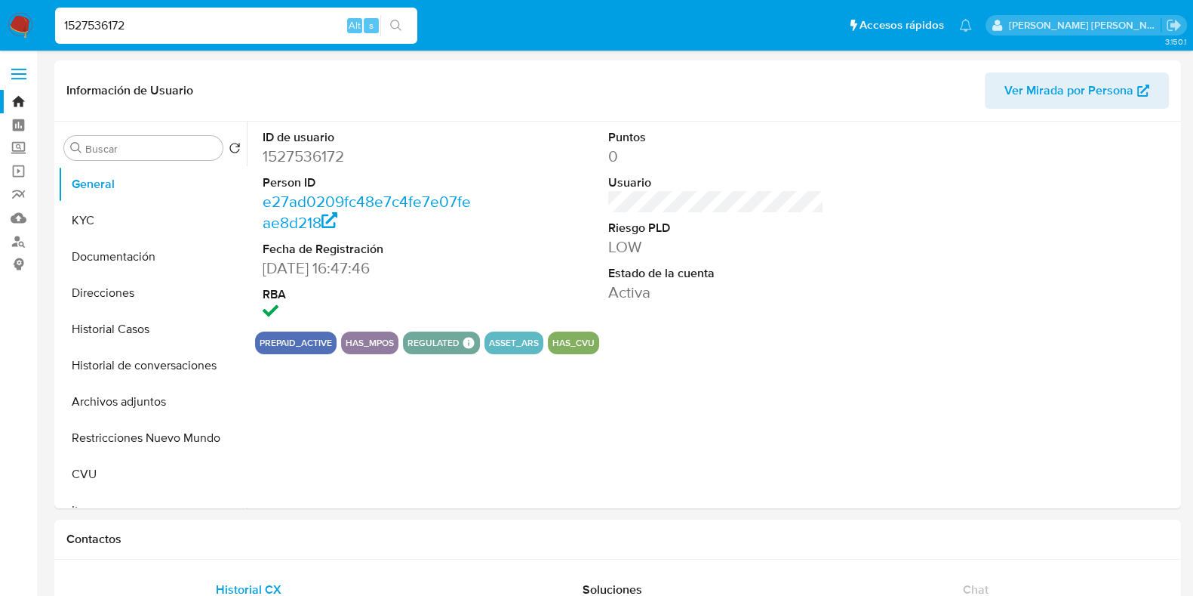
select select "10"
click at [82, 19] on input "1527536172" at bounding box center [236, 26] width 362 height 20
click at [183, 24] on input "1527536172" at bounding box center [236, 26] width 362 height 20
click at [108, 330] on button "Historial Casos" at bounding box center [146, 329] width 177 height 36
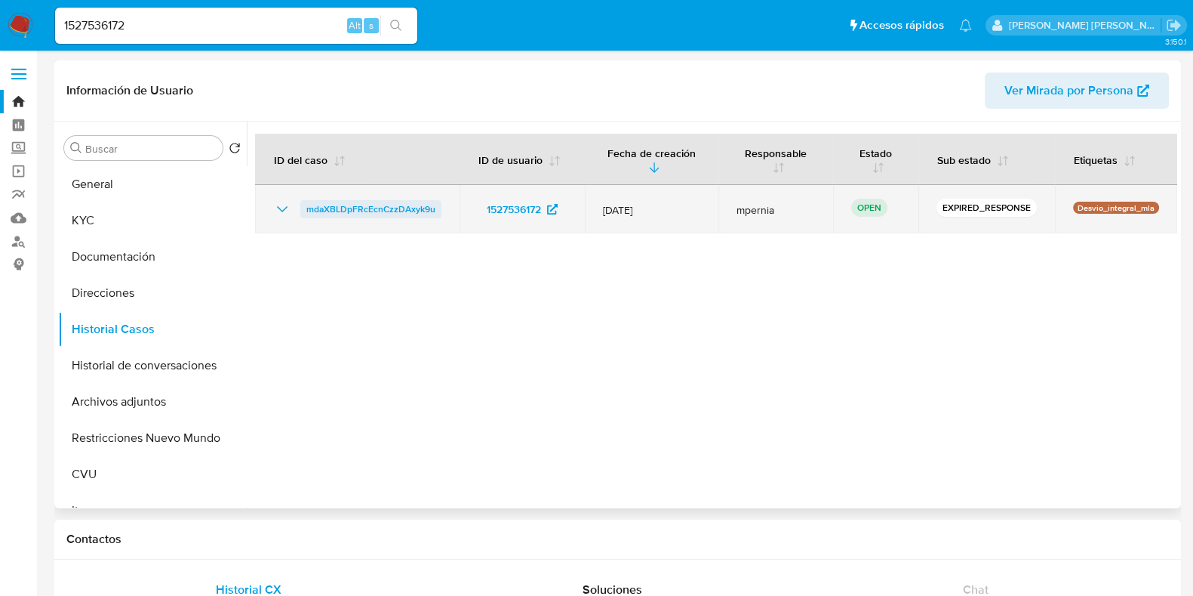
click at [328, 204] on span "mdaXBLDpFRcEcnCzzDAxyk9u" at bounding box center [370, 209] width 129 height 18
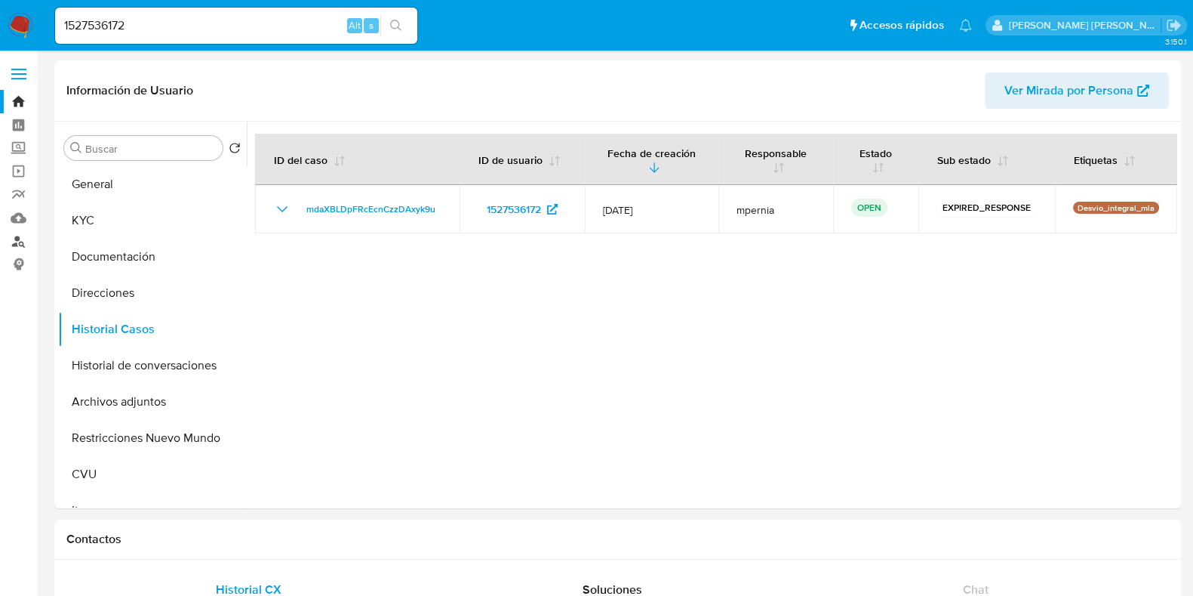
click at [26, 245] on link "Buscador de personas" at bounding box center [90, 240] width 180 height 23
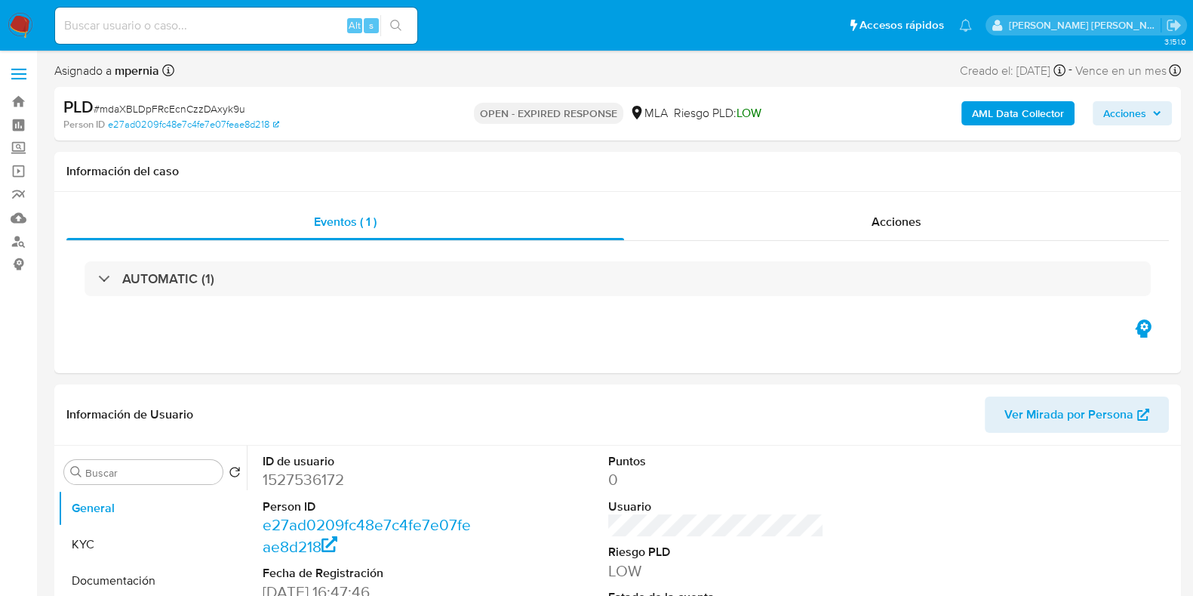
select select "10"
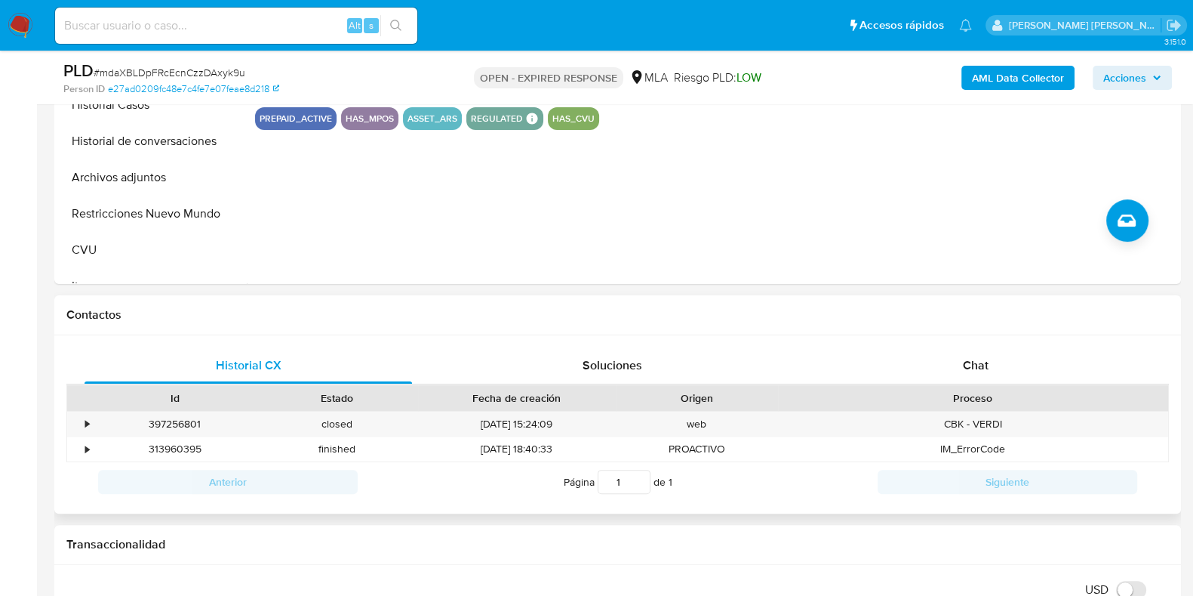
scroll to position [566, 0]
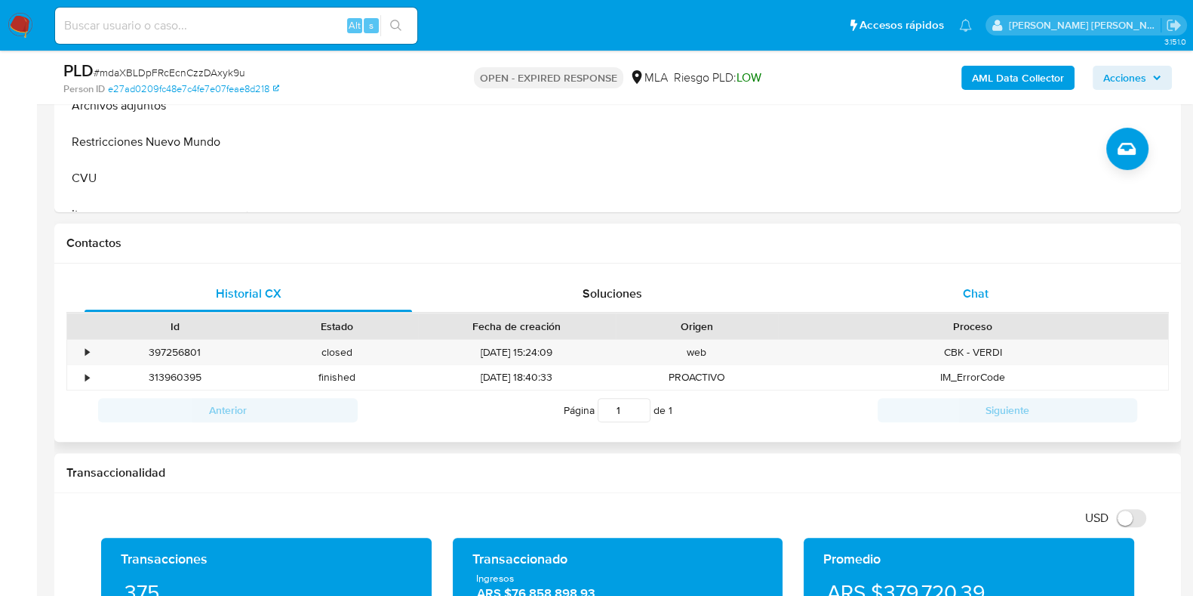
click at [965, 285] on span "Chat" at bounding box center [976, 293] width 26 height 17
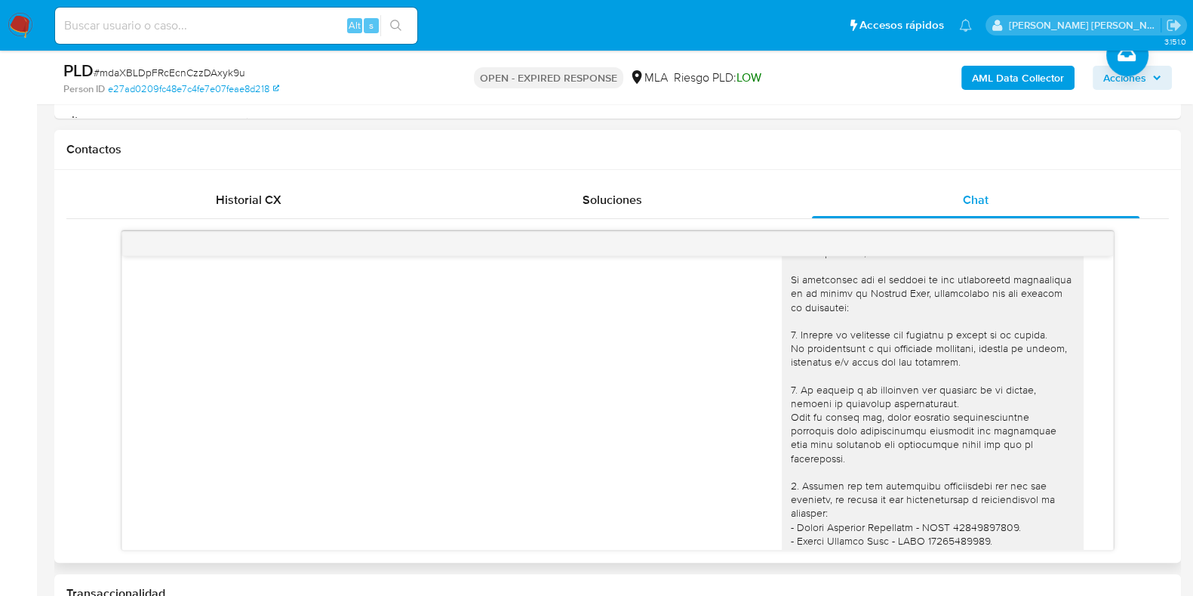
scroll to position [1478, 0]
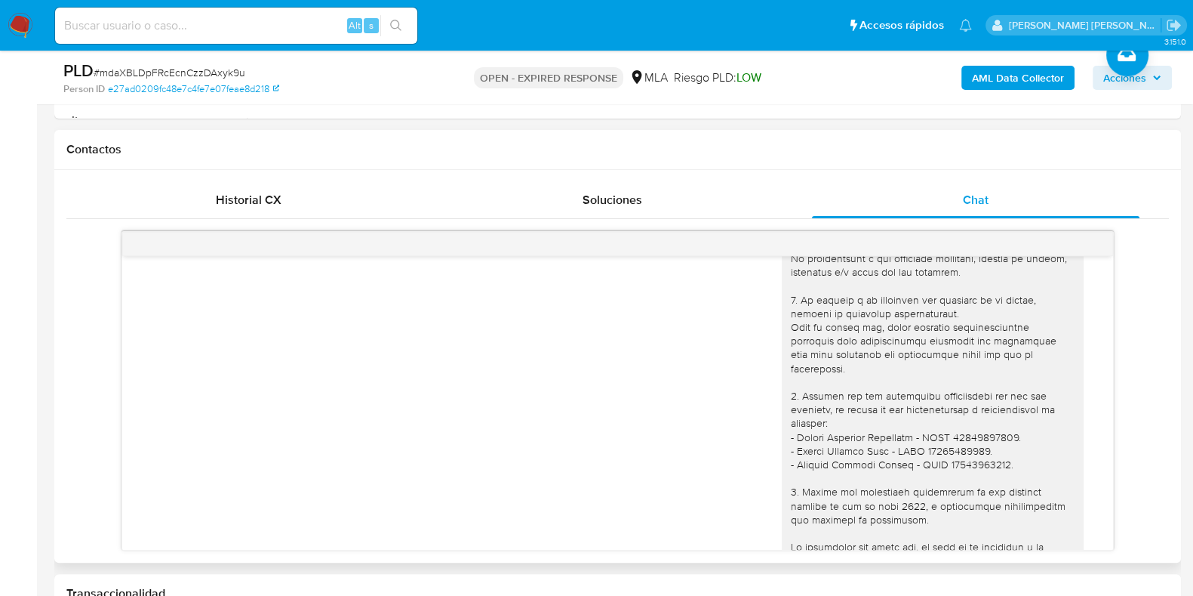
drag, startPoint x: 776, startPoint y: 465, endPoint x: 794, endPoint y: 467, distance: 18.3
click at [791, 465] on div at bounding box center [933, 422] width 284 height 535
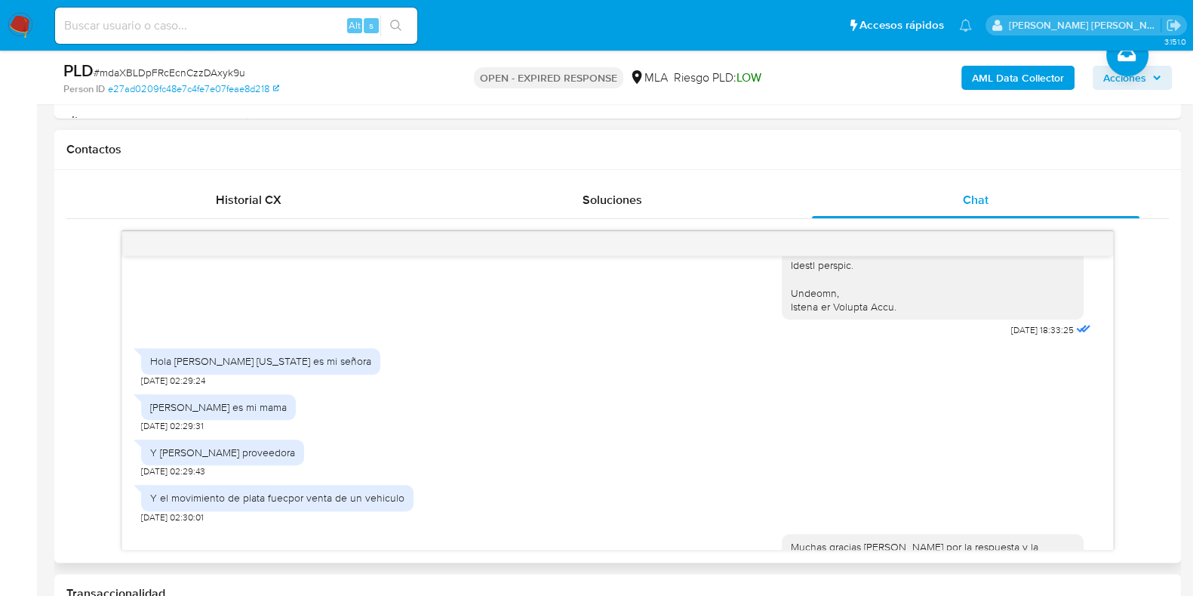
scroll to position [1950, 0]
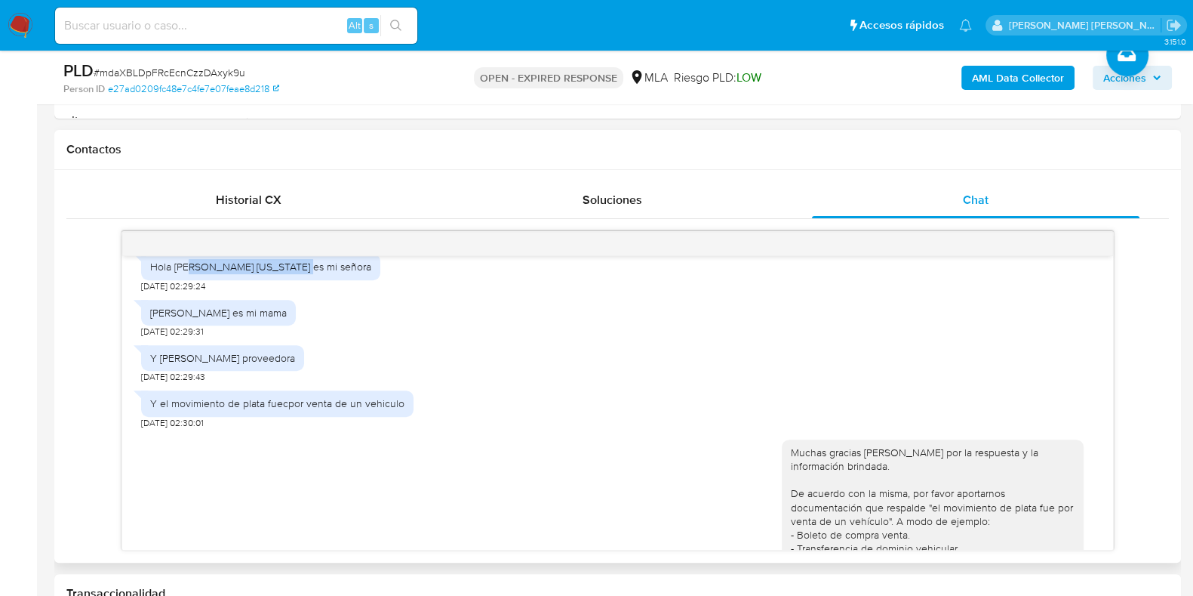
drag, startPoint x: 191, startPoint y: 292, endPoint x: 284, endPoint y: 293, distance: 92.8
click at [284, 273] on div "Hola evelyn virginia es mi señora" at bounding box center [260, 267] width 221 height 14
click at [209, 319] on div "Marcela paulos es mi mama" at bounding box center [218, 313] width 137 height 14
click at [208, 365] on div "Y soledad mena proveedora" at bounding box center [222, 358] width 145 height 14
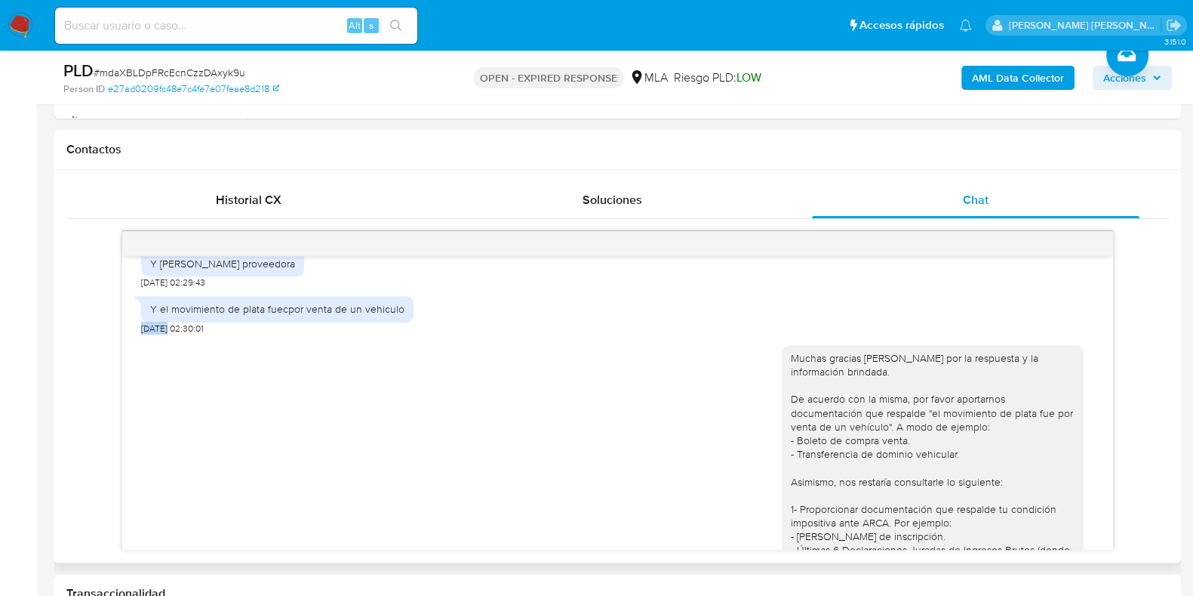
drag, startPoint x: 141, startPoint y: 352, endPoint x: 166, endPoint y: 350, distance: 25.0
click at [166, 334] on span "19/07/2025 02:30:01" at bounding box center [172, 328] width 63 height 12
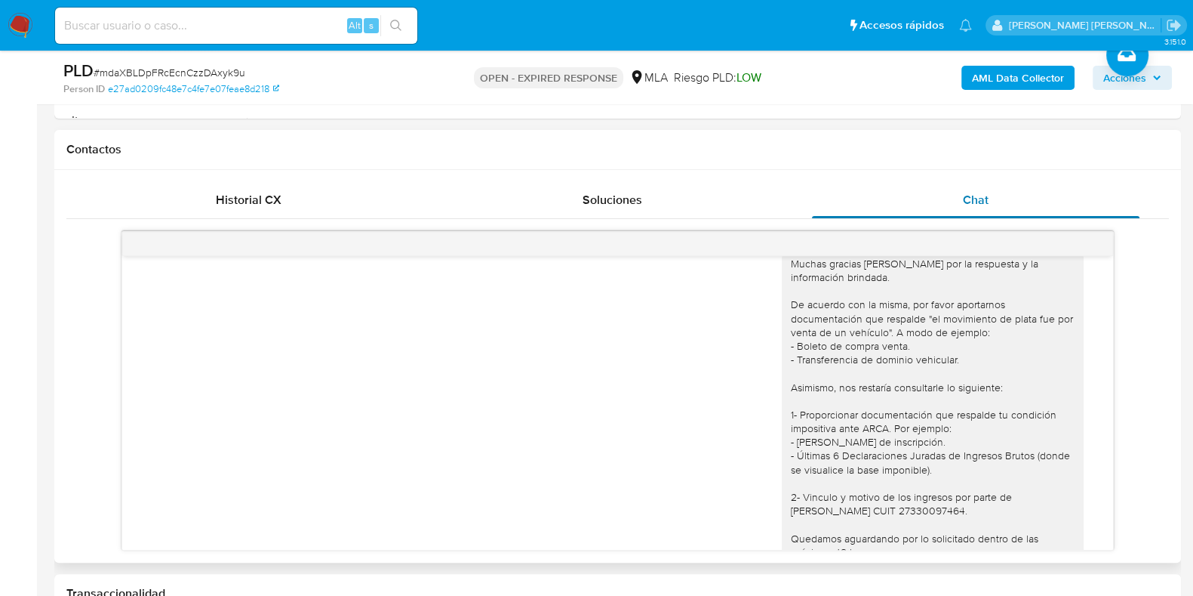
click at [845, 187] on div "Chat" at bounding box center [976, 200] width 328 height 36
click at [820, 338] on div "Muchas gracias Mauro Ezequiel por la respuesta y la información brindada. De ac…" at bounding box center [933, 428] width 284 height 343
click at [834, 368] on div "Muchas gracias Mauro Ezequiel por la respuesta y la información brindada. De ac…" at bounding box center [933, 428] width 284 height 343
click at [857, 387] on div "Muchas gracias Mauro Ezequiel por la respuesta y la información brindada. De ac…" at bounding box center [933, 428] width 284 height 343
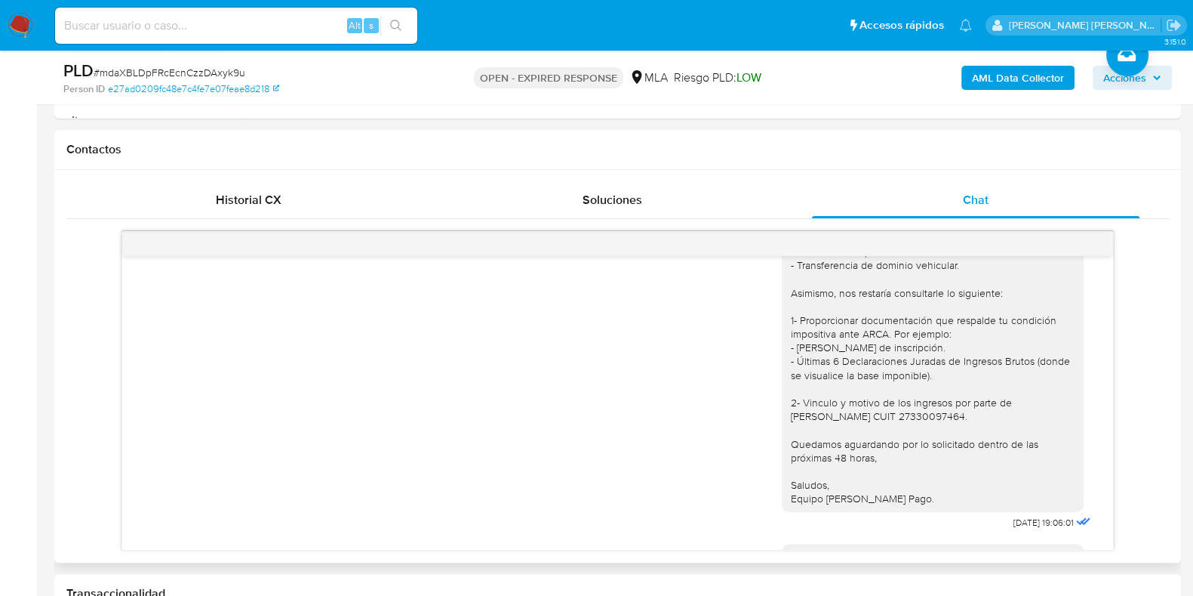
click at [836, 365] on div "Muchas gracias Mauro Ezequiel por la respuesta y la información brindada. De ac…" at bounding box center [933, 333] width 284 height 343
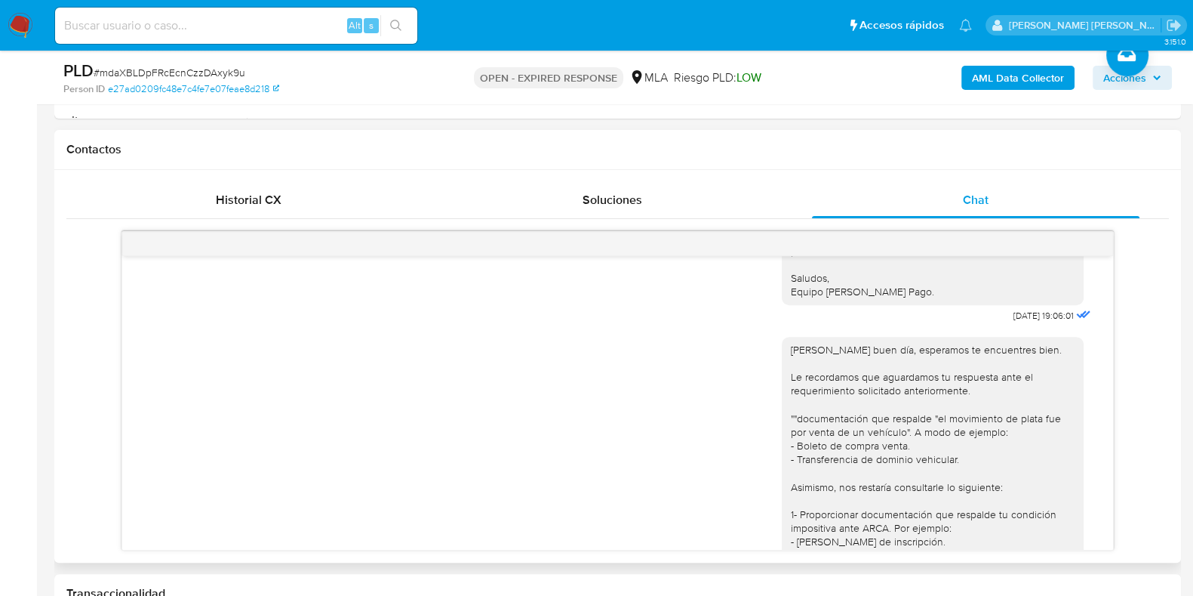
scroll to position [2421, 0]
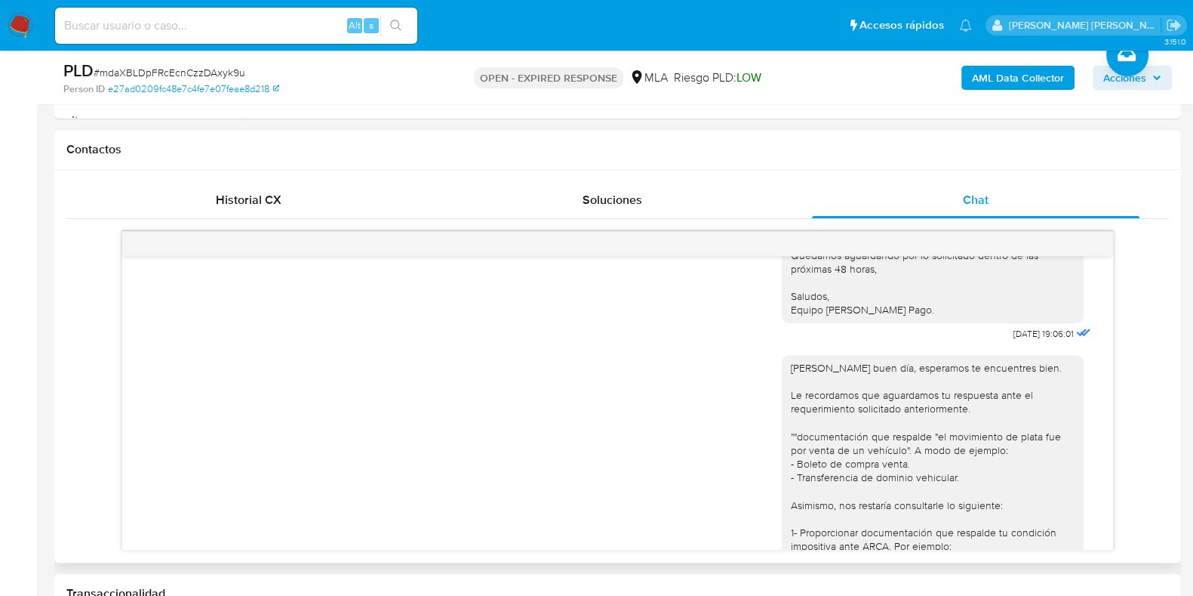
click at [1052, 340] on span "30/07/2025 19:06:01" at bounding box center [1044, 334] width 60 height 12
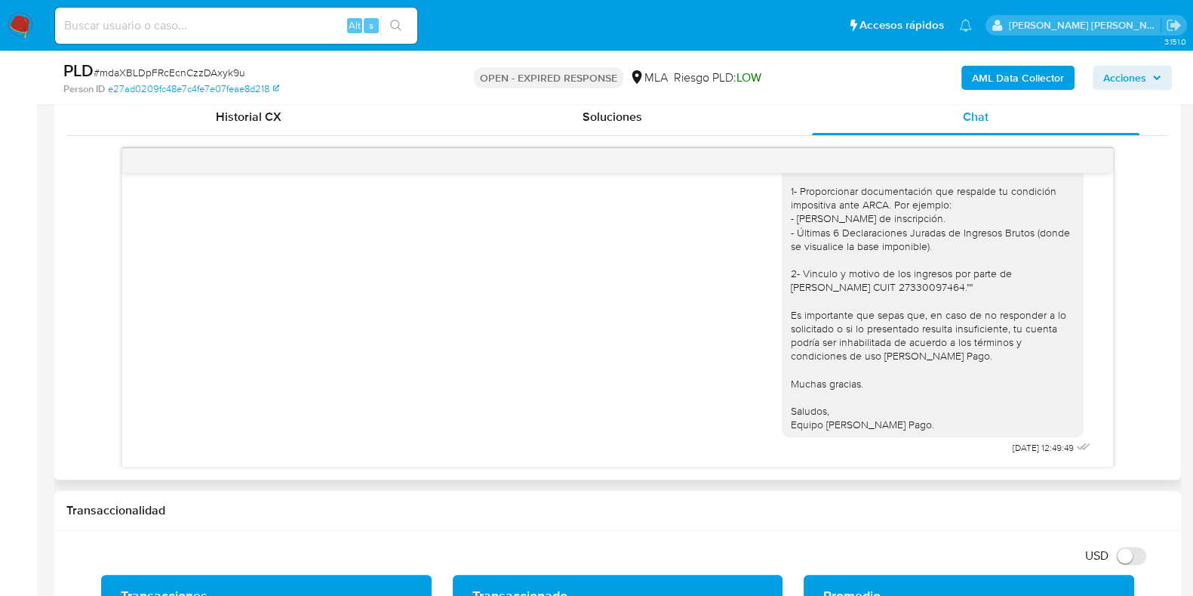
scroll to position [943, 0]
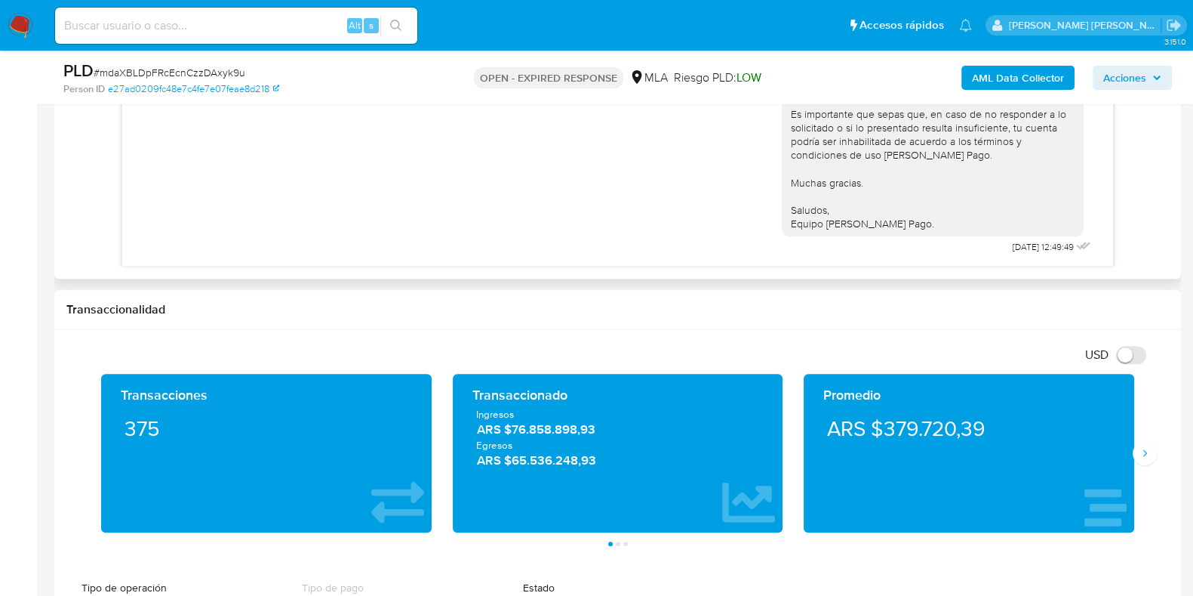
click at [1073, 241] on icon at bounding box center [1082, 245] width 18 height 18
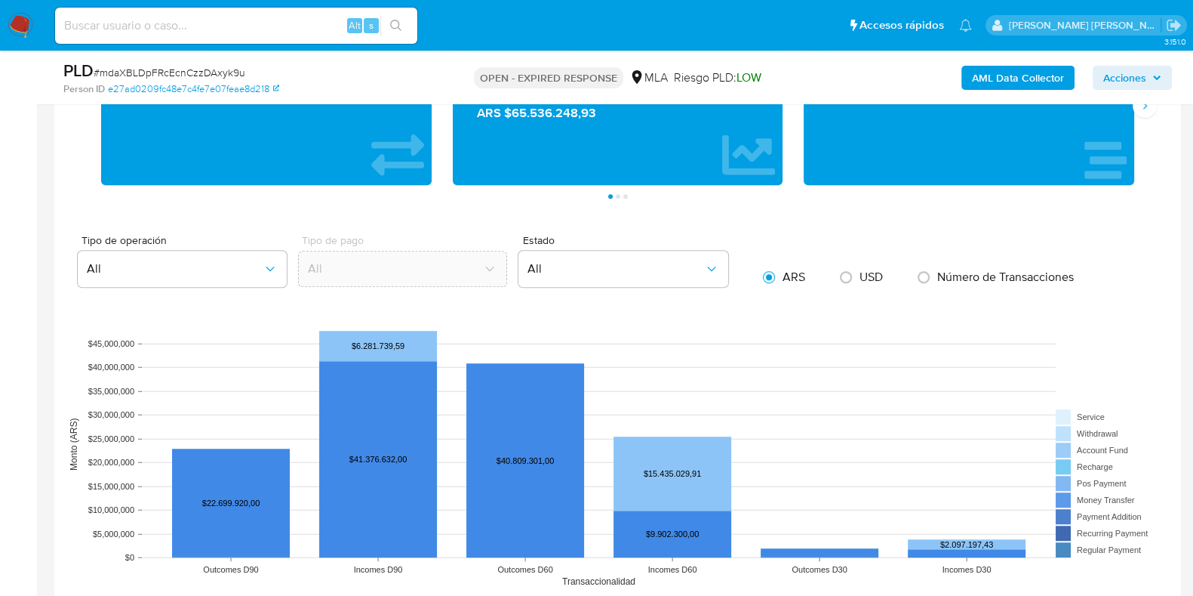
scroll to position [1132, 0]
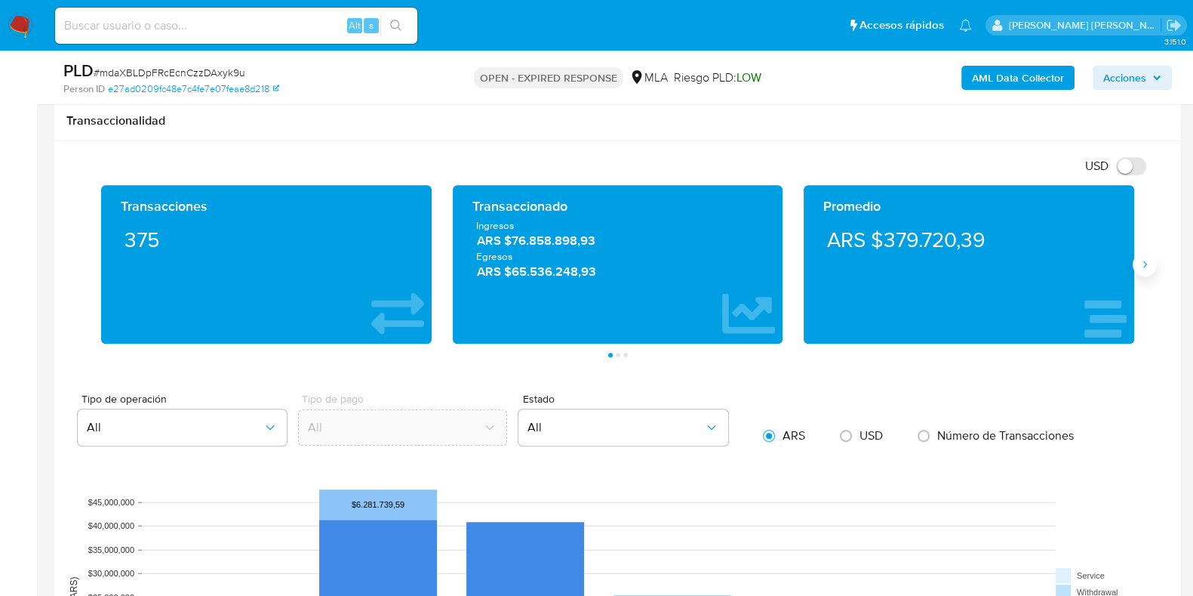
click at [1146, 266] on icon "Siguiente" at bounding box center [1145, 264] width 12 height 12
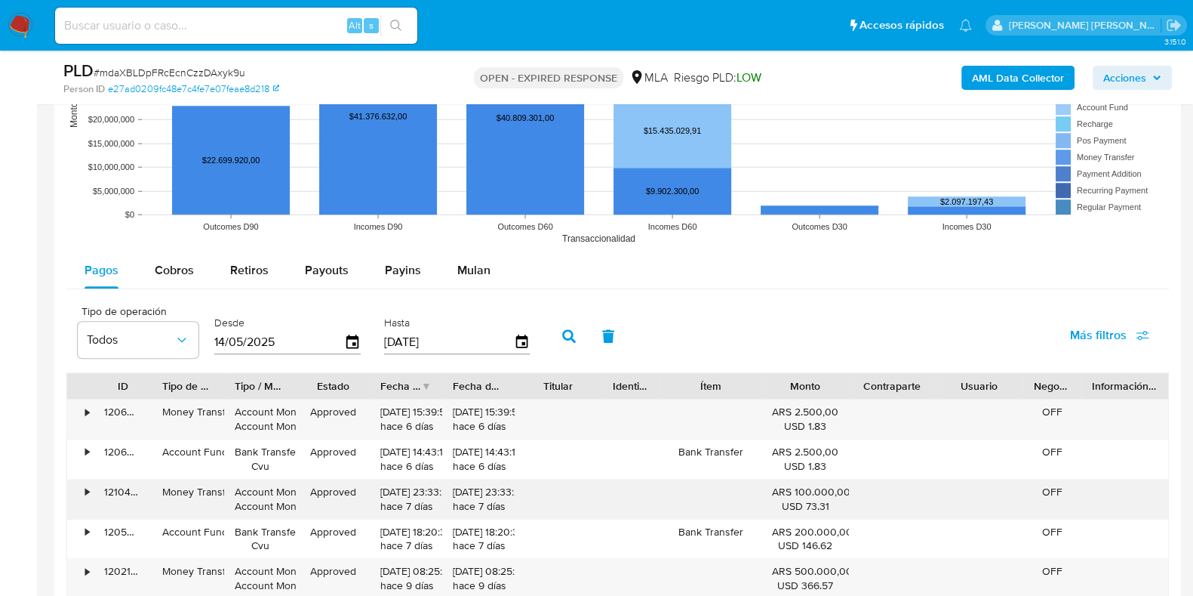
scroll to position [1604, 0]
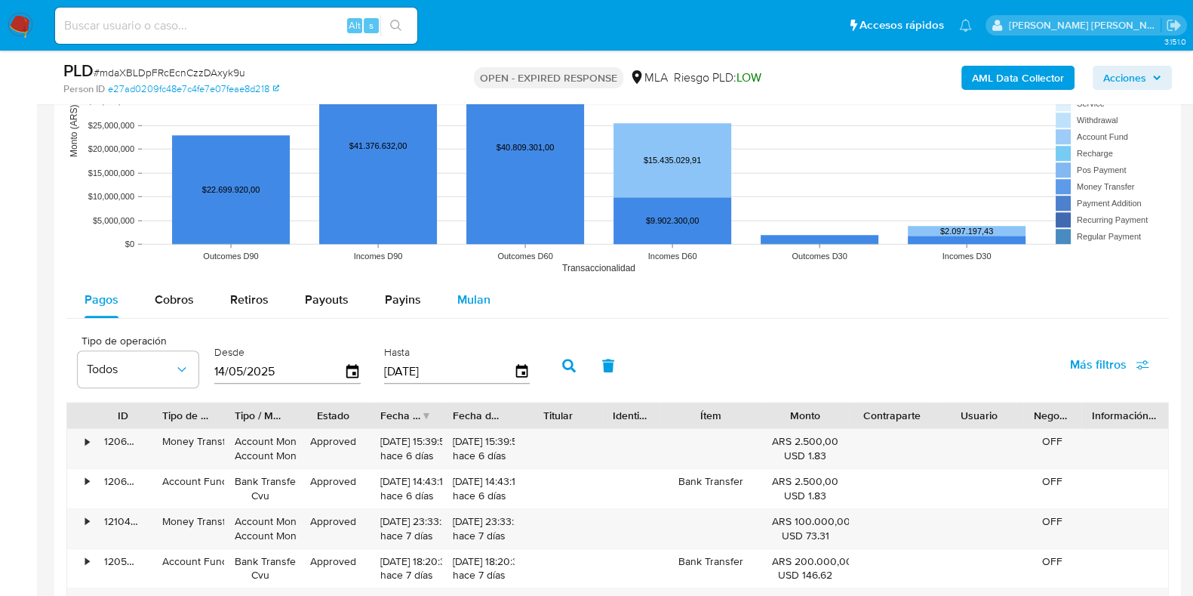
click at [464, 297] on span "Mulan" at bounding box center [473, 299] width 33 height 17
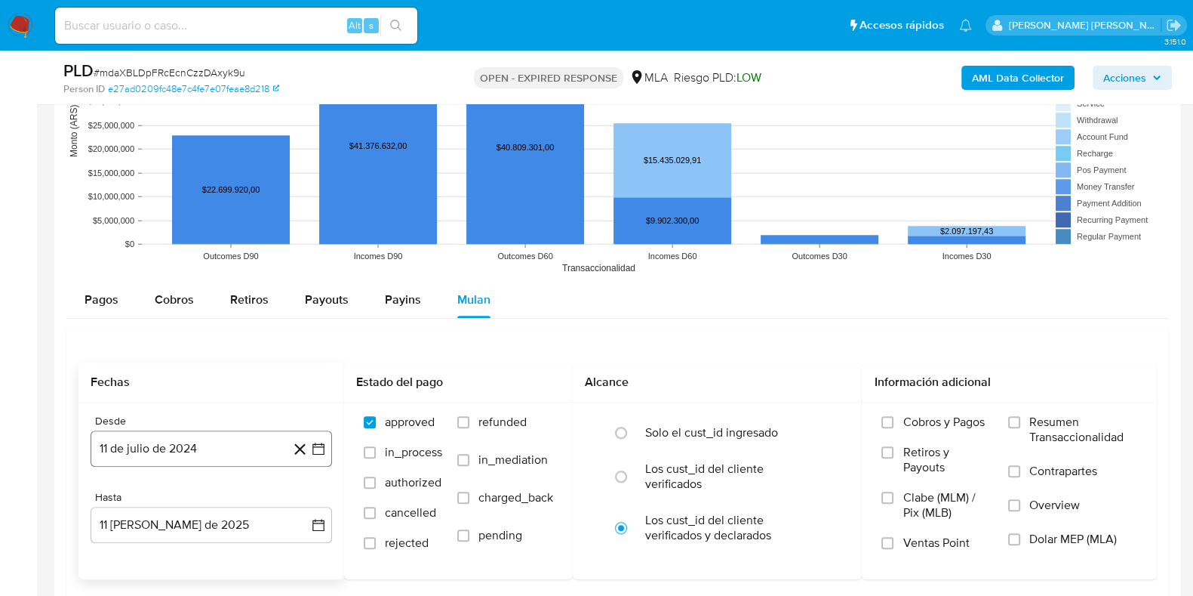
click at [190, 445] on button "11 de julio de 2024" at bounding box center [212, 448] width 242 height 36
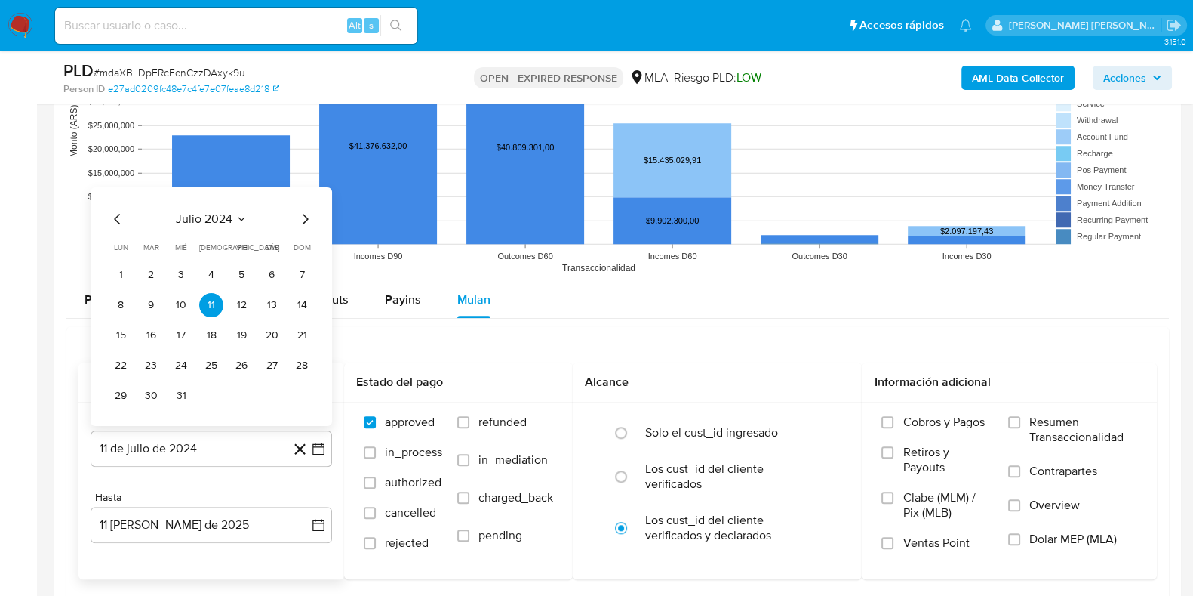
click at [230, 214] on span "julio 2024" at bounding box center [204, 218] width 57 height 15
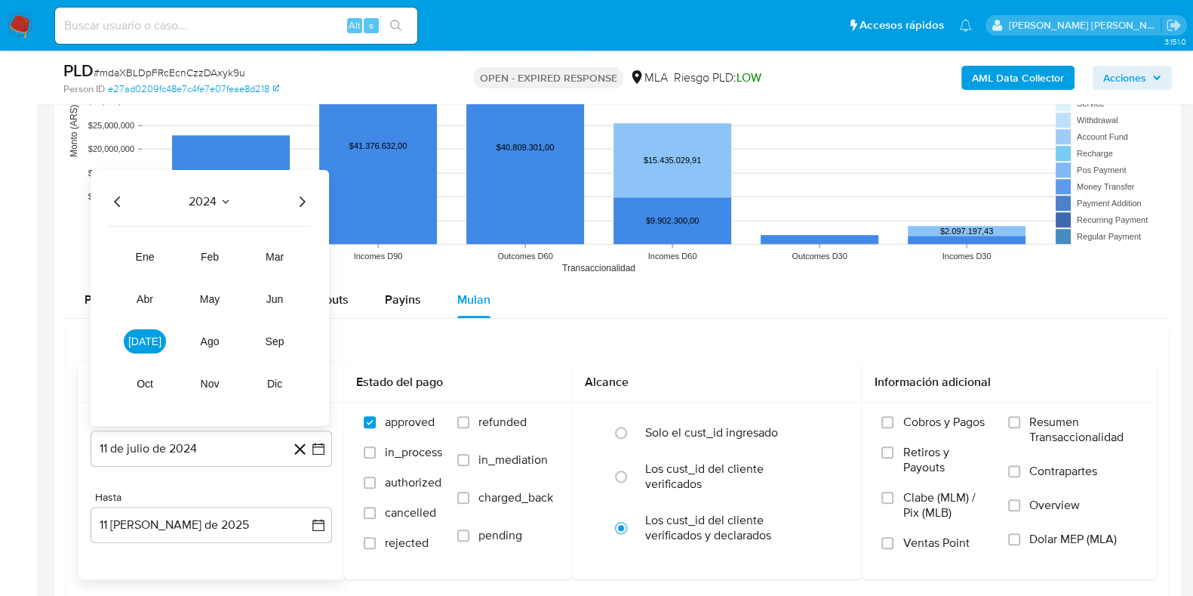
click at [294, 202] on icon "Año siguiente" at bounding box center [302, 201] width 18 height 18
click at [216, 259] on span "feb" at bounding box center [210, 257] width 18 height 12
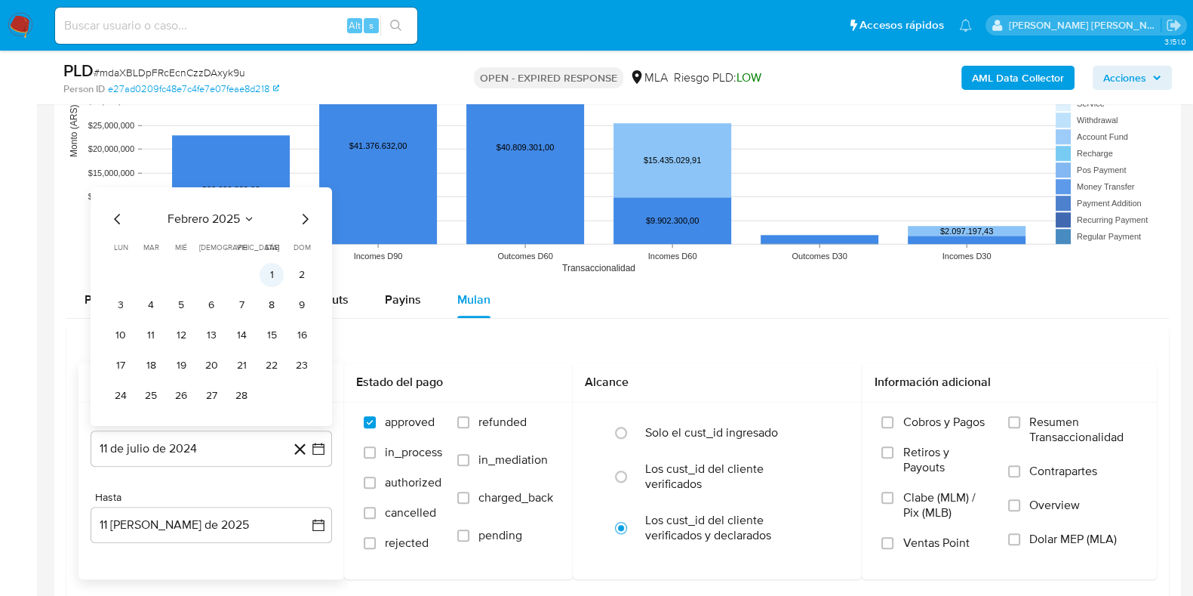
click at [274, 272] on button "1" at bounding box center [272, 275] width 24 height 24
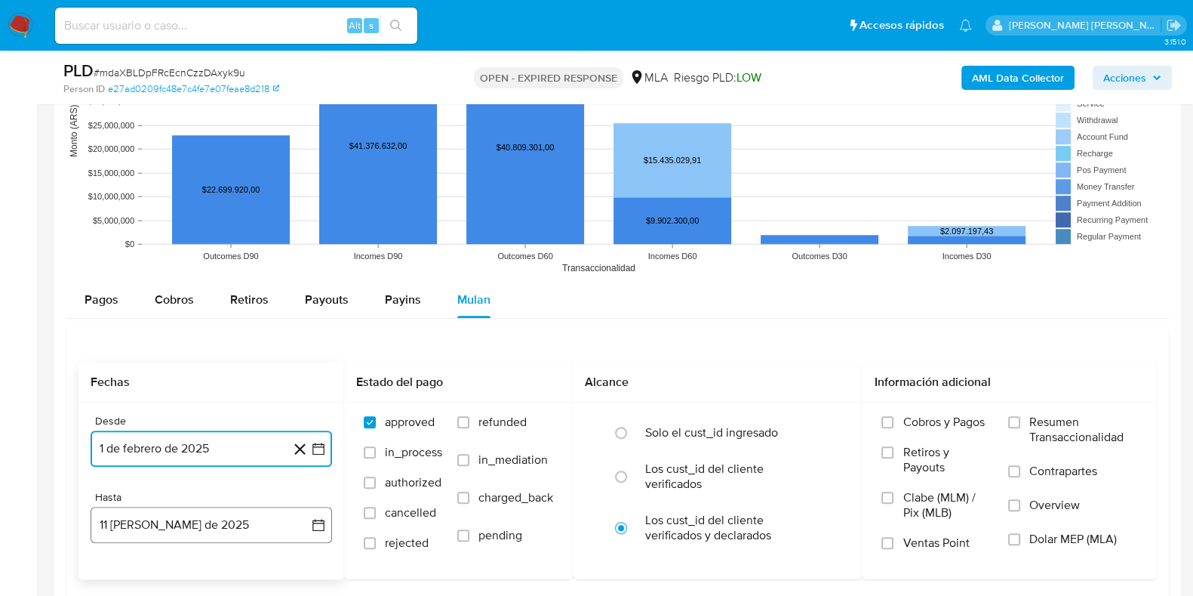
click at [185, 519] on button "11 de agosto de 2025" at bounding box center [212, 524] width 242 height 36
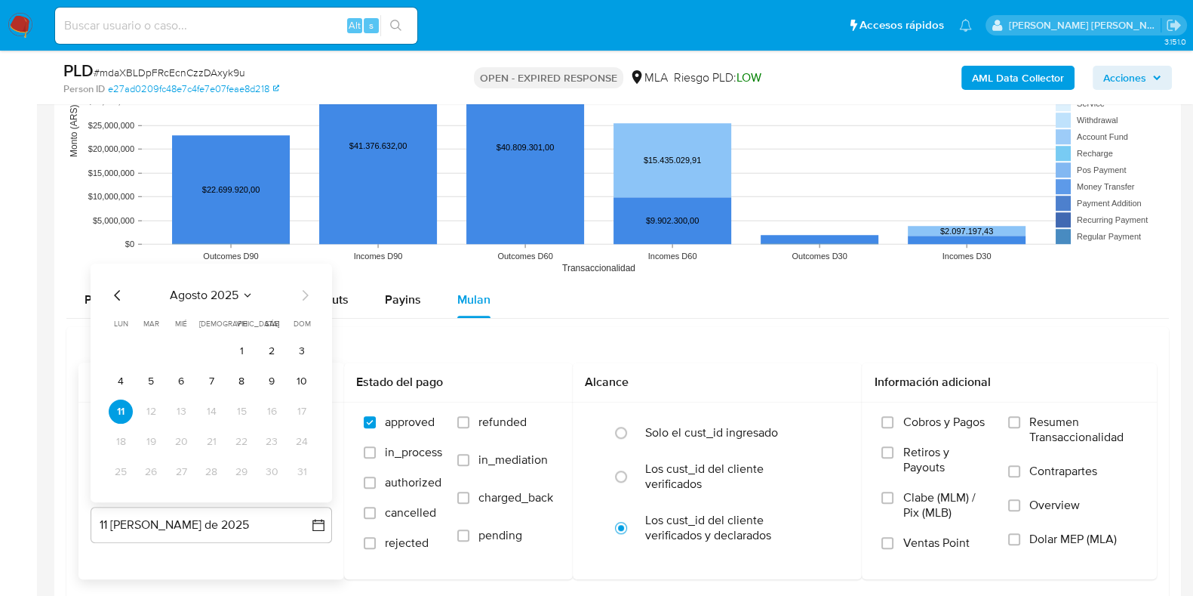
click at [113, 290] on icon "Mes anterior" at bounding box center [118, 295] width 18 height 18
click at [214, 474] on button "31" at bounding box center [211, 472] width 24 height 24
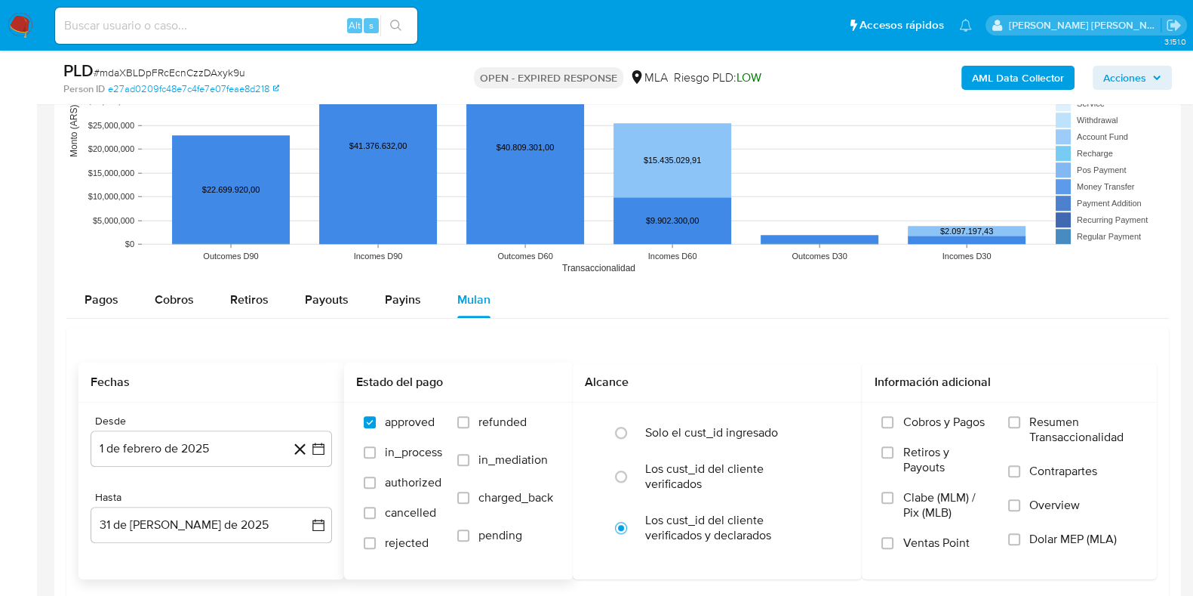
drag, startPoint x: 469, startPoint y: 420, endPoint x: 509, endPoint y: 439, distance: 43.2
click at [471, 420] on label "refunded" at bounding box center [505, 433] width 96 height 38
click at [469, 420] on input "refunded" at bounding box center [463, 422] width 12 height 12
checkbox input "true"
click at [1015, 537] on input "Dolar MEP (MLA)" at bounding box center [1014, 539] width 12 height 12
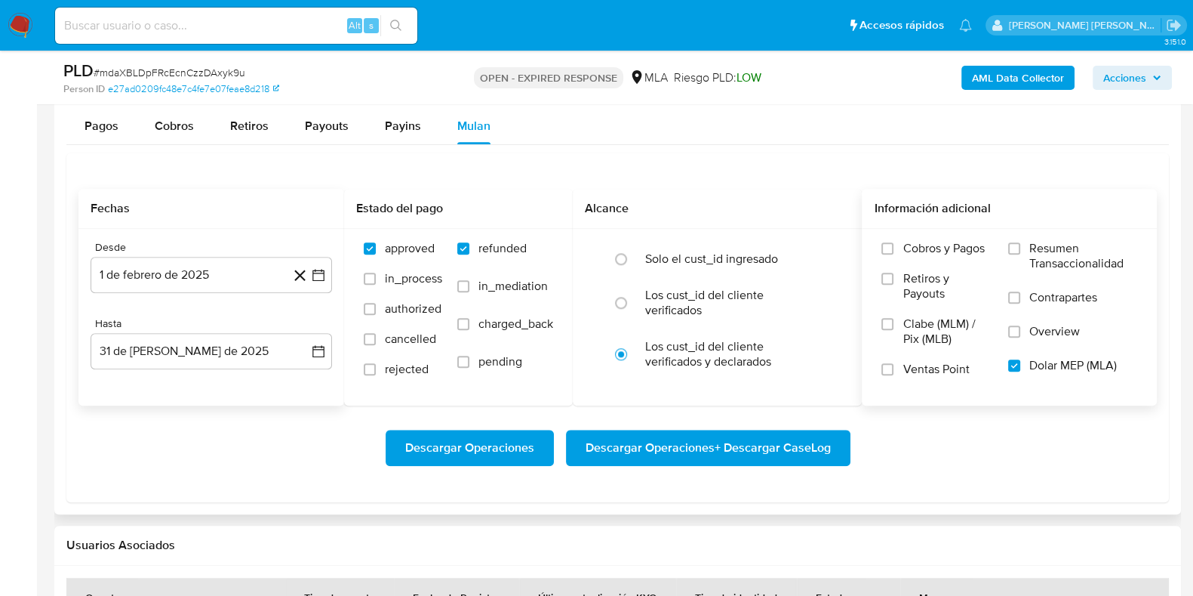
scroll to position [1981, 0]
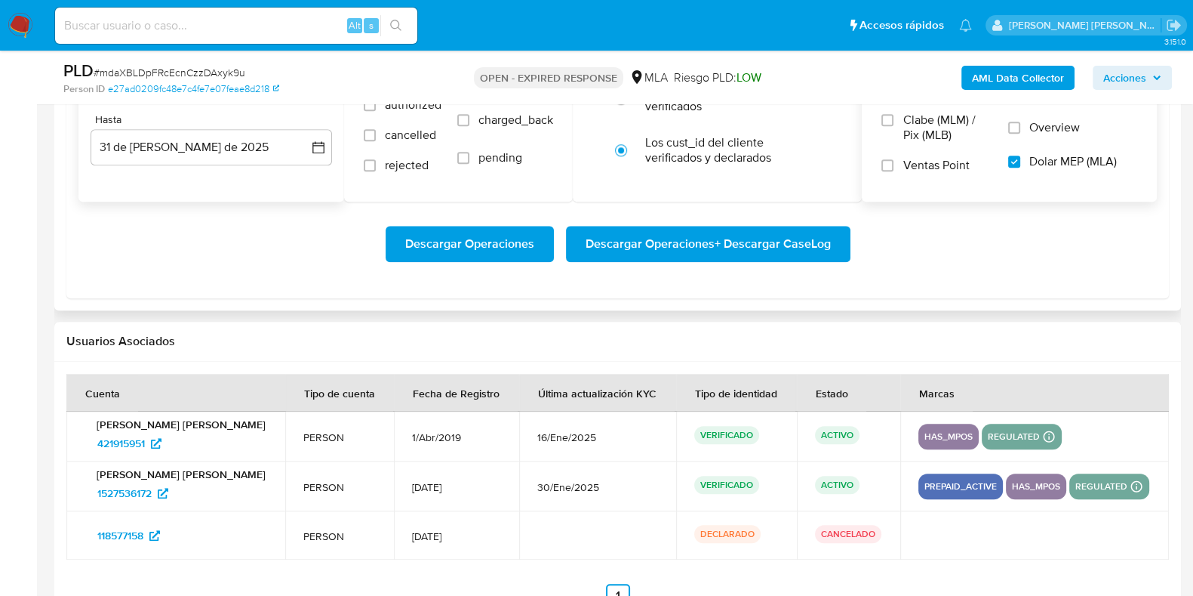
click at [720, 251] on span "Descargar Operaciones + Descargar CaseLog" at bounding box center [708, 243] width 245 height 33
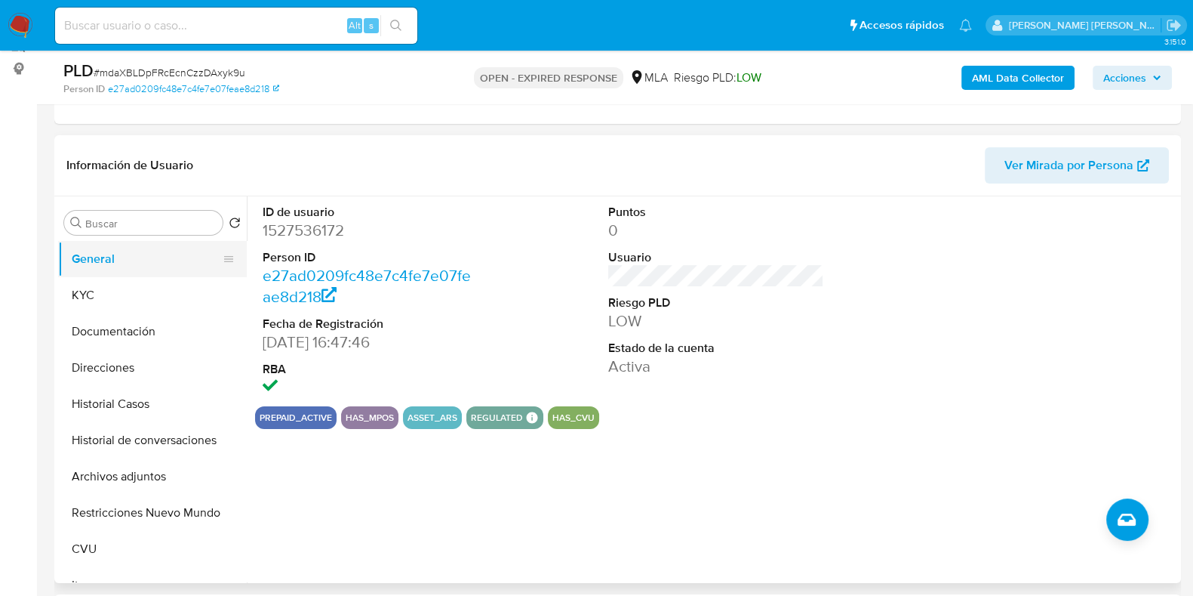
scroll to position [188, 0]
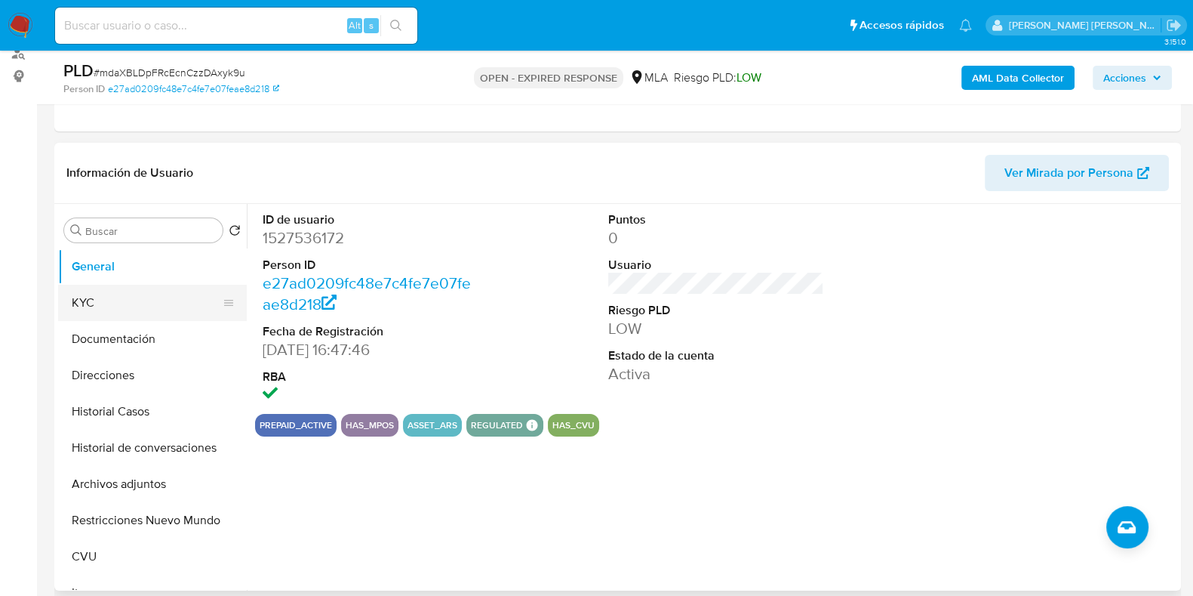
click at [115, 300] on button "KYC" at bounding box center [146, 303] width 177 height 36
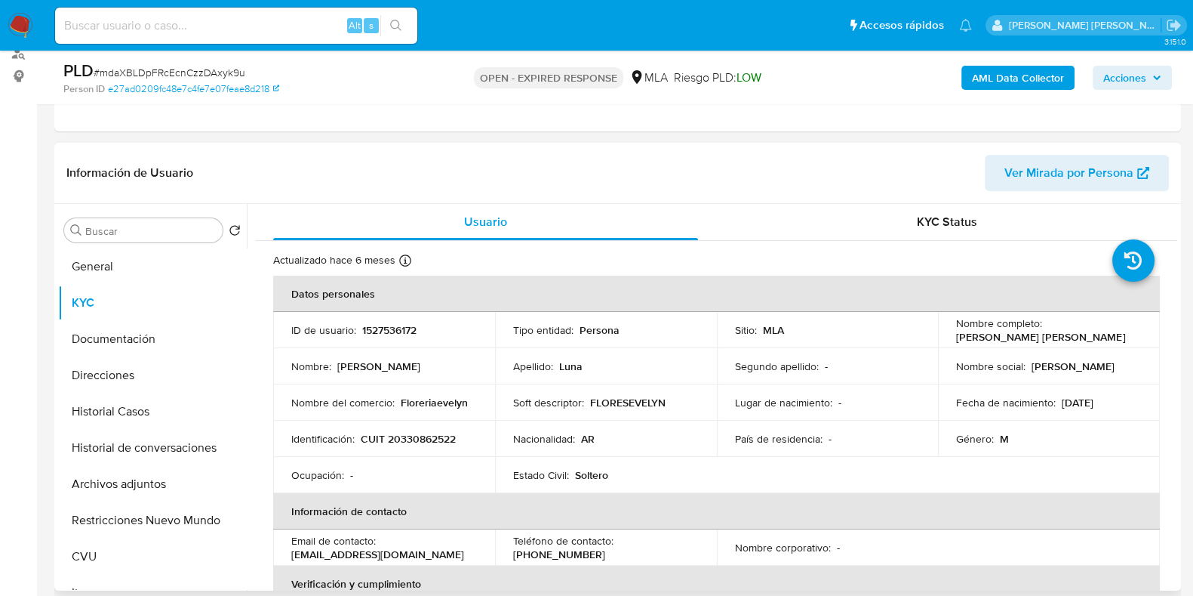
click at [413, 432] on p "CUIT 20330862522" at bounding box center [408, 439] width 95 height 14
copy p "20330862522"
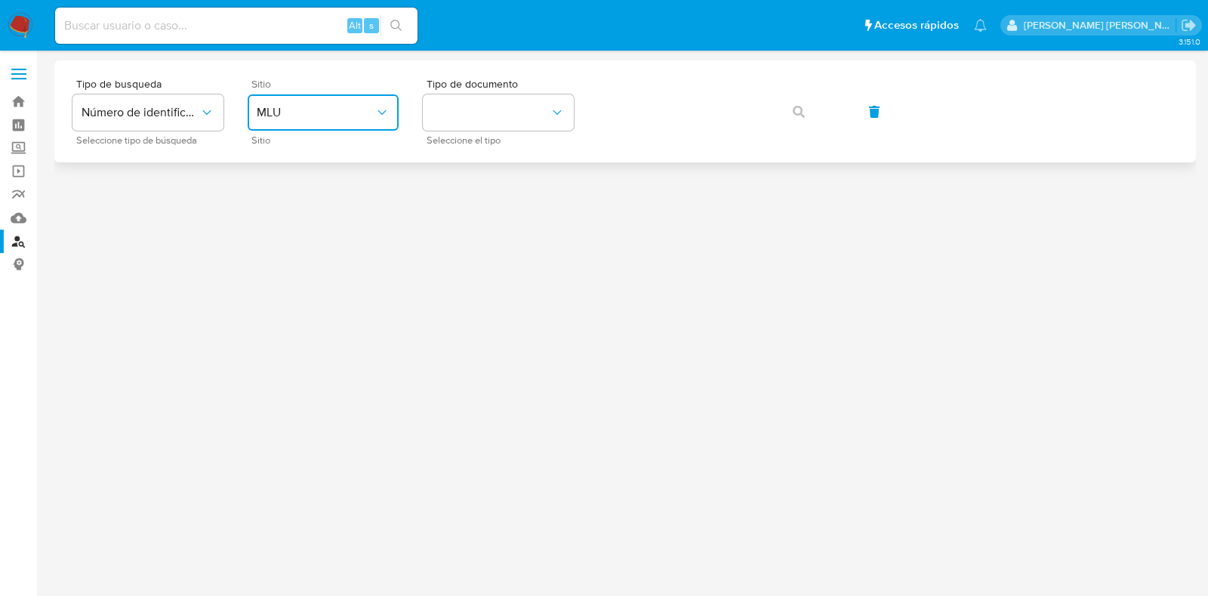
click at [373, 117] on span "MLU" at bounding box center [316, 112] width 118 height 15
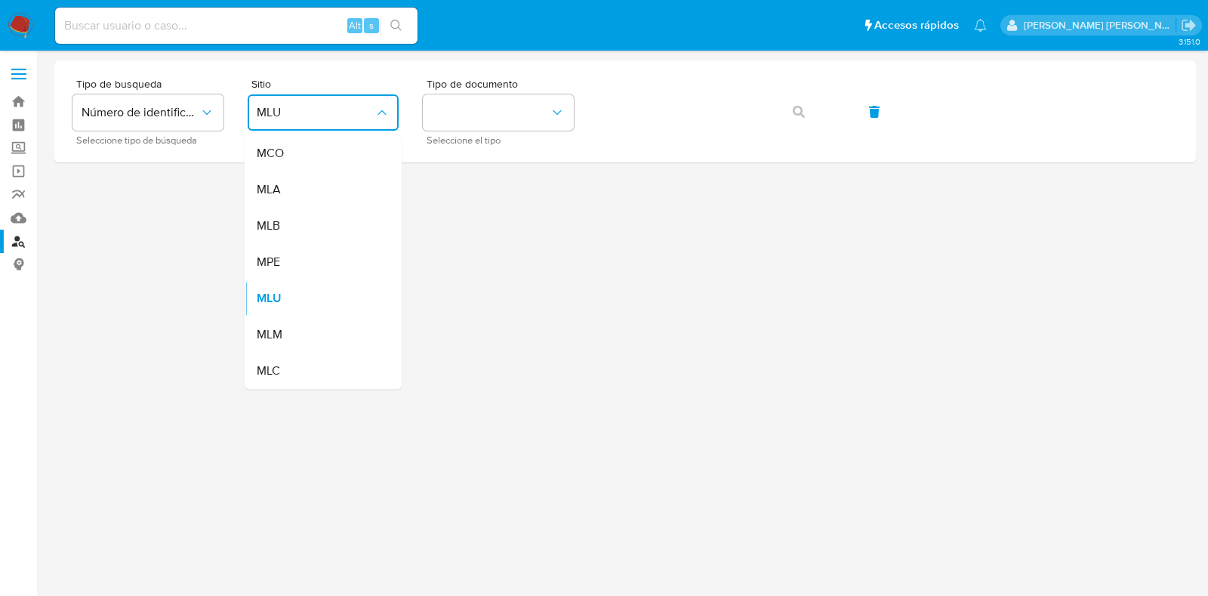
click at [297, 195] on div "MLA" at bounding box center [319, 189] width 124 height 36
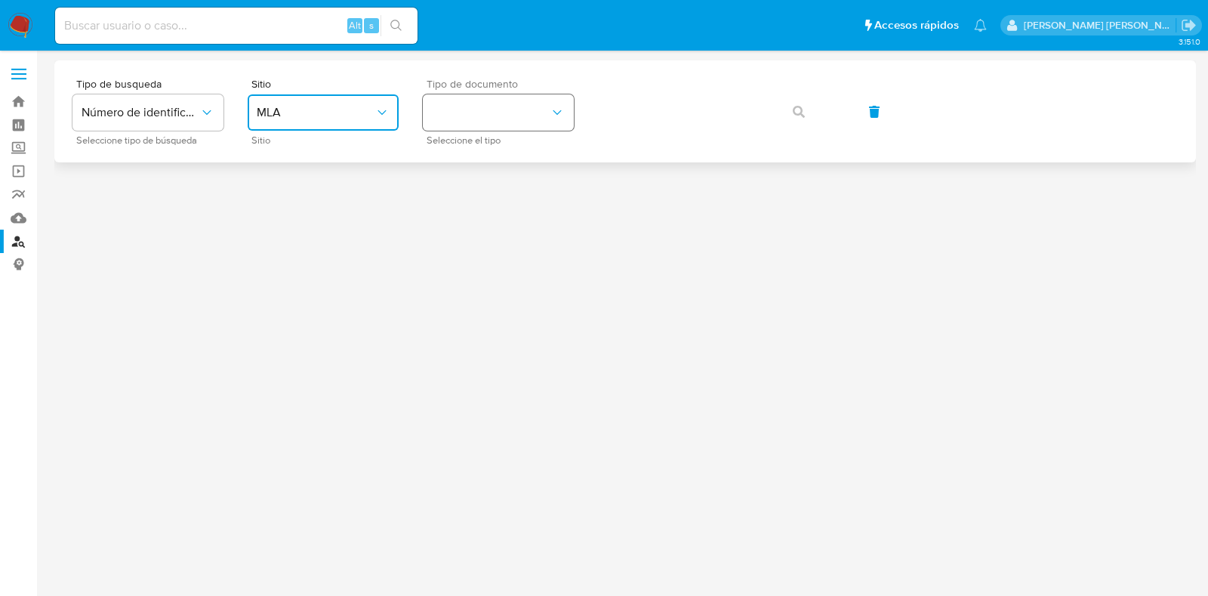
click at [562, 106] on icon "identificationType" at bounding box center [556, 112] width 15 height 15
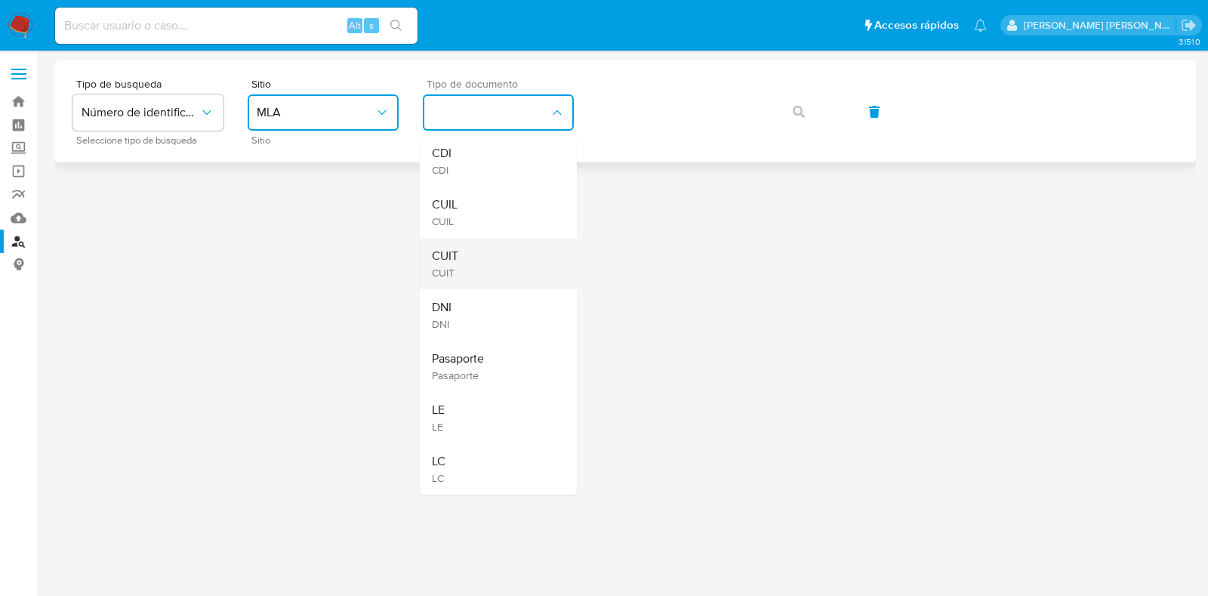
click at [474, 245] on div "CUIT CUIT" at bounding box center [494, 263] width 124 height 51
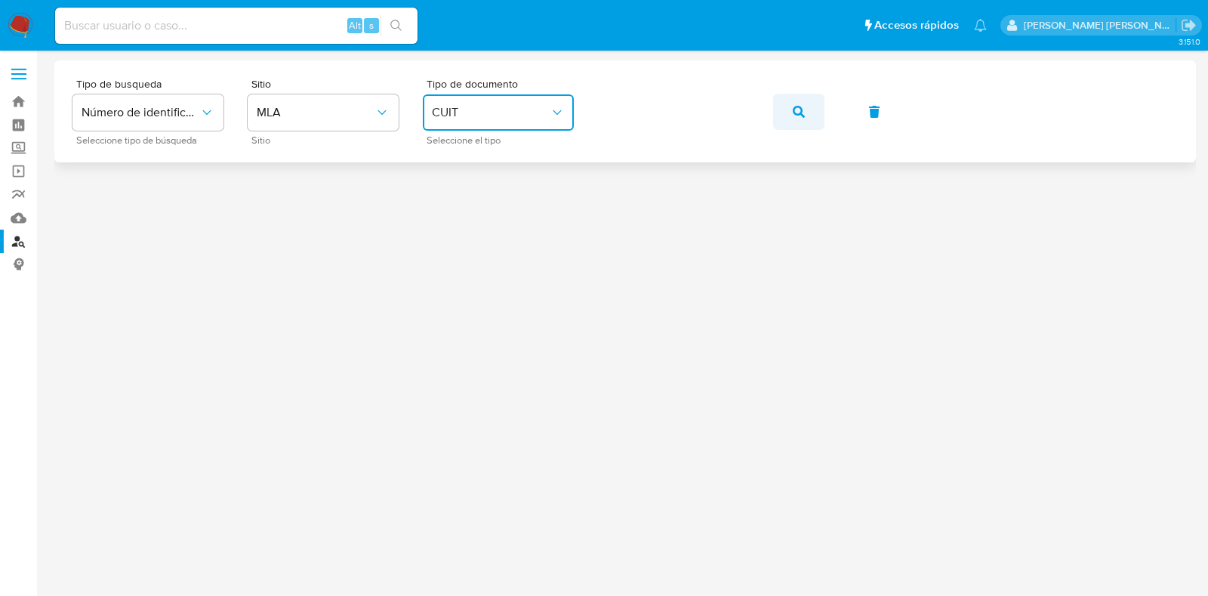
click at [790, 115] on button "button" at bounding box center [798, 112] width 51 height 36
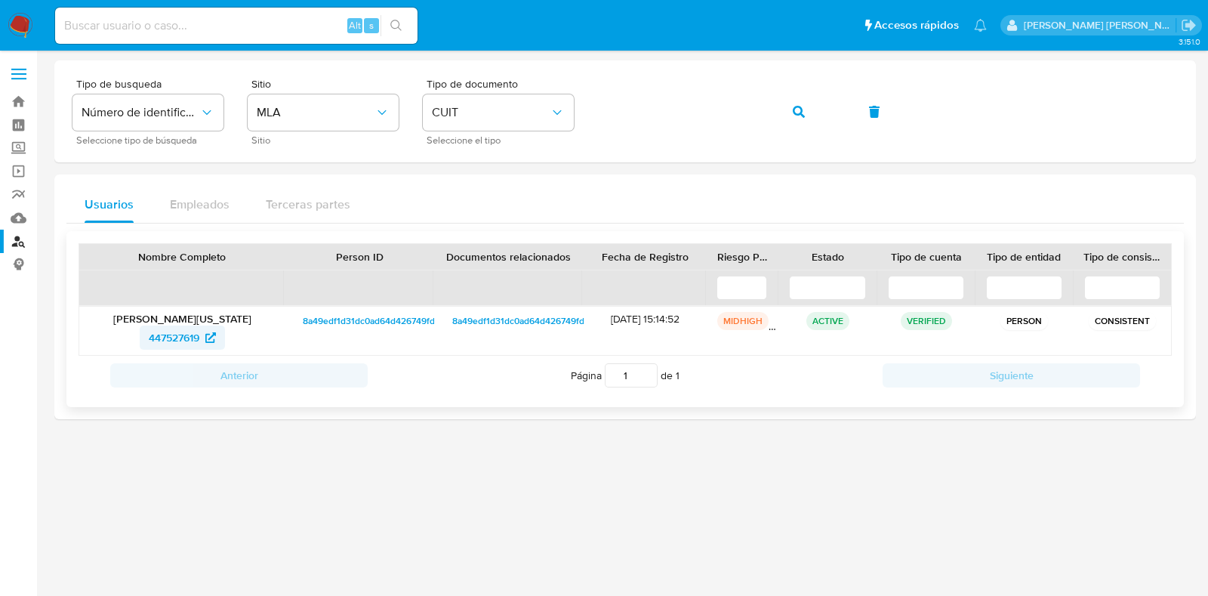
click at [171, 327] on span "447527619" at bounding box center [174, 337] width 51 height 24
click at [808, 111] on button "button" at bounding box center [798, 112] width 51 height 36
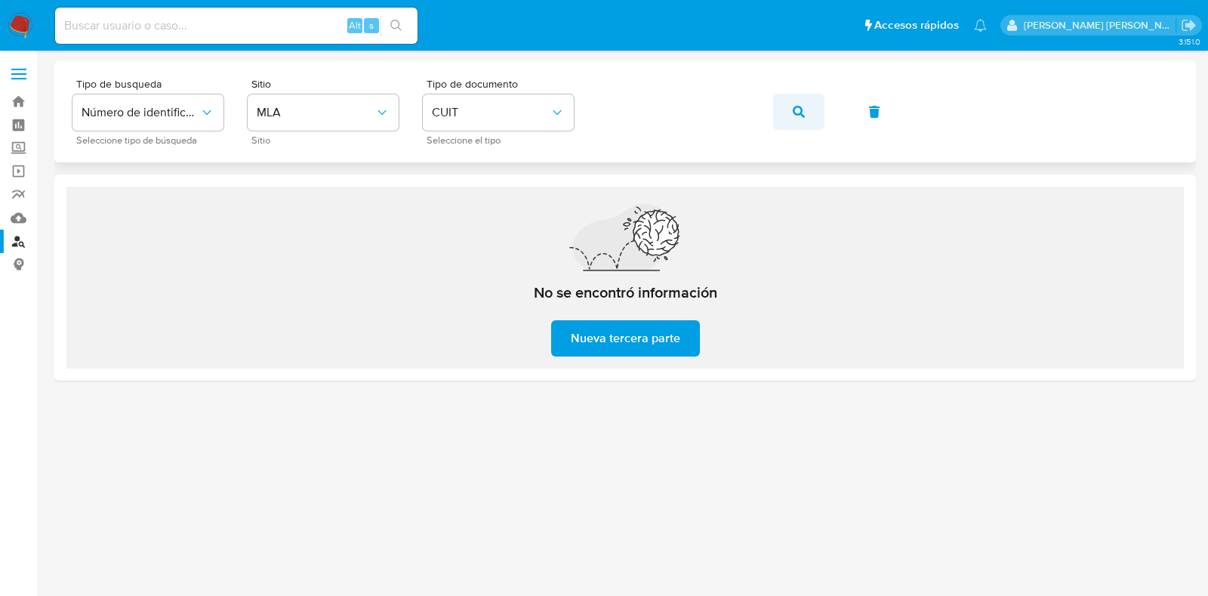
click at [807, 111] on button "button" at bounding box center [798, 112] width 51 height 36
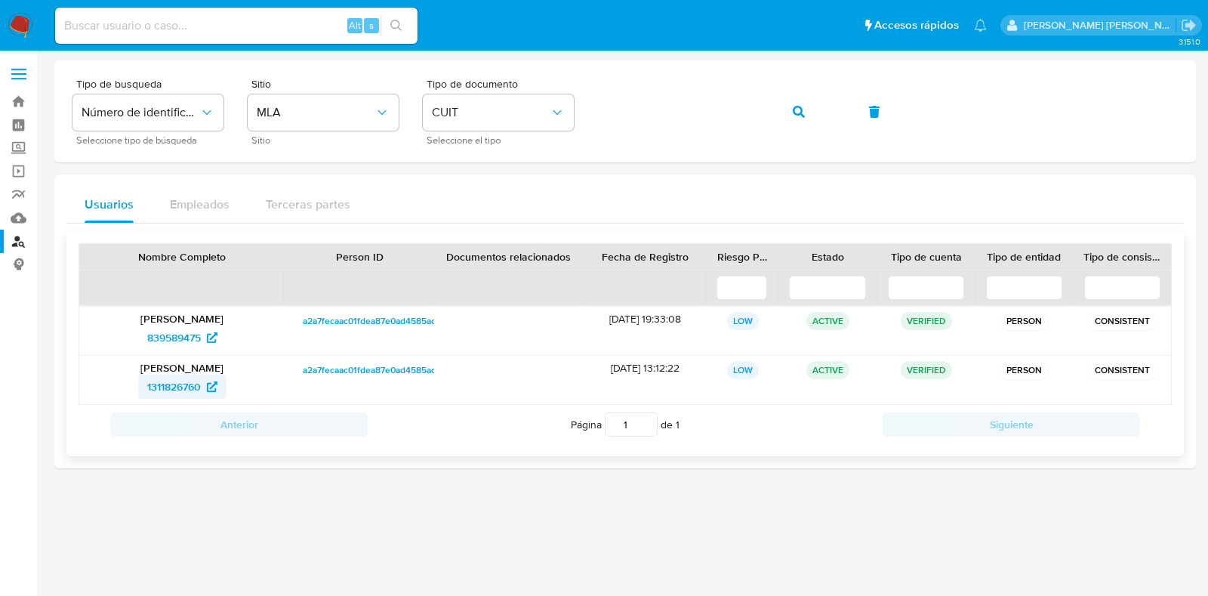
click at [168, 382] on span "1311826760" at bounding box center [174, 386] width 54 height 24
click at [151, 329] on span "839589475" at bounding box center [174, 337] width 54 height 24
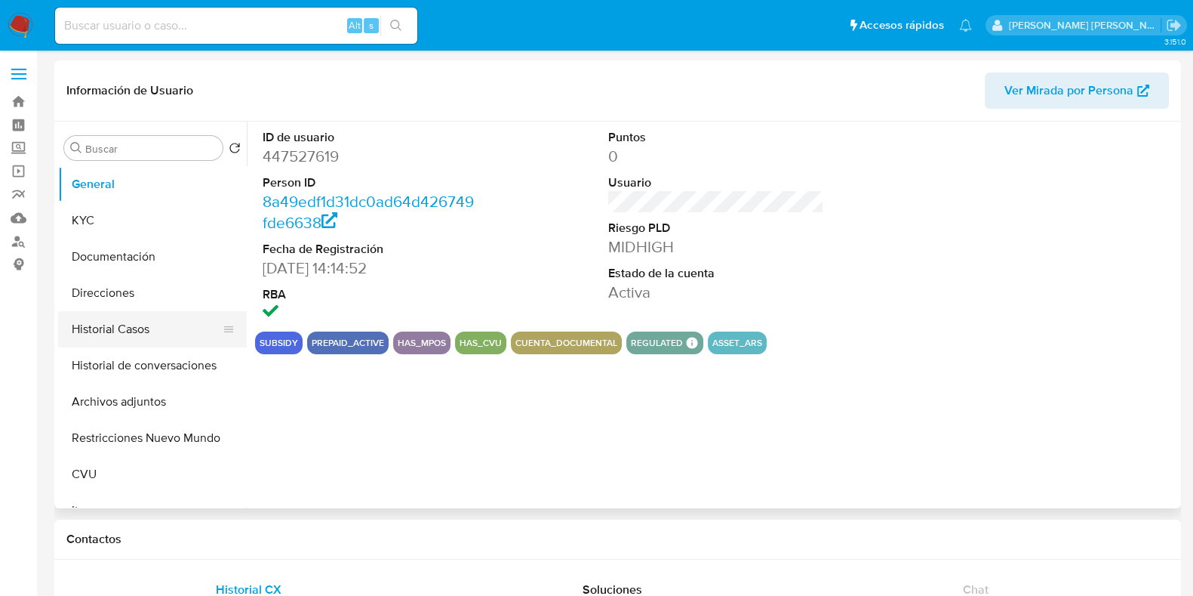
select select "10"
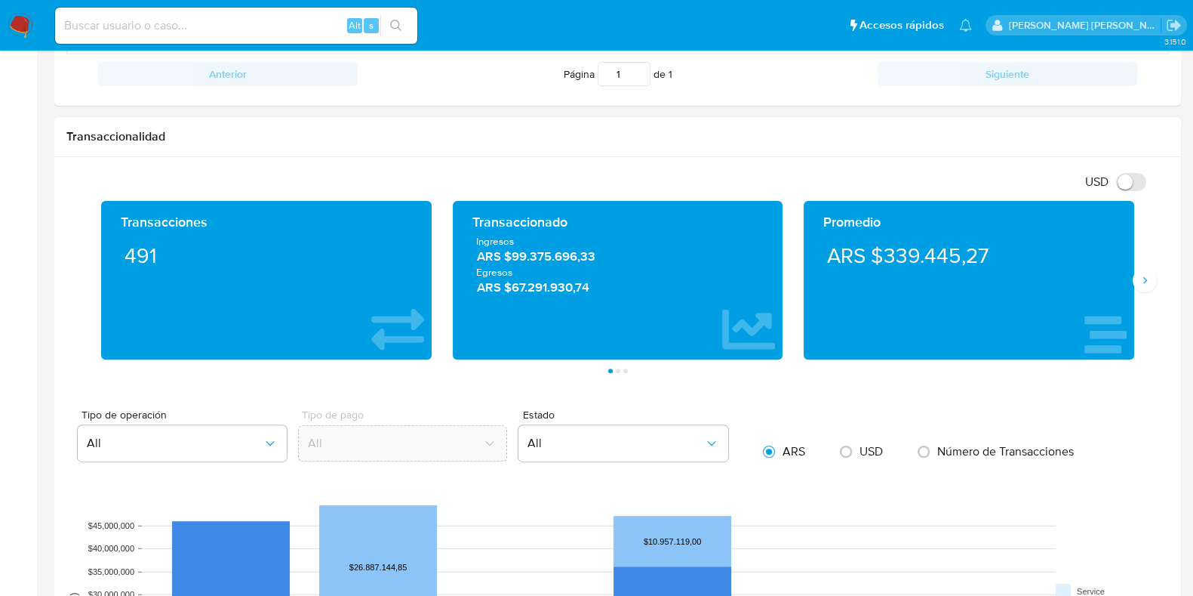
scroll to position [566, 0]
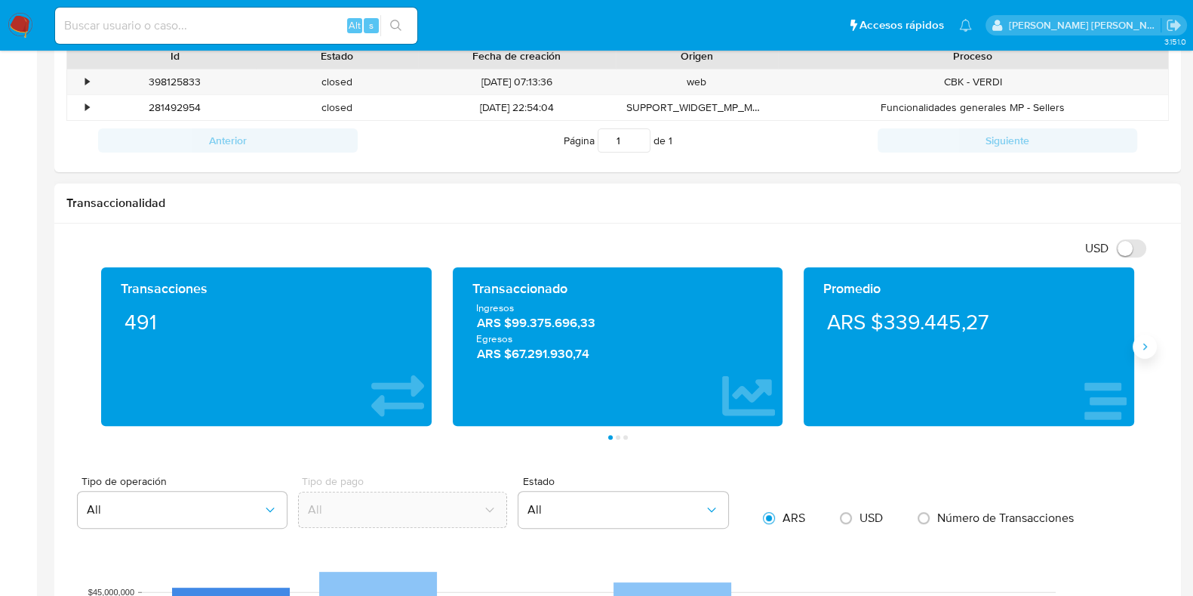
click at [1149, 345] on icon "Siguiente" at bounding box center [1145, 346] width 12 height 12
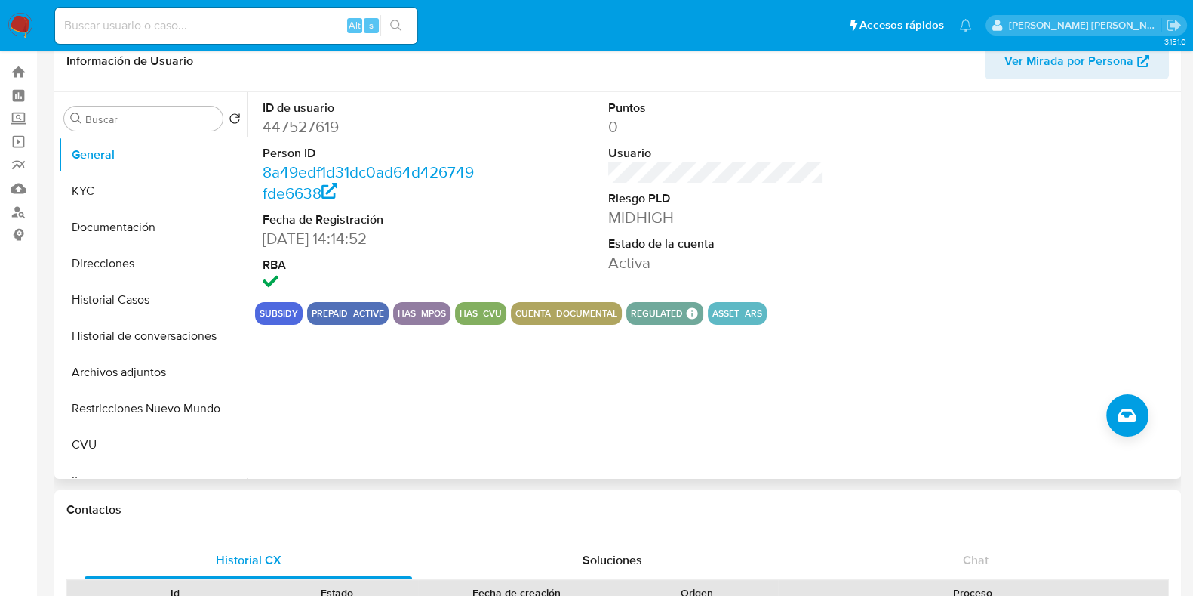
scroll to position [0, 0]
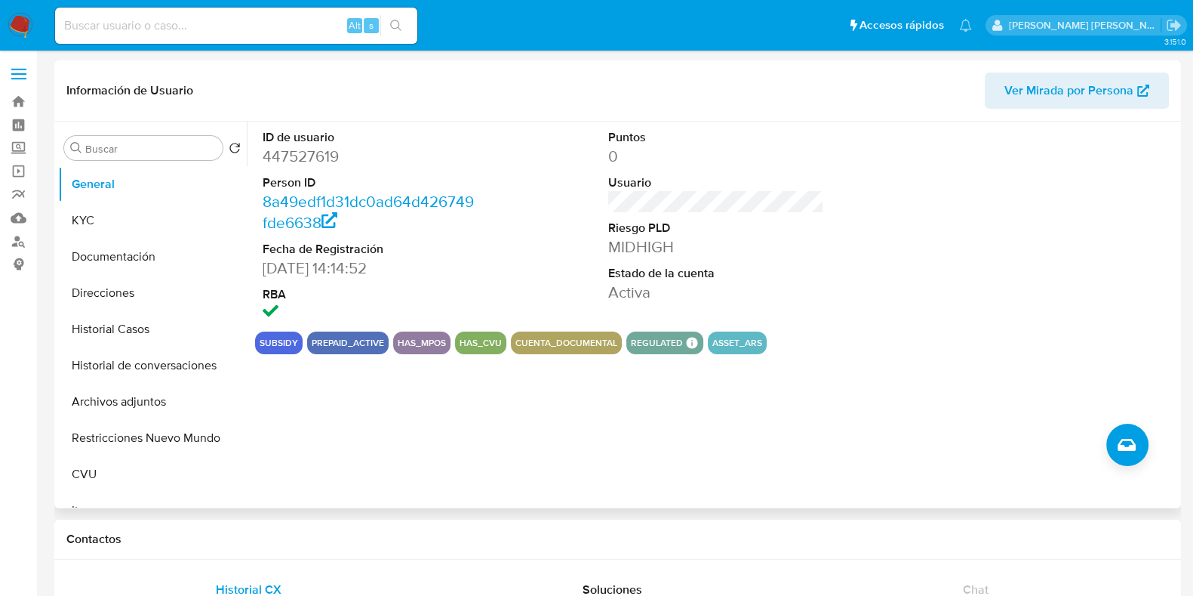
click at [313, 157] on dd "447527619" at bounding box center [371, 156] width 216 height 21
copy dd "447527619"
click at [132, 359] on button "Historial de conversaciones" at bounding box center [146, 365] width 177 height 36
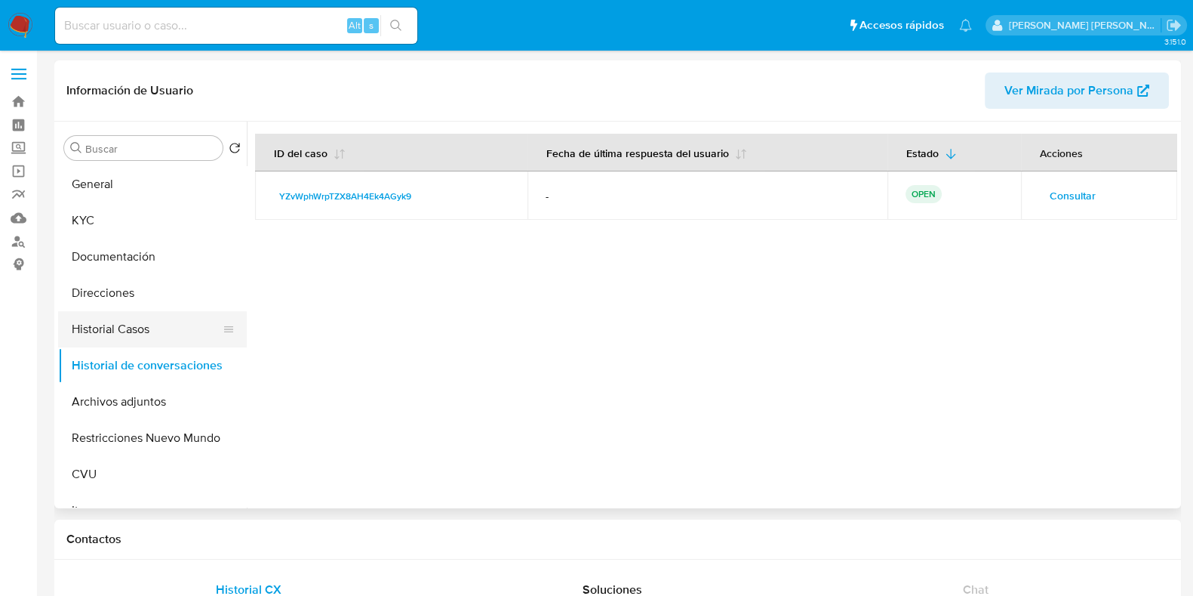
click at [148, 328] on button "Historial Casos" at bounding box center [146, 329] width 177 height 36
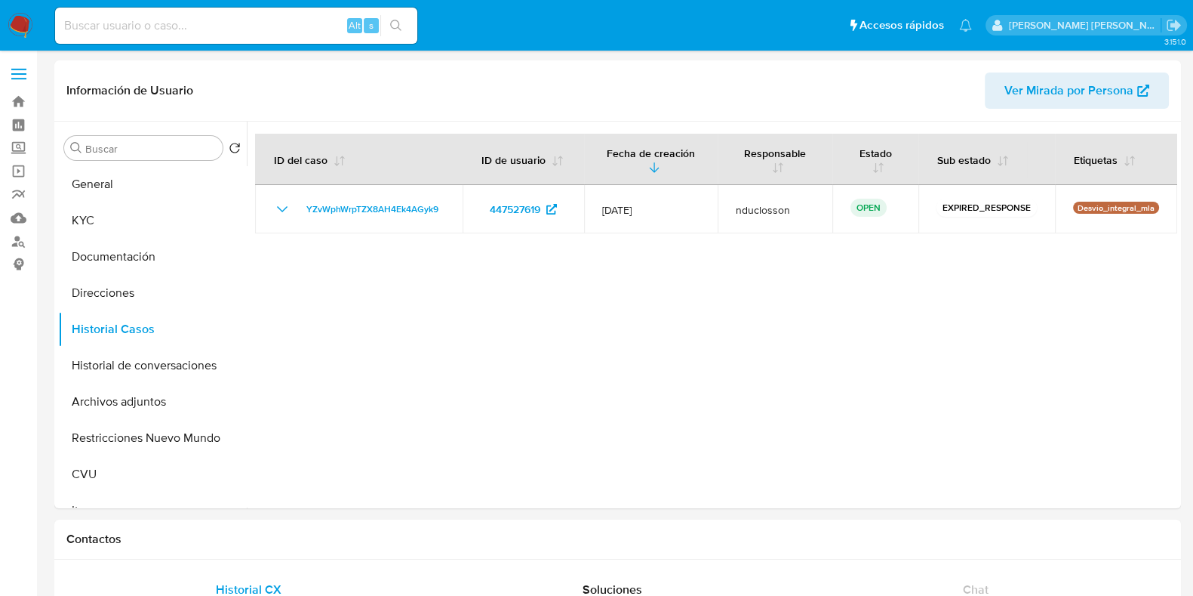
click at [343, 200] on span "YZvWphWrpTZX8AH4Ek4AGyk9" at bounding box center [372, 209] width 132 height 18
click at [103, 211] on button "KYC" at bounding box center [146, 220] width 177 height 36
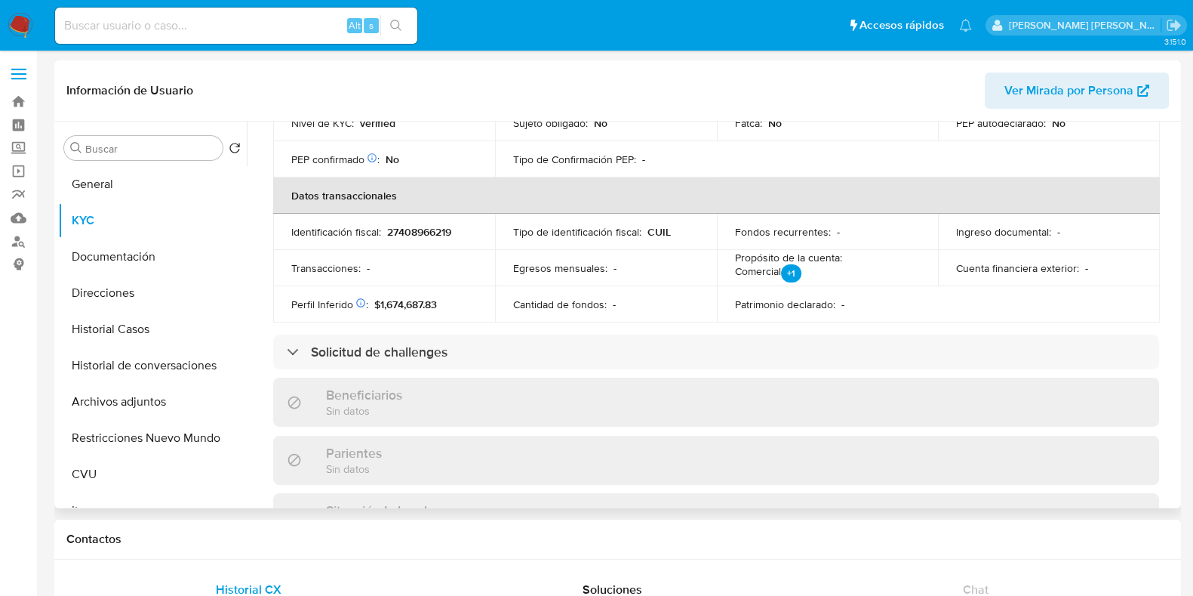
scroll to position [322, 0]
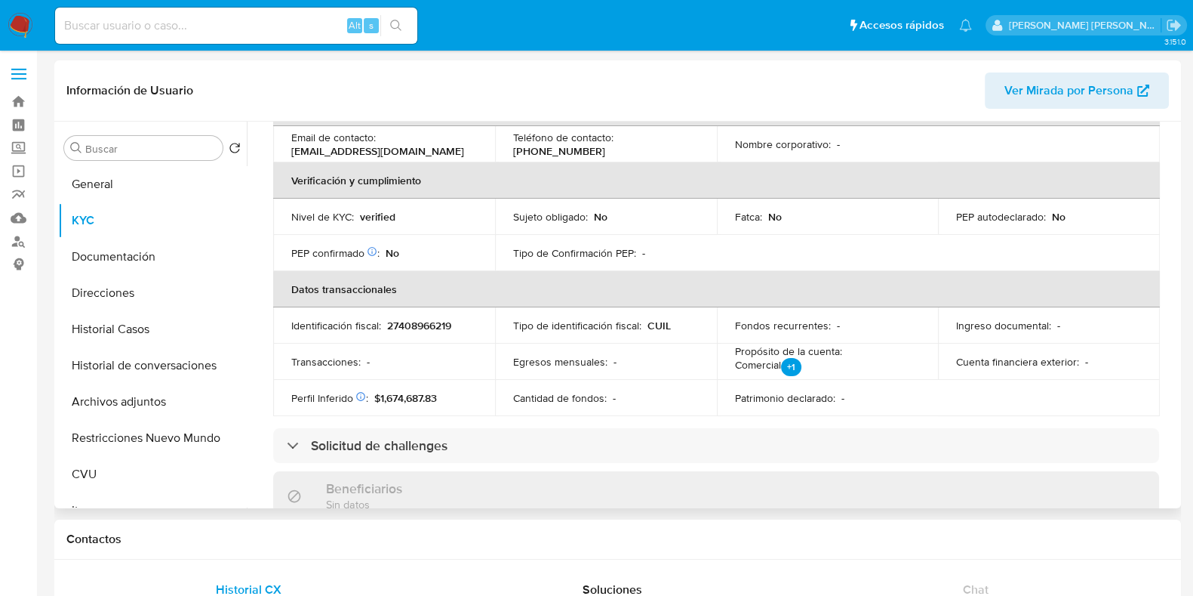
click at [418, 321] on p "27408966219" at bounding box center [419, 326] width 64 height 14
copy p "27408966219"
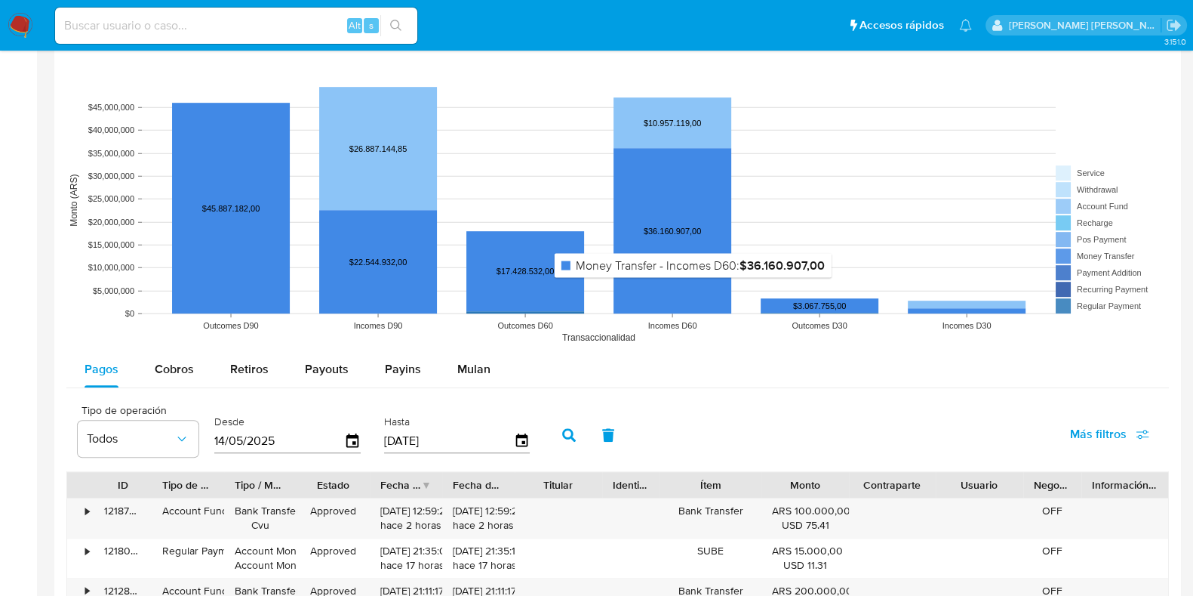
scroll to position [1132, 0]
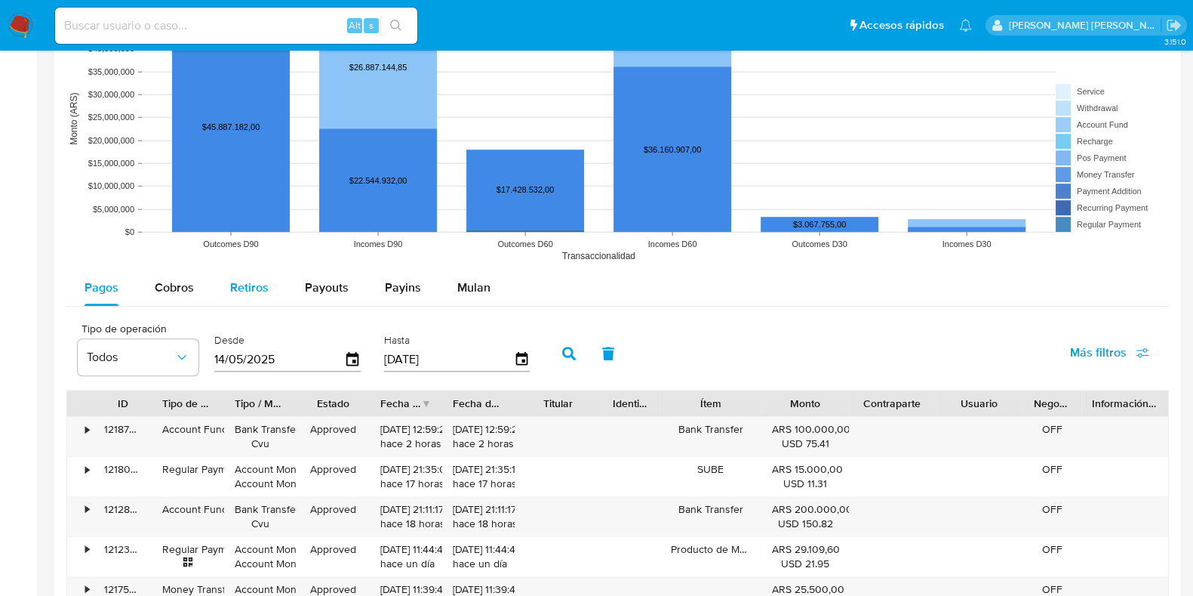
click at [260, 285] on span "Retiros" at bounding box center [249, 287] width 38 height 17
select select "10"
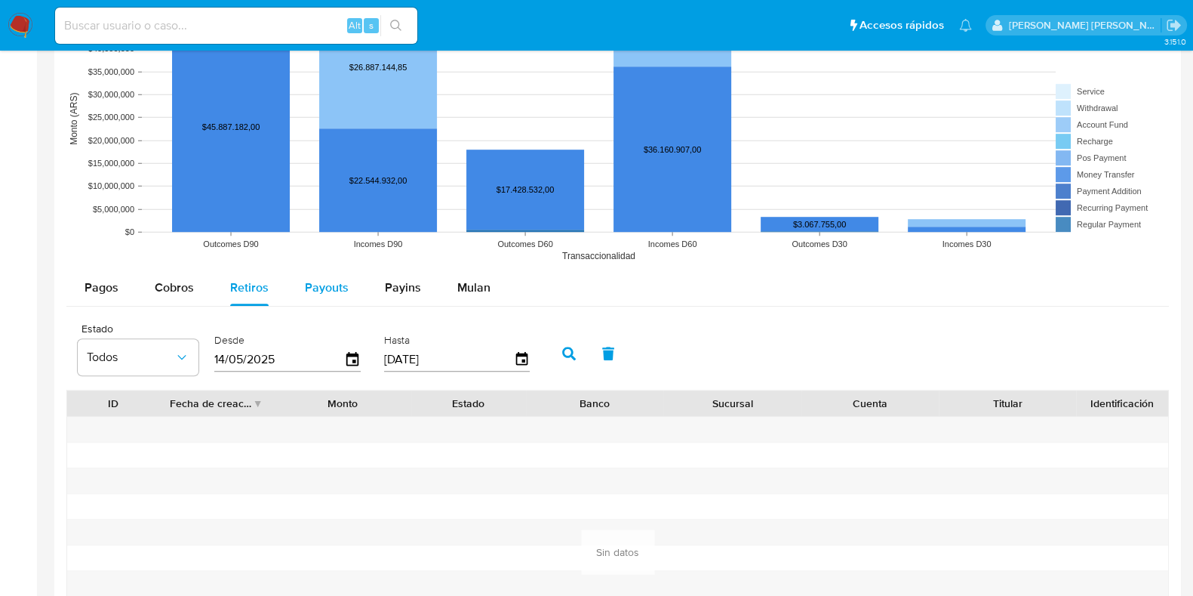
click at [336, 297] on div "Payouts" at bounding box center [327, 287] width 44 height 36
select select "10"
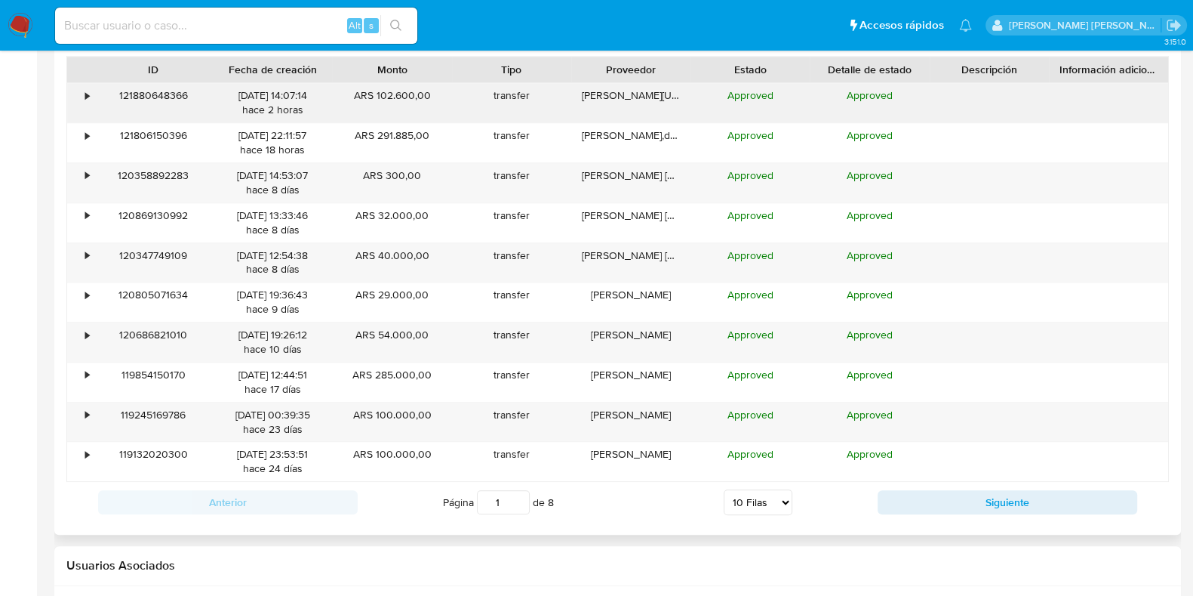
scroll to position [1509, 0]
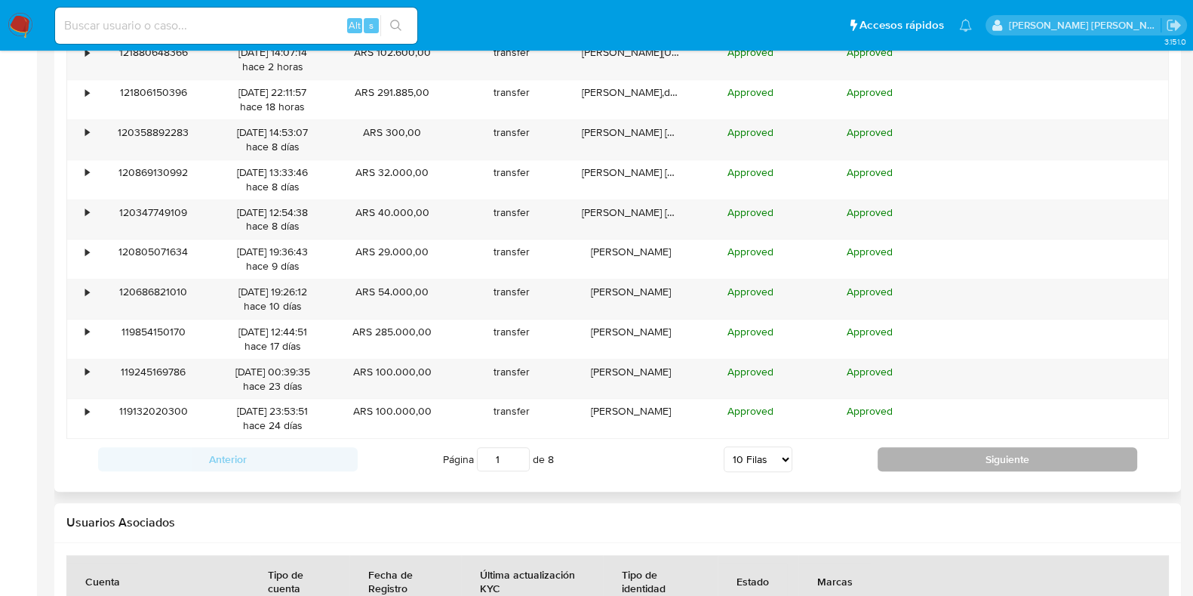
click at [1016, 452] on button "Siguiente" at bounding box center [1008, 459] width 260 height 24
click at [928, 456] on button "Siguiente" at bounding box center [1008, 459] width 260 height 24
type input "3"
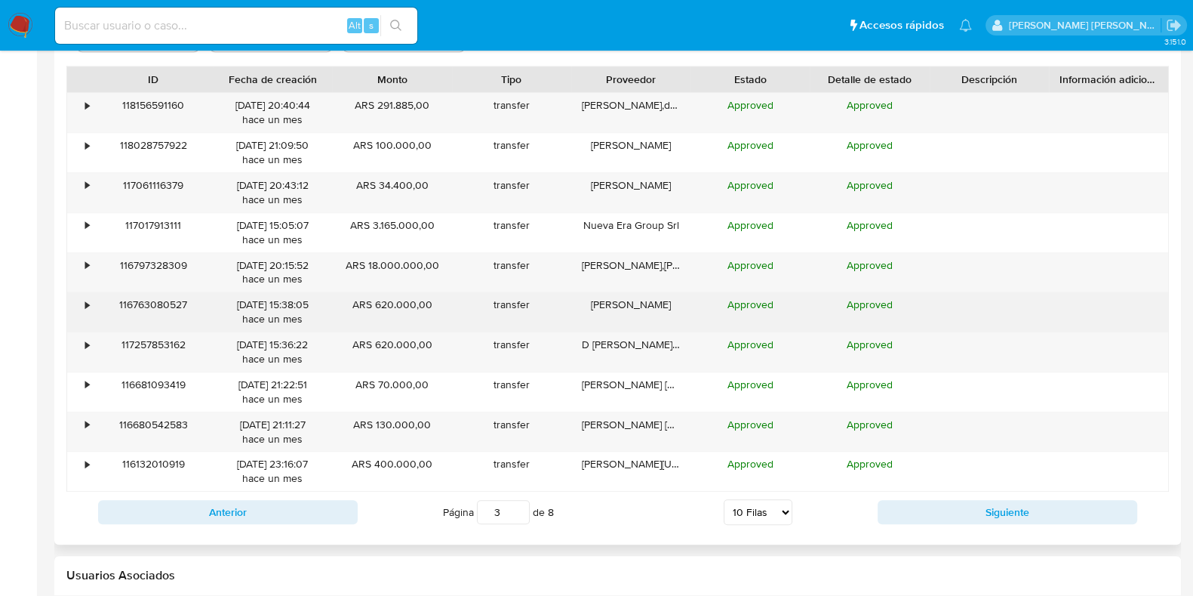
scroll to position [1414, 0]
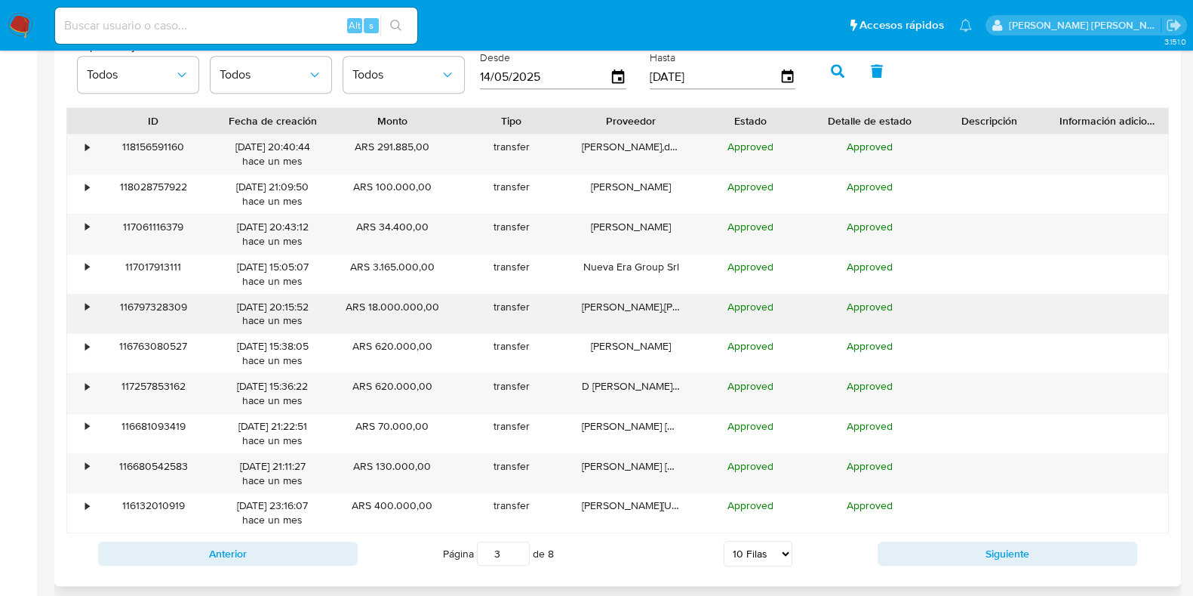
click at [85, 307] on div "•" at bounding box center [87, 307] width 4 height 14
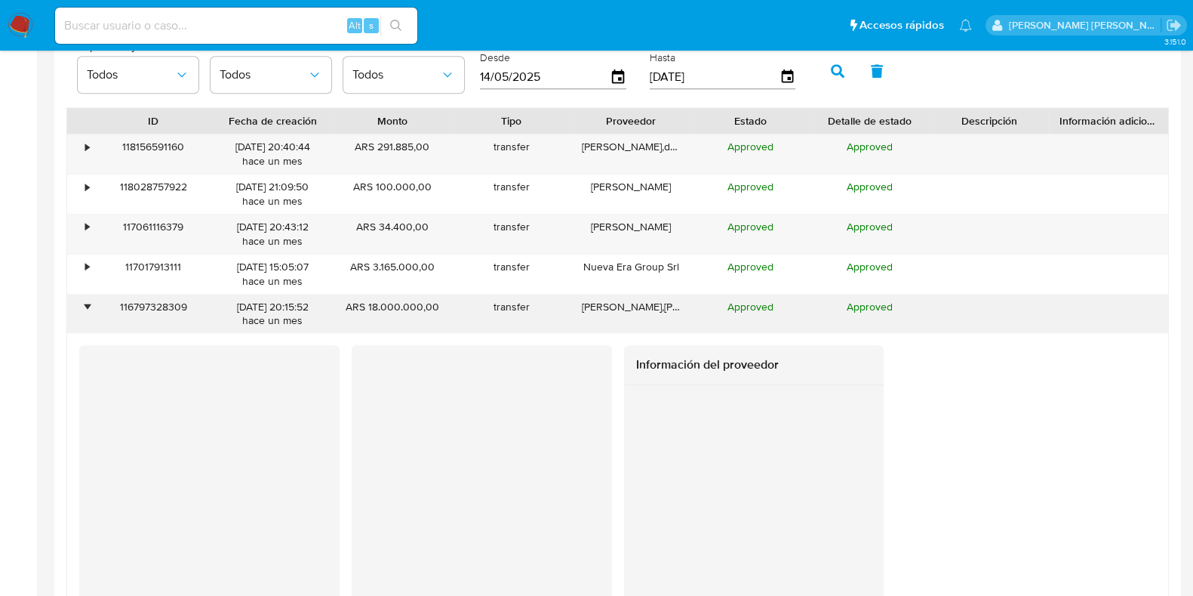
drag, startPoint x: 338, startPoint y: 300, endPoint x: 442, endPoint y: 299, distance: 103.4
click at [442, 299] on div "ARS 18.000.000,00" at bounding box center [391, 313] width 119 height 39
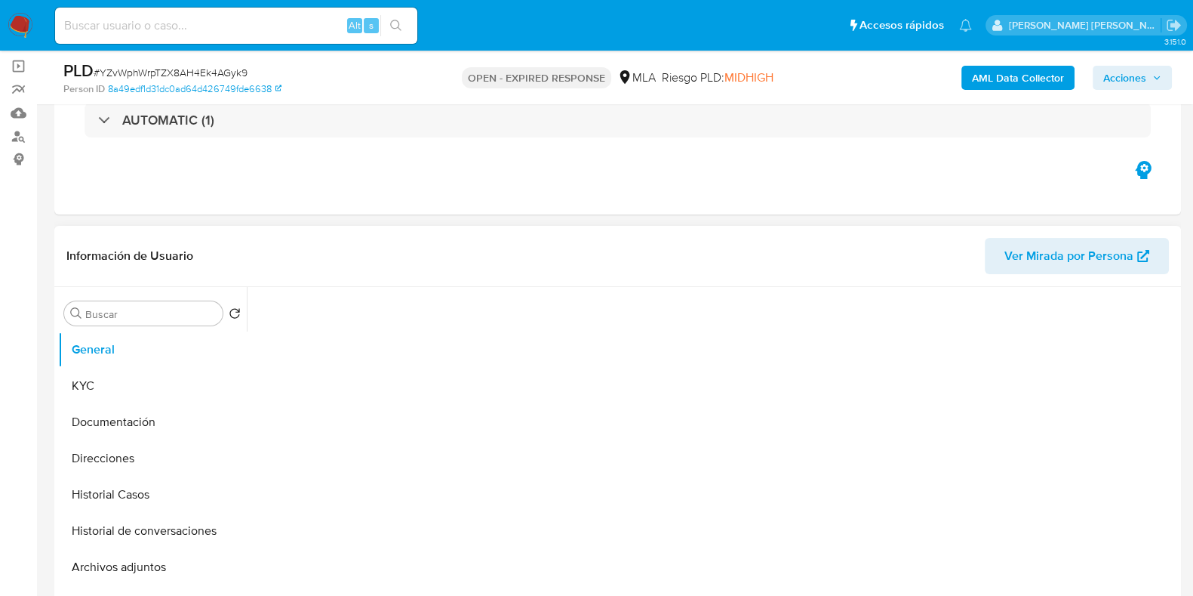
scroll to position [188, 0]
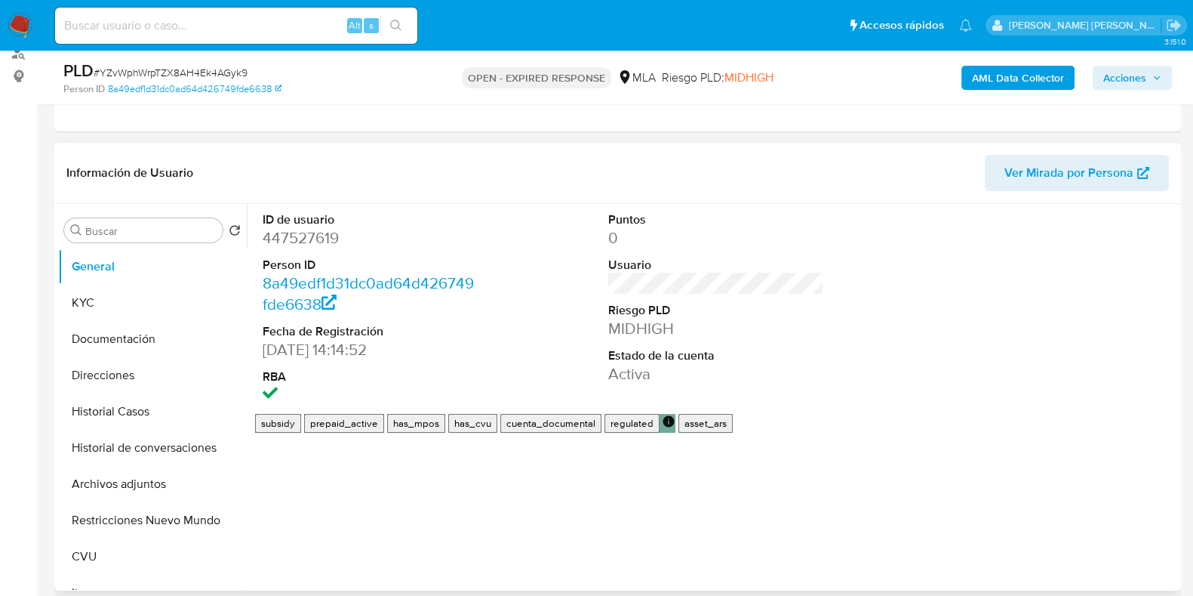
select select "10"
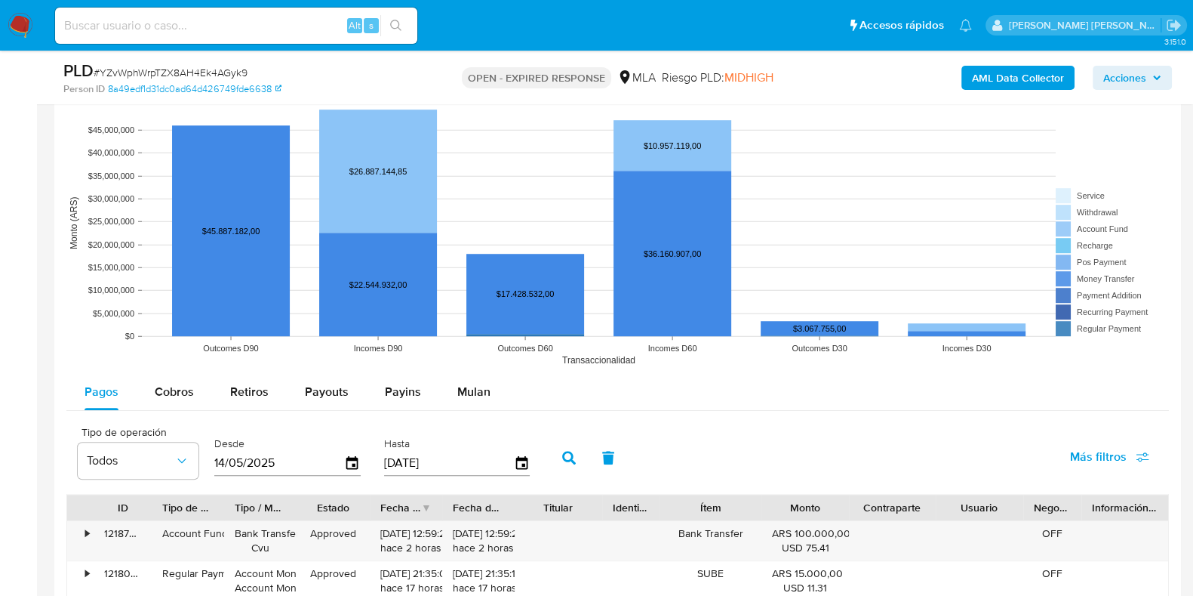
scroll to position [1509, 0]
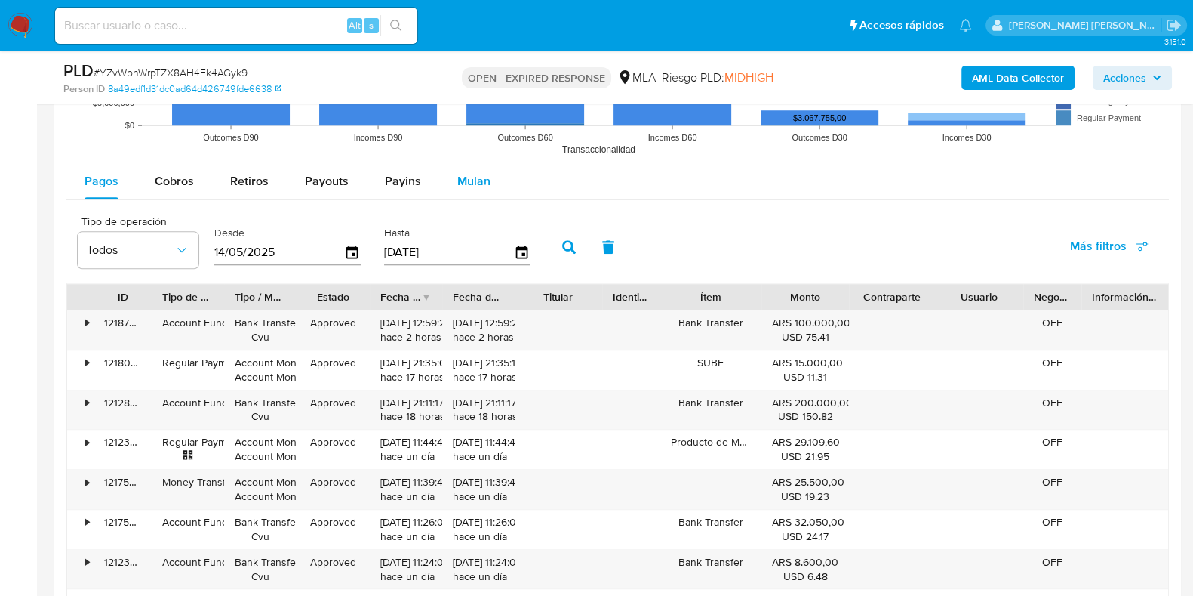
click at [483, 183] on span "Mulan" at bounding box center [473, 180] width 33 height 17
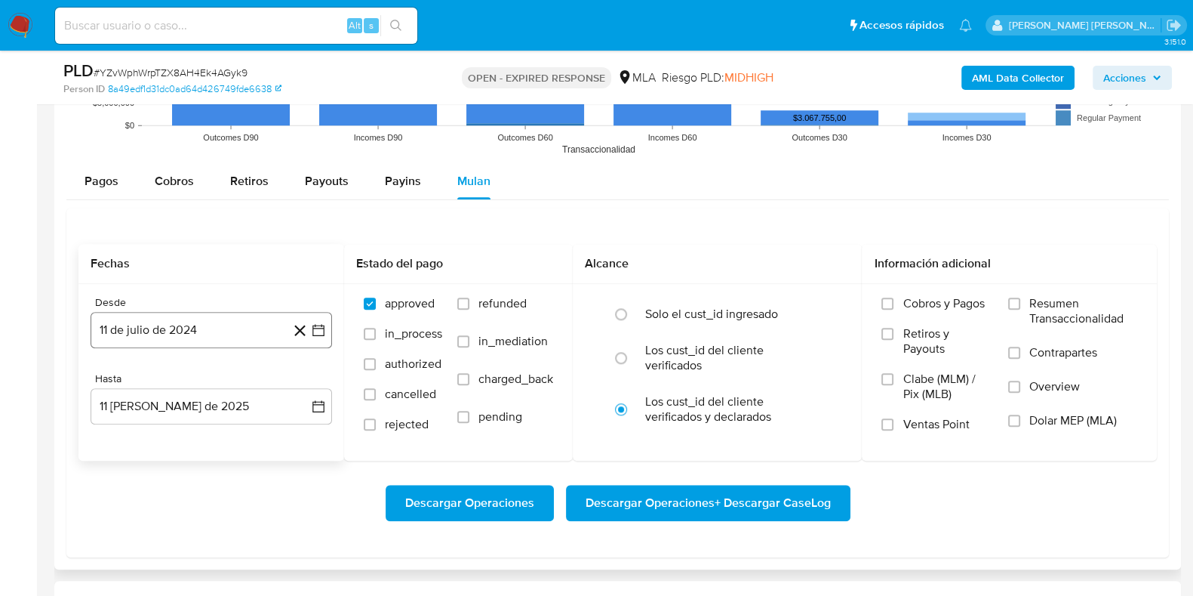
click at [174, 325] on button "11 de julio de 2024" at bounding box center [212, 330] width 242 height 36
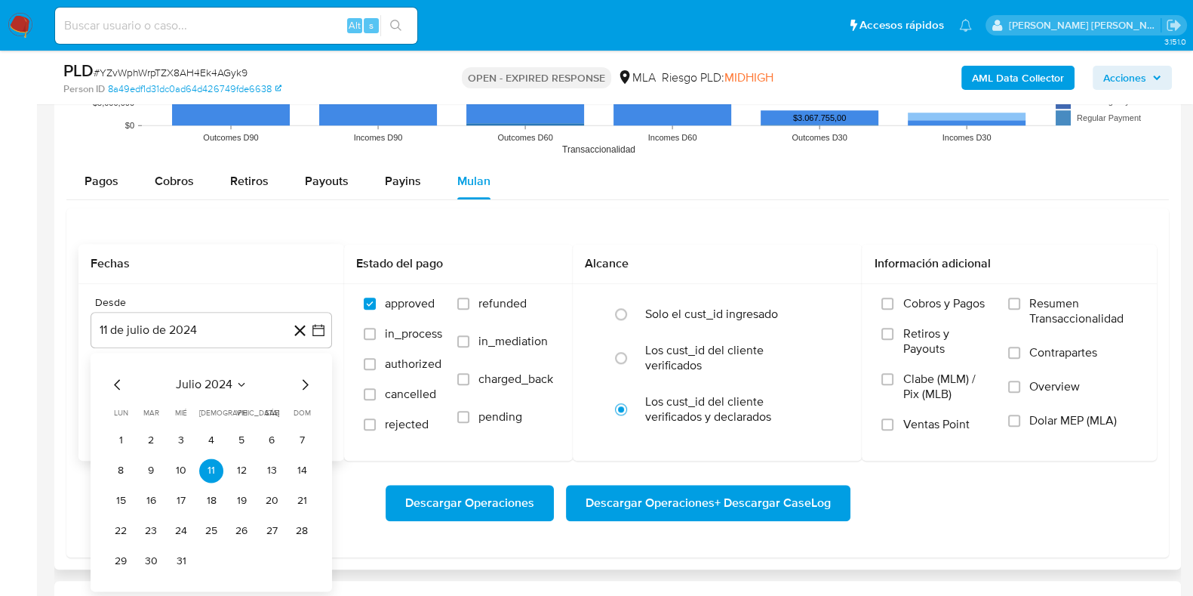
click at [118, 383] on icon "Mes anterior" at bounding box center [118, 384] width 18 height 18
click at [308, 384] on icon "Mes siguiente" at bounding box center [305, 384] width 18 height 18
click at [306, 384] on icon "Mes siguiente" at bounding box center [306, 384] width 6 height 11
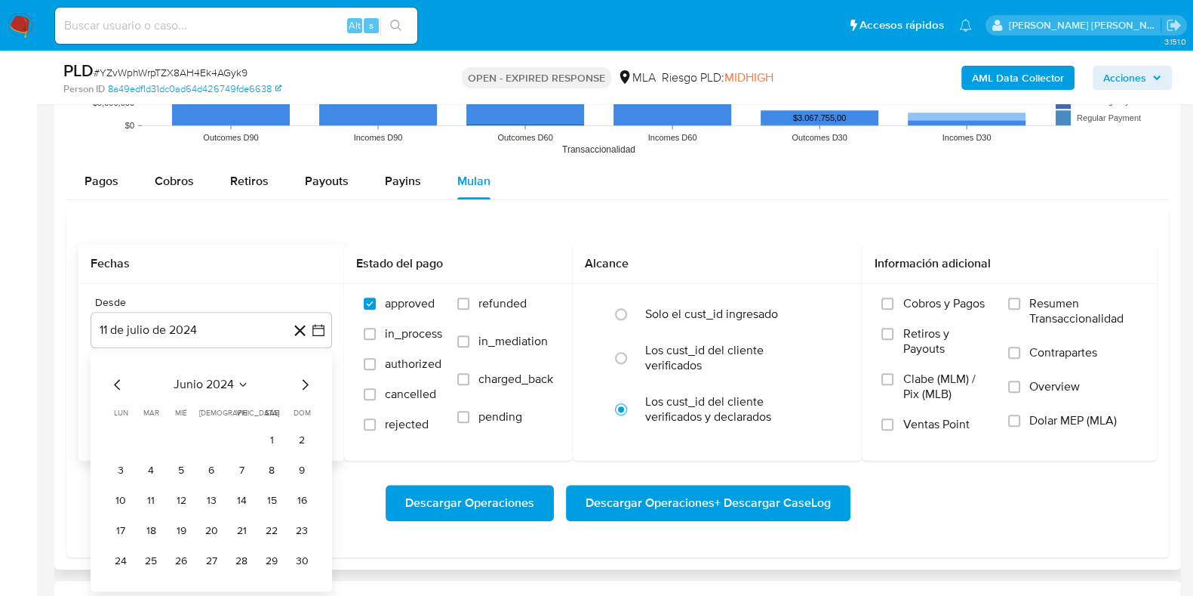
click at [238, 382] on icon "Seleccionar mes y año" at bounding box center [243, 384] width 12 height 12
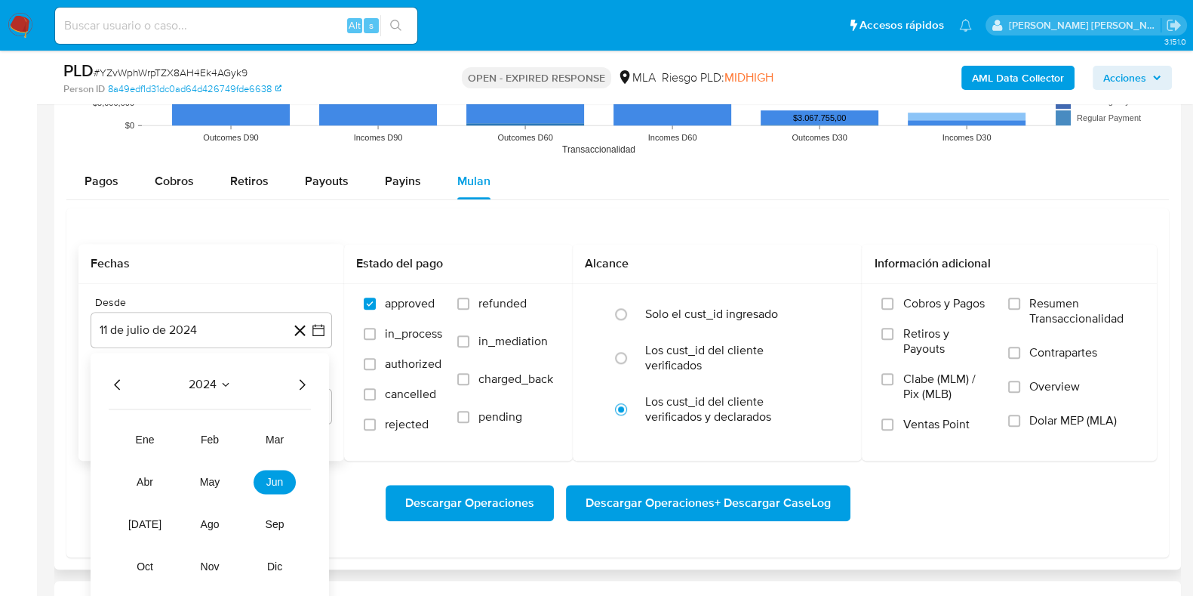
click at [309, 377] on icon "Año siguiente" at bounding box center [302, 384] width 18 height 18
click at [215, 438] on span "feb" at bounding box center [210, 439] width 18 height 12
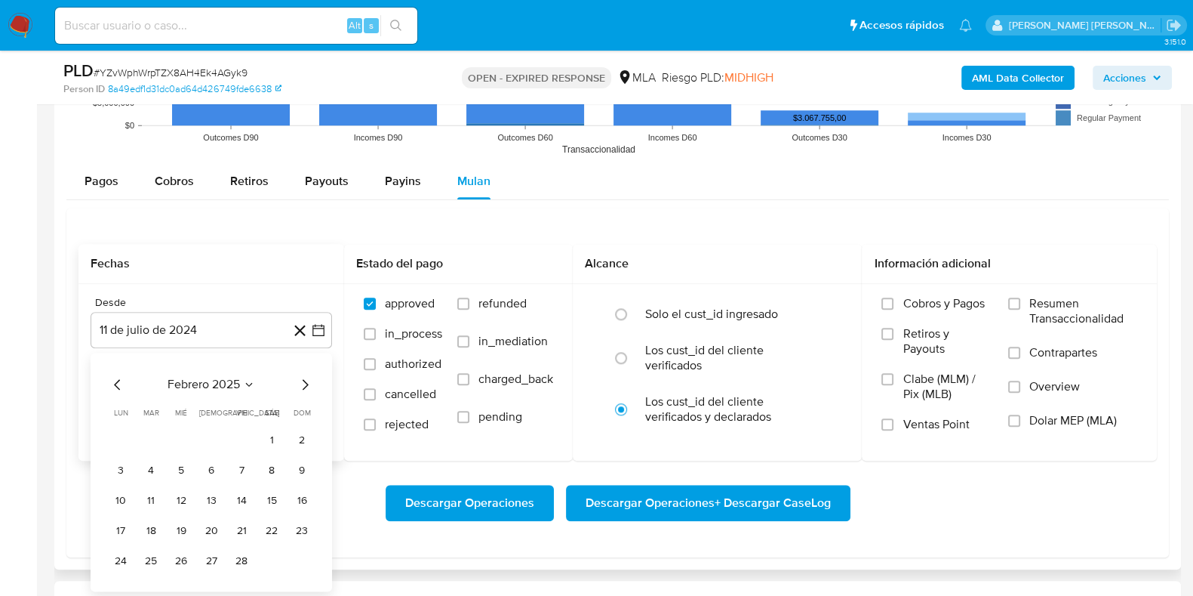
click at [275, 442] on button "1" at bounding box center [272, 440] width 24 height 24
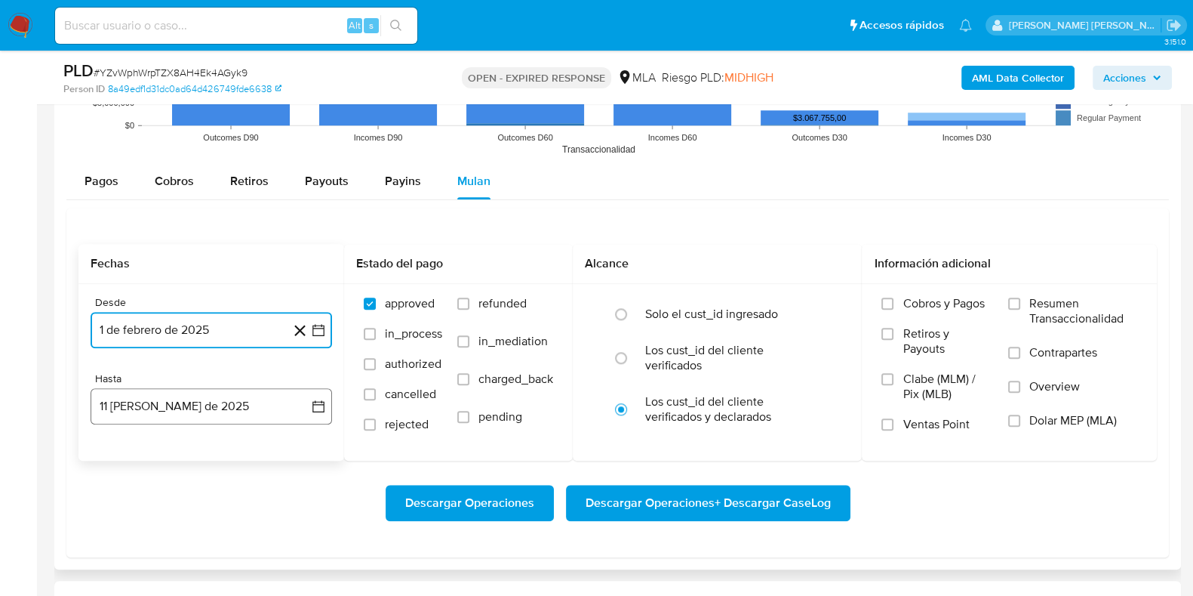
click at [223, 410] on button "11 de agosto de 2025" at bounding box center [212, 406] width 242 height 36
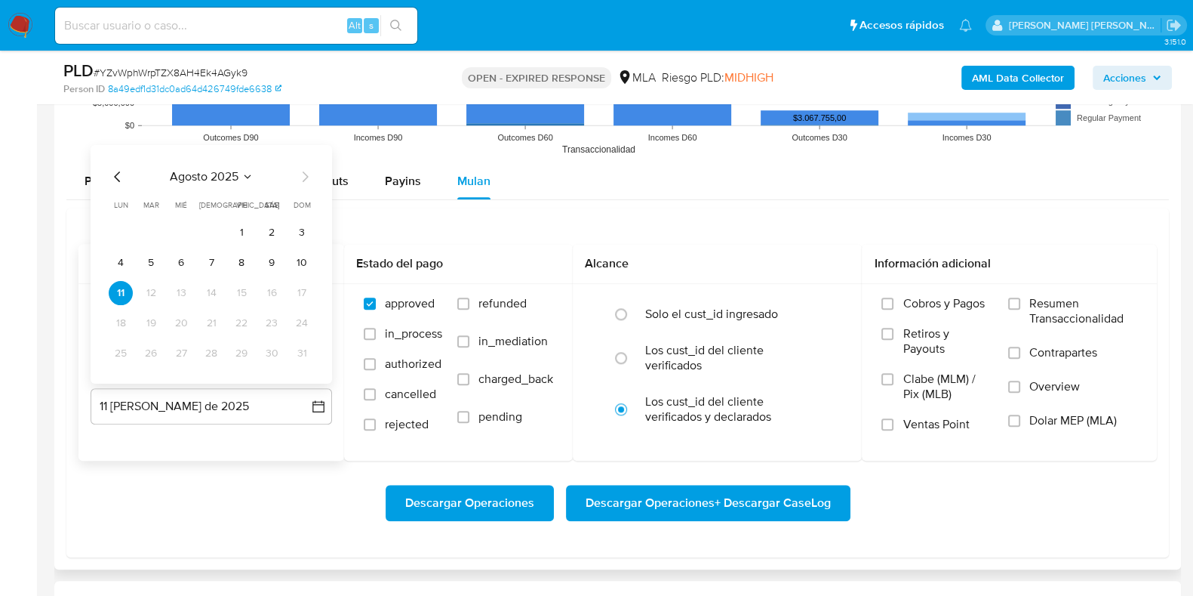
click at [123, 177] on icon "Mes anterior" at bounding box center [118, 177] width 18 height 18
click at [208, 354] on button "31" at bounding box center [211, 353] width 24 height 24
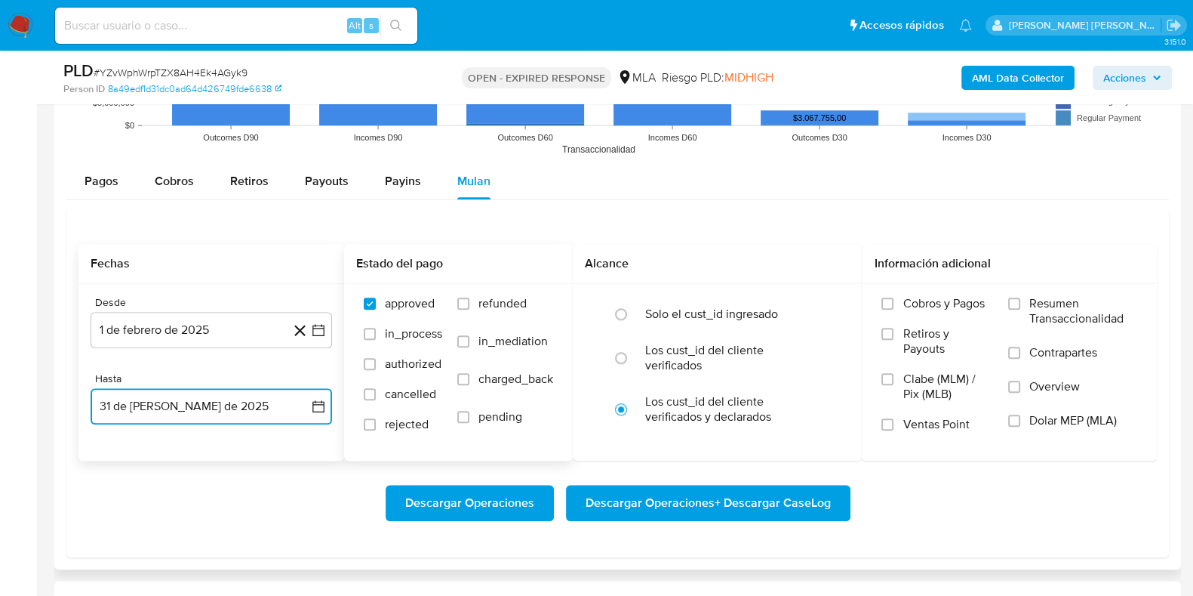
drag, startPoint x: 468, startPoint y: 307, endPoint x: 535, endPoint y: 343, distance: 76.0
click at [469, 307] on input "refunded" at bounding box center [463, 303] width 12 height 12
checkbox input "true"
click at [1019, 423] on input "Dolar MEP (MLA)" at bounding box center [1014, 420] width 12 height 12
click at [682, 501] on span "Descargar Operaciones + Descargar CaseLog" at bounding box center [708, 502] width 245 height 33
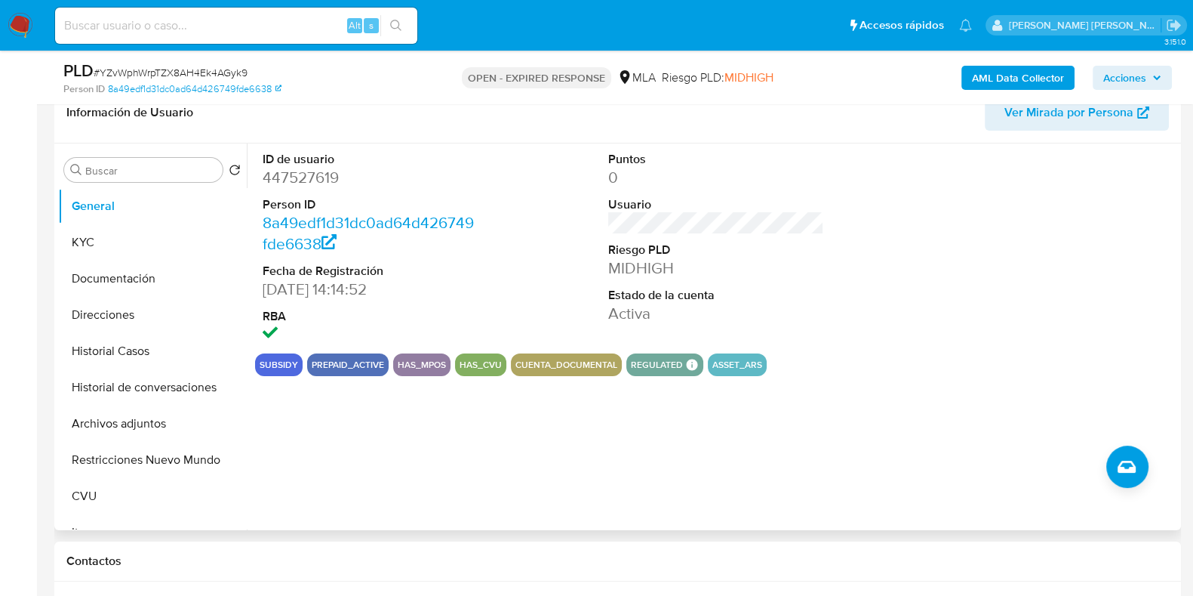
scroll to position [472, 0]
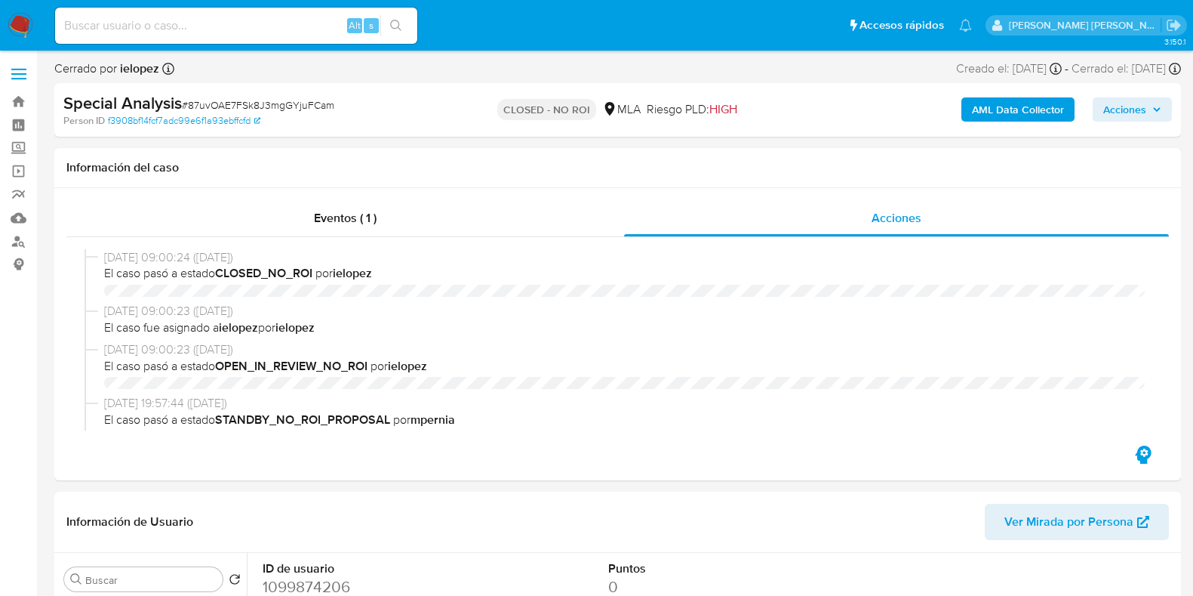
select select "10"
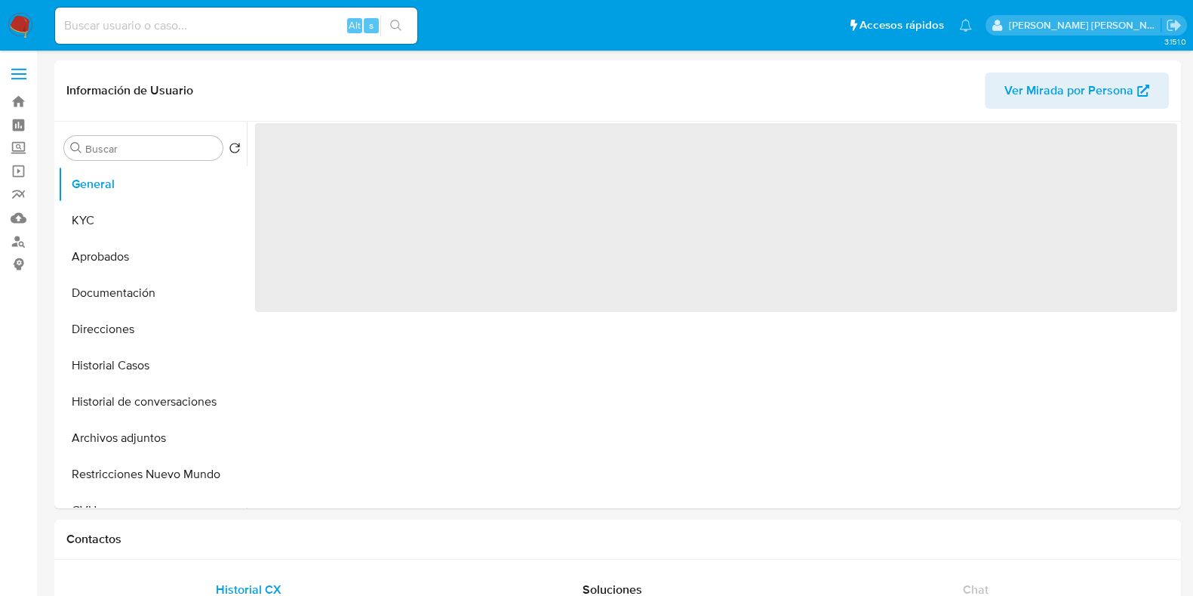
select select "10"
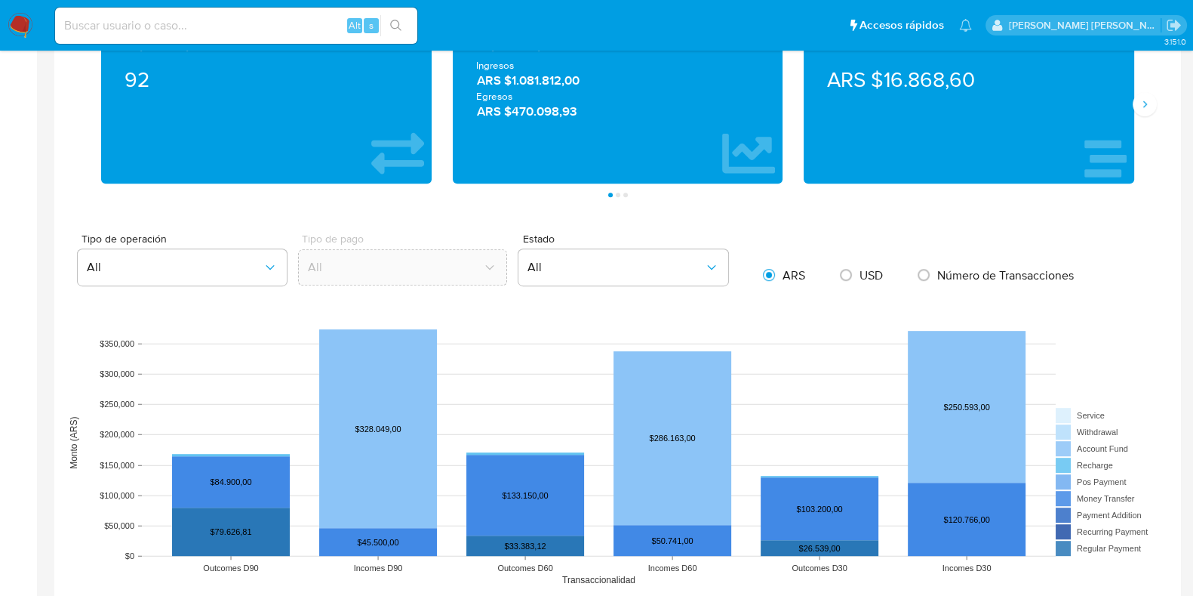
scroll to position [663, 0]
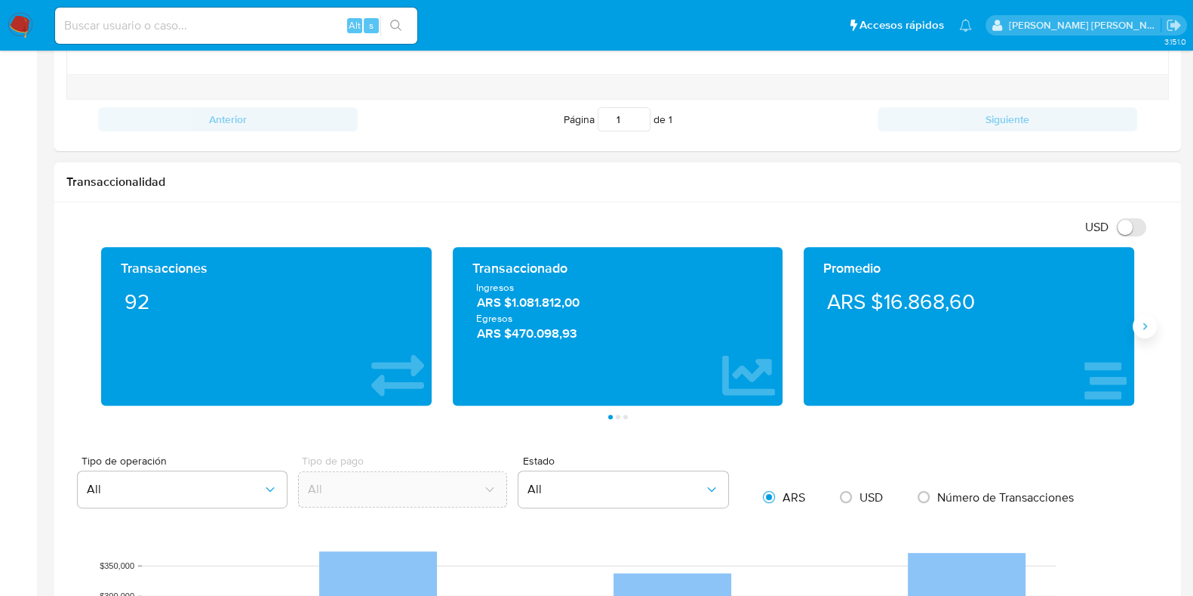
click at [1137, 322] on button "Siguiente" at bounding box center [1145, 326] width 24 height 24
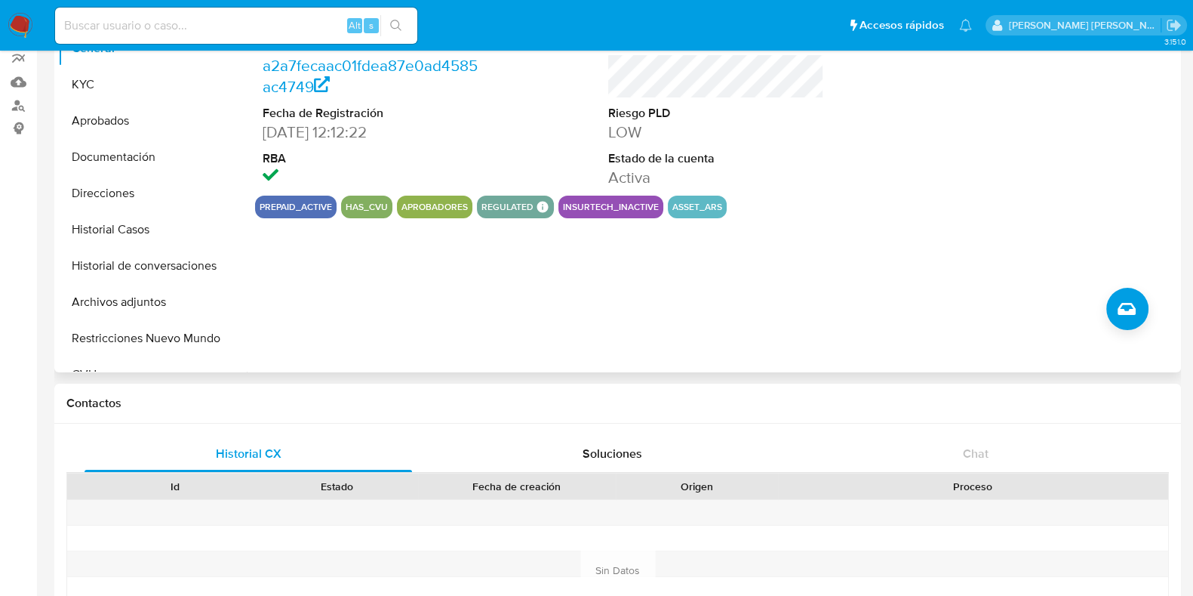
scroll to position [0, 0]
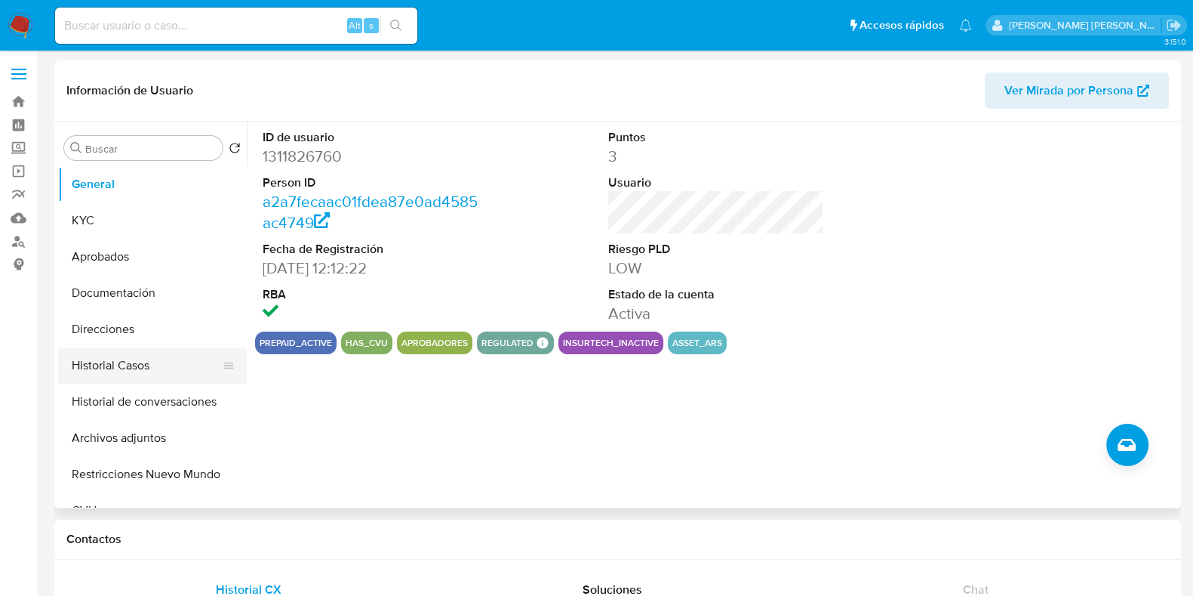
click at [121, 362] on button "Historial Casos" at bounding box center [146, 365] width 177 height 36
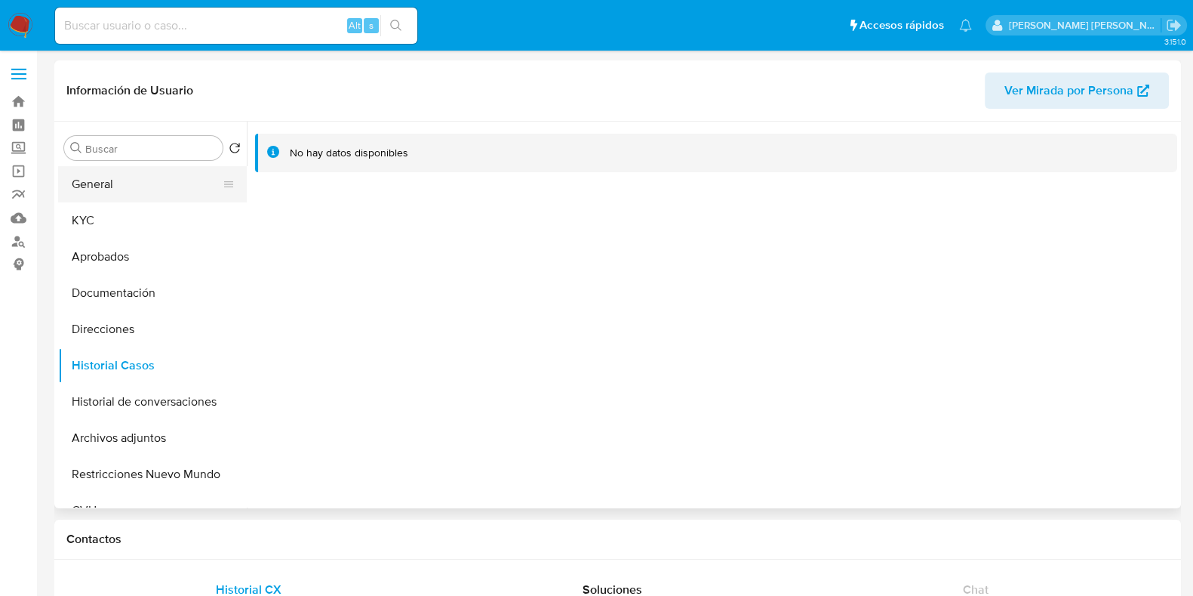
click at [121, 183] on button "General" at bounding box center [146, 184] width 177 height 36
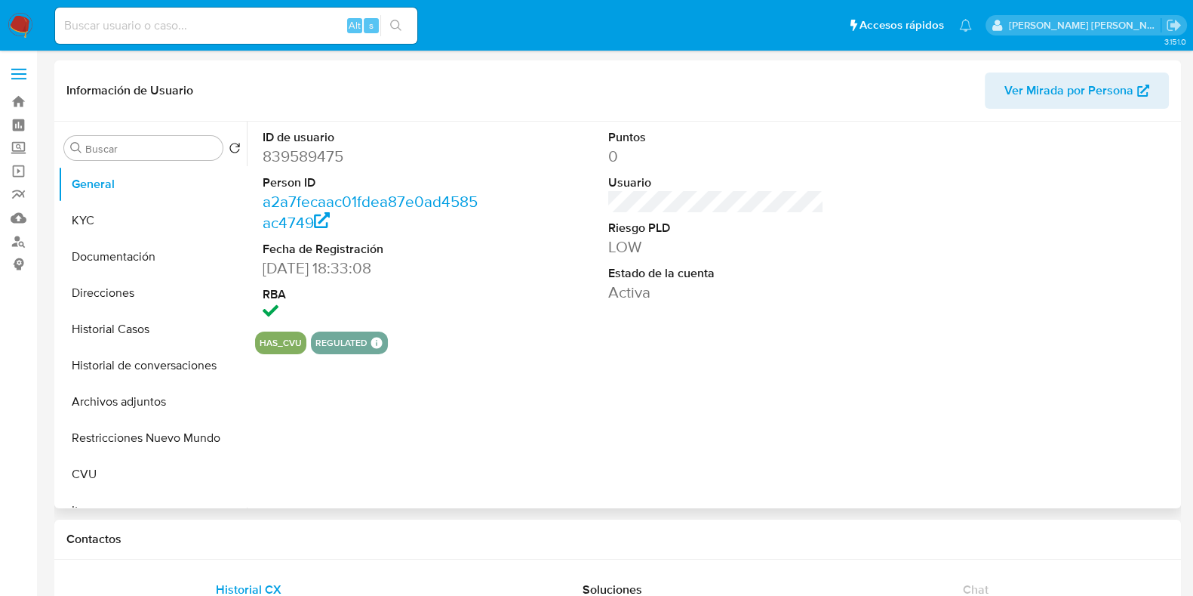
select select "10"
